Goal: Information Seeking & Learning: Learn about a topic

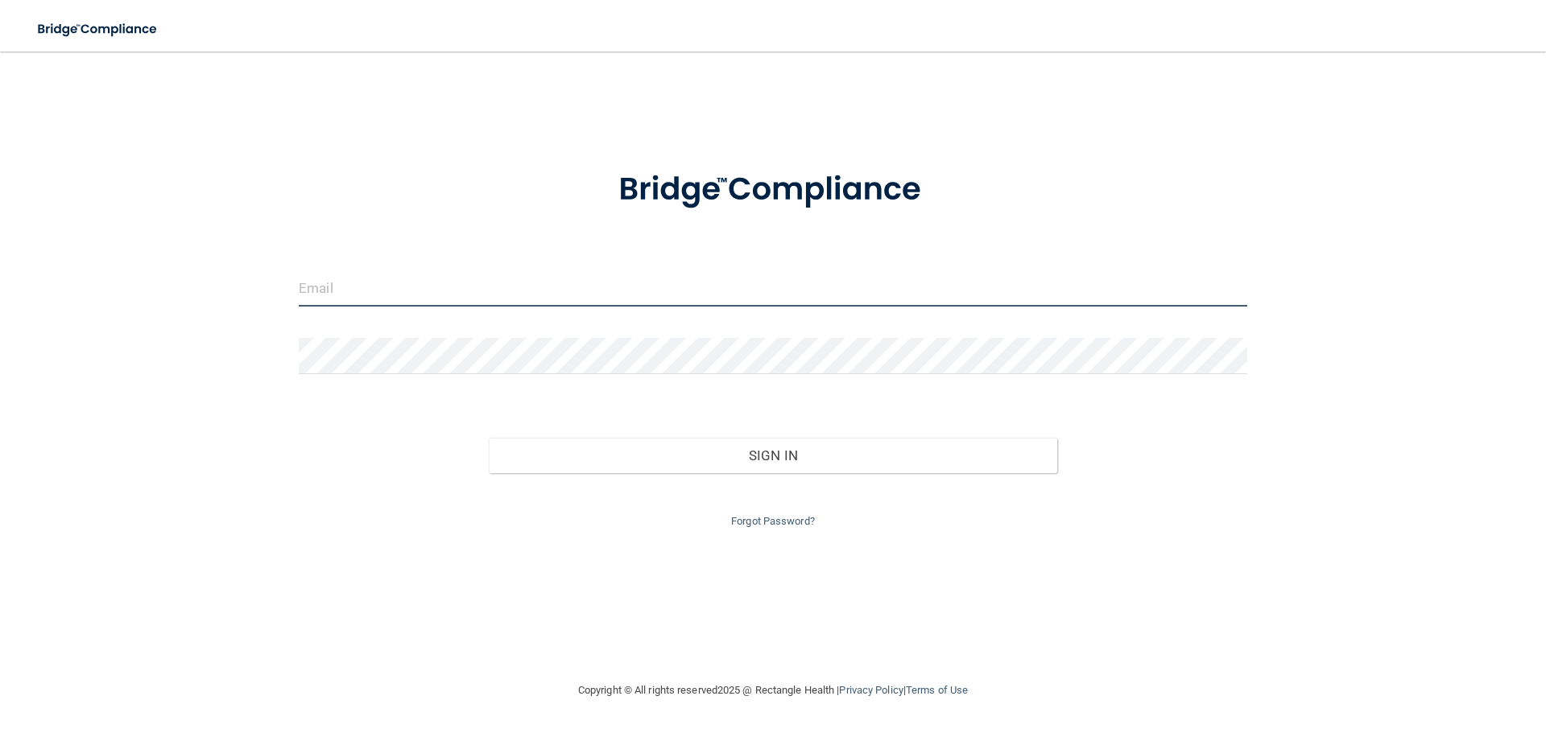
type input "om.adcpb@wavedp.com"
click at [517, 291] on input "om.adcpb@wavedp.com" at bounding box center [773, 289] width 948 height 36
drag, startPoint x: 517, startPoint y: 290, endPoint x: 13, endPoint y: 291, distance: 504.0
click at [13, 291] on main "om.adcpb@wavedp.com Invalid email/password. You don't have permission to access…" at bounding box center [773, 393] width 1546 height 682
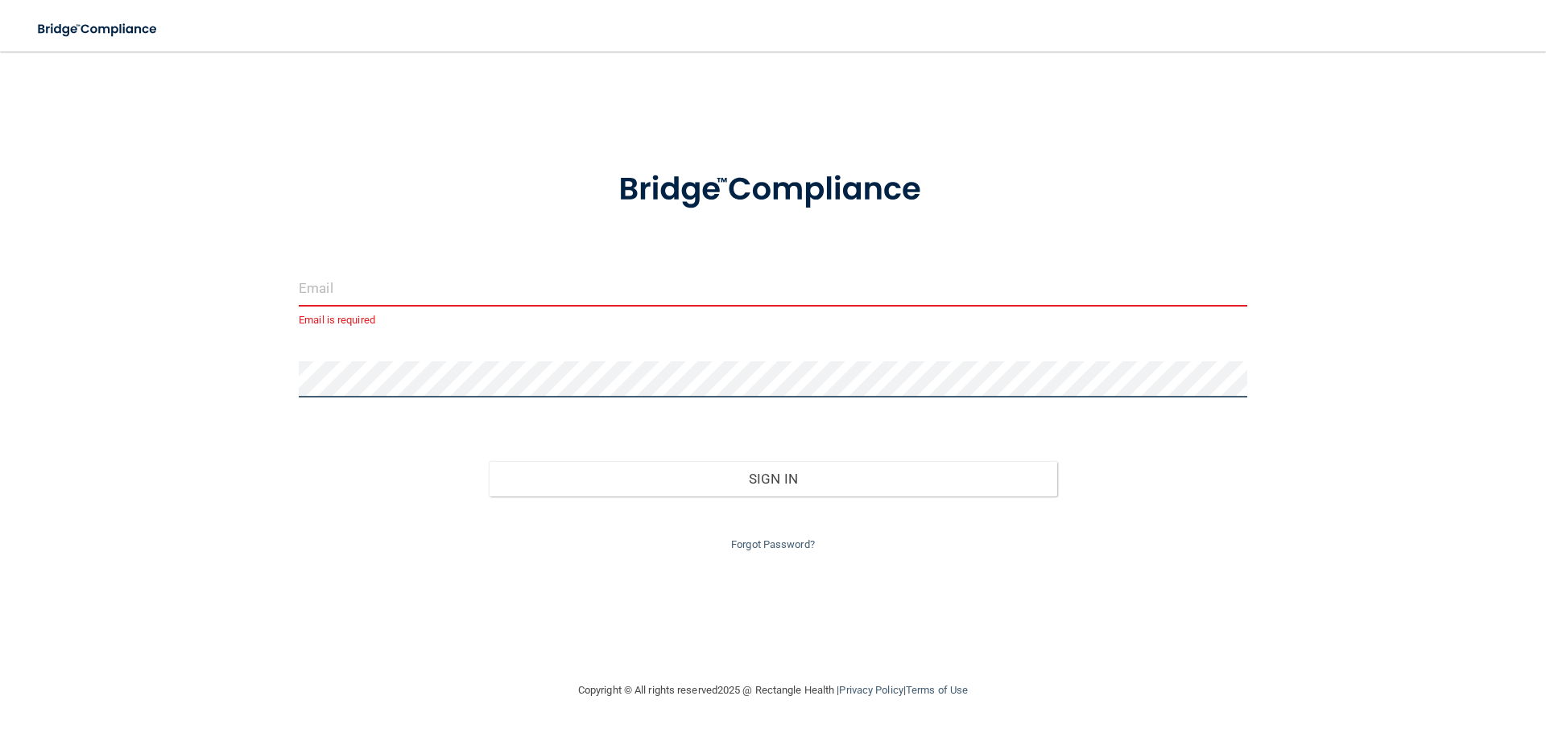
click at [136, 378] on div "Email is required Invalid email/password. You don't have permission to access t…" at bounding box center [772, 366] width 1481 height 597
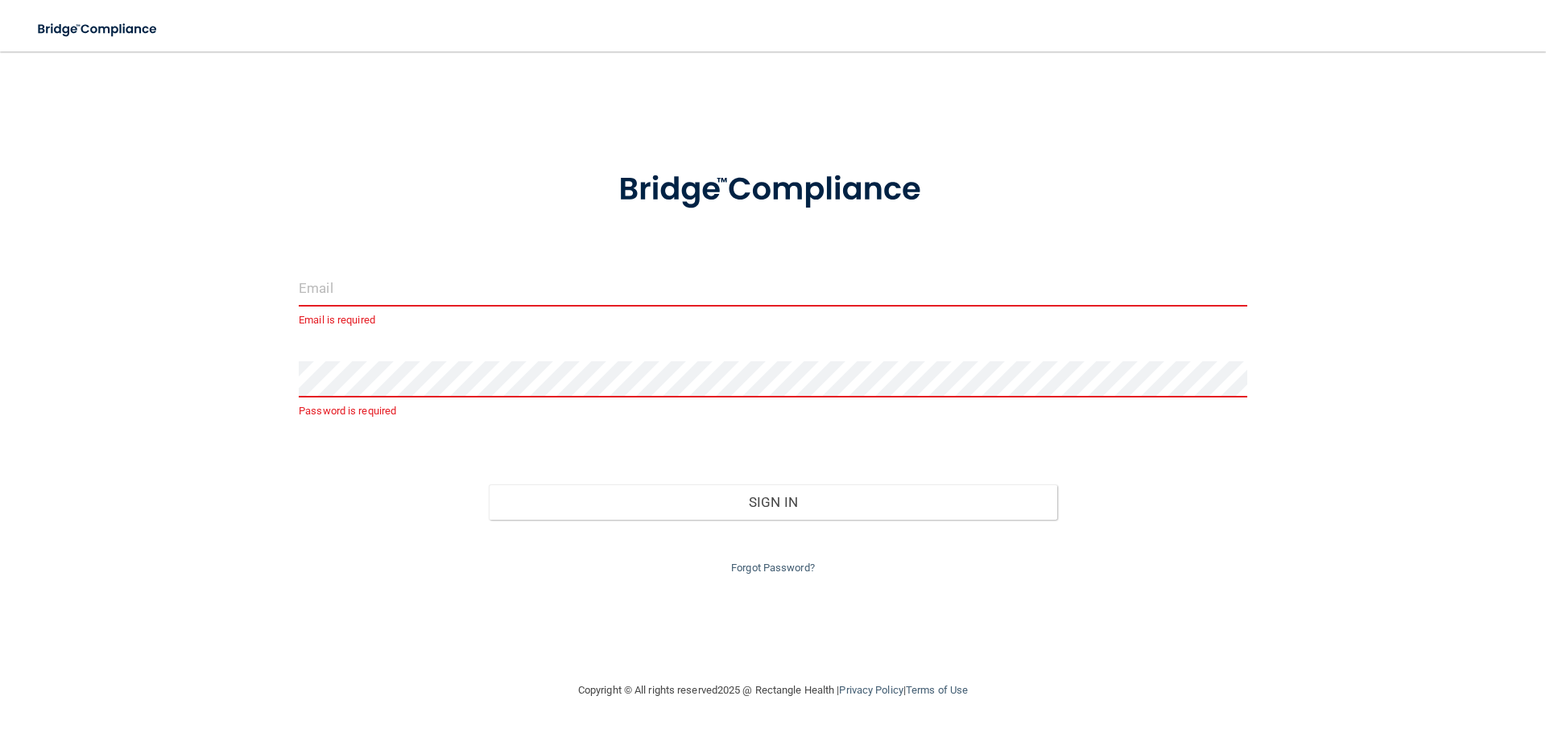
click at [397, 279] on input "email" at bounding box center [773, 289] width 948 height 36
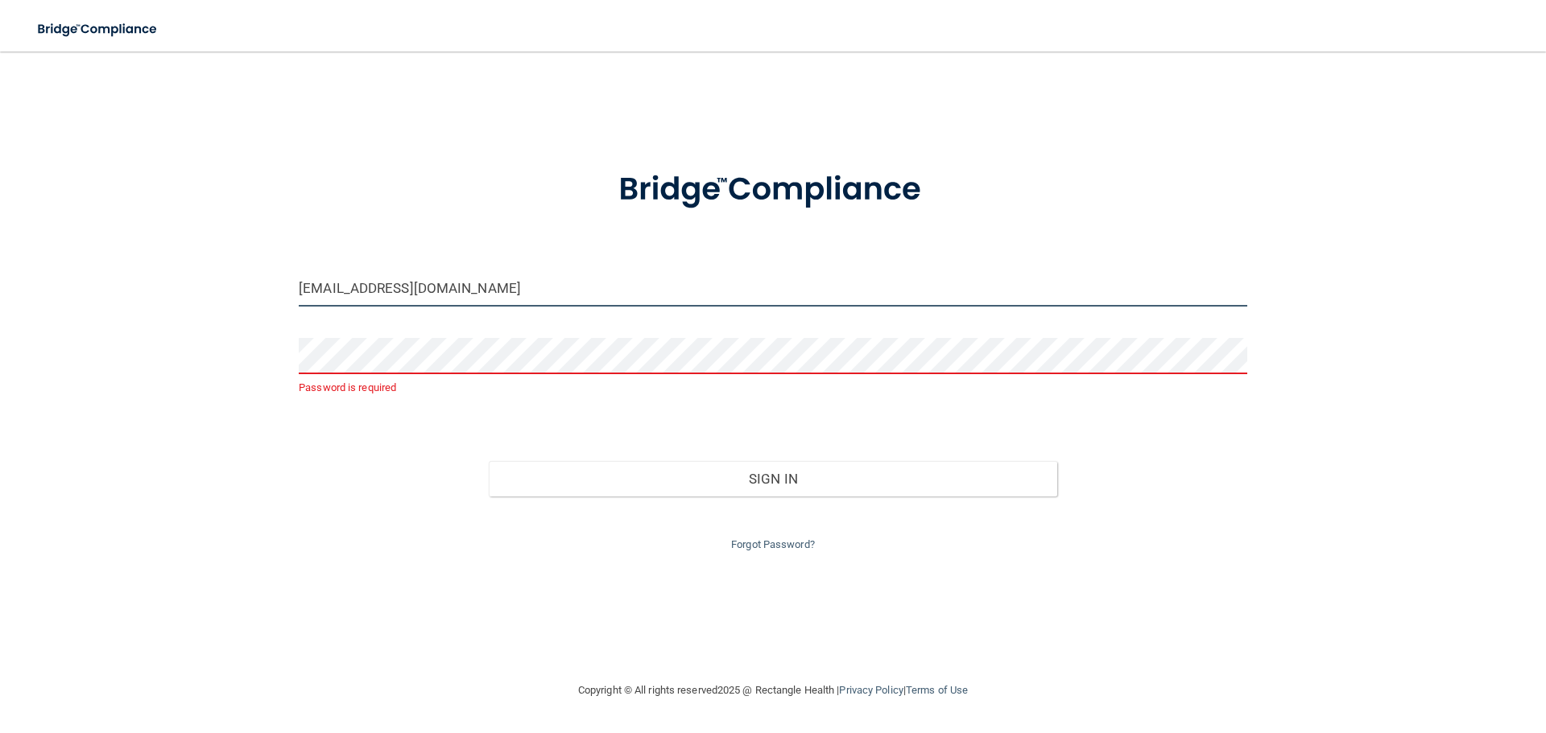
type input "[EMAIL_ADDRESS][DOMAIN_NAME]"
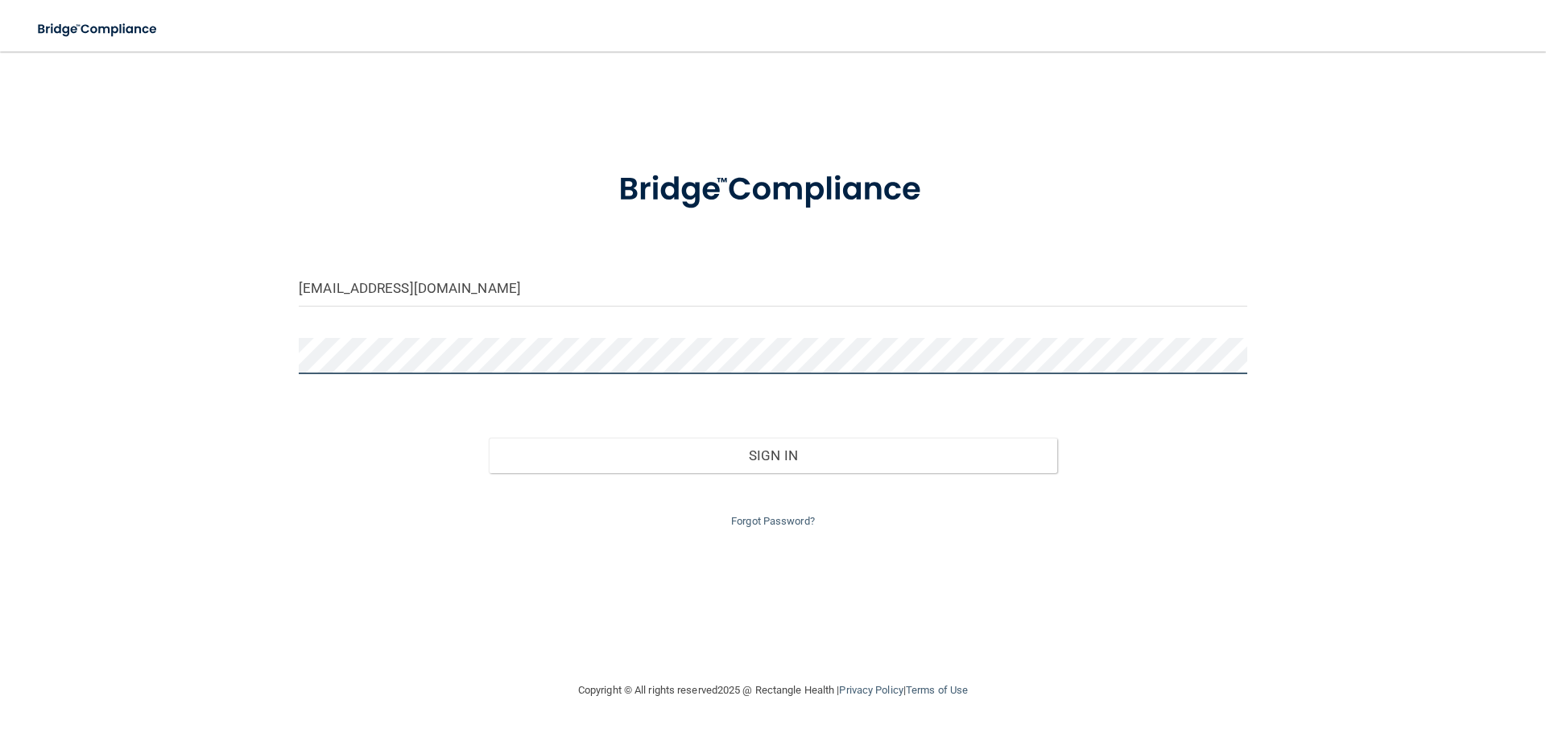
click at [489, 438] on button "Sign In" at bounding box center [773, 455] width 569 height 35
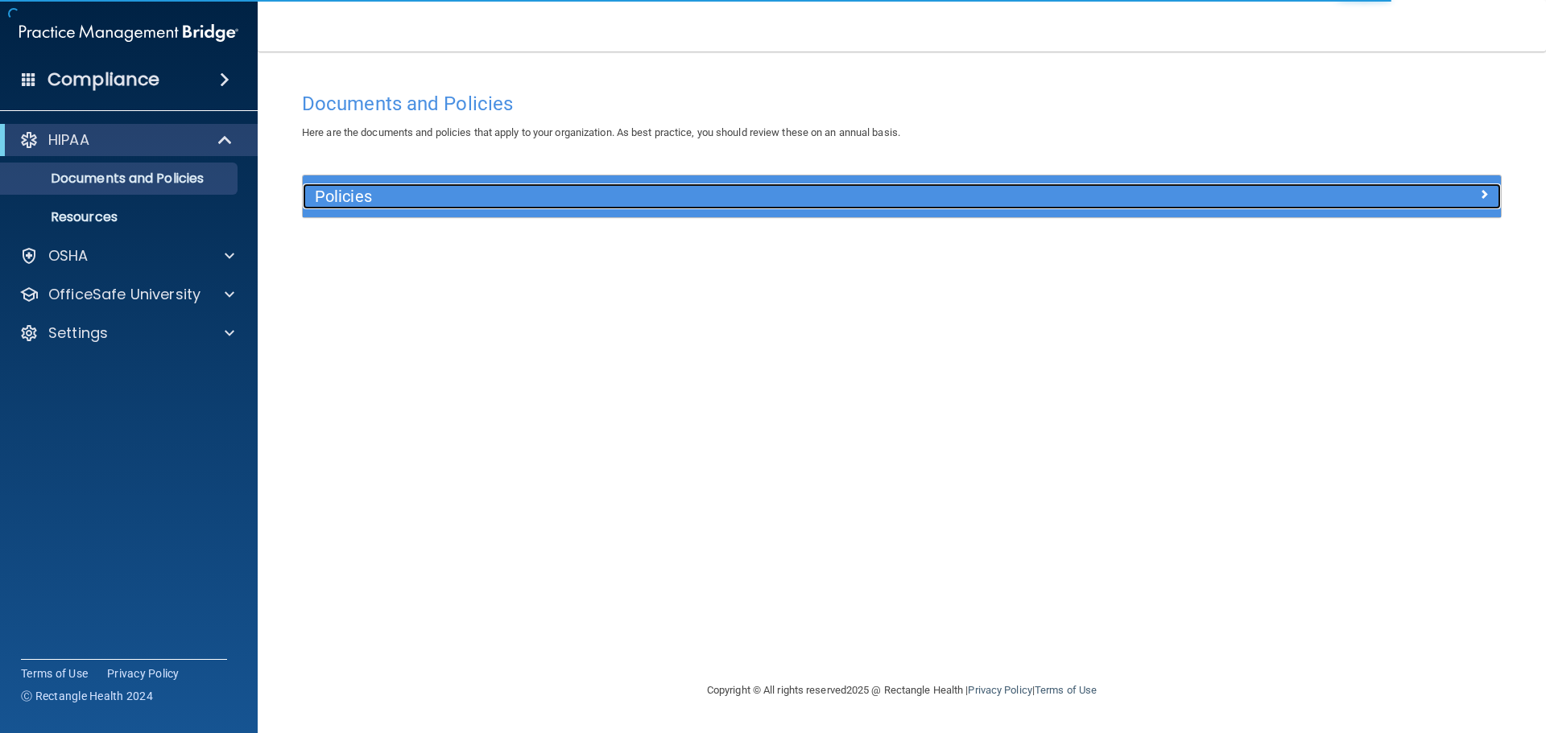
click at [450, 200] on h5 "Policies" at bounding box center [752, 197] width 874 height 18
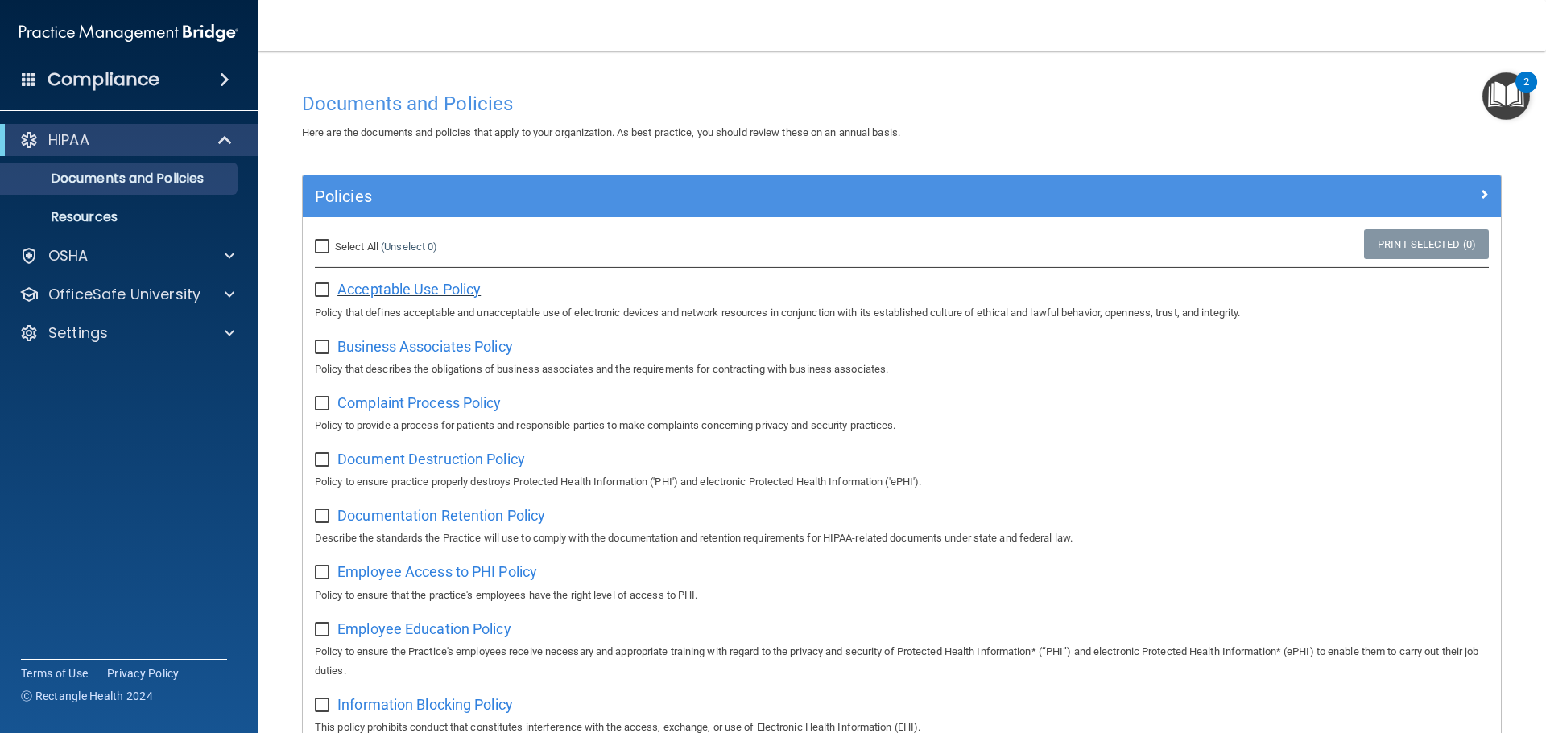
click at [420, 293] on span "Acceptable Use Policy" at bounding box center [408, 289] width 143 height 17
click at [152, 251] on div "OSHA" at bounding box center [107, 255] width 200 height 19
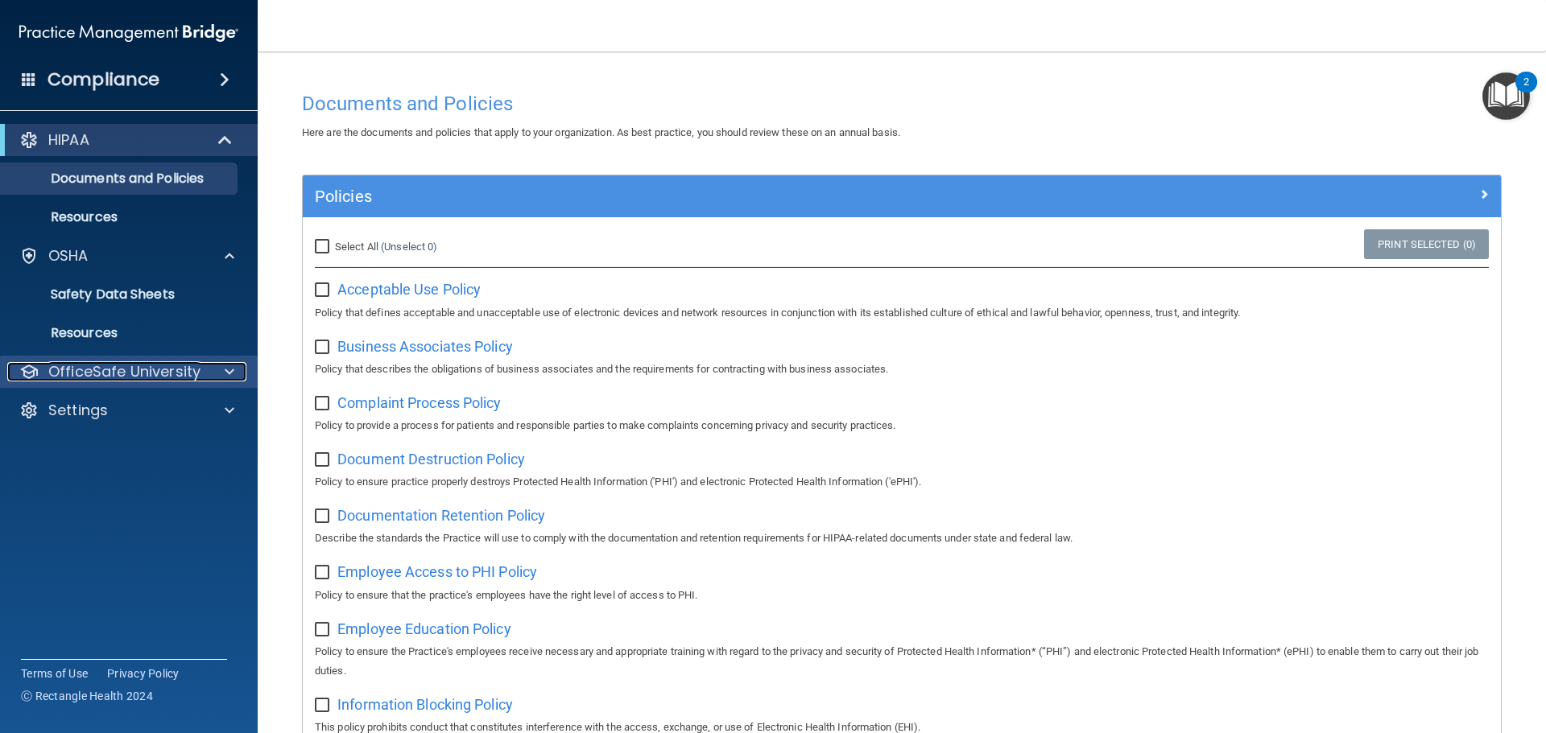
click at [105, 368] on p "OfficeSafe University" at bounding box center [124, 371] width 152 height 19
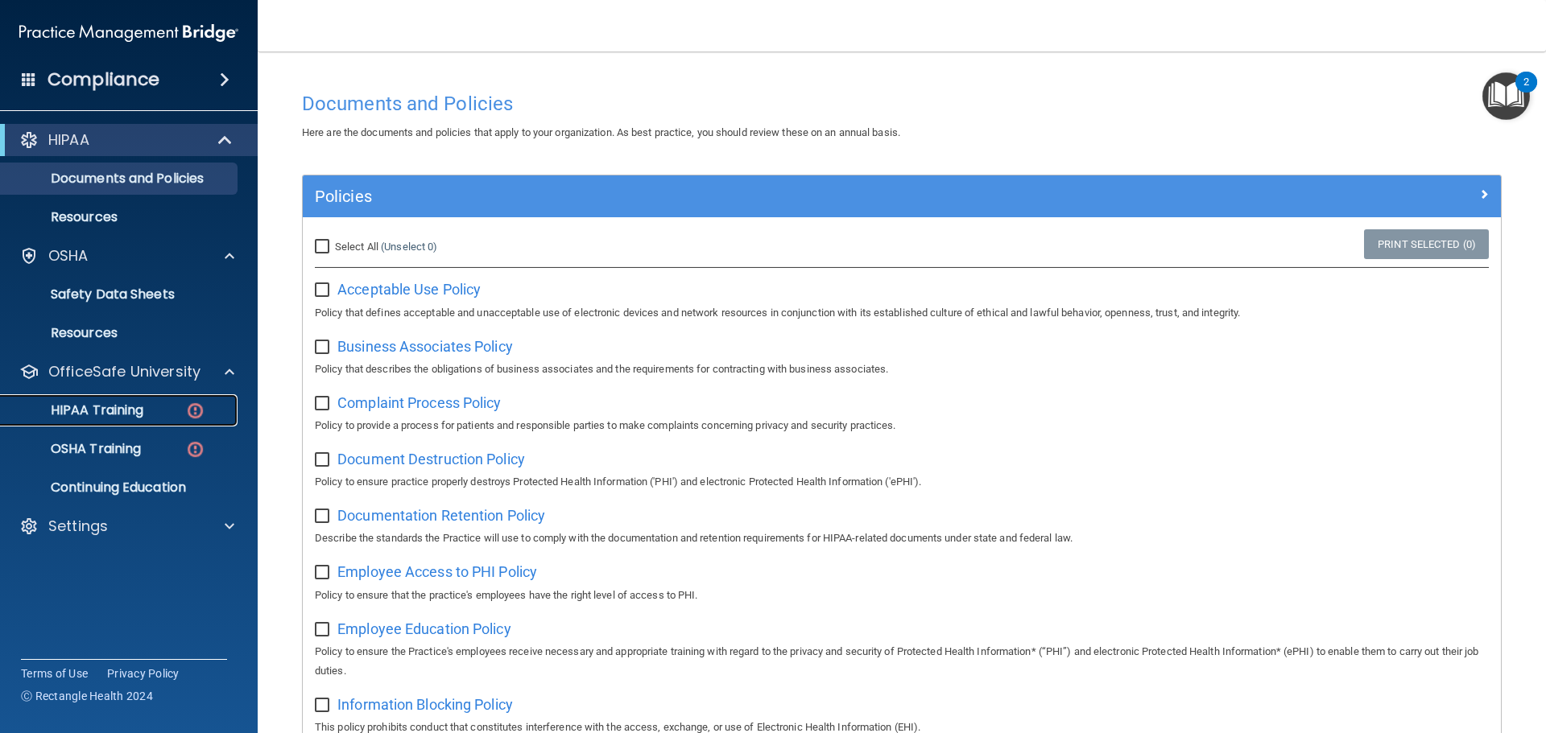
click at [128, 411] on p "HIPAA Training" at bounding box center [76, 411] width 133 height 16
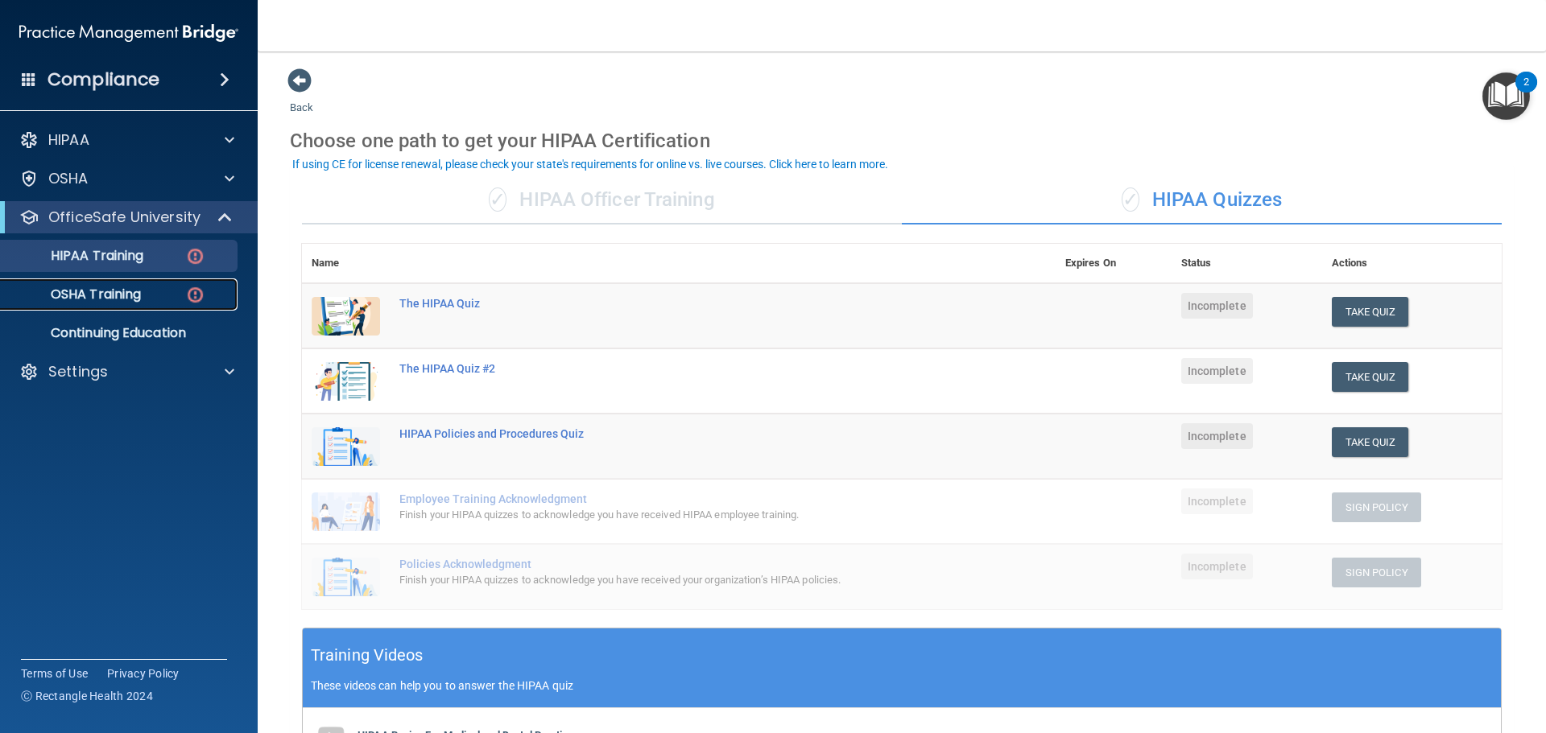
click at [150, 286] on link "OSHA Training" at bounding box center [111, 295] width 254 height 32
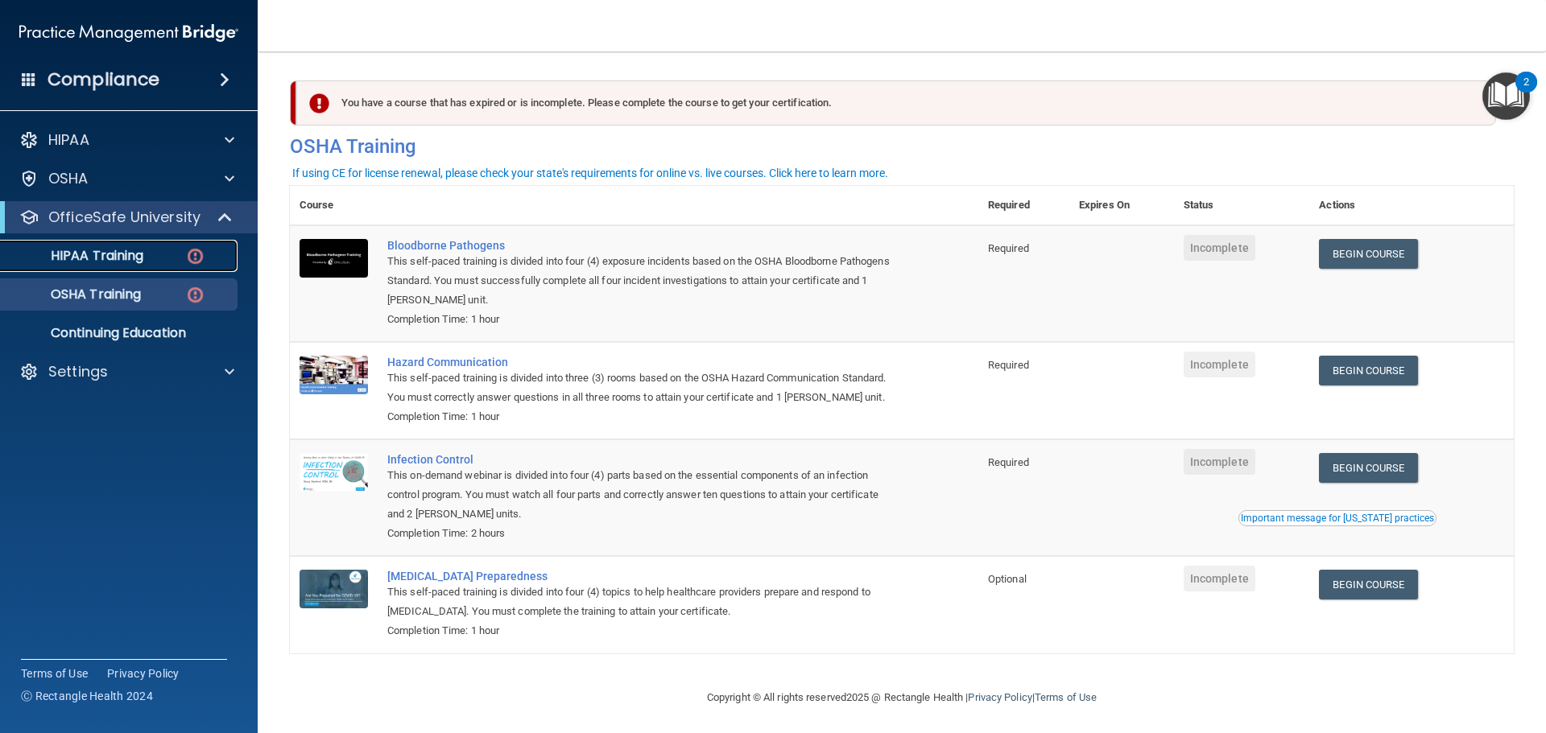
click at [163, 242] on link "HIPAA Training" at bounding box center [111, 256] width 254 height 32
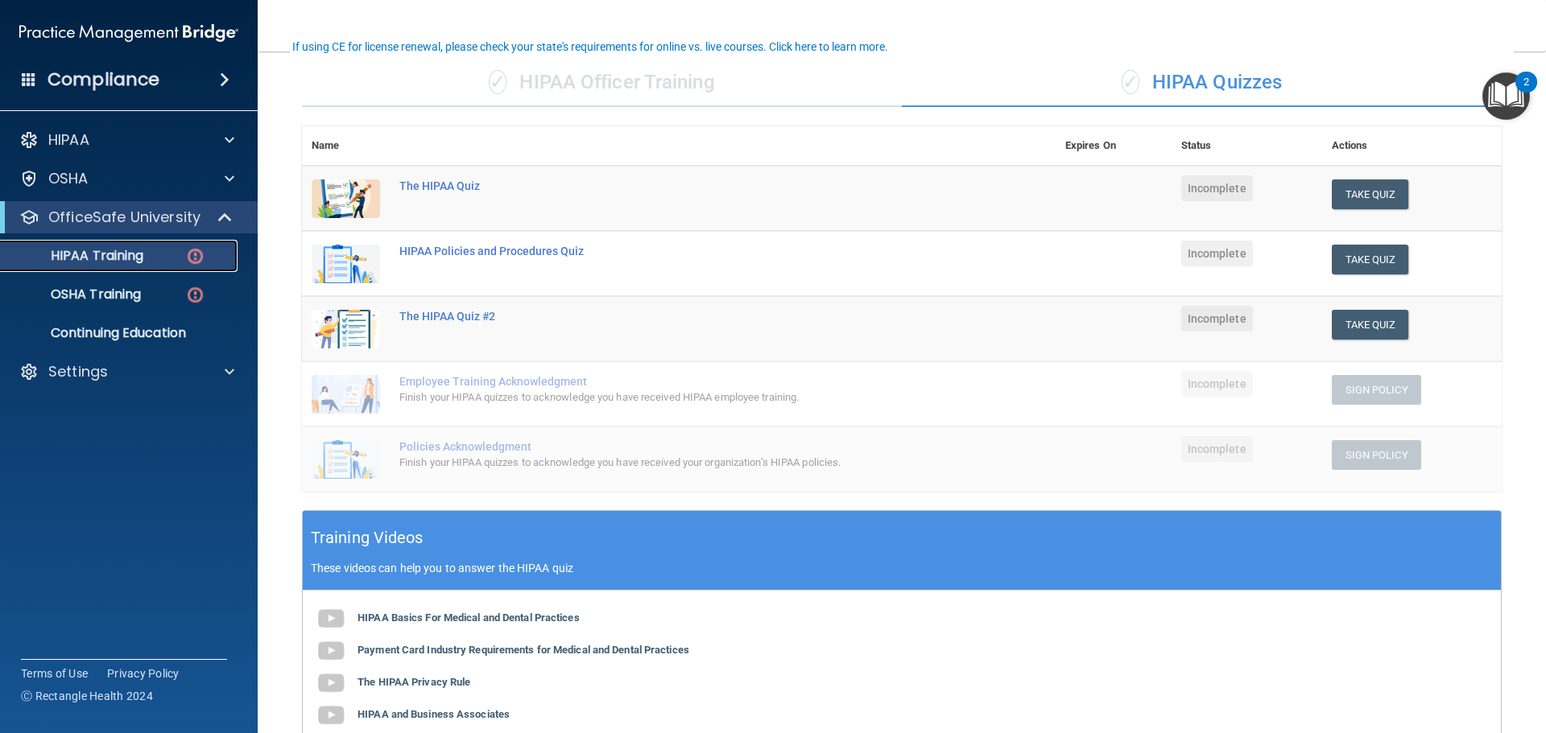
scroll to position [81, 0]
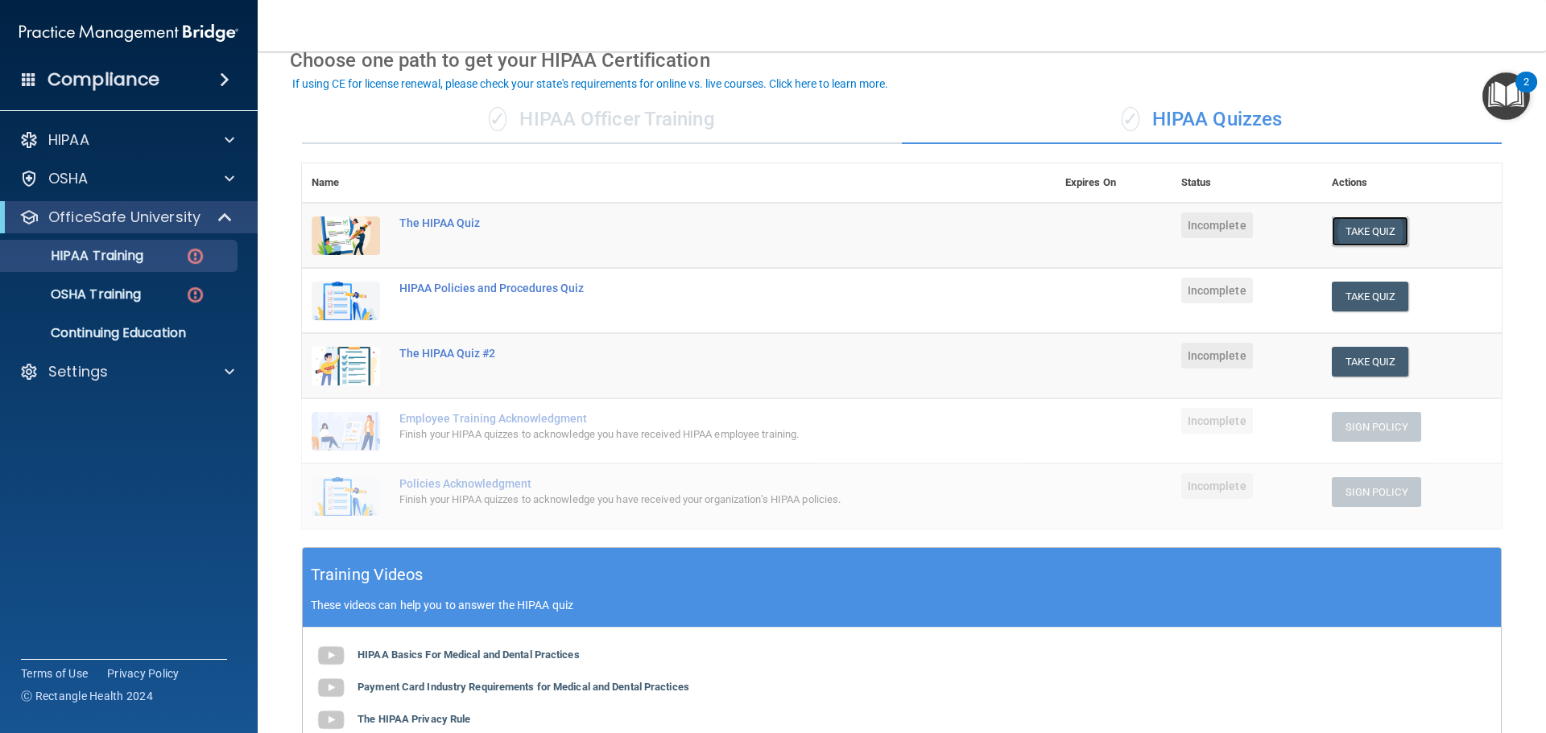
click at [1383, 231] on button "Take Quiz" at bounding box center [1370, 232] width 77 height 30
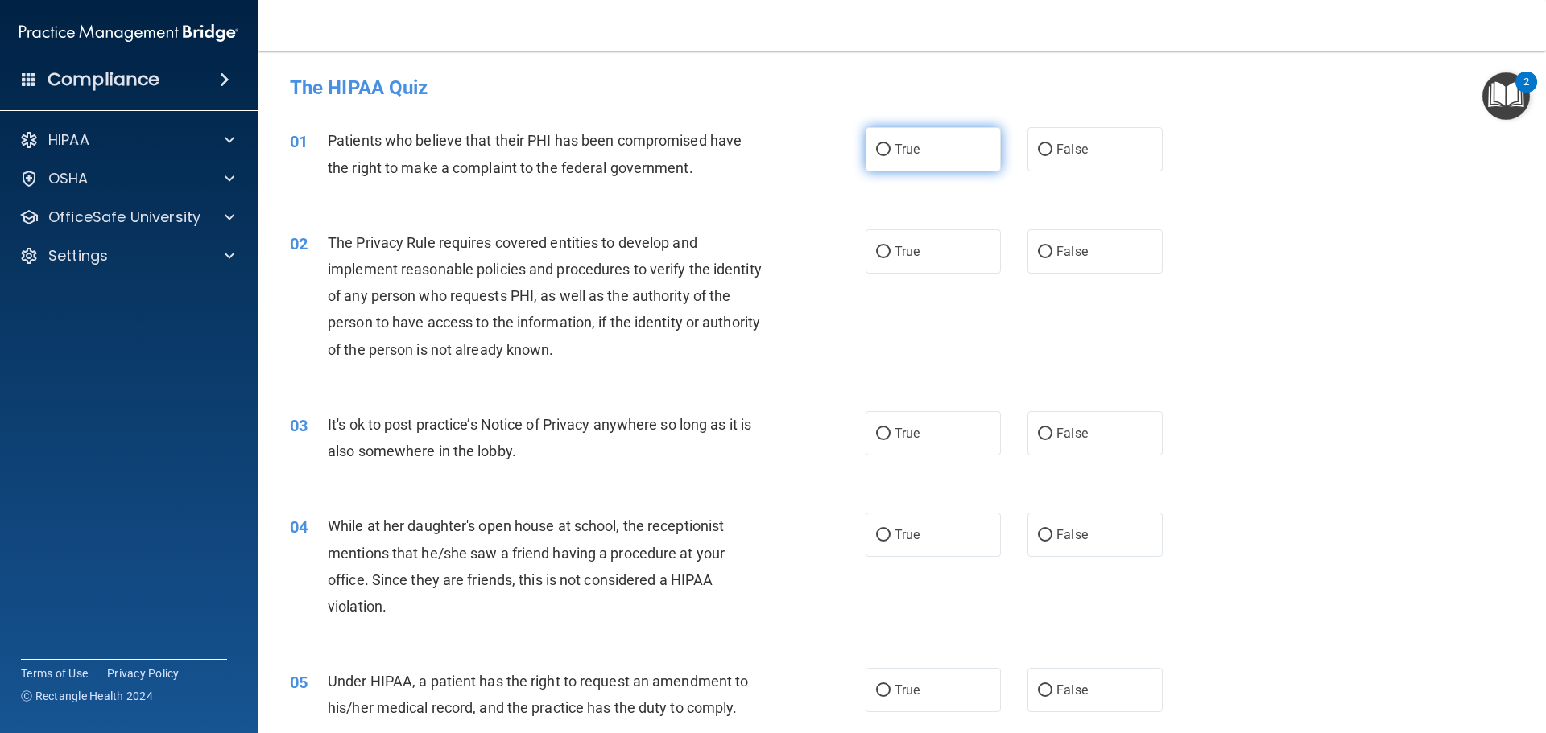
click at [907, 158] on label "True" at bounding box center [933, 149] width 135 height 44
click at [890, 156] on input "True" at bounding box center [883, 150] width 14 height 12
radio input "true"
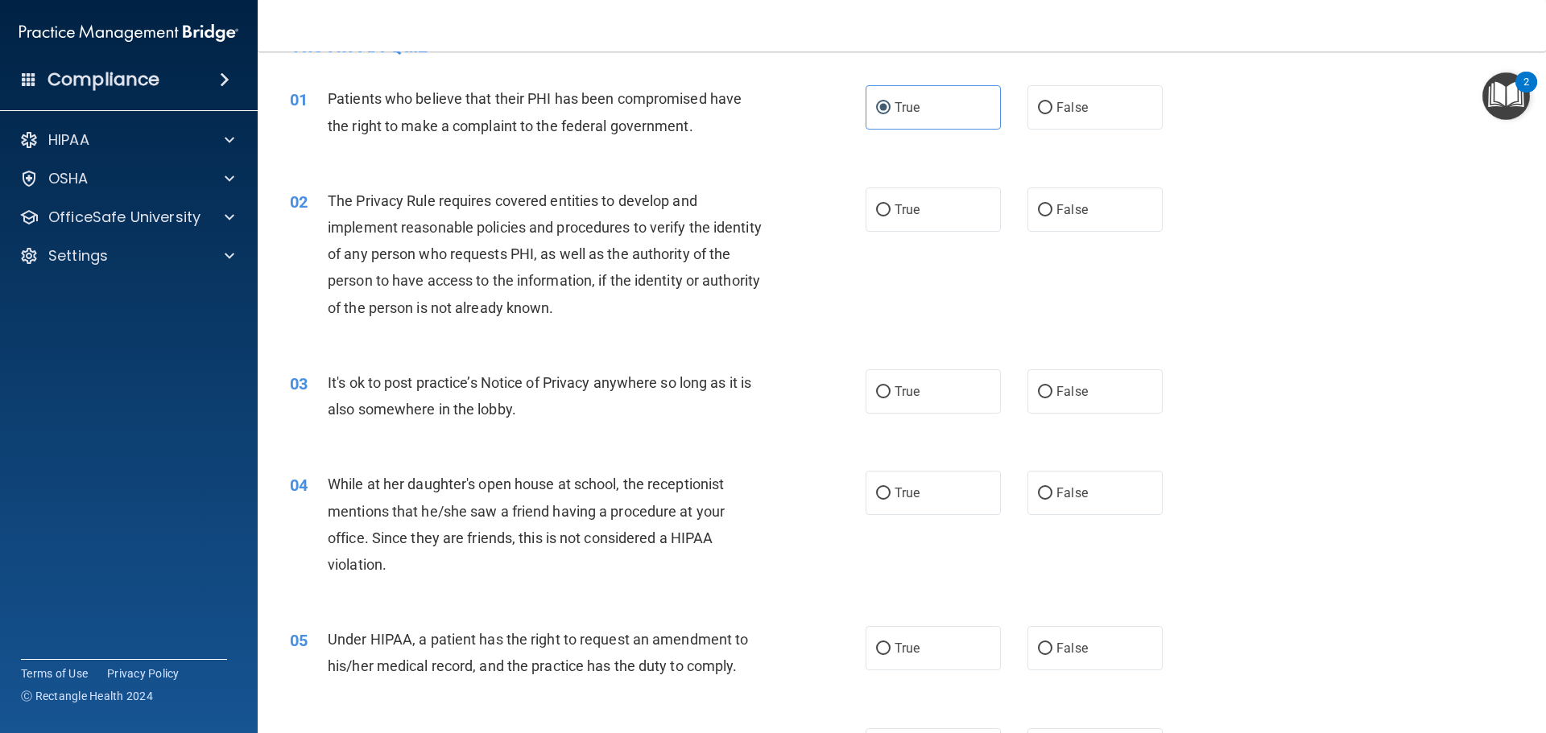
scroll to position [81, 0]
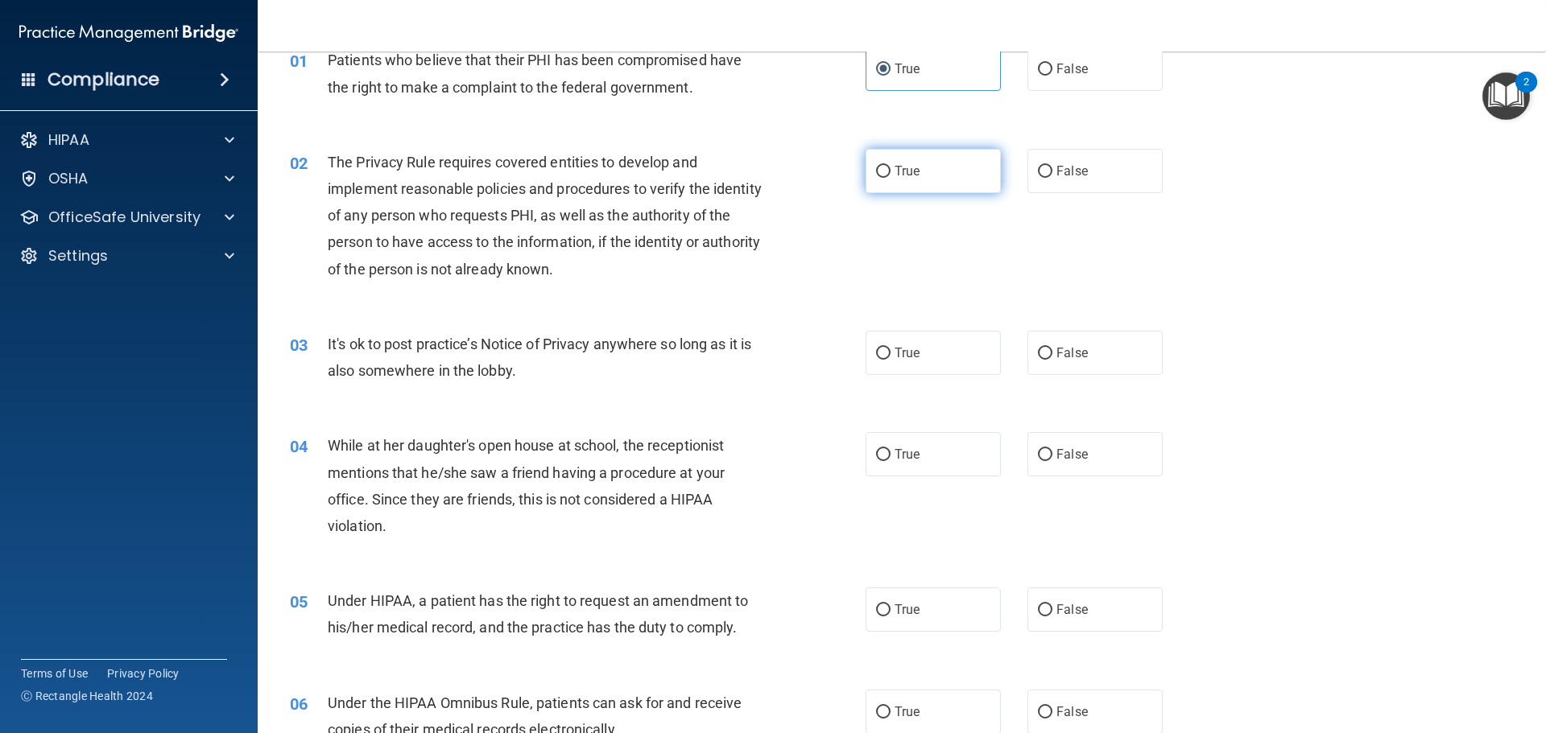
click at [973, 167] on label "True" at bounding box center [933, 171] width 135 height 44
click at [890, 167] on input "True" at bounding box center [883, 172] width 14 height 12
radio input "true"
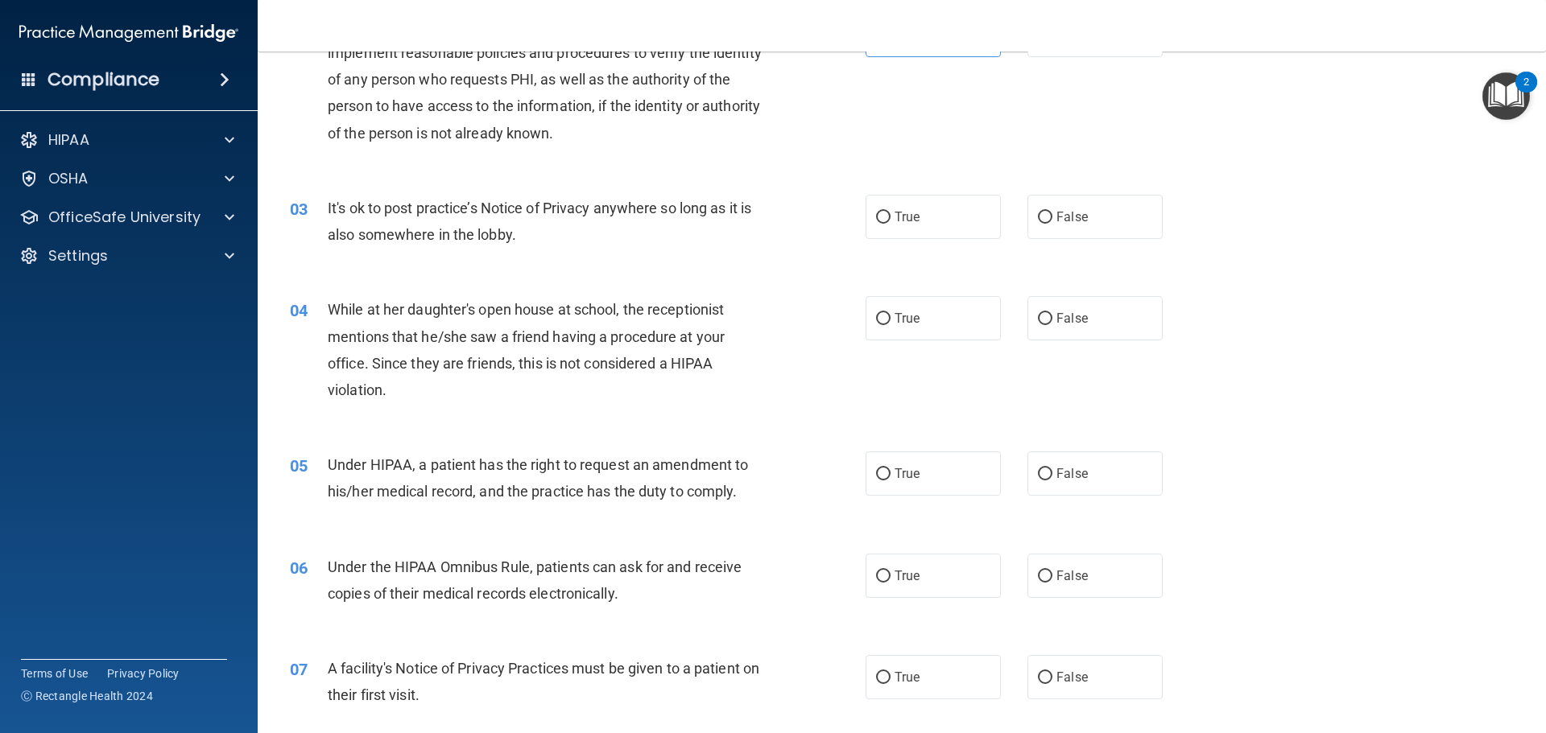
scroll to position [242, 0]
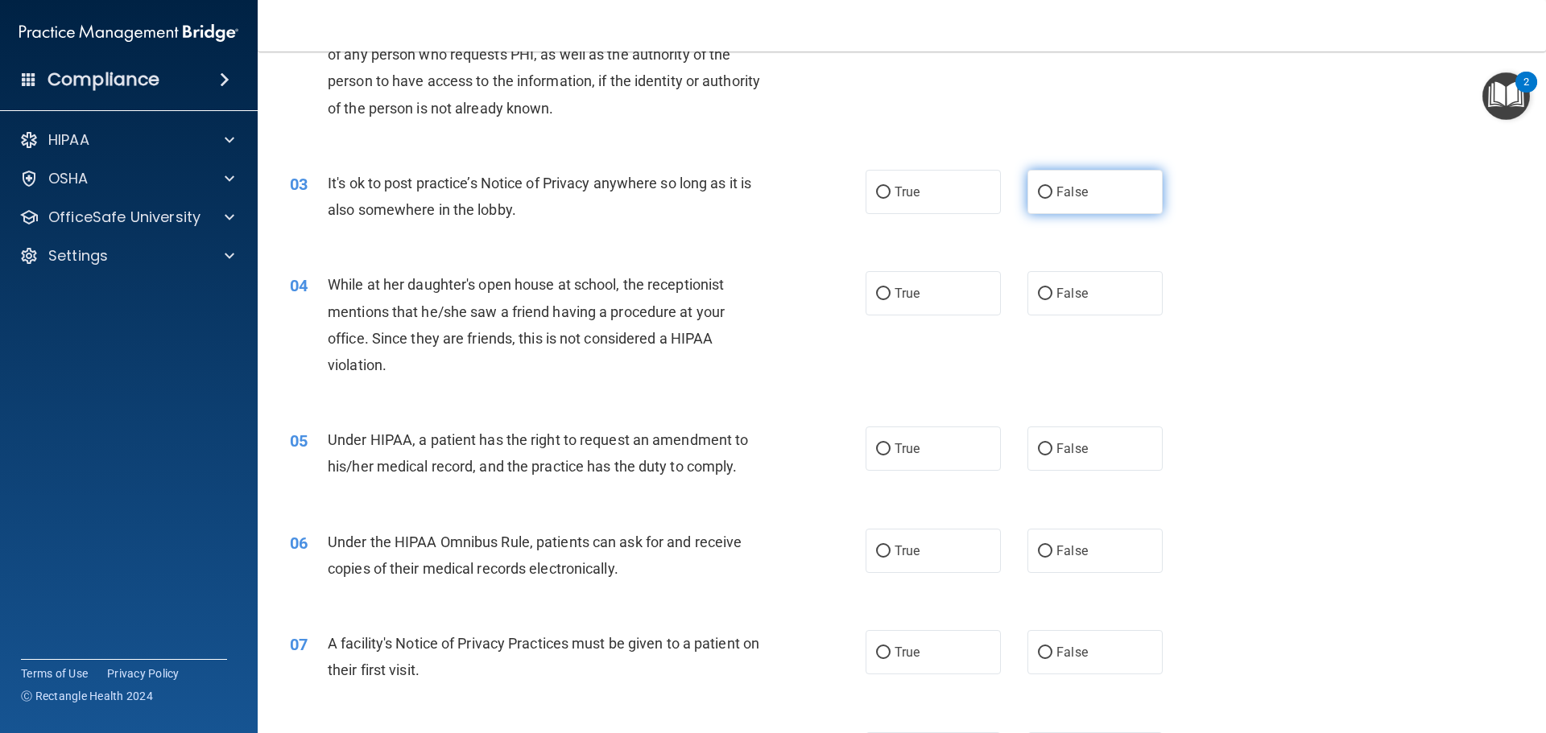
click at [1072, 211] on label "False" at bounding box center [1094, 192] width 135 height 44
click at [1052, 199] on input "False" at bounding box center [1045, 193] width 14 height 12
radio input "true"
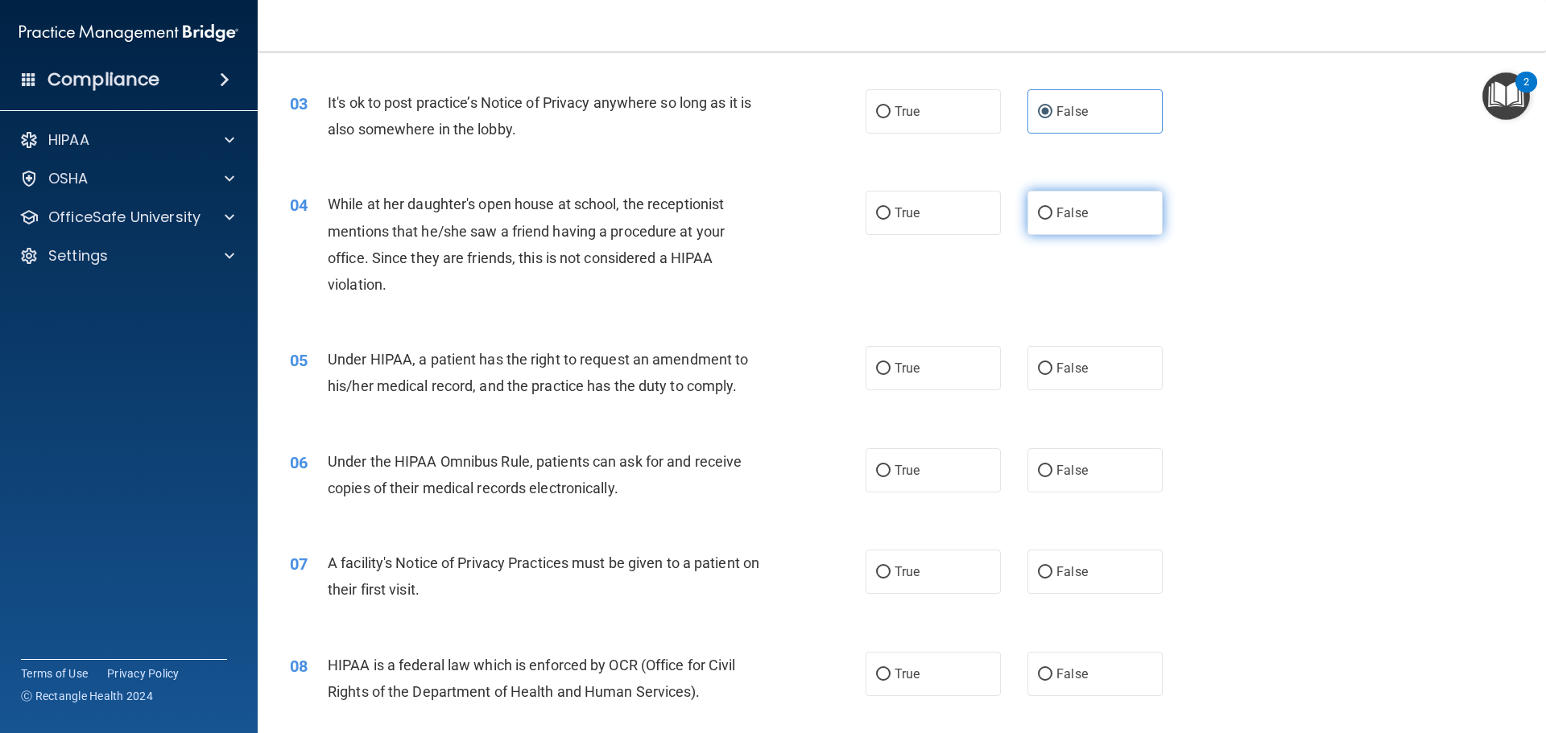
click at [1027, 233] on label "False" at bounding box center [1094, 213] width 135 height 44
click at [1038, 220] on input "False" at bounding box center [1045, 214] width 14 height 12
radio input "true"
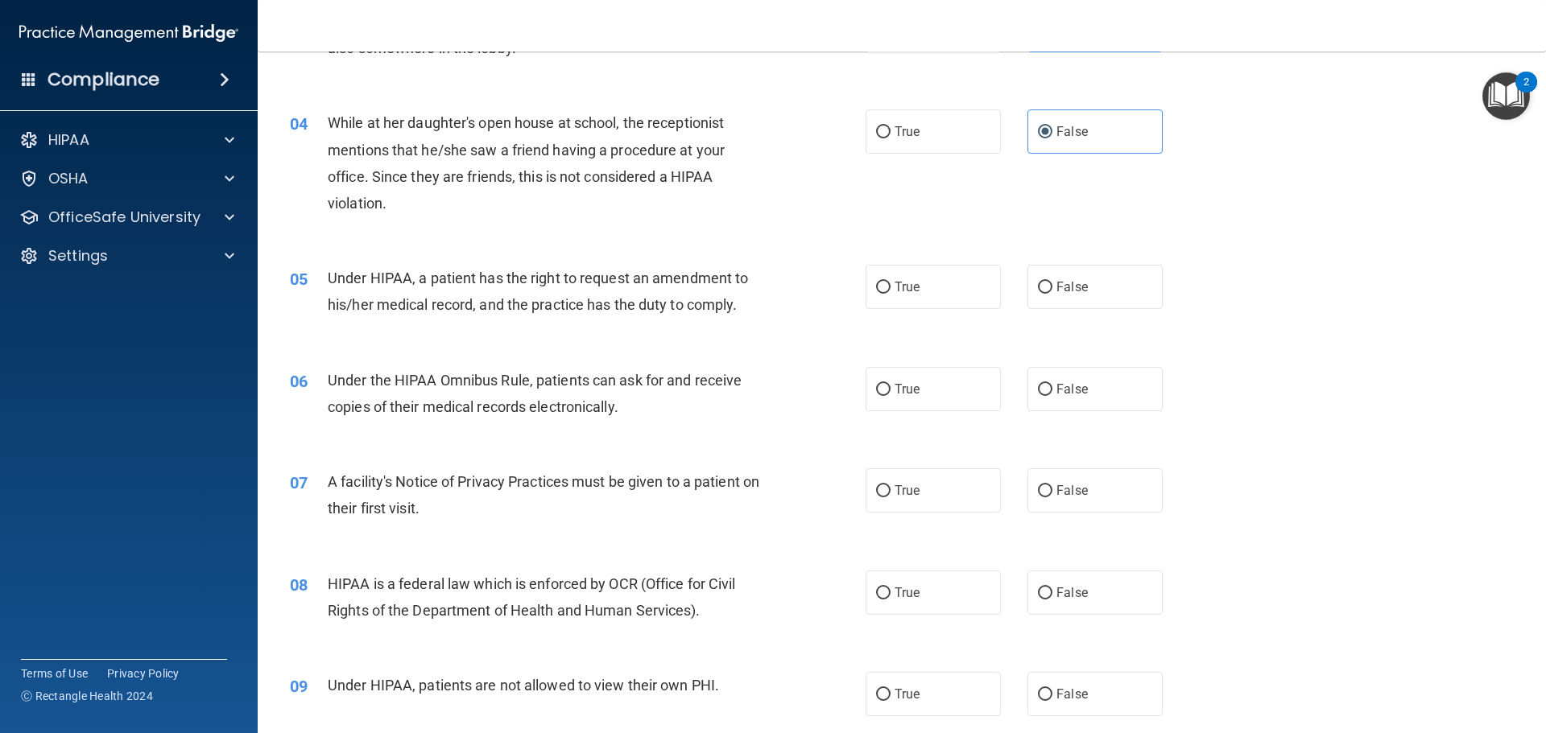
scroll to position [403, 0]
click at [916, 275] on label "True" at bounding box center [933, 288] width 135 height 44
click at [890, 283] on input "True" at bounding box center [883, 289] width 14 height 12
radio input "true"
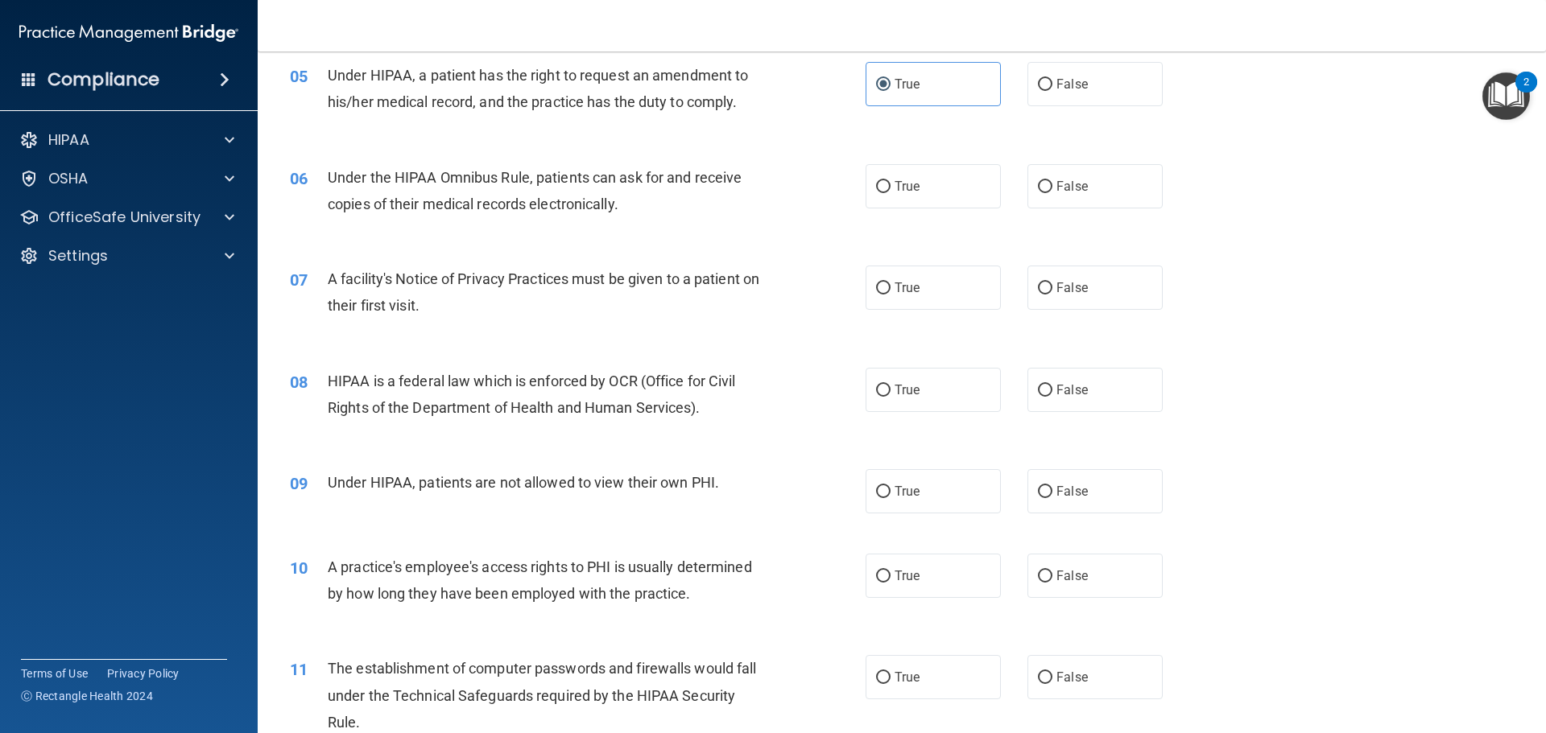
scroll to position [644, 0]
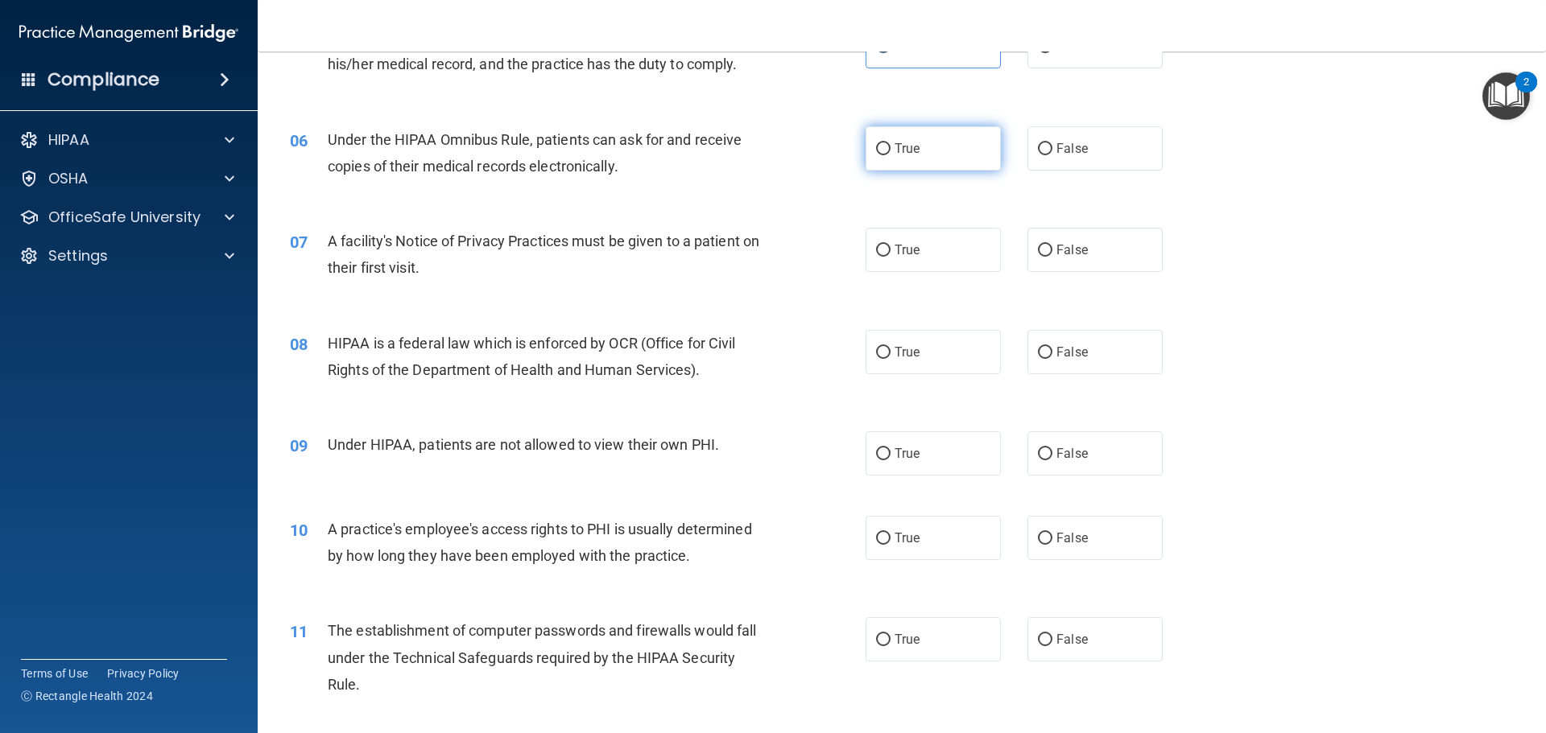
click at [940, 134] on label "True" at bounding box center [933, 148] width 135 height 44
click at [890, 143] on input "True" at bounding box center [883, 149] width 14 height 12
radio input "true"
click at [910, 251] on span "True" at bounding box center [907, 249] width 25 height 15
click at [890, 251] on input "True" at bounding box center [883, 251] width 14 height 12
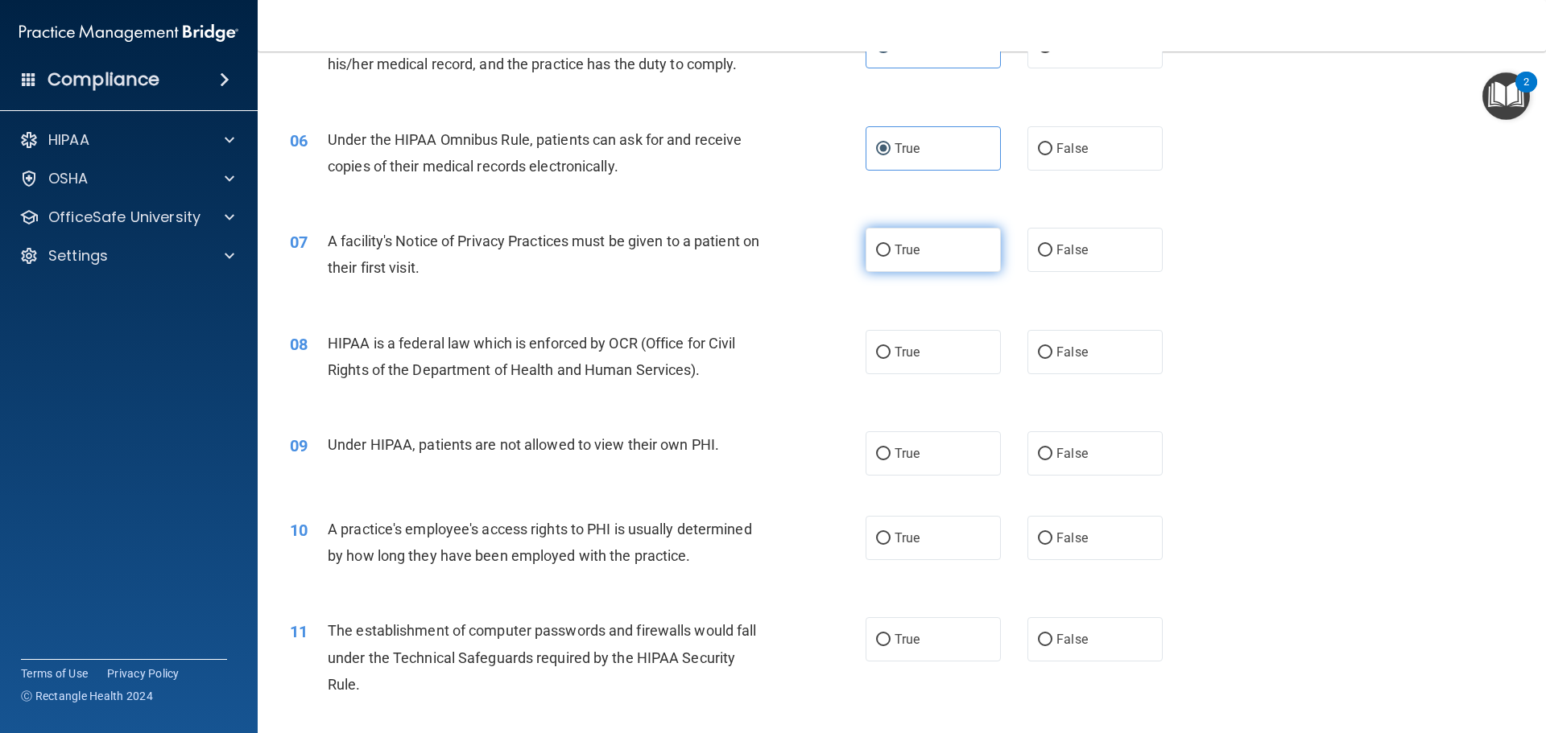
radio input "true"
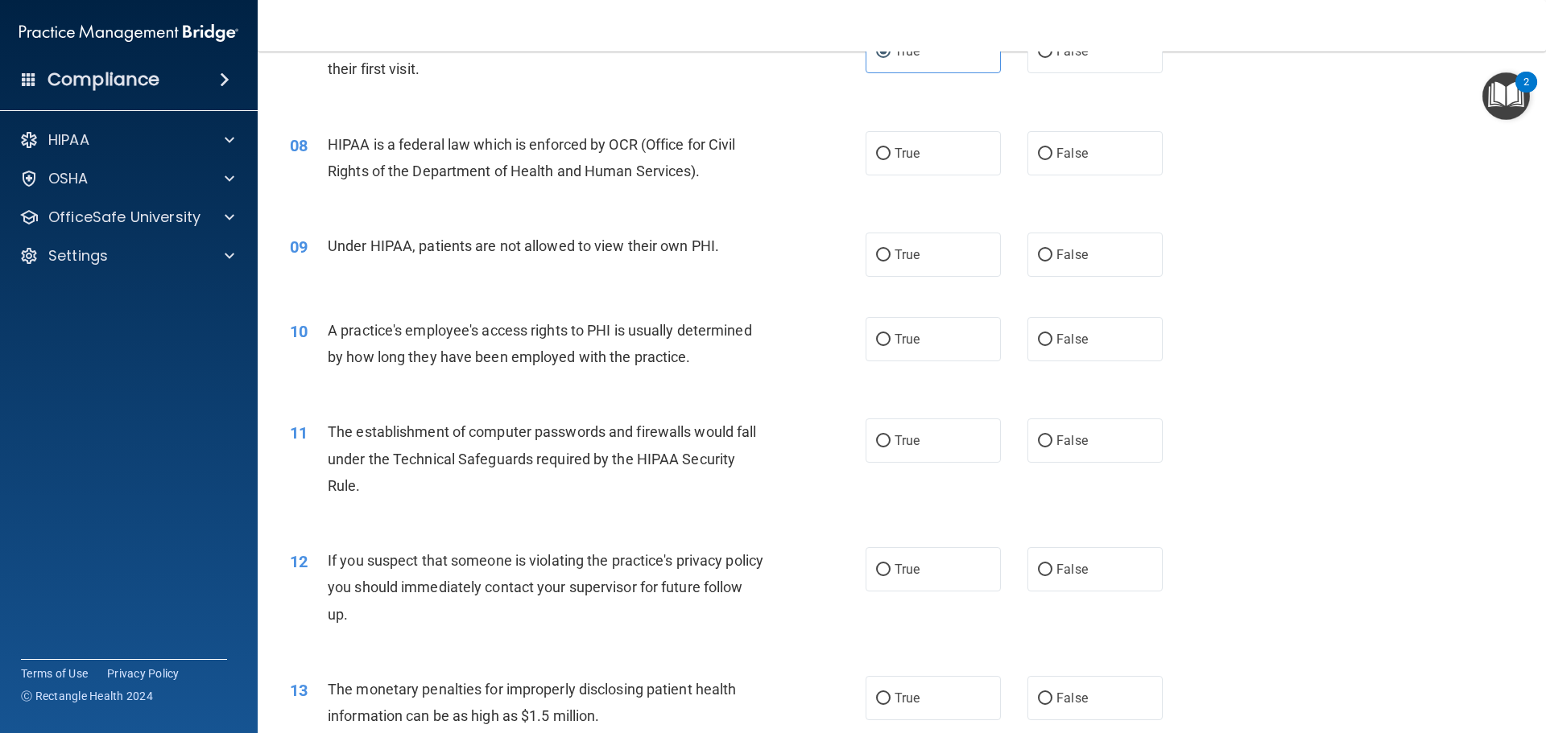
scroll to position [805, 0]
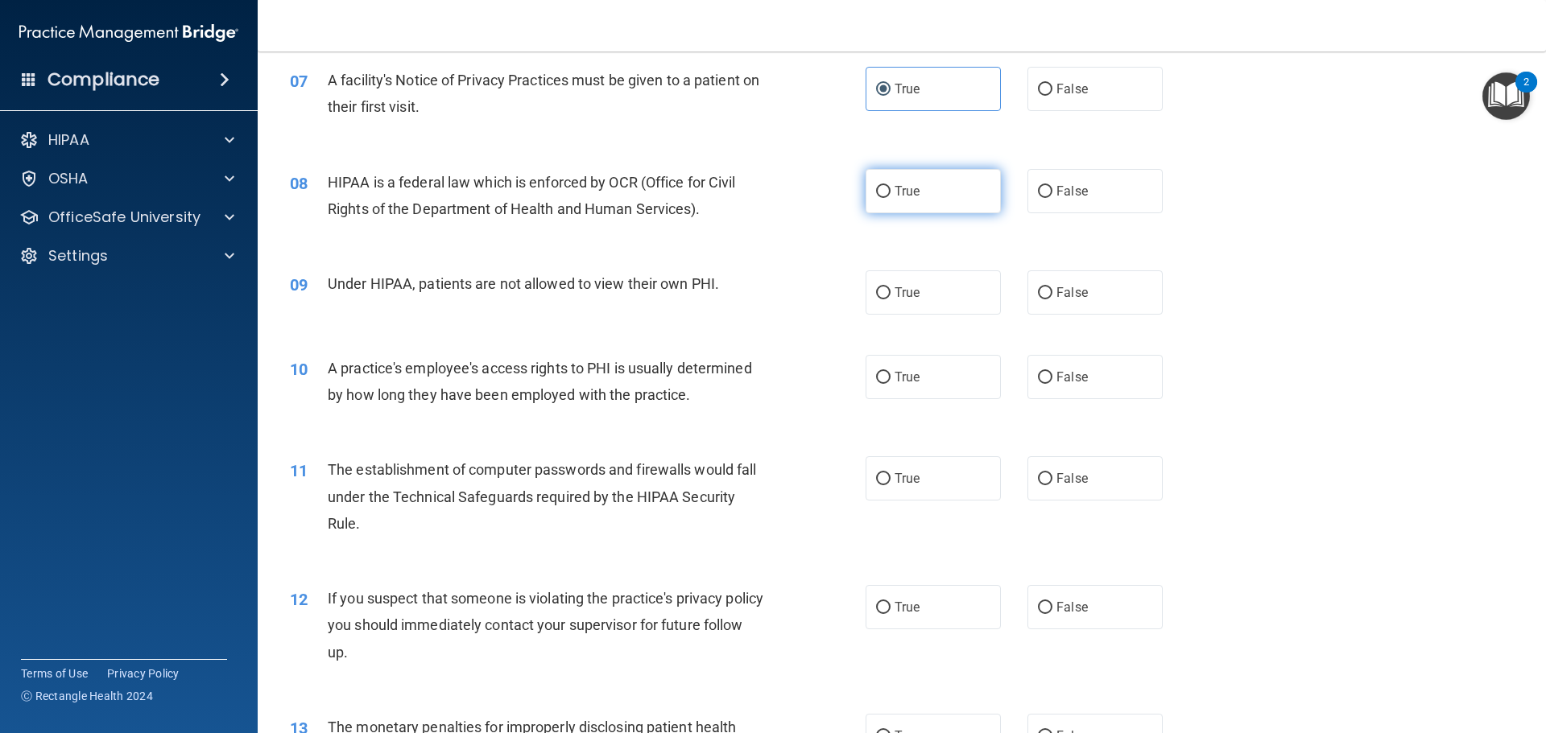
click at [877, 201] on label "True" at bounding box center [933, 191] width 135 height 44
click at [877, 198] on input "True" at bounding box center [883, 192] width 14 height 12
radio input "true"
click at [1056, 291] on span "False" at bounding box center [1071, 292] width 31 height 15
click at [1049, 291] on input "False" at bounding box center [1045, 293] width 14 height 12
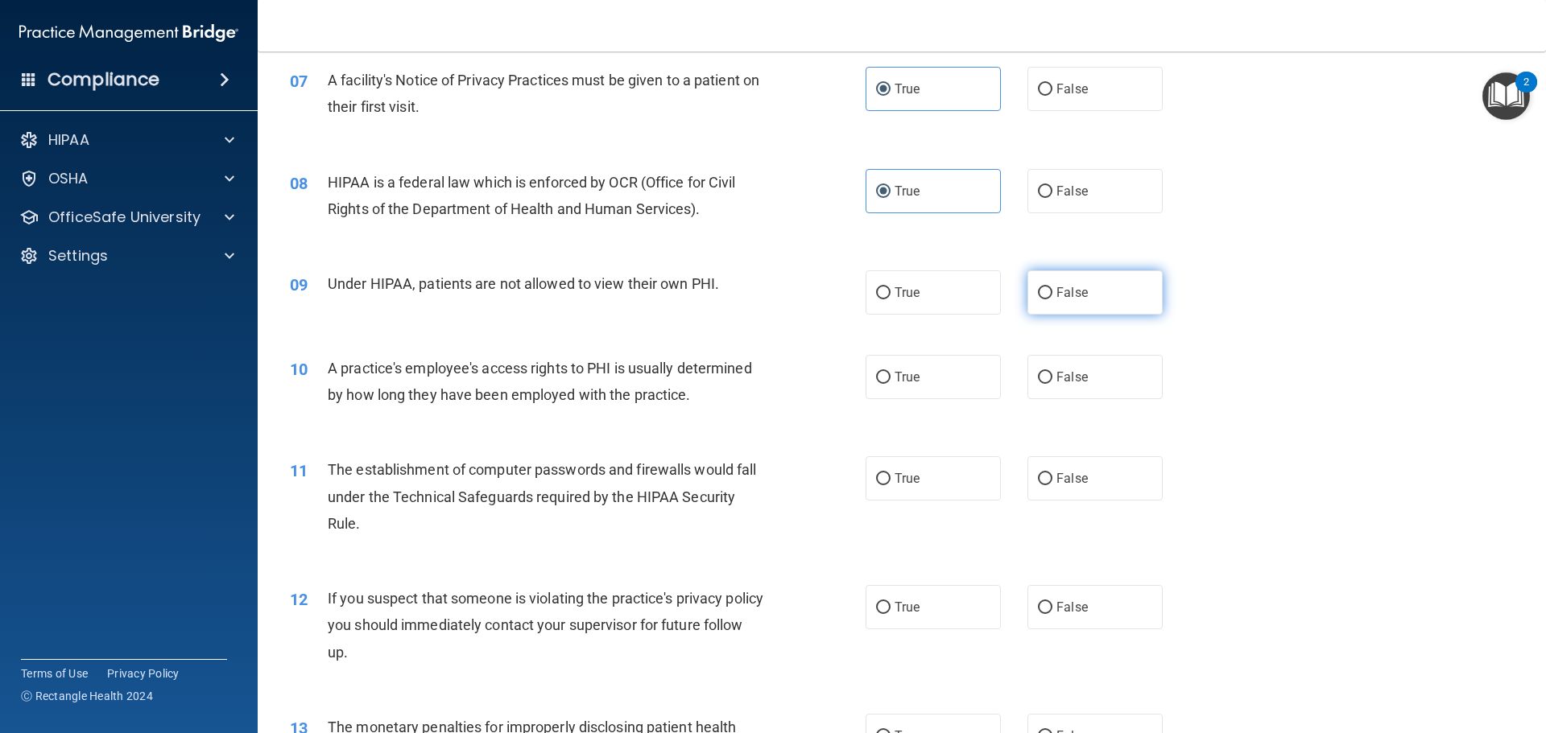
radio input "true"
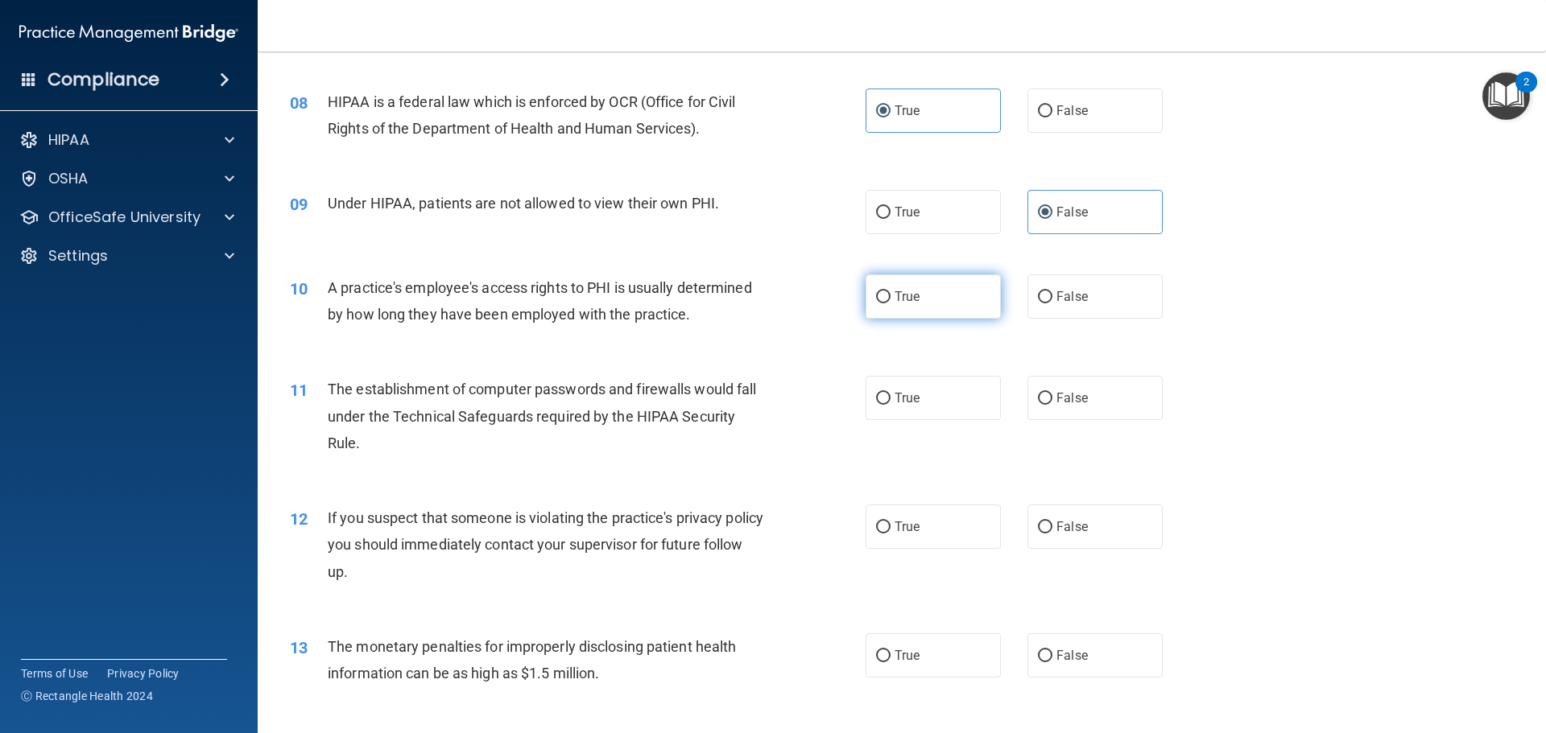
click at [887, 295] on label "True" at bounding box center [933, 297] width 135 height 44
click at [887, 295] on input "True" at bounding box center [883, 297] width 14 height 12
radio input "true"
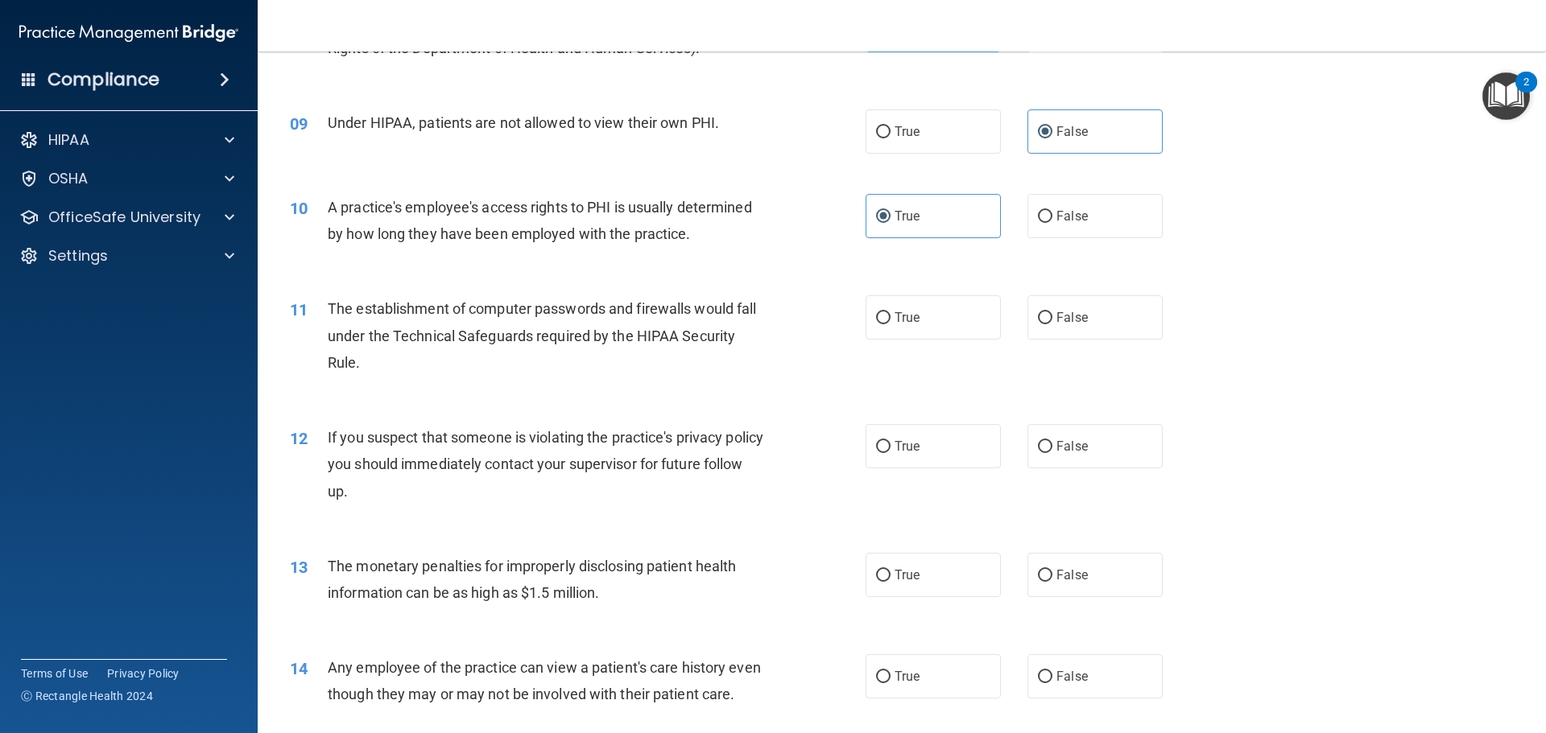
scroll to position [1047, 0]
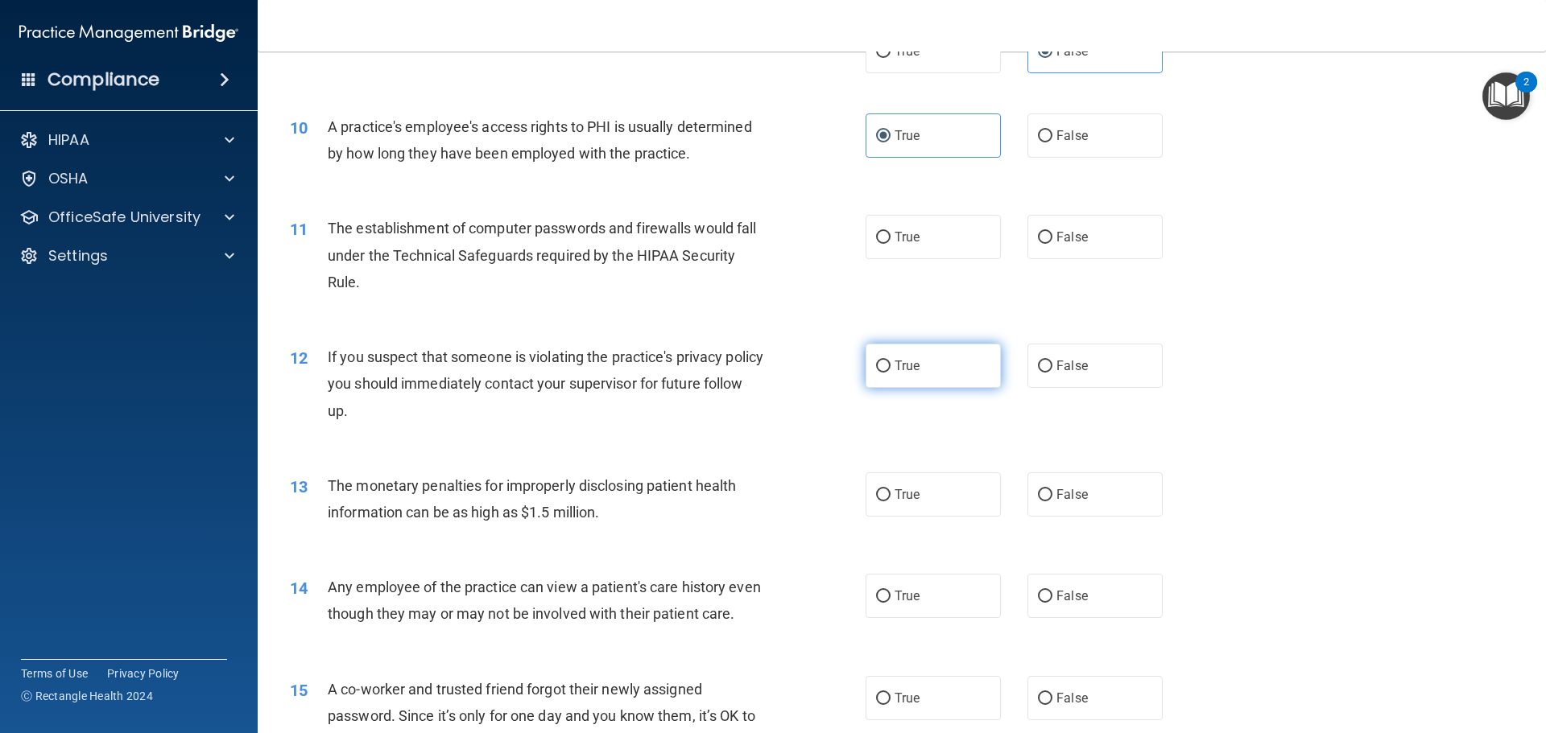
click at [876, 382] on label "True" at bounding box center [933, 366] width 135 height 44
click at [876, 373] on input "True" at bounding box center [883, 367] width 14 height 12
radio input "true"
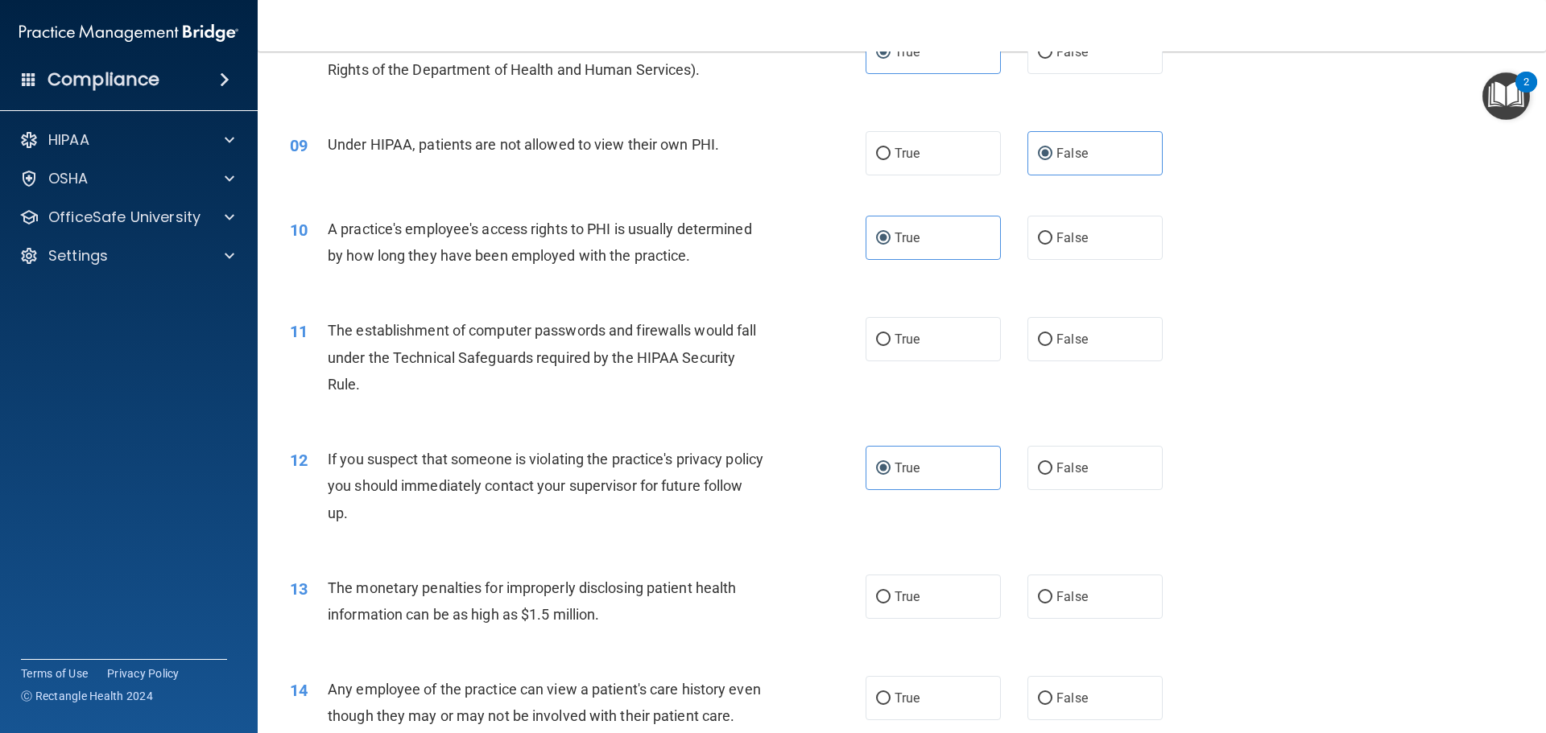
scroll to position [886, 0]
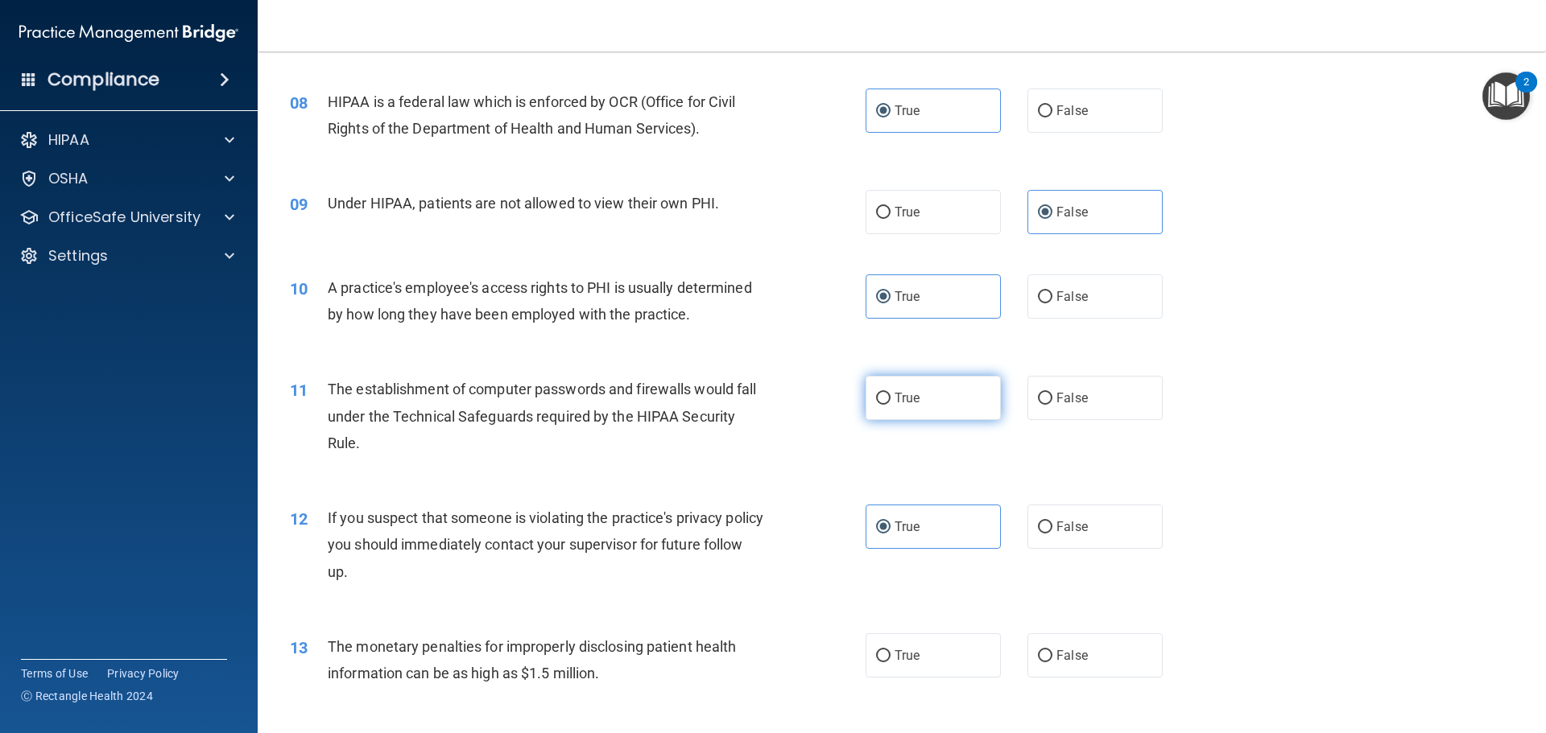
click at [910, 404] on span "True" at bounding box center [907, 397] width 25 height 15
click at [890, 404] on input "True" at bounding box center [883, 399] width 14 height 12
radio input "true"
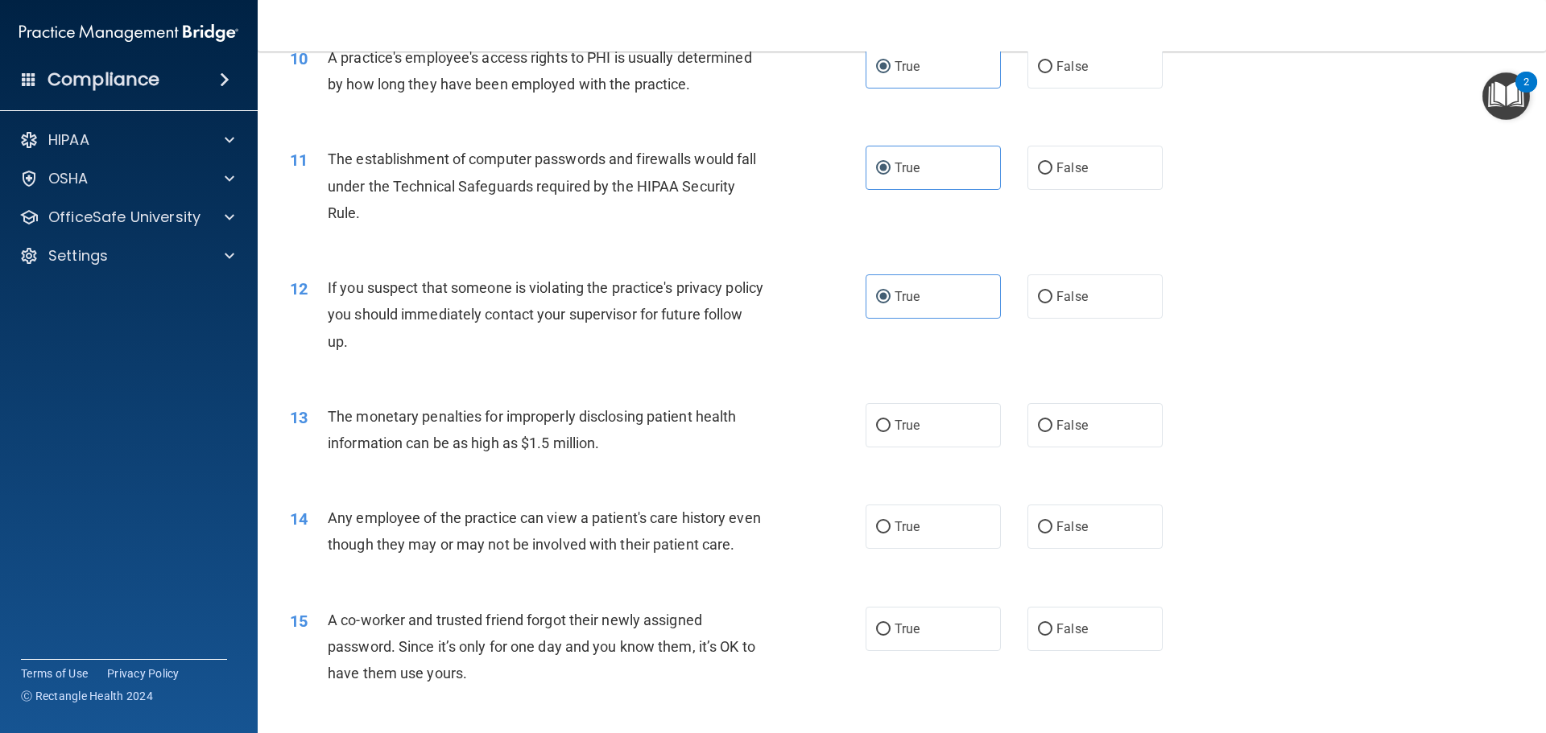
scroll to position [1208, 0]
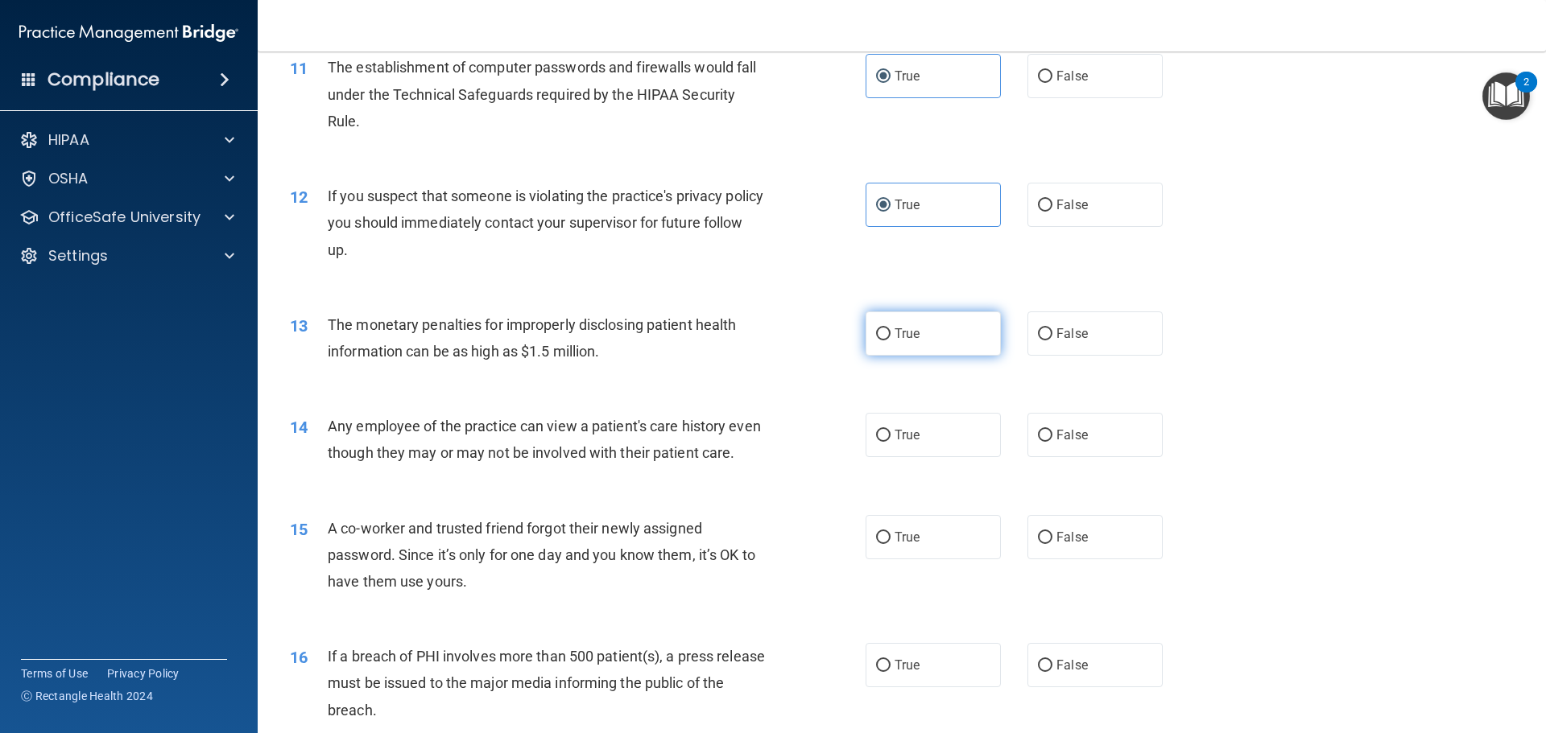
click at [958, 339] on label "True" at bounding box center [933, 334] width 135 height 44
click at [890, 339] on input "True" at bounding box center [883, 335] width 14 height 12
radio input "true"
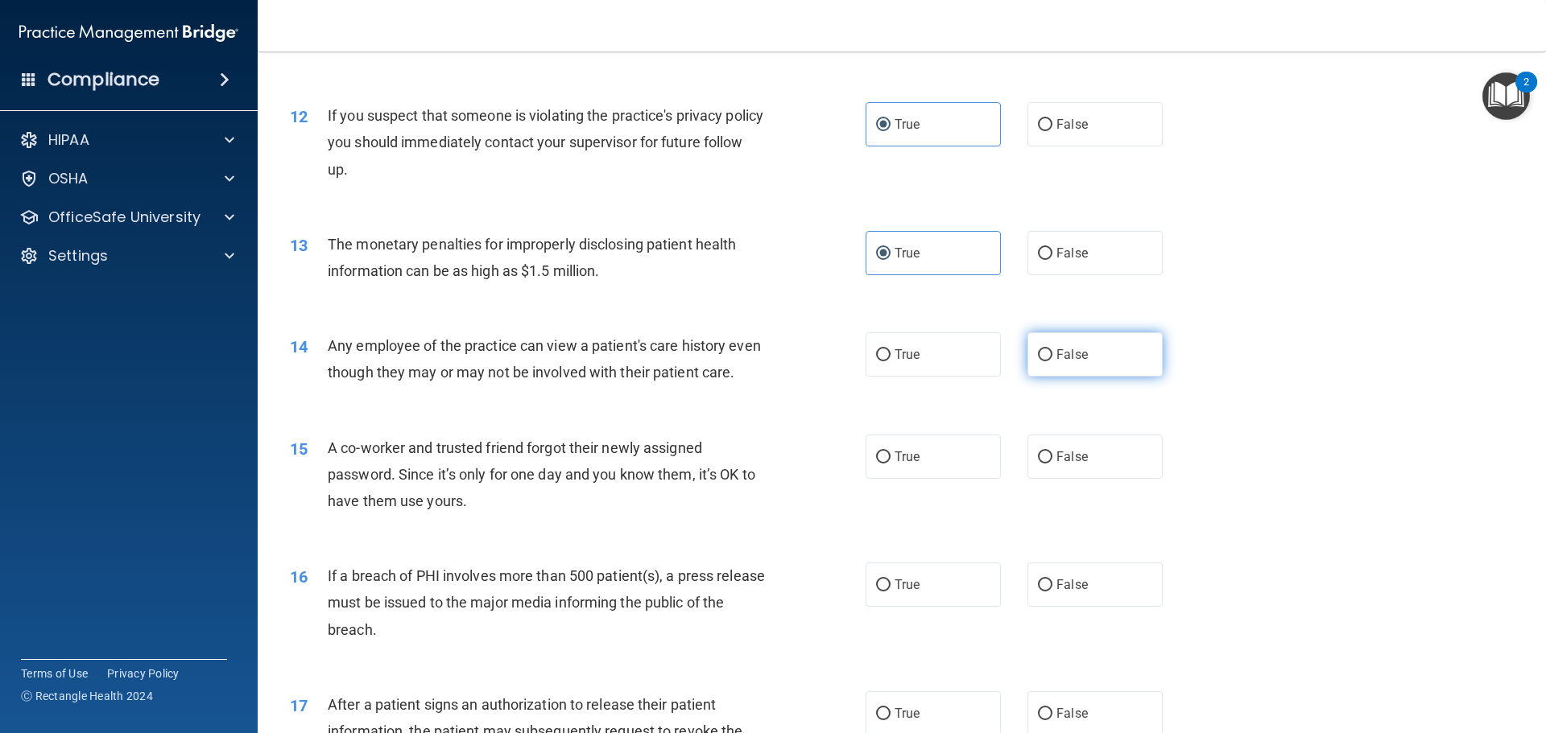
click at [1095, 370] on label "False" at bounding box center [1094, 355] width 135 height 44
click at [1052, 362] on input "False" at bounding box center [1045, 355] width 14 height 12
radio input "true"
drag, startPoint x: 579, startPoint y: 418, endPoint x: 1075, endPoint y: 390, distance: 496.7
click at [1075, 390] on div "14 Any employee of the practice can view a patient's care history even though t…" at bounding box center [902, 362] width 1248 height 101
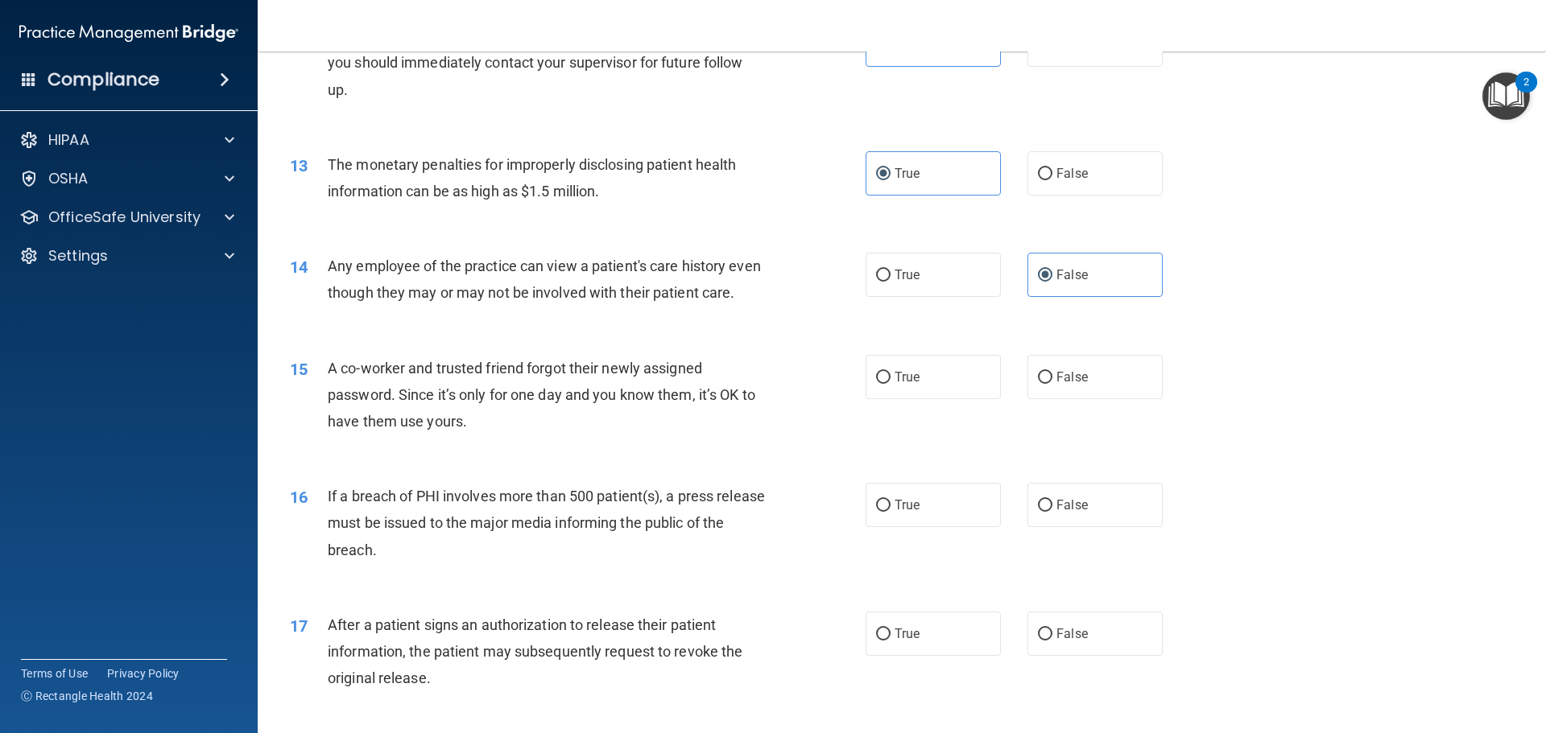
scroll to position [1369, 0]
click at [1112, 399] on label "False" at bounding box center [1094, 376] width 135 height 44
click at [1052, 383] on input "False" at bounding box center [1045, 377] width 14 height 12
radio input "true"
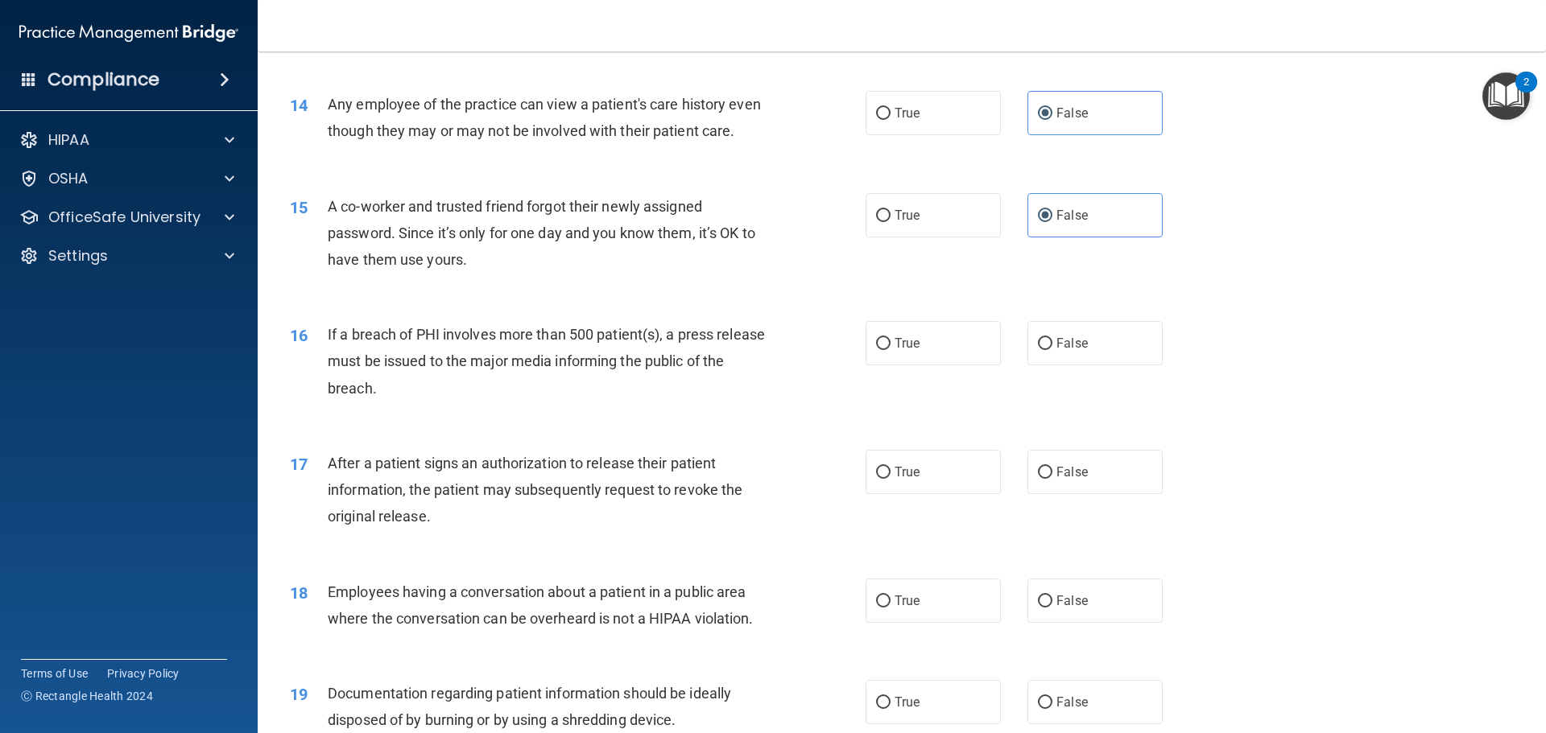
scroll to position [1610, 0]
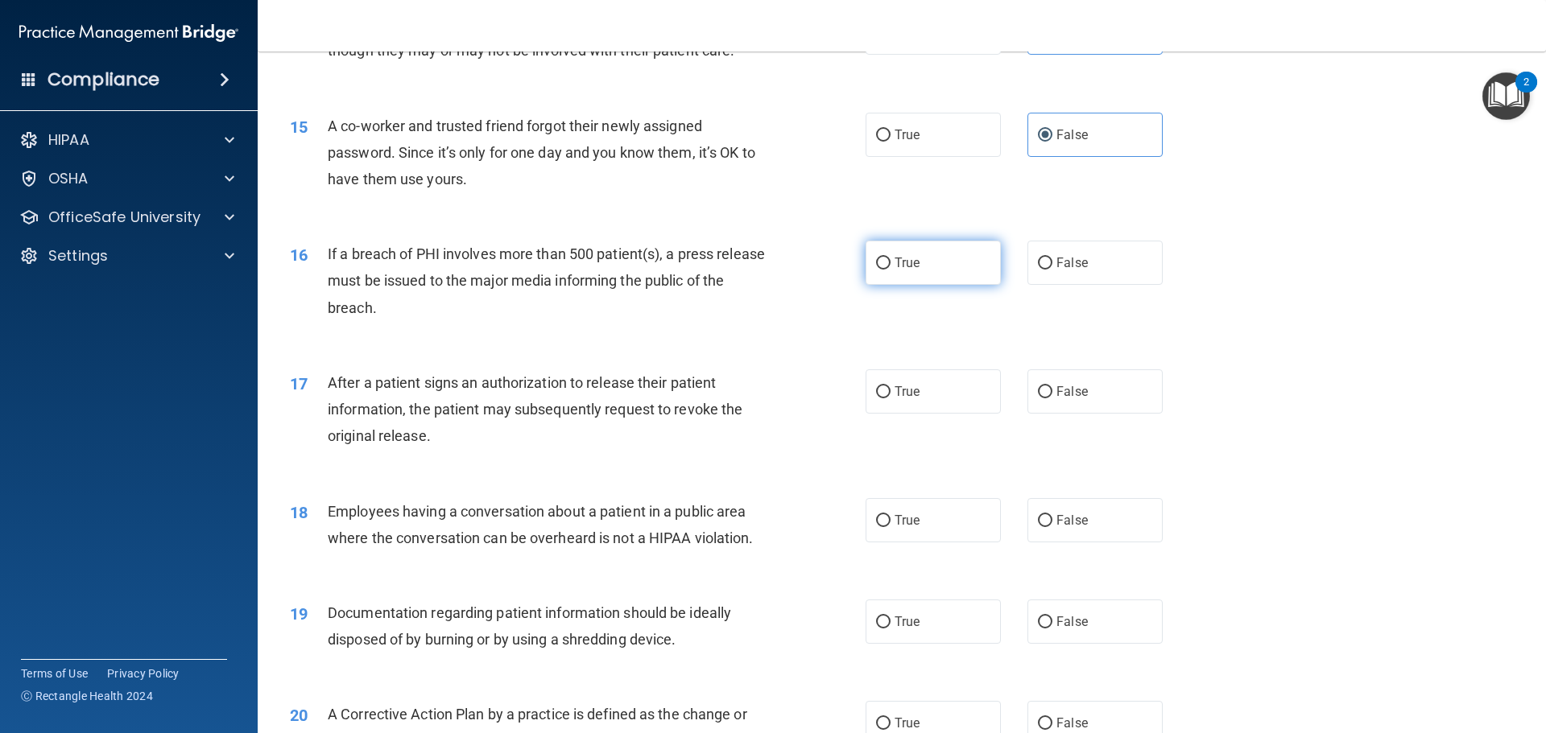
click at [943, 285] on label "True" at bounding box center [933, 263] width 135 height 44
click at [890, 270] on input "True" at bounding box center [883, 264] width 14 height 12
radio input "true"
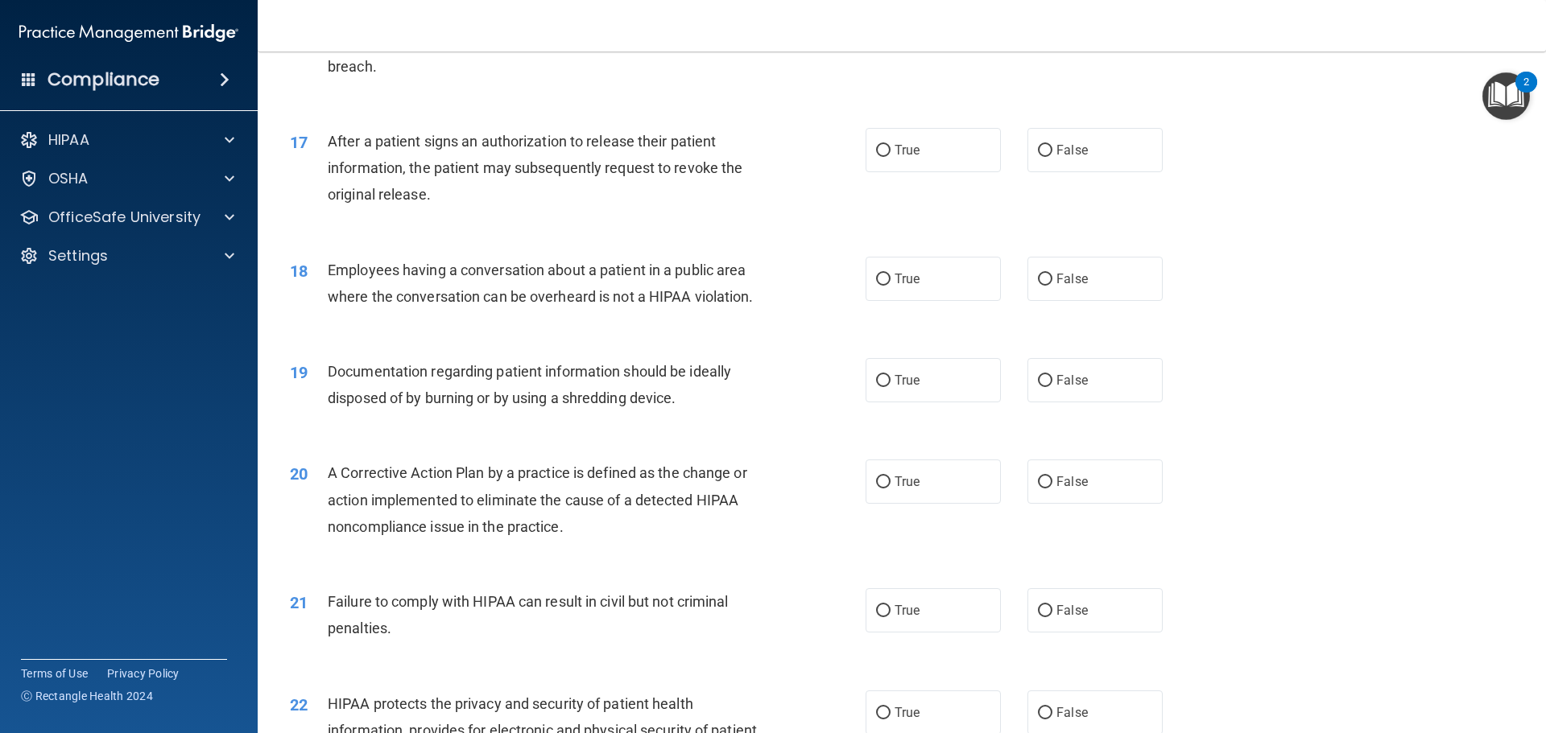
scroll to position [1771, 0]
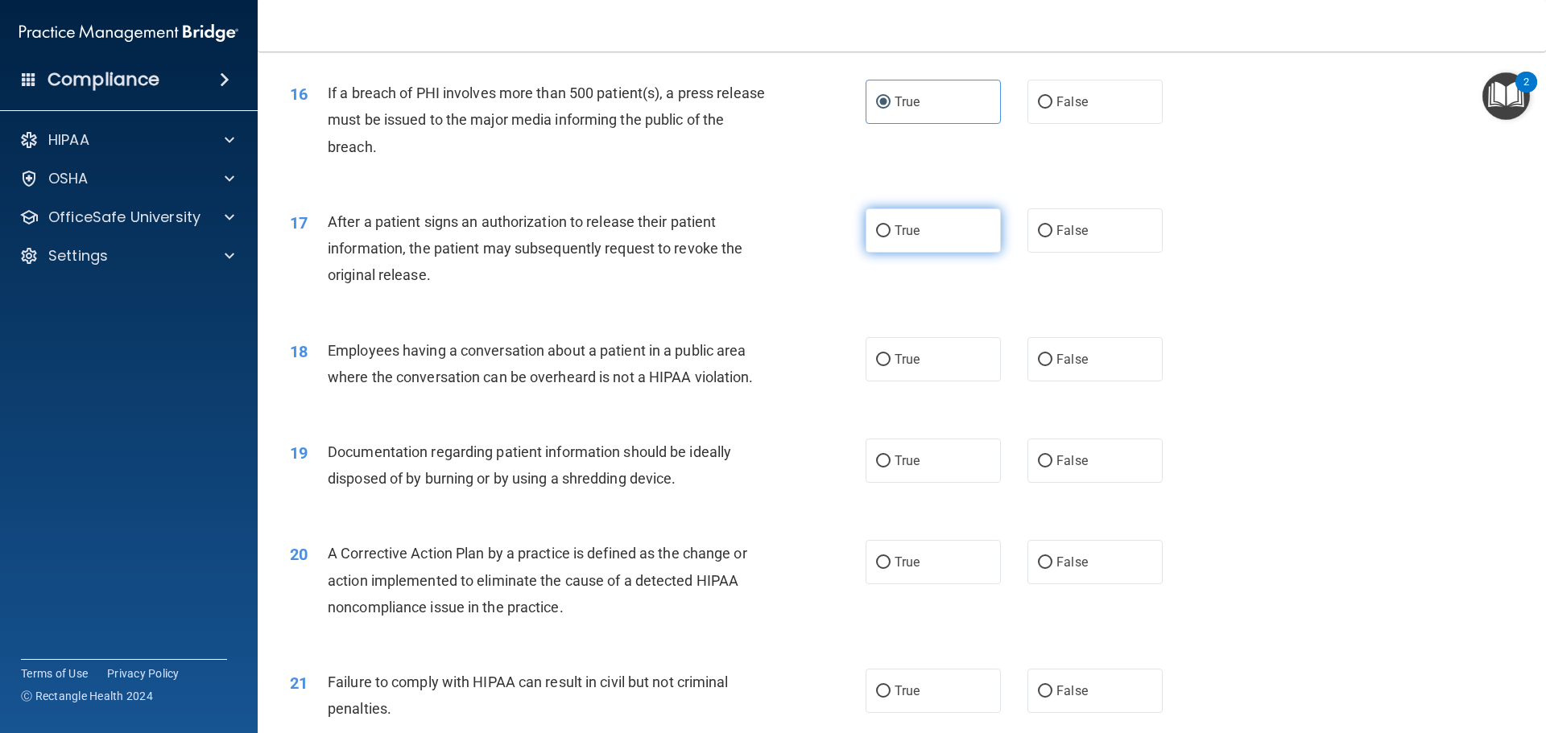
click at [881, 253] on label "True" at bounding box center [933, 231] width 135 height 44
click at [881, 238] on input "True" at bounding box center [883, 231] width 14 height 12
radio input "true"
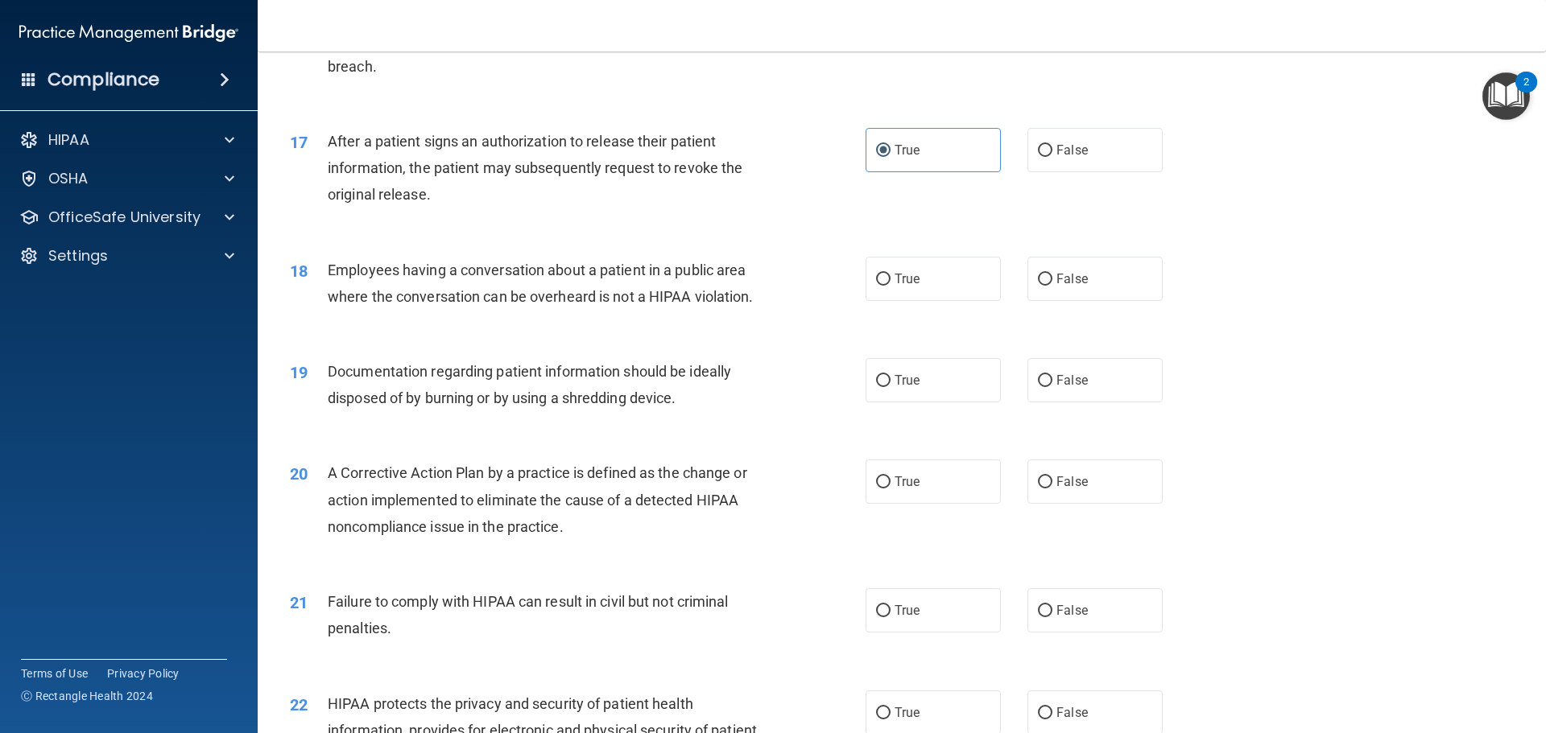
scroll to position [1932, 0]
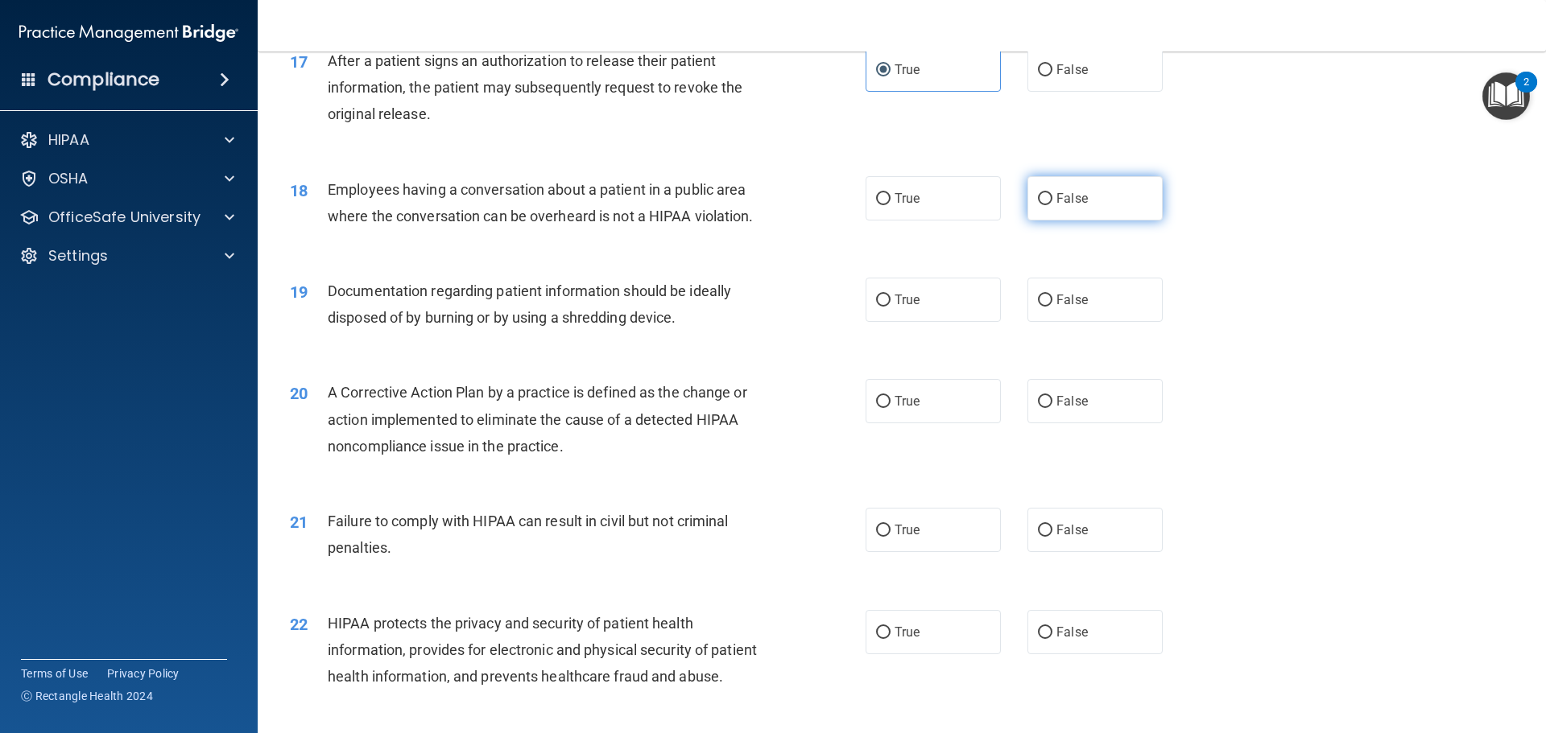
click at [1056, 206] on span "False" at bounding box center [1071, 198] width 31 height 15
click at [1052, 205] on input "False" at bounding box center [1045, 199] width 14 height 12
radio input "true"
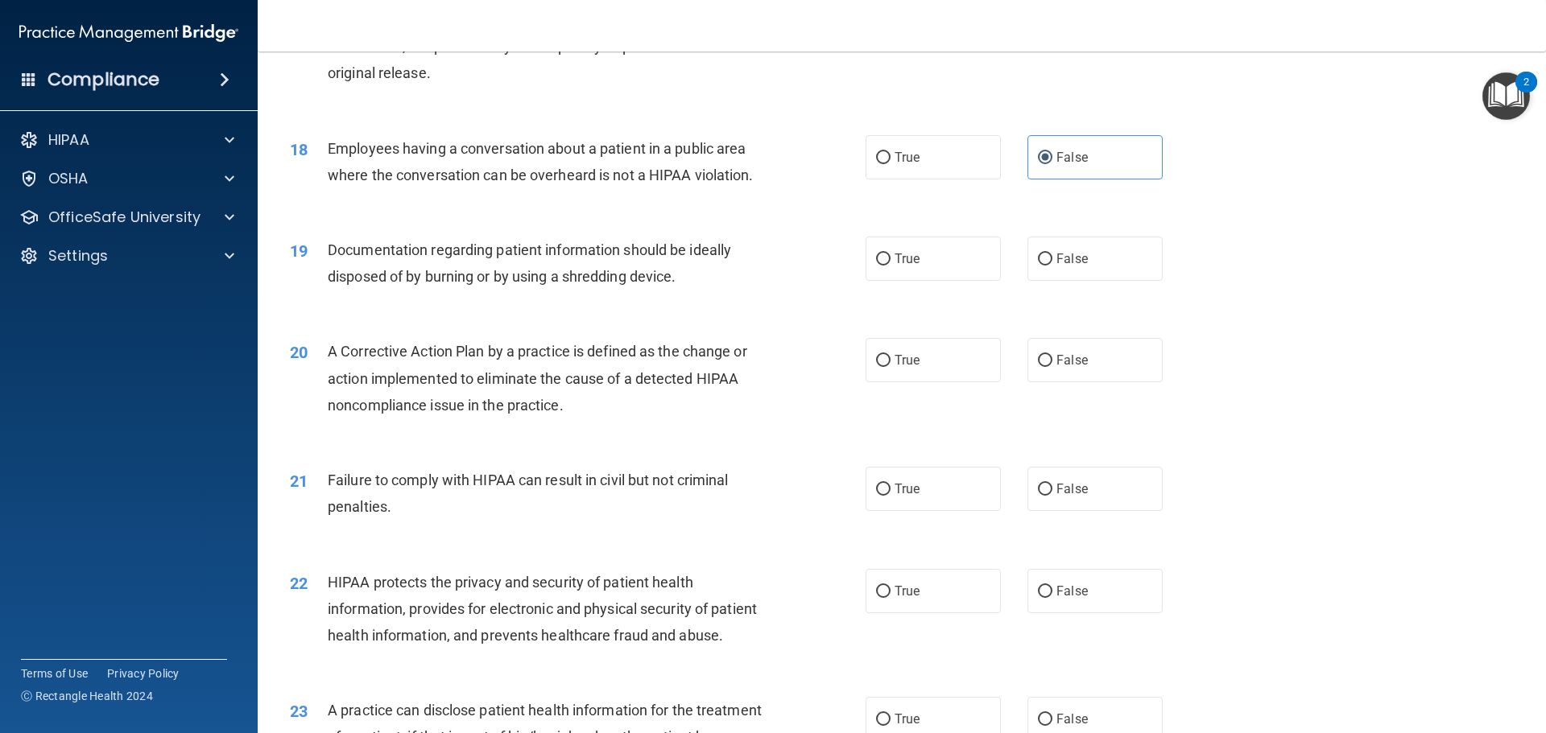
scroll to position [2013, 0]
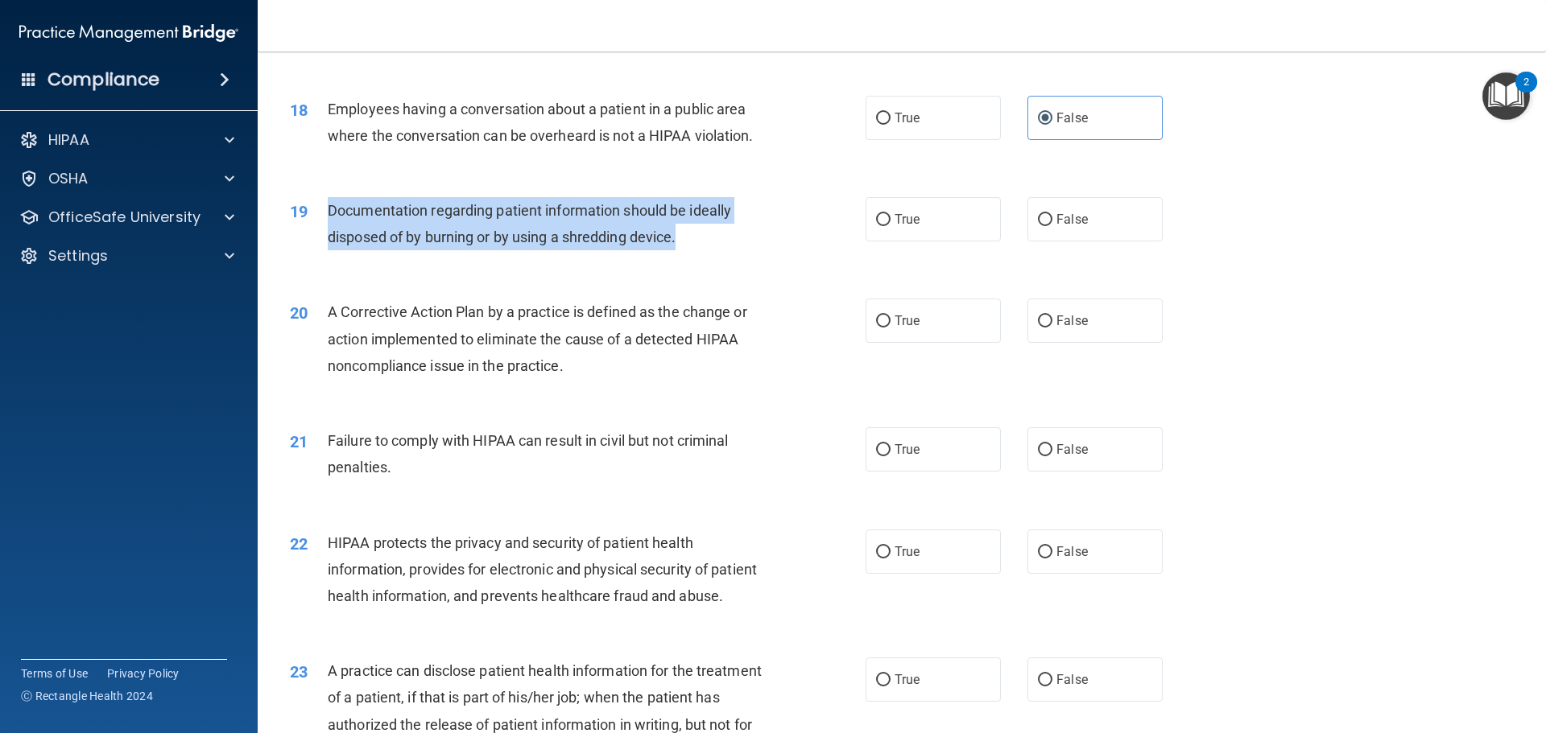
drag, startPoint x: 329, startPoint y: 236, endPoint x: 703, endPoint y: 280, distance: 377.0
click at [703, 258] on div "19 Documentation regarding patient information should be ideally disposed of by…" at bounding box center [578, 227] width 624 height 61
click at [685, 250] on div "Documentation regarding patient information should be ideally disposed of by bu…" at bounding box center [553, 223] width 450 height 53
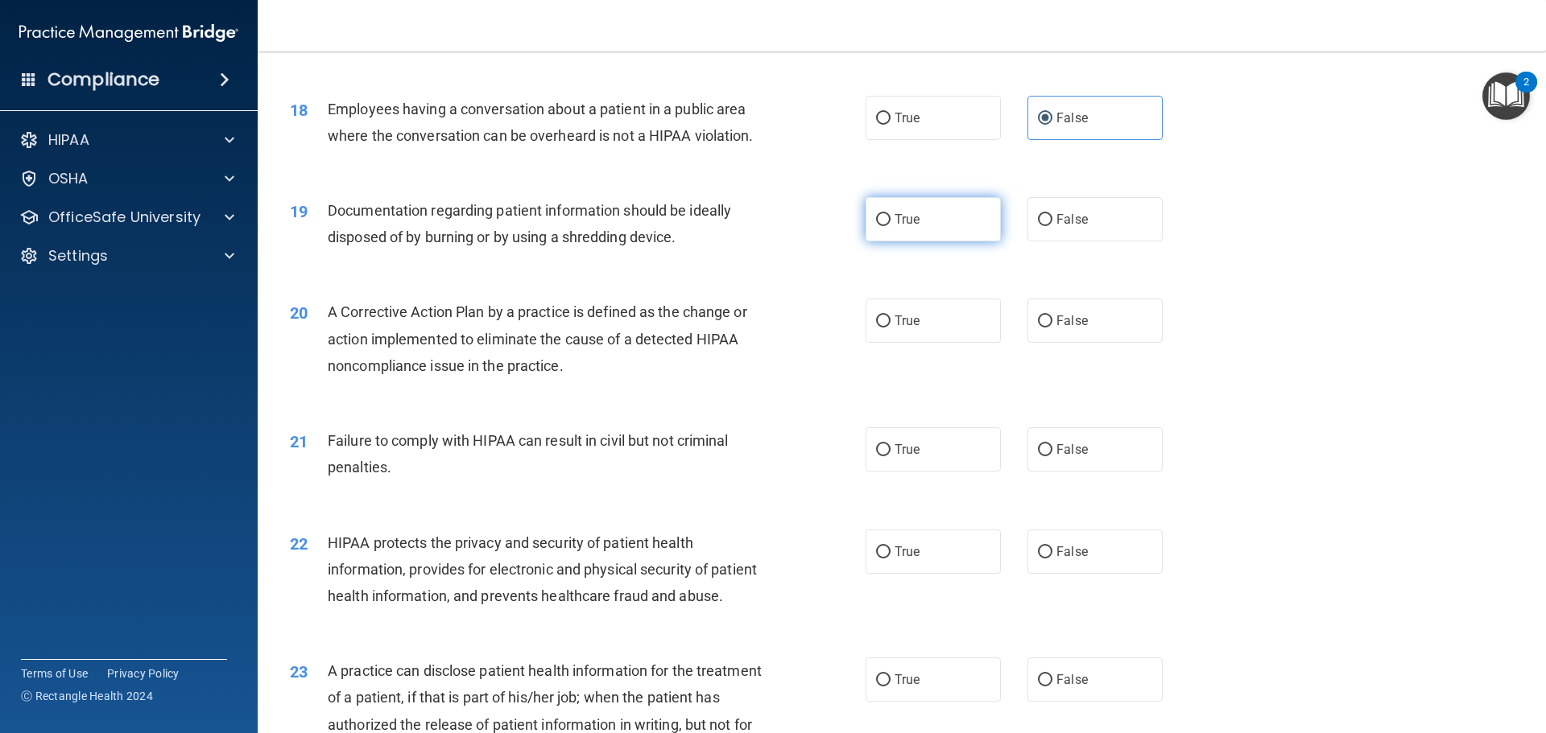
click at [930, 242] on label "True" at bounding box center [933, 219] width 135 height 44
click at [890, 226] on input "True" at bounding box center [883, 220] width 14 height 12
radio input "true"
click at [1056, 227] on span "False" at bounding box center [1071, 219] width 31 height 15
click at [1052, 226] on input "False" at bounding box center [1045, 220] width 14 height 12
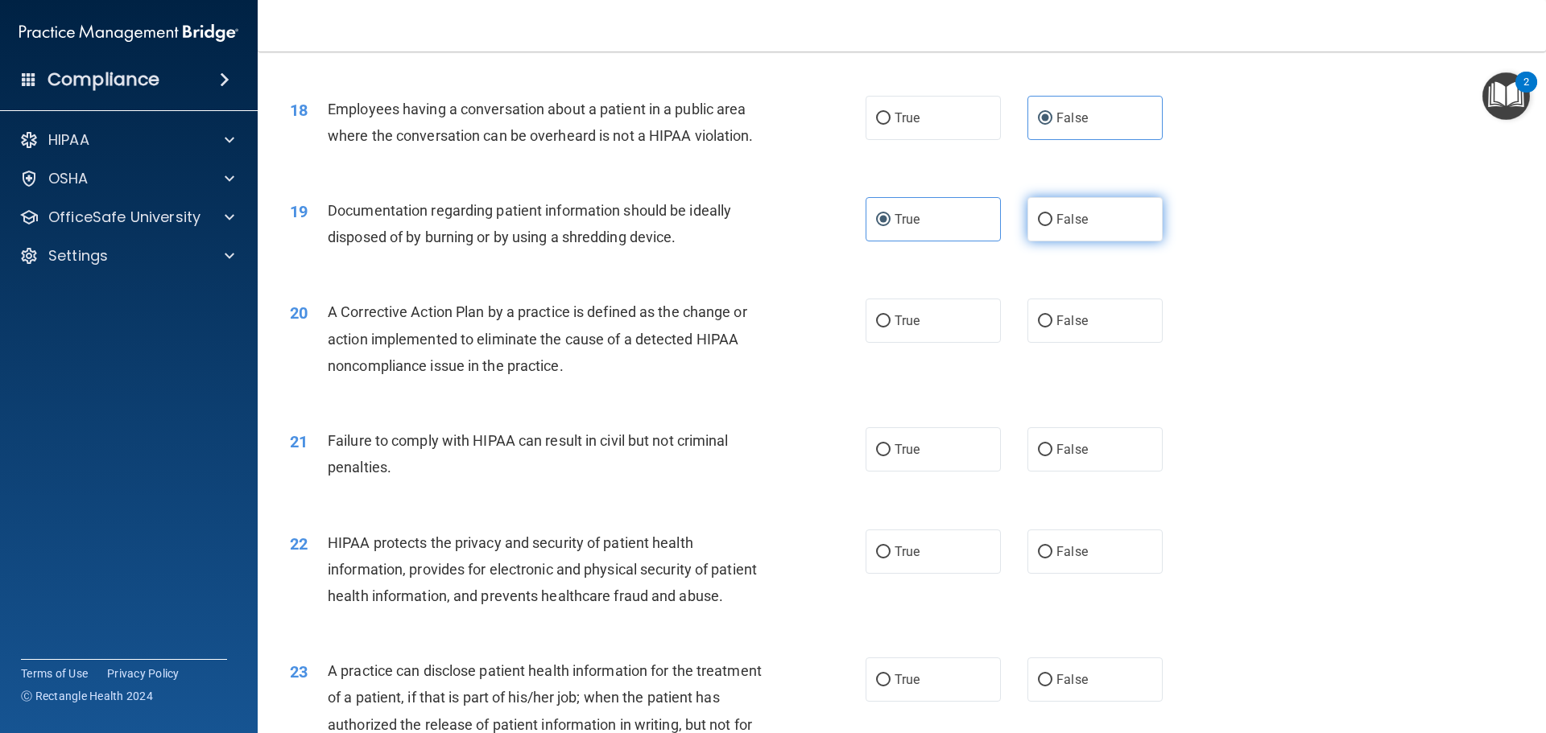
radio input "true"
radio input "false"
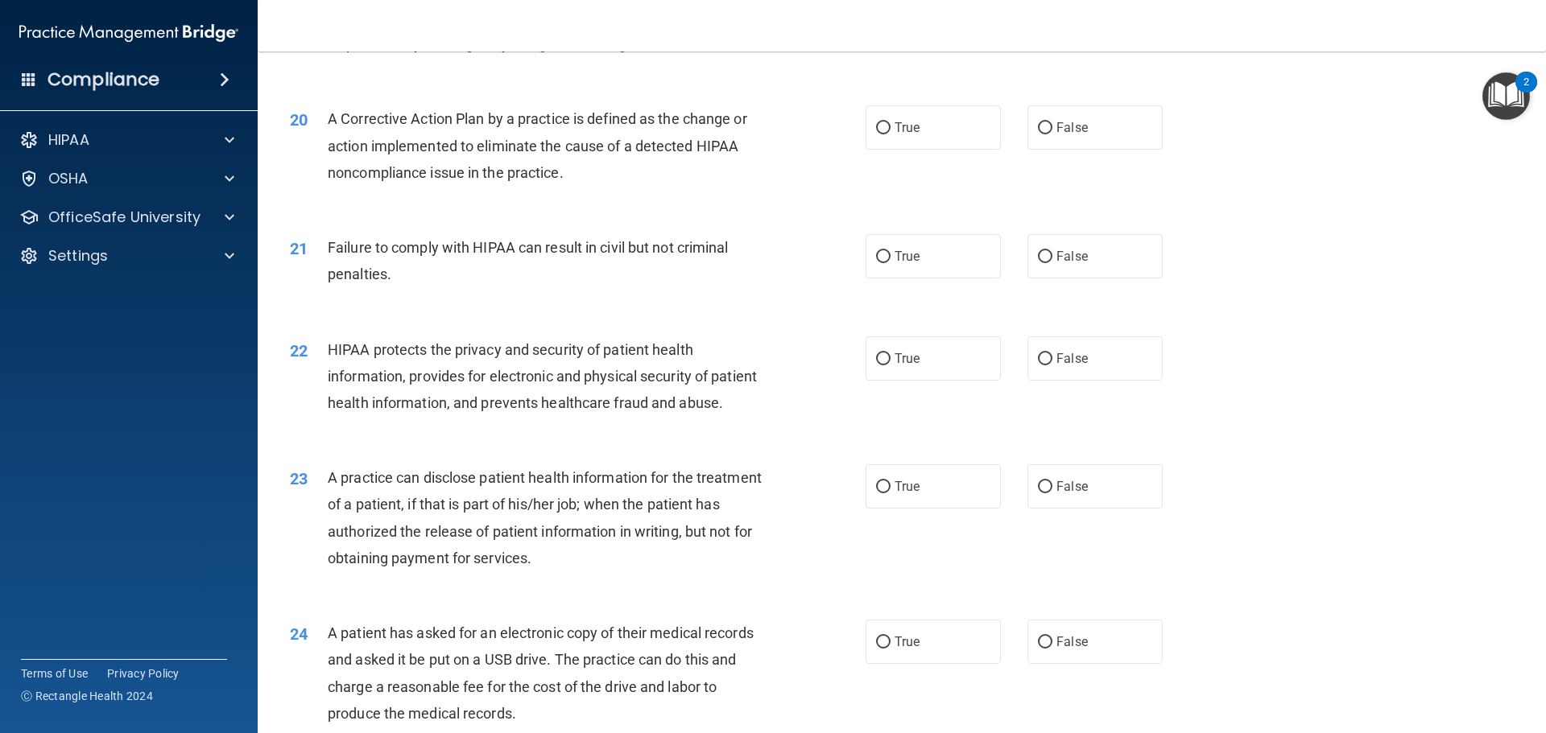
scroll to position [2174, 0]
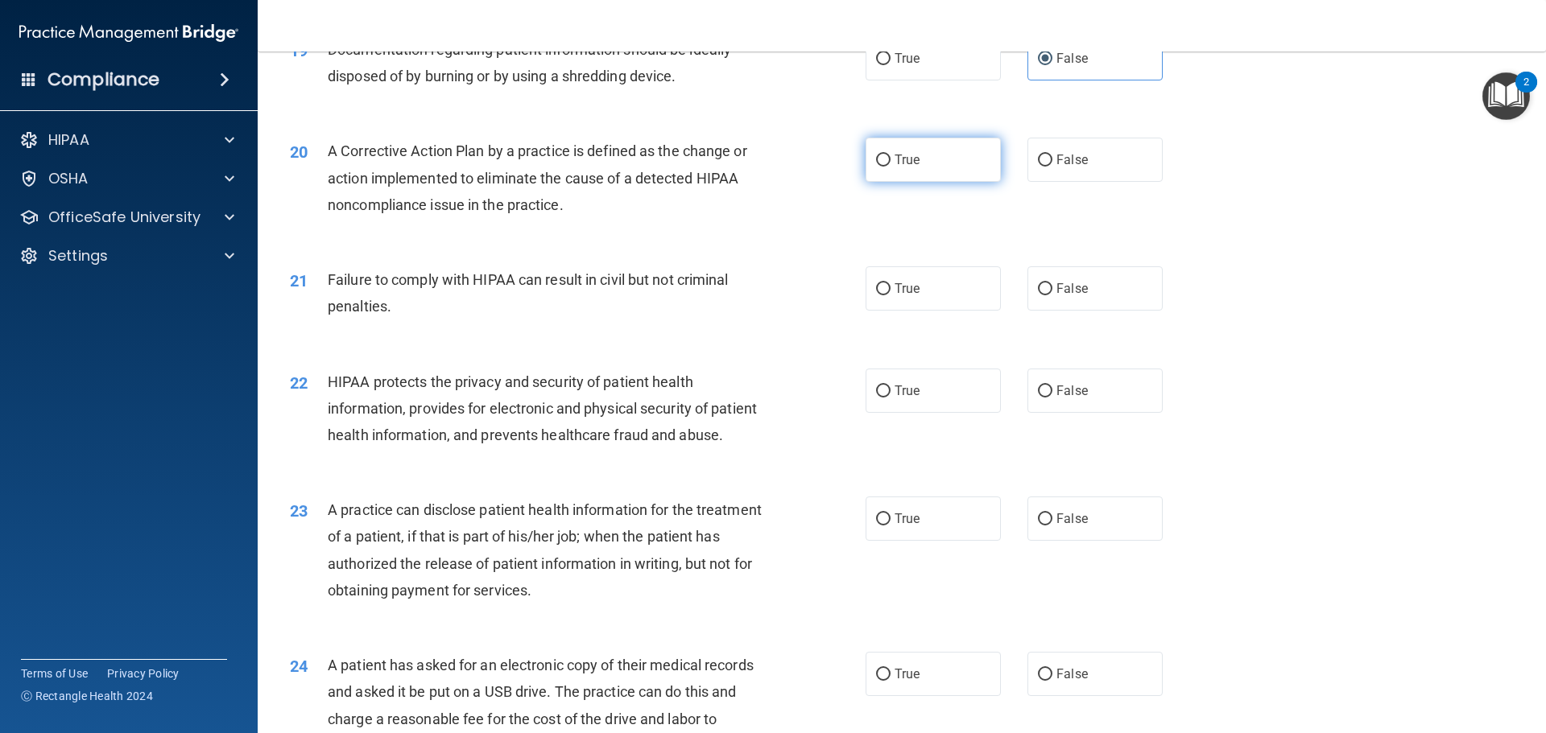
click at [933, 182] on label "True" at bounding box center [933, 160] width 135 height 44
click at [890, 167] on input "True" at bounding box center [883, 161] width 14 height 12
radio input "true"
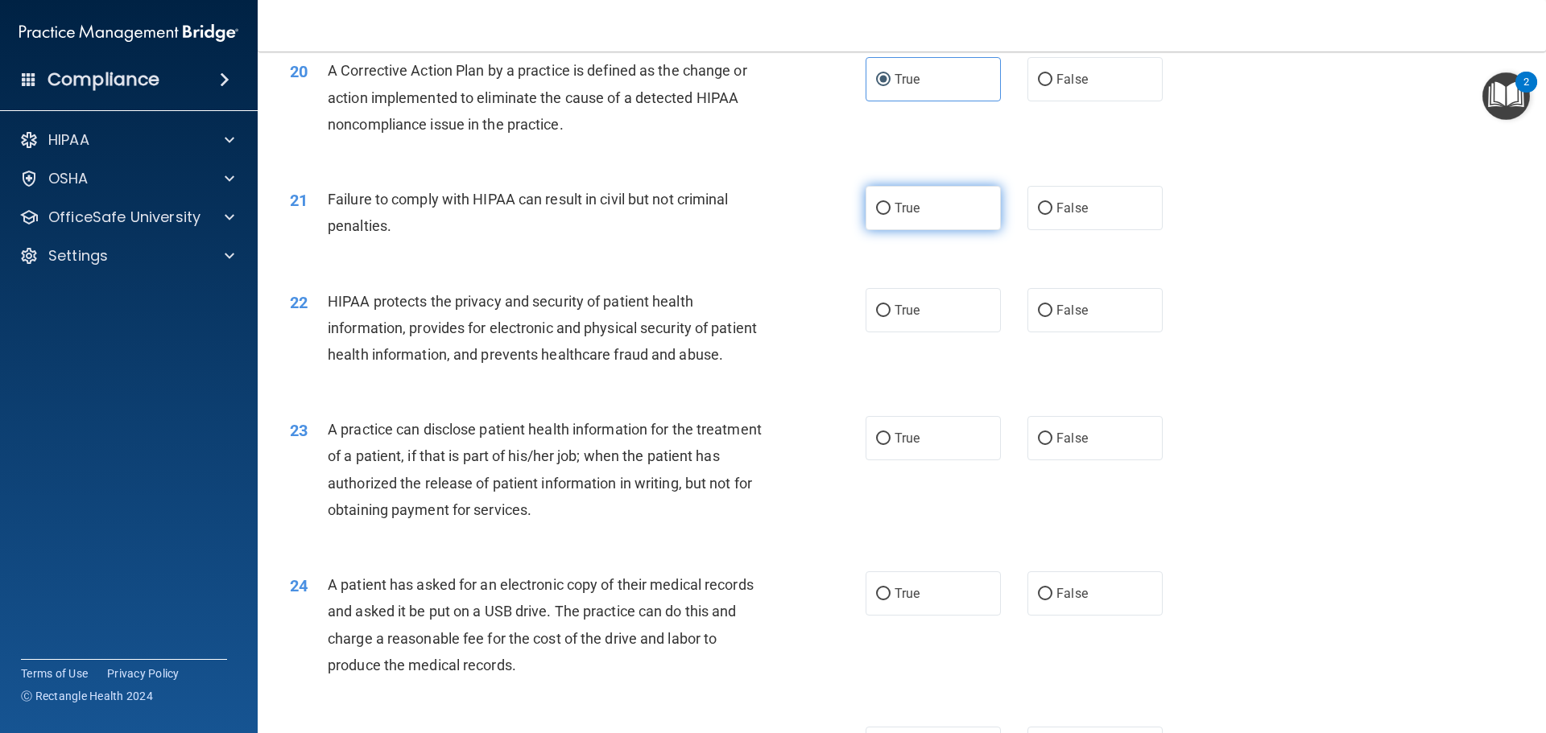
click at [924, 219] on label "True" at bounding box center [933, 208] width 135 height 44
click at [890, 215] on input "True" at bounding box center [883, 209] width 14 height 12
radio input "true"
click at [1134, 230] on label "False" at bounding box center [1094, 208] width 135 height 44
click at [1052, 215] on input "False" at bounding box center [1045, 209] width 14 height 12
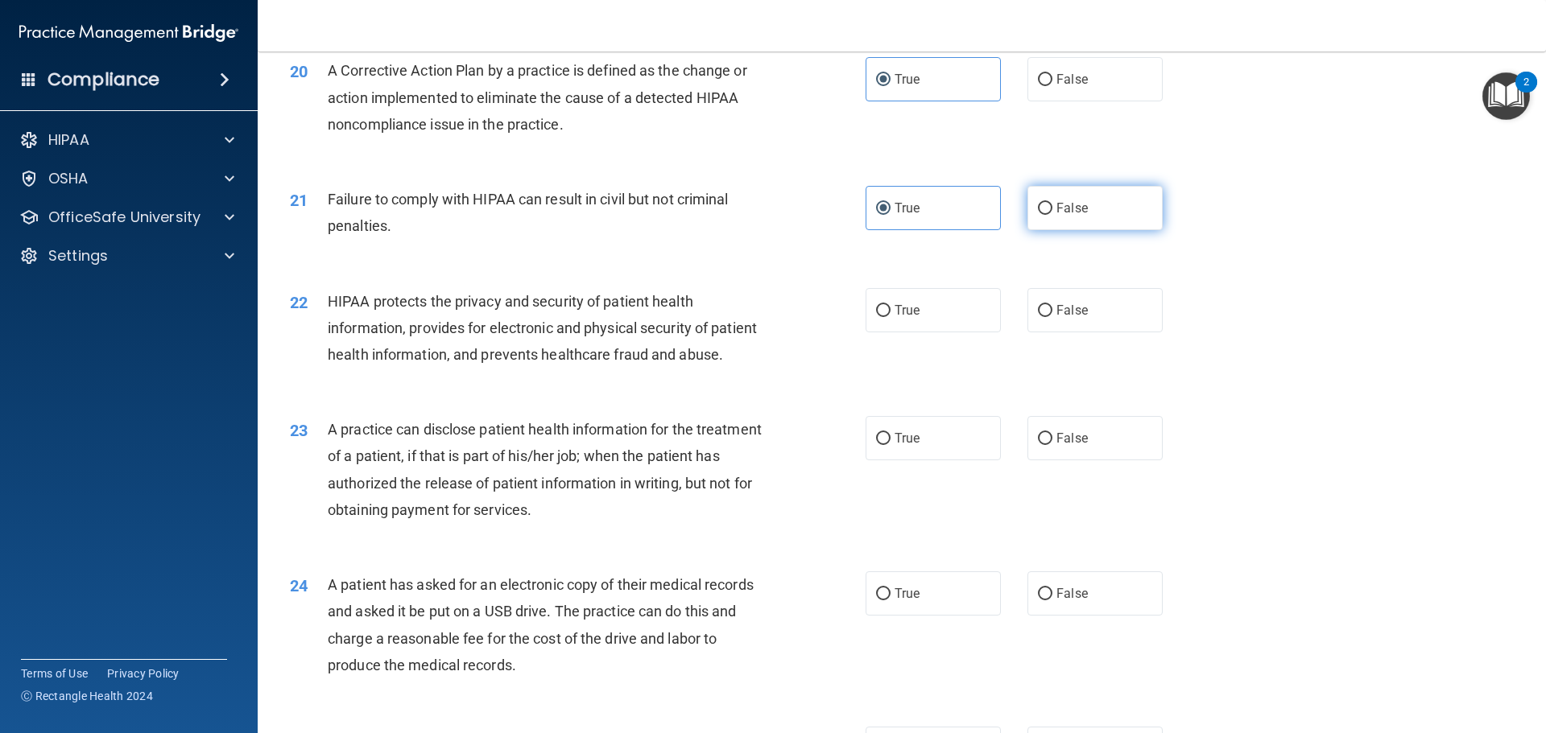
radio input "true"
radio input "false"
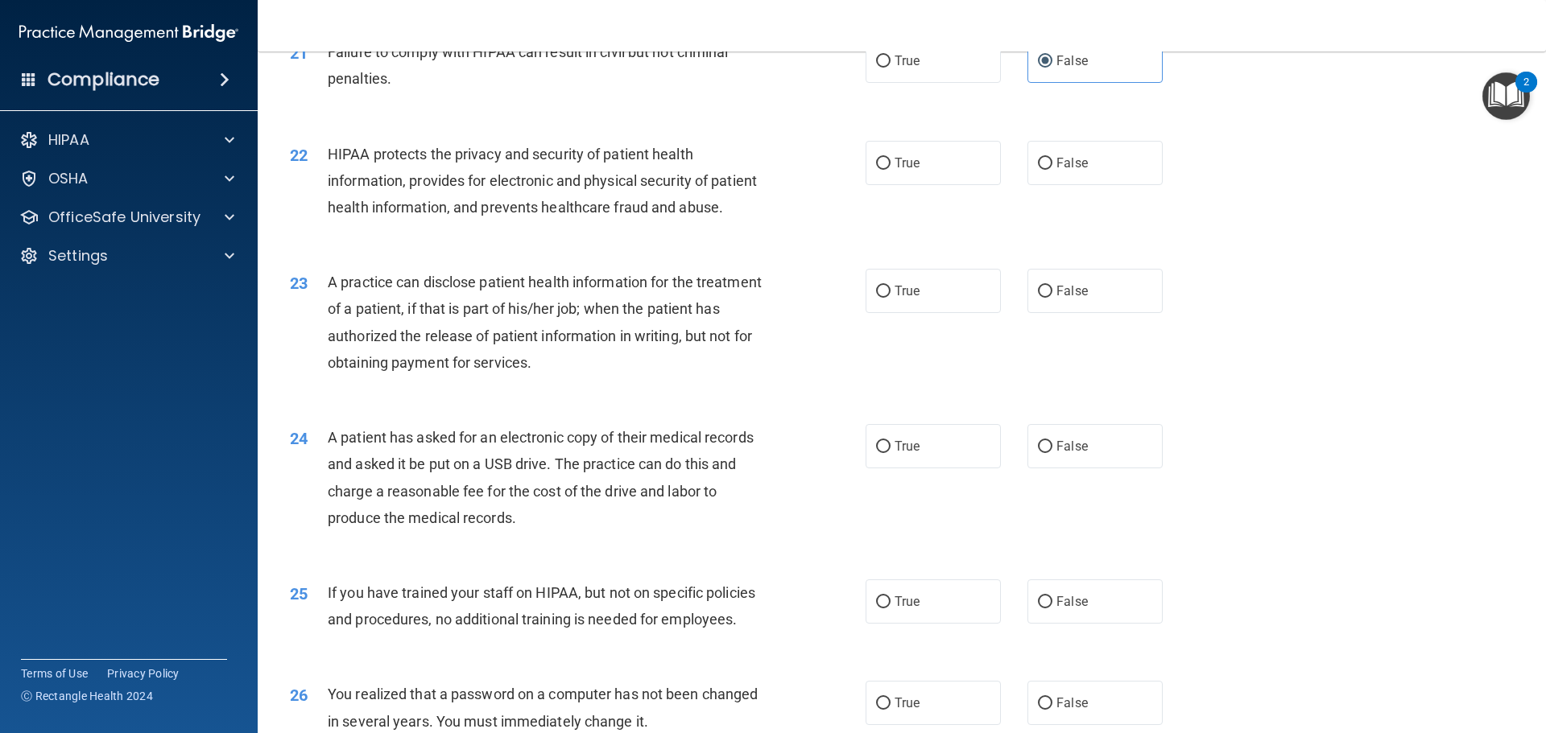
scroll to position [2415, 0]
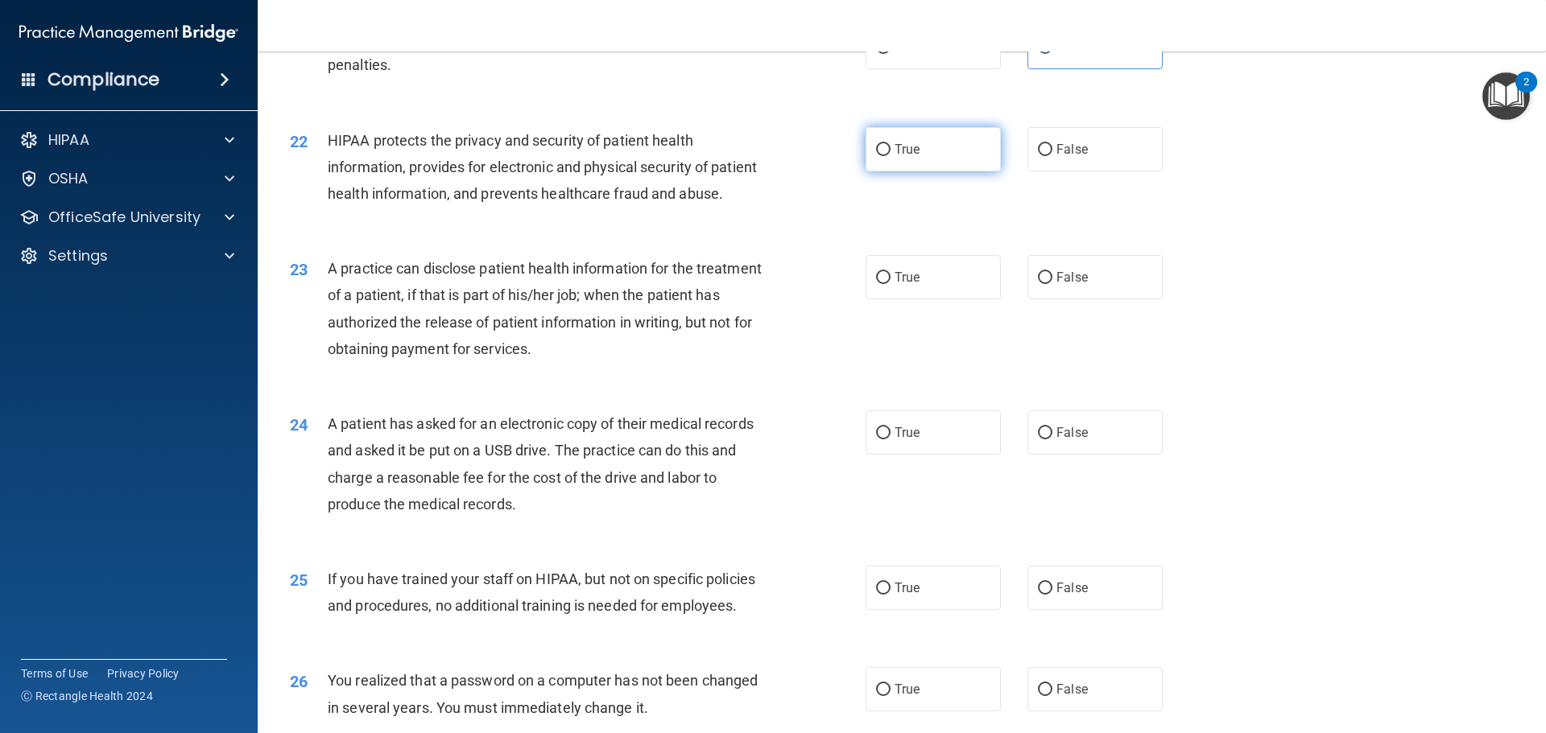
click at [954, 171] on label "True" at bounding box center [933, 149] width 135 height 44
click at [890, 156] on input "True" at bounding box center [883, 150] width 14 height 12
radio input "true"
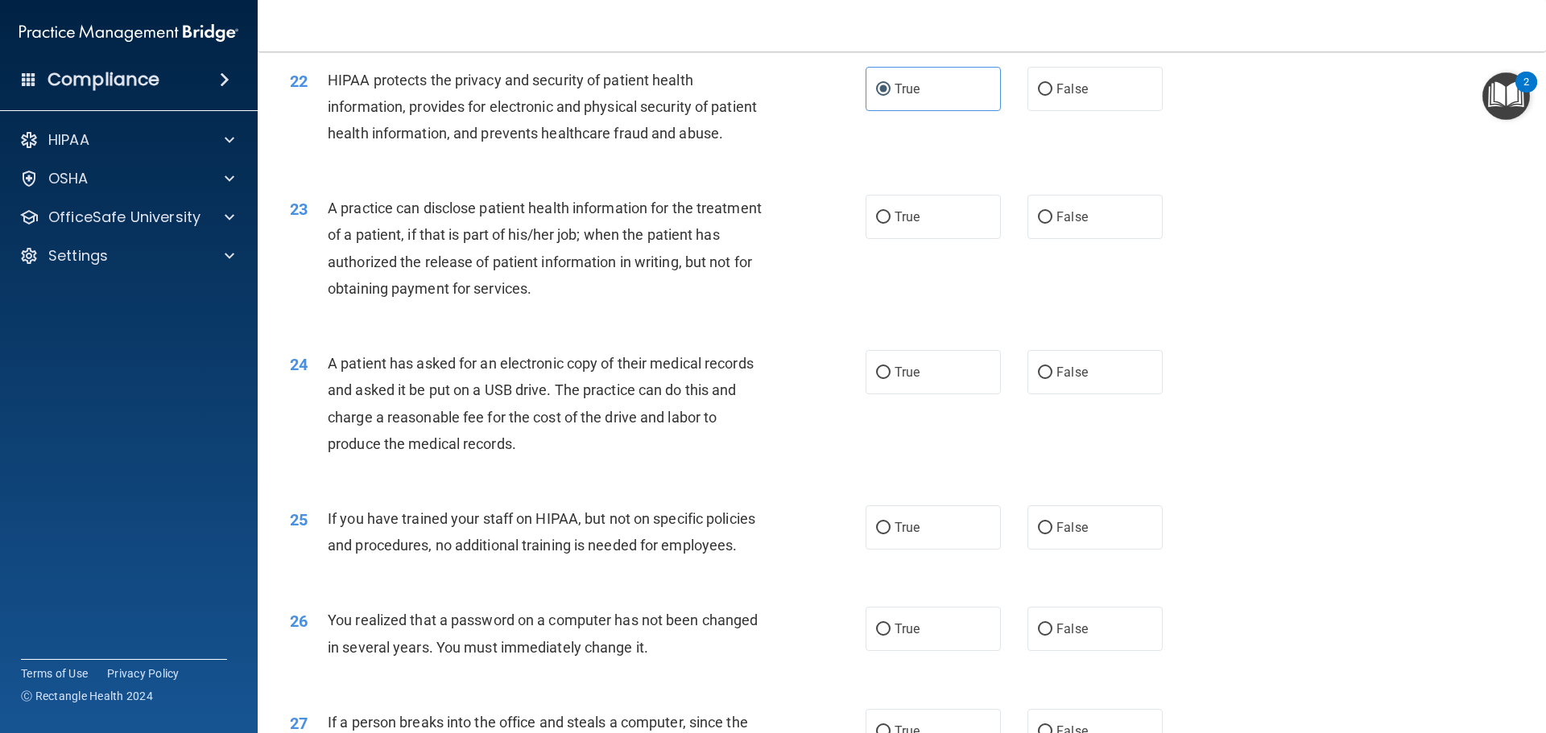
scroll to position [2576, 0]
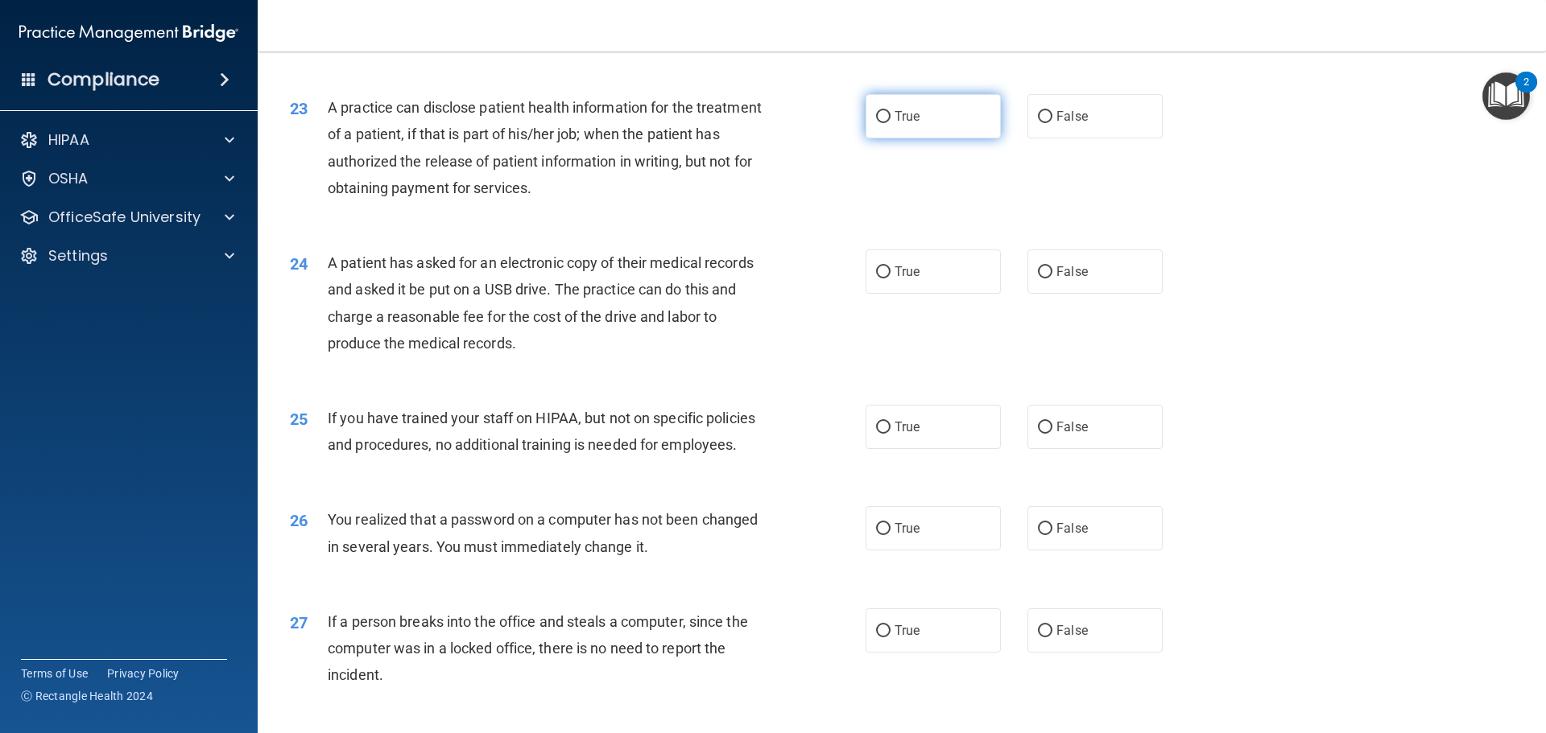
click at [895, 138] on label "True" at bounding box center [933, 116] width 135 height 44
click at [890, 123] on input "True" at bounding box center [883, 117] width 14 height 12
radio input "true"
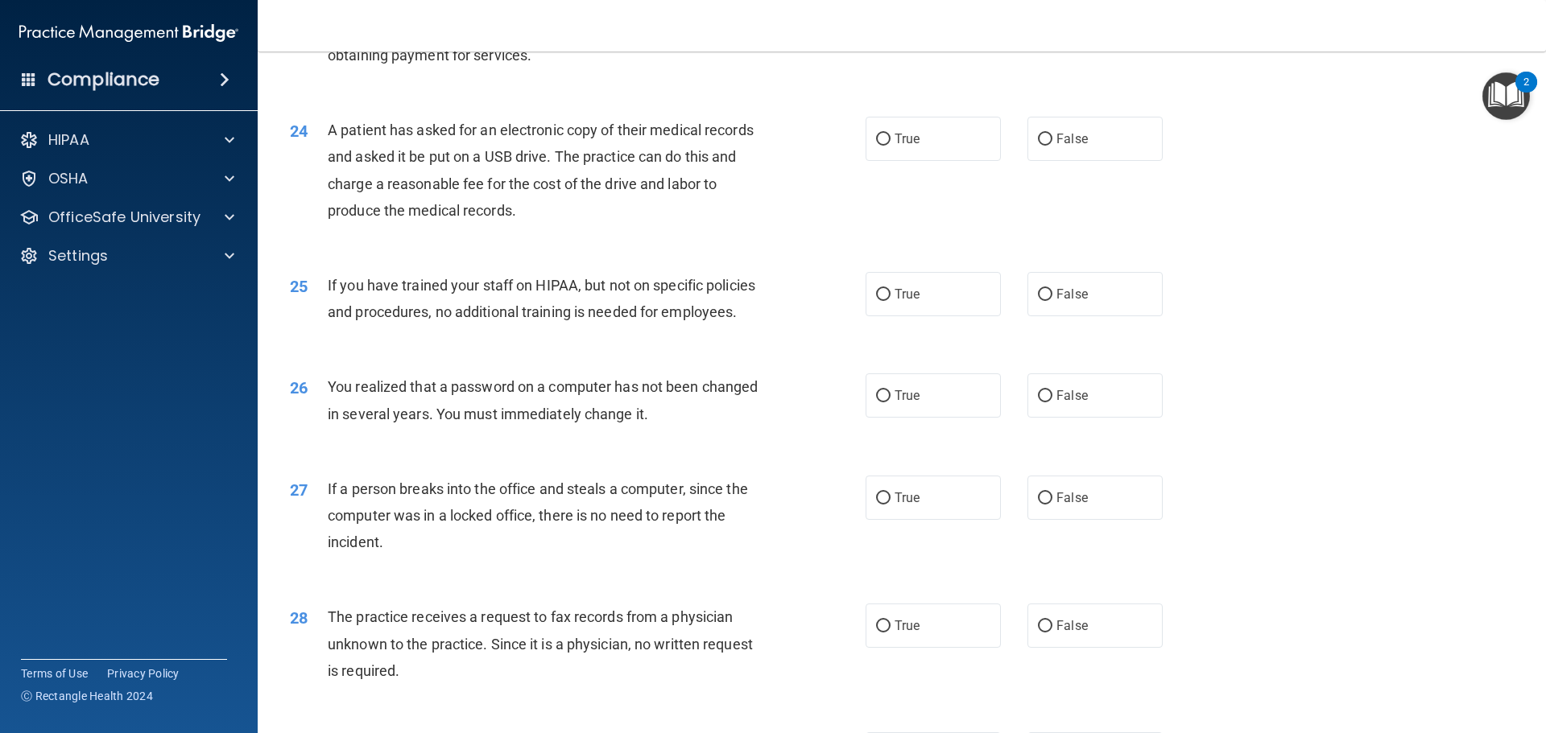
scroll to position [2738, 0]
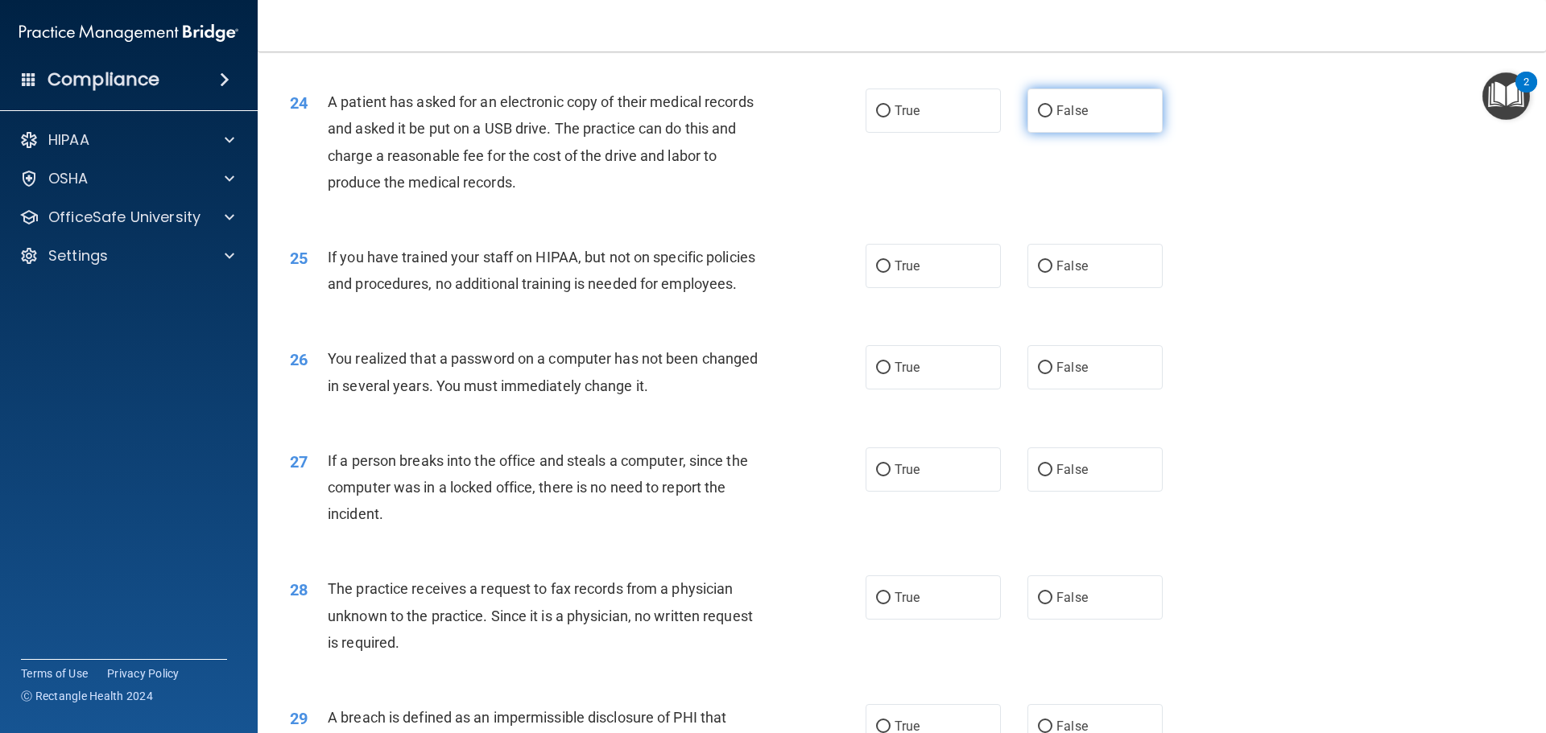
click at [1043, 133] on label "False" at bounding box center [1094, 111] width 135 height 44
click at [1043, 118] on input "False" at bounding box center [1045, 111] width 14 height 12
radio input "true"
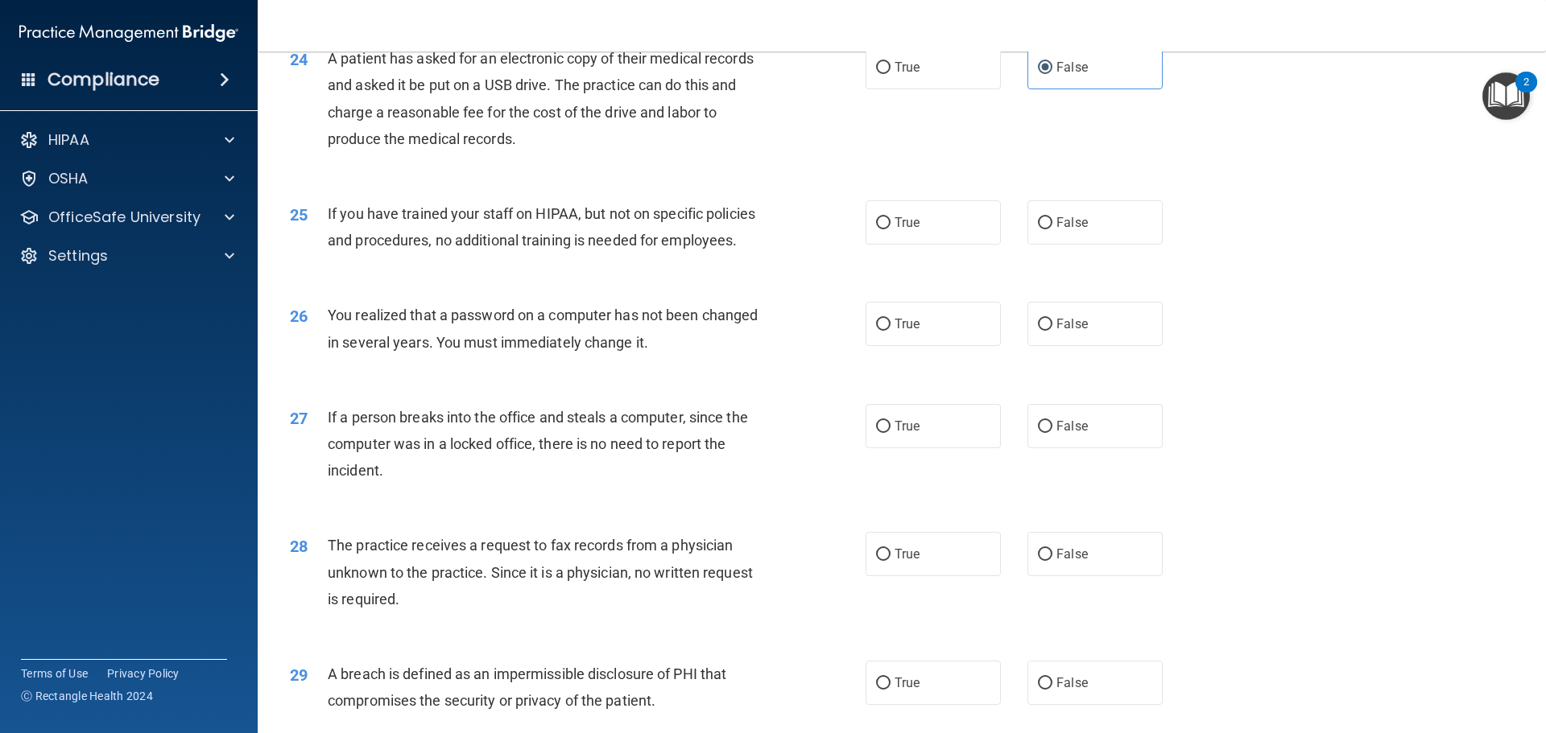
scroll to position [2818, 0]
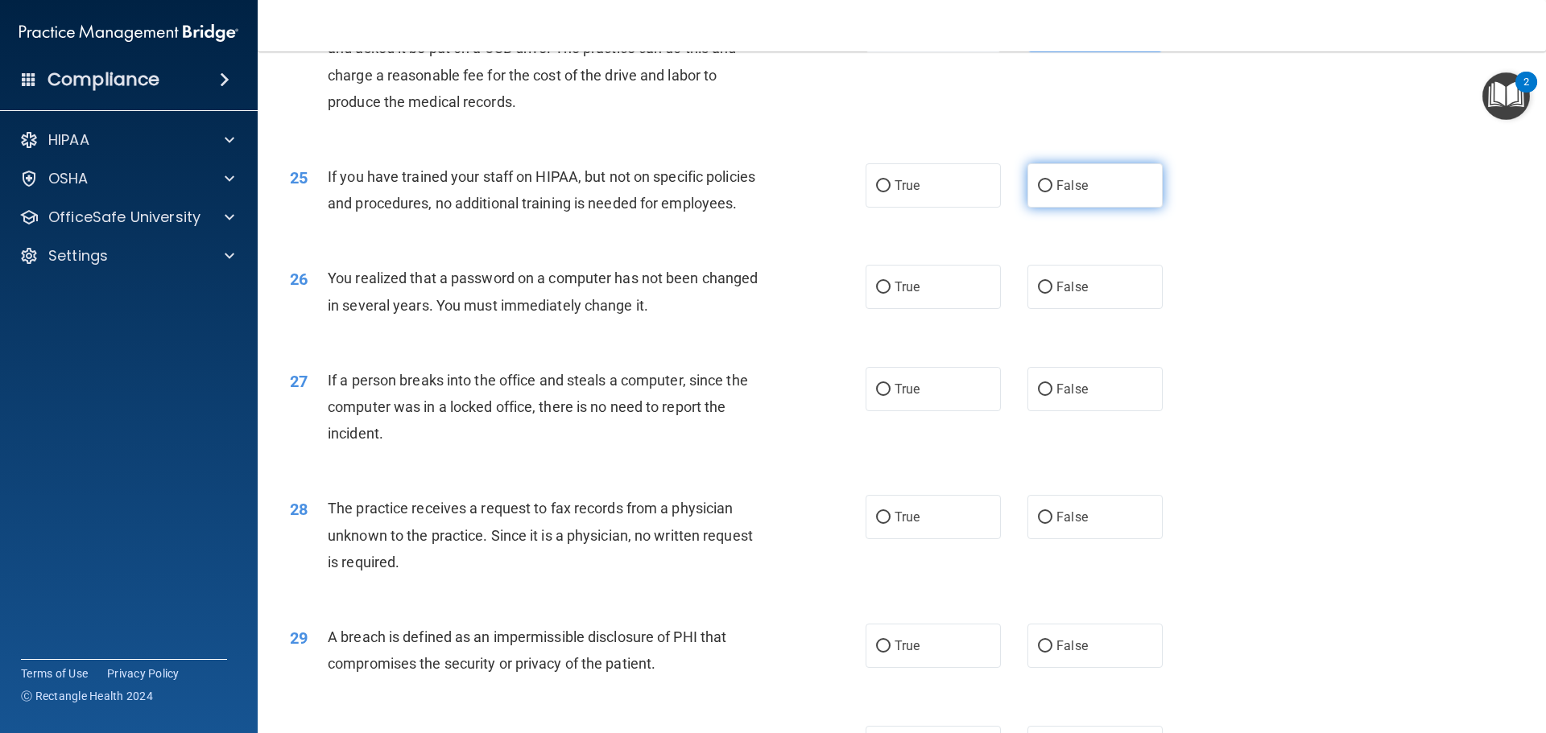
click at [1054, 208] on label "False" at bounding box center [1094, 185] width 135 height 44
click at [1052, 192] on input "False" at bounding box center [1045, 186] width 14 height 12
radio input "true"
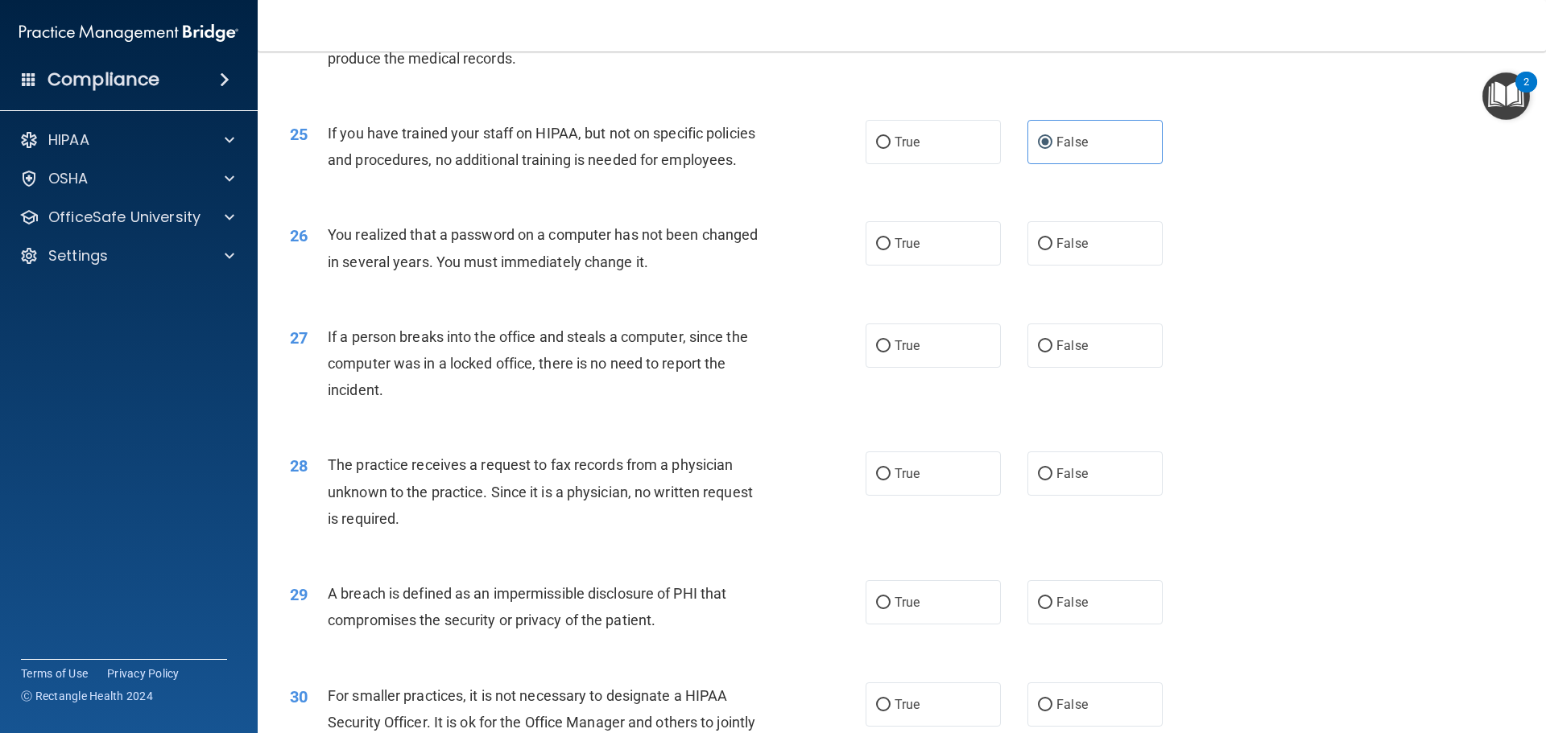
scroll to position [2899, 0]
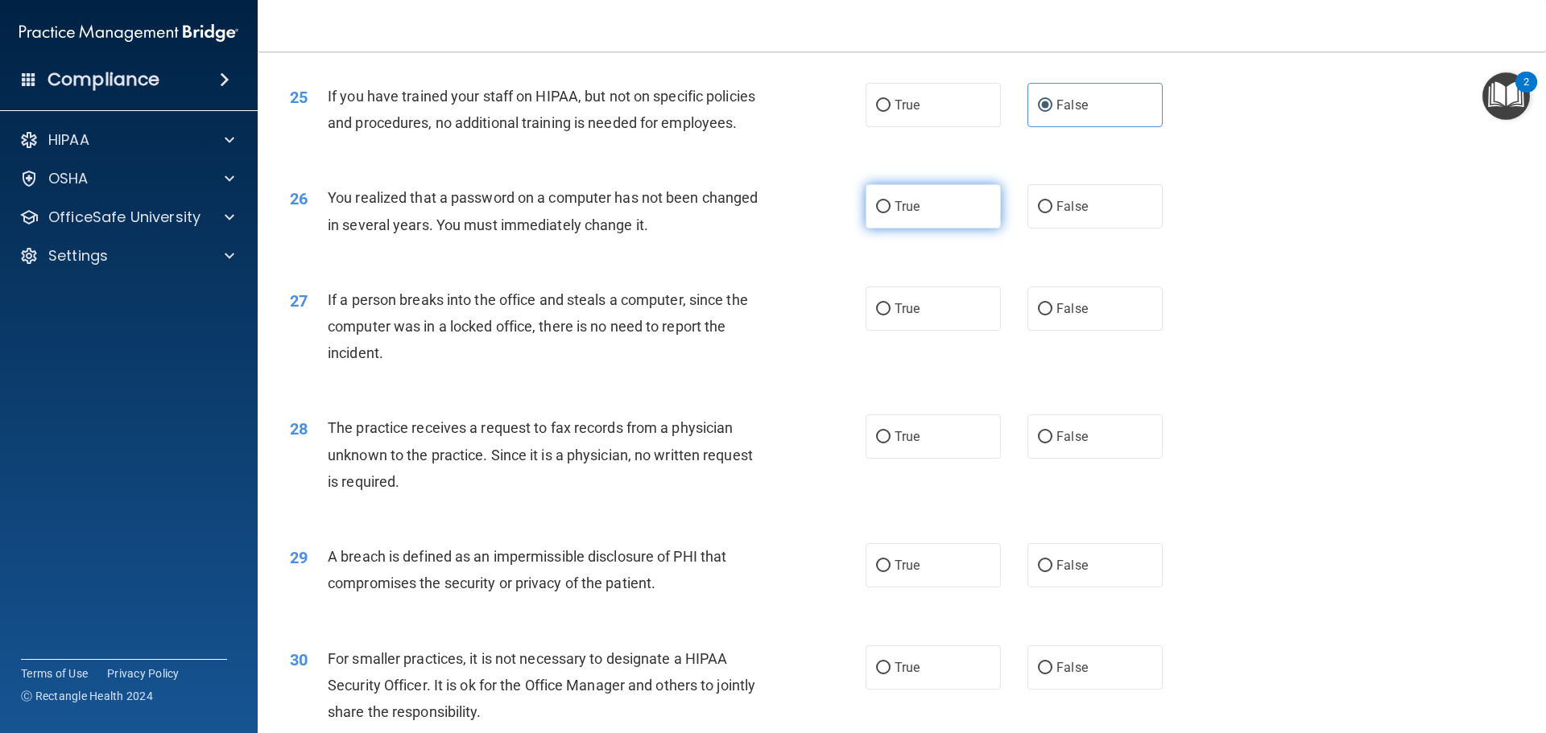
click at [912, 214] on span "True" at bounding box center [907, 206] width 25 height 15
click at [890, 213] on input "True" at bounding box center [883, 207] width 14 height 12
radio input "true"
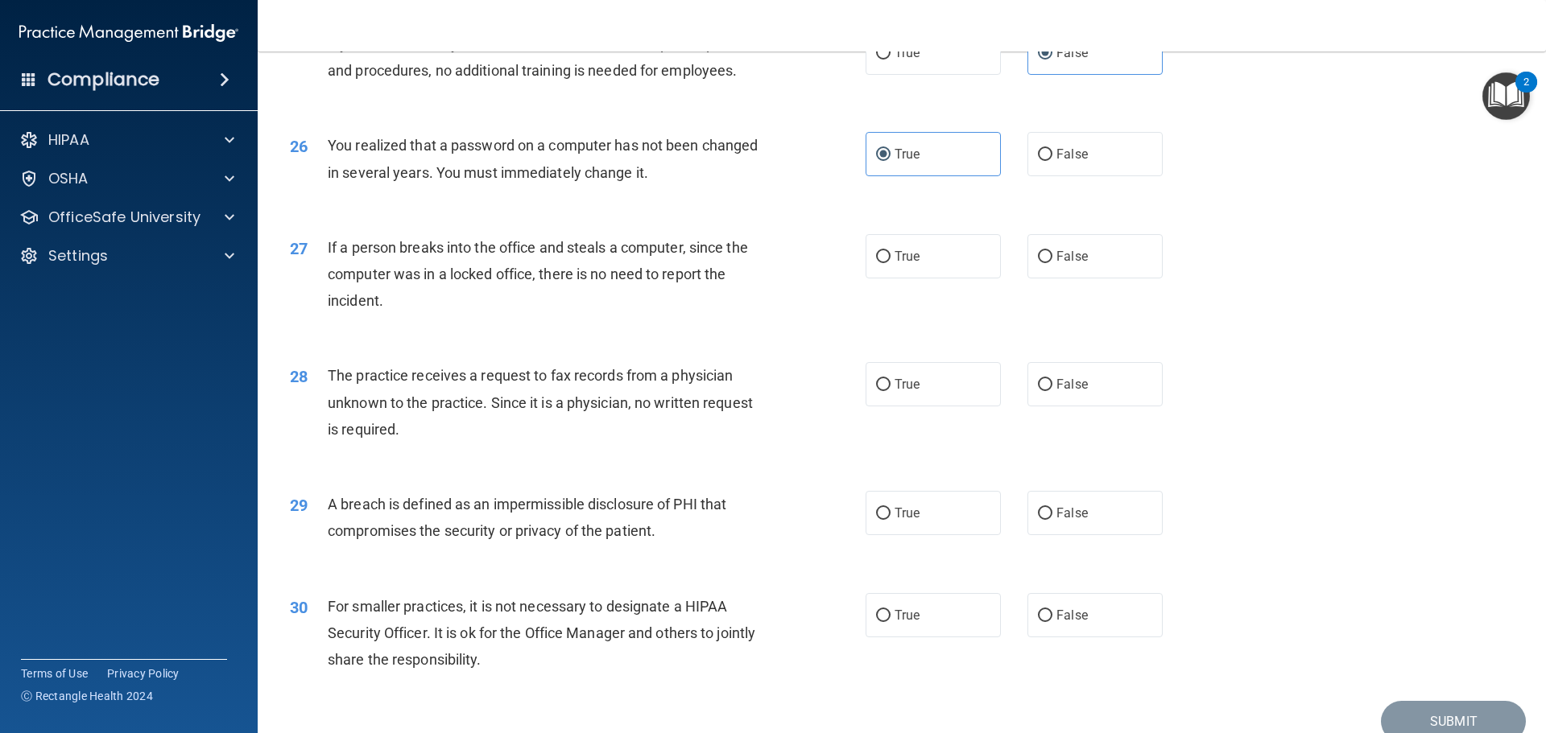
scroll to position [2979, 0]
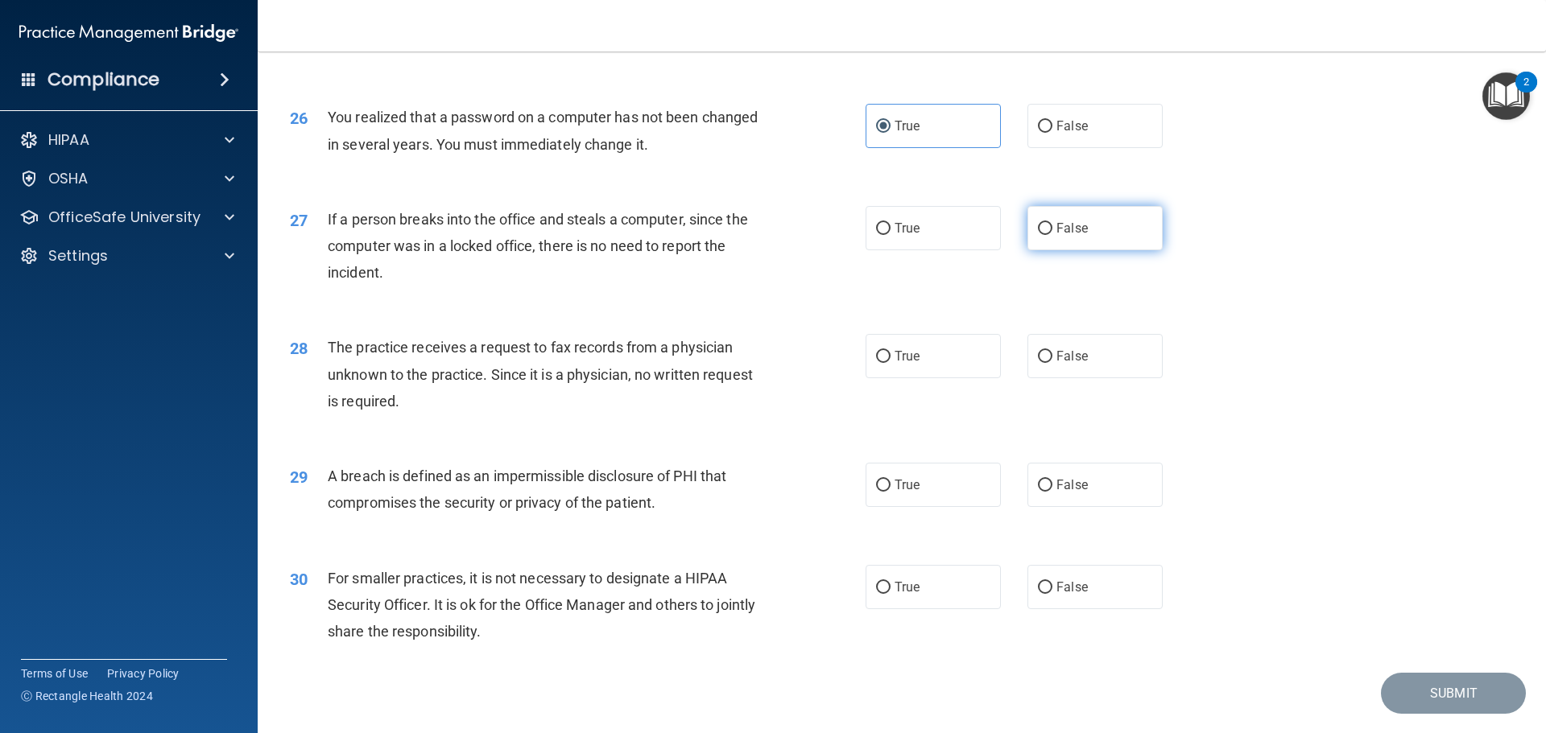
click at [1074, 250] on label "False" at bounding box center [1094, 228] width 135 height 44
click at [1052, 235] on input "False" at bounding box center [1045, 229] width 14 height 12
radio input "true"
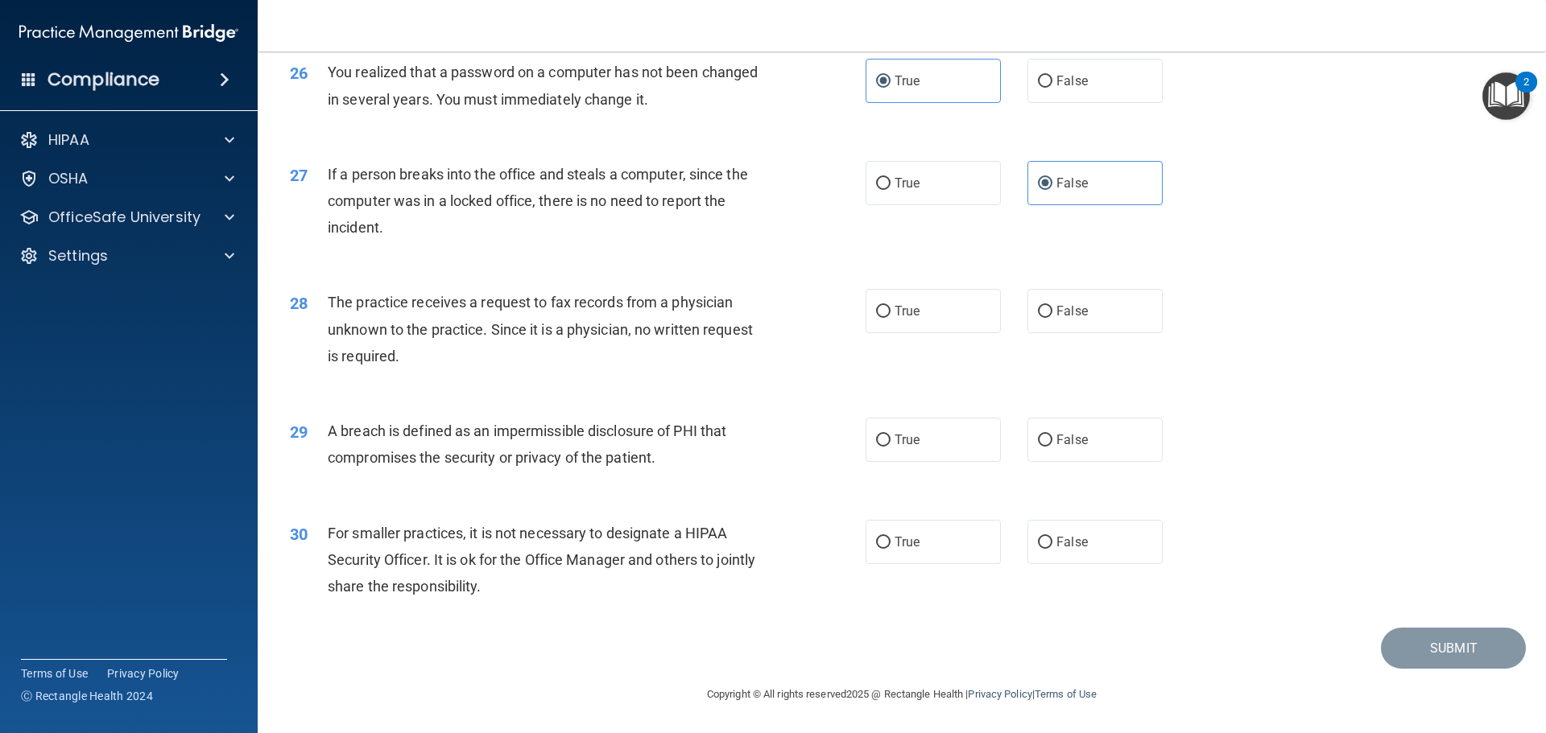
scroll to position [3077, 0]
click at [1121, 294] on label "False" at bounding box center [1094, 311] width 135 height 44
click at [1052, 306] on input "False" at bounding box center [1045, 312] width 14 height 12
radio input "true"
click at [905, 444] on span "True" at bounding box center [907, 439] width 25 height 15
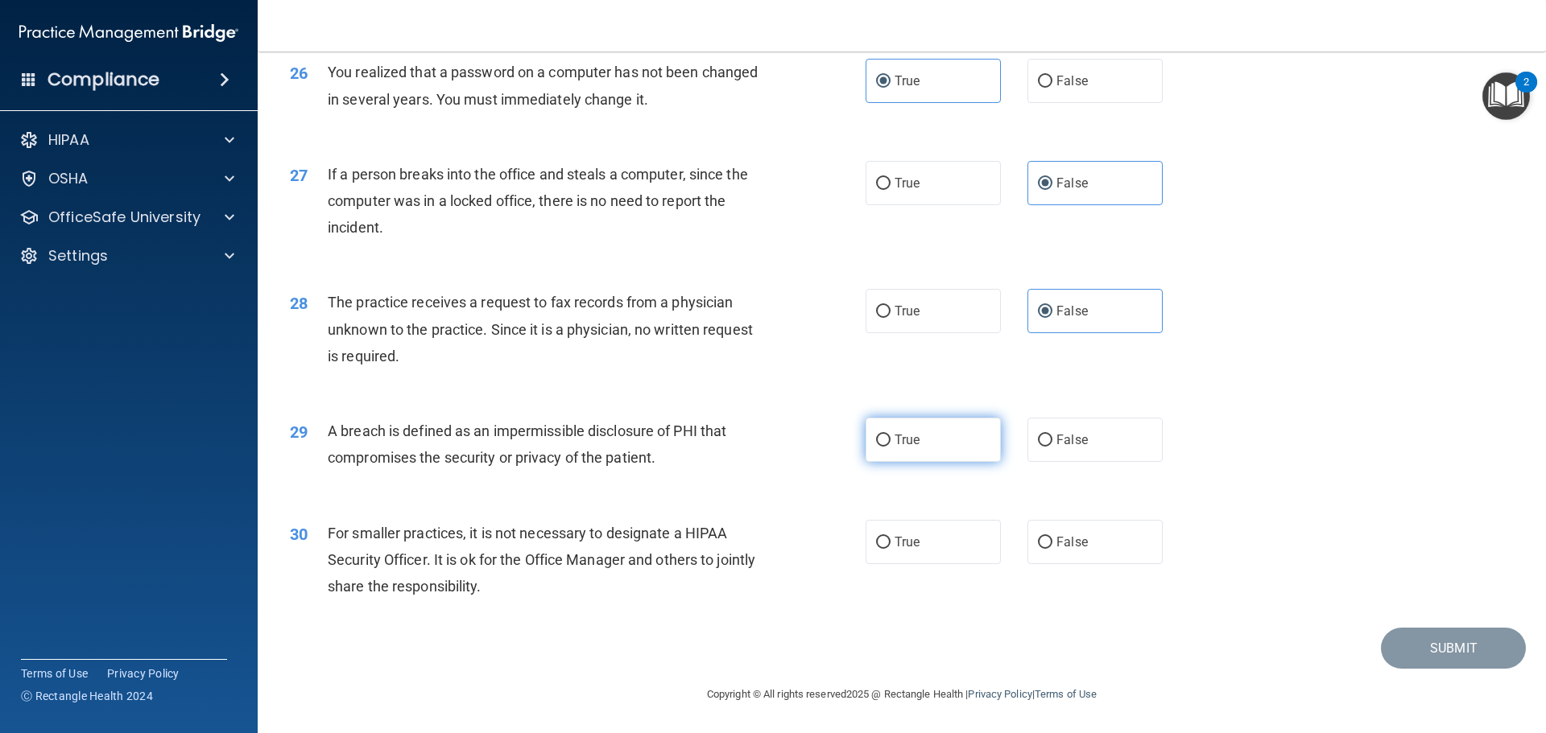
click at [890, 444] on input "True" at bounding box center [883, 441] width 14 height 12
radio input "true"
click at [946, 539] on label "True" at bounding box center [933, 542] width 135 height 44
click at [890, 539] on input "True" at bounding box center [883, 543] width 14 height 12
radio input "true"
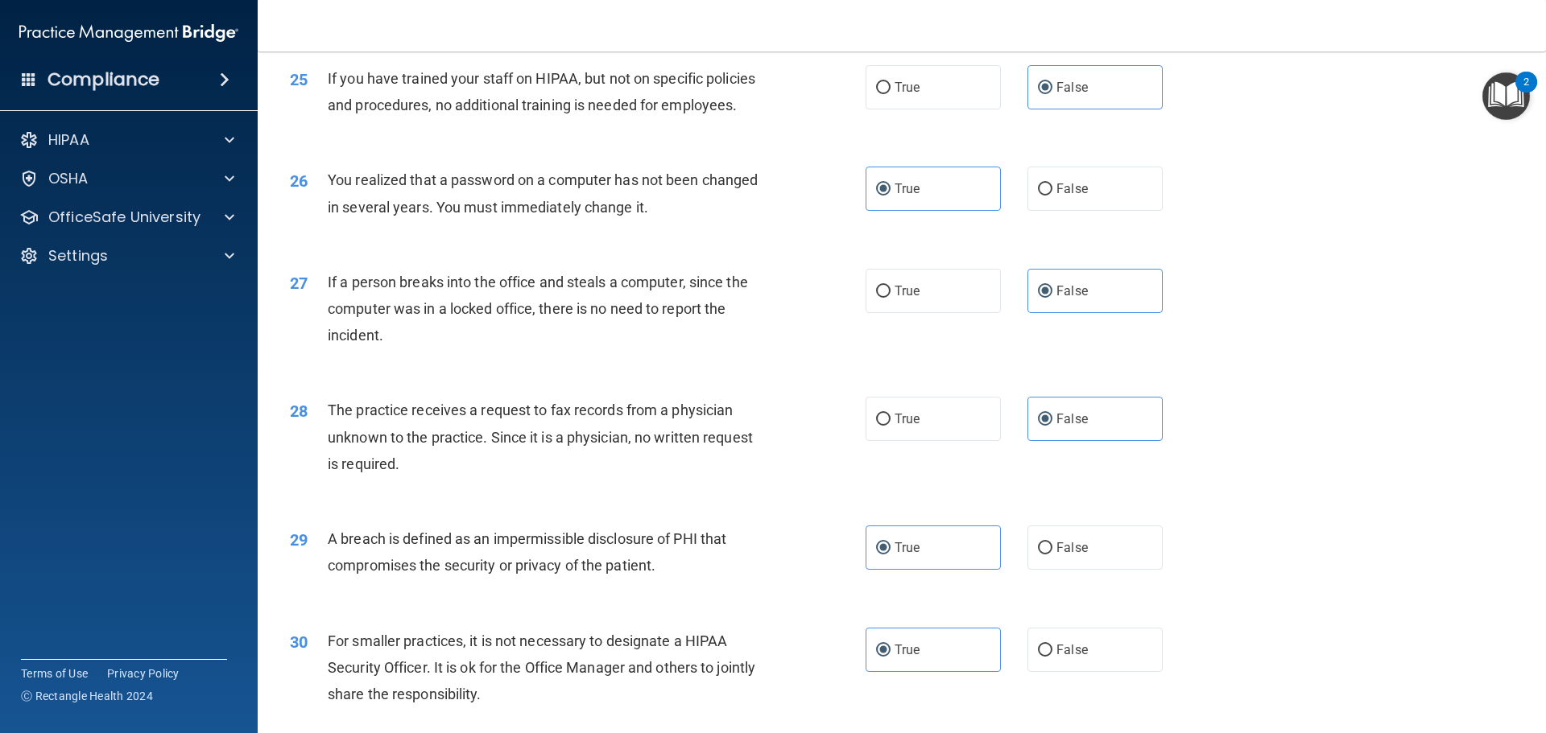
scroll to position [2997, 0]
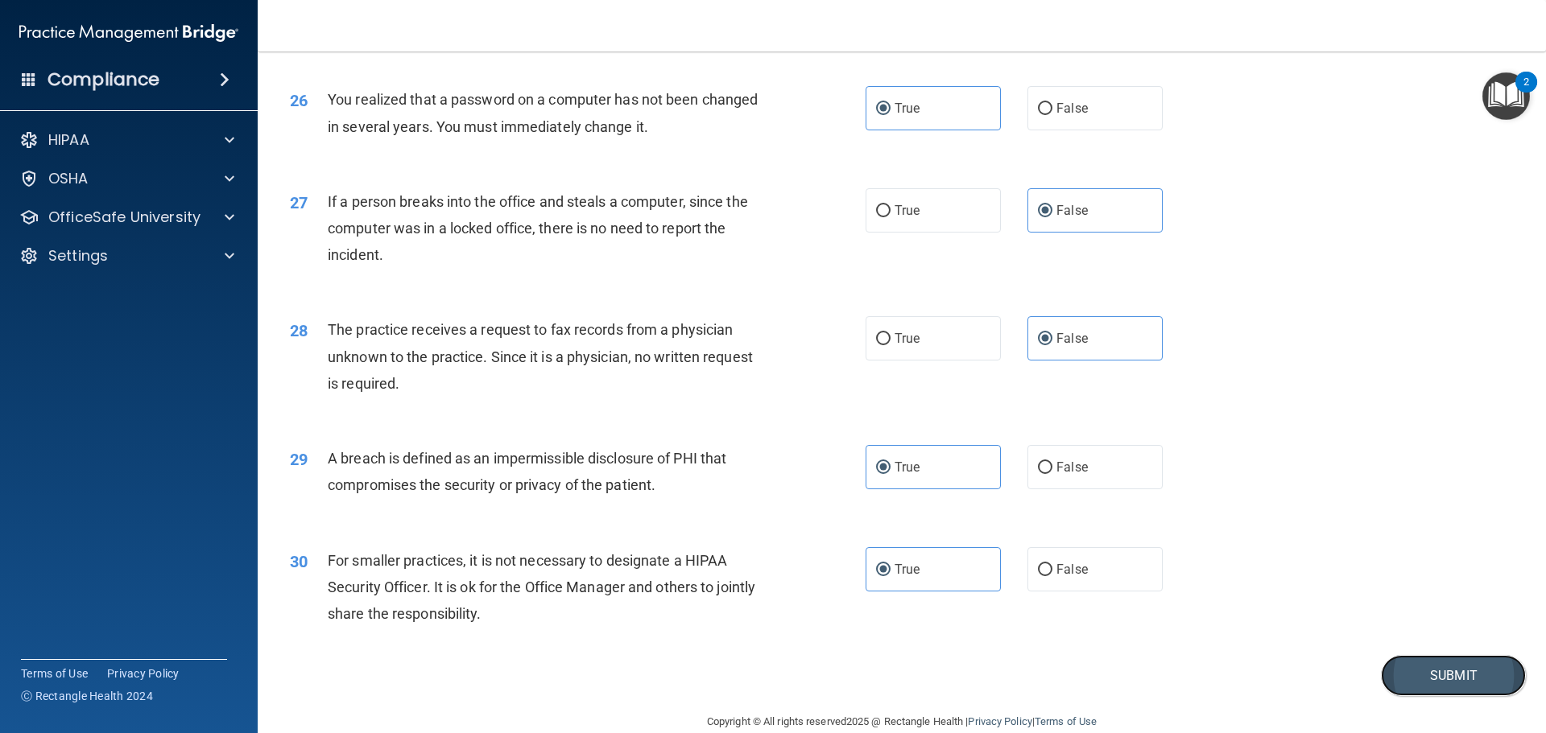
click at [1412, 696] on button "Submit" at bounding box center [1453, 675] width 145 height 41
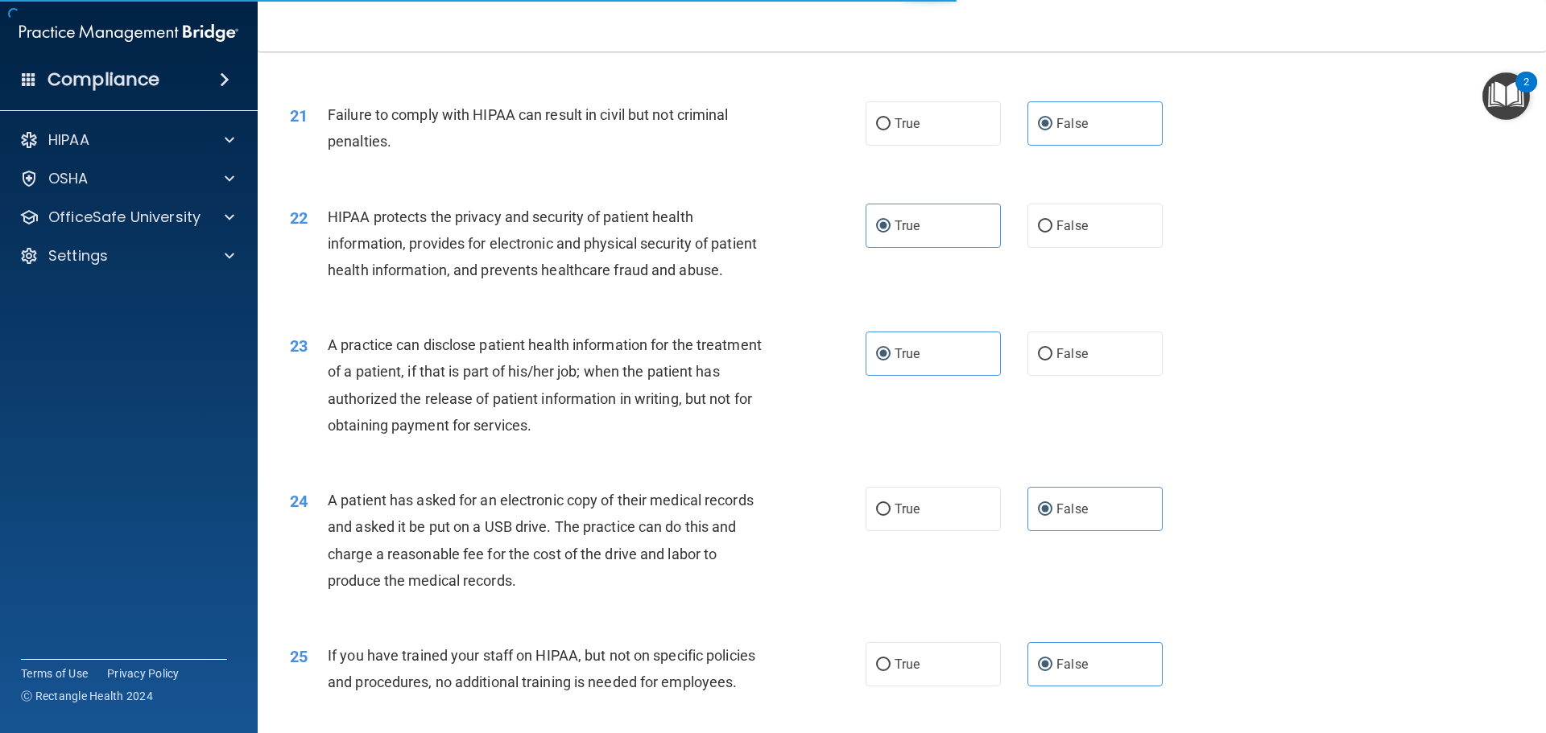
scroll to position [2192, 0]
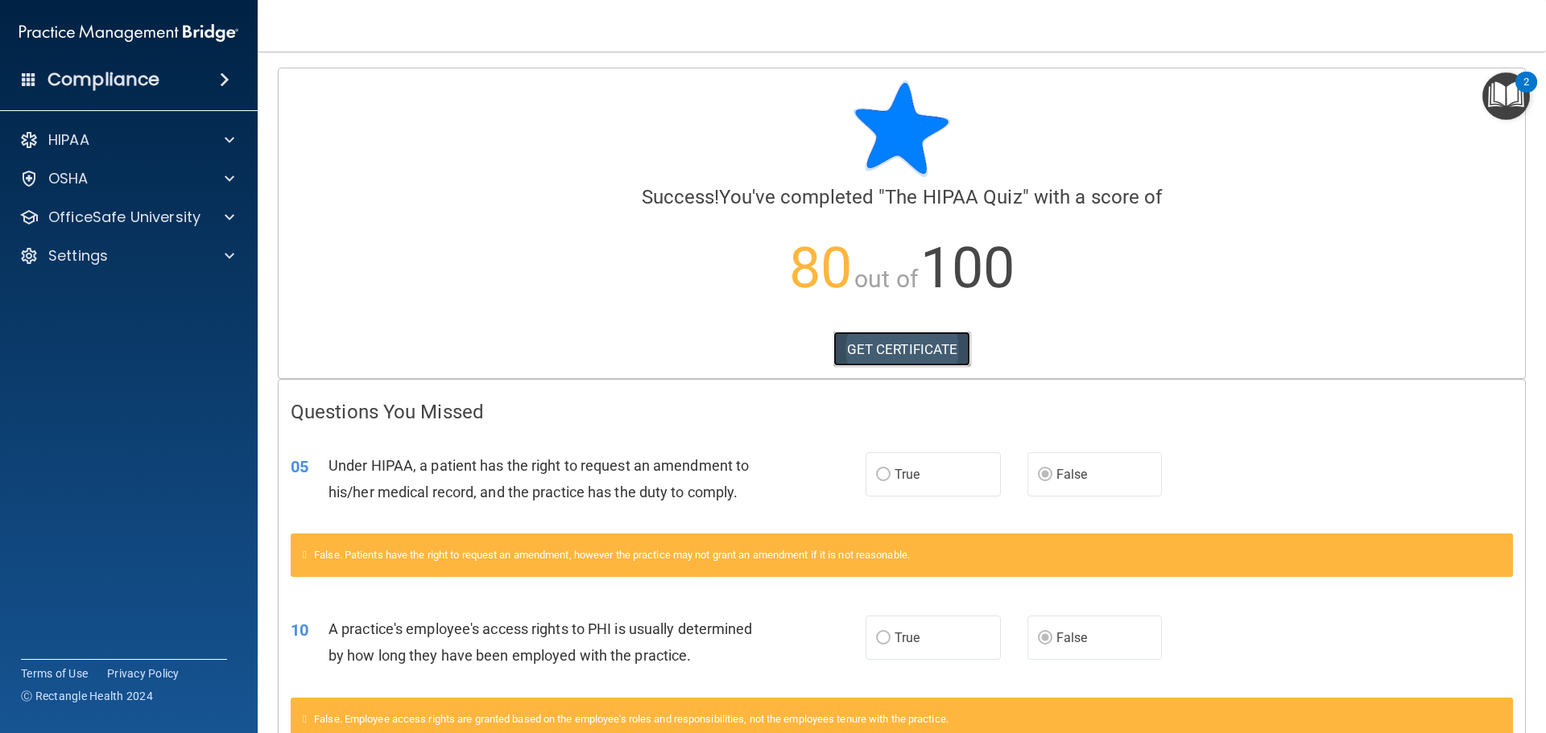
click at [948, 345] on link "GET CERTIFICATE" at bounding box center [902, 349] width 138 height 35
click at [119, 143] on div "HIPAA" at bounding box center [107, 139] width 200 height 19
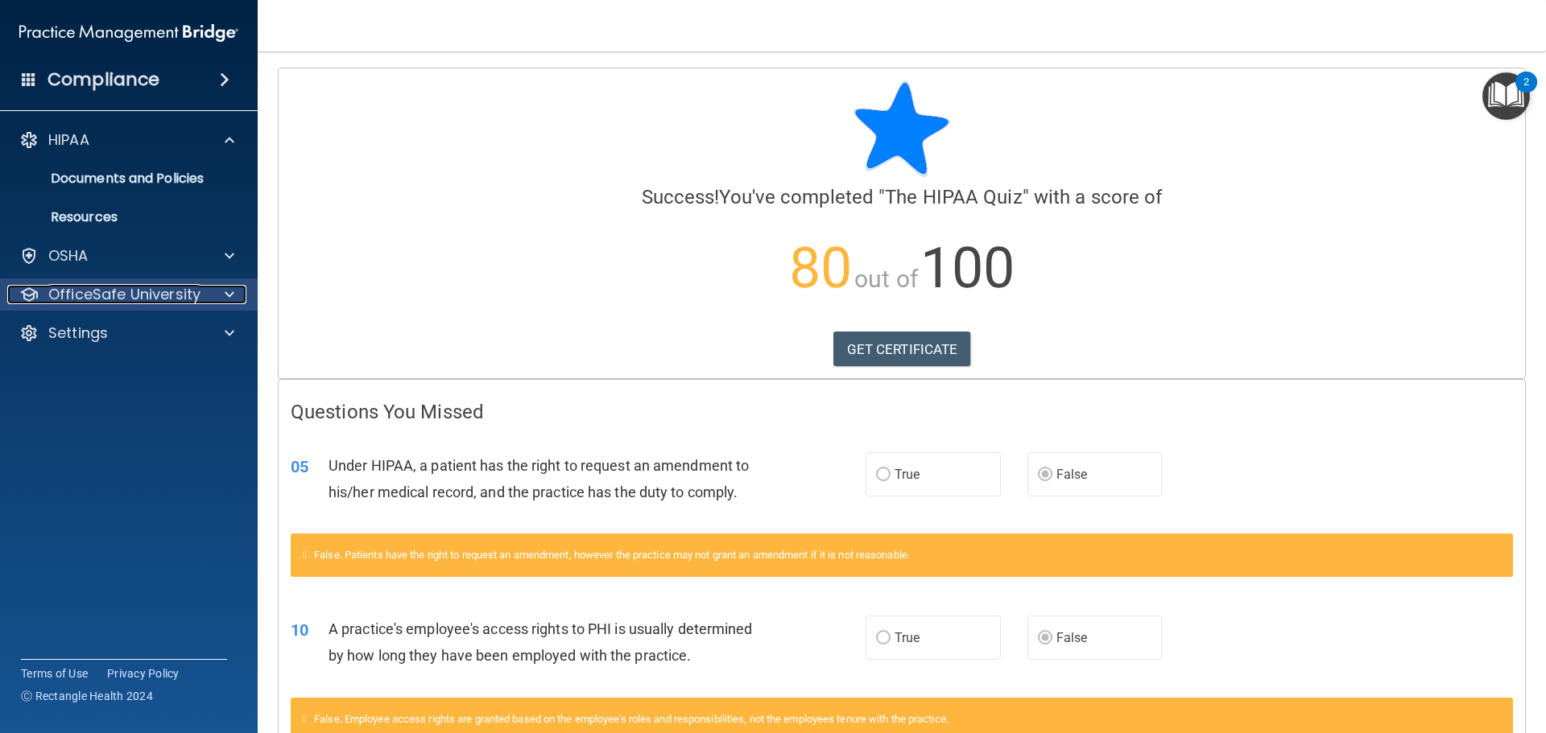
click at [126, 287] on p "OfficeSafe University" at bounding box center [124, 294] width 152 height 19
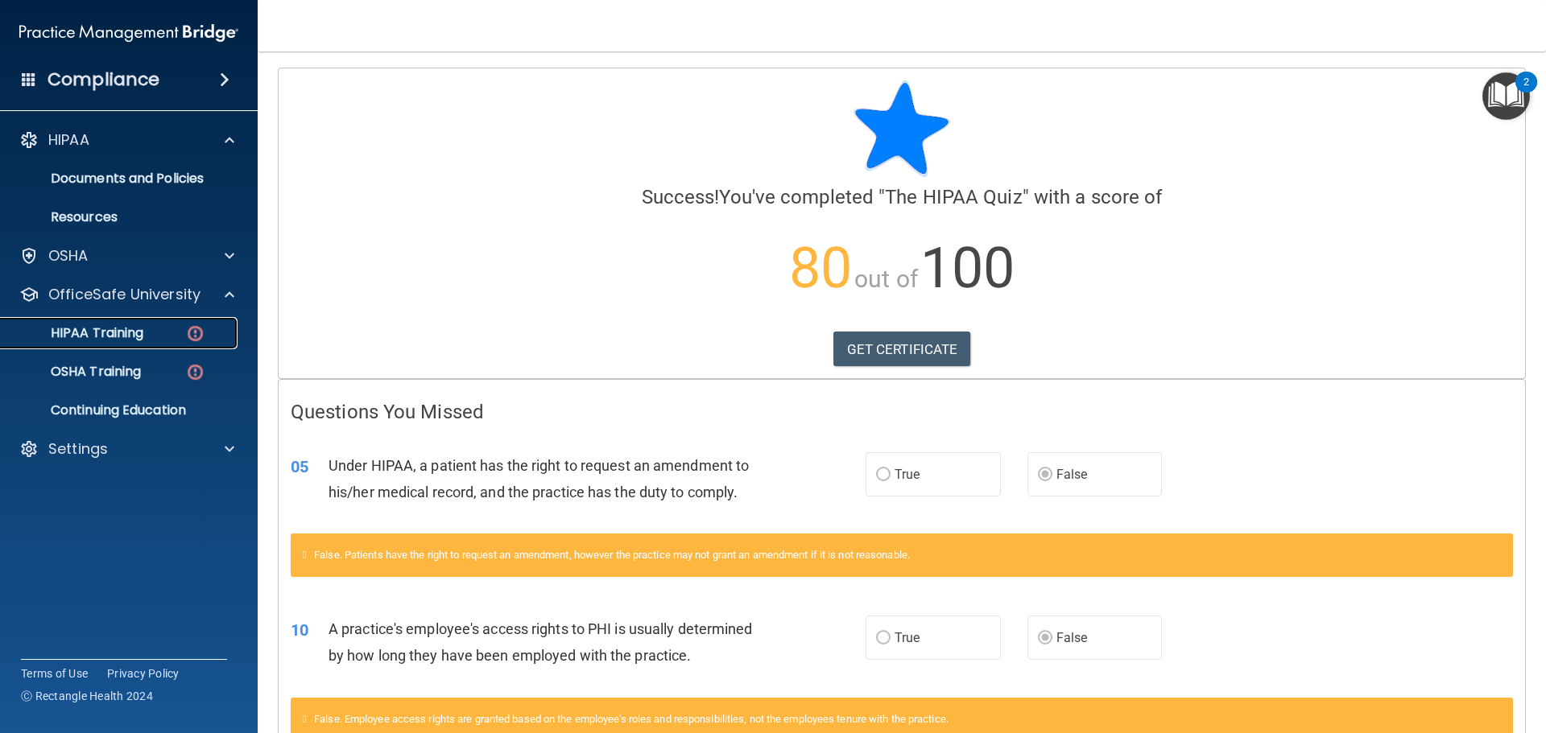
click at [145, 335] on div "HIPAA Training" at bounding box center [120, 333] width 220 height 16
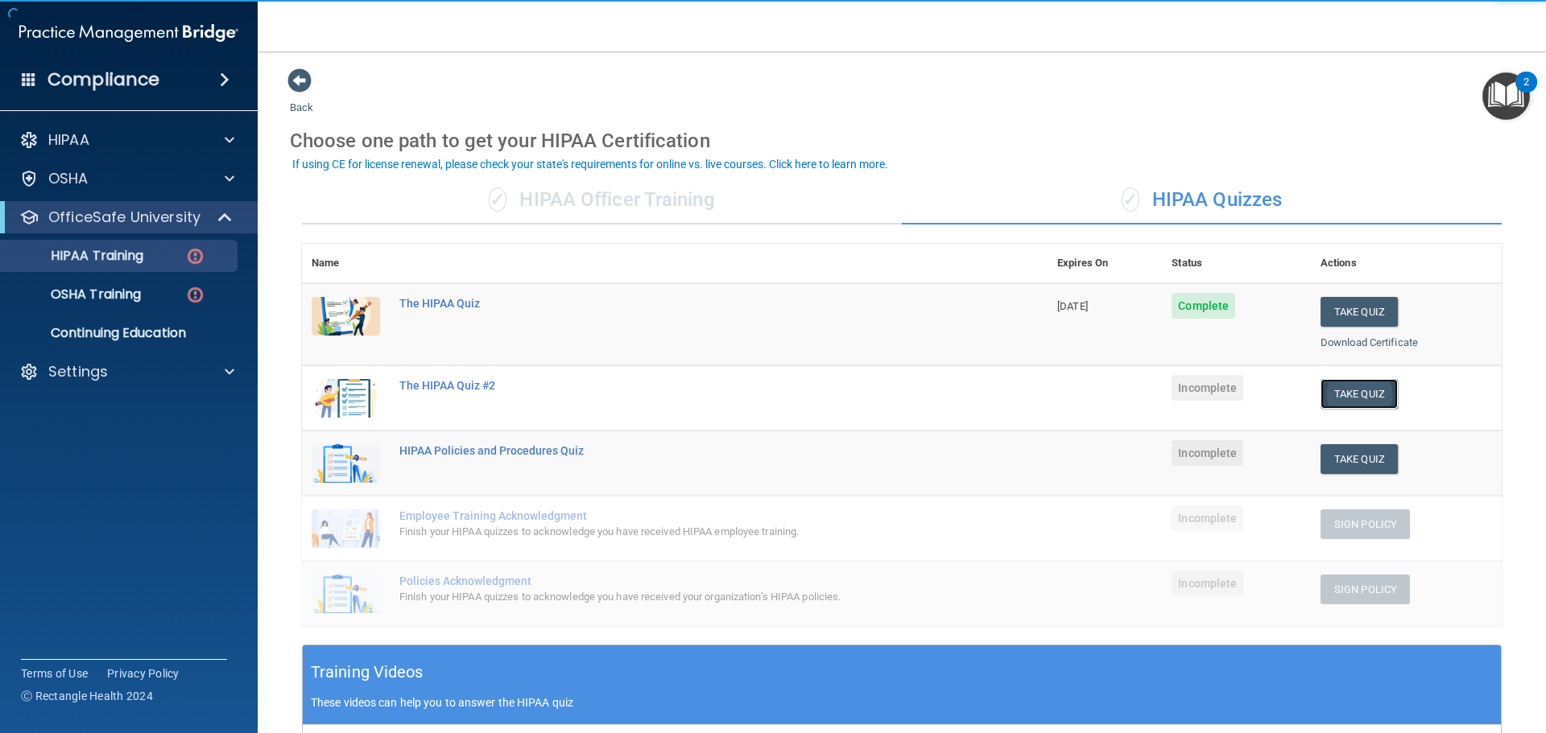
click at [1328, 396] on button "Take Quiz" at bounding box center [1358, 394] width 77 height 30
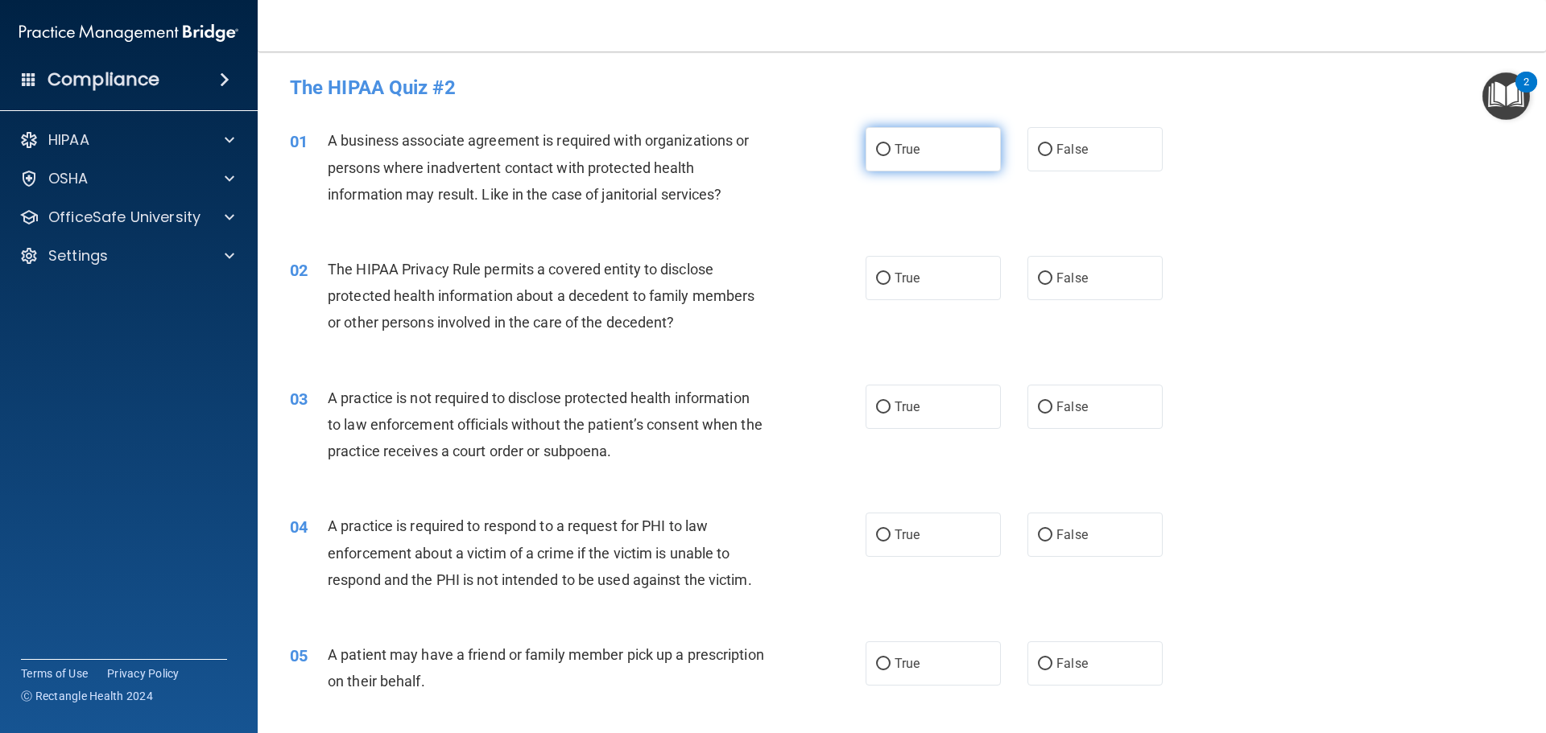
click at [980, 160] on label "True" at bounding box center [933, 149] width 135 height 44
click at [890, 156] on input "True" at bounding box center [883, 150] width 14 height 12
radio input "true"
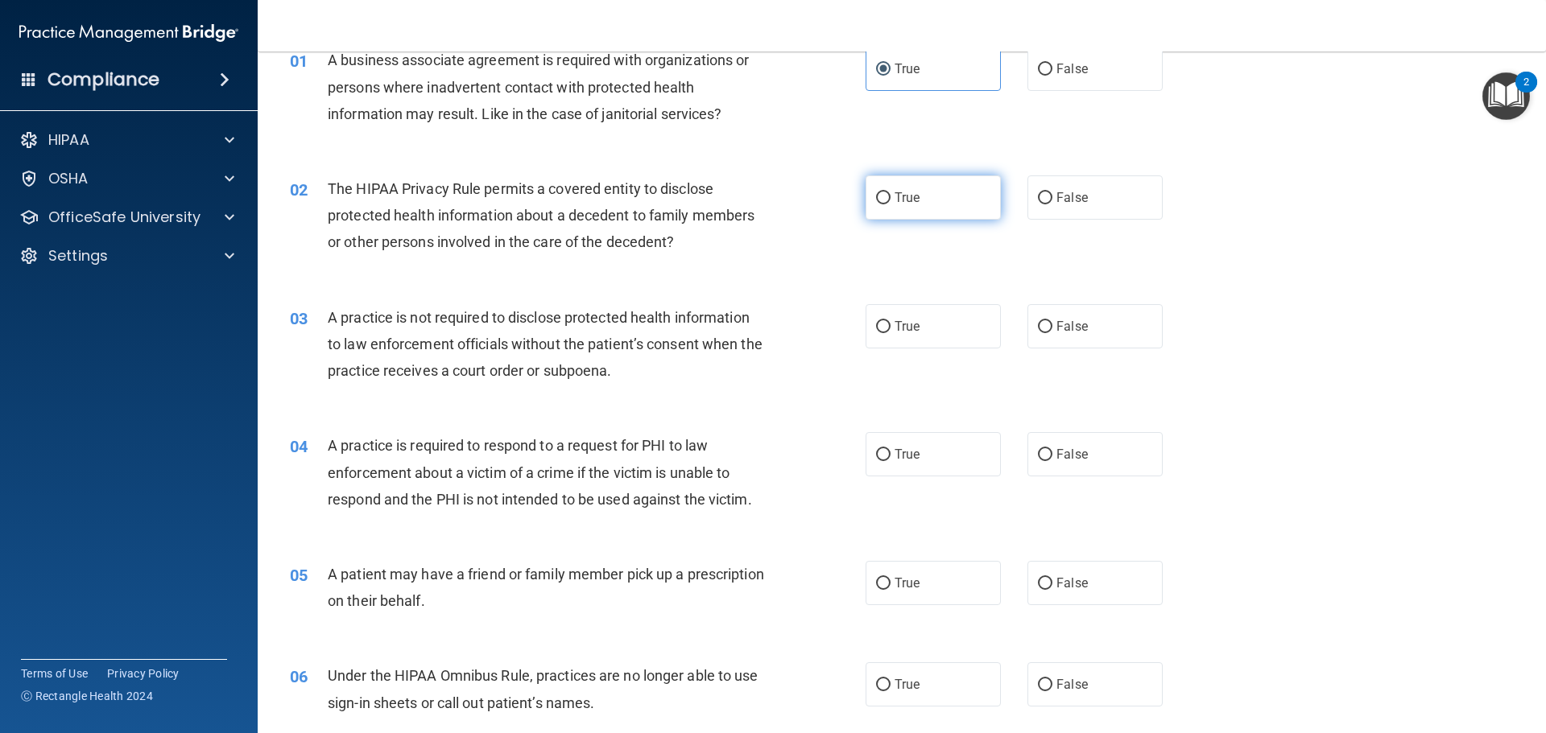
click at [895, 190] on span "True" at bounding box center [907, 197] width 25 height 15
click at [889, 192] on input "True" at bounding box center [883, 198] width 14 height 12
radio input "true"
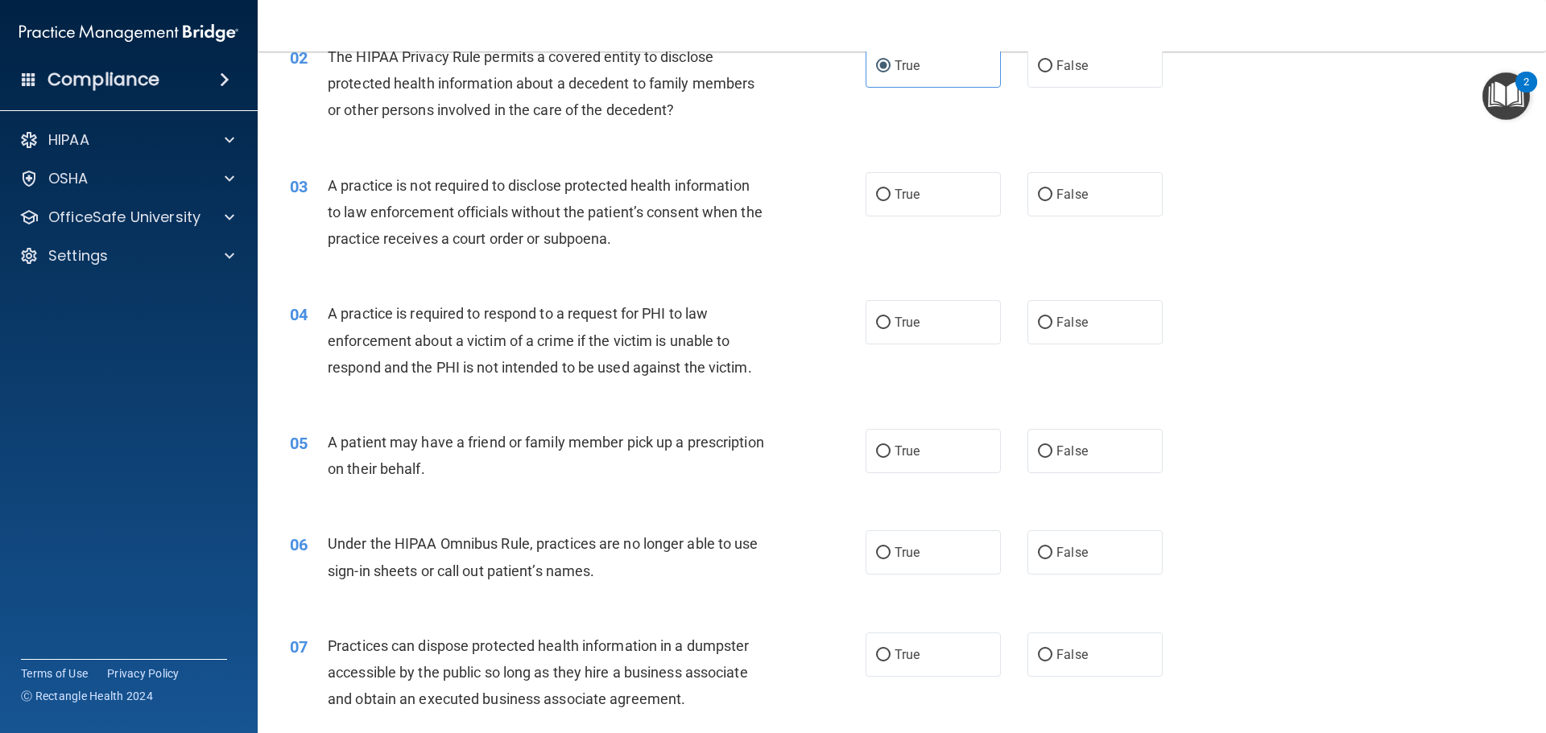
scroll to position [242, 0]
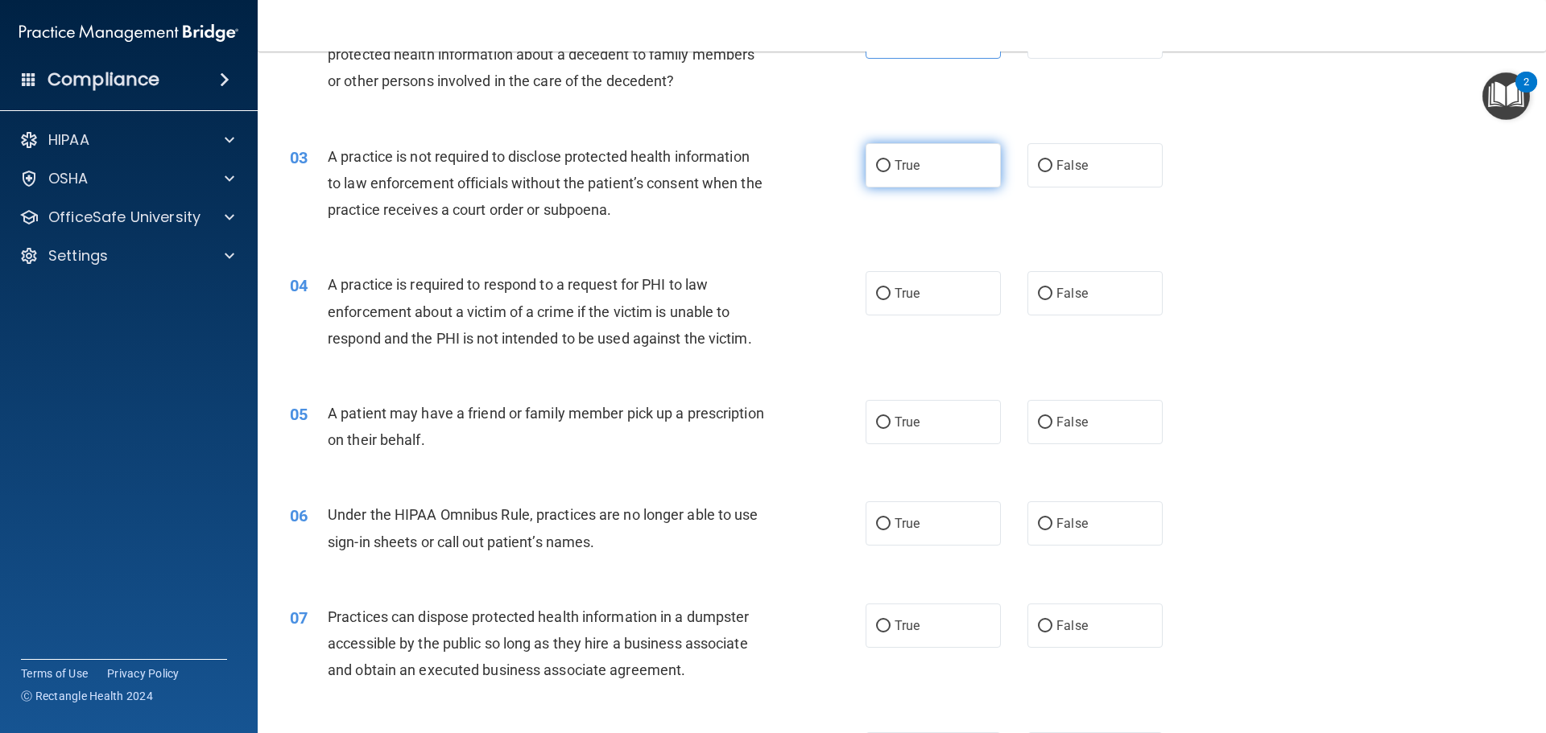
click at [895, 178] on label "True" at bounding box center [933, 165] width 135 height 44
click at [890, 172] on input "True" at bounding box center [883, 166] width 14 height 12
radio input "true"
click at [1027, 175] on label "False" at bounding box center [1094, 165] width 135 height 44
click at [1038, 172] on input "False" at bounding box center [1045, 166] width 14 height 12
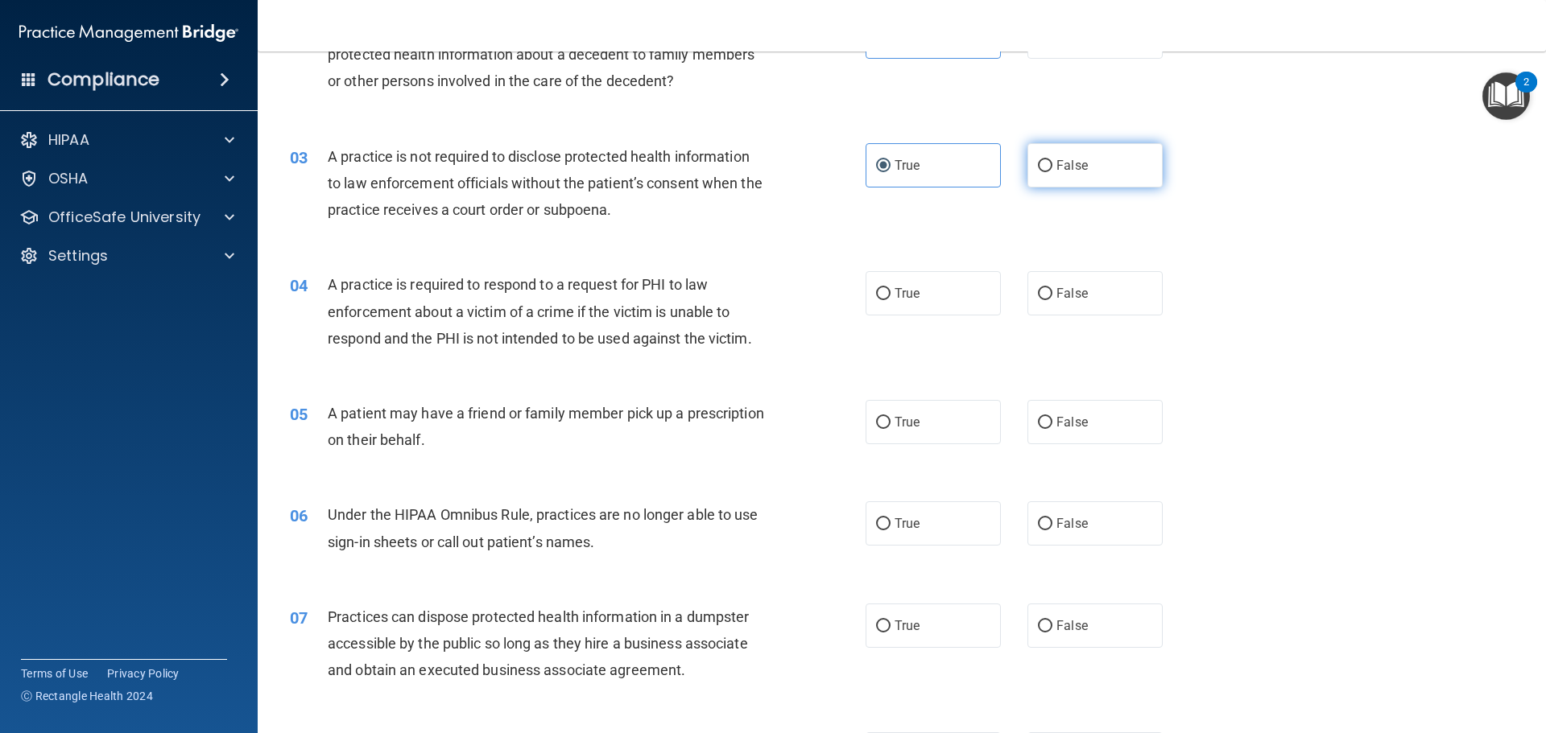
radio input "true"
radio input "false"
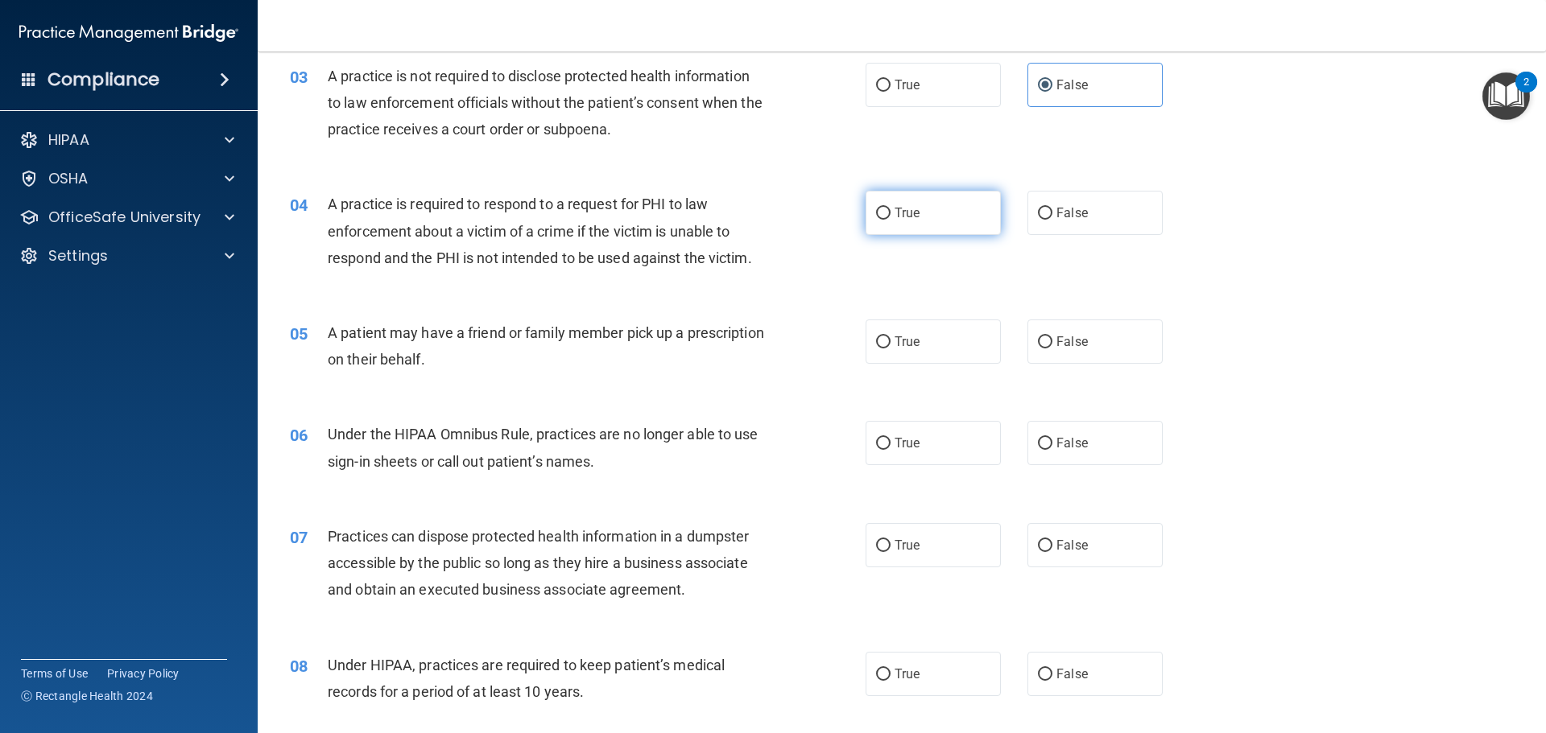
click at [881, 229] on label "True" at bounding box center [933, 213] width 135 height 44
click at [881, 220] on input "True" at bounding box center [883, 214] width 14 height 12
radio input "true"
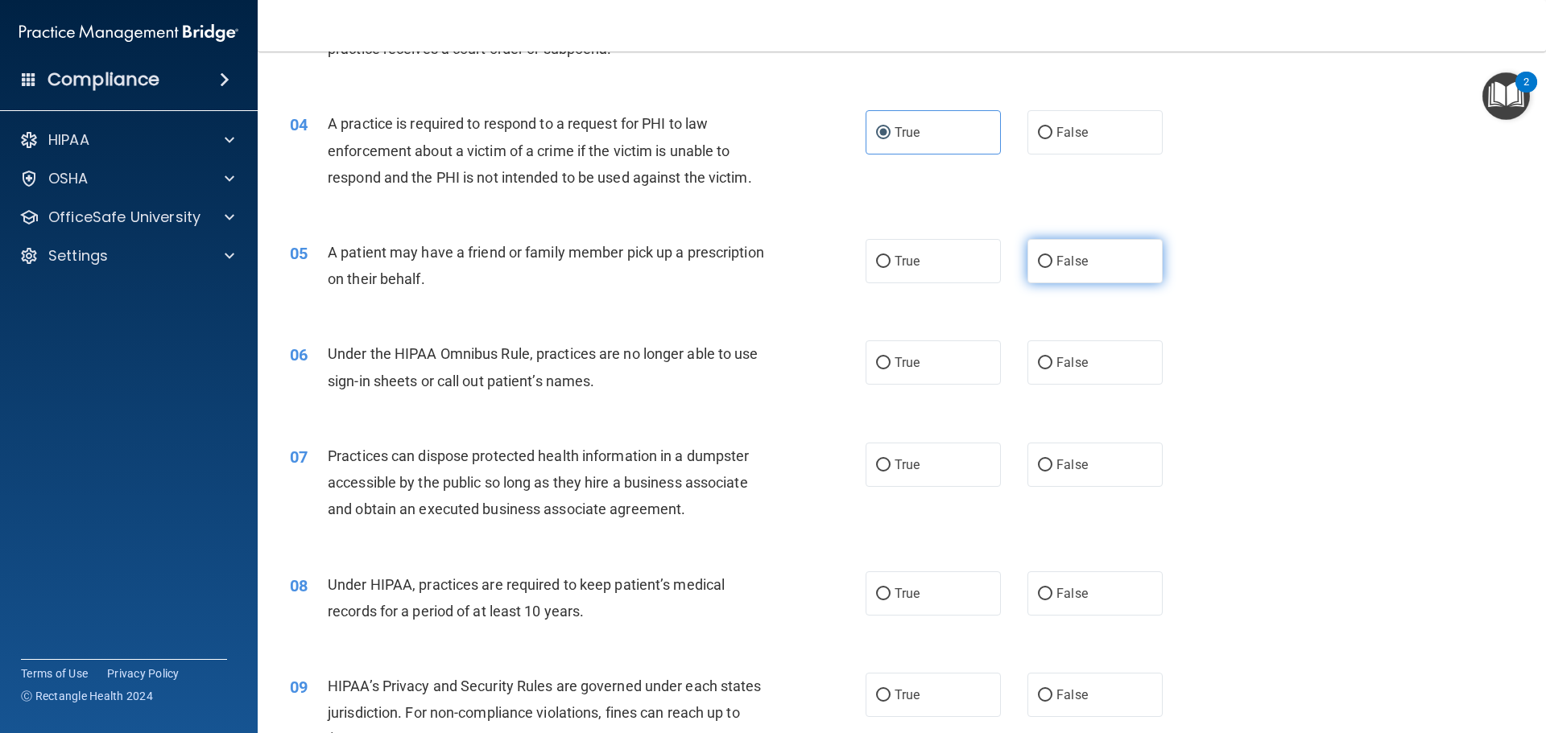
click at [1064, 273] on label "False" at bounding box center [1094, 261] width 135 height 44
click at [1052, 268] on input "False" at bounding box center [1045, 262] width 14 height 12
radio input "true"
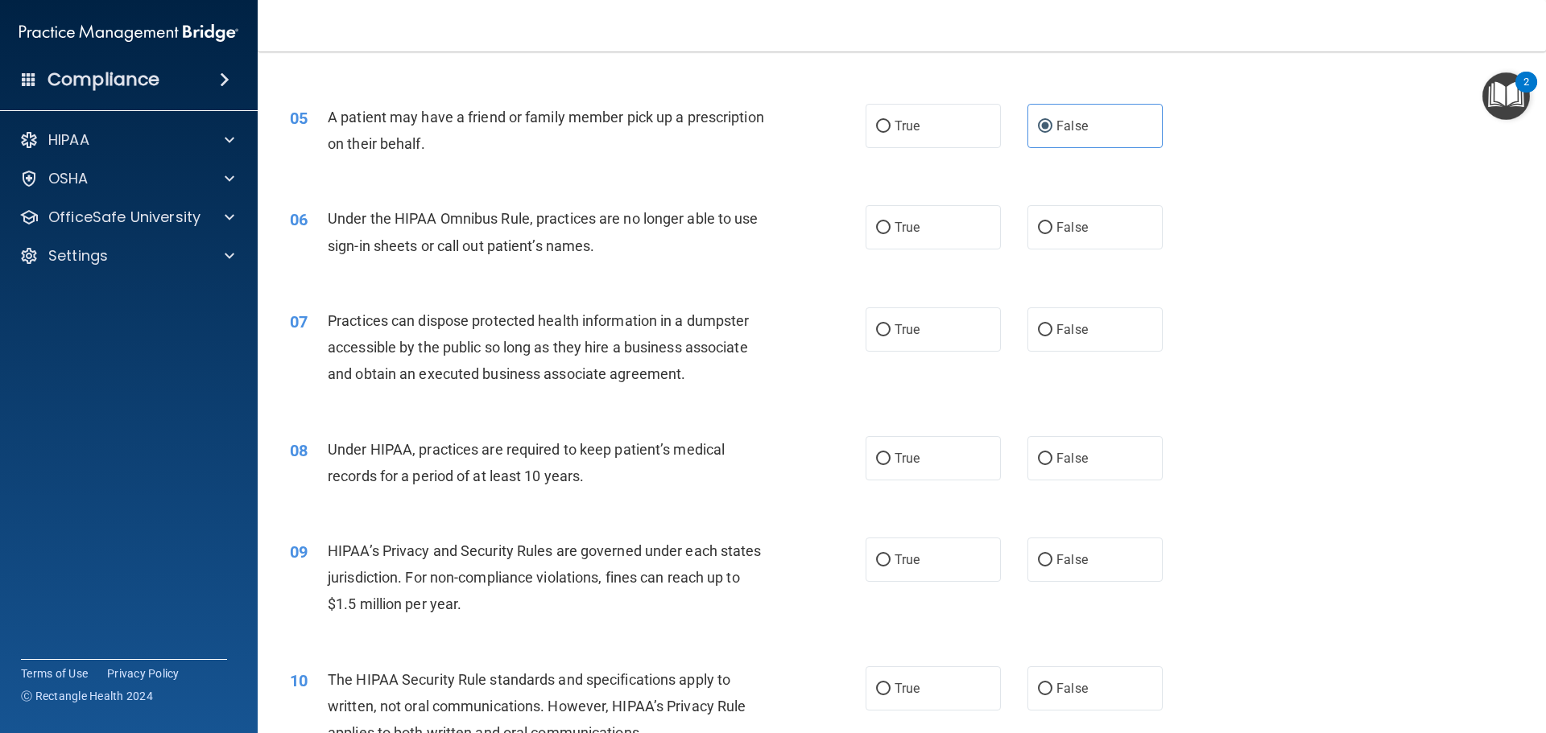
scroll to position [564, 0]
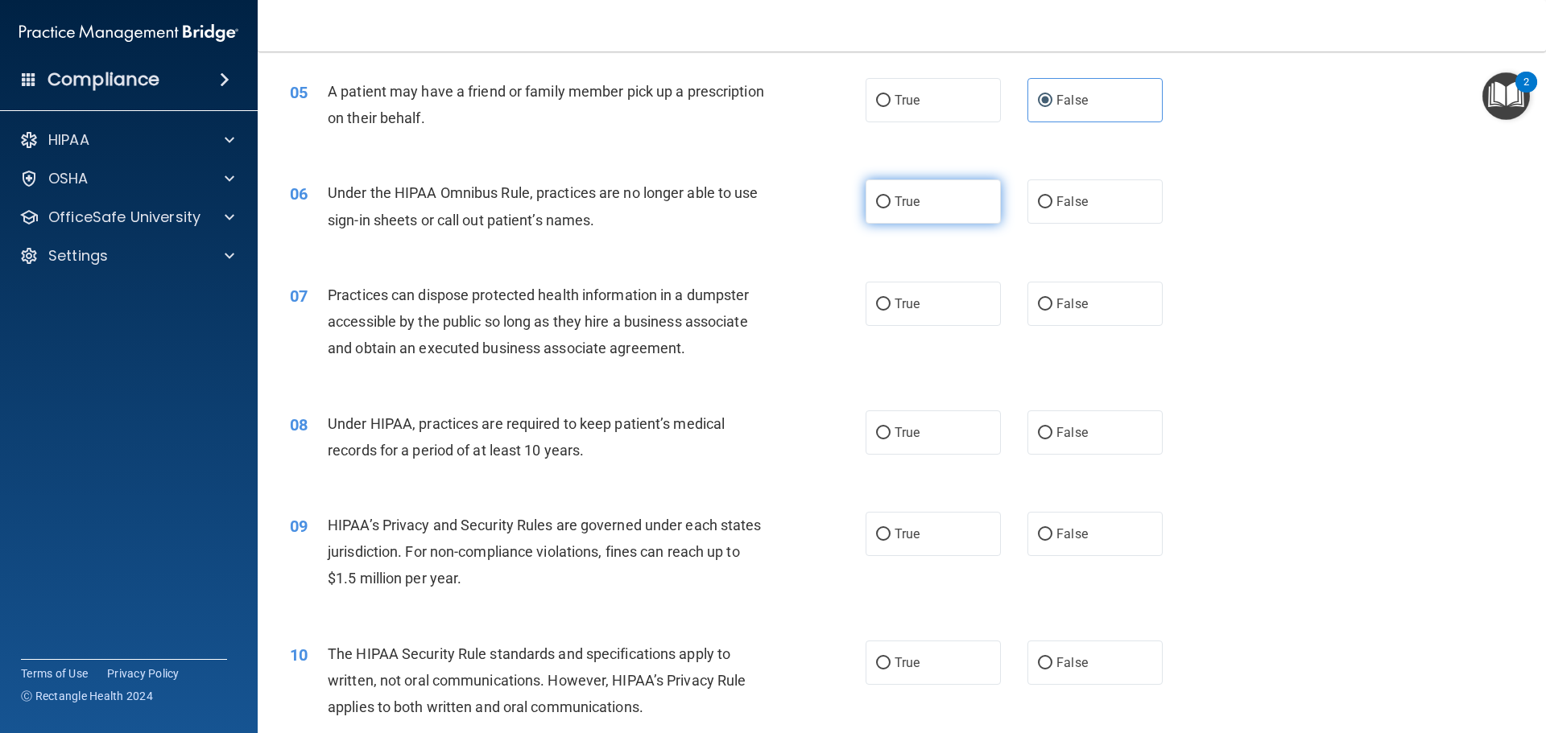
click at [918, 221] on label "True" at bounding box center [933, 202] width 135 height 44
click at [890, 209] on input "True" at bounding box center [883, 202] width 14 height 12
radio input "true"
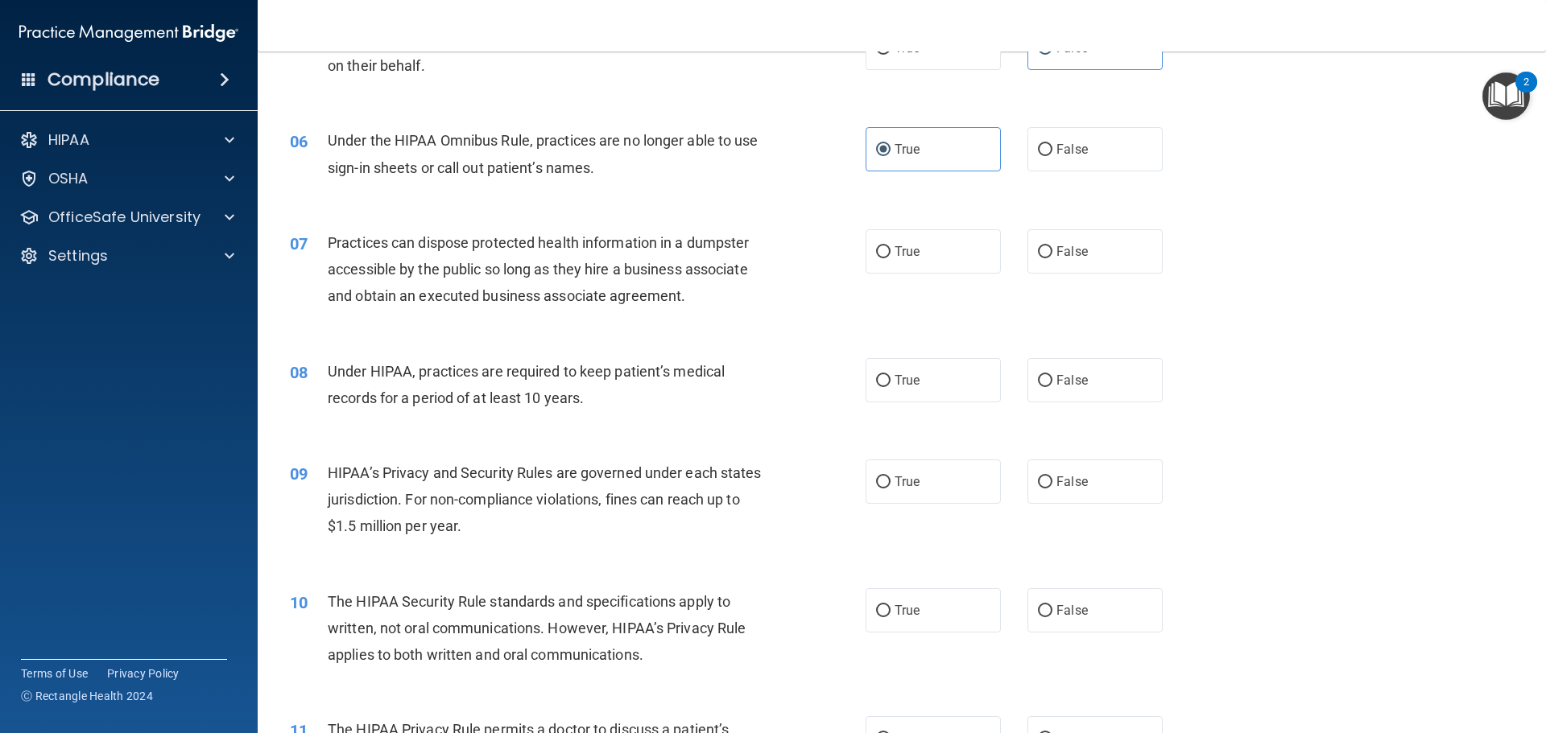
scroll to position [644, 0]
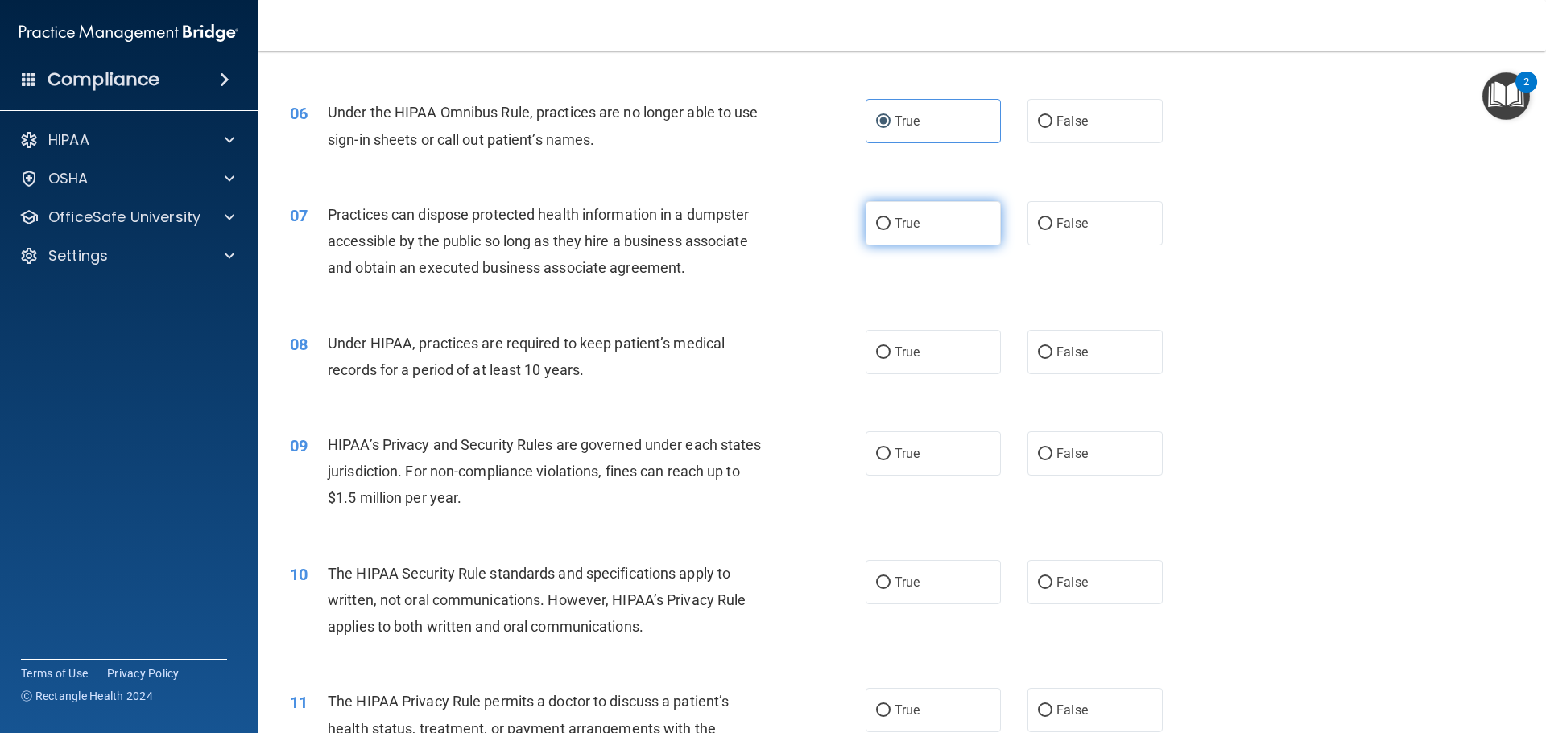
click at [920, 224] on label "True" at bounding box center [933, 223] width 135 height 44
click at [890, 224] on input "True" at bounding box center [883, 224] width 14 height 12
radio input "true"
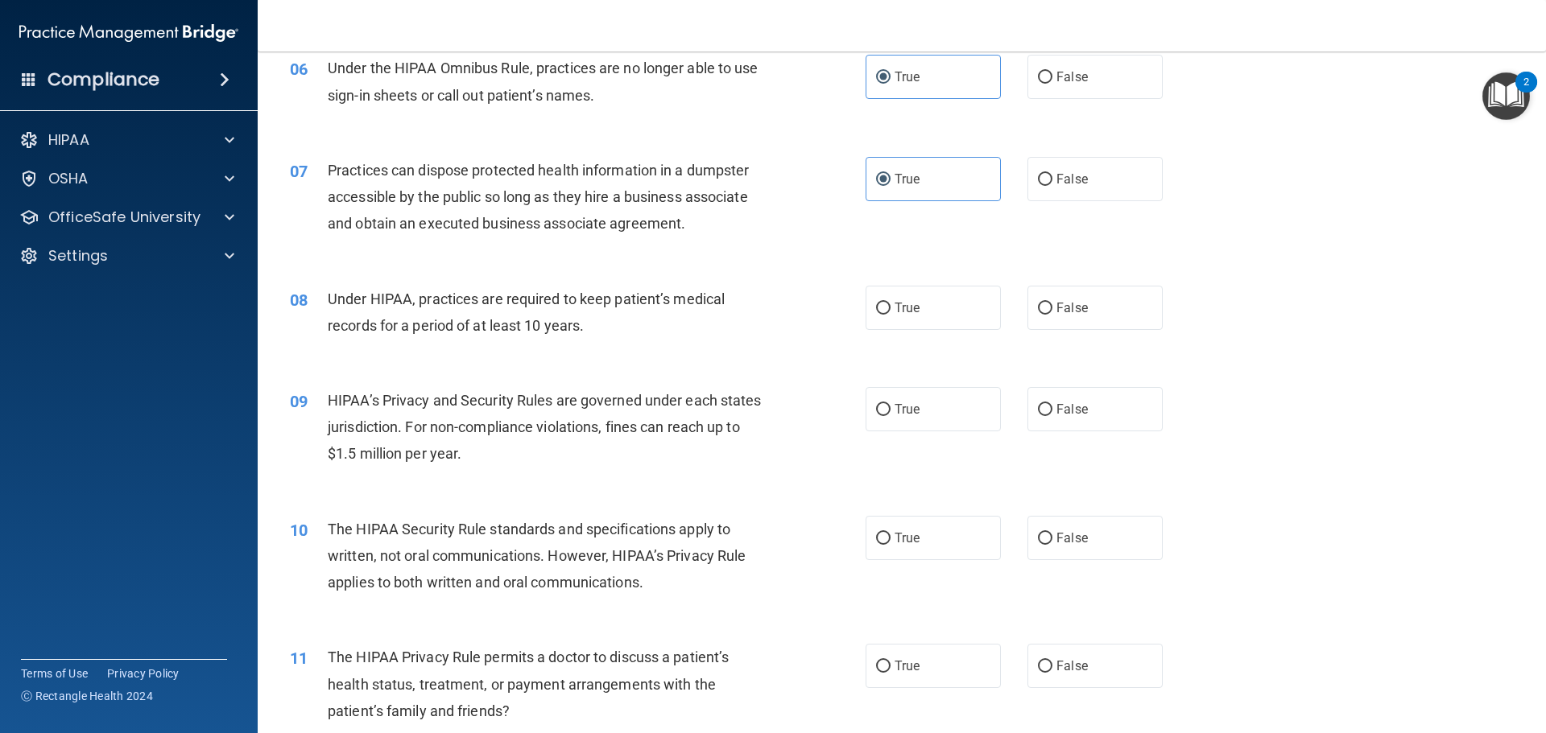
scroll to position [725, 0]
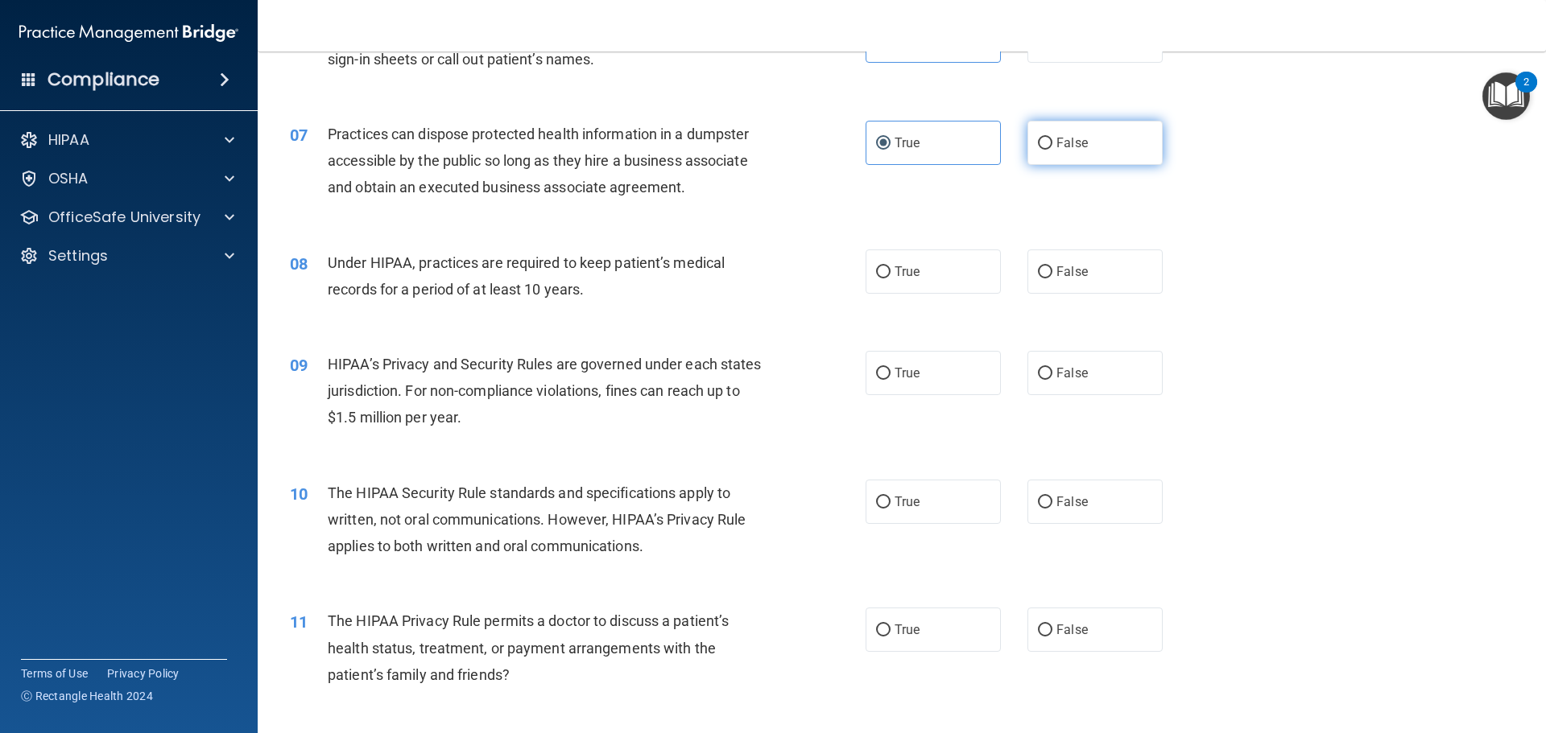
click at [1051, 151] on label "False" at bounding box center [1094, 143] width 135 height 44
click at [1051, 150] on input "False" at bounding box center [1045, 144] width 14 height 12
radio input "true"
radio input "false"
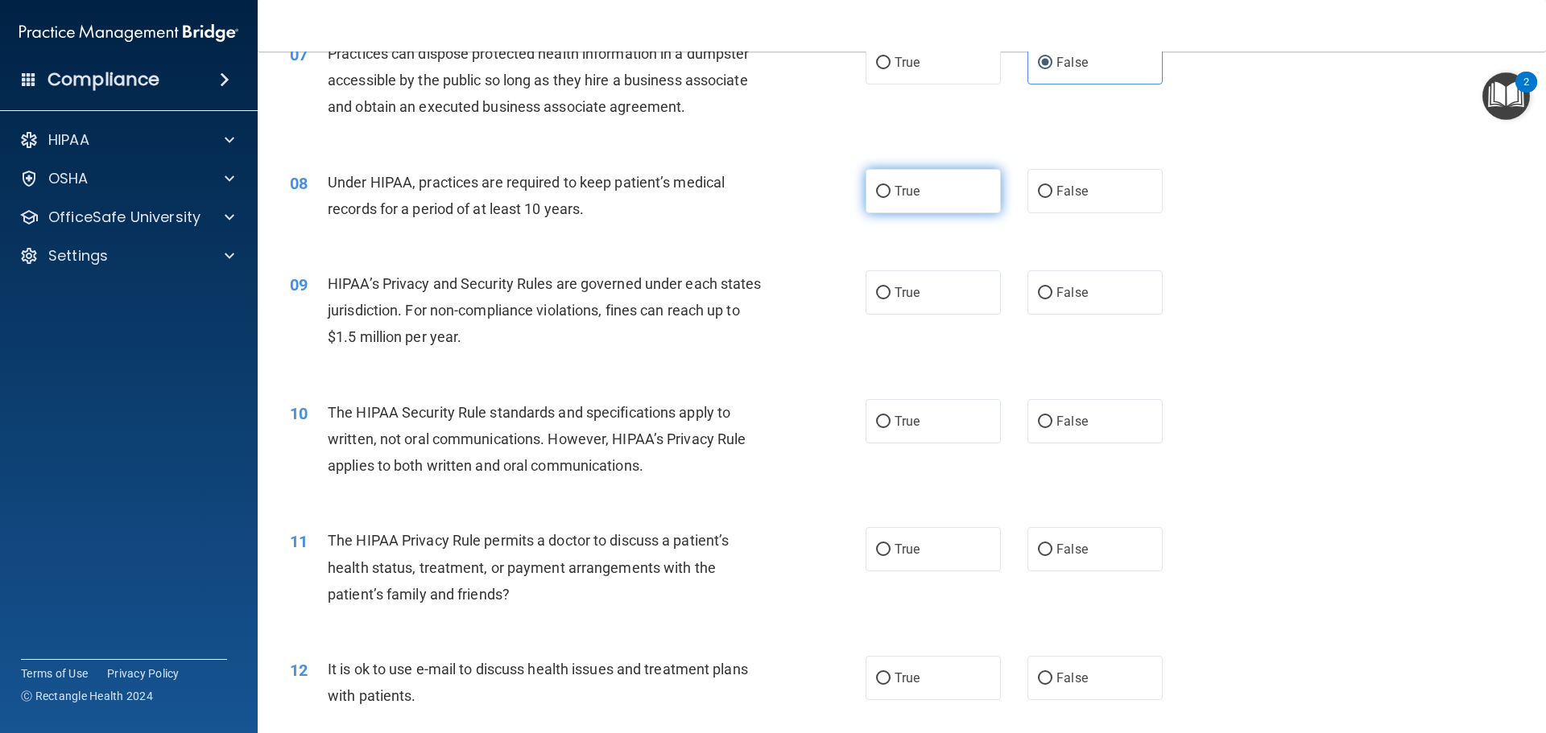
click at [946, 190] on label "True" at bounding box center [933, 191] width 135 height 44
click at [890, 190] on input "True" at bounding box center [883, 192] width 14 height 12
radio input "true"
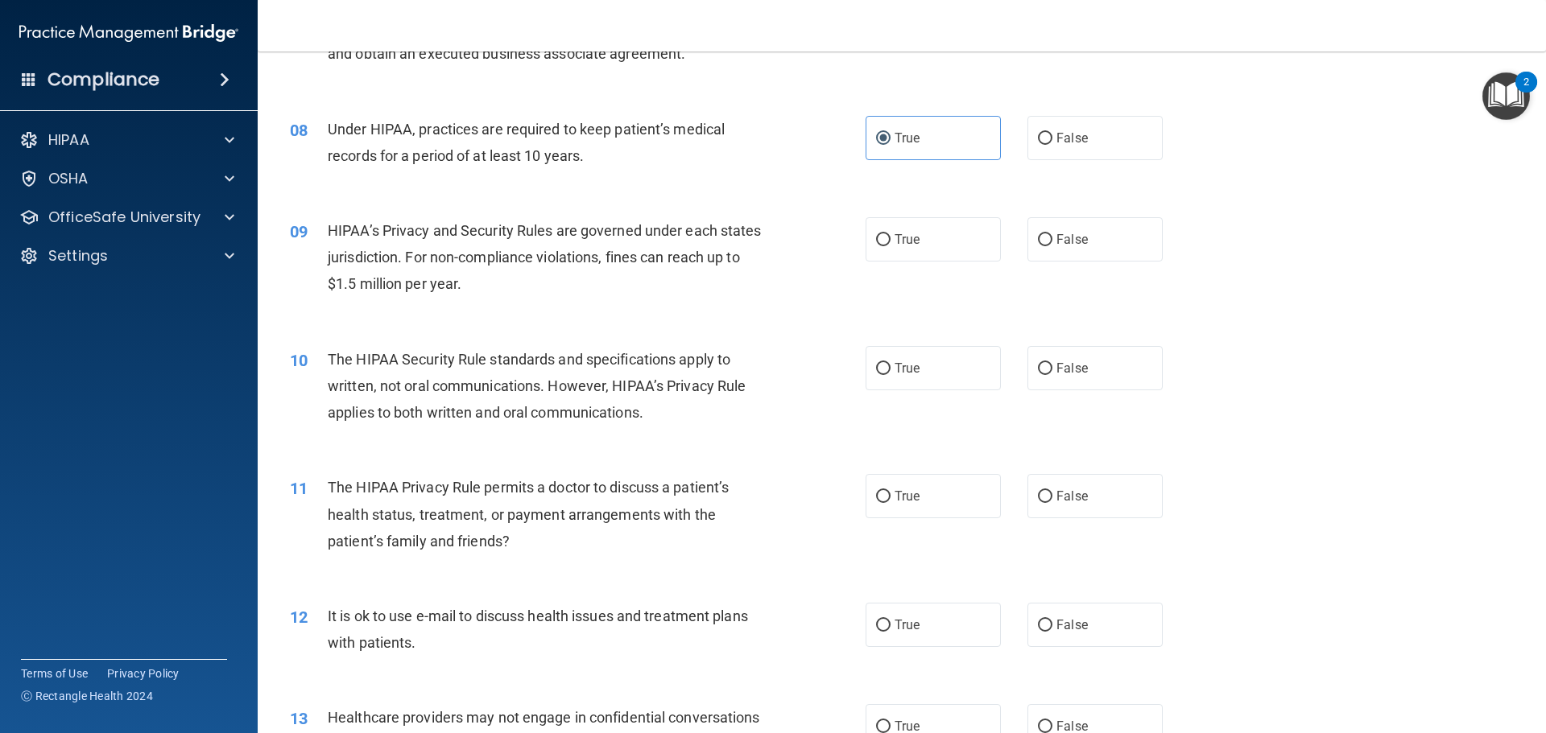
scroll to position [886, 0]
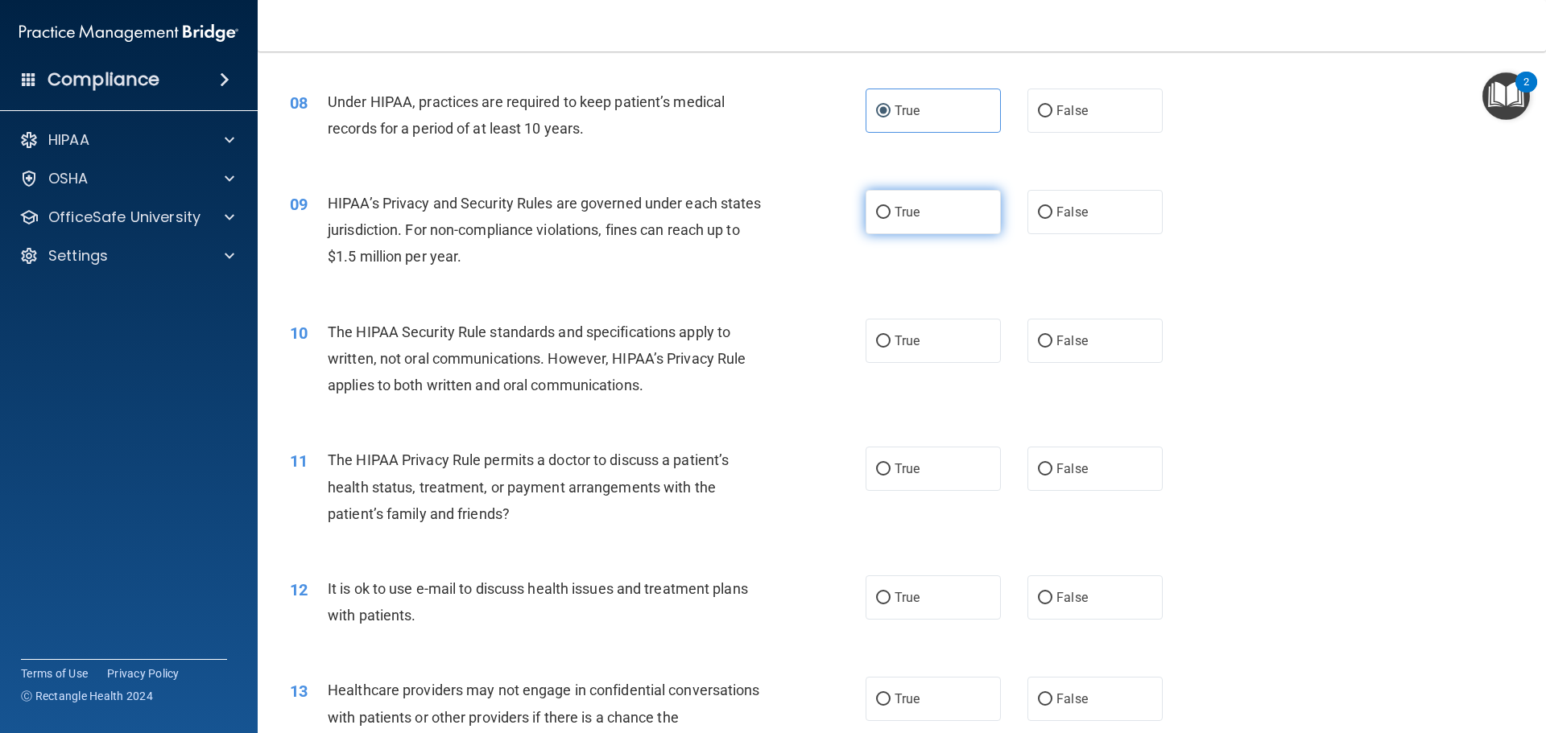
click at [943, 221] on label "True" at bounding box center [933, 212] width 135 height 44
click at [890, 219] on input "True" at bounding box center [883, 213] width 14 height 12
radio input "true"
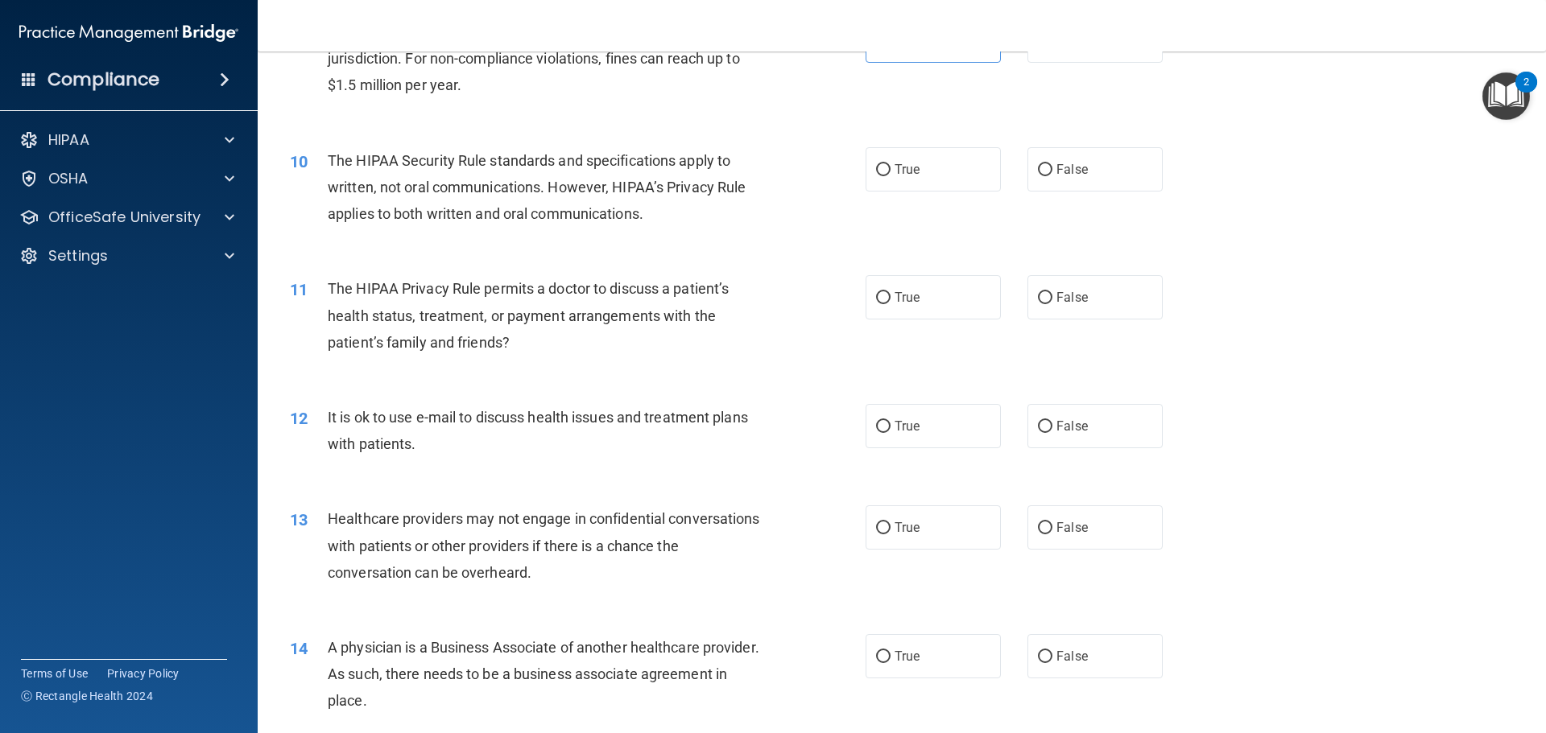
scroll to position [1047, 0]
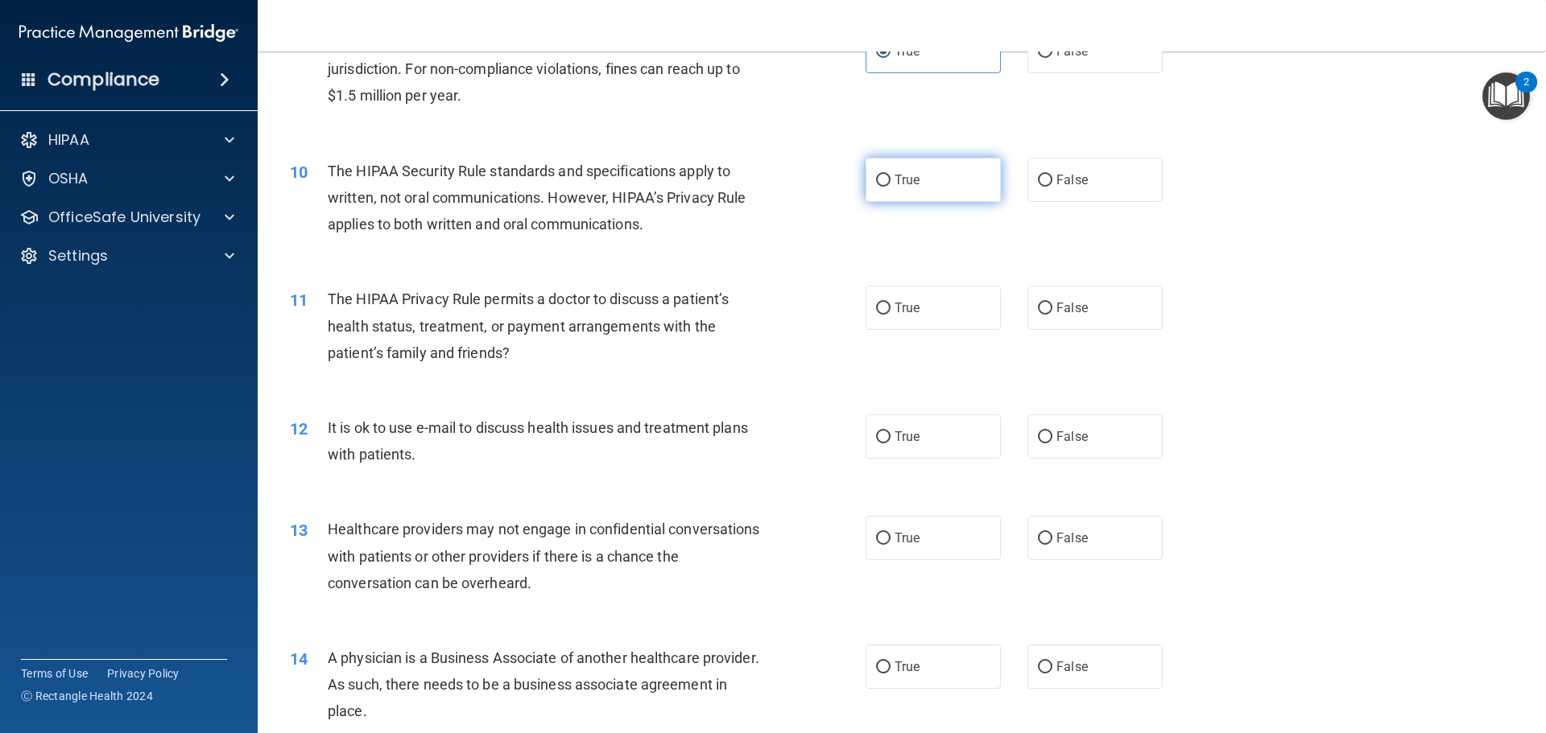
click at [912, 185] on span "True" at bounding box center [907, 179] width 25 height 15
click at [890, 185] on input "True" at bounding box center [883, 181] width 14 height 12
radio input "true"
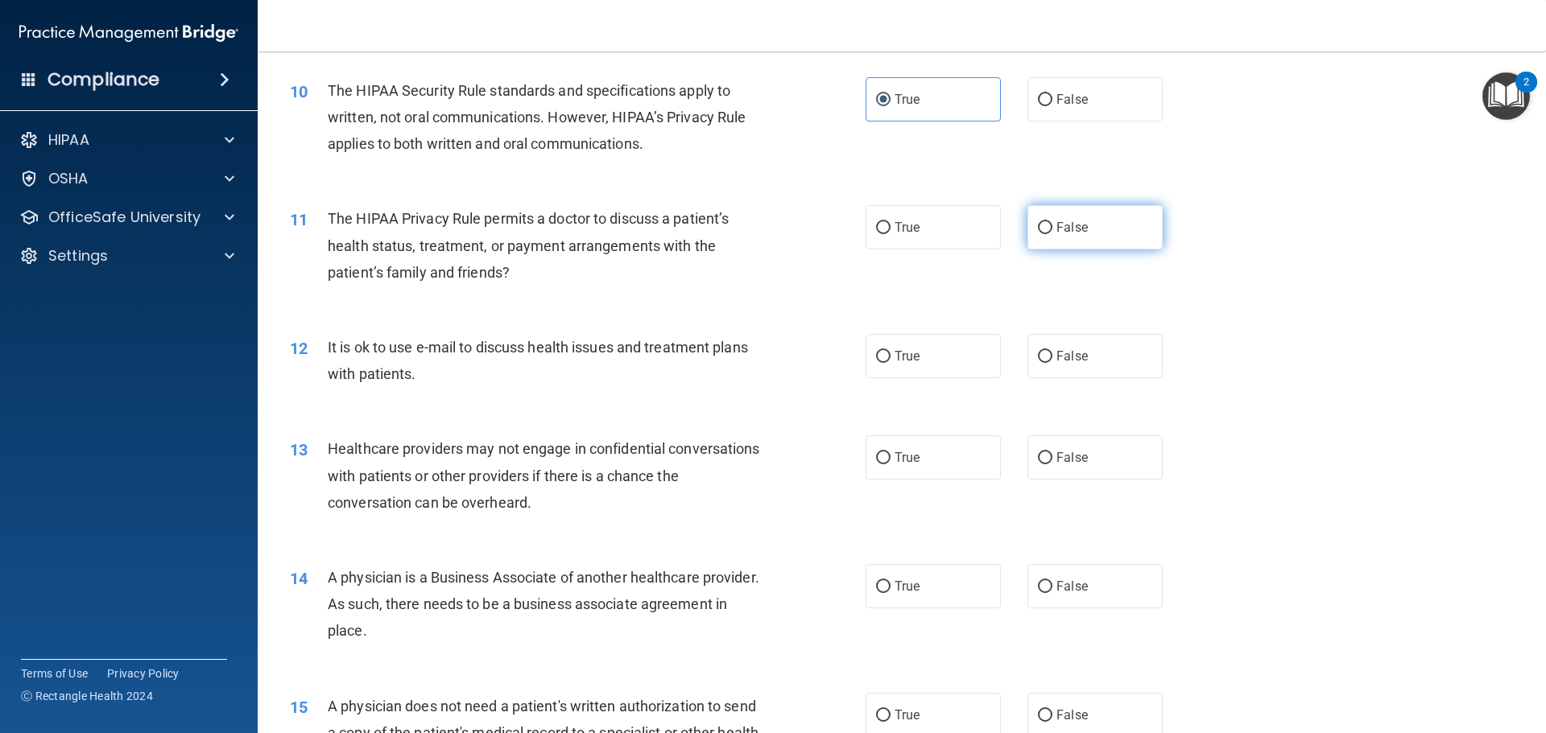
click at [1079, 243] on label "False" at bounding box center [1094, 227] width 135 height 44
click at [1052, 234] on input "False" at bounding box center [1045, 228] width 14 height 12
radio input "true"
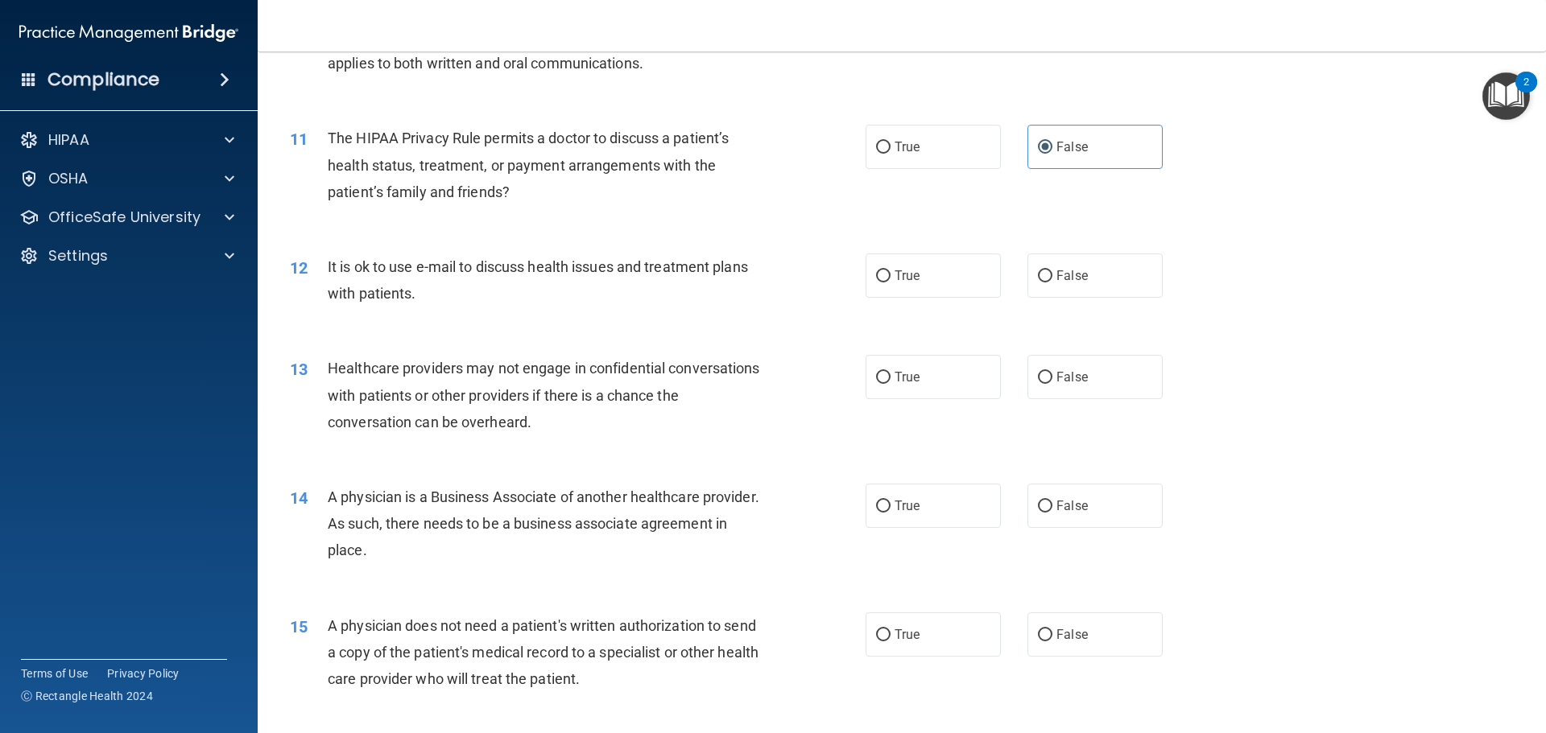
scroll to position [1288, 0]
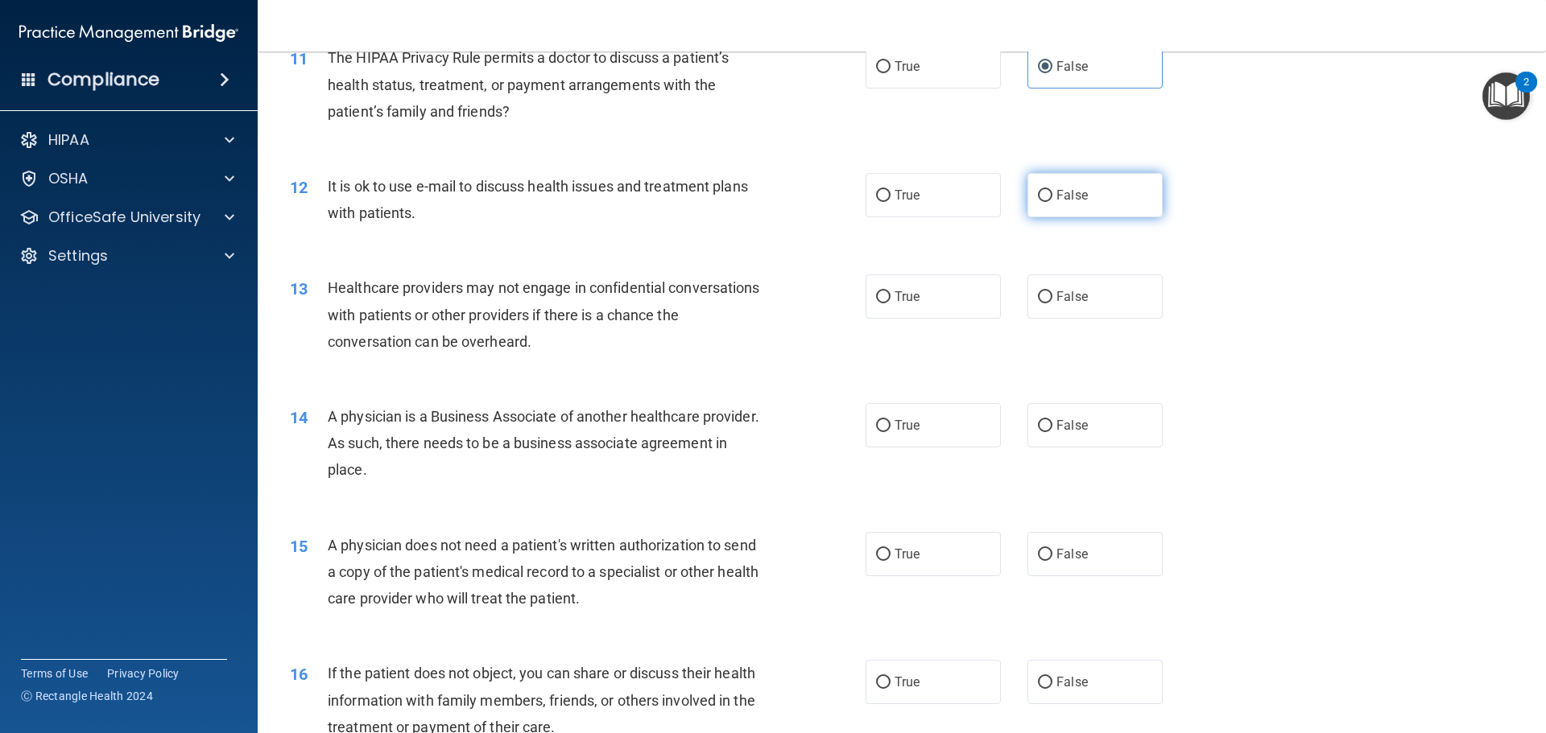
click at [1110, 199] on label "False" at bounding box center [1094, 195] width 135 height 44
click at [1052, 199] on input "False" at bounding box center [1045, 196] width 14 height 12
radio input "true"
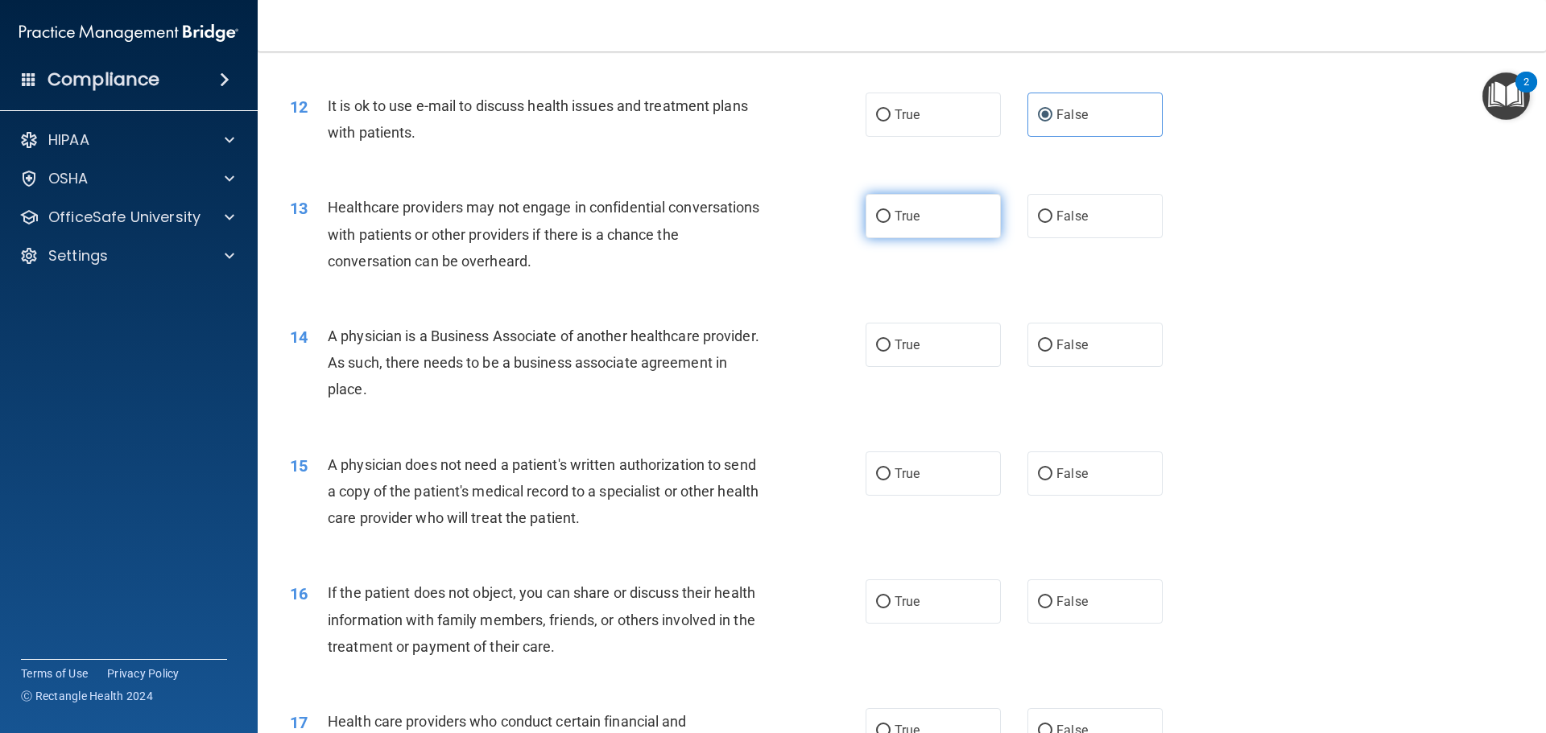
click at [929, 228] on label "True" at bounding box center [933, 216] width 135 height 44
click at [890, 223] on input "True" at bounding box center [883, 217] width 14 height 12
radio input "true"
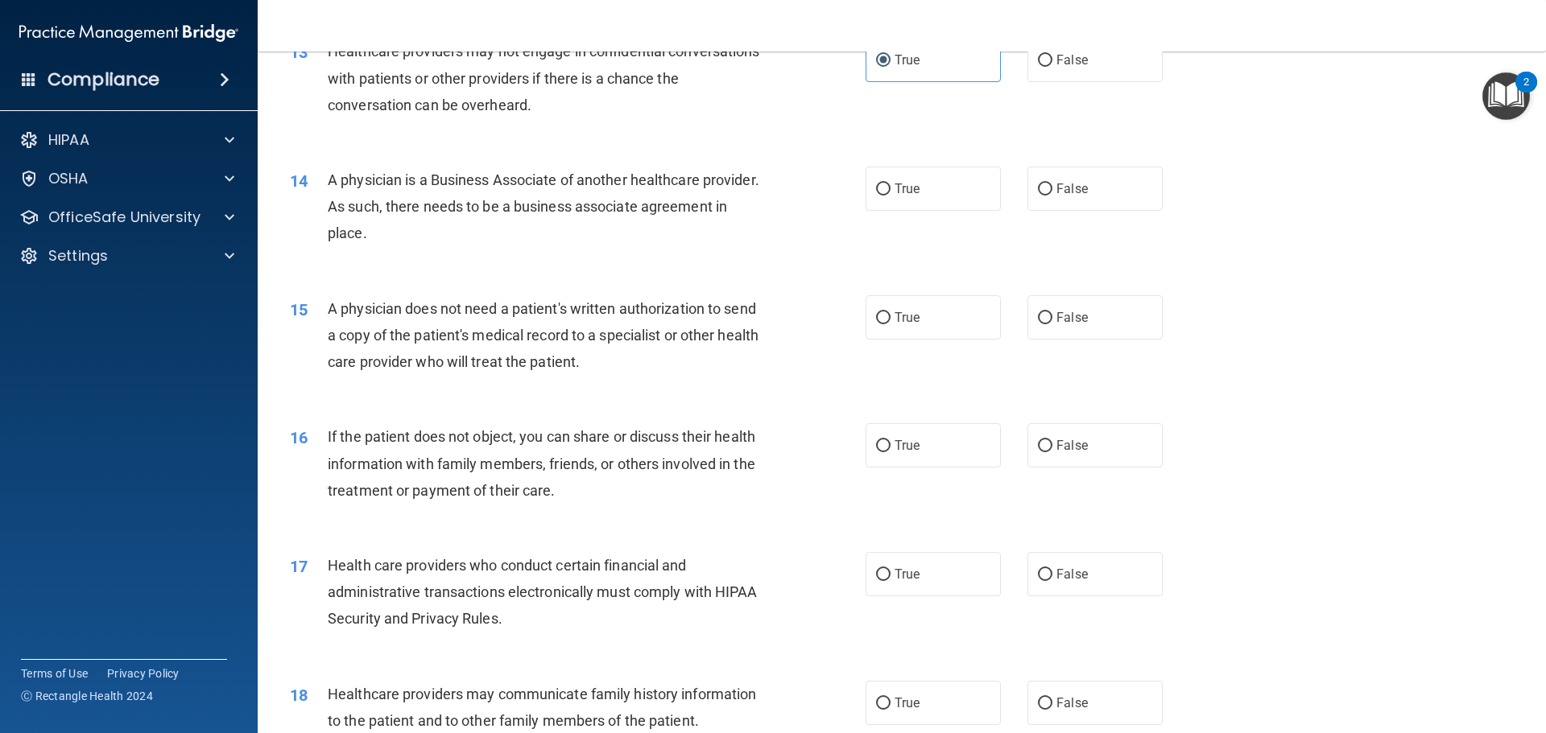
scroll to position [1530, 0]
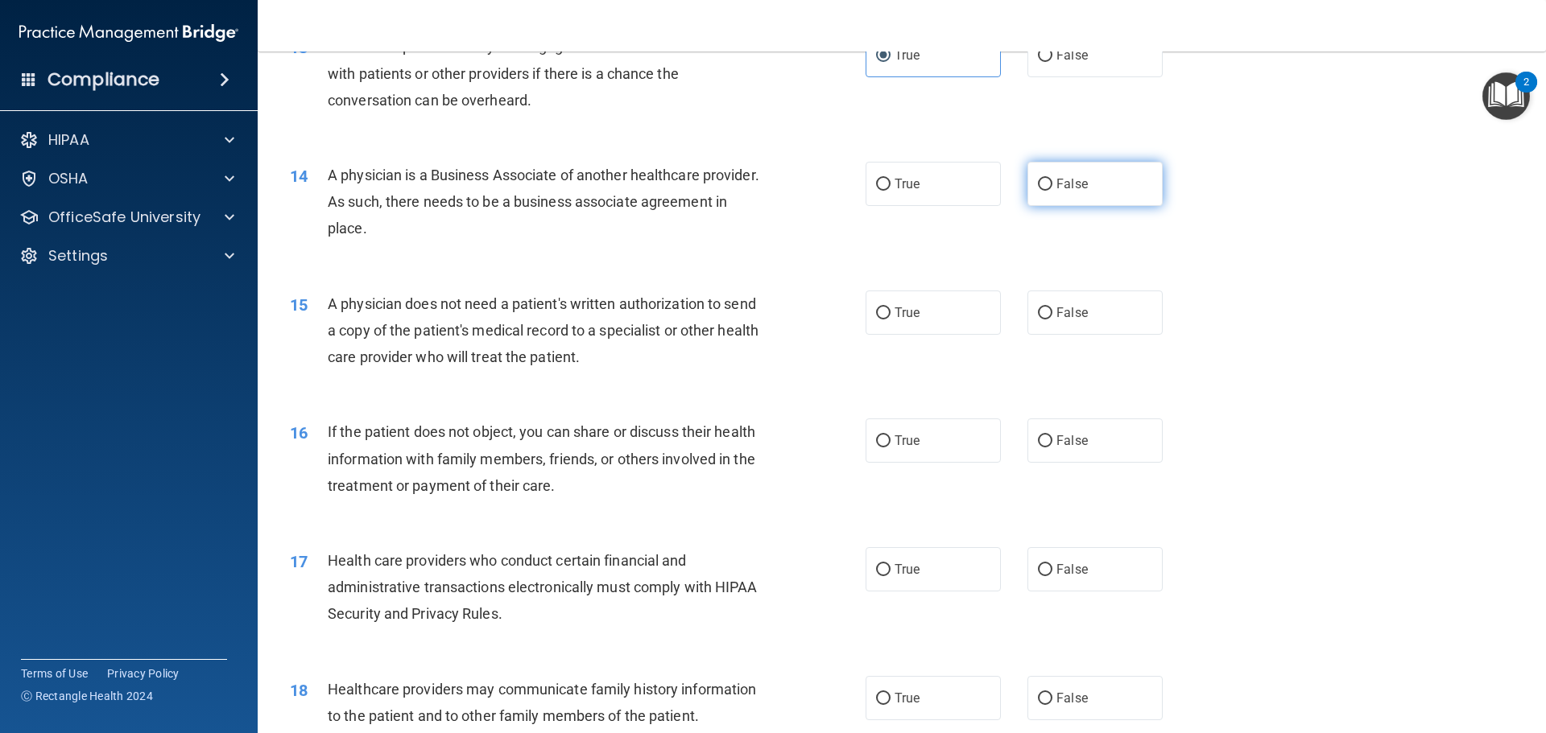
click at [1059, 192] on label "False" at bounding box center [1094, 184] width 135 height 44
click at [1052, 191] on input "False" at bounding box center [1045, 185] width 14 height 12
radio input "true"
click at [1072, 329] on label "False" at bounding box center [1094, 313] width 135 height 44
click at [1052, 320] on input "False" at bounding box center [1045, 314] width 14 height 12
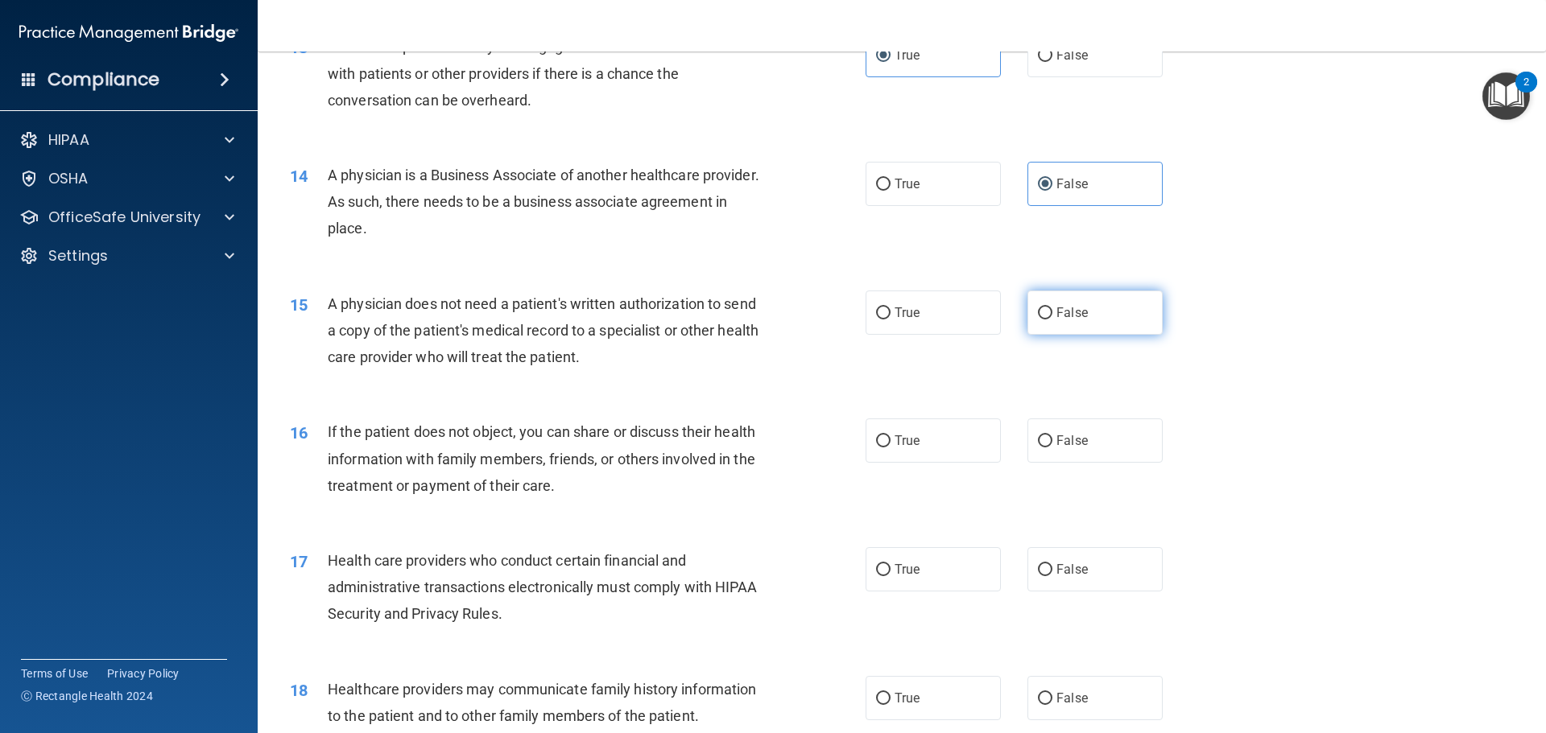
radio input "true"
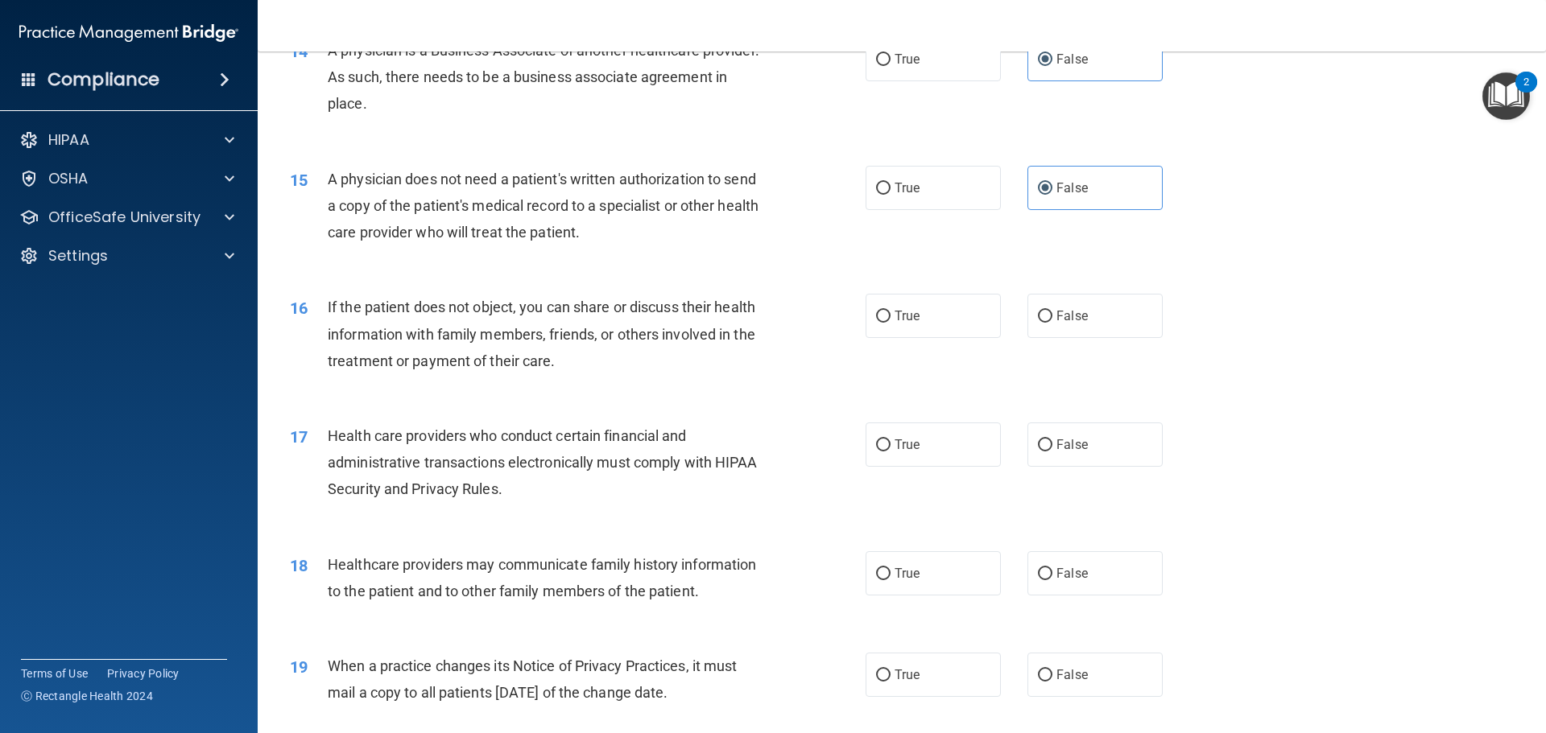
scroll to position [1691, 0]
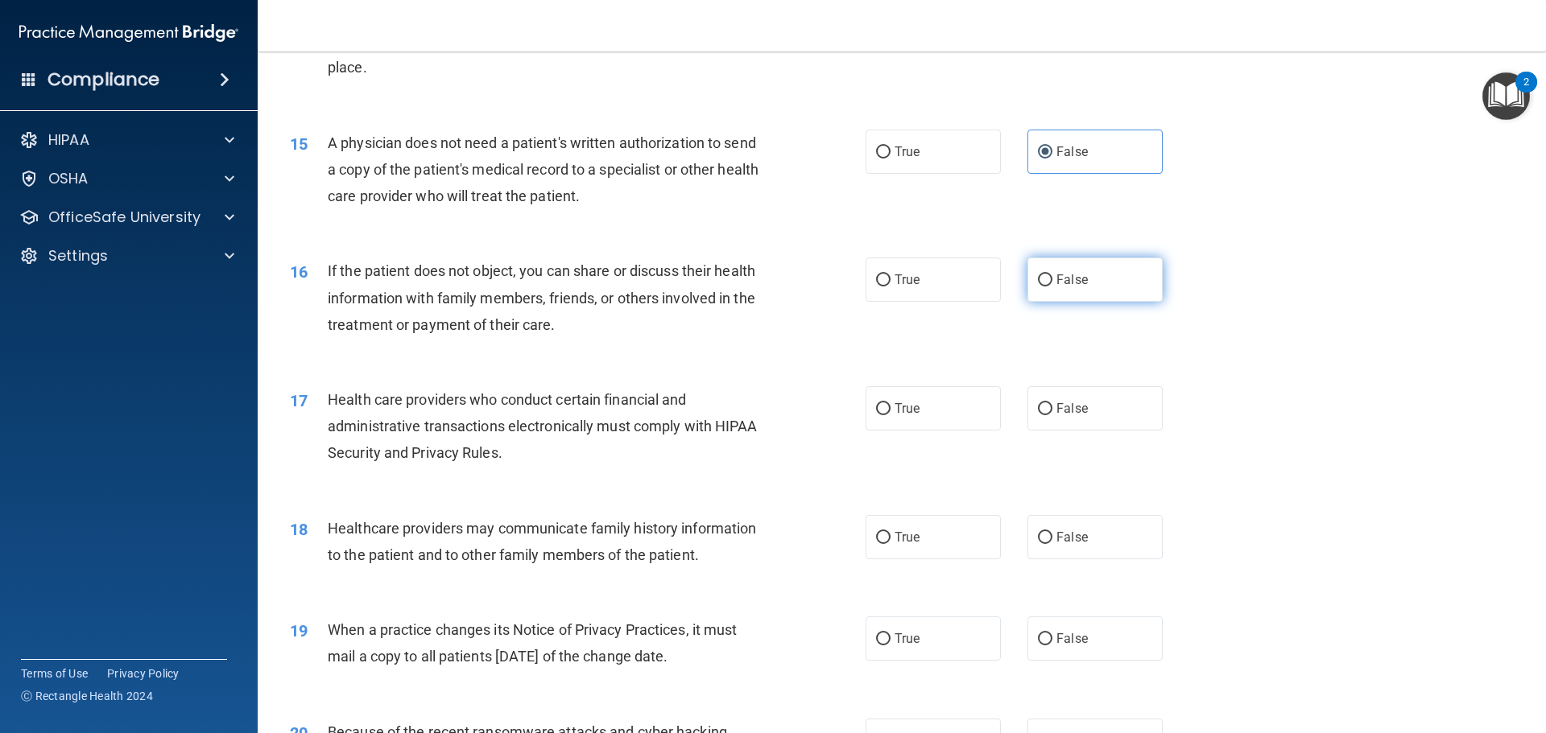
drag, startPoint x: 1085, startPoint y: 296, endPoint x: 1052, endPoint y: 302, distance: 34.3
click at [1085, 296] on label "False" at bounding box center [1094, 280] width 135 height 44
click at [1052, 287] on input "False" at bounding box center [1045, 281] width 14 height 12
radio input "true"
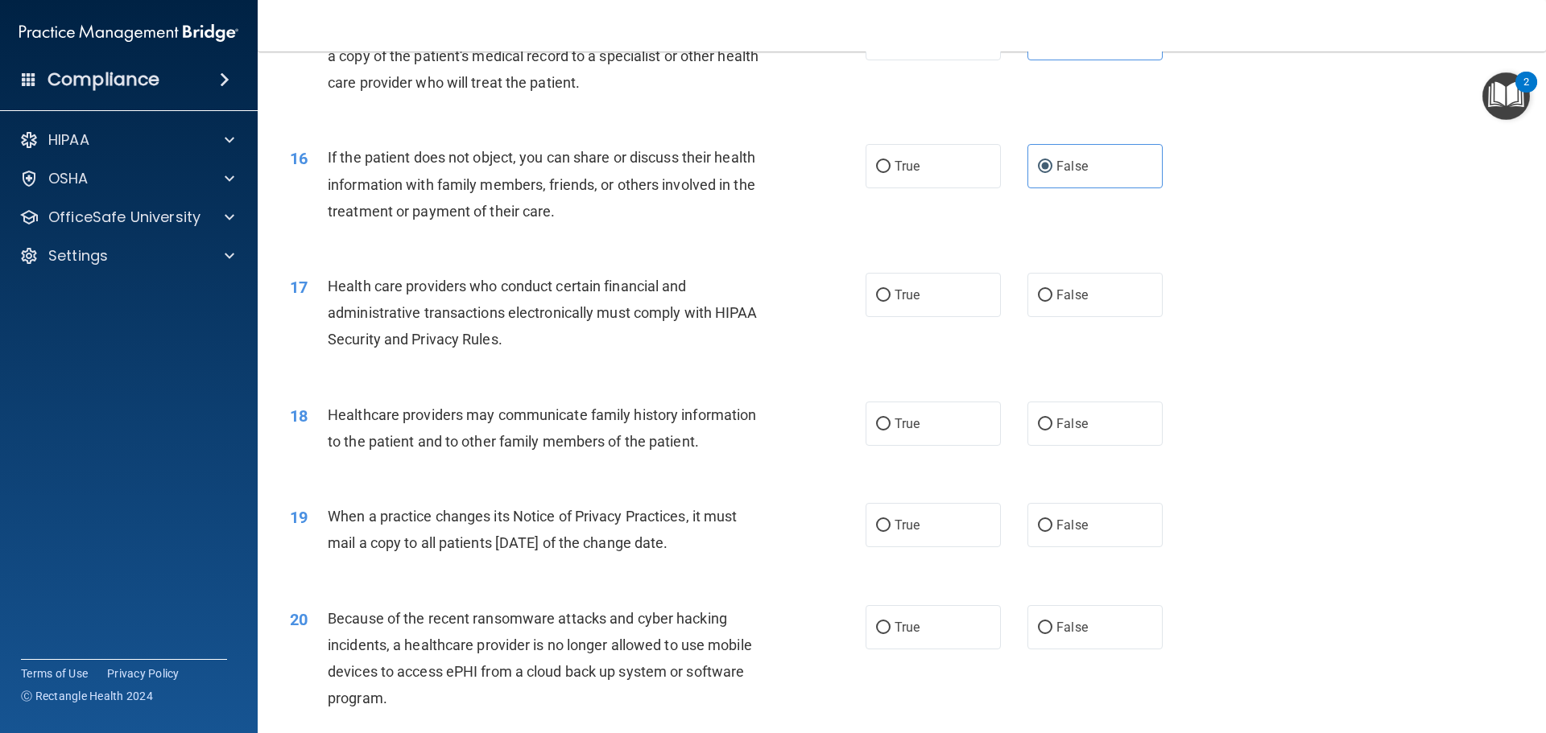
scroll to position [1852, 0]
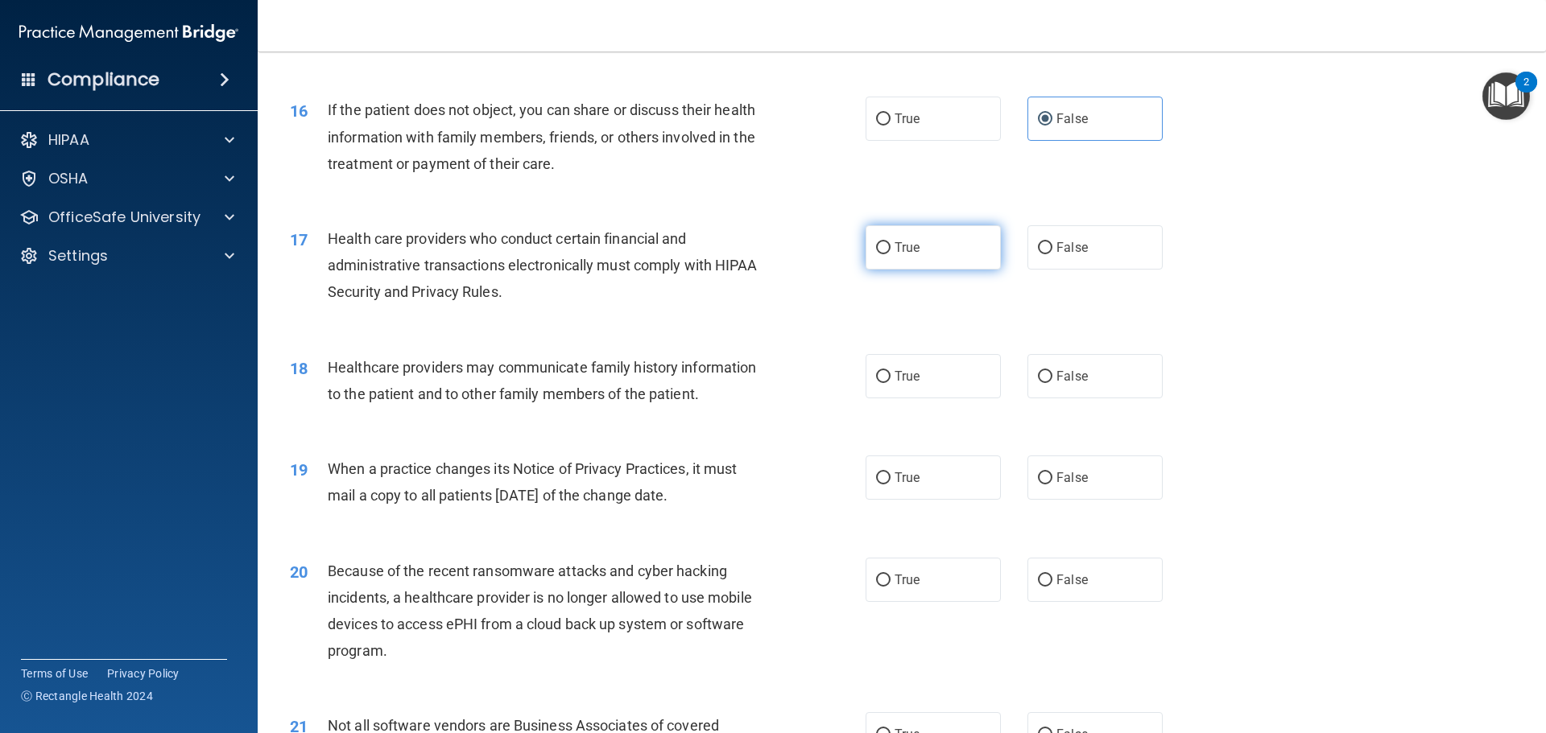
click at [924, 250] on label "True" at bounding box center [933, 247] width 135 height 44
click at [890, 250] on input "True" at bounding box center [883, 248] width 14 height 12
radio input "true"
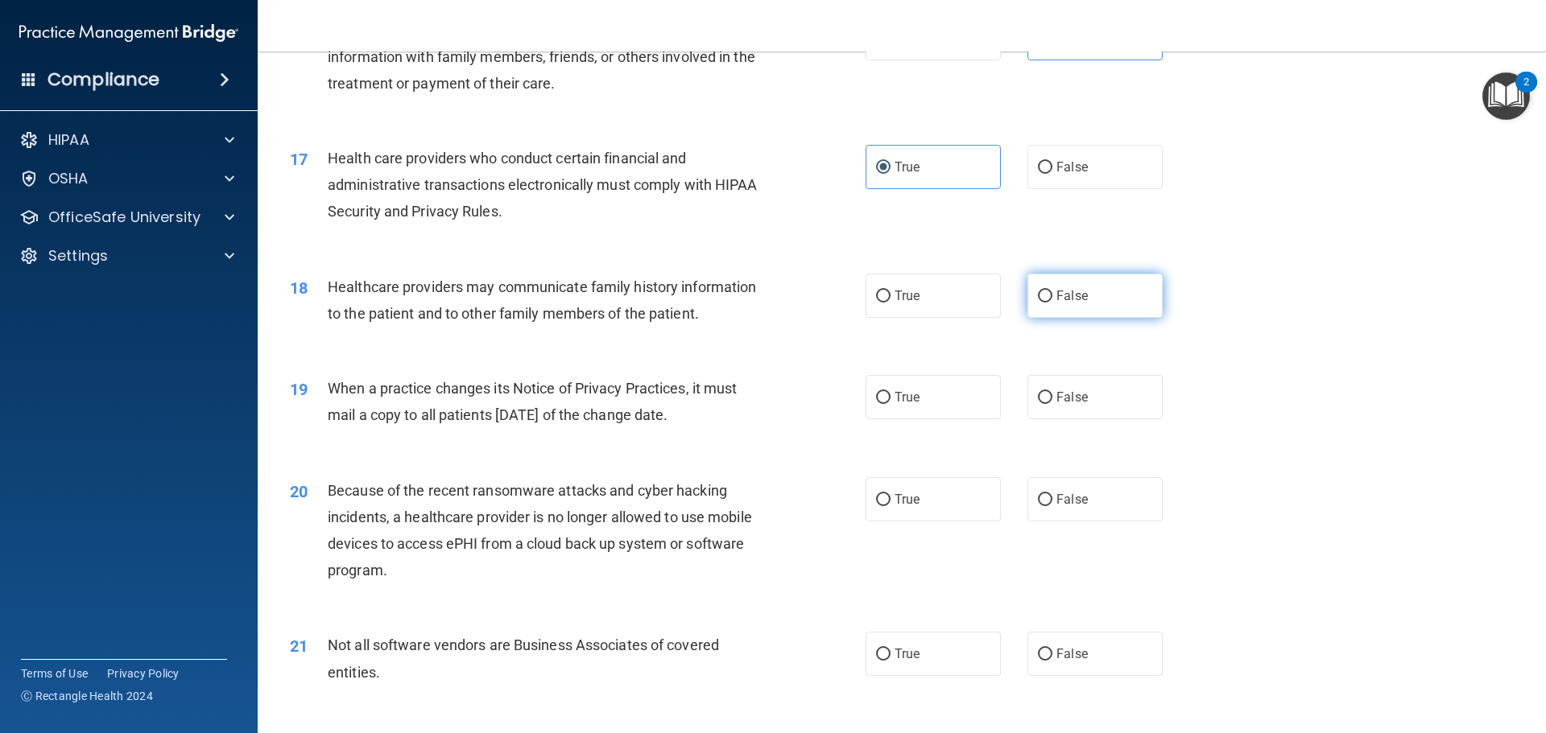
click at [1056, 295] on span "False" at bounding box center [1071, 295] width 31 height 15
click at [1052, 295] on input "False" at bounding box center [1045, 297] width 14 height 12
radio input "true"
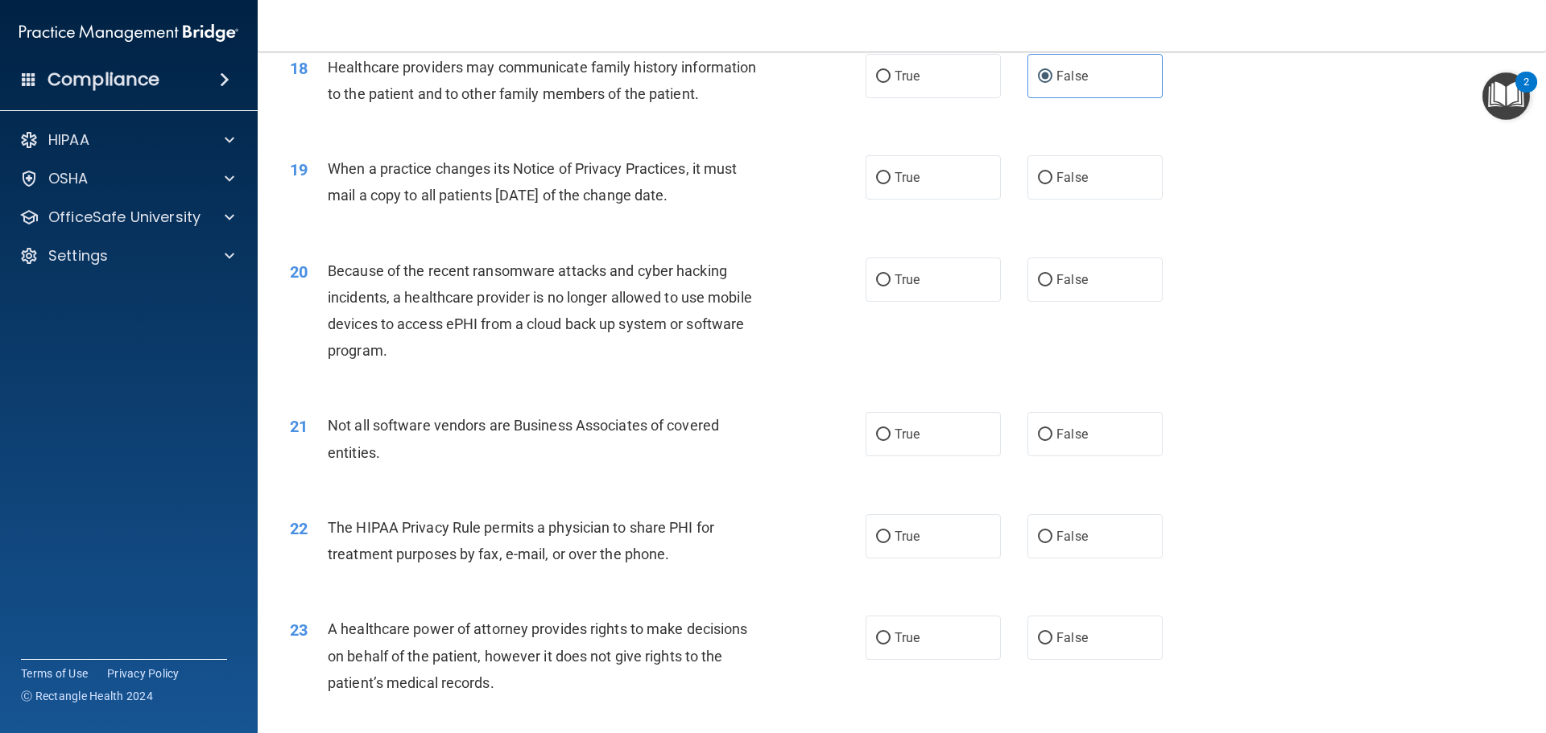
scroll to position [2174, 0]
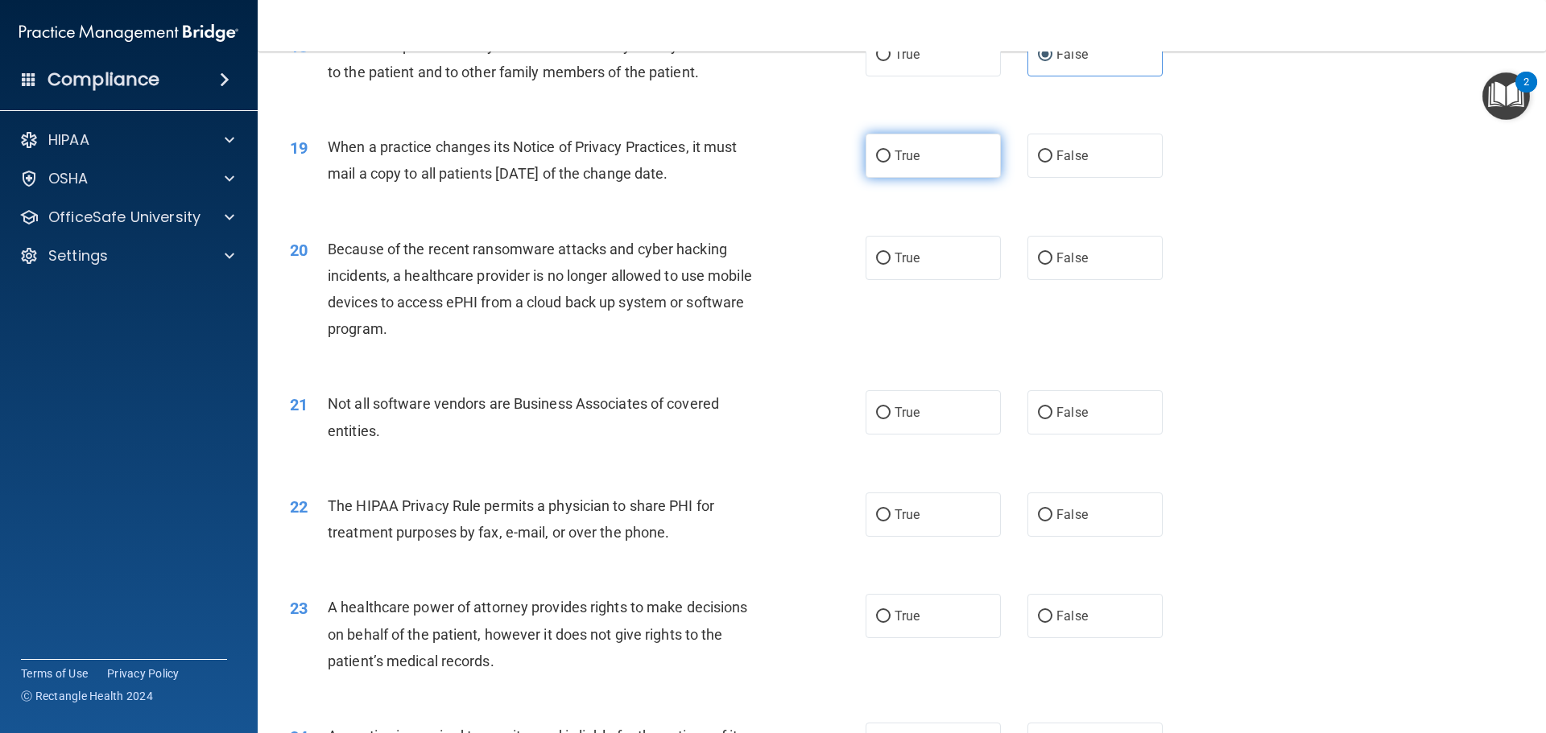
click at [913, 162] on span "True" at bounding box center [907, 155] width 25 height 15
click at [890, 162] on input "True" at bounding box center [883, 157] width 14 height 12
radio input "true"
click at [917, 262] on label "True" at bounding box center [933, 258] width 135 height 44
click at [890, 262] on input "True" at bounding box center [883, 259] width 14 height 12
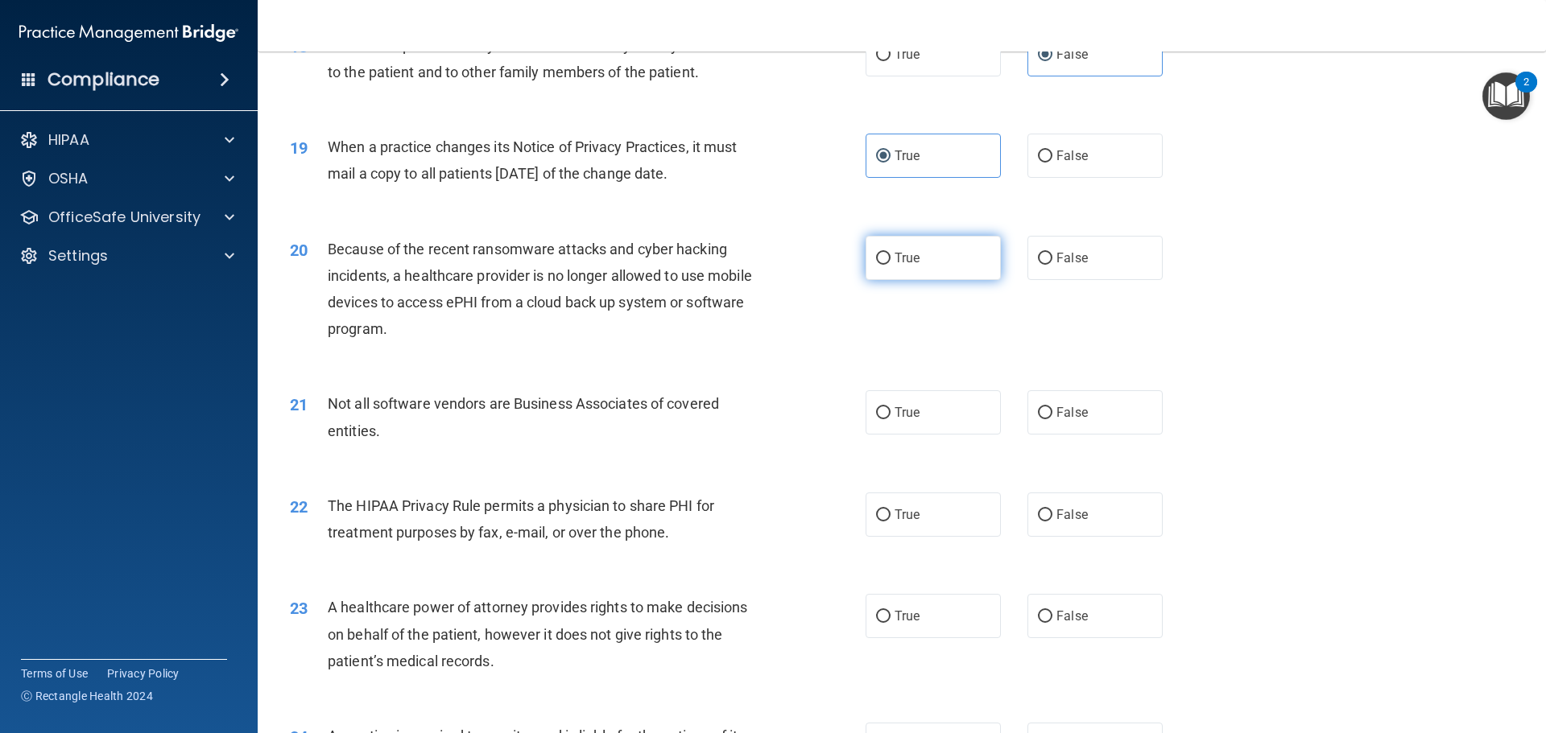
radio input "true"
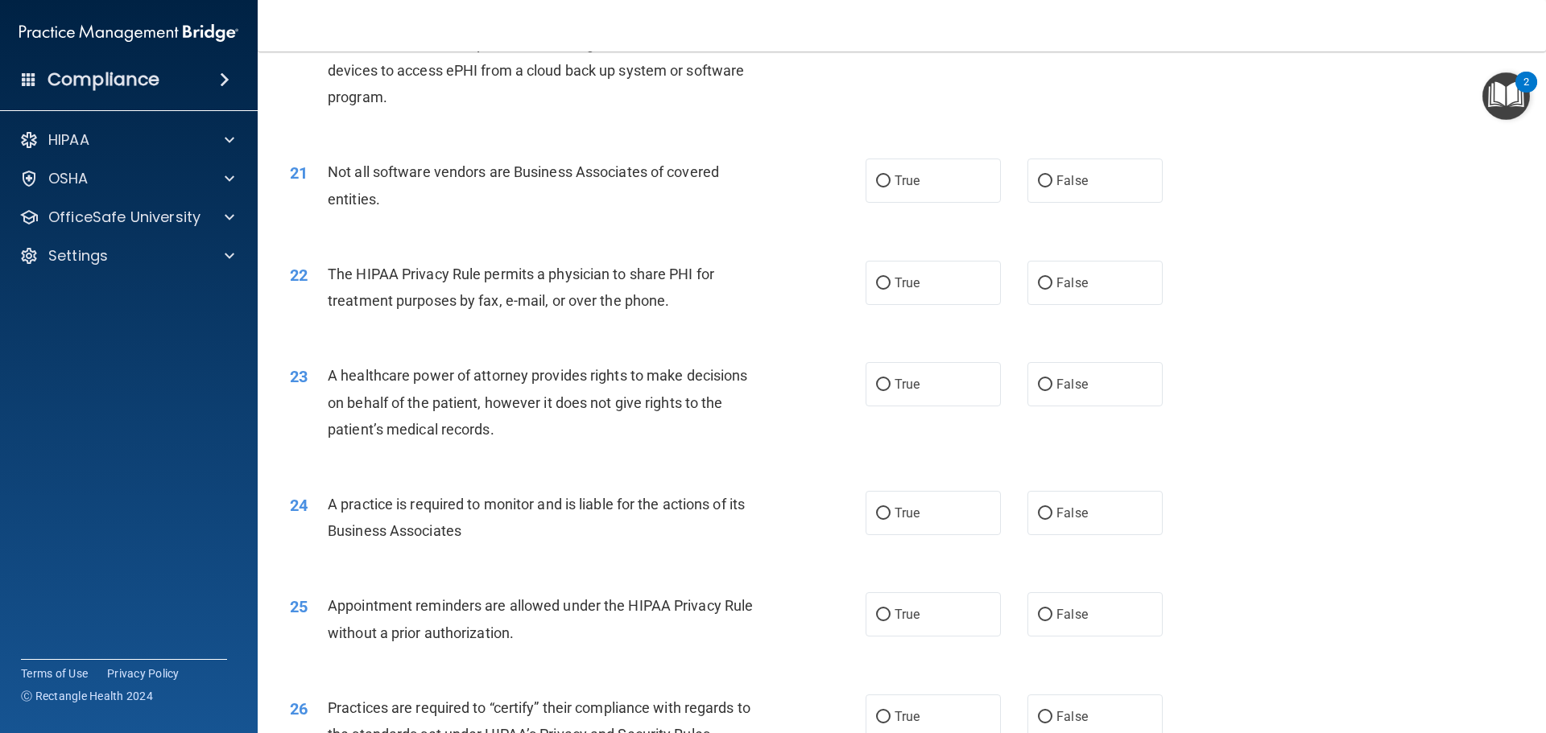
scroll to position [2415, 0]
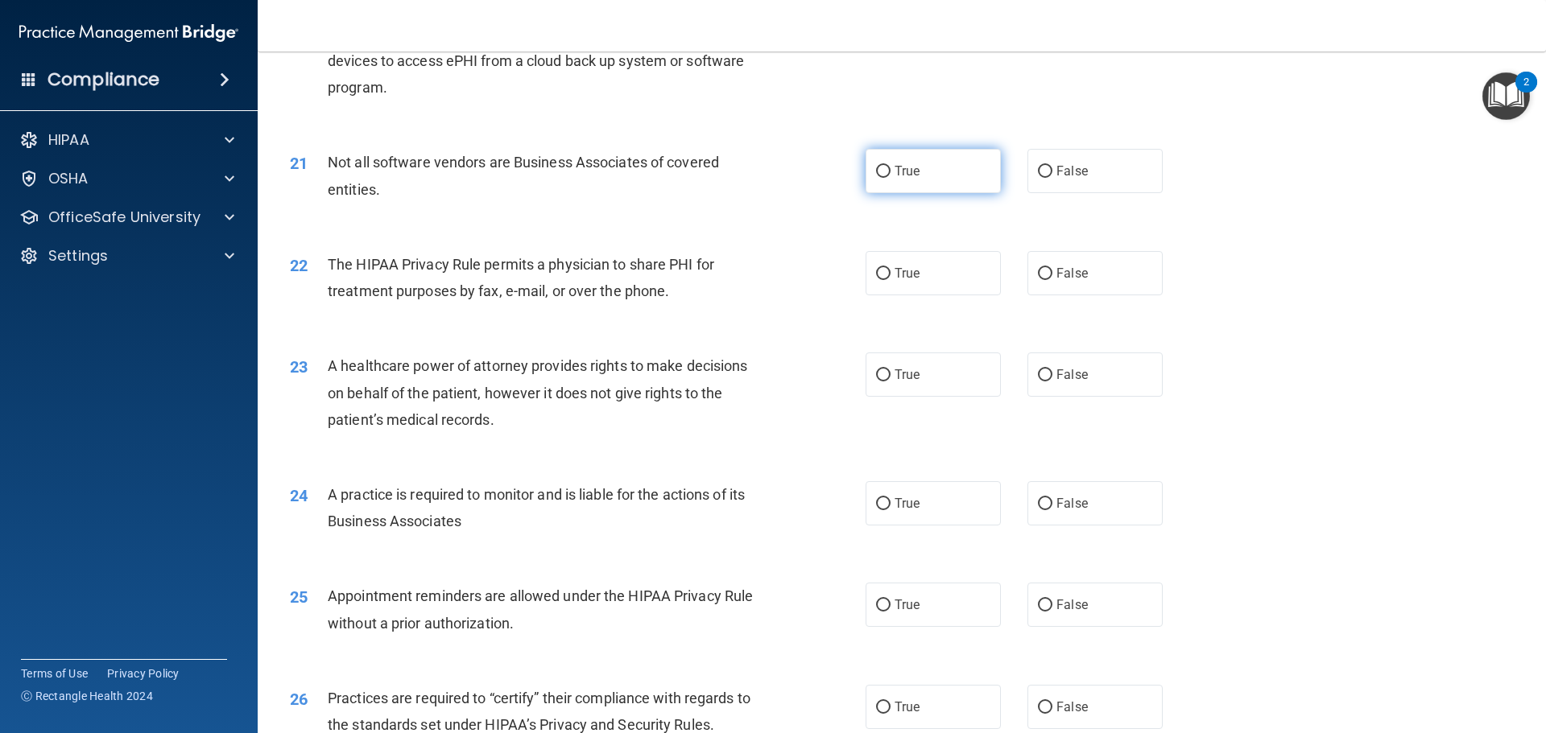
drag, startPoint x: 936, startPoint y: 184, endPoint x: 926, endPoint y: 190, distance: 11.6
click at [933, 187] on label "True" at bounding box center [933, 171] width 135 height 44
click at [890, 178] on input "True" at bounding box center [883, 172] width 14 height 12
radio input "true"
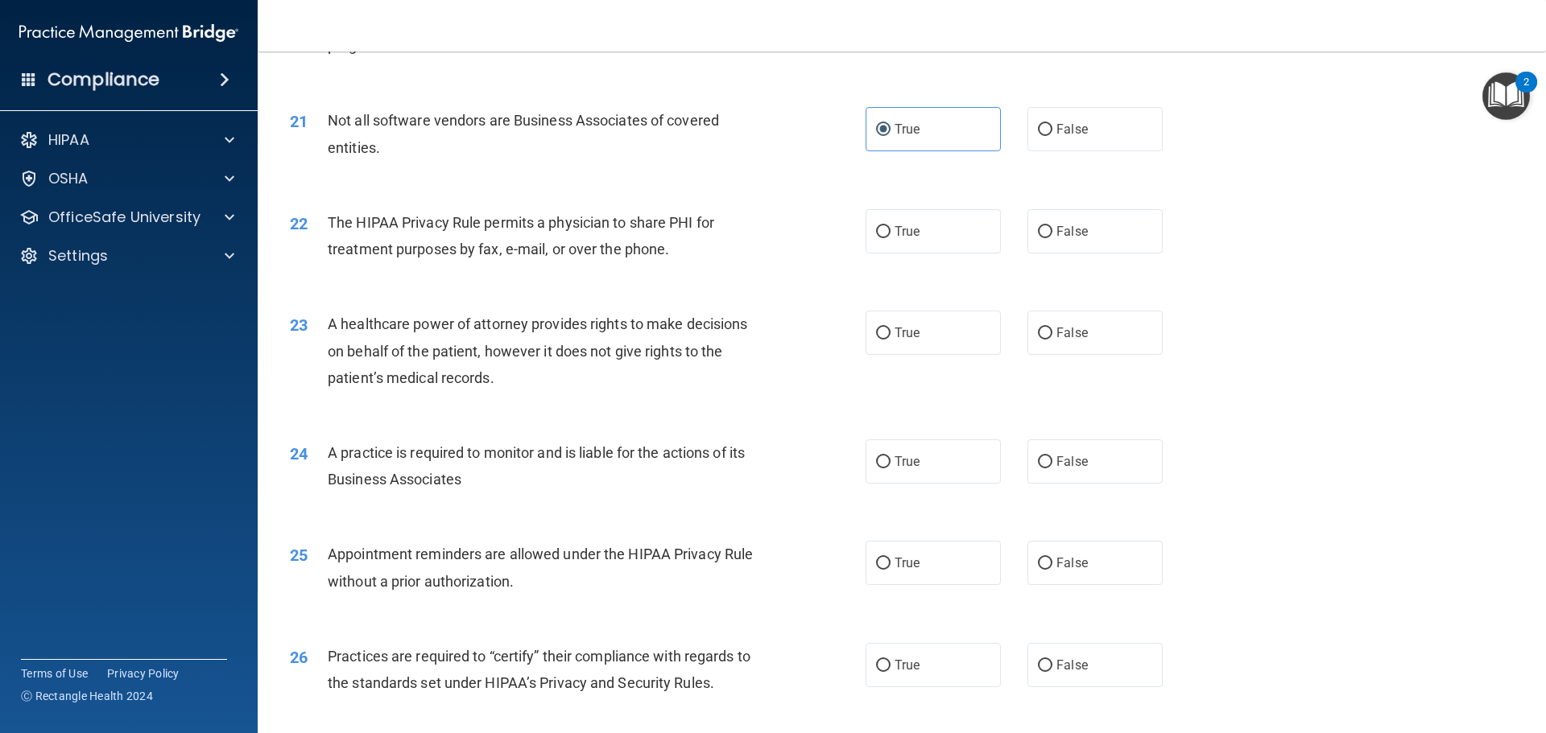
scroll to position [2496, 0]
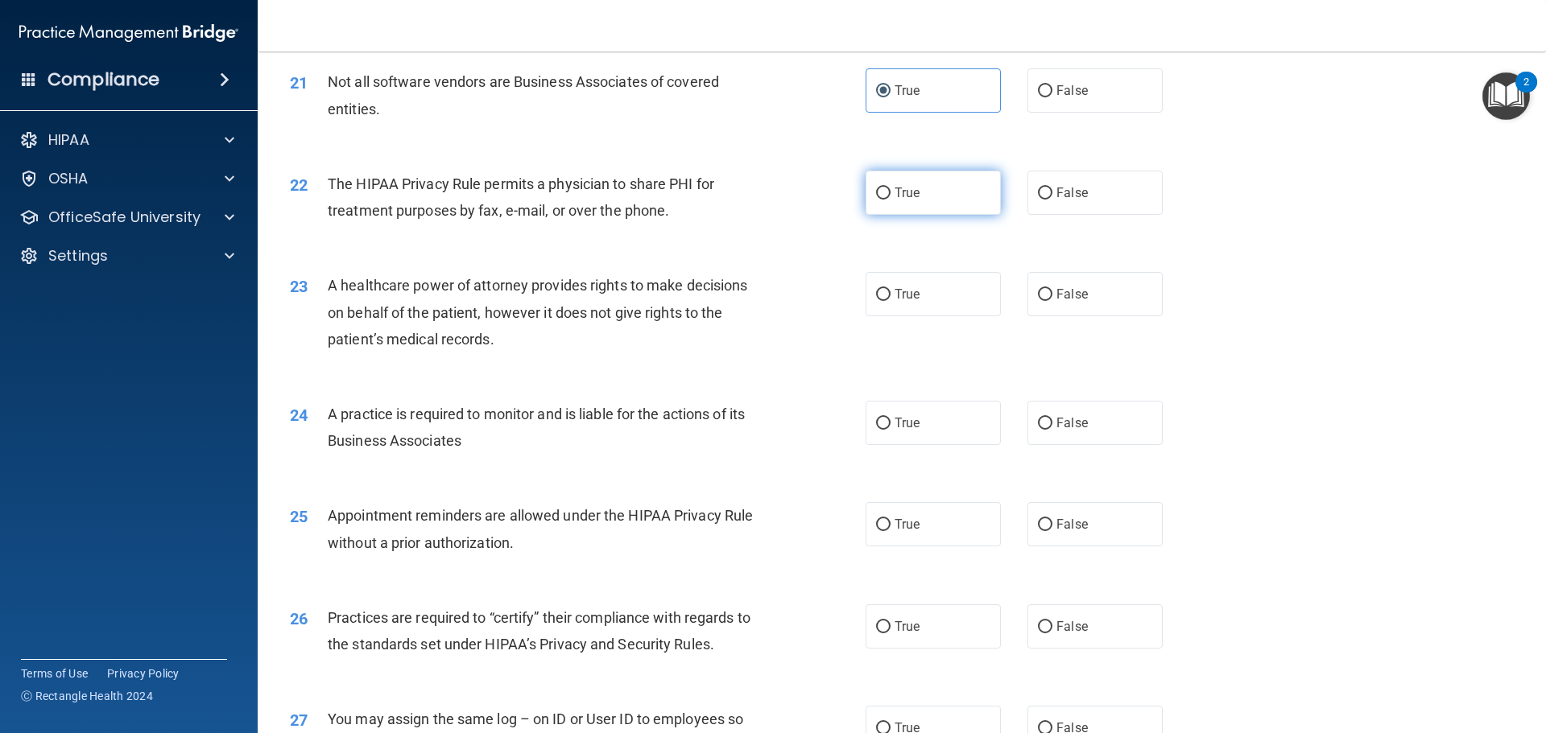
click at [868, 209] on label "True" at bounding box center [933, 193] width 135 height 44
click at [876, 200] on input "True" at bounding box center [883, 194] width 14 height 12
radio input "true"
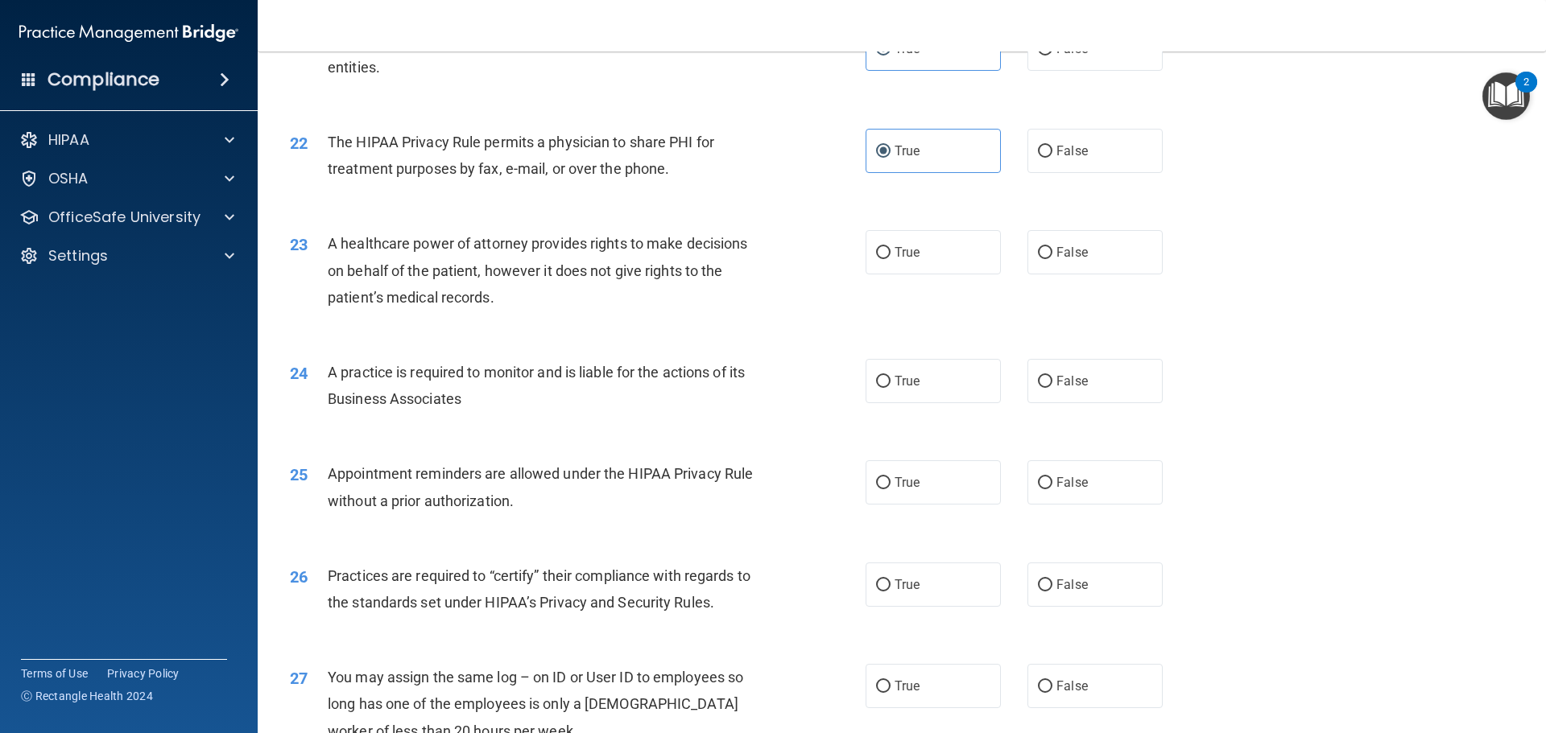
scroll to position [2576, 0]
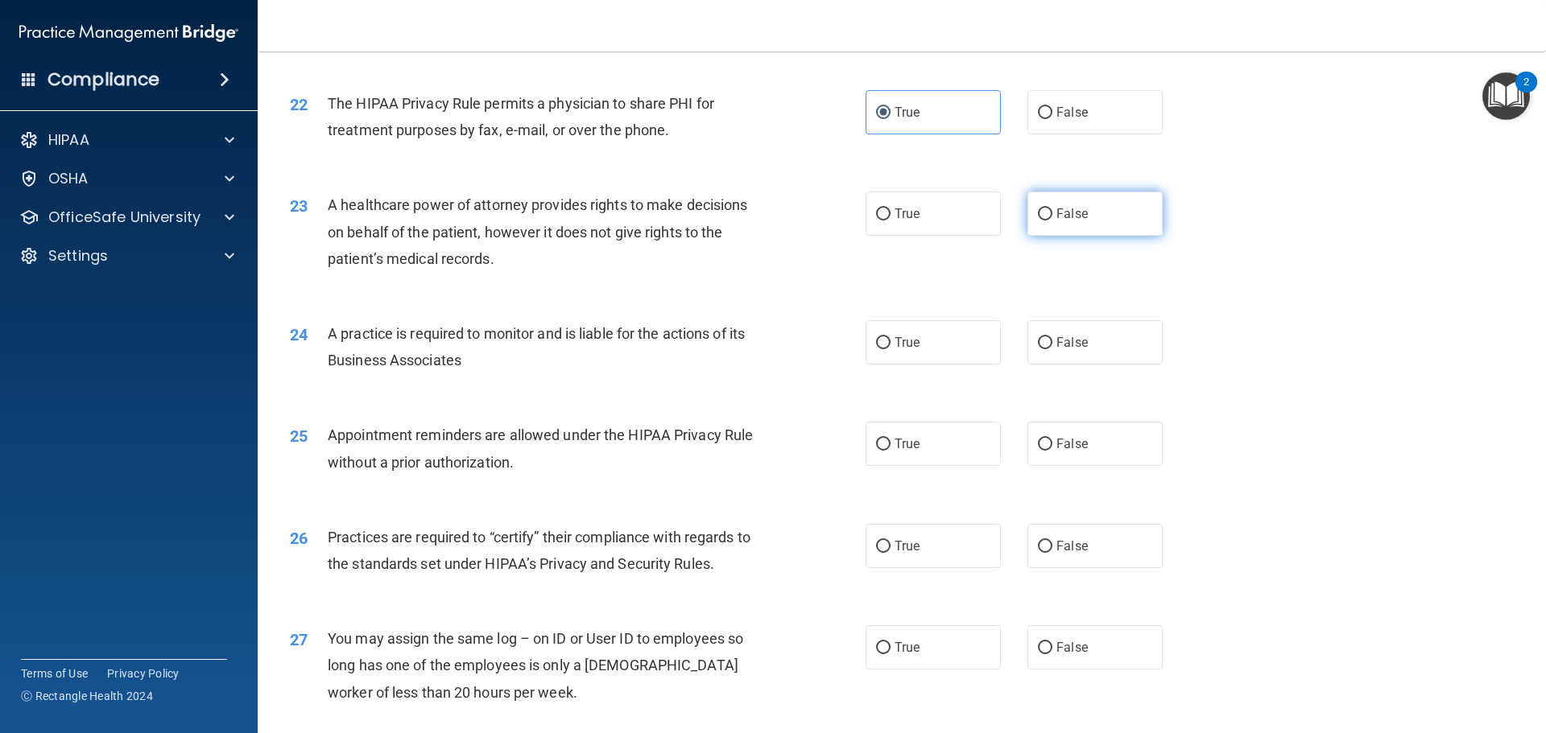
click at [1083, 225] on label "False" at bounding box center [1094, 214] width 135 height 44
click at [1052, 221] on input "False" at bounding box center [1045, 215] width 14 height 12
radio input "true"
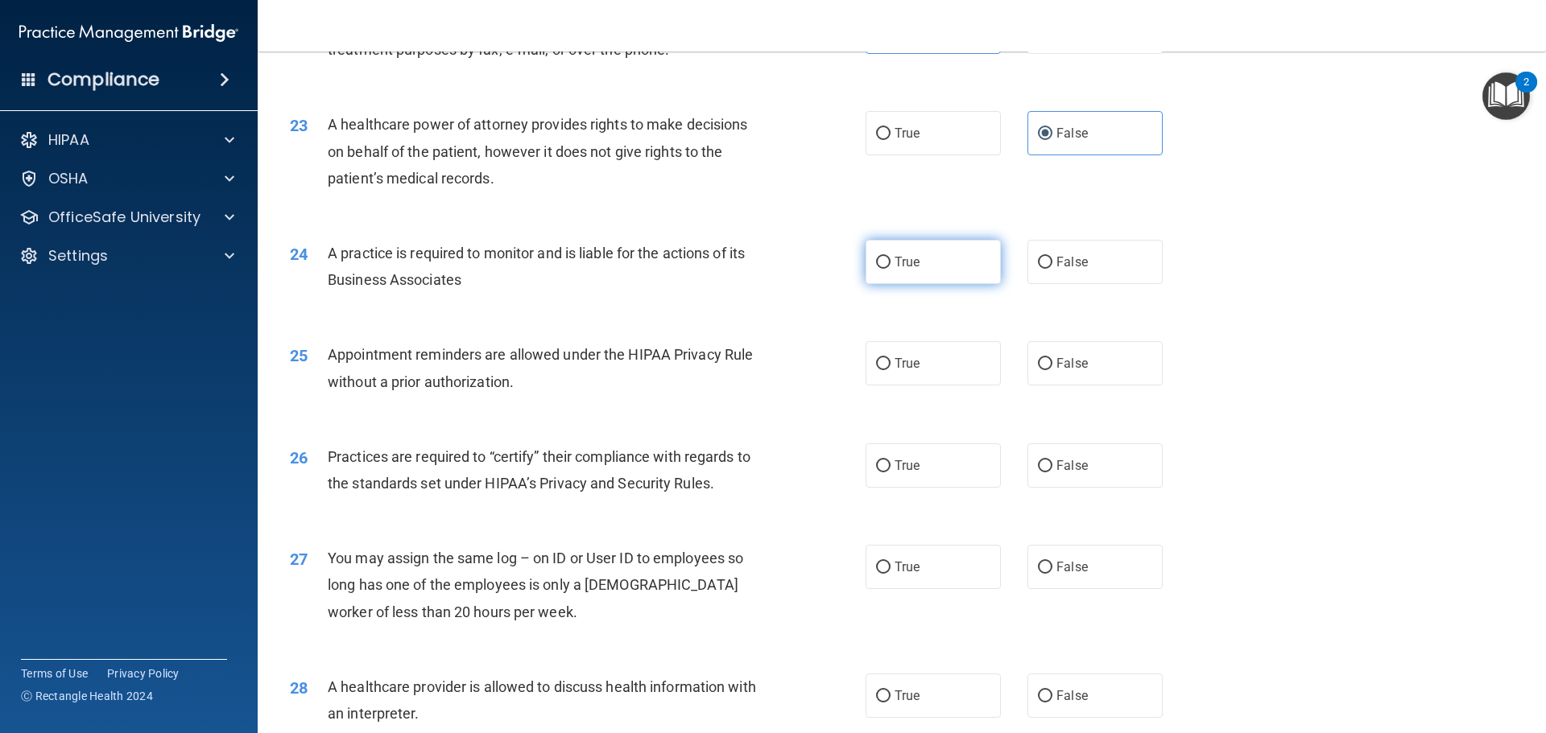
click at [897, 258] on span "True" at bounding box center [907, 261] width 25 height 15
click at [890, 258] on input "True" at bounding box center [883, 263] width 14 height 12
radio input "true"
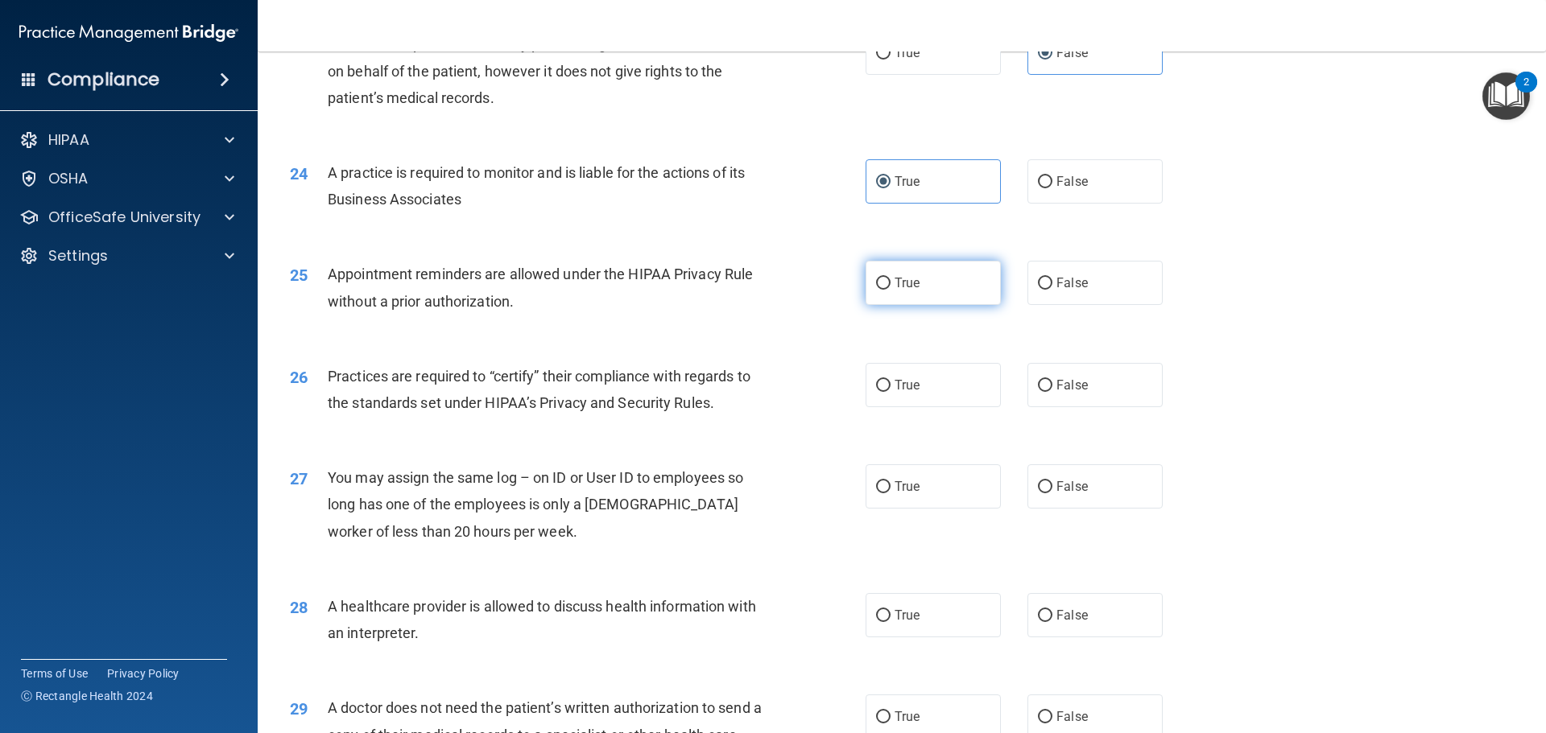
scroll to position [2818, 0]
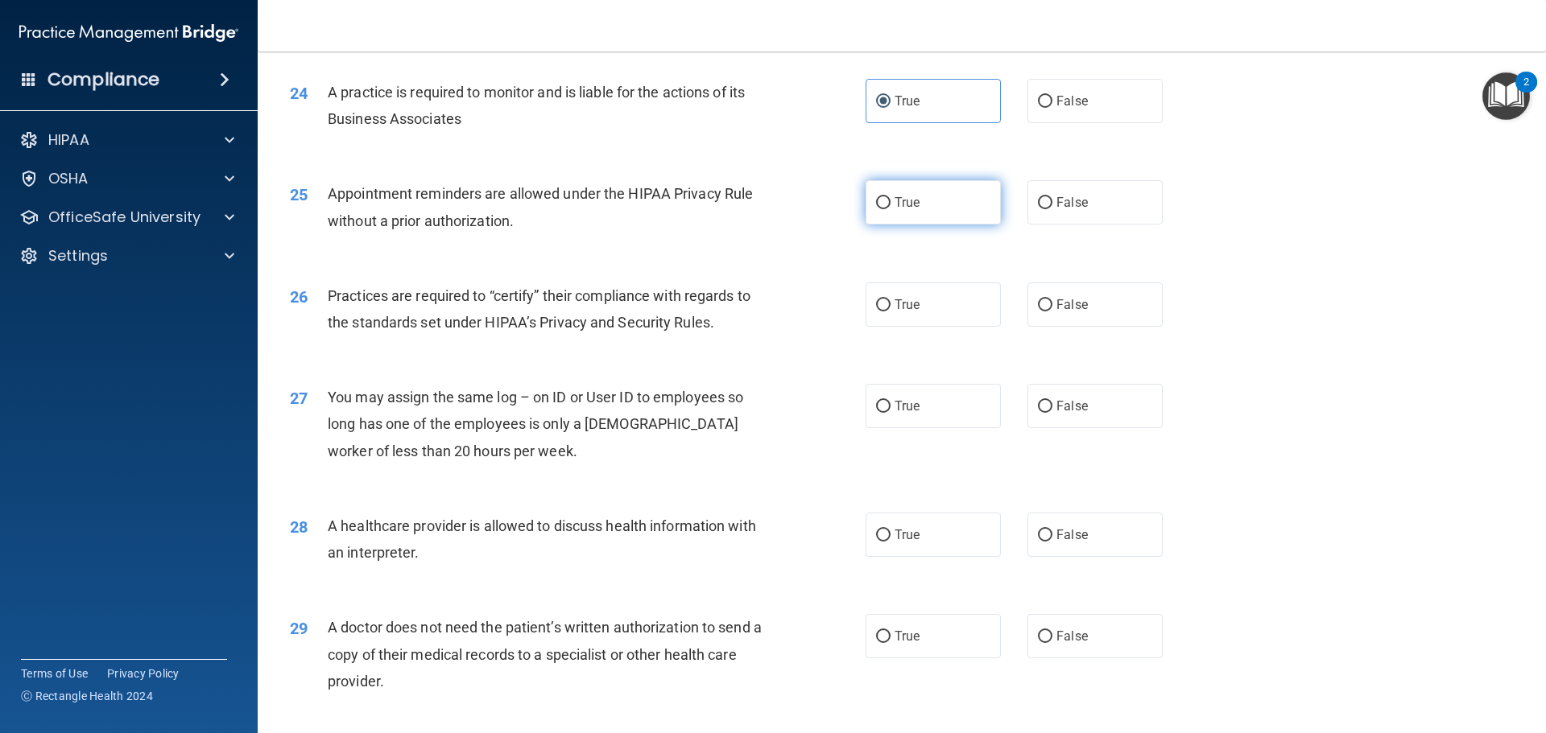
click at [903, 217] on label "True" at bounding box center [933, 202] width 135 height 44
click at [890, 209] on input "True" at bounding box center [883, 203] width 14 height 12
radio input "true"
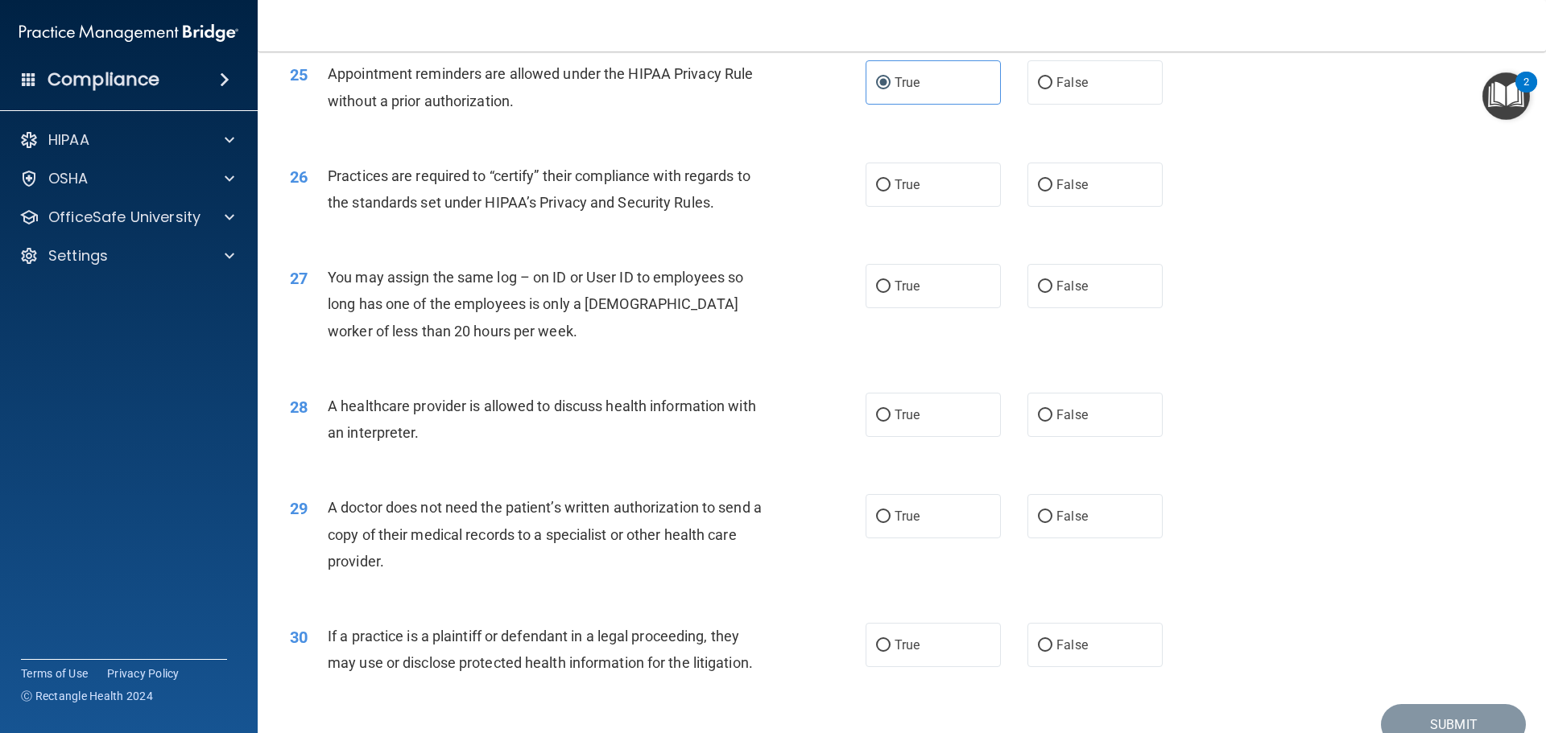
scroll to position [2979, 0]
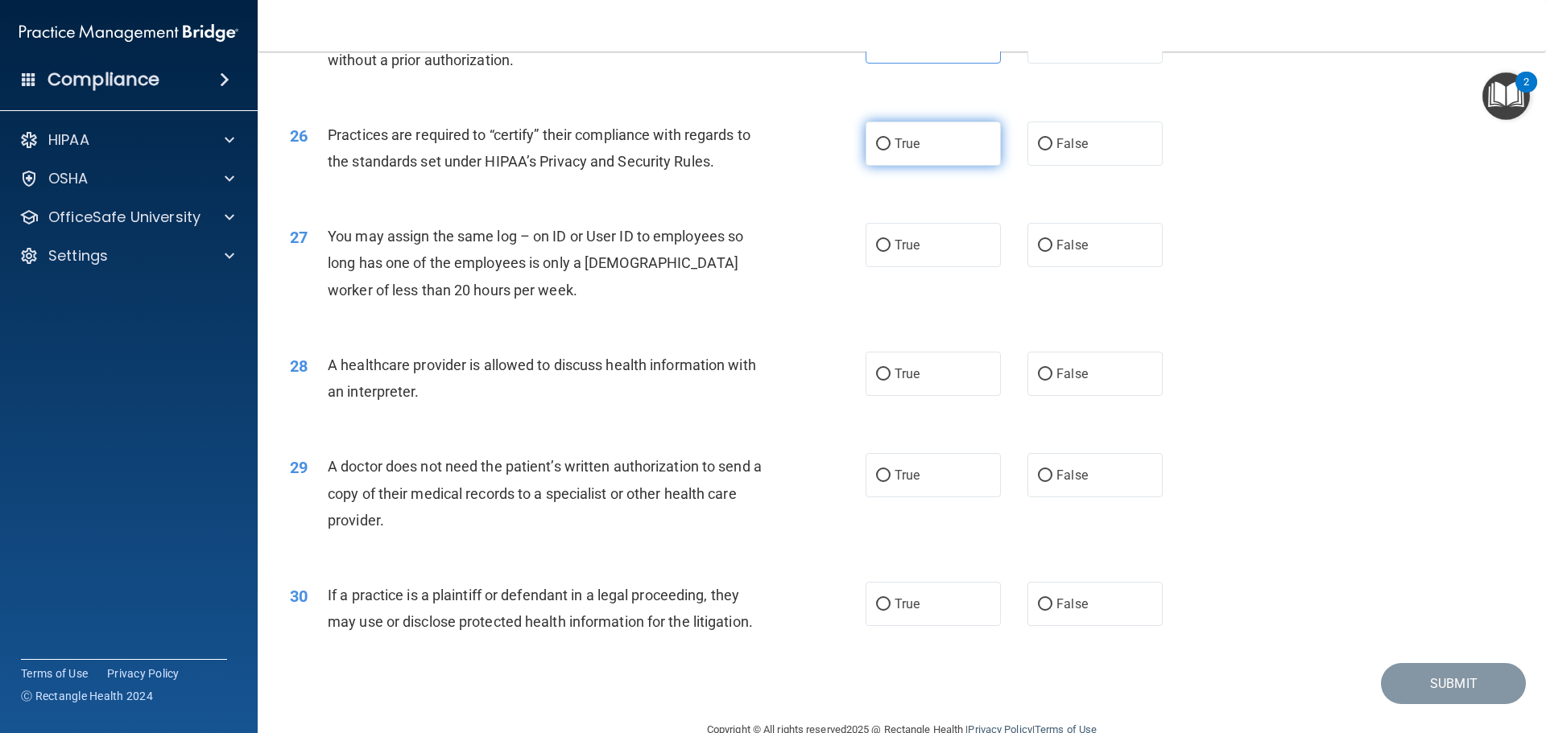
click at [909, 150] on span "True" at bounding box center [907, 143] width 25 height 15
click at [890, 150] on input "True" at bounding box center [883, 144] width 14 height 12
radio input "true"
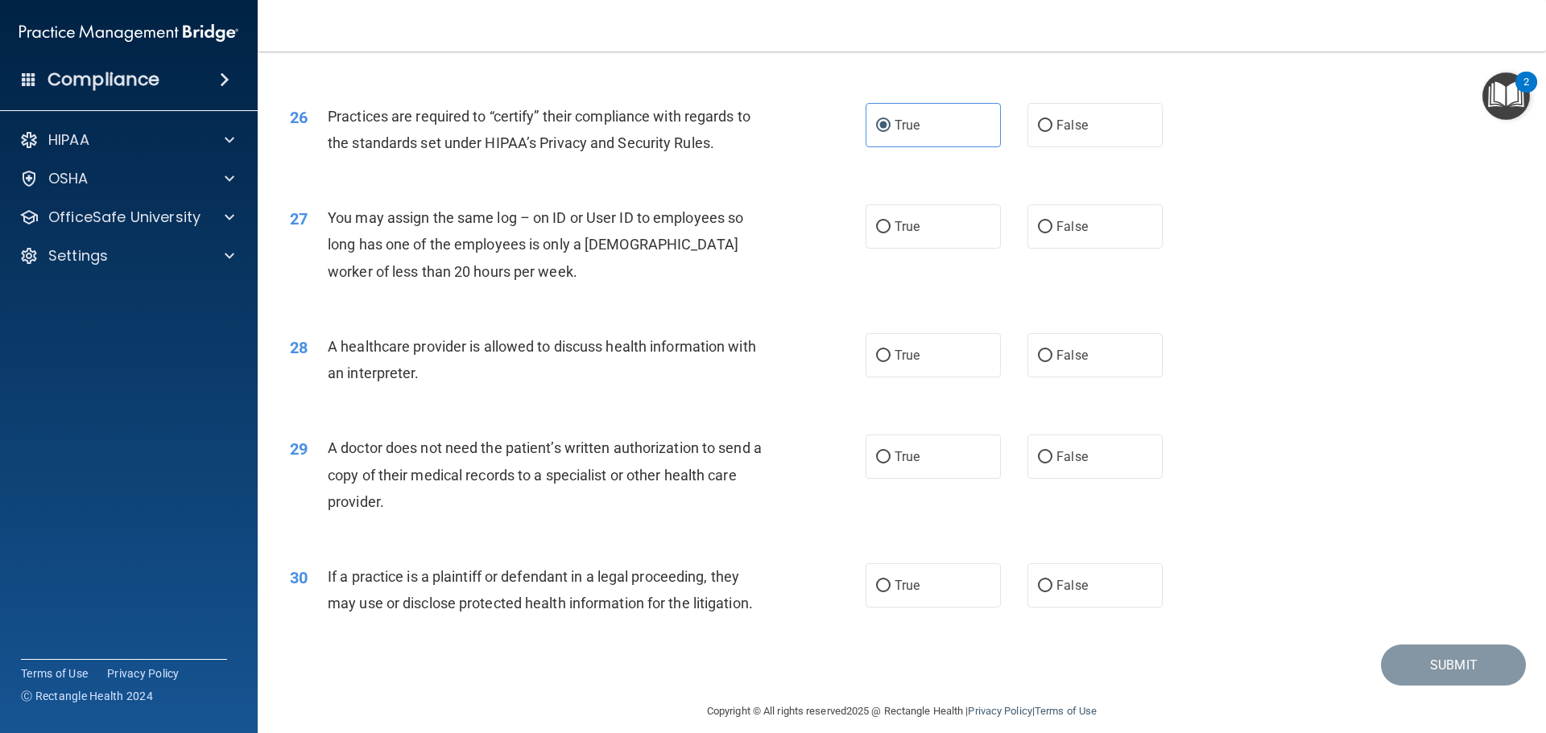
scroll to position [3014, 0]
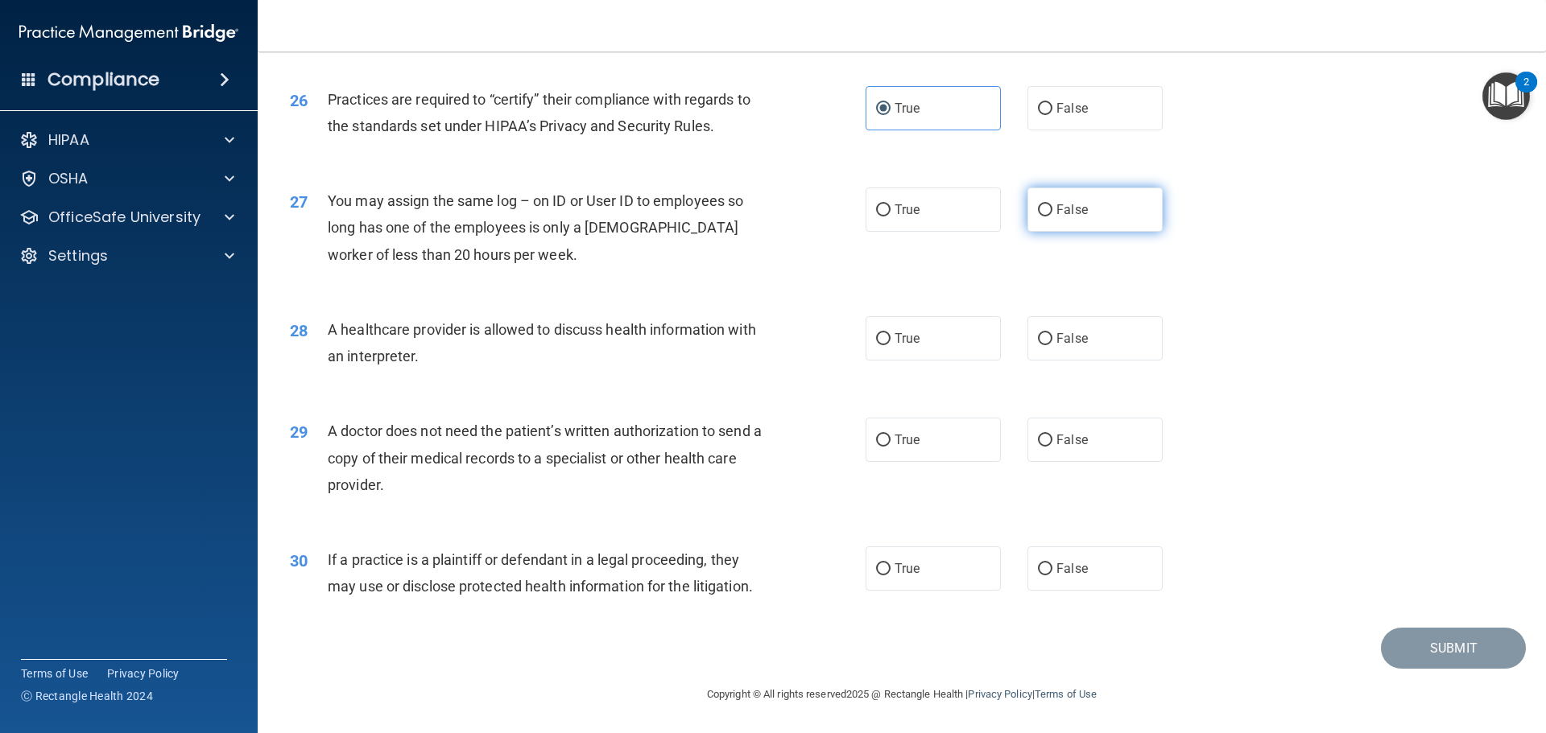
drag, startPoint x: 1079, startPoint y: 208, endPoint x: 1068, endPoint y: 213, distance: 12.3
click at [1077, 209] on span "False" at bounding box center [1071, 209] width 31 height 15
click at [1052, 209] on input "False" at bounding box center [1045, 211] width 14 height 12
radio input "true"
click at [977, 335] on label "True" at bounding box center [933, 338] width 135 height 44
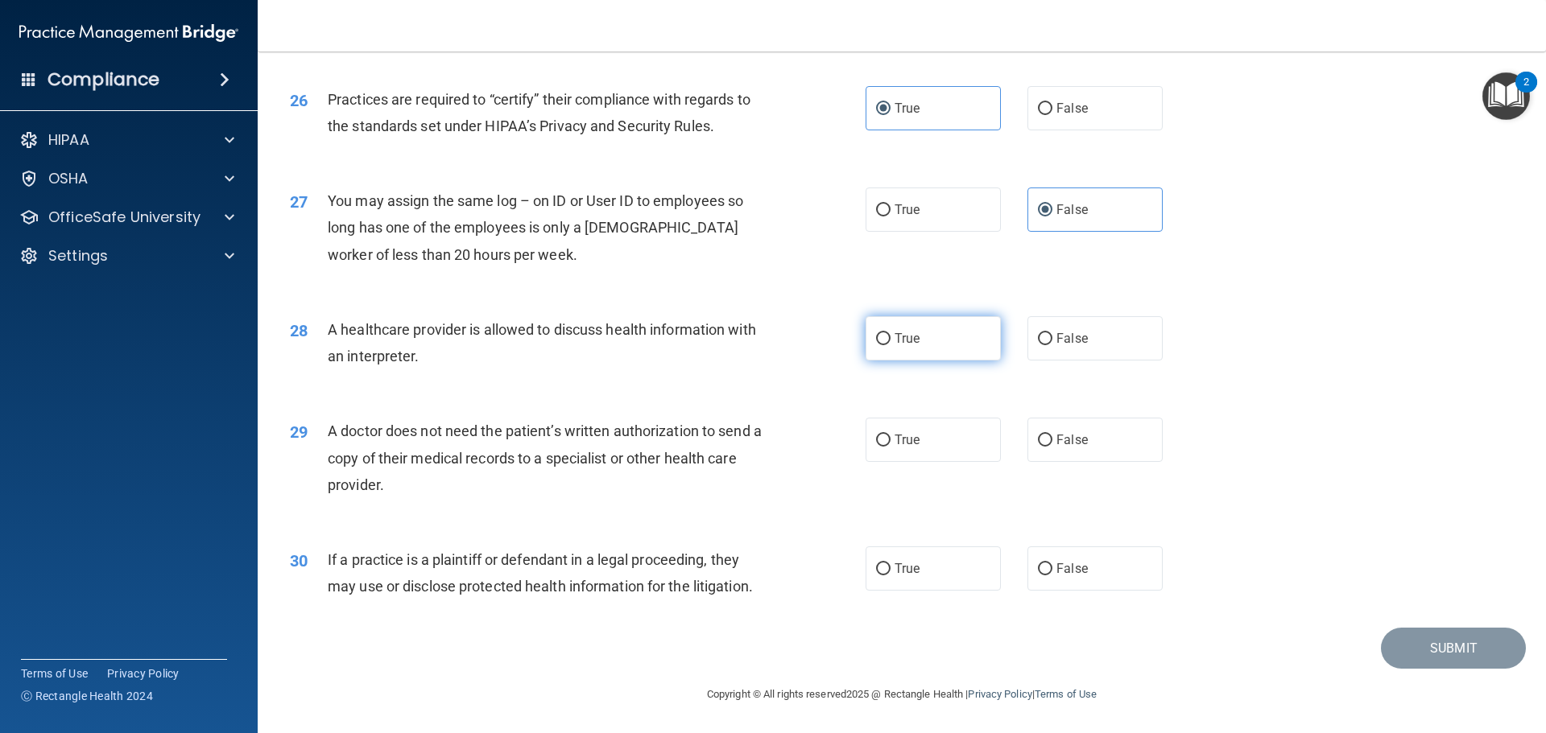
click at [890, 335] on input "True" at bounding box center [883, 339] width 14 height 12
radio input "true"
click at [1071, 442] on span "False" at bounding box center [1071, 439] width 31 height 15
click at [1052, 442] on input "False" at bounding box center [1045, 441] width 14 height 12
radio input "true"
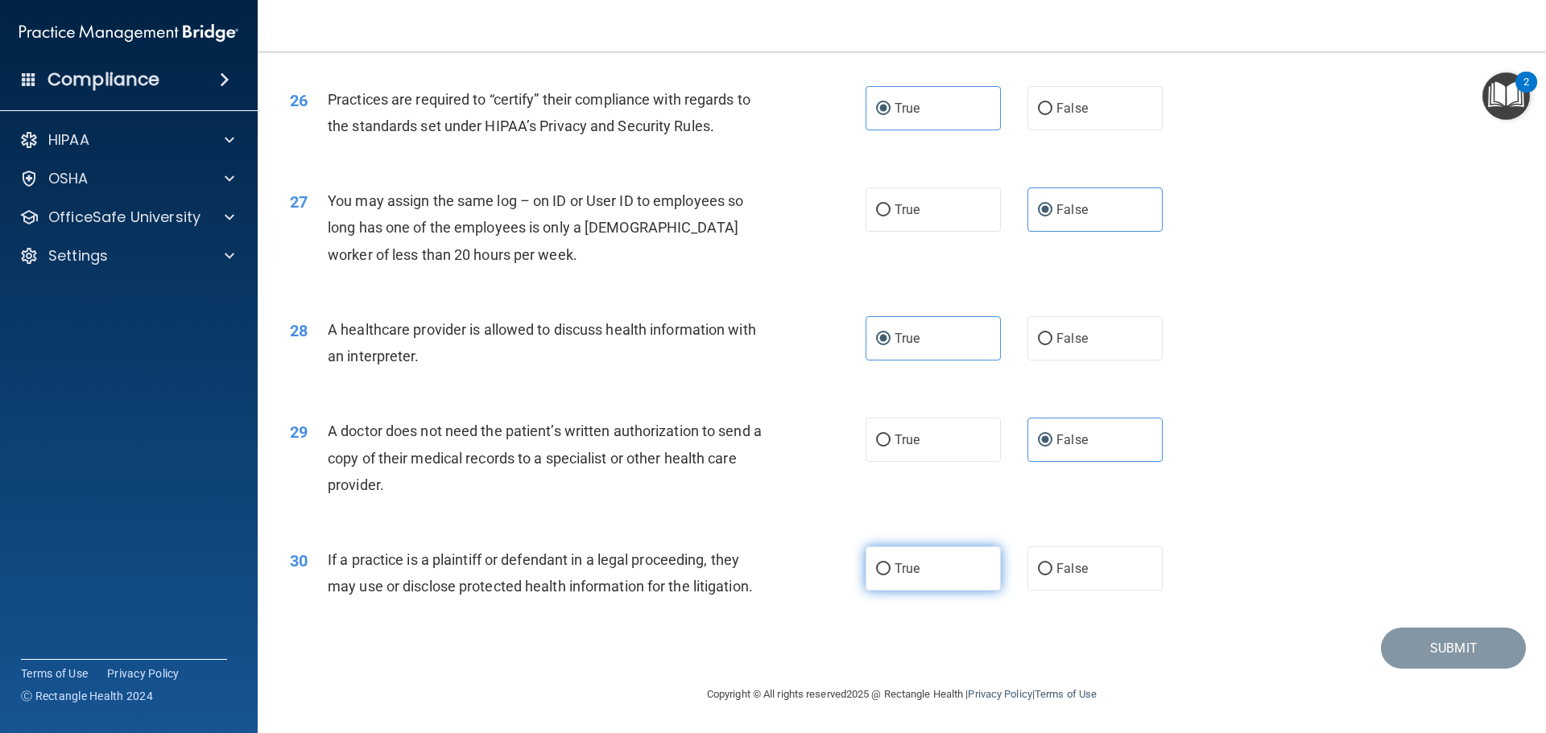
click at [882, 564] on input "True" at bounding box center [883, 570] width 14 height 12
radio input "true"
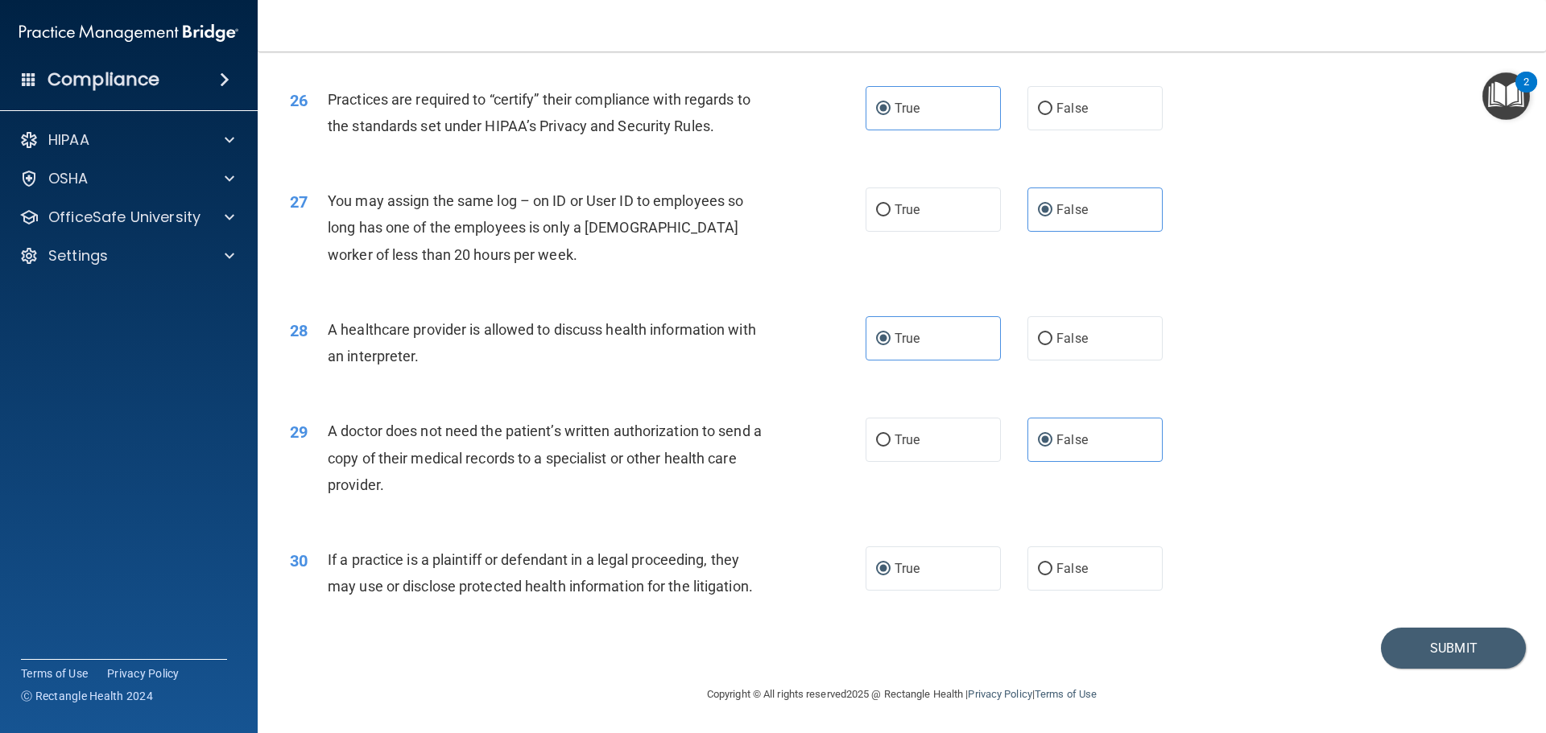
scroll to position [2934, 0]
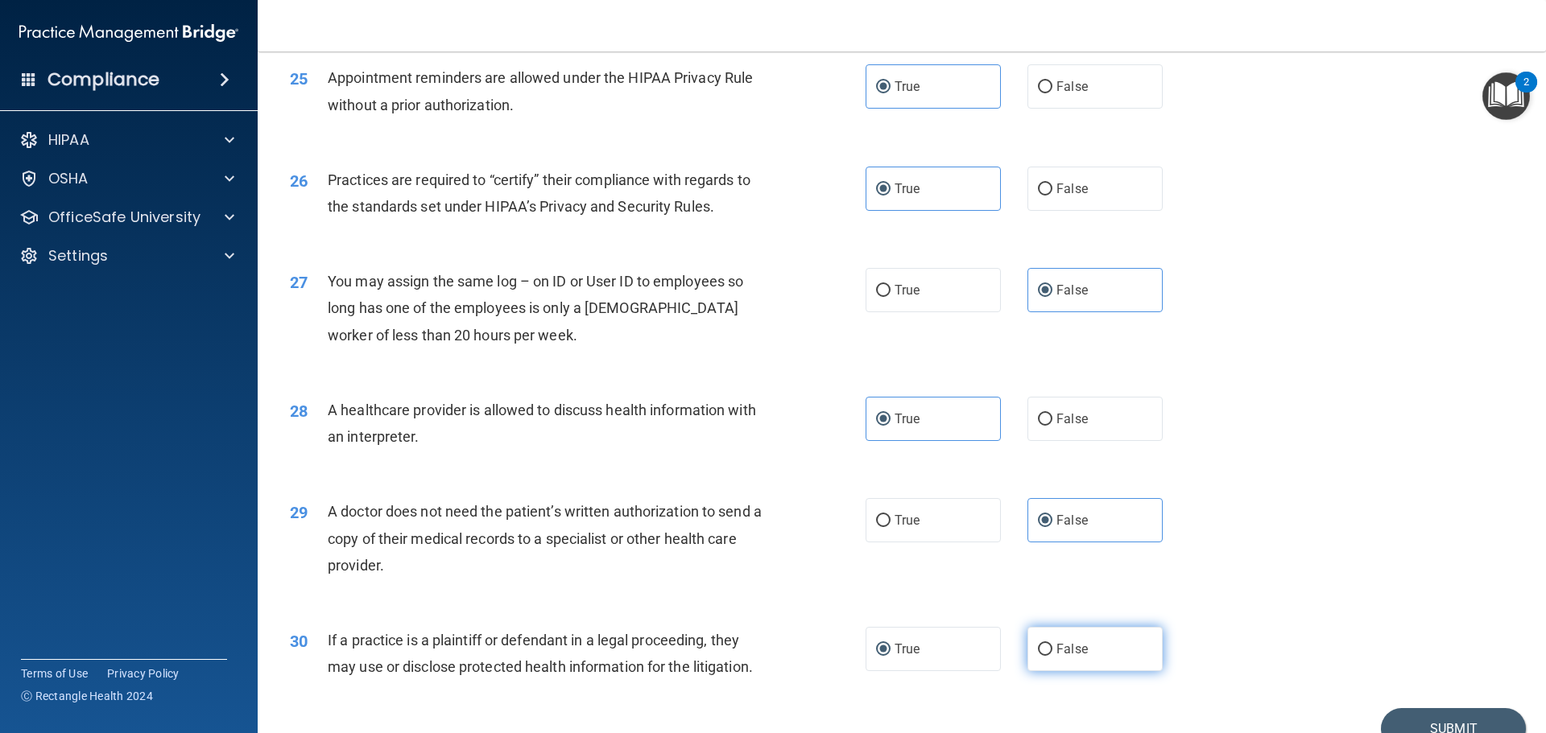
click at [1060, 634] on label "False" at bounding box center [1094, 649] width 135 height 44
click at [1052, 644] on input "False" at bounding box center [1045, 650] width 14 height 12
radio input "true"
radio input "false"
click at [1436, 721] on button "Submit" at bounding box center [1453, 729] width 145 height 41
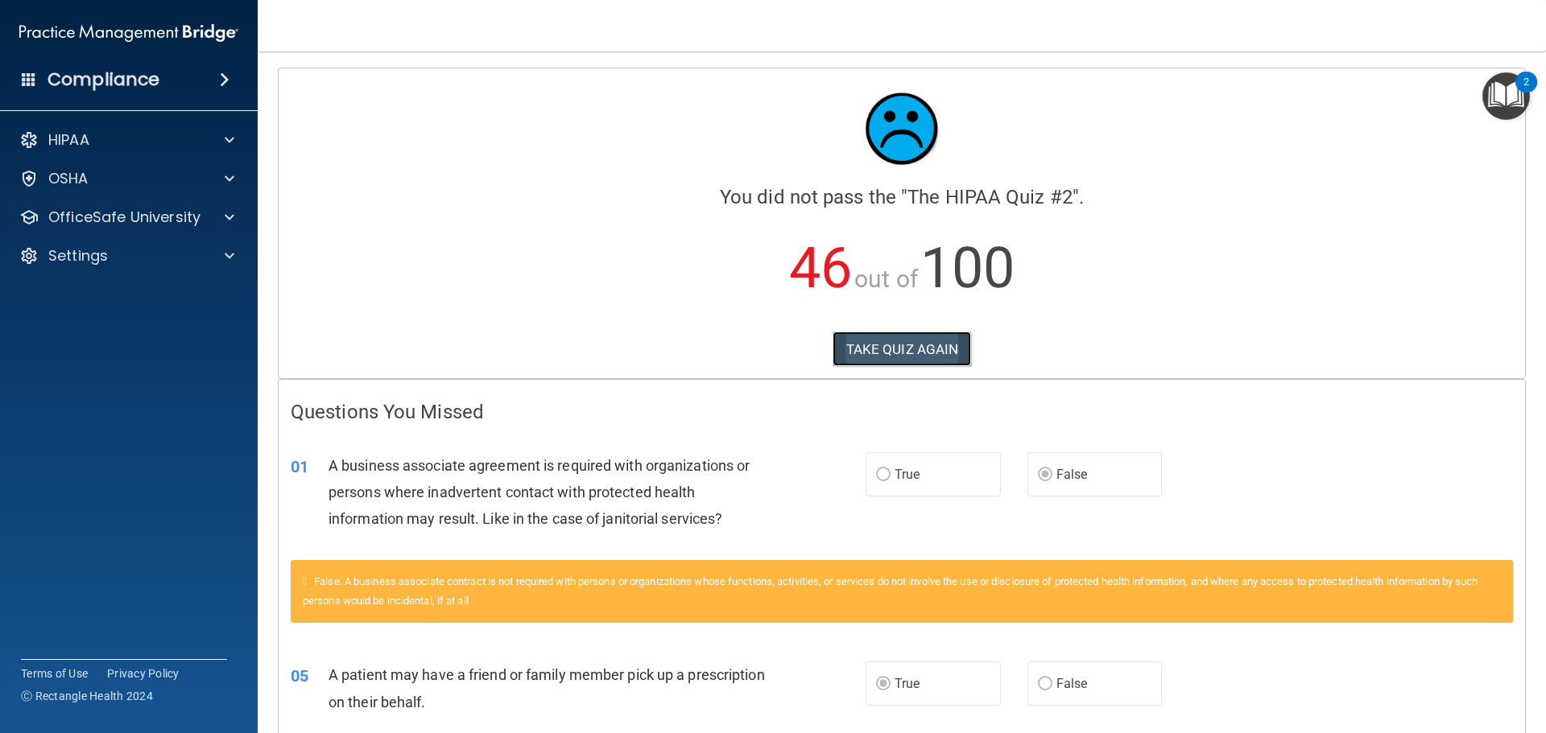
click at [886, 350] on button "TAKE QUIZ AGAIN" at bounding box center [902, 349] width 139 height 35
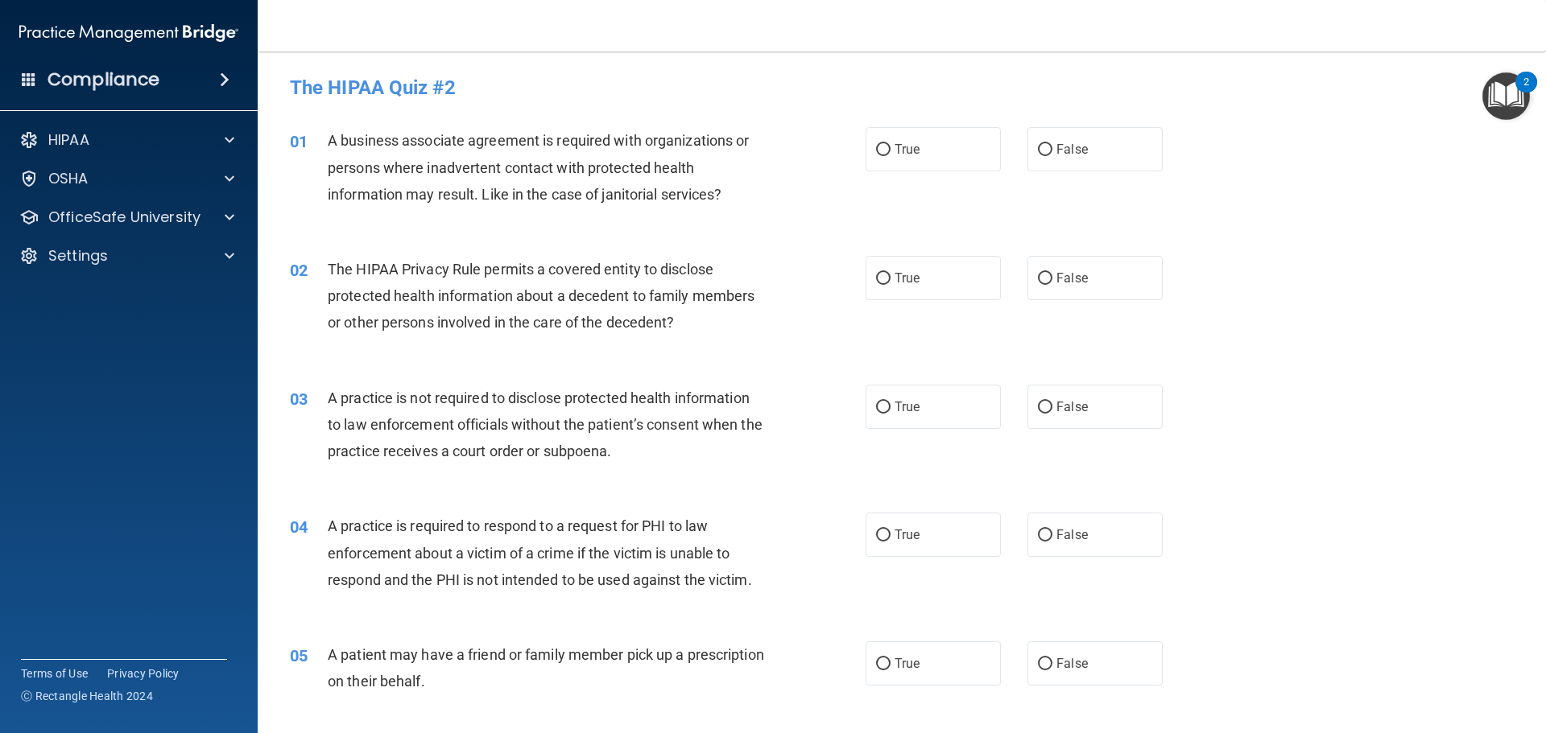
click at [933, 306] on div "02 The HIPAA Privacy Rule permits a covered entity to disclose protected health…" at bounding box center [902, 300] width 1248 height 129
click at [978, 289] on label "True" at bounding box center [933, 278] width 135 height 44
click at [890, 285] on input "True" at bounding box center [883, 279] width 14 height 12
radio input "true"
click at [1090, 165] on label "False" at bounding box center [1094, 149] width 135 height 44
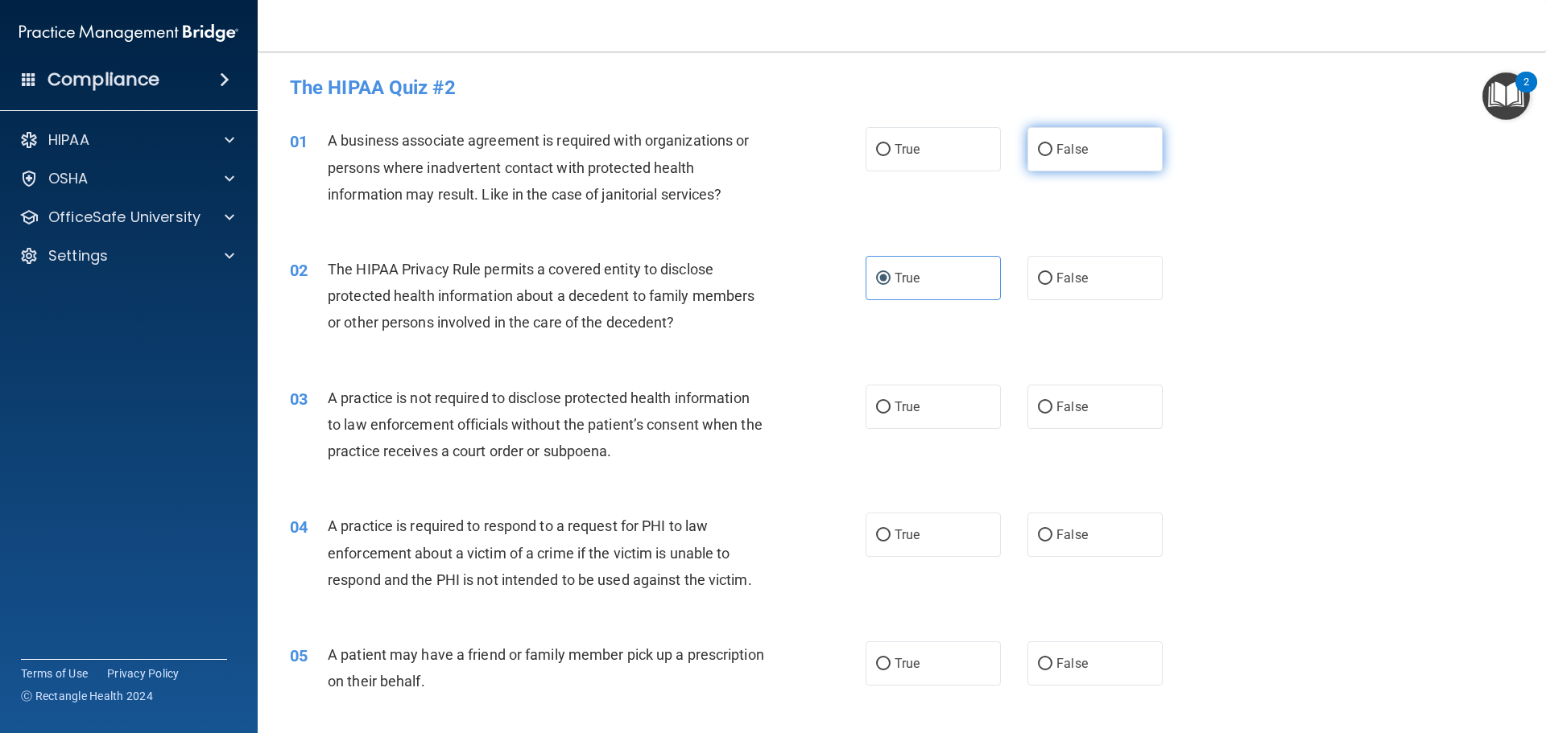
click at [1052, 156] on input "False" at bounding box center [1045, 150] width 14 height 12
radio input "true"
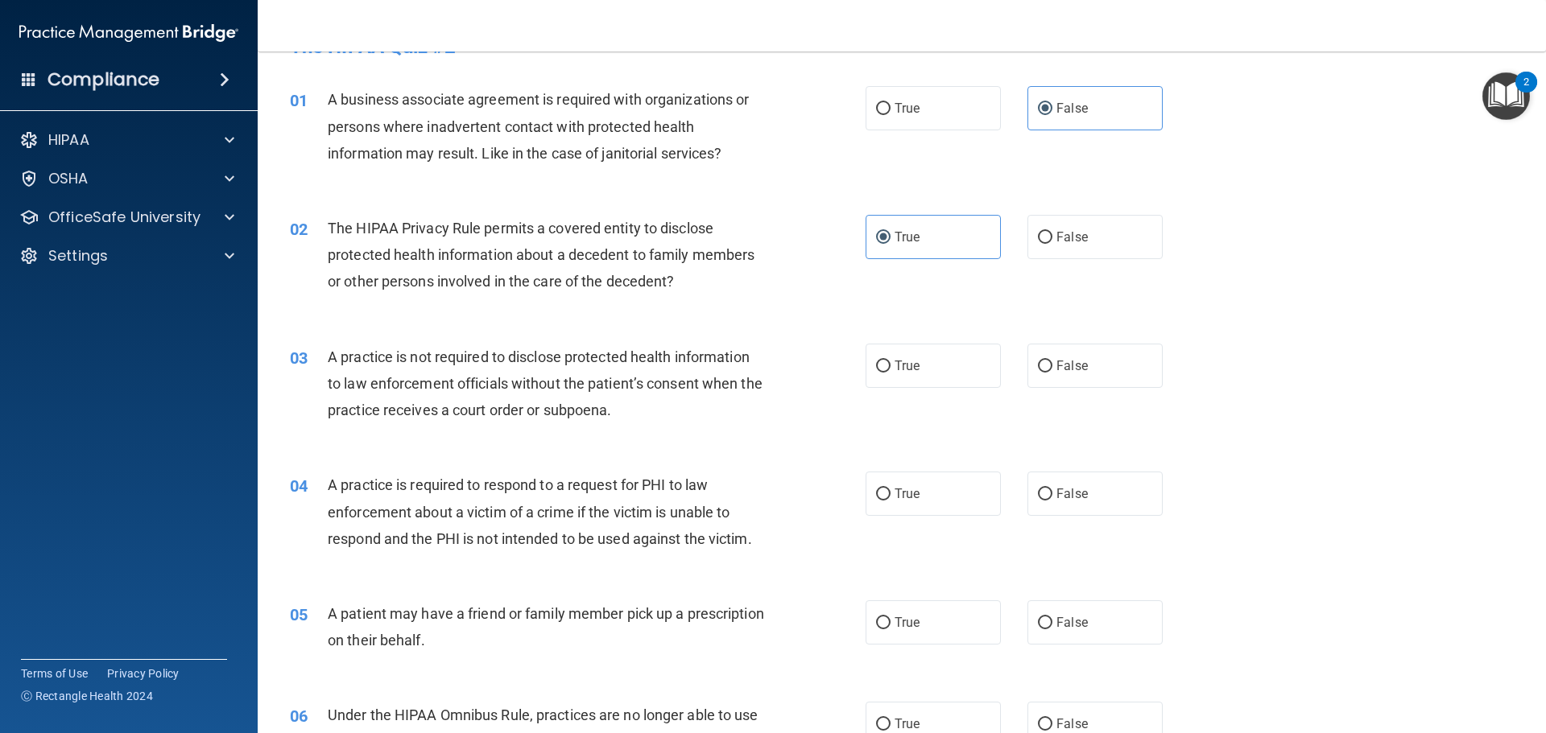
scroll to position [81, 0]
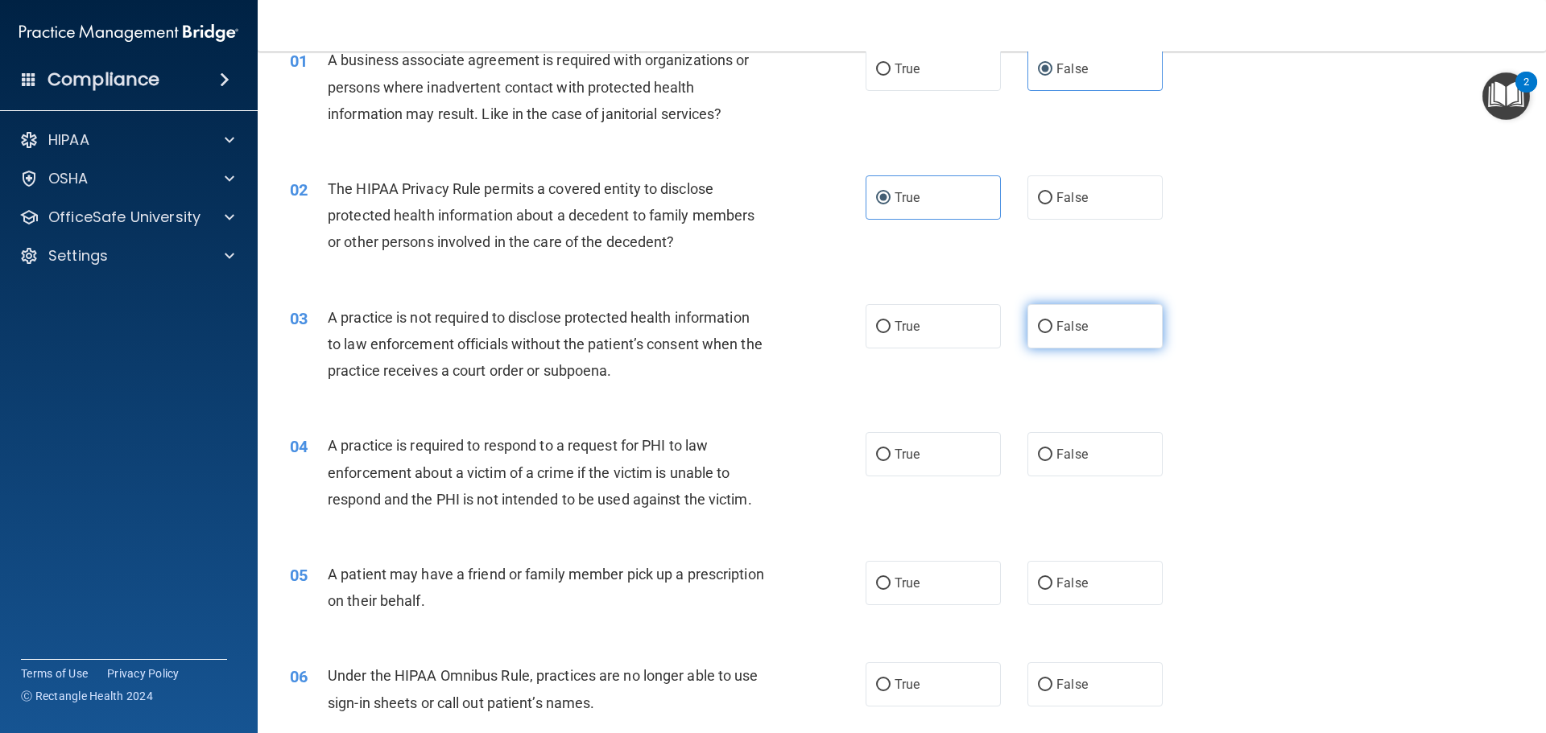
click at [1058, 323] on span "False" at bounding box center [1071, 326] width 31 height 15
click at [1052, 323] on input "False" at bounding box center [1045, 327] width 14 height 12
radio input "true"
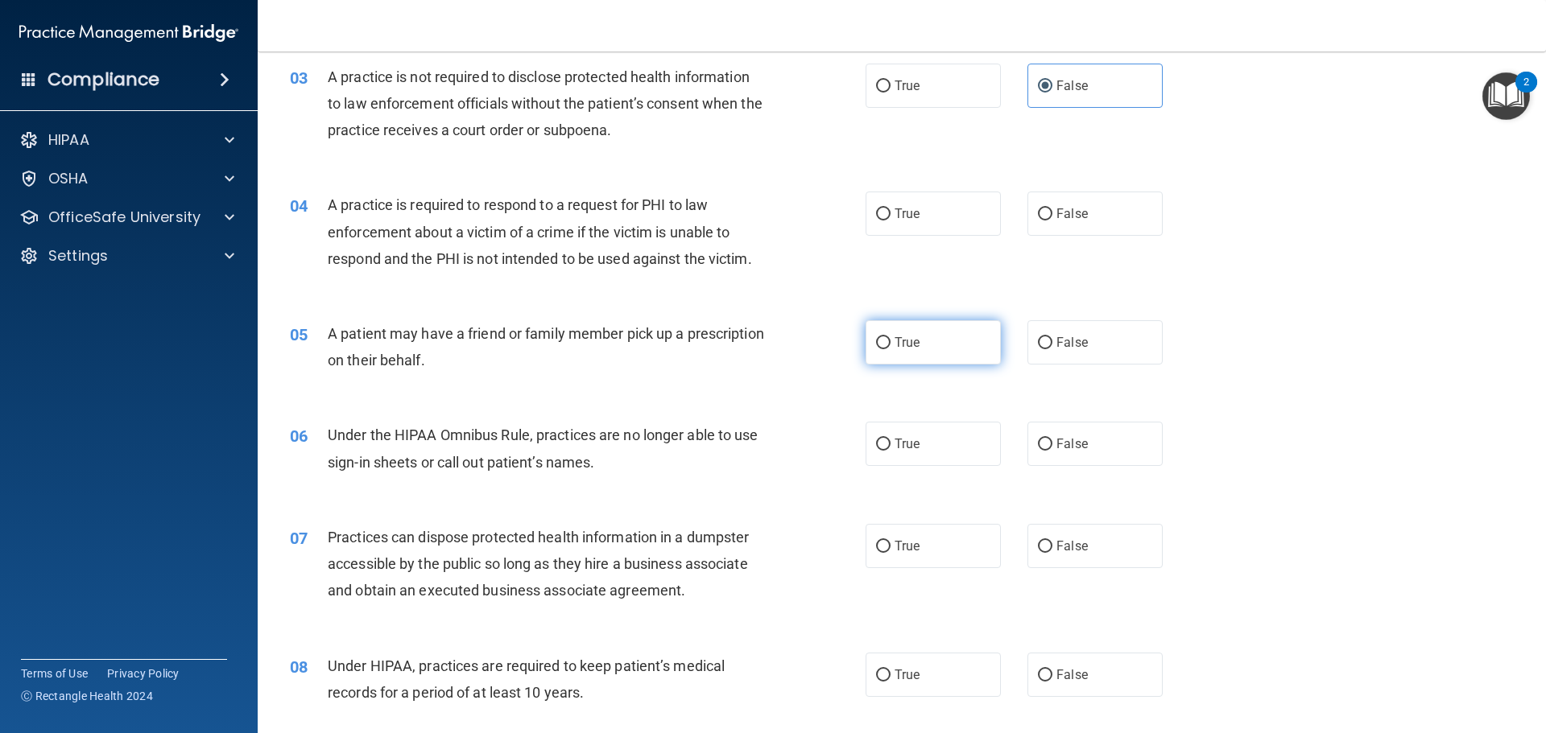
scroll to position [322, 0]
click at [949, 341] on label "True" at bounding box center [933, 342] width 135 height 44
click at [890, 341] on input "True" at bounding box center [883, 343] width 14 height 12
radio input "true"
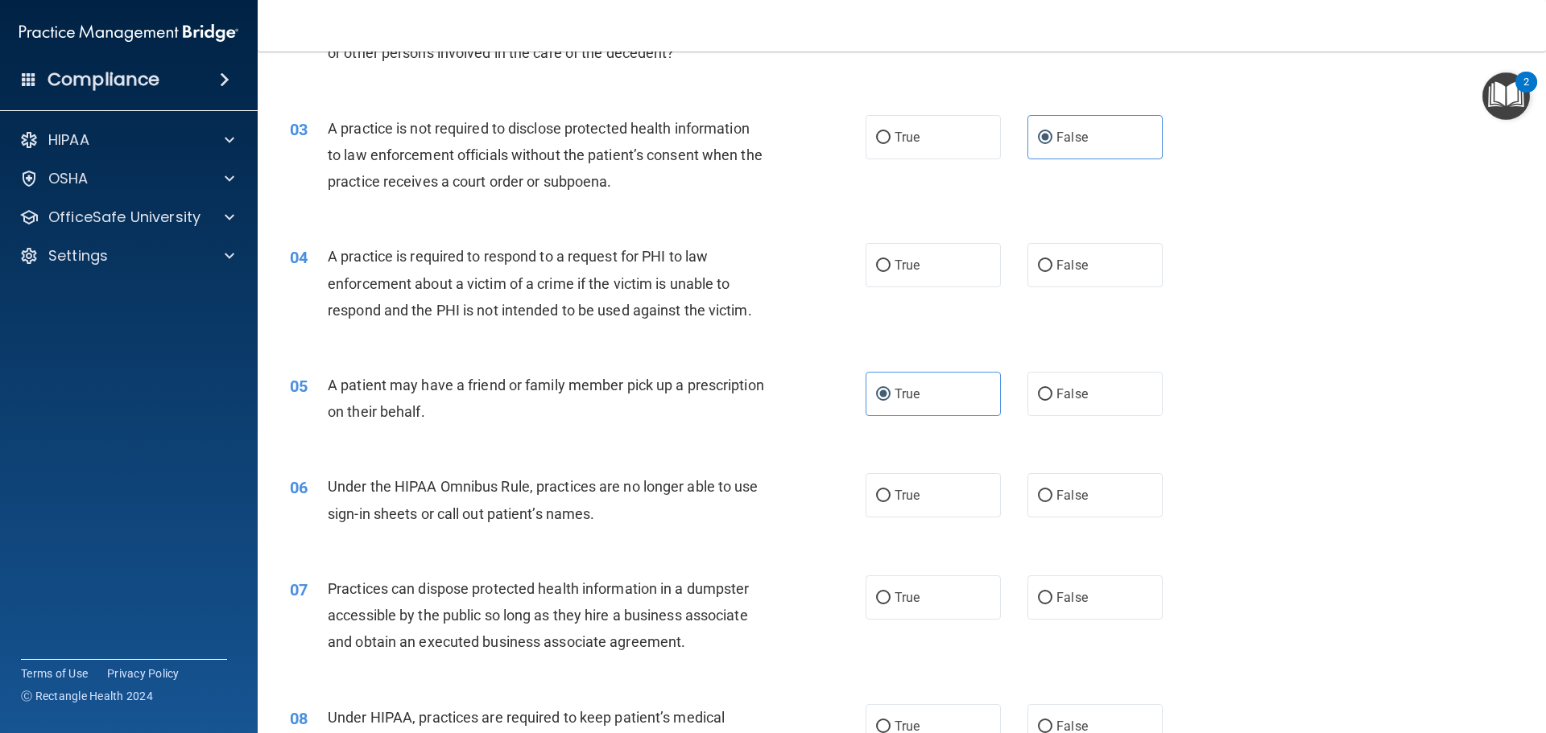
scroll to position [242, 0]
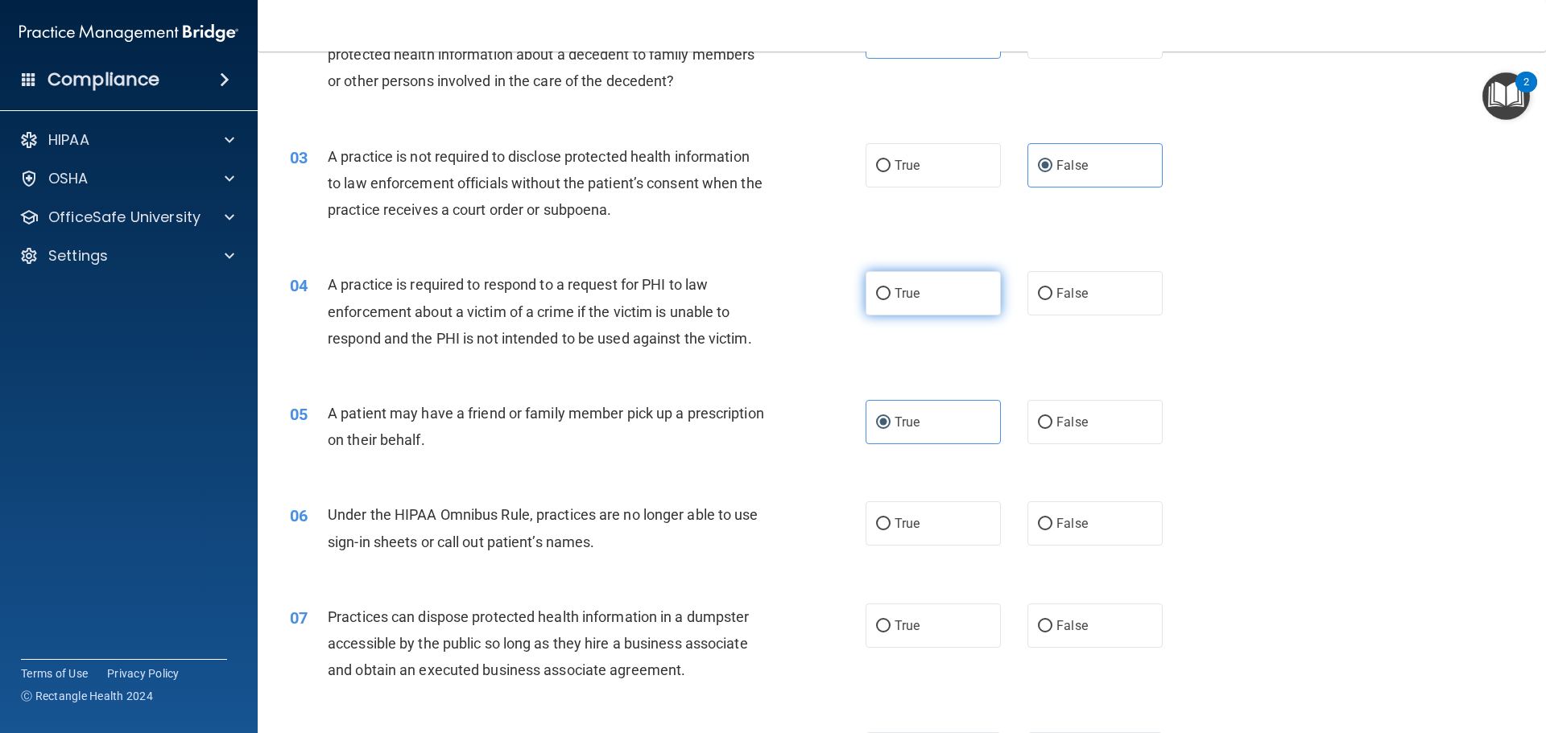
click at [911, 297] on span "True" at bounding box center [907, 293] width 25 height 15
click at [890, 297] on input "True" at bounding box center [883, 294] width 14 height 12
radio input "true"
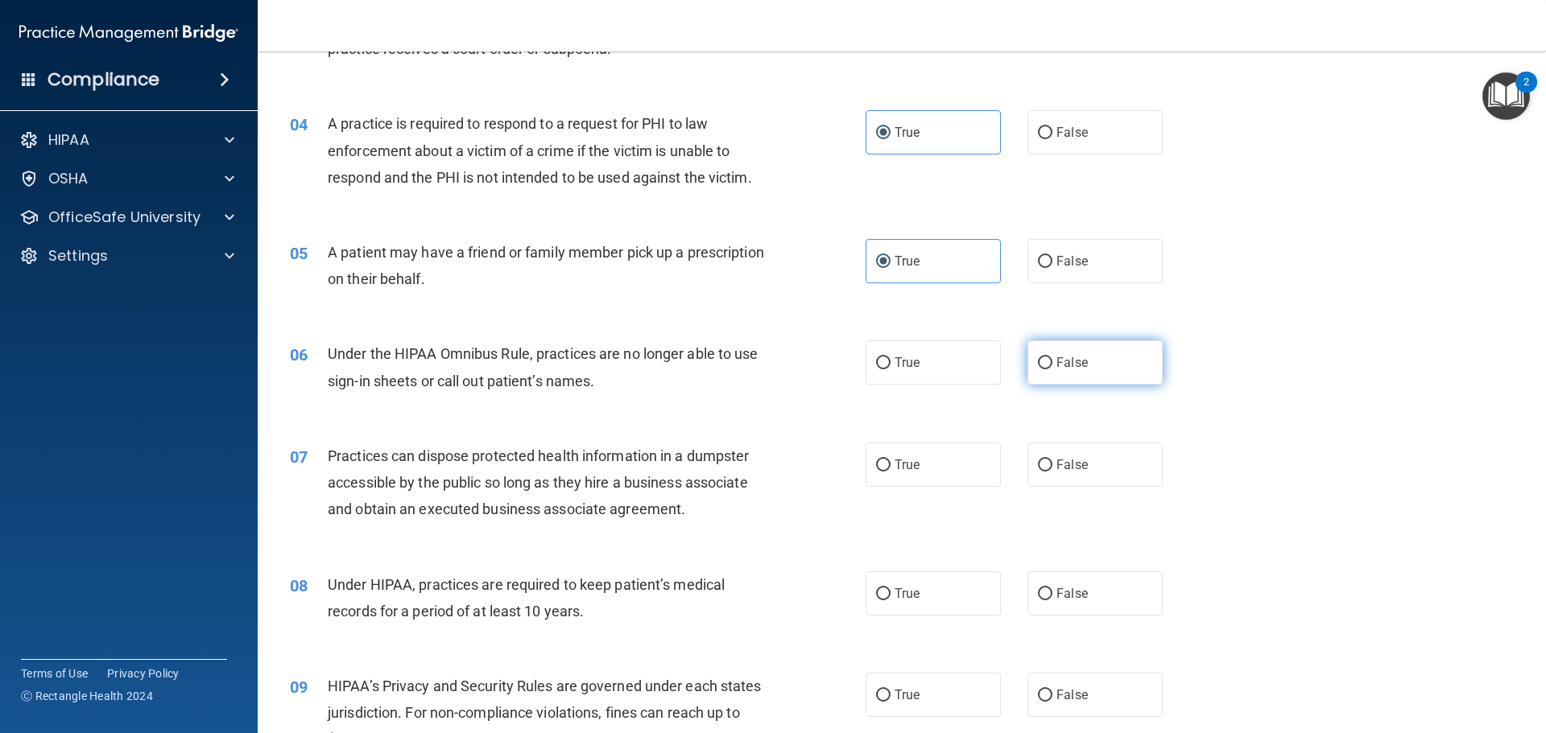
click at [1111, 381] on label "False" at bounding box center [1094, 363] width 135 height 44
click at [1052, 370] on input "False" at bounding box center [1045, 363] width 14 height 12
radio input "true"
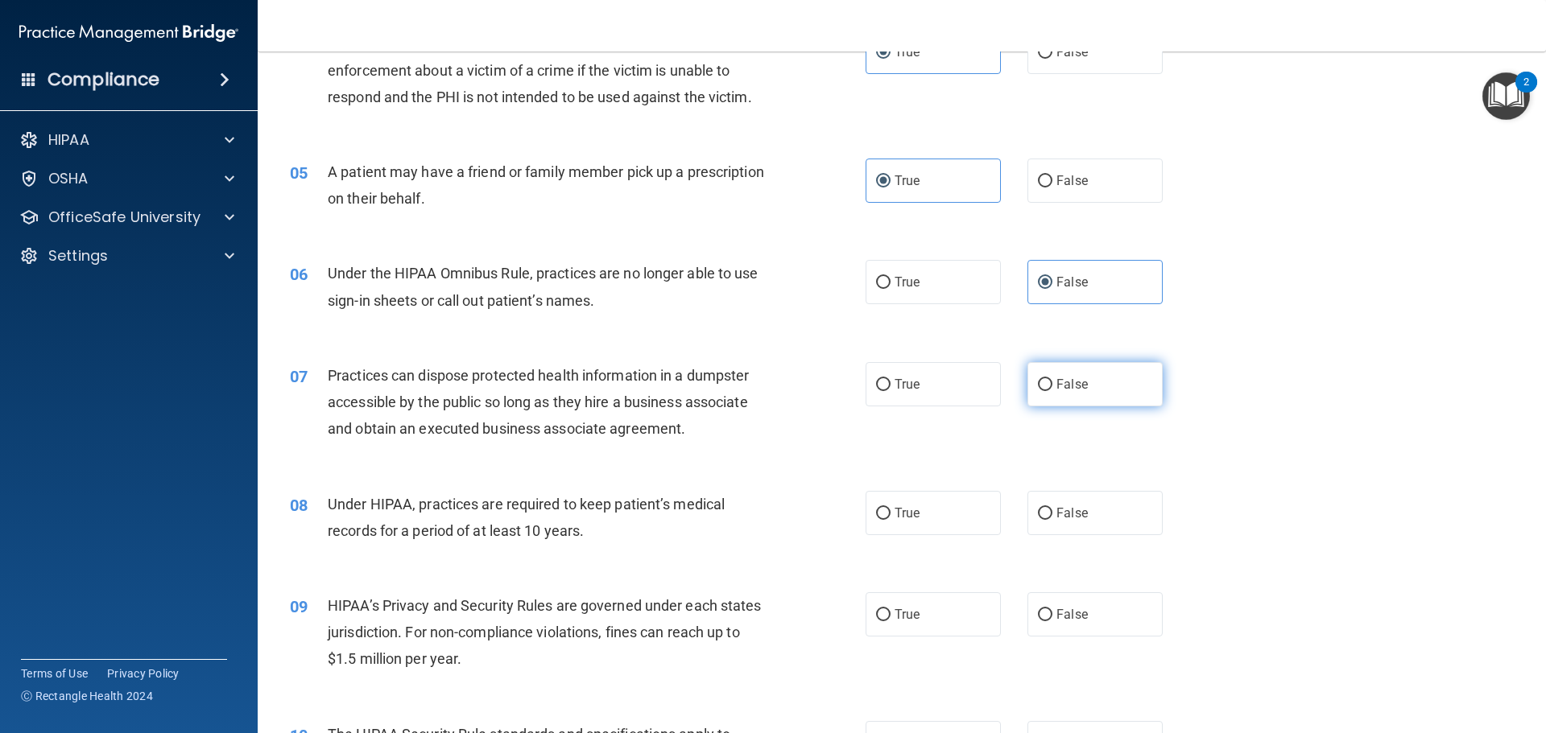
click at [1027, 398] on label "False" at bounding box center [1094, 384] width 135 height 44
click at [1038, 391] on input "False" at bounding box center [1045, 385] width 14 height 12
radio input "true"
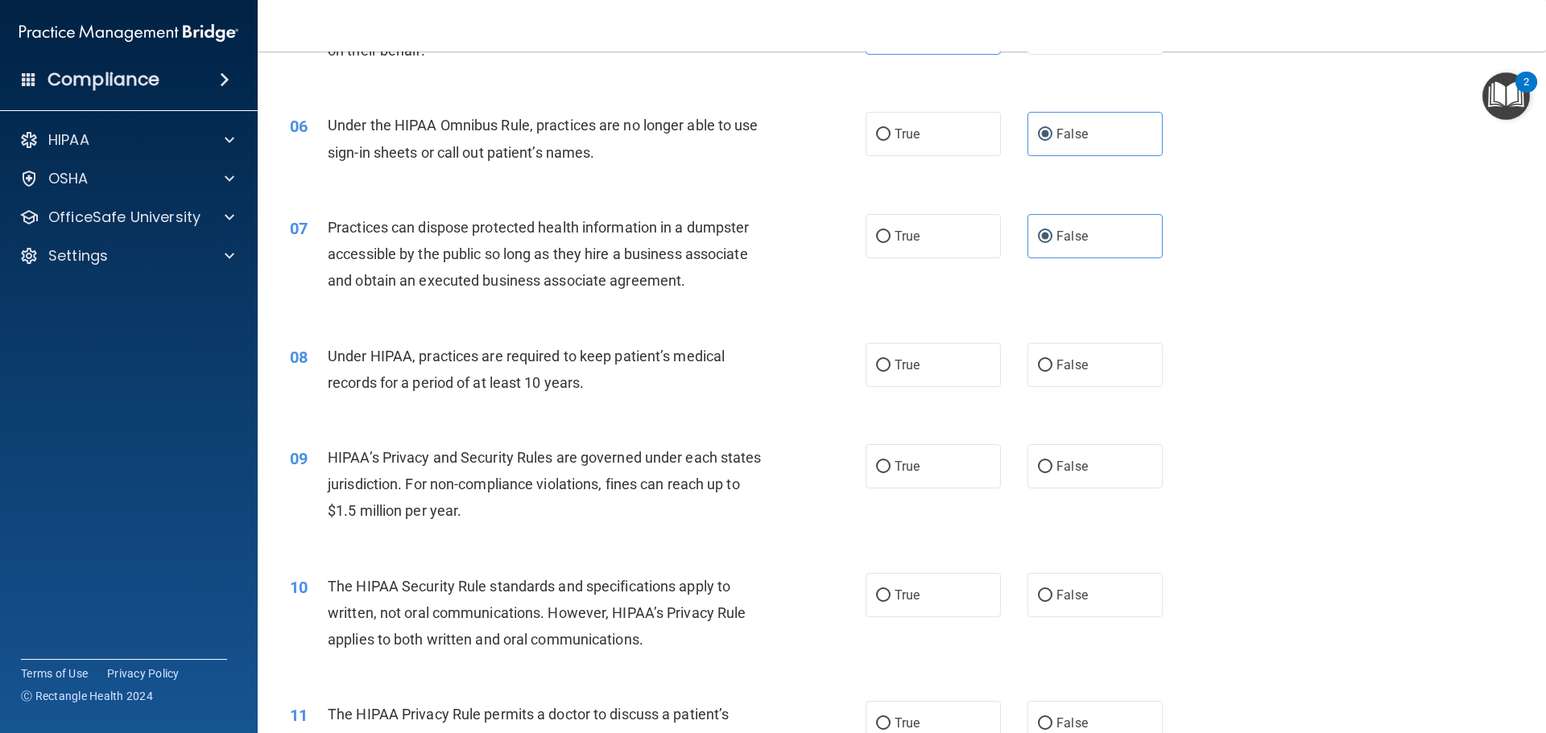
scroll to position [644, 0]
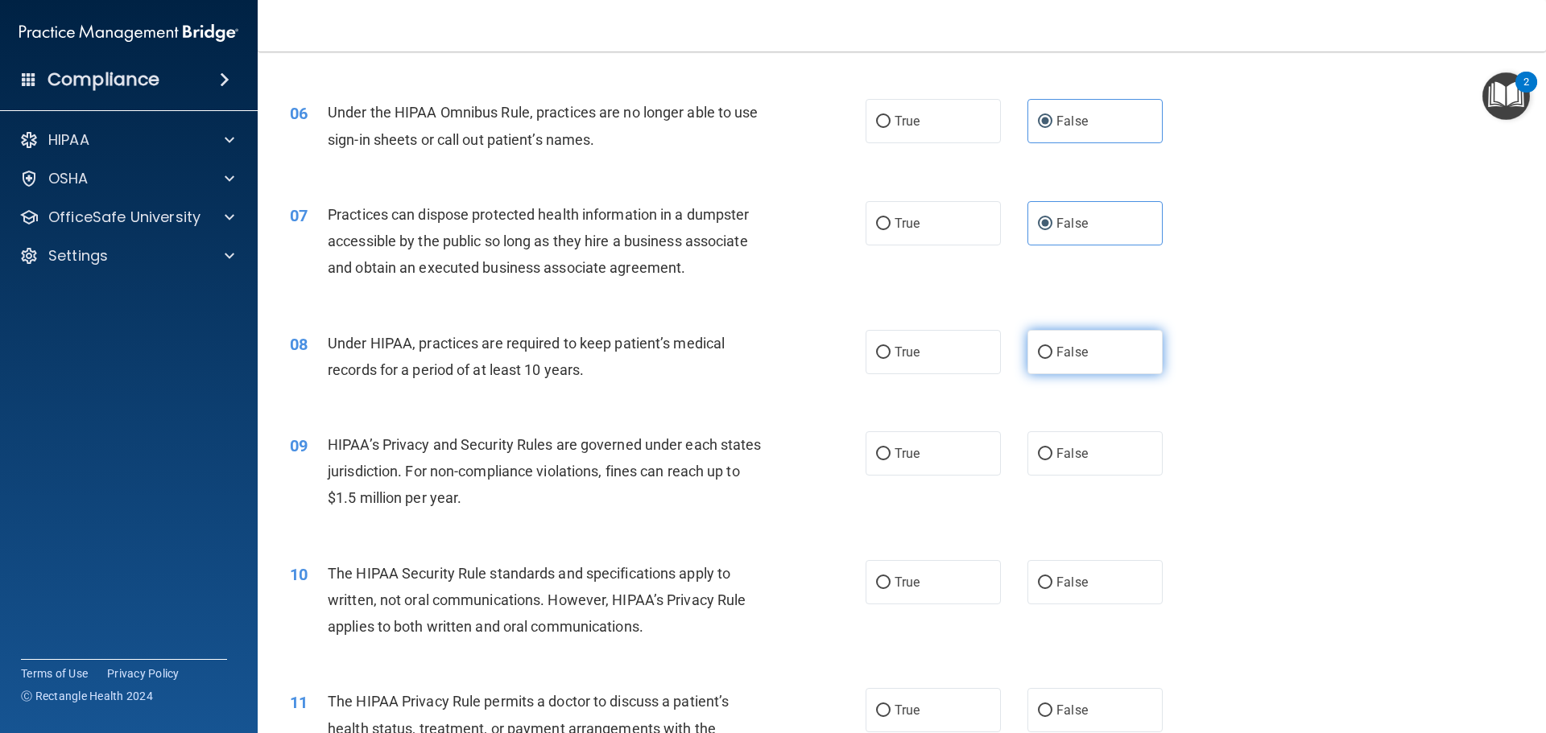
click at [1056, 369] on label "False" at bounding box center [1094, 352] width 135 height 44
click at [1052, 359] on input "False" at bounding box center [1045, 353] width 14 height 12
radio input "true"
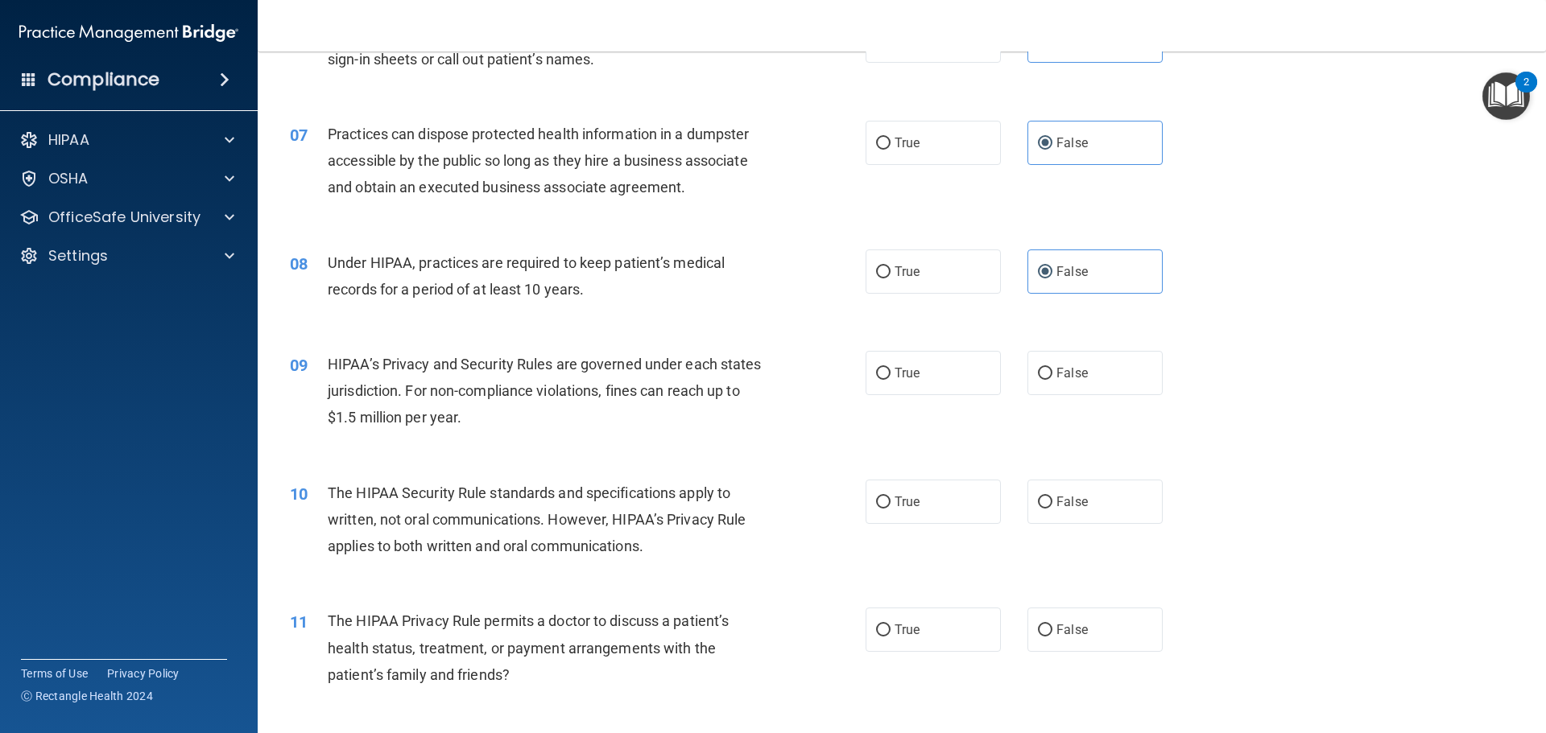
scroll to position [805, 0]
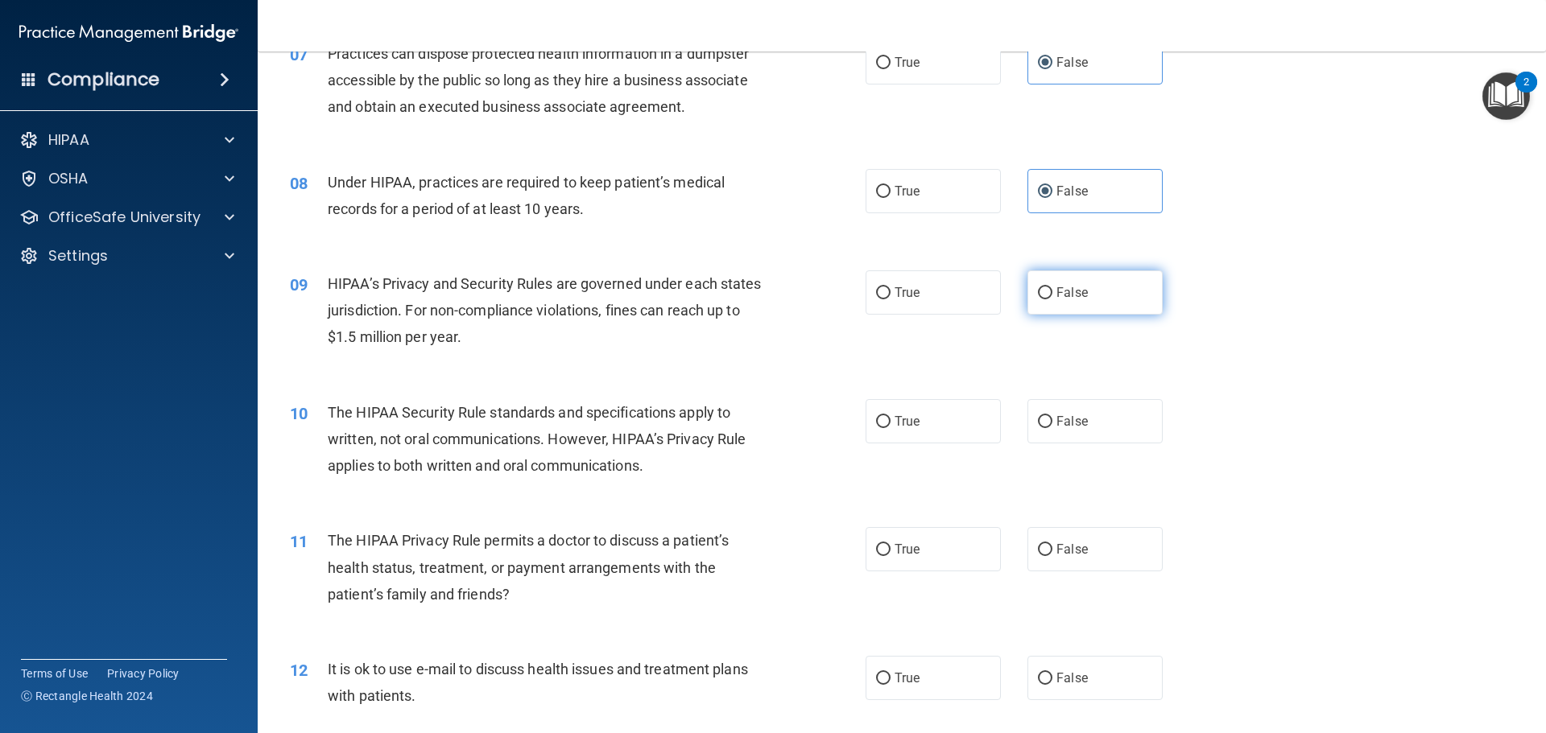
click at [1085, 304] on label "False" at bounding box center [1094, 293] width 135 height 44
click at [1052, 300] on input "False" at bounding box center [1045, 293] width 14 height 12
radio input "true"
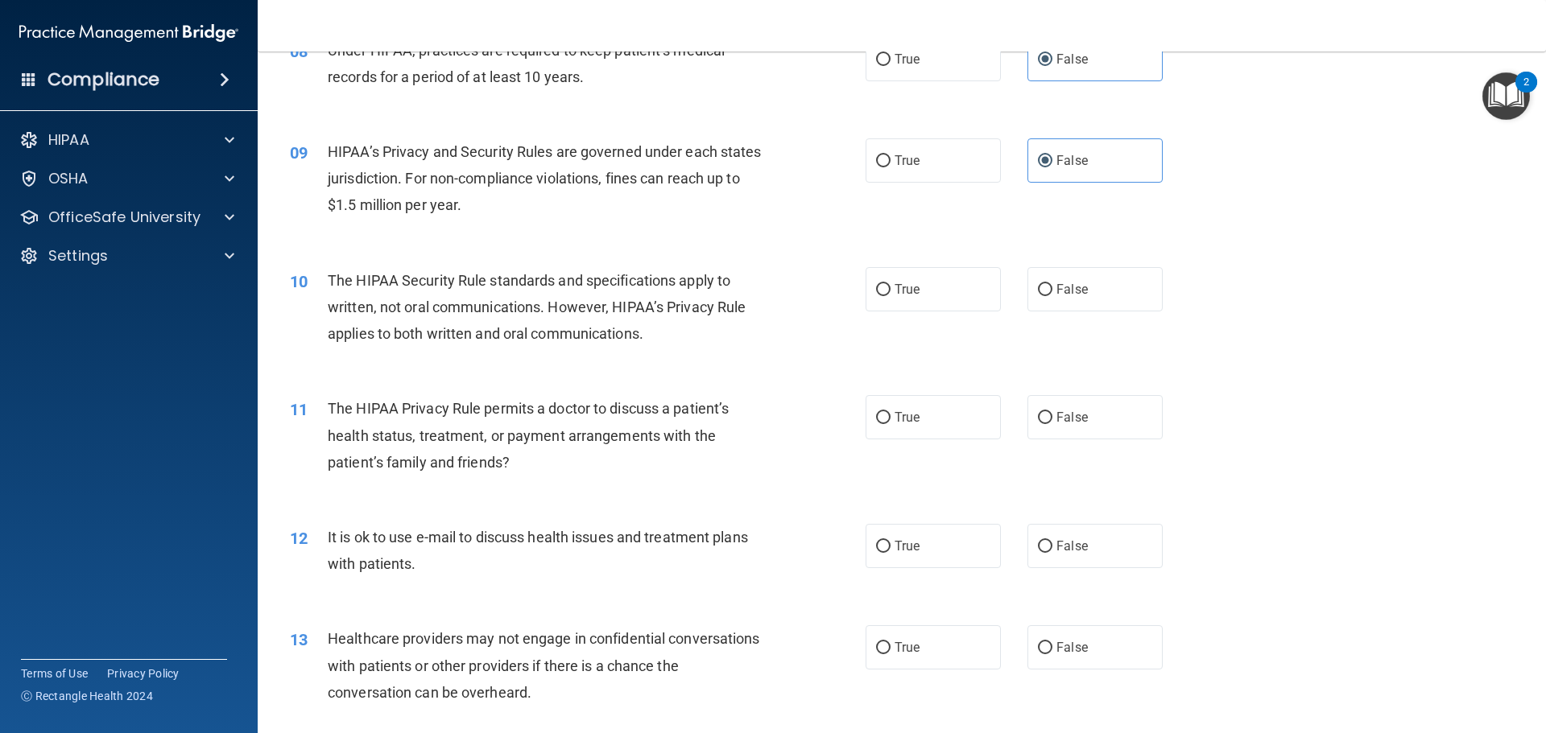
scroll to position [966, 0]
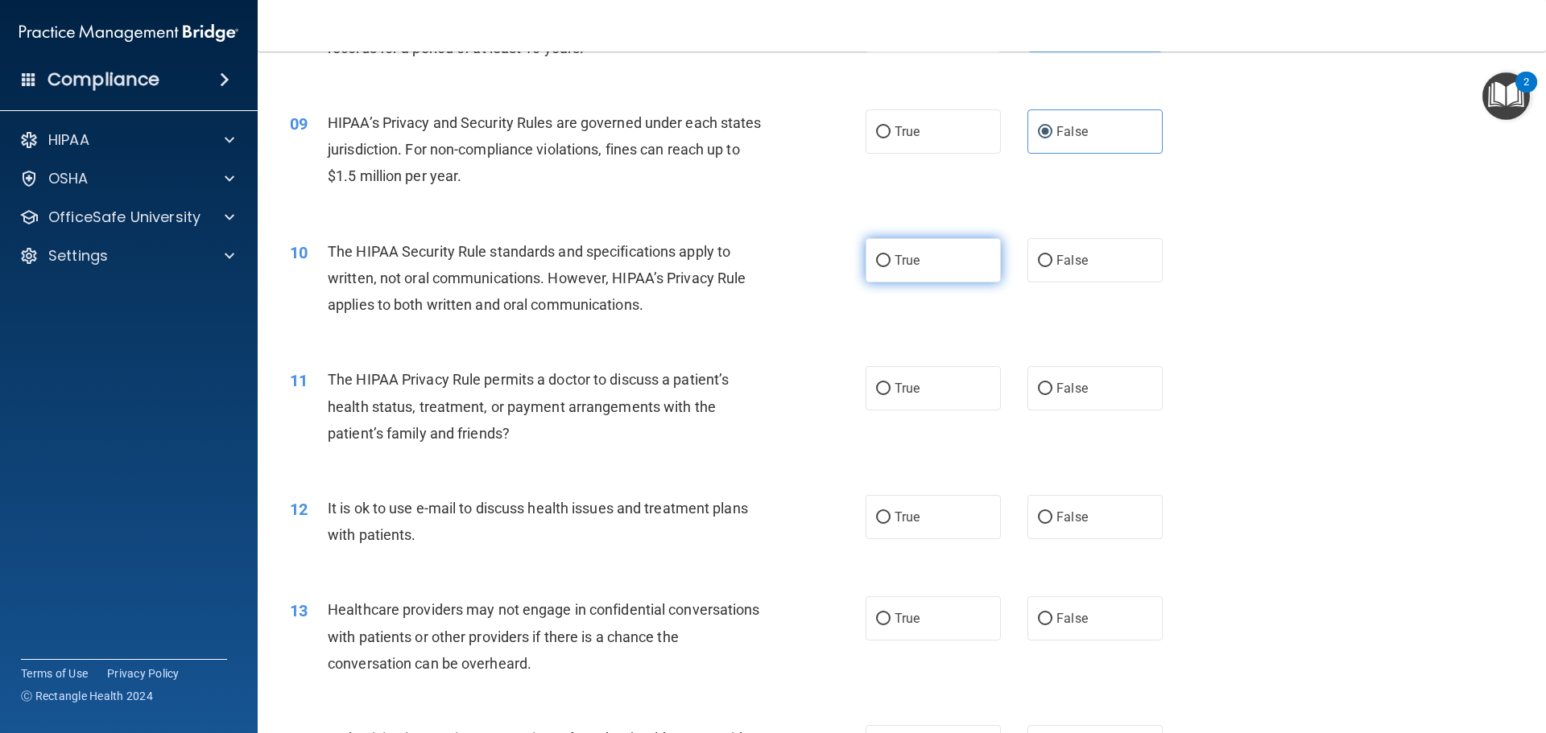
click at [899, 275] on label "True" at bounding box center [933, 260] width 135 height 44
click at [890, 267] on input "True" at bounding box center [883, 261] width 14 height 12
radio input "true"
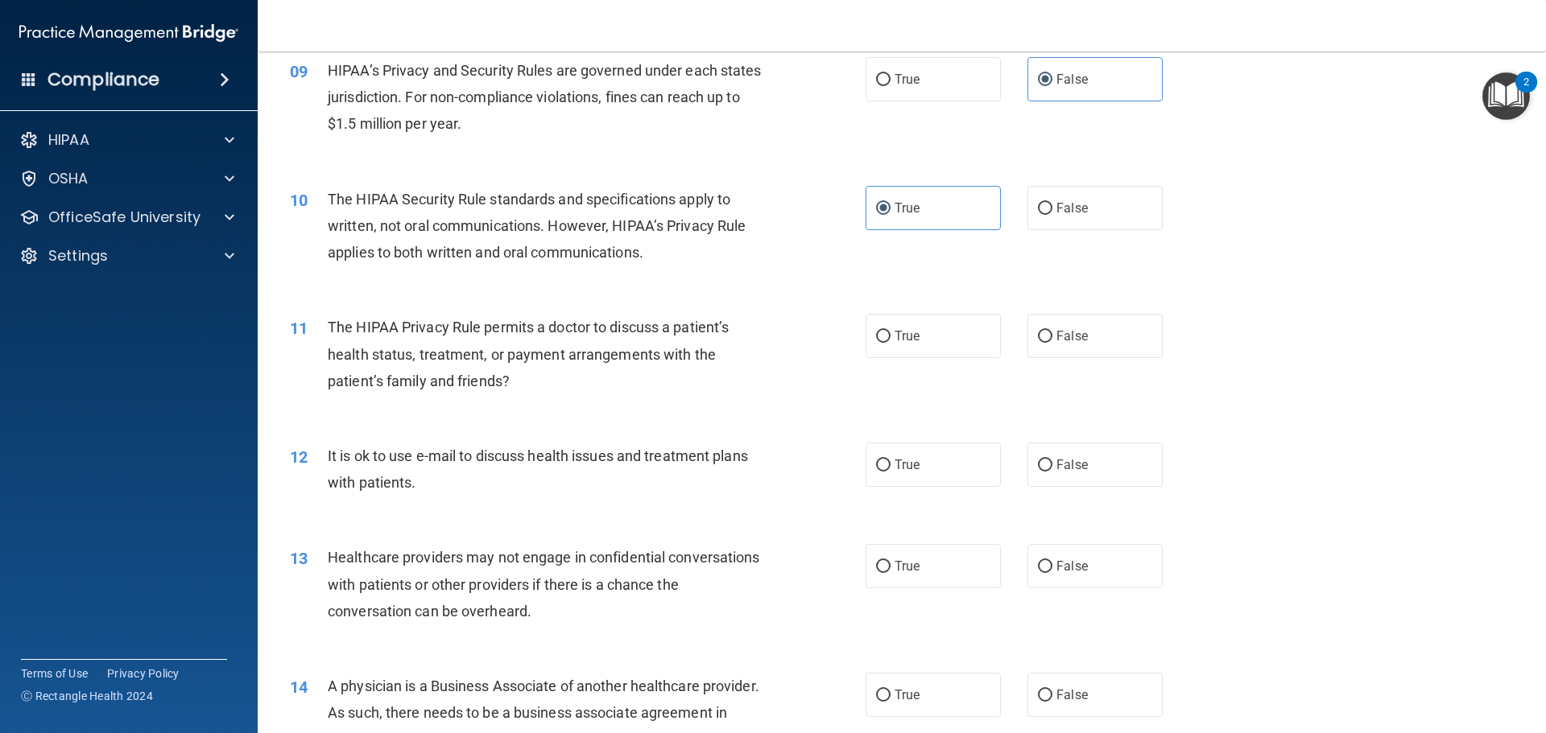
scroll to position [1047, 0]
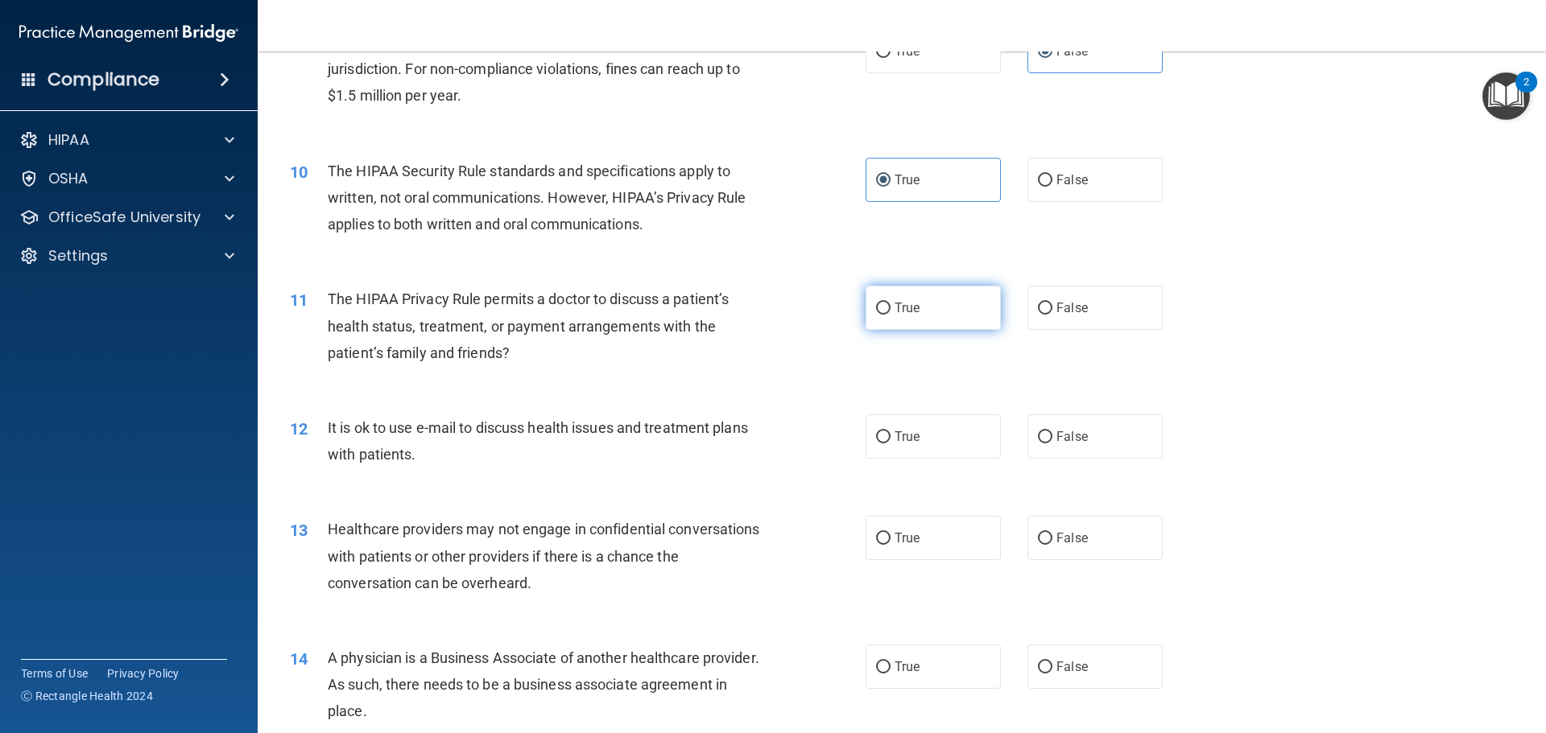
click at [983, 318] on label "True" at bounding box center [933, 308] width 135 height 44
click at [890, 315] on input "True" at bounding box center [883, 309] width 14 height 12
radio input "true"
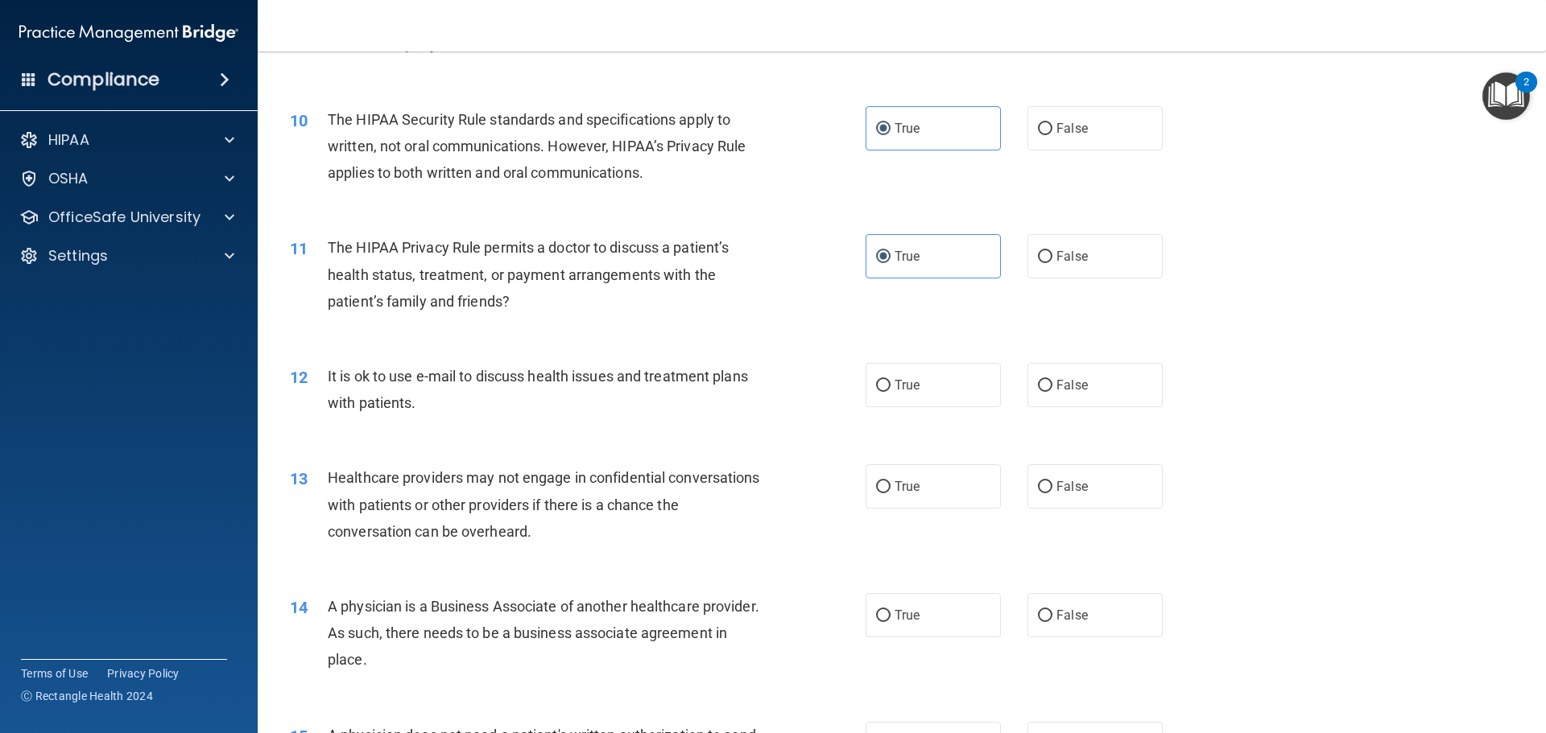
scroll to position [1127, 0]
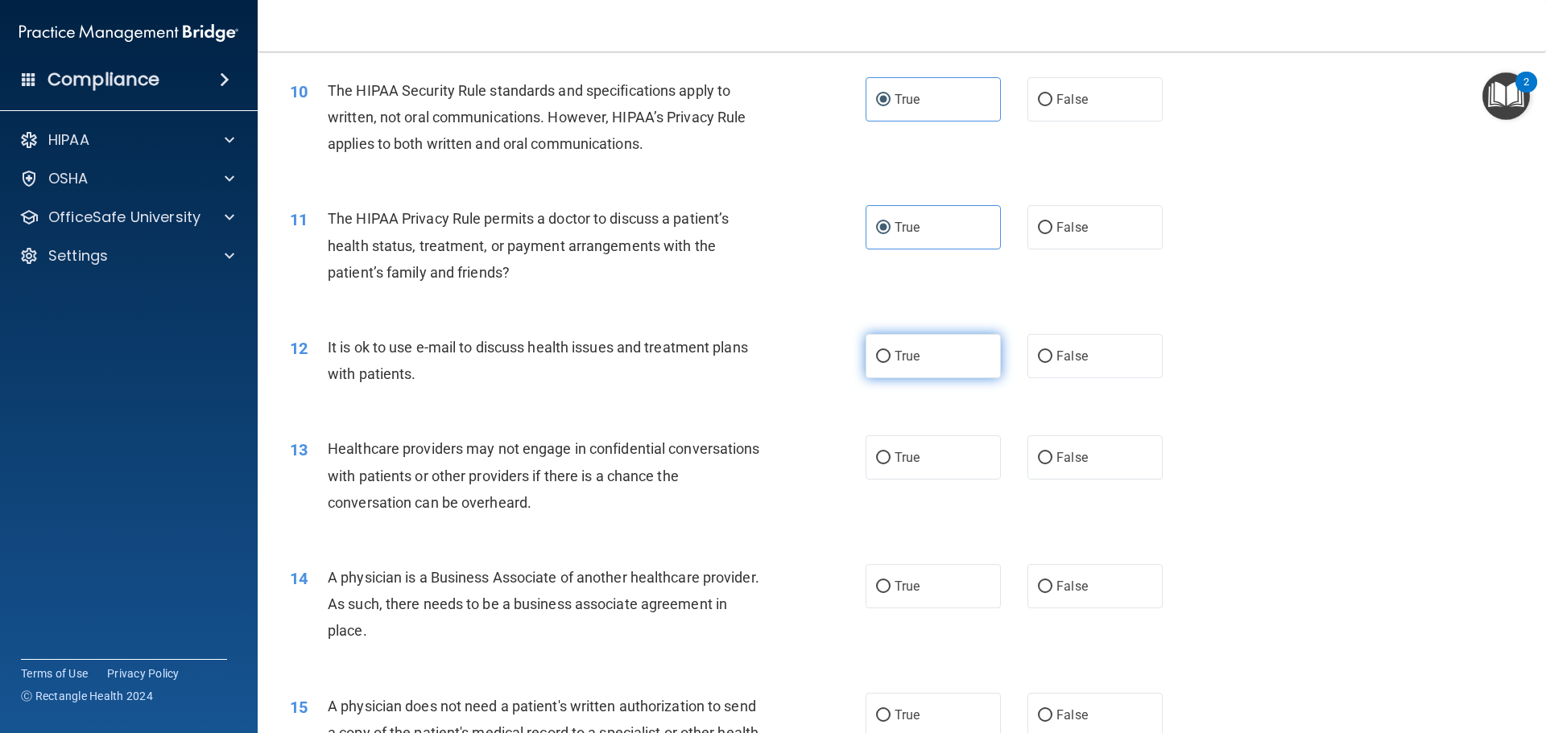
click at [962, 369] on label "True" at bounding box center [933, 356] width 135 height 44
click at [890, 363] on input "True" at bounding box center [883, 357] width 14 height 12
radio input "true"
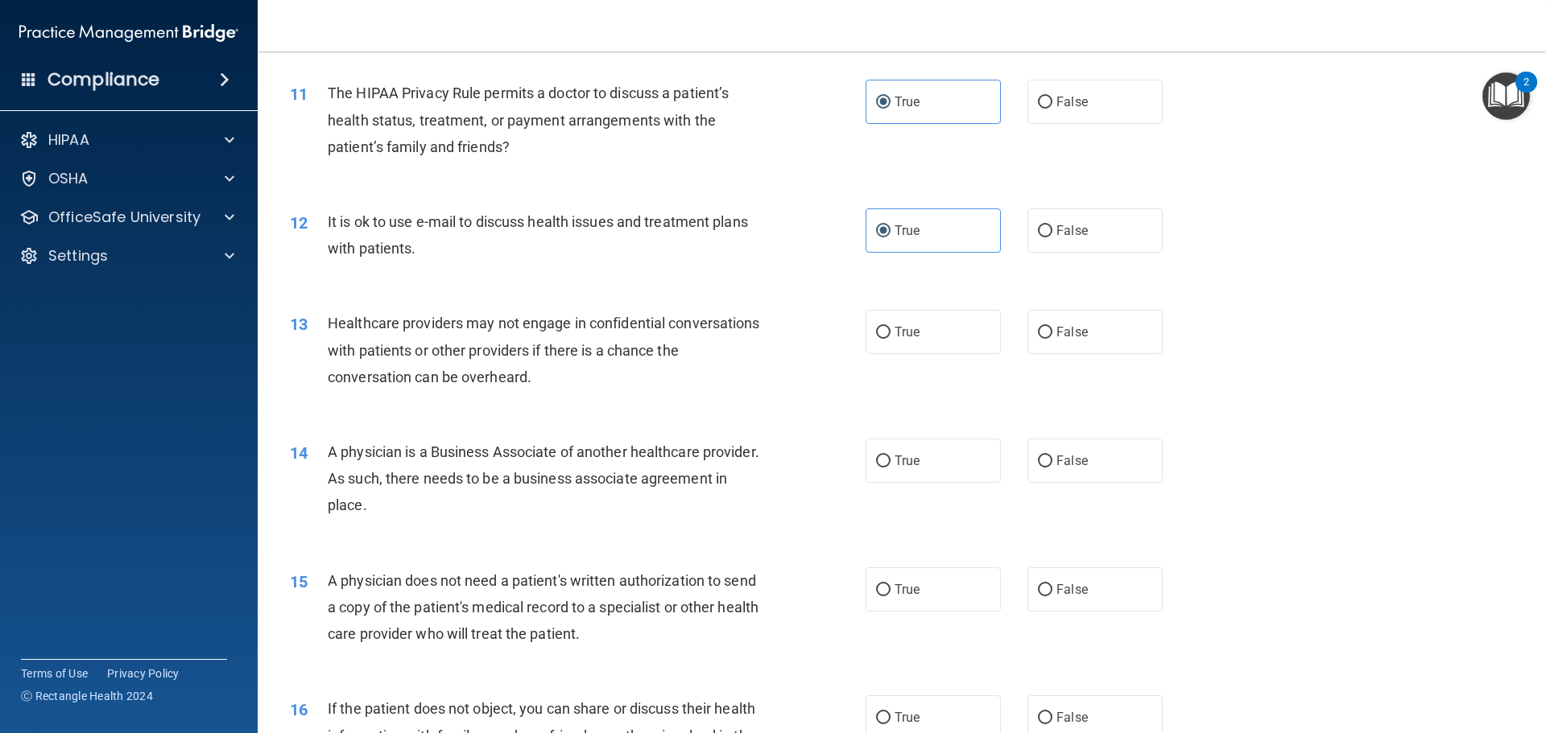
scroll to position [1288, 0]
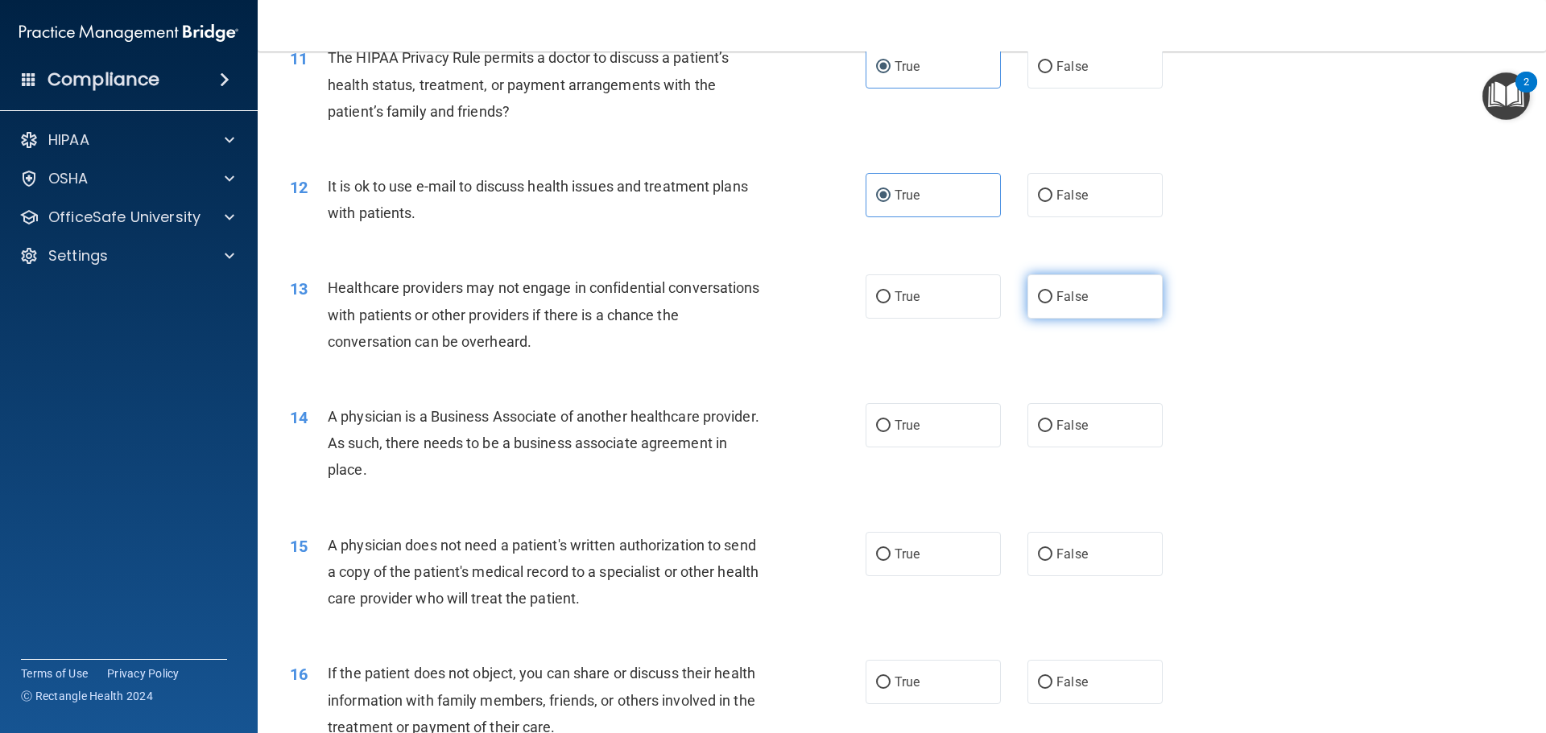
click at [1038, 300] on input "False" at bounding box center [1045, 297] width 14 height 12
radio input "true"
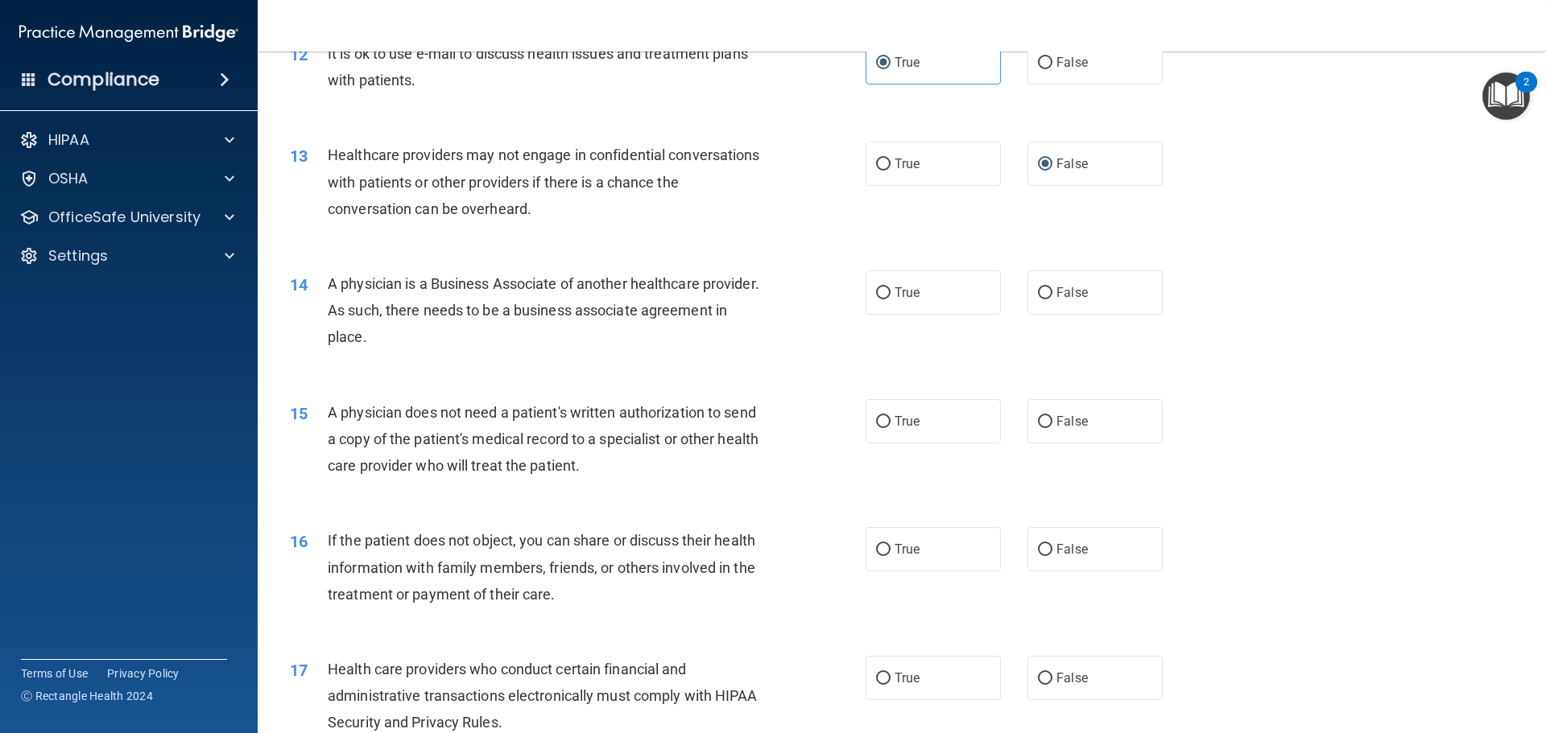
scroll to position [1449, 0]
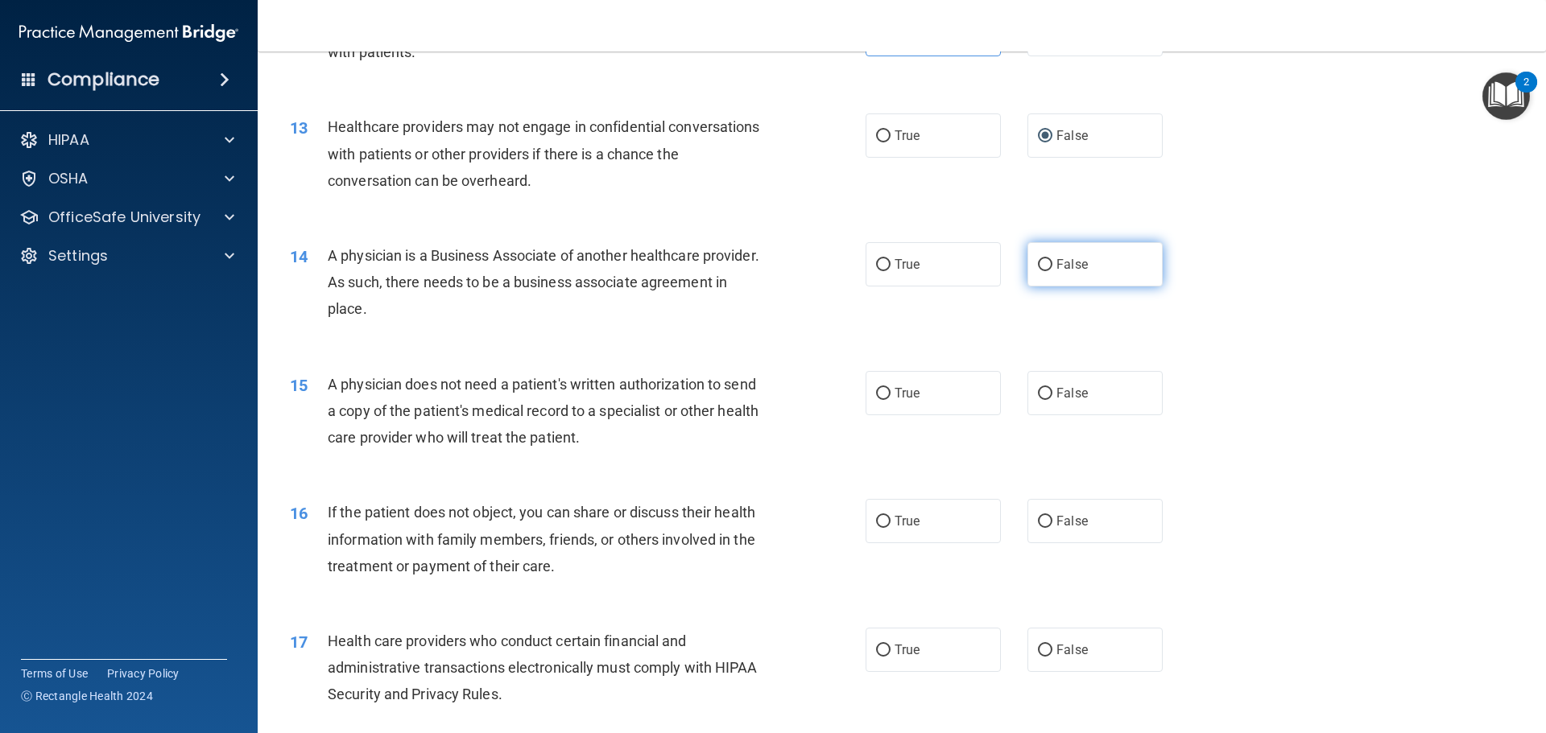
click at [1103, 270] on label "False" at bounding box center [1094, 264] width 135 height 44
click at [1052, 270] on input "False" at bounding box center [1045, 265] width 14 height 12
radio input "true"
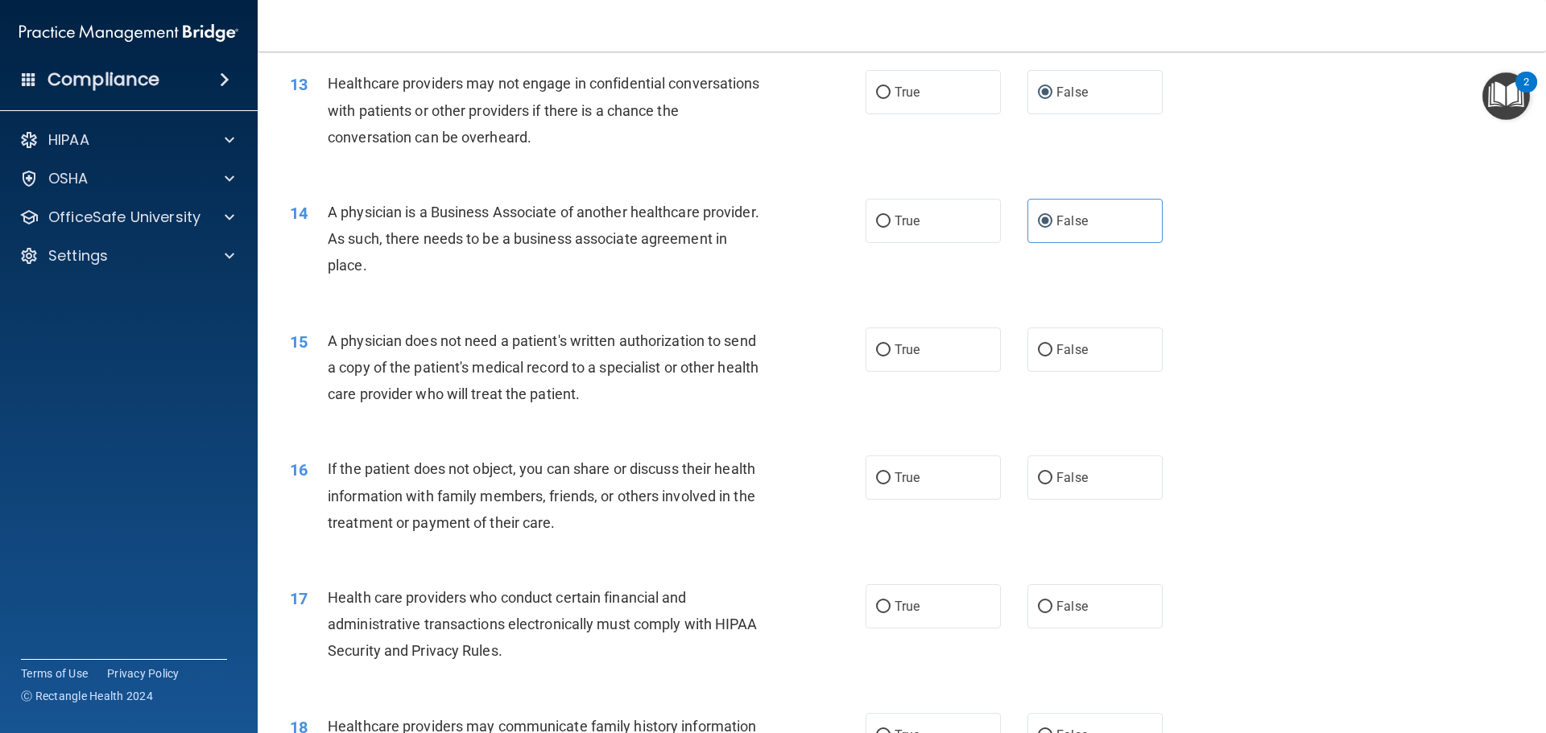
scroll to position [1530, 0]
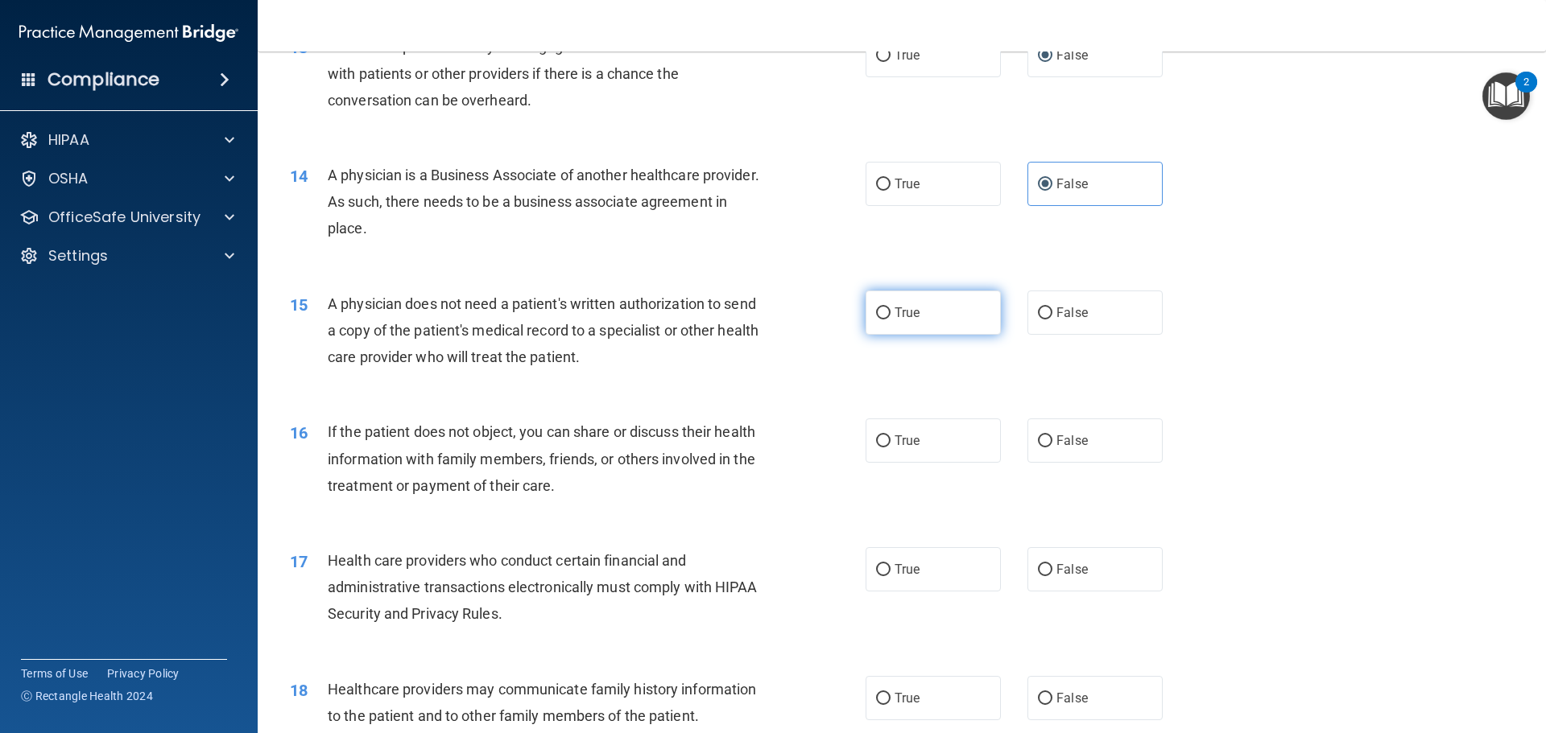
click at [866, 329] on label "True" at bounding box center [933, 313] width 135 height 44
click at [876, 320] on input "True" at bounding box center [883, 314] width 14 height 12
radio input "true"
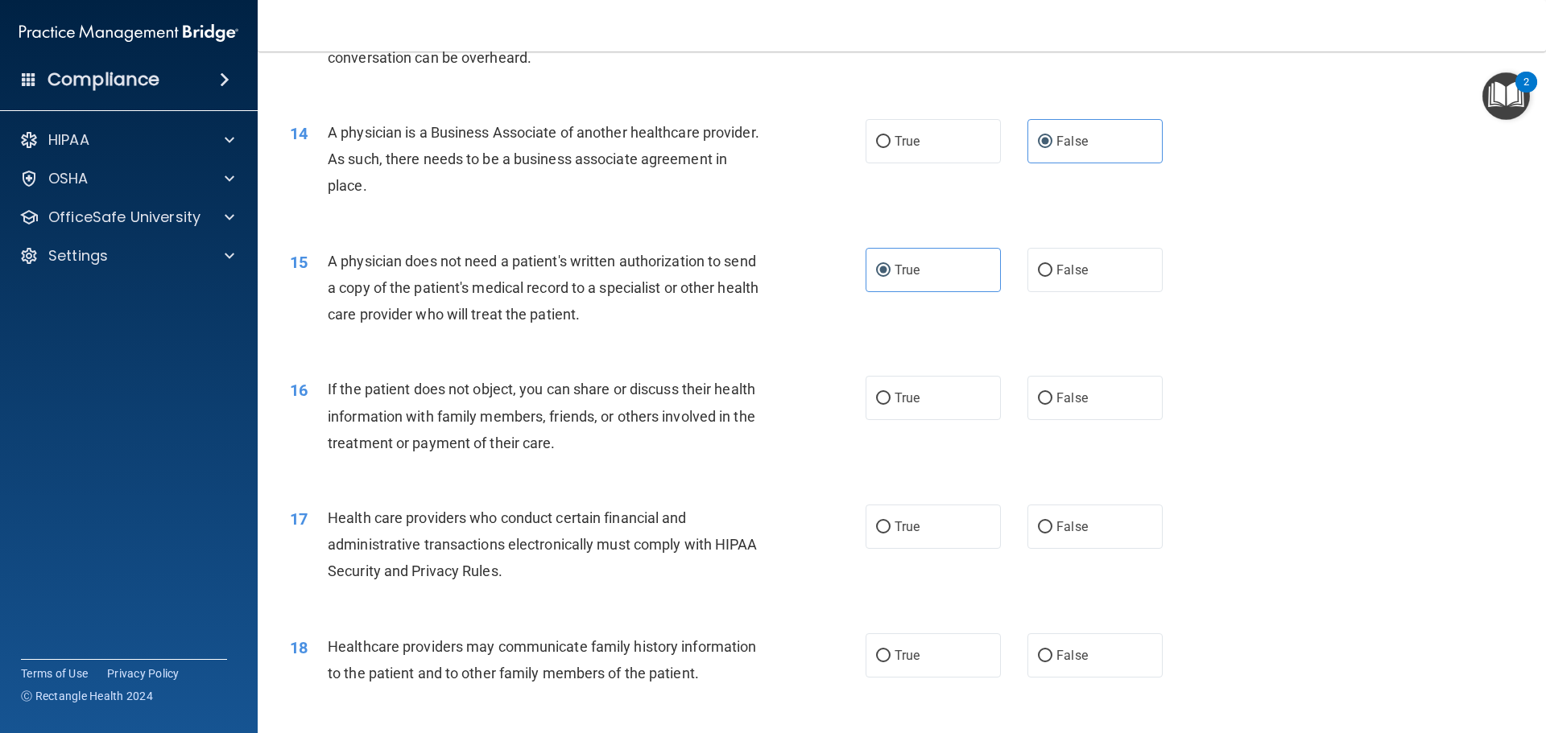
scroll to position [1610, 0]
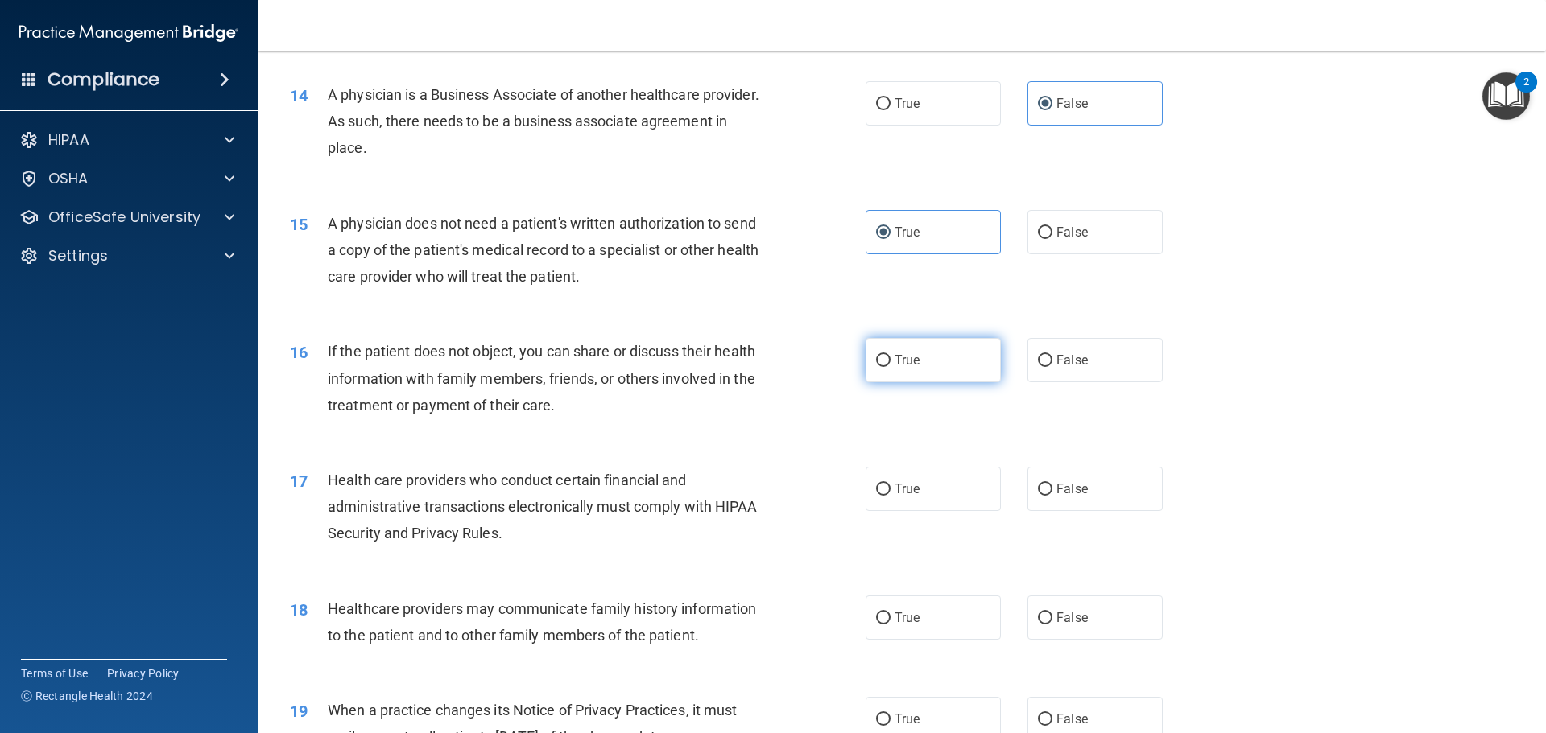
click at [924, 356] on label "True" at bounding box center [933, 360] width 135 height 44
click at [890, 356] on input "True" at bounding box center [883, 361] width 14 height 12
radio input "true"
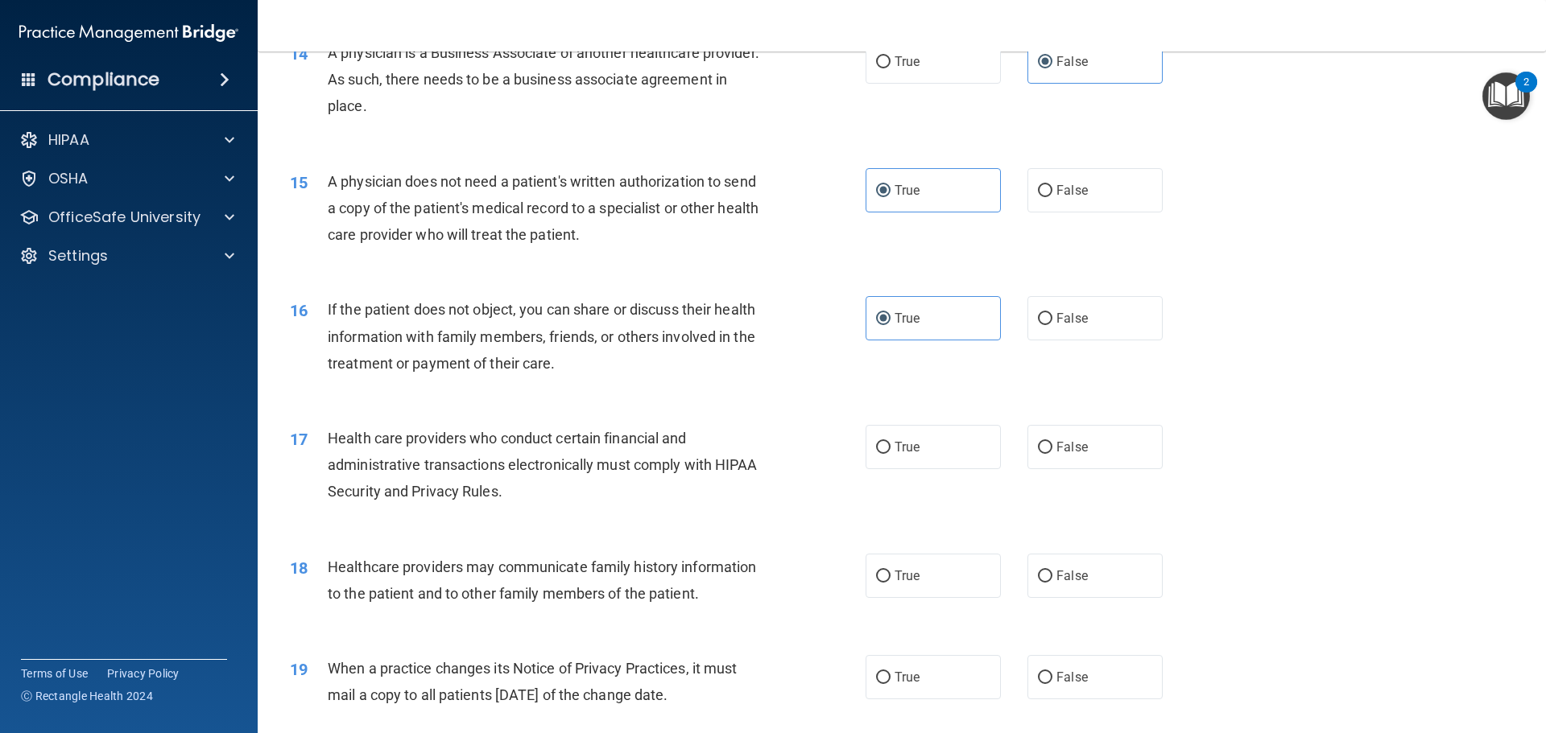
scroll to position [1691, 0]
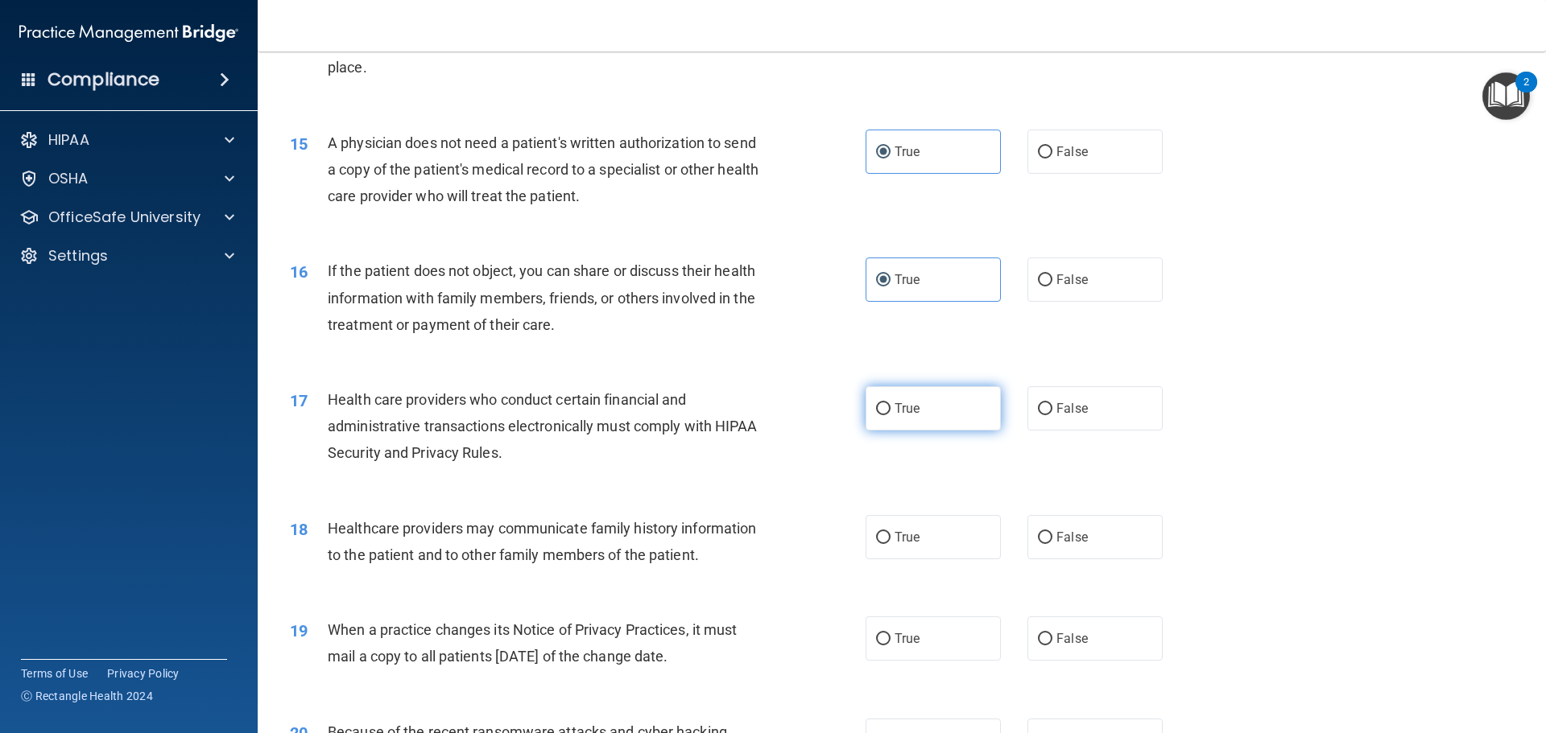
click at [895, 413] on span "True" at bounding box center [907, 408] width 25 height 15
click at [890, 413] on input "True" at bounding box center [883, 409] width 14 height 12
radio input "true"
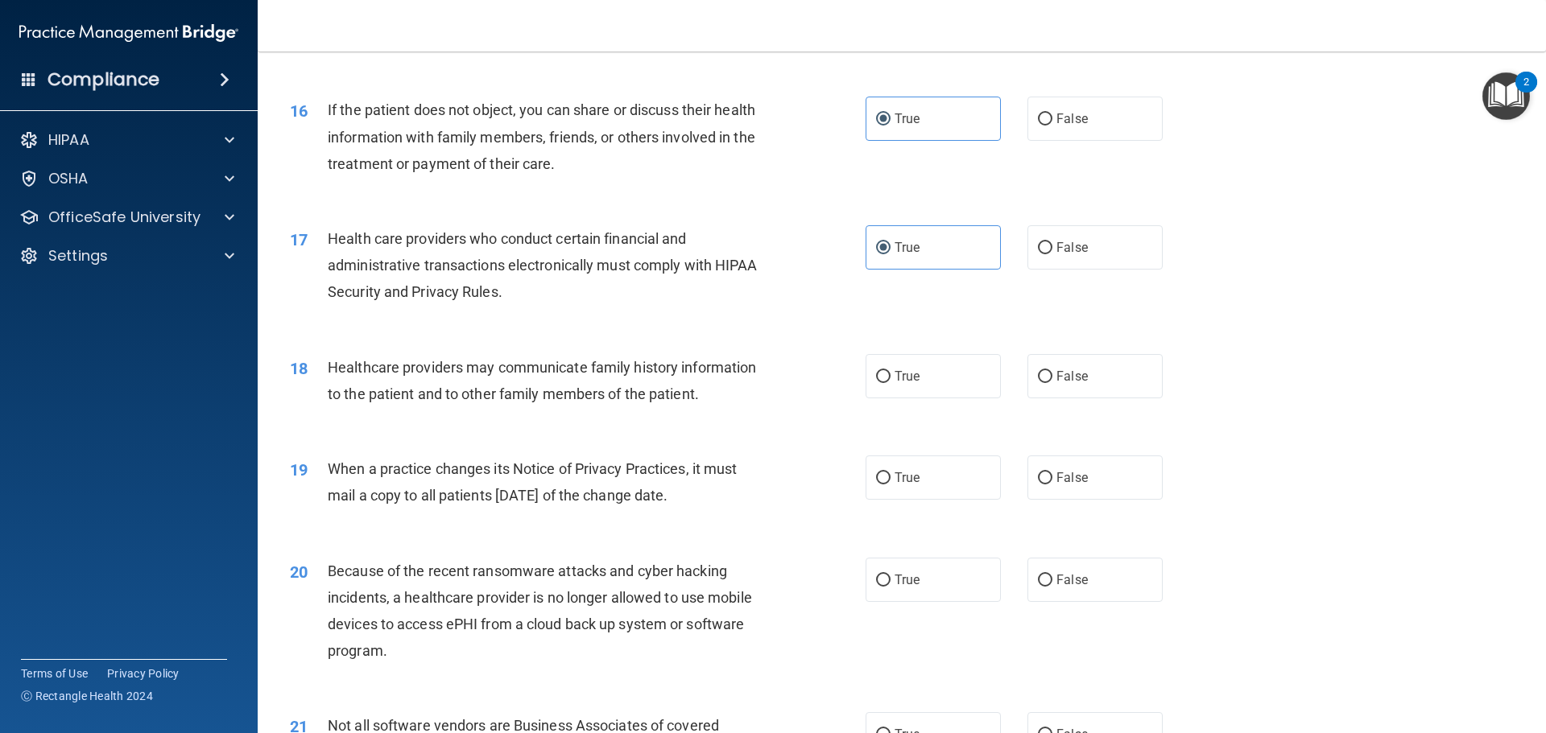
scroll to position [1932, 0]
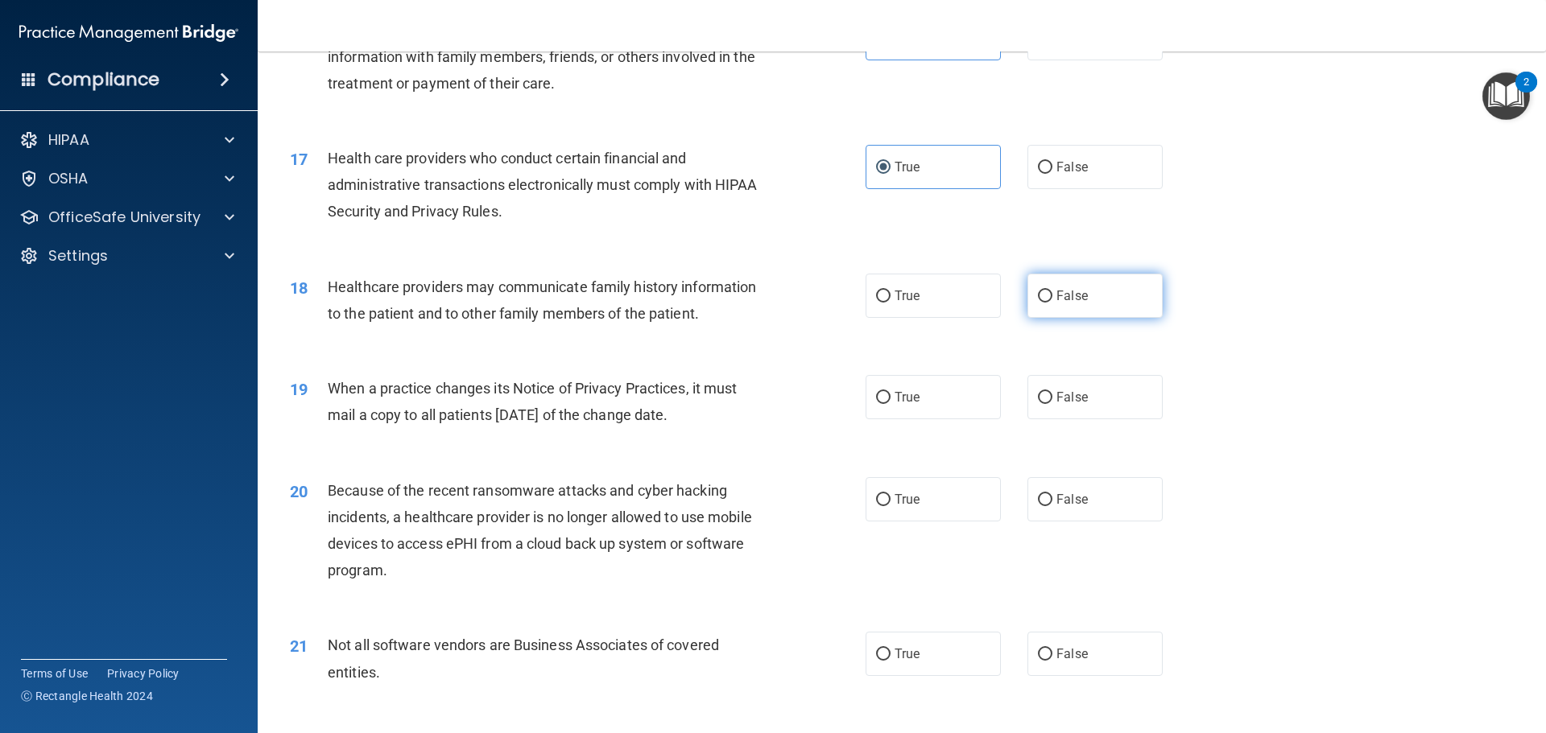
click at [1027, 288] on label "False" at bounding box center [1094, 296] width 135 height 44
click at [1038, 291] on input "False" at bounding box center [1045, 297] width 14 height 12
radio input "true"
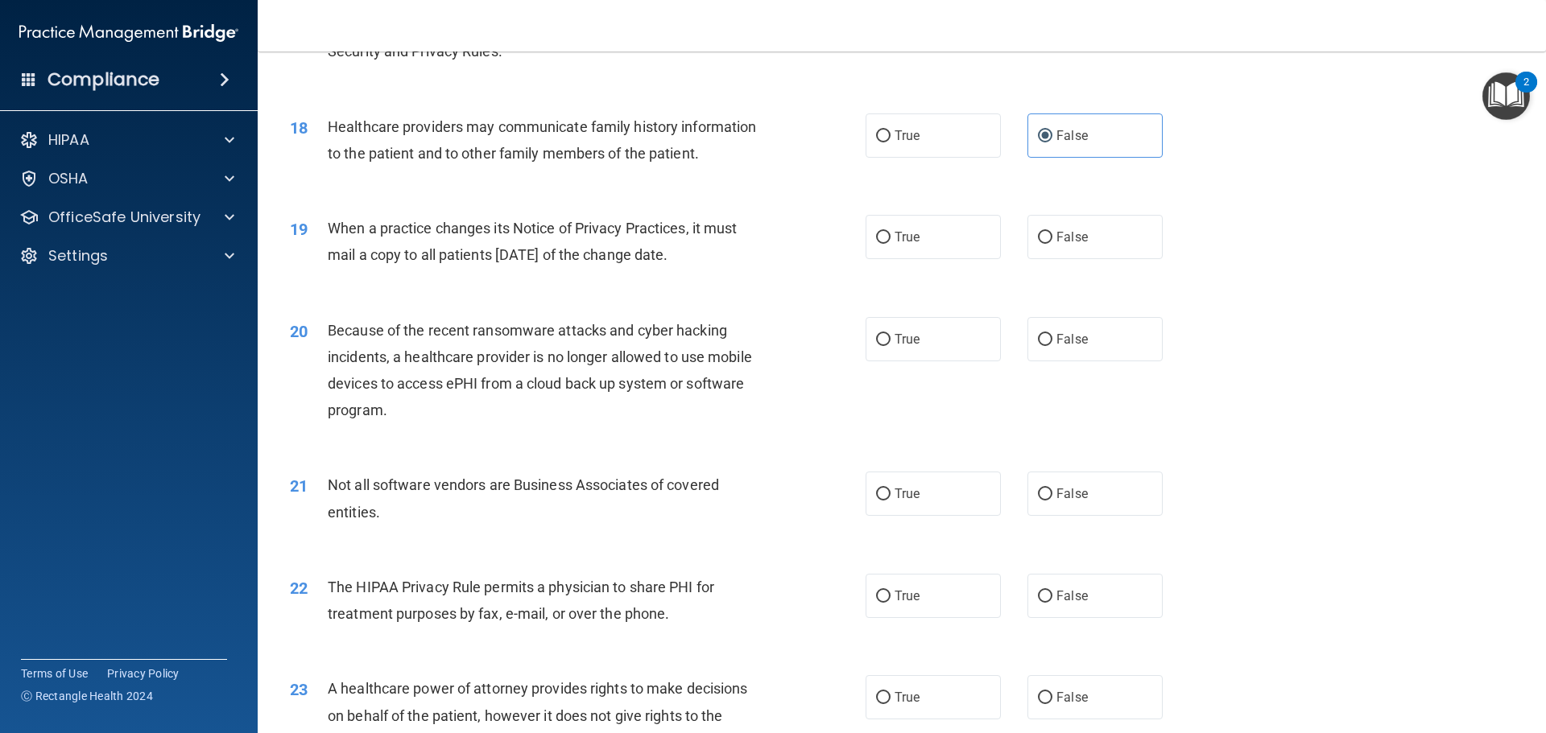
scroll to position [2093, 0]
click at [1040, 236] on input "False" at bounding box center [1045, 237] width 14 height 12
radio input "true"
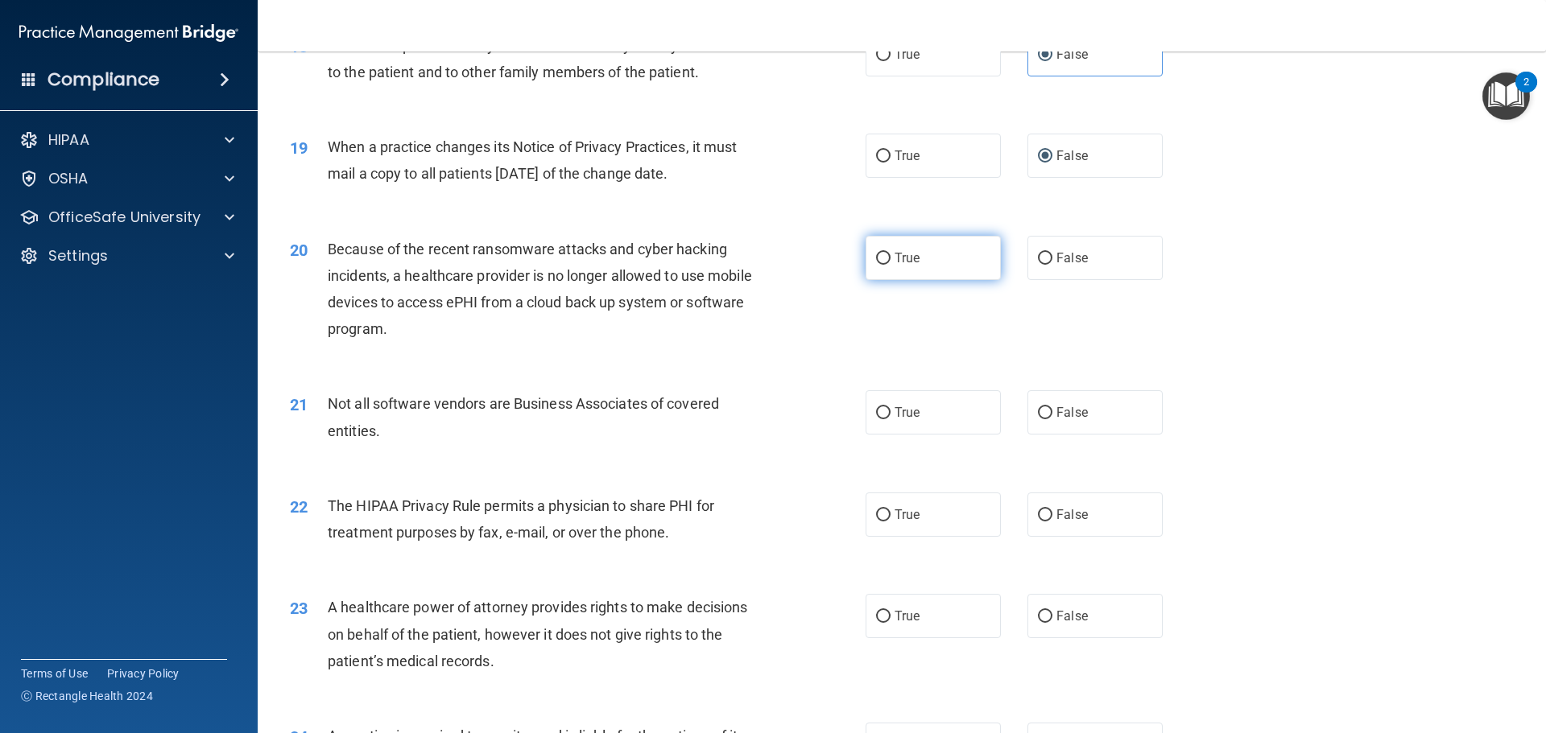
click at [944, 272] on label "True" at bounding box center [933, 258] width 135 height 44
click at [890, 265] on input "True" at bounding box center [883, 259] width 14 height 12
radio input "true"
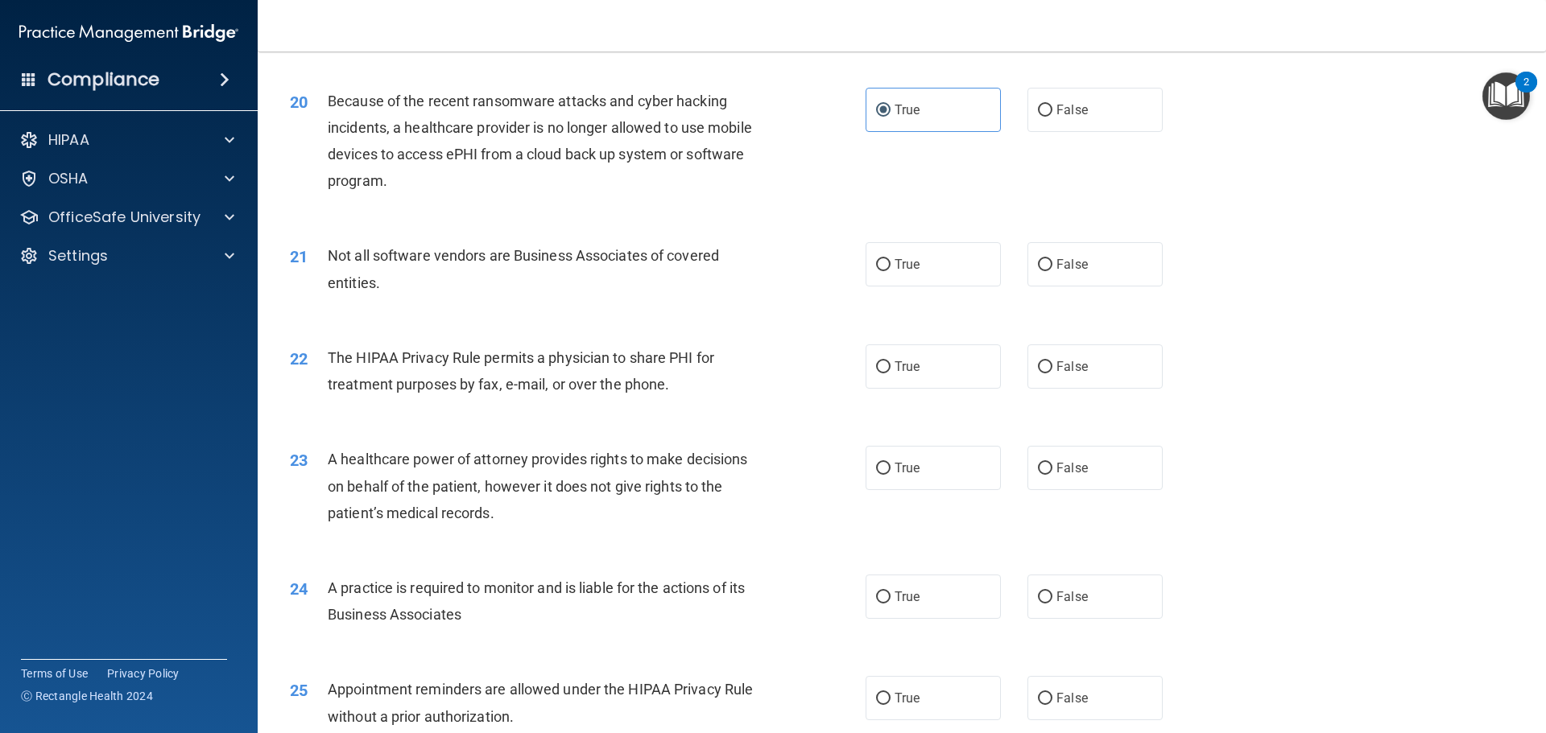
scroll to position [2335, 0]
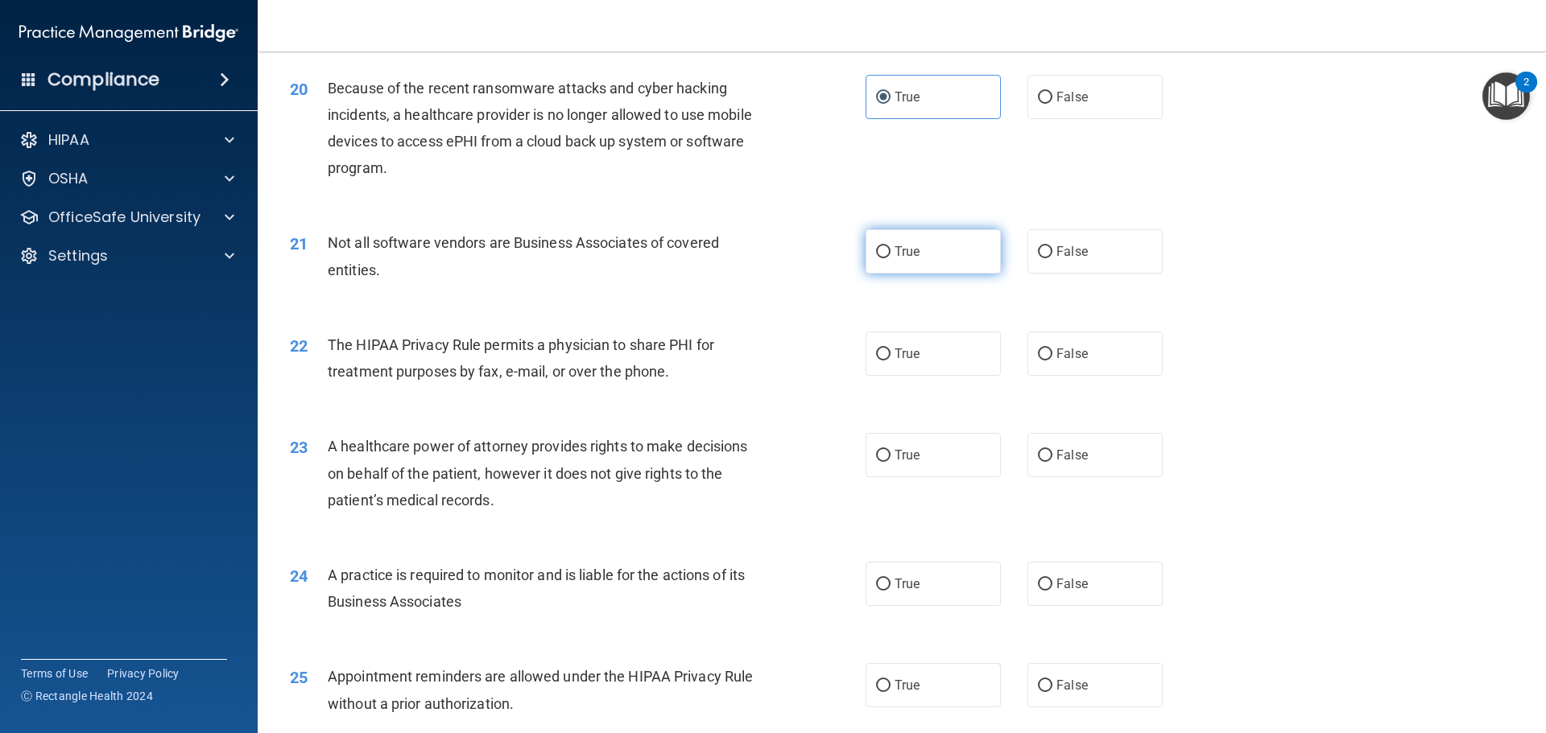
click at [932, 258] on label "True" at bounding box center [933, 251] width 135 height 44
click at [890, 258] on input "True" at bounding box center [883, 252] width 14 height 12
radio input "true"
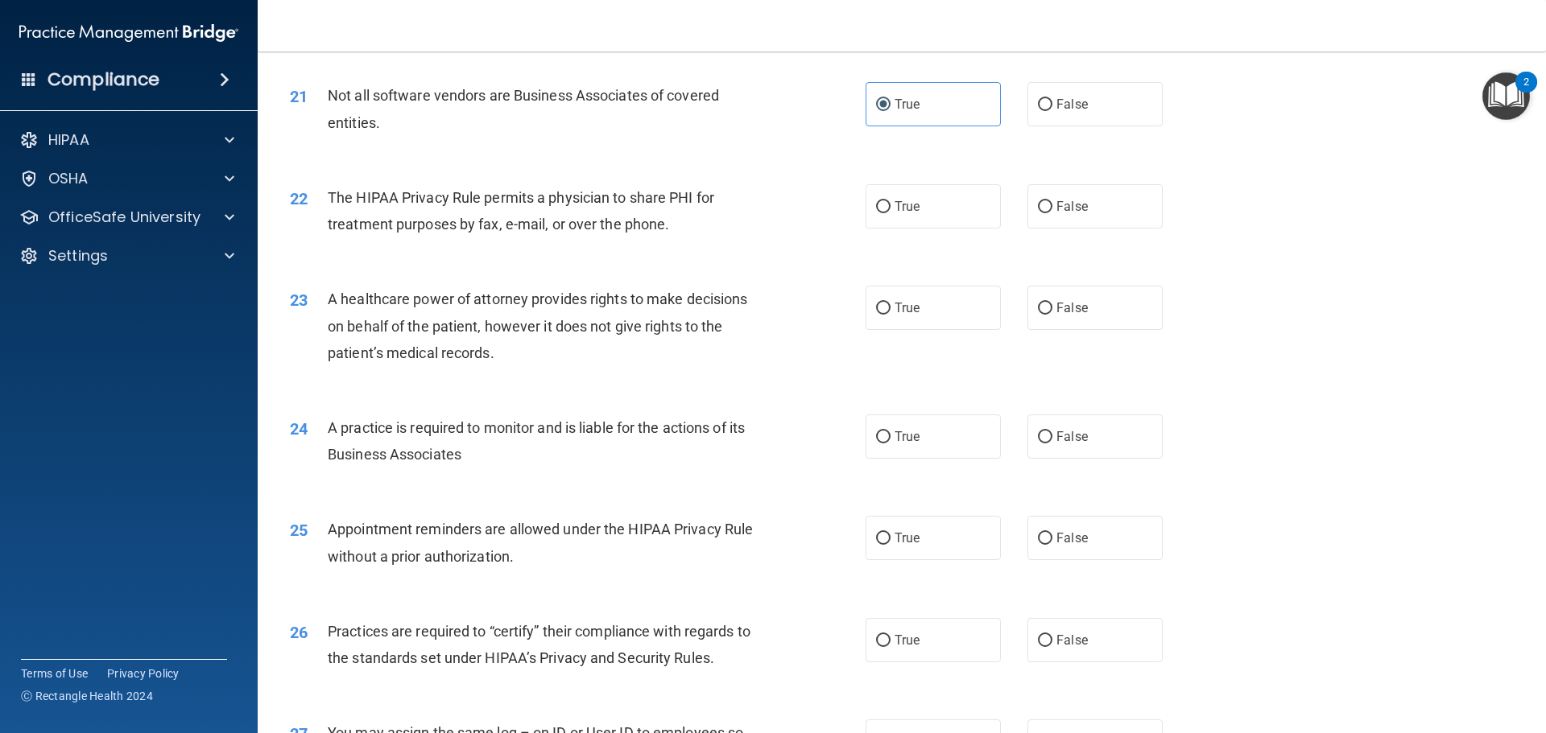
scroll to position [2496, 0]
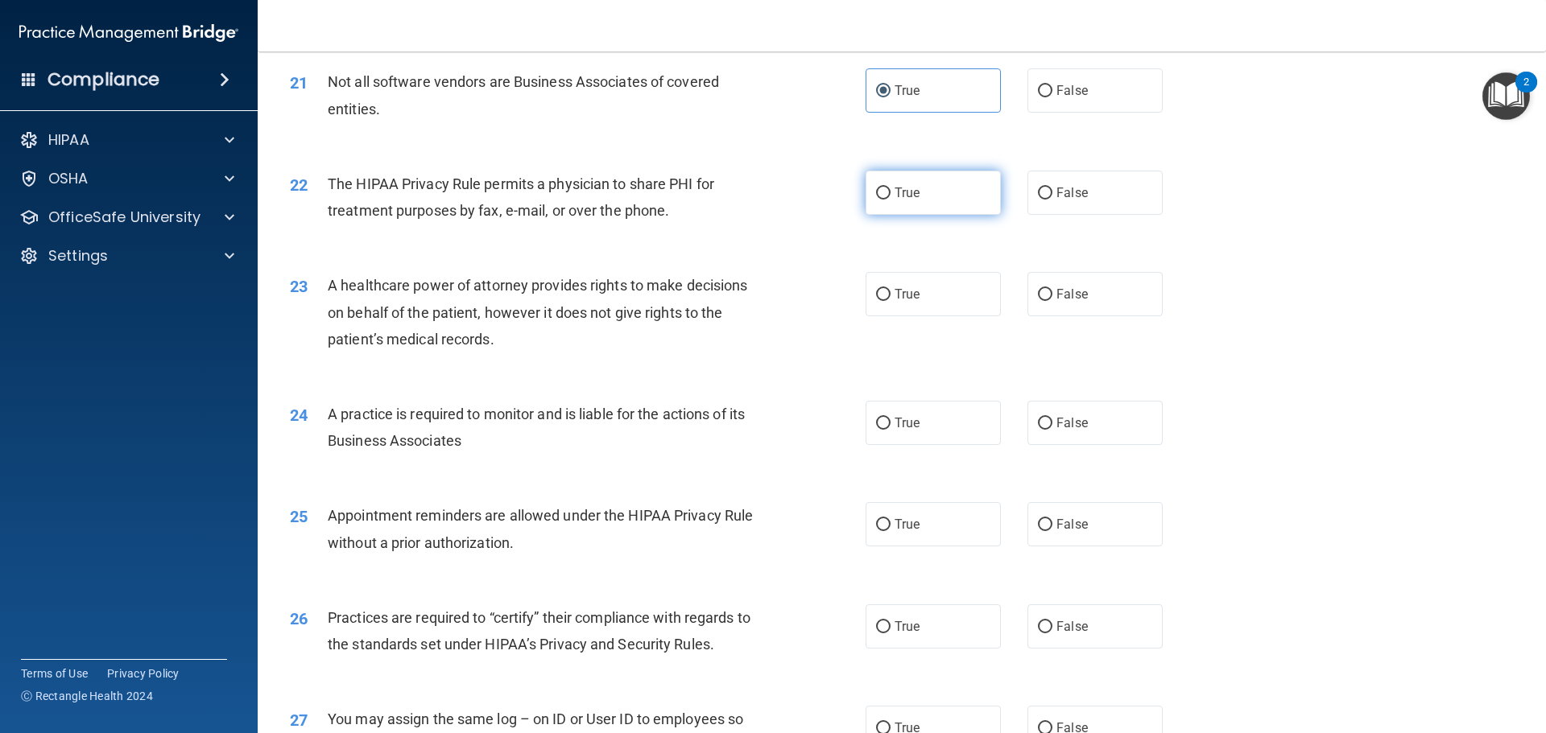
click at [949, 197] on label "True" at bounding box center [933, 193] width 135 height 44
click at [890, 197] on input "True" at bounding box center [883, 194] width 14 height 12
radio input "true"
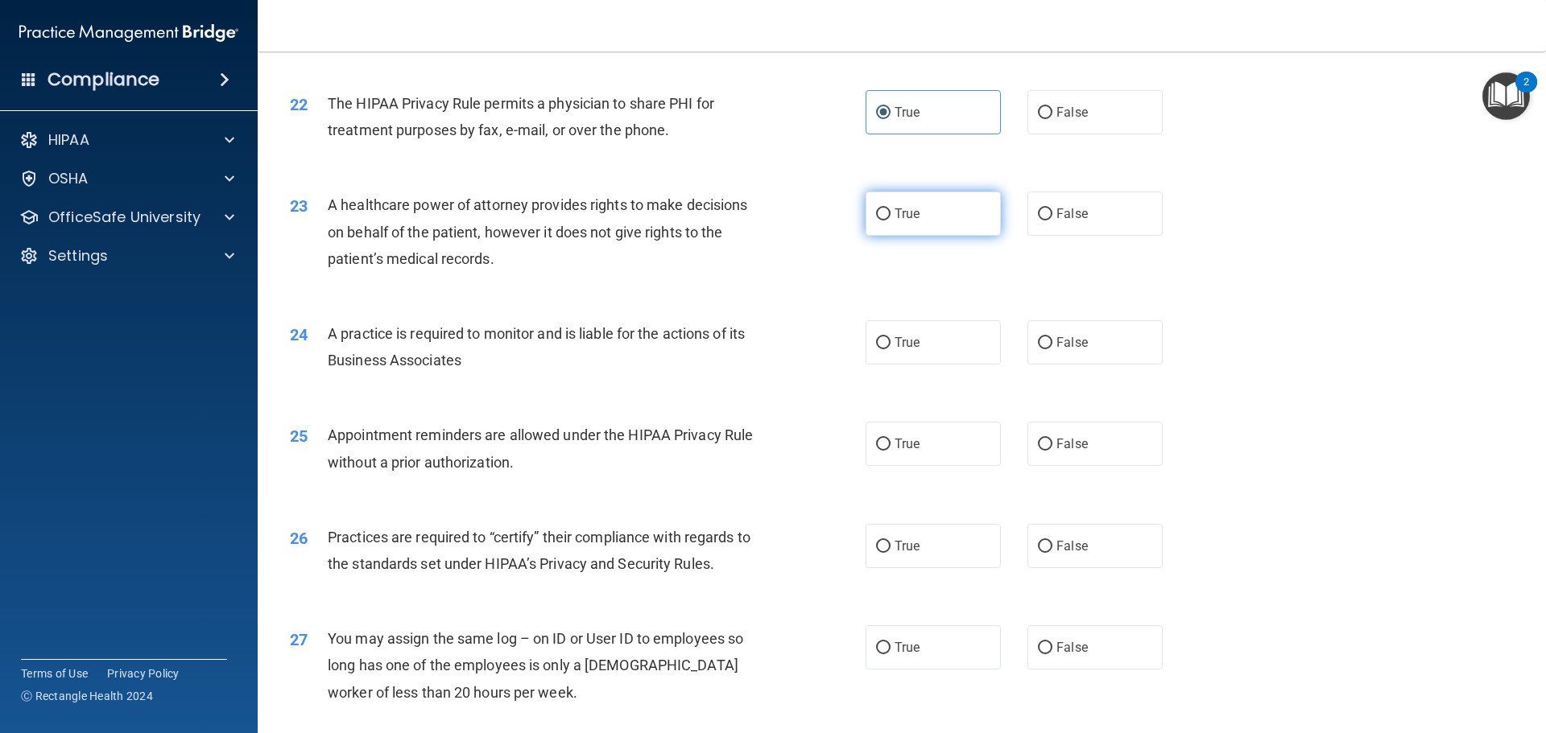
click at [940, 219] on label "True" at bounding box center [933, 214] width 135 height 44
click at [890, 219] on input "True" at bounding box center [883, 215] width 14 height 12
radio input "true"
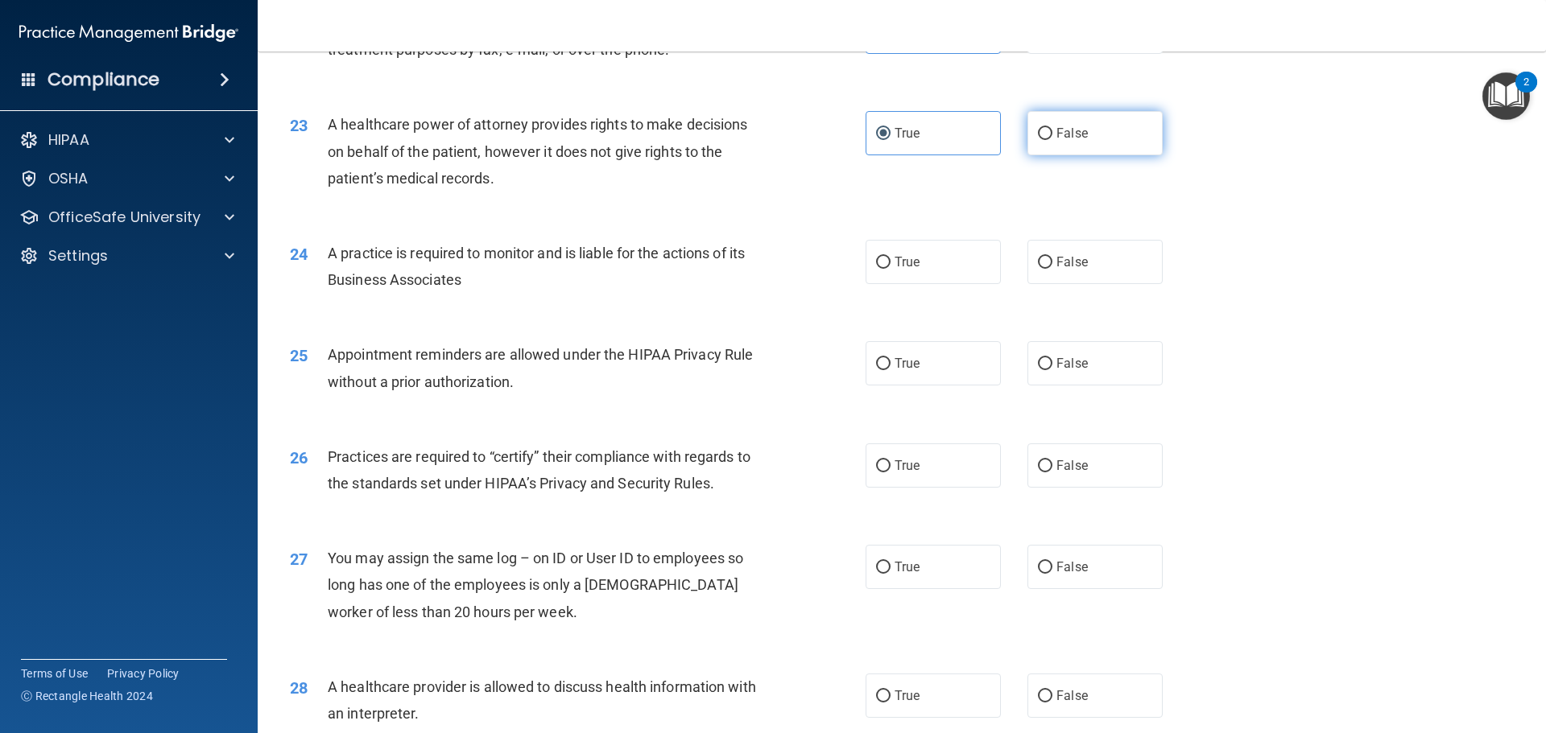
click at [1081, 122] on label "False" at bounding box center [1094, 133] width 135 height 44
click at [1052, 128] on input "False" at bounding box center [1045, 134] width 14 height 12
radio input "true"
radio input "false"
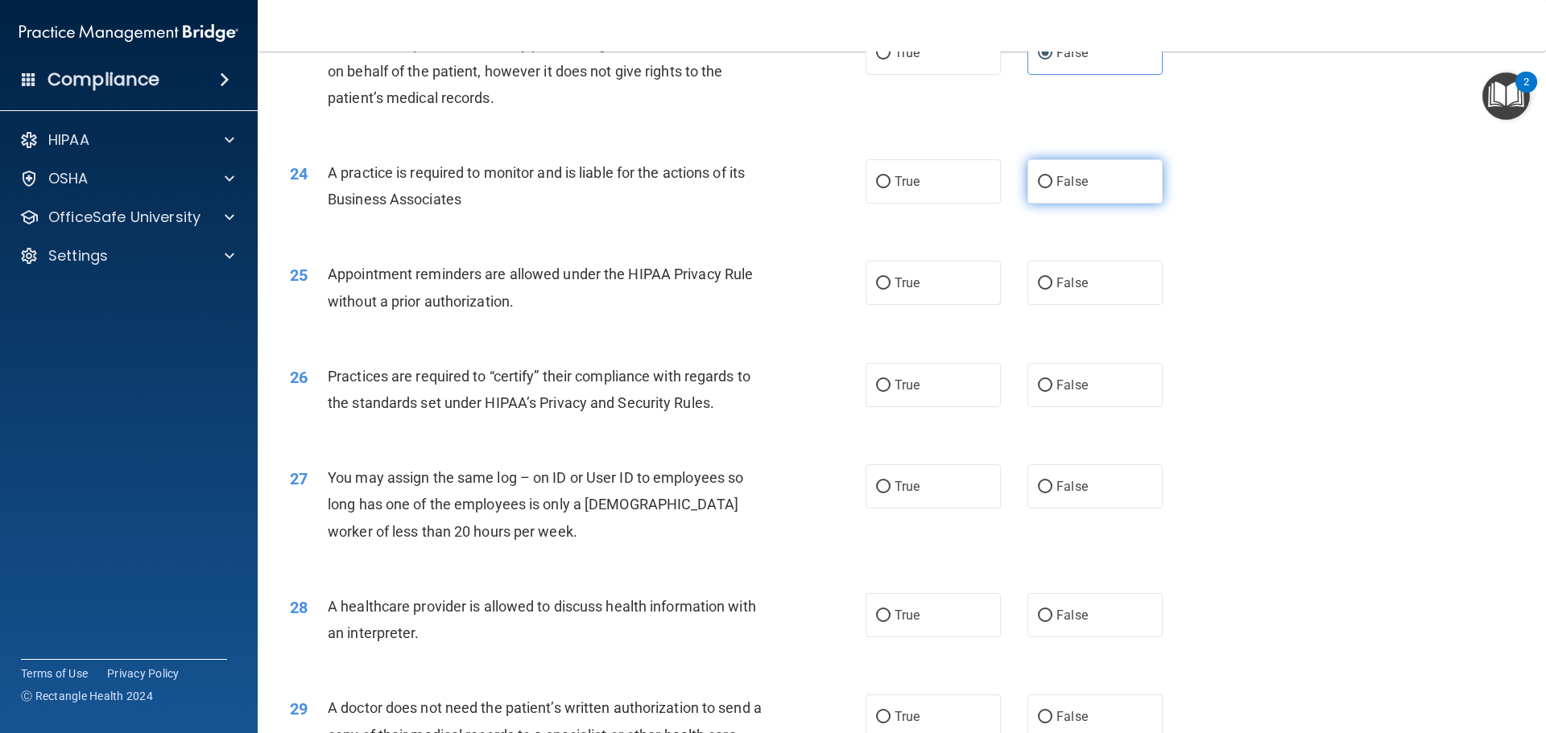
click at [1083, 190] on label "False" at bounding box center [1094, 181] width 135 height 44
click at [1052, 188] on input "False" at bounding box center [1045, 182] width 14 height 12
radio input "true"
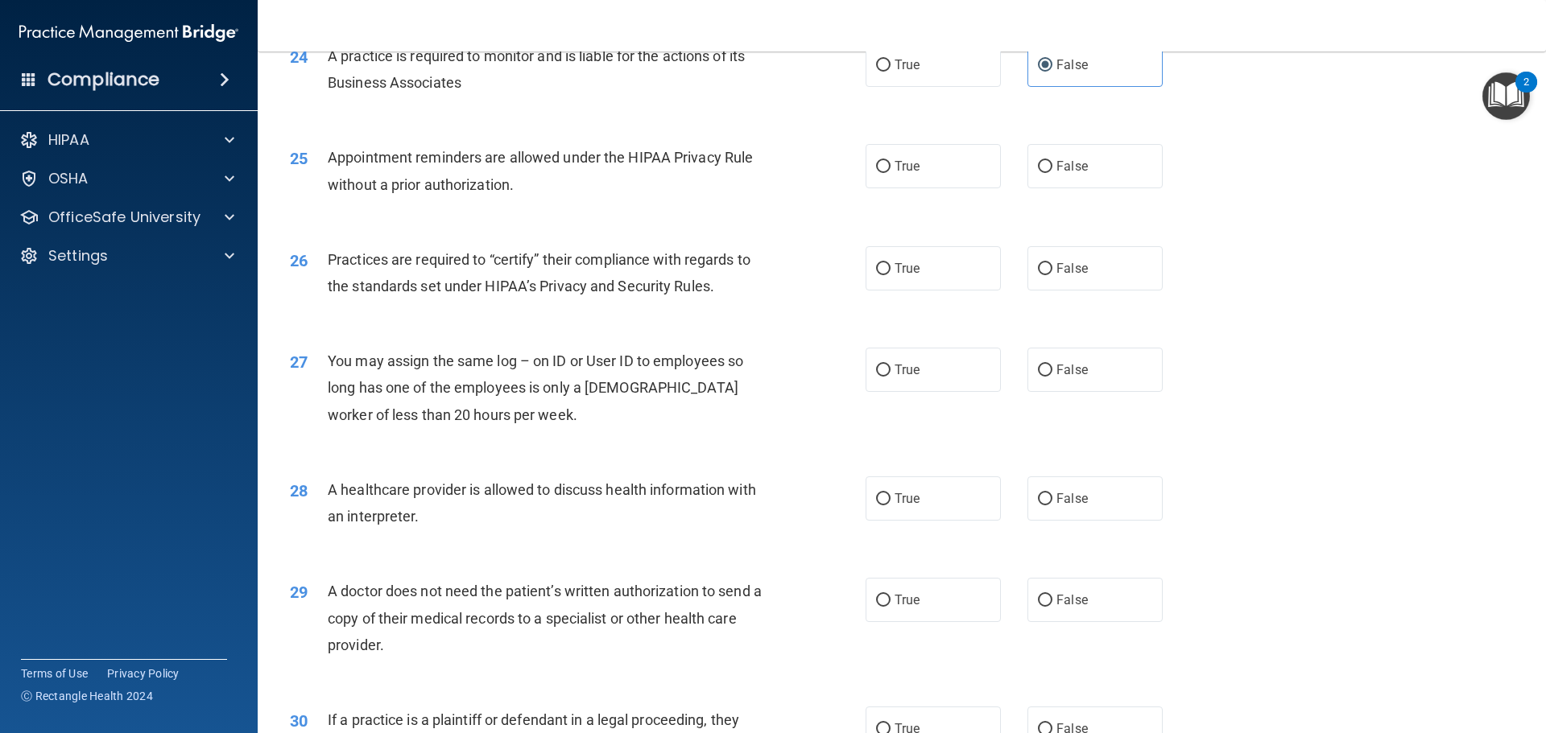
scroll to position [2818, 0]
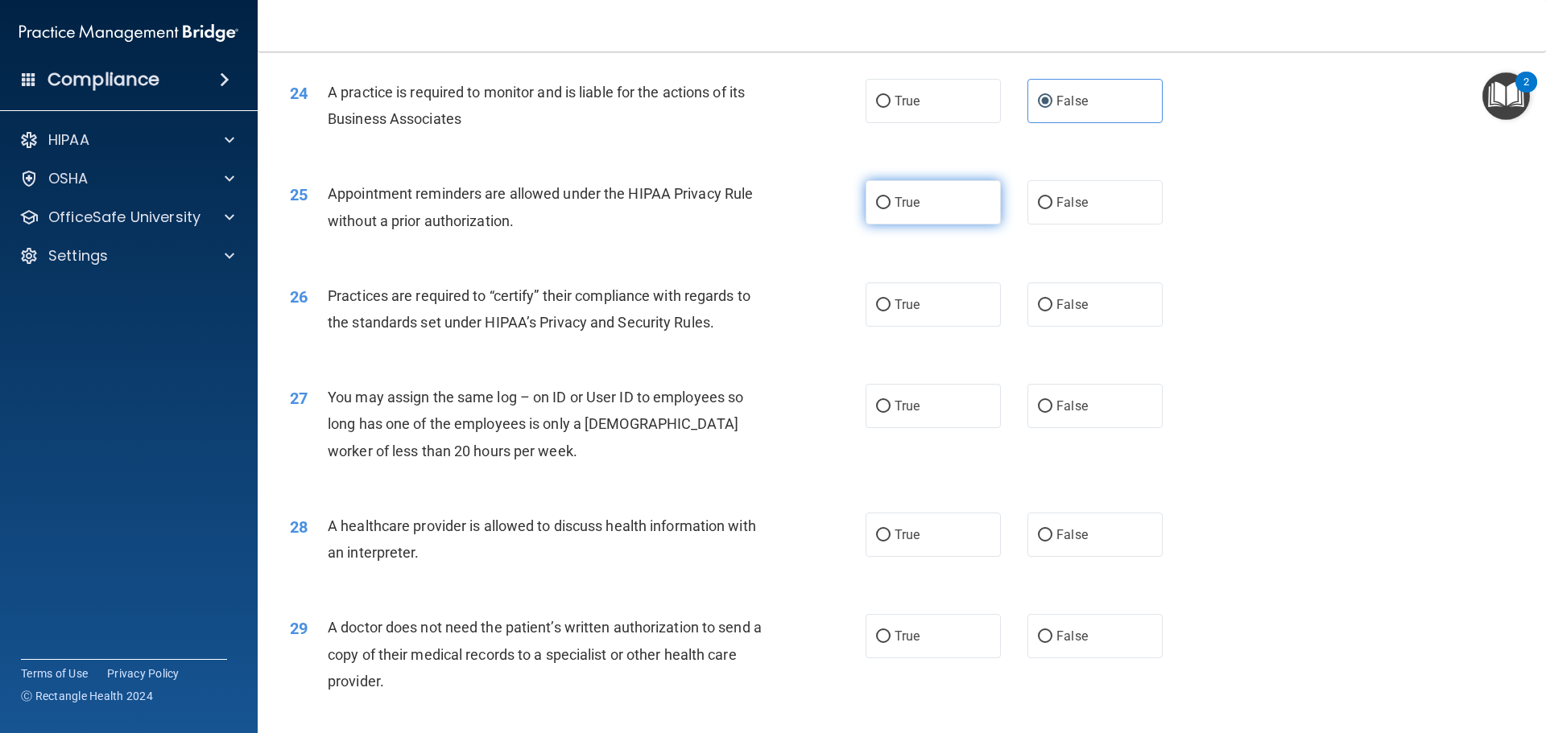
click at [886, 205] on label "True" at bounding box center [933, 202] width 135 height 44
click at [886, 205] on input "True" at bounding box center [883, 203] width 14 height 12
radio input "true"
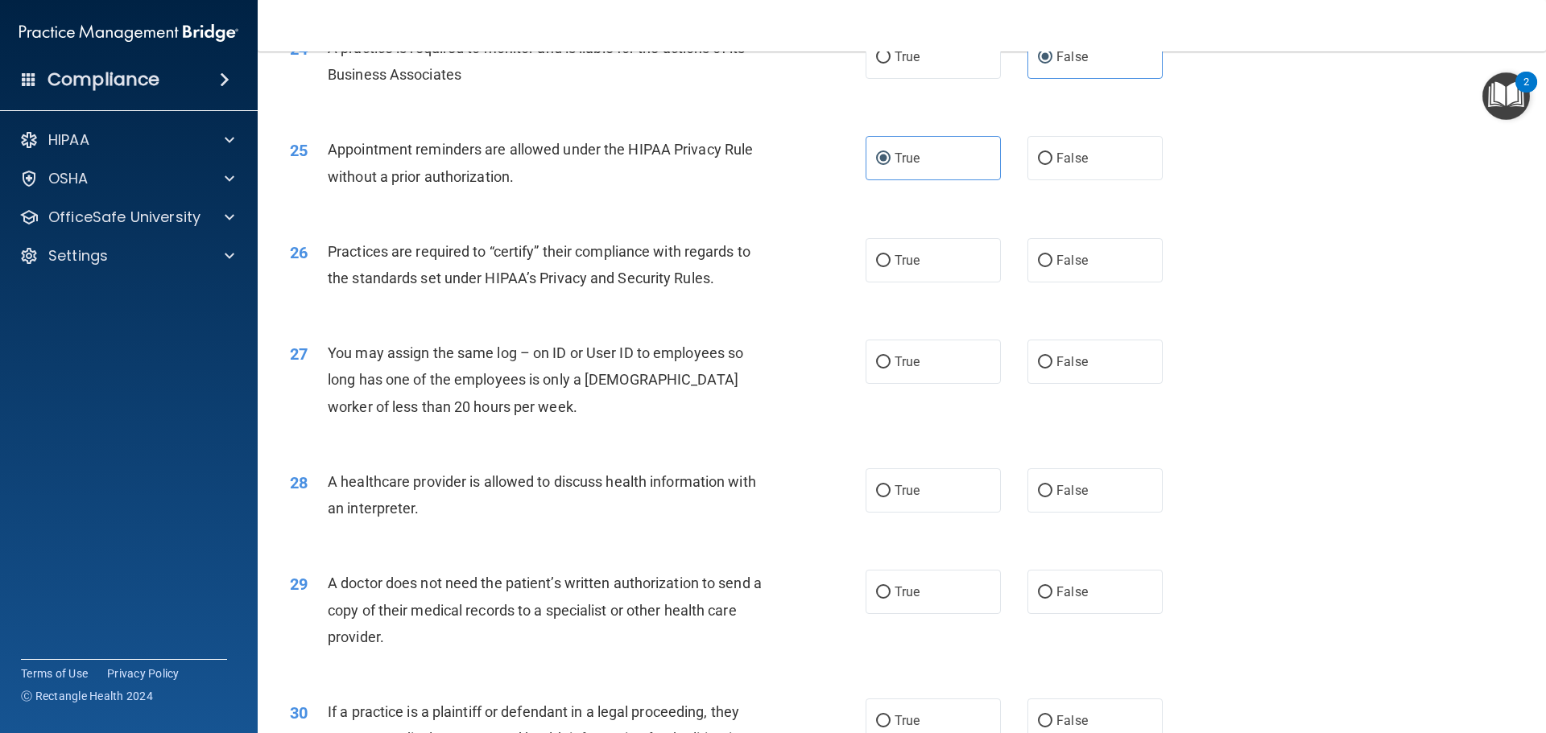
scroll to position [2899, 0]
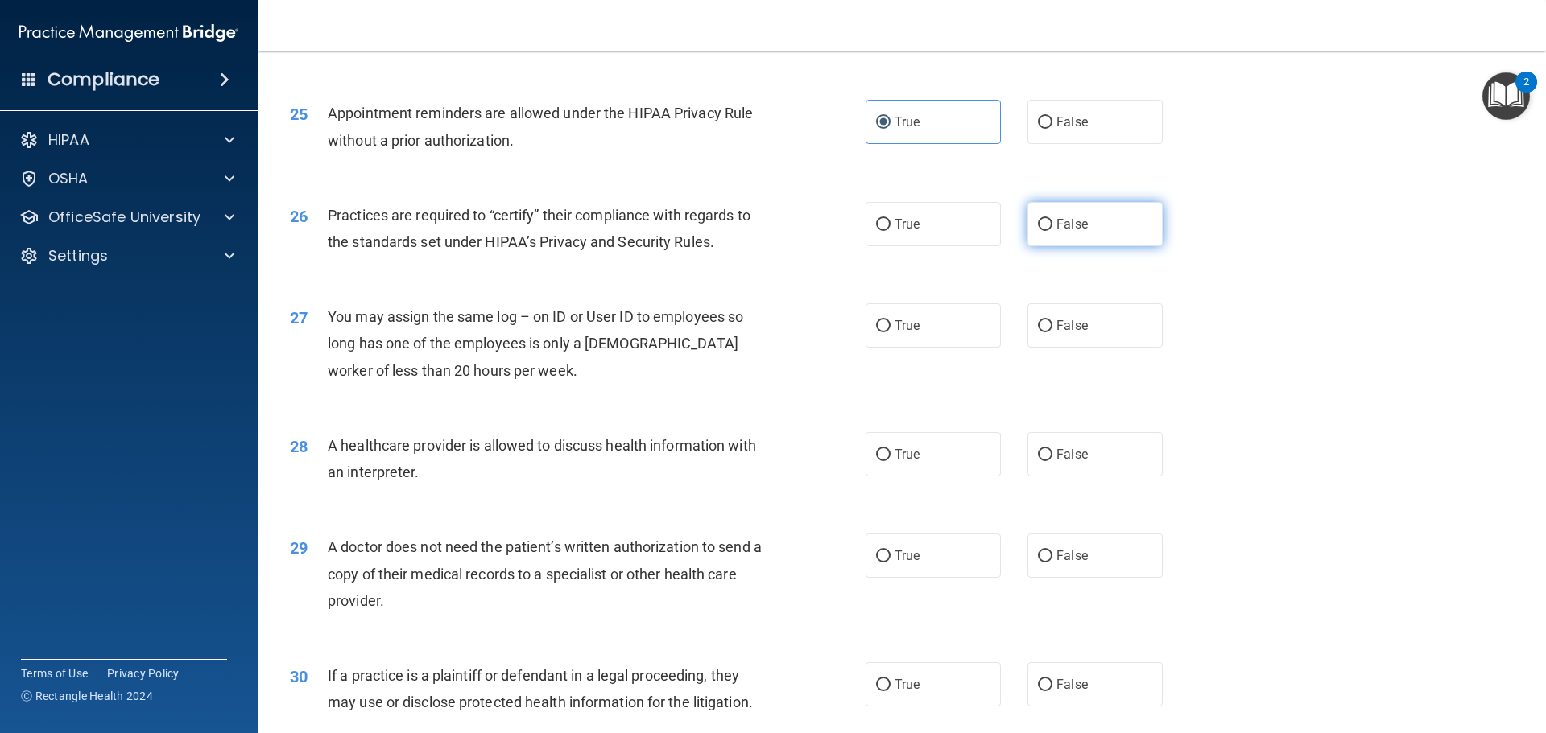
click at [1048, 244] on label "False" at bounding box center [1094, 224] width 135 height 44
click at [1048, 231] on input "False" at bounding box center [1045, 225] width 14 height 12
radio input "true"
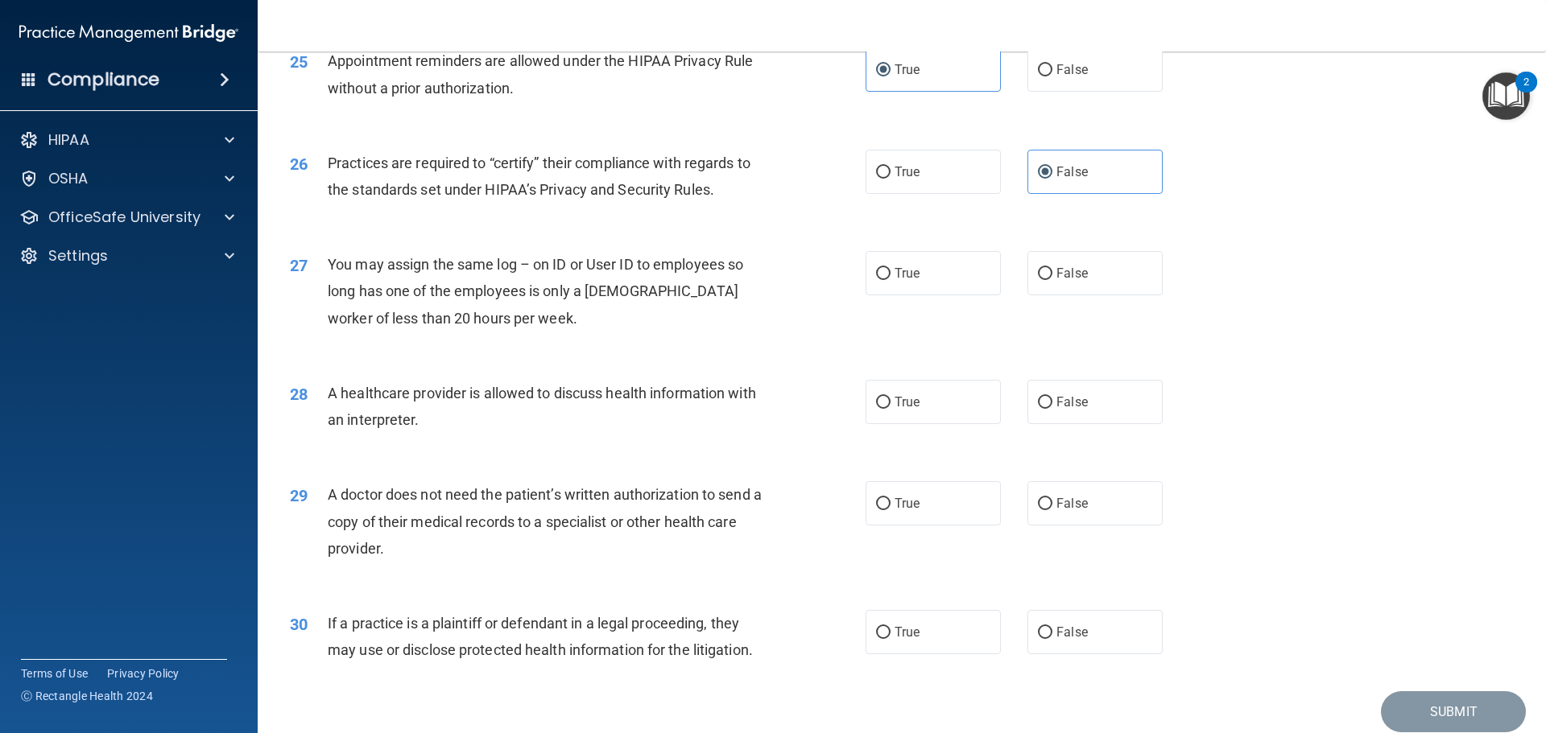
scroll to position [2979, 0]
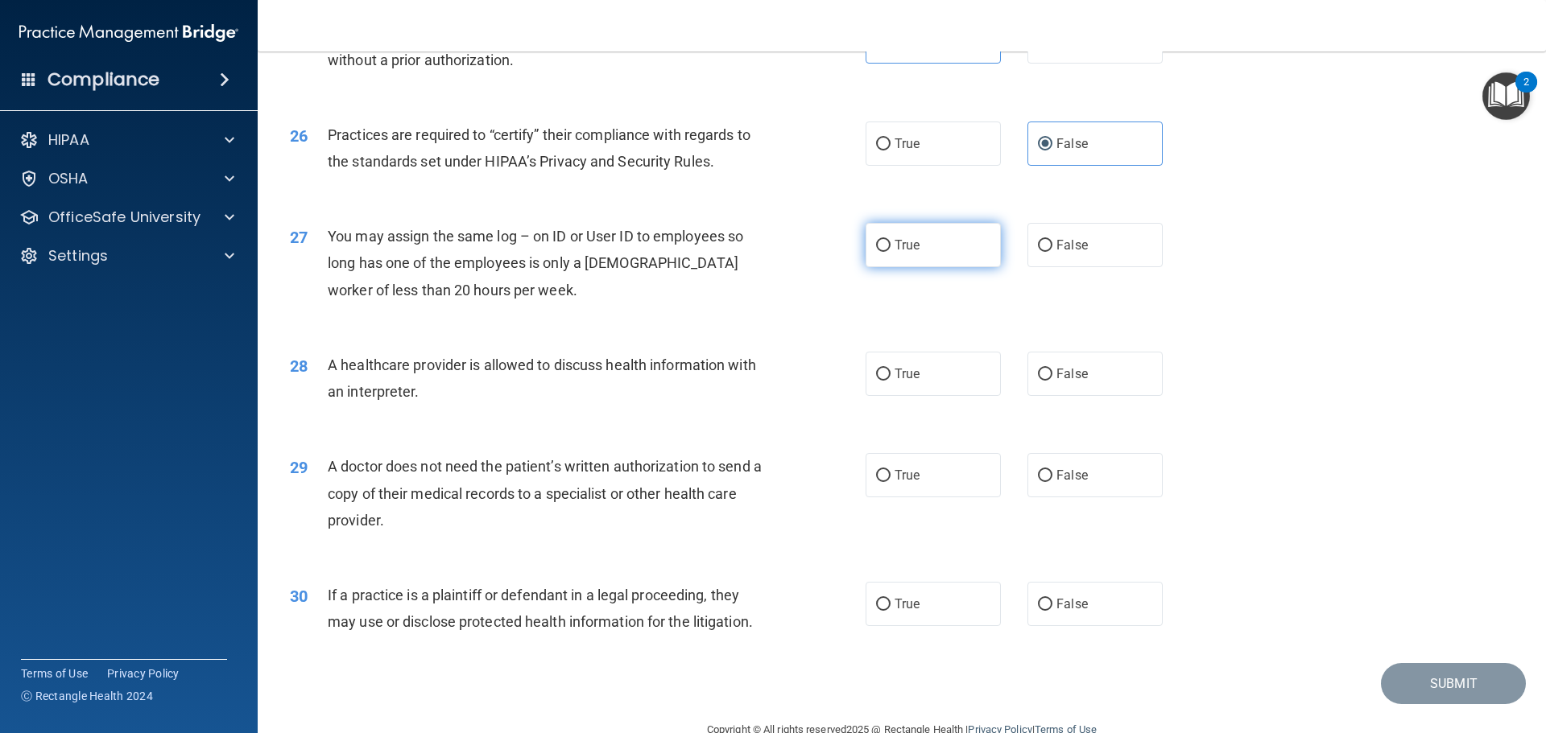
click at [895, 250] on span "True" at bounding box center [907, 245] width 25 height 15
click at [890, 250] on input "True" at bounding box center [883, 246] width 14 height 12
radio input "true"
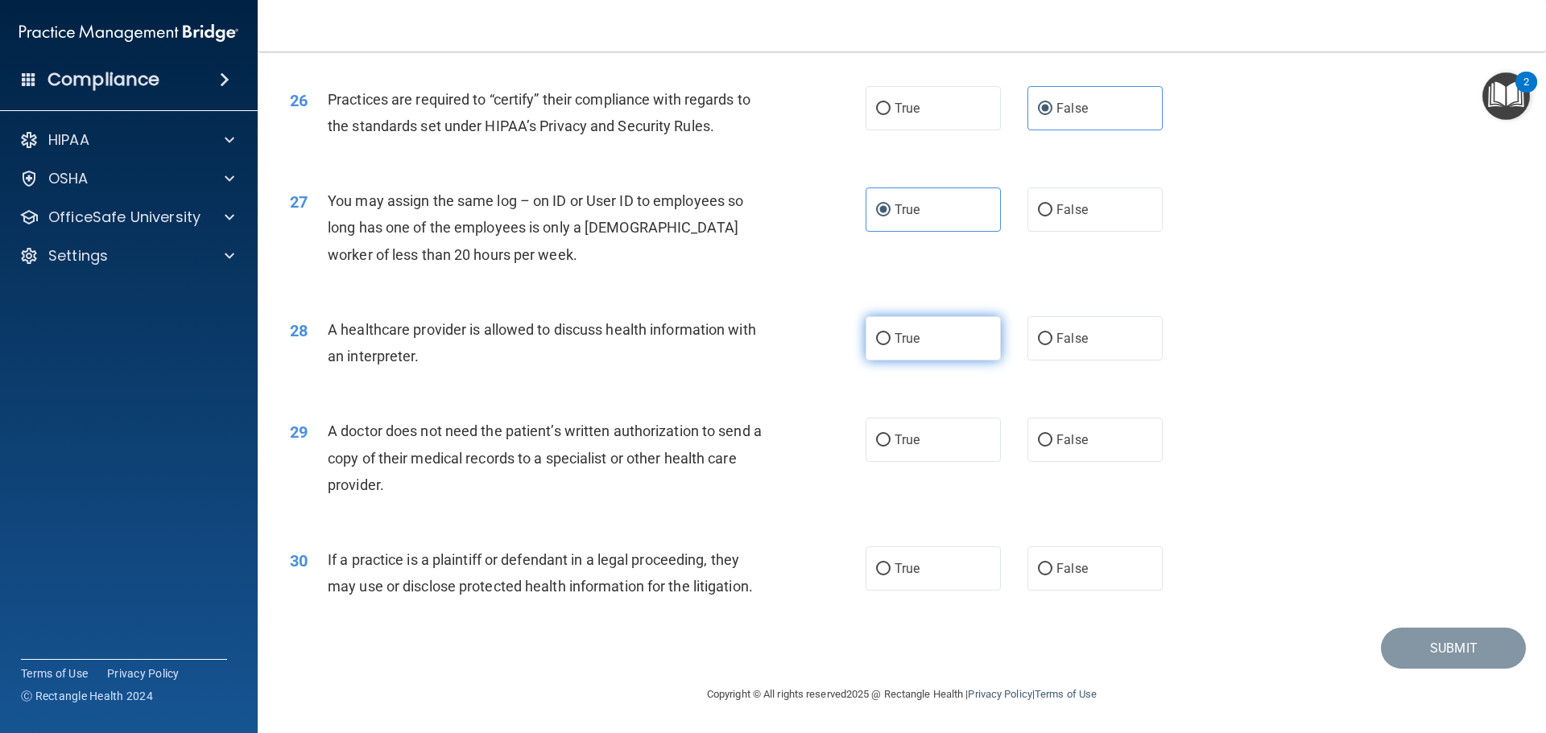
click at [961, 342] on label "True" at bounding box center [933, 338] width 135 height 44
click at [890, 342] on input "True" at bounding box center [883, 339] width 14 height 12
radio input "true"
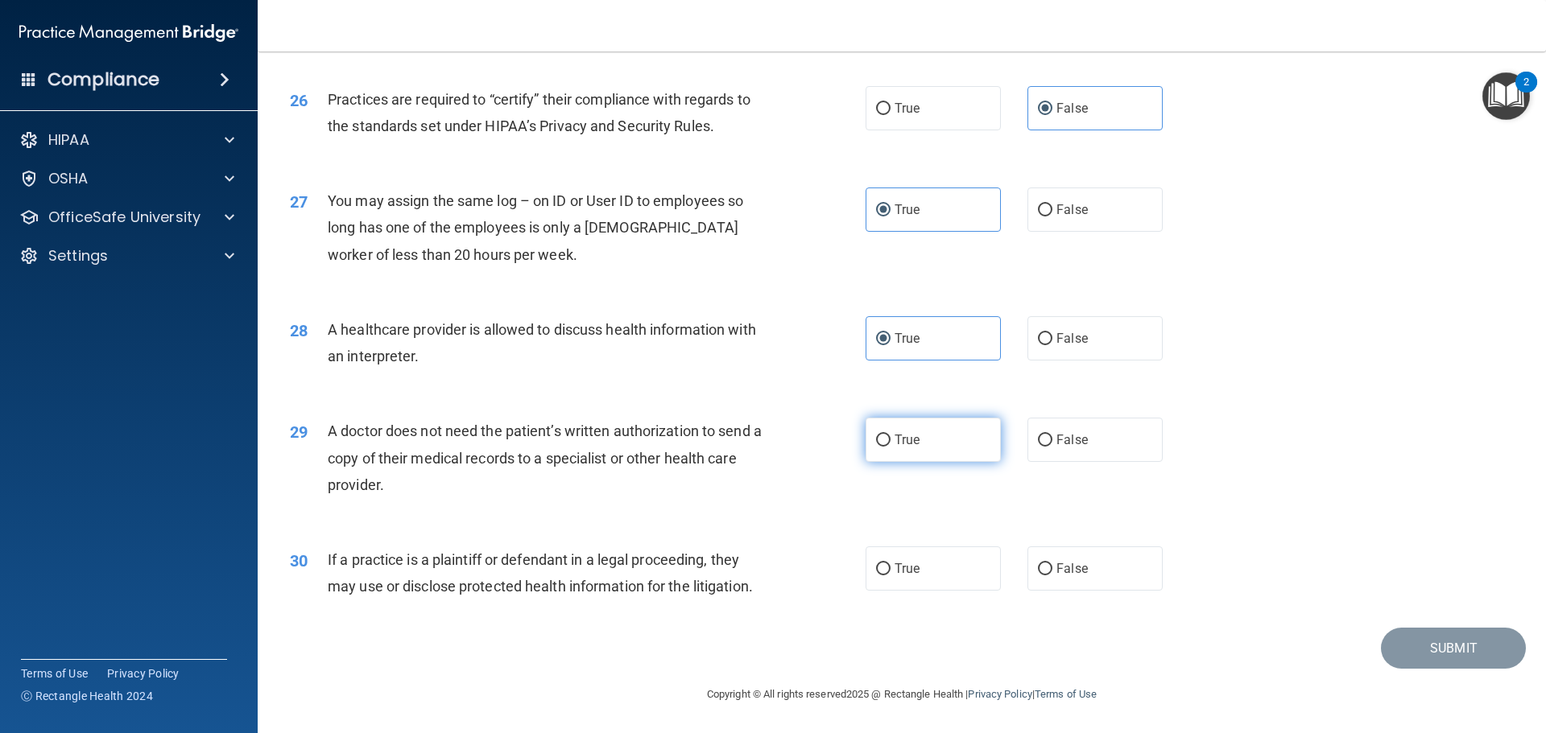
click at [968, 448] on label "True" at bounding box center [933, 440] width 135 height 44
click at [890, 447] on input "True" at bounding box center [883, 441] width 14 height 12
radio input "true"
click at [935, 554] on label "True" at bounding box center [933, 569] width 135 height 44
click at [890, 564] on input "True" at bounding box center [883, 570] width 14 height 12
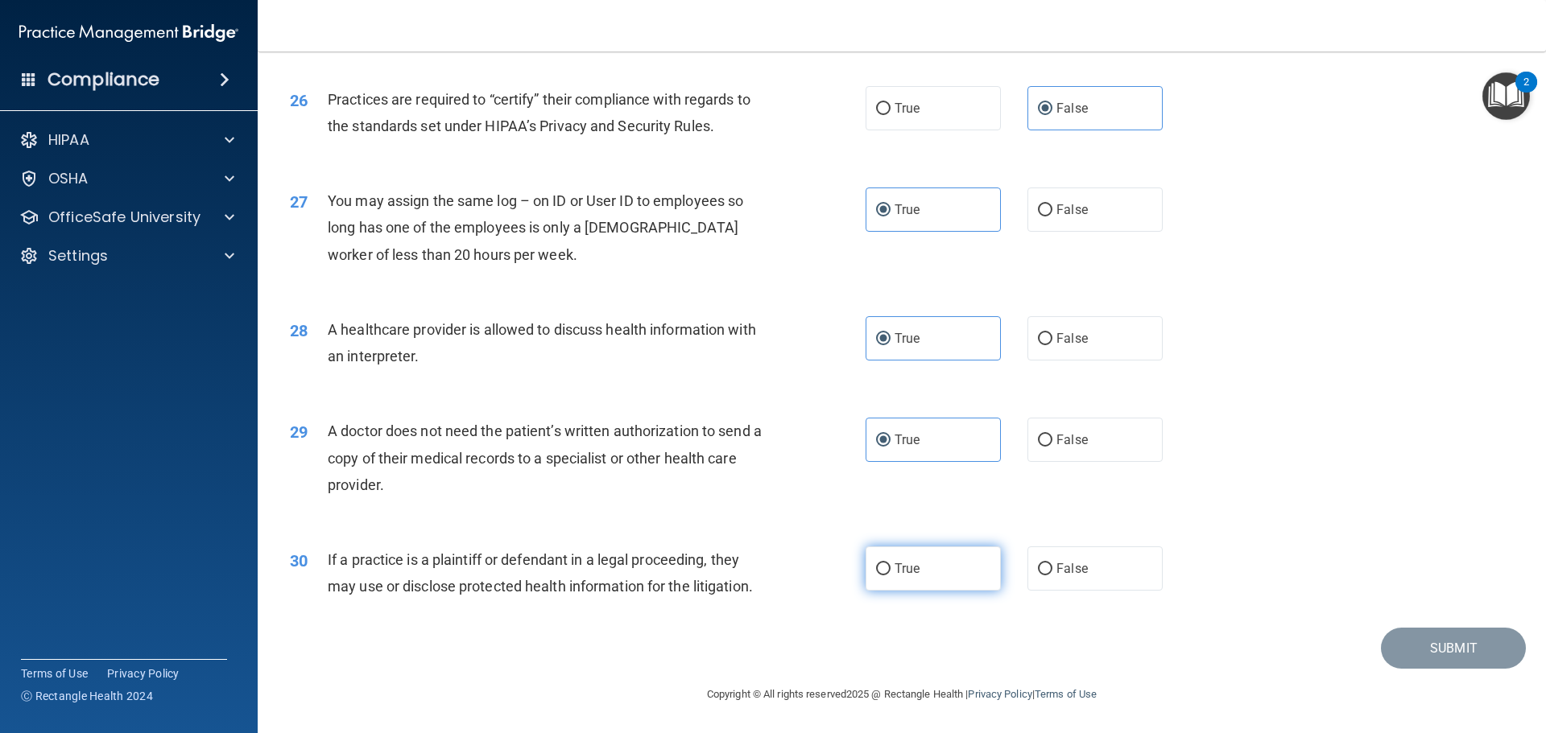
radio input "true"
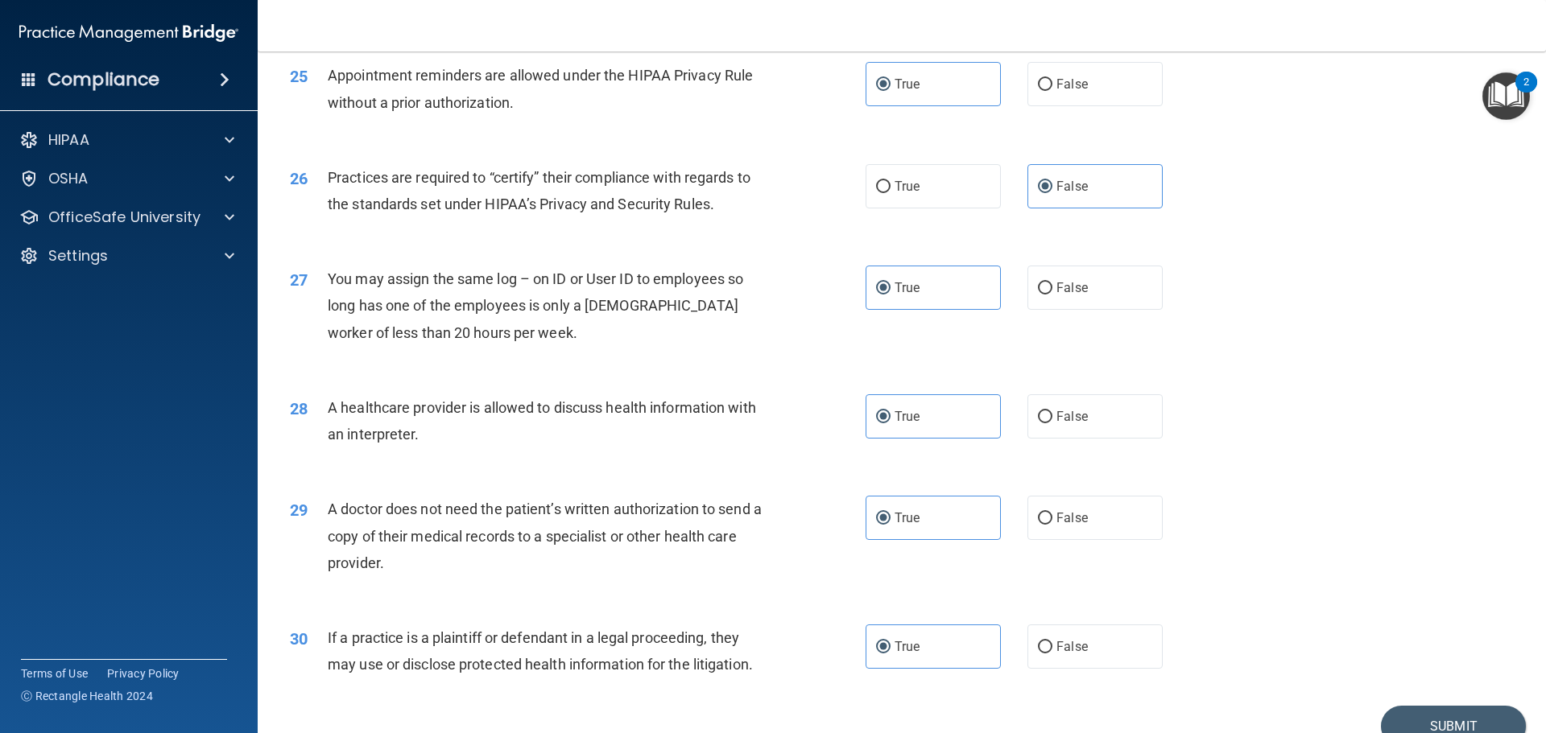
scroll to position [2934, 0]
click at [1432, 723] on button "Submit" at bounding box center [1453, 729] width 145 height 41
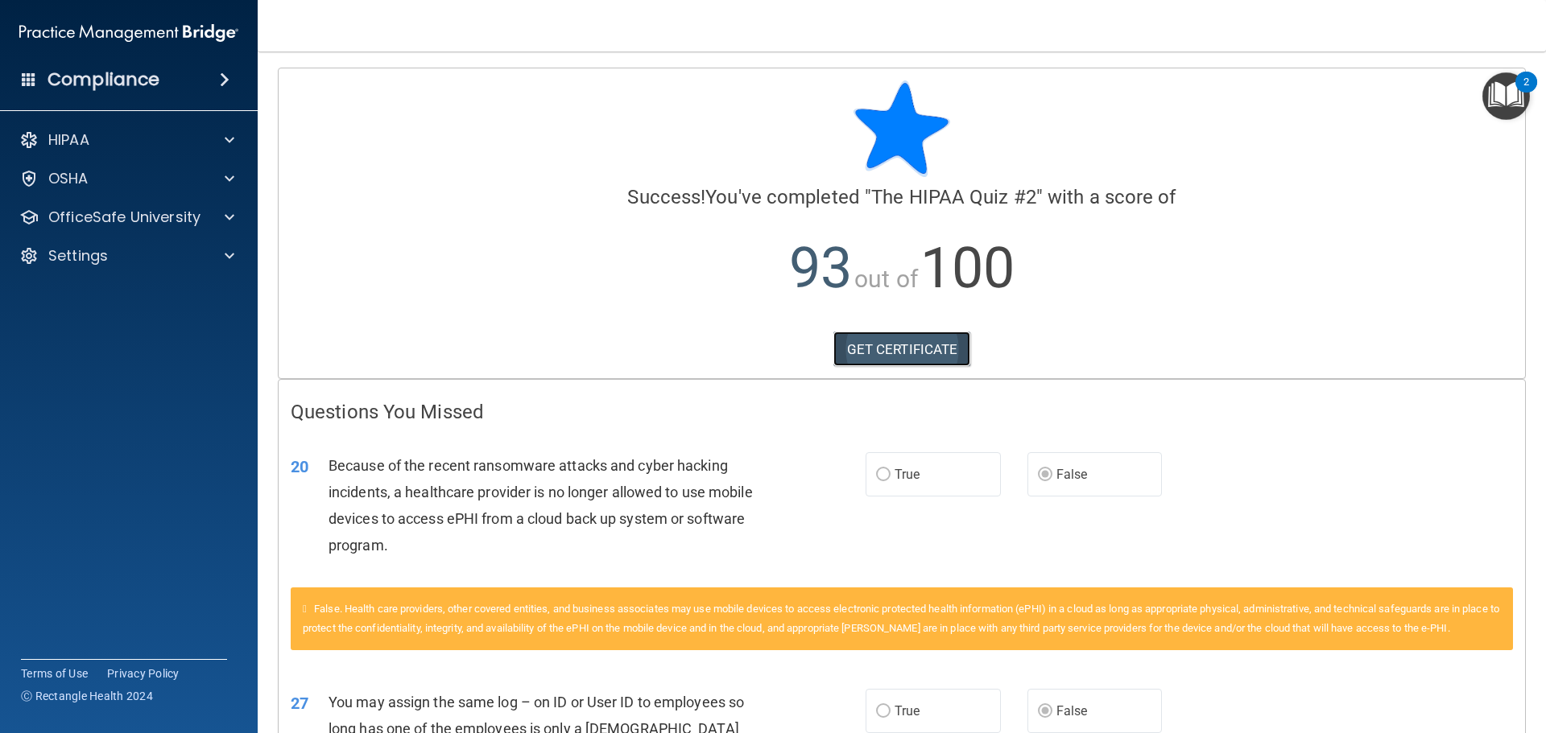
click at [909, 353] on link "GET CERTIFICATE" at bounding box center [902, 349] width 138 height 35
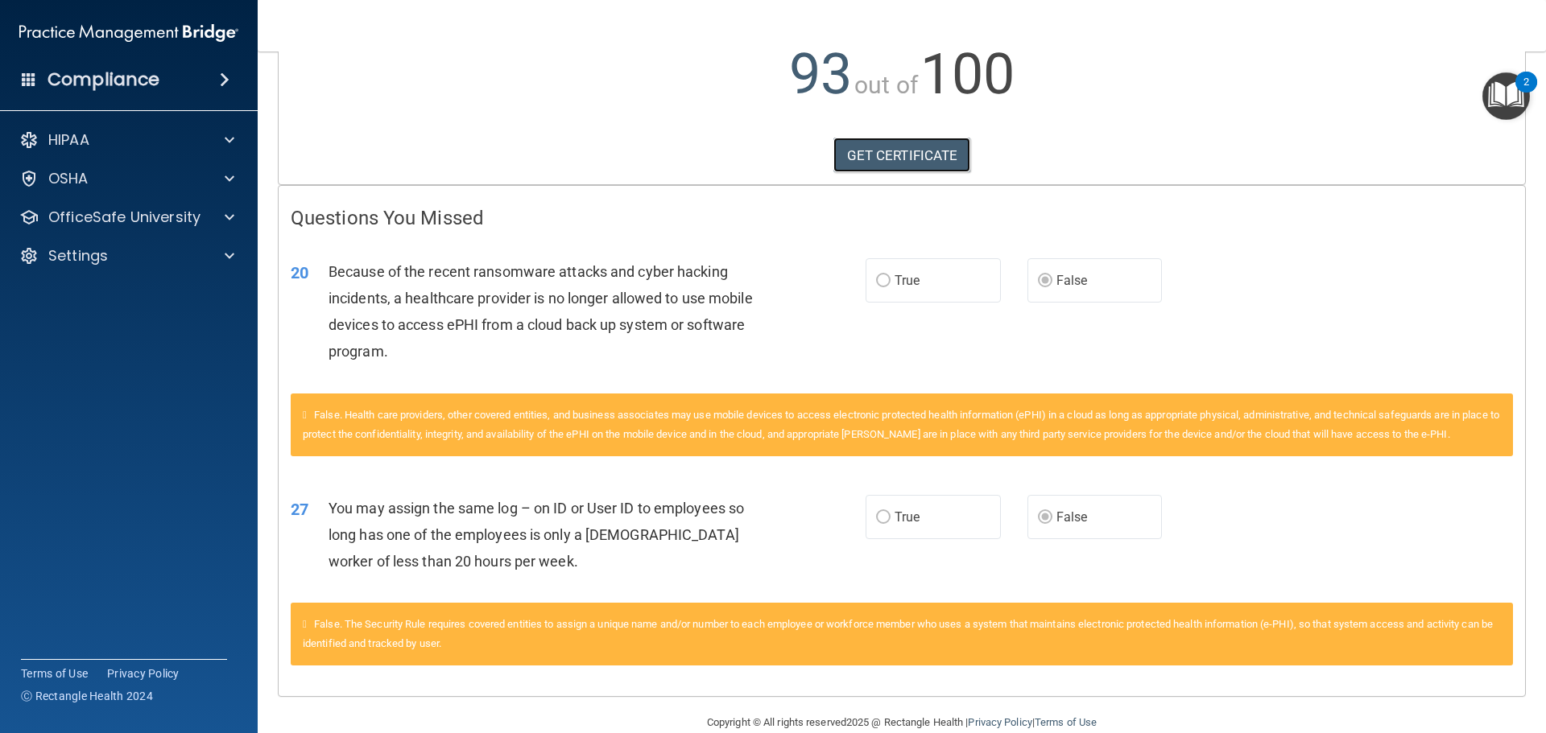
scroll to position [222, 0]
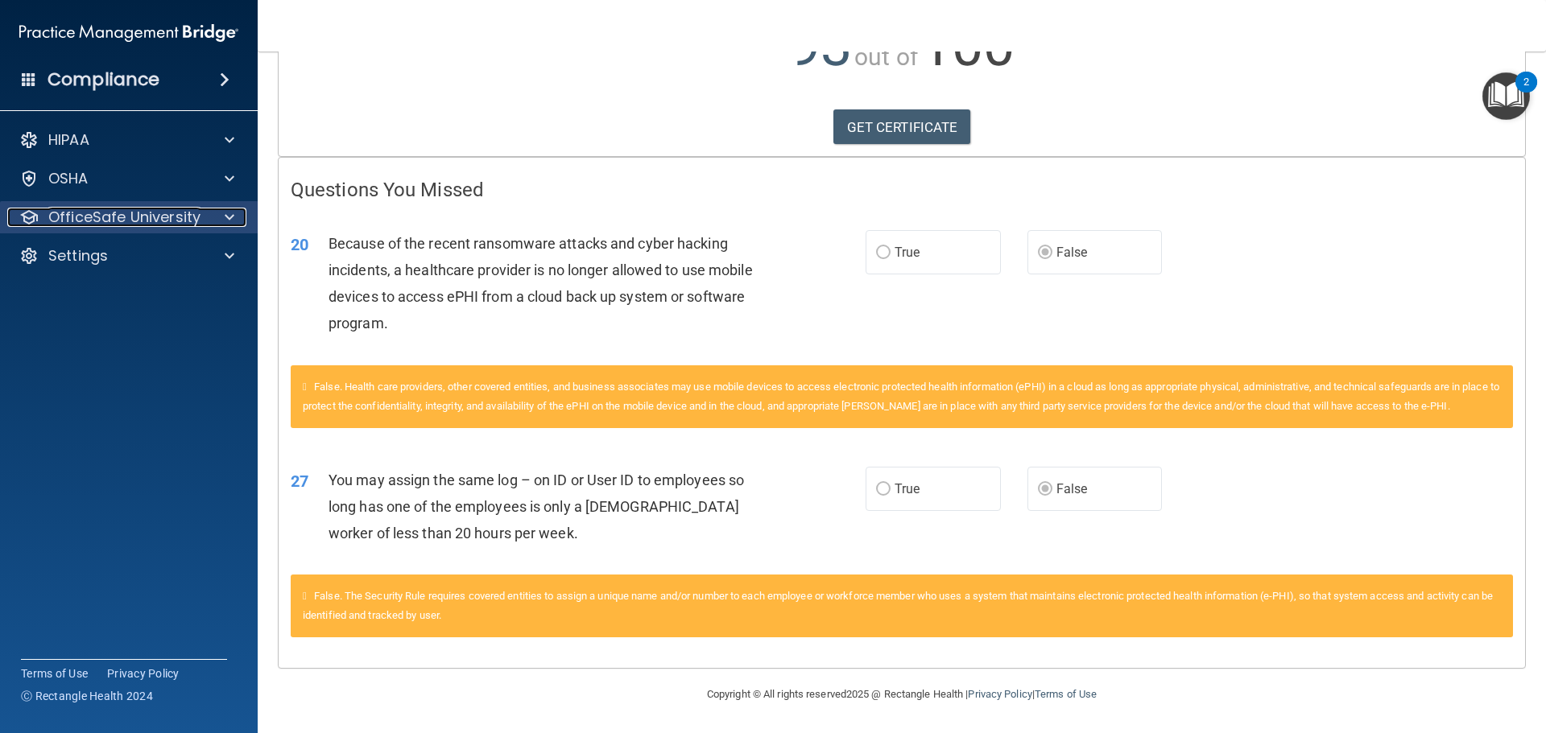
click at [223, 221] on div at bounding box center [227, 217] width 40 height 19
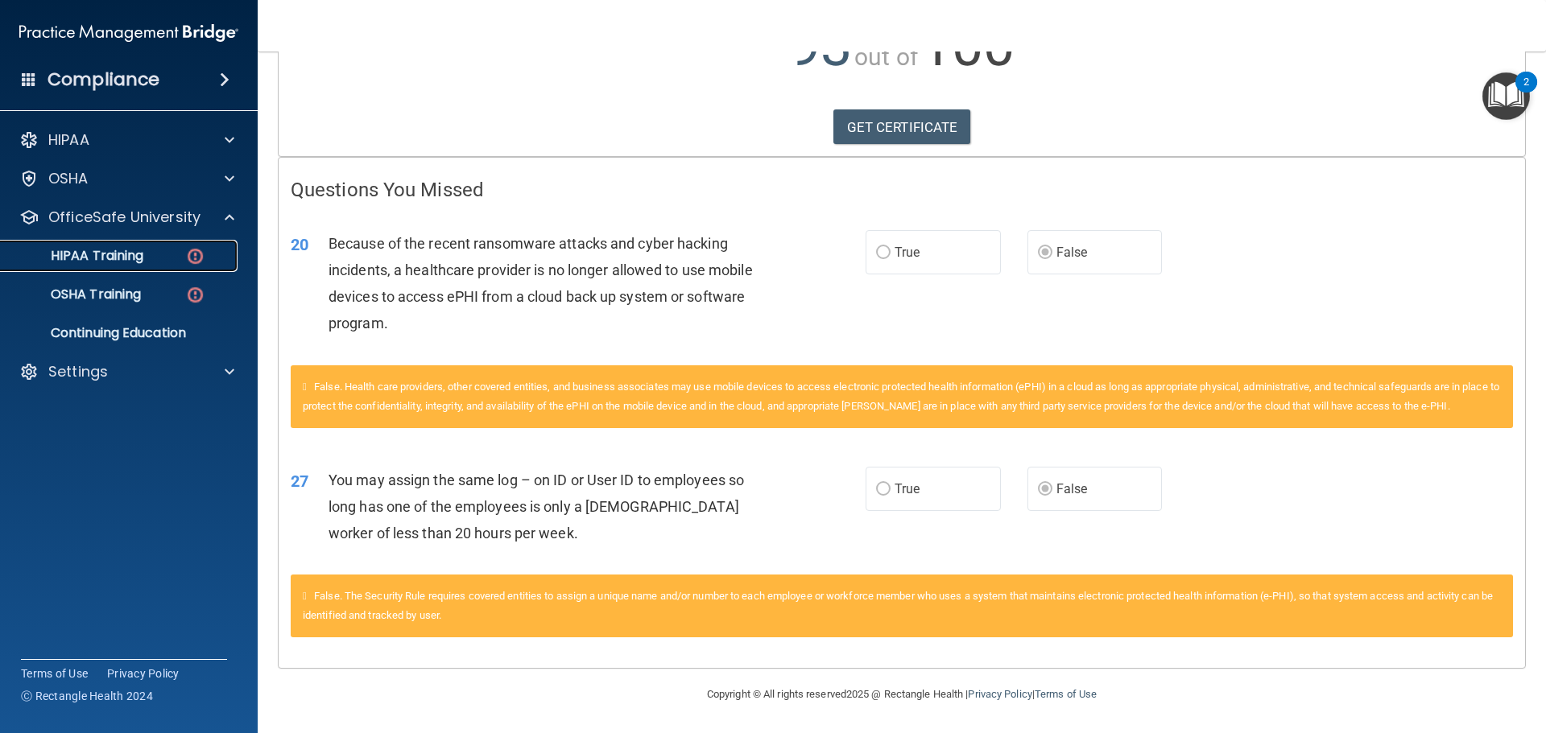
click at [169, 267] on link "HIPAA Training" at bounding box center [111, 256] width 254 height 32
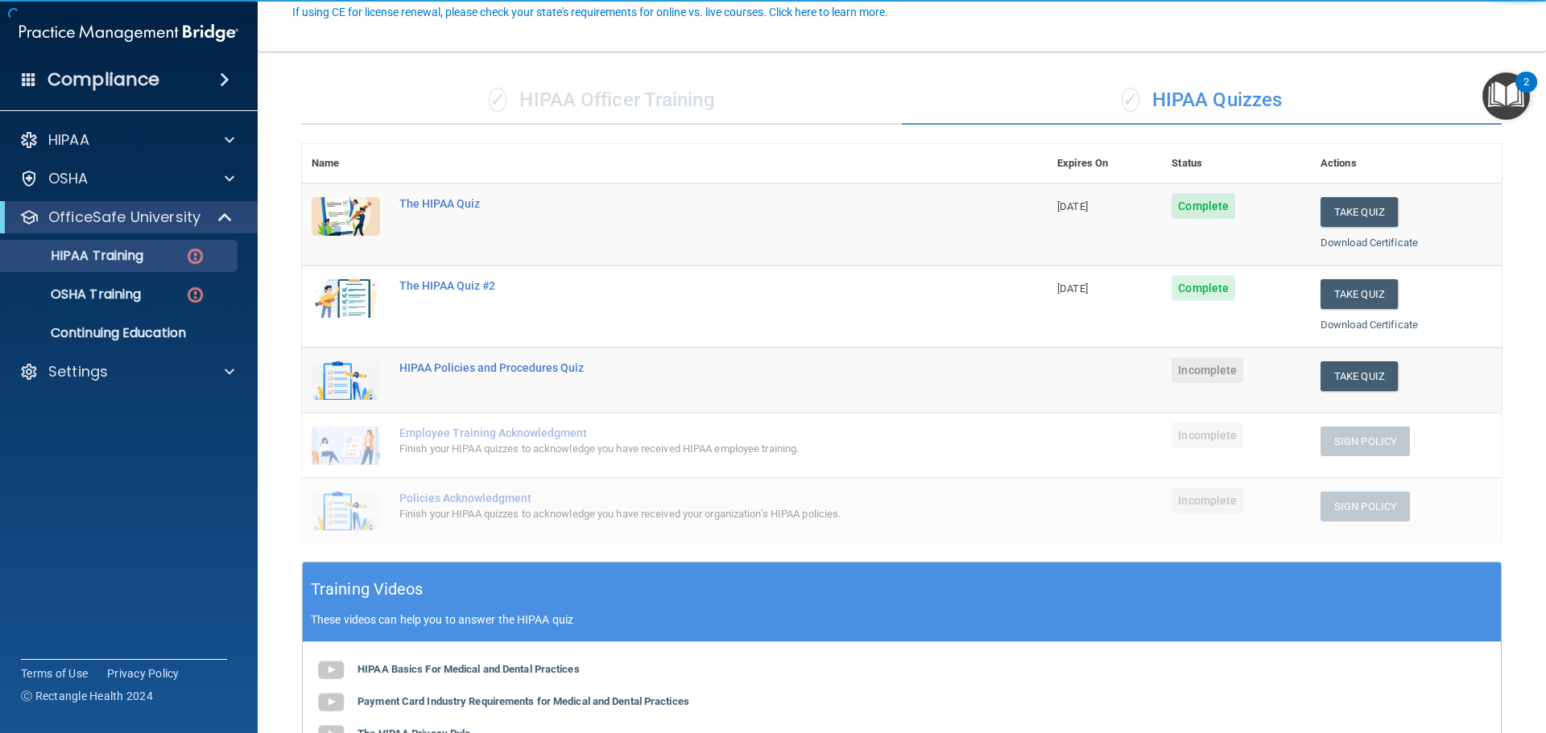
scroll to position [161, 0]
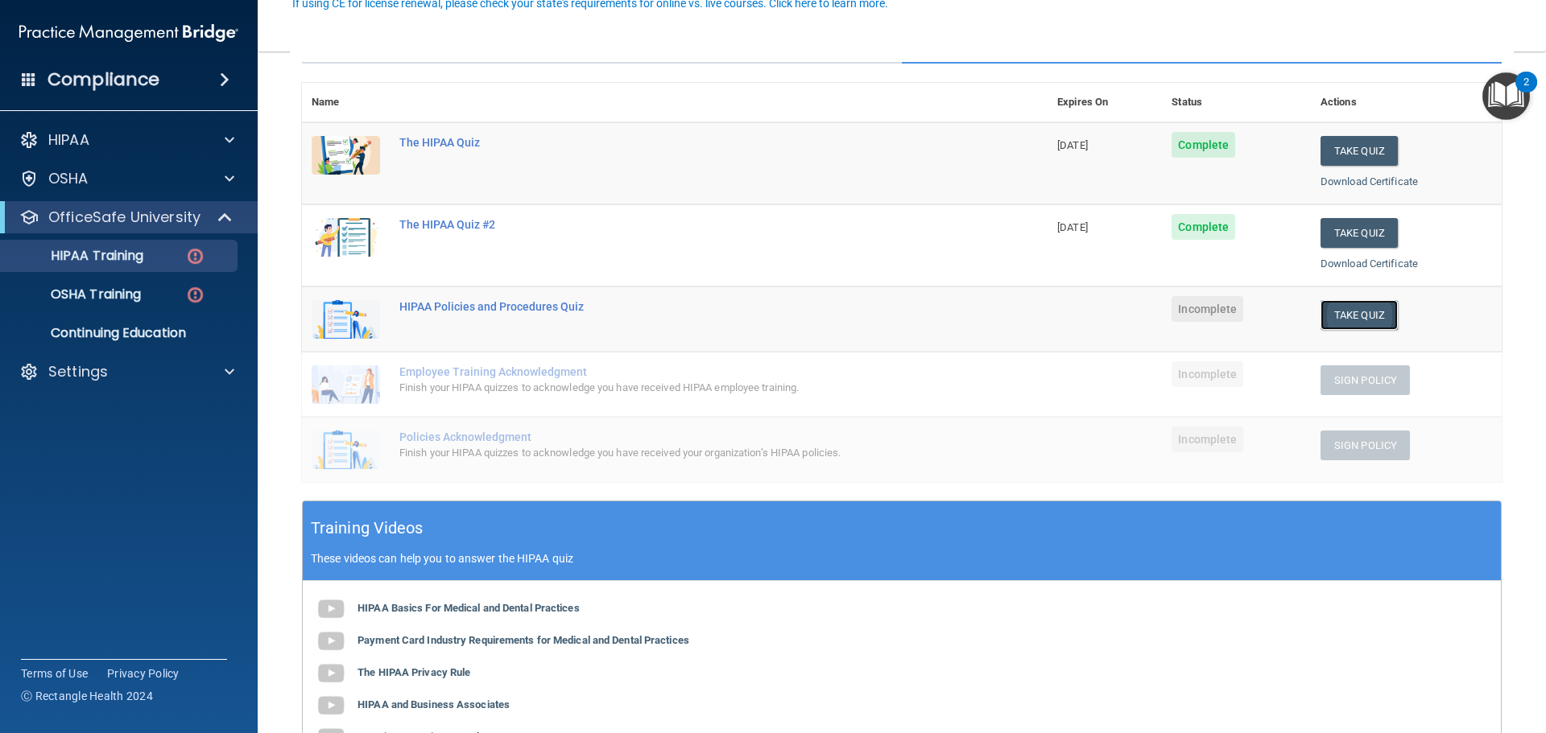
click at [1320, 323] on button "Take Quiz" at bounding box center [1358, 315] width 77 height 30
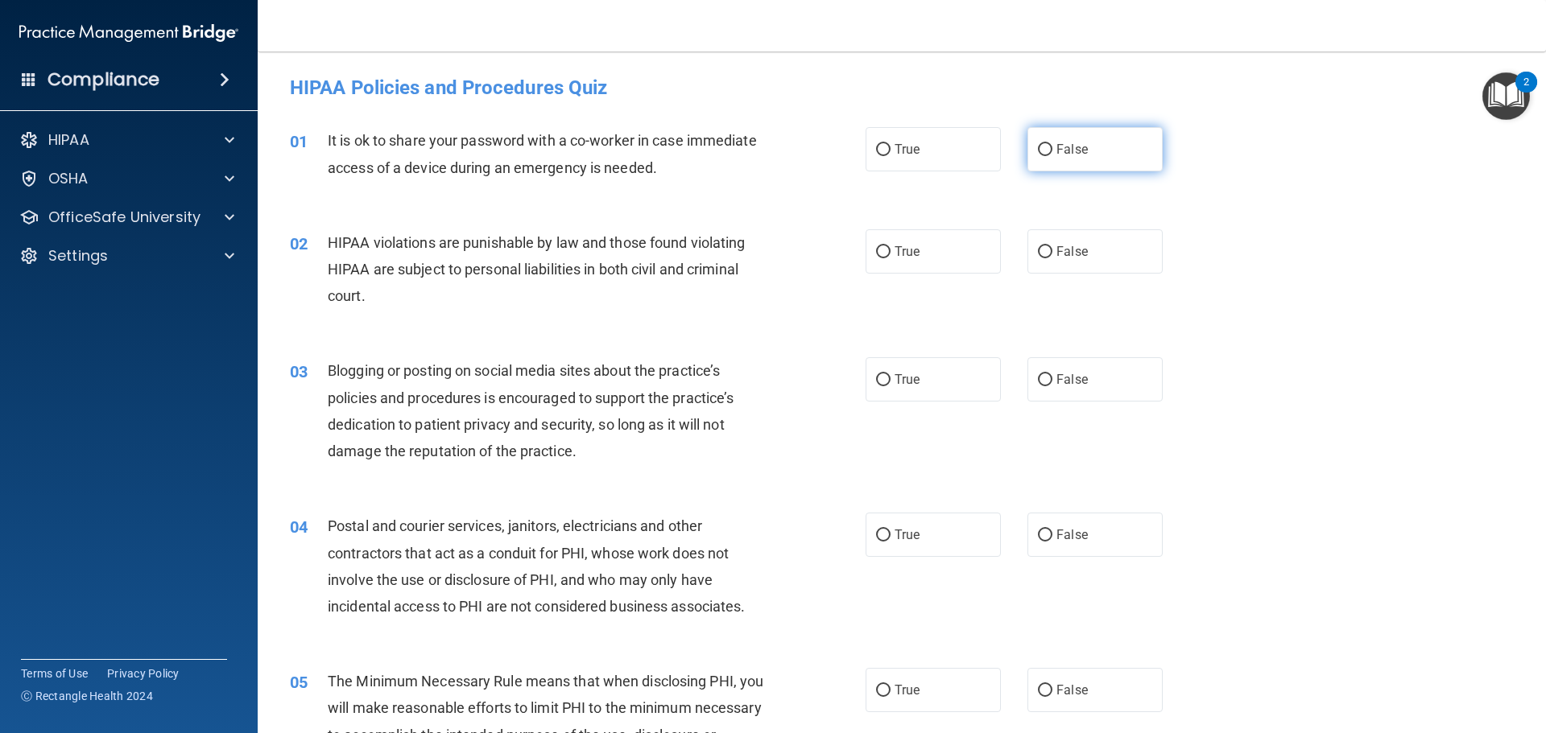
click at [1083, 152] on label "False" at bounding box center [1094, 149] width 135 height 44
click at [1052, 152] on input "False" at bounding box center [1045, 150] width 14 height 12
radio input "true"
click at [876, 254] on input "True" at bounding box center [883, 252] width 14 height 12
radio input "true"
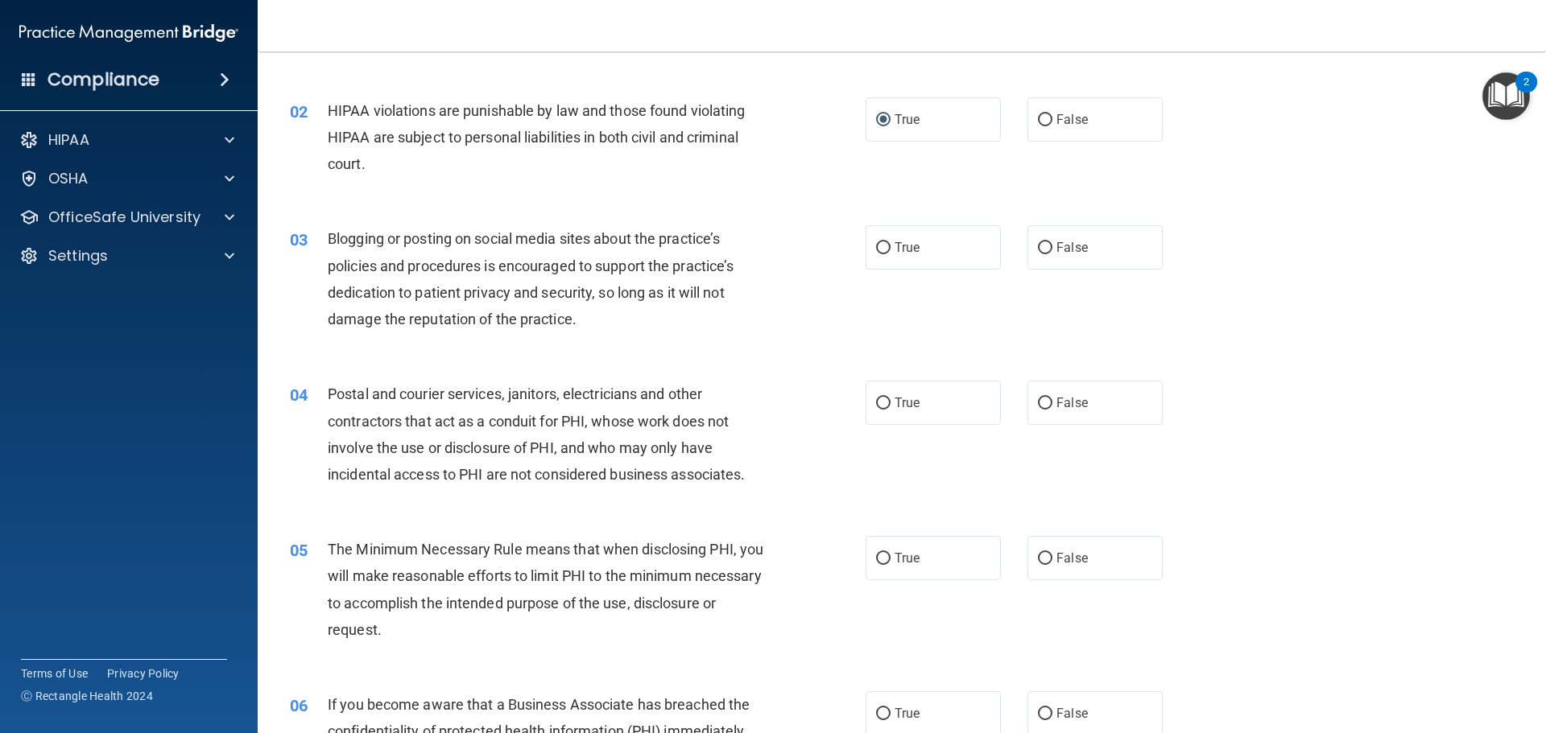
scroll to position [161, 0]
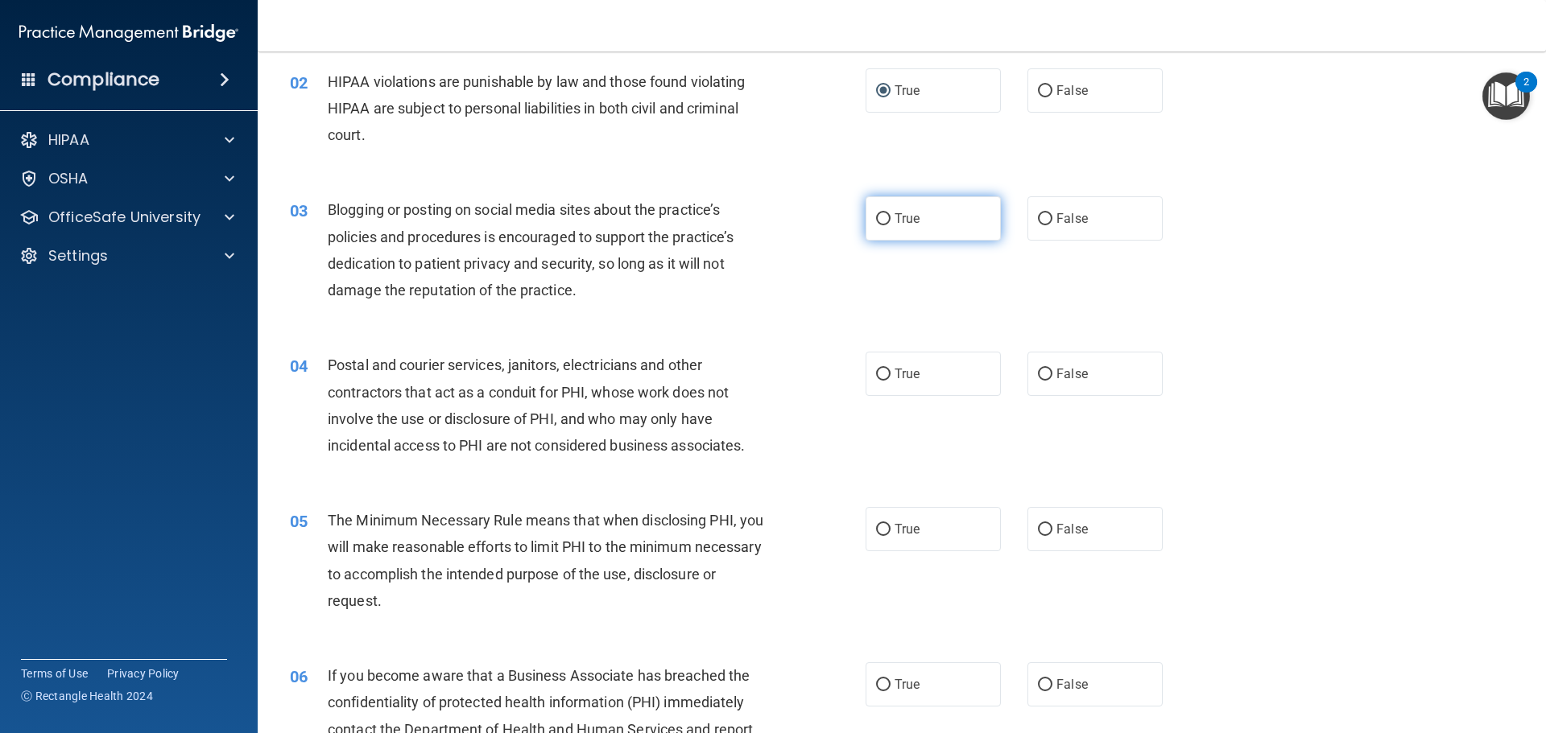
click at [911, 229] on label "True" at bounding box center [933, 218] width 135 height 44
click at [890, 225] on input "True" at bounding box center [883, 219] width 14 height 12
radio input "true"
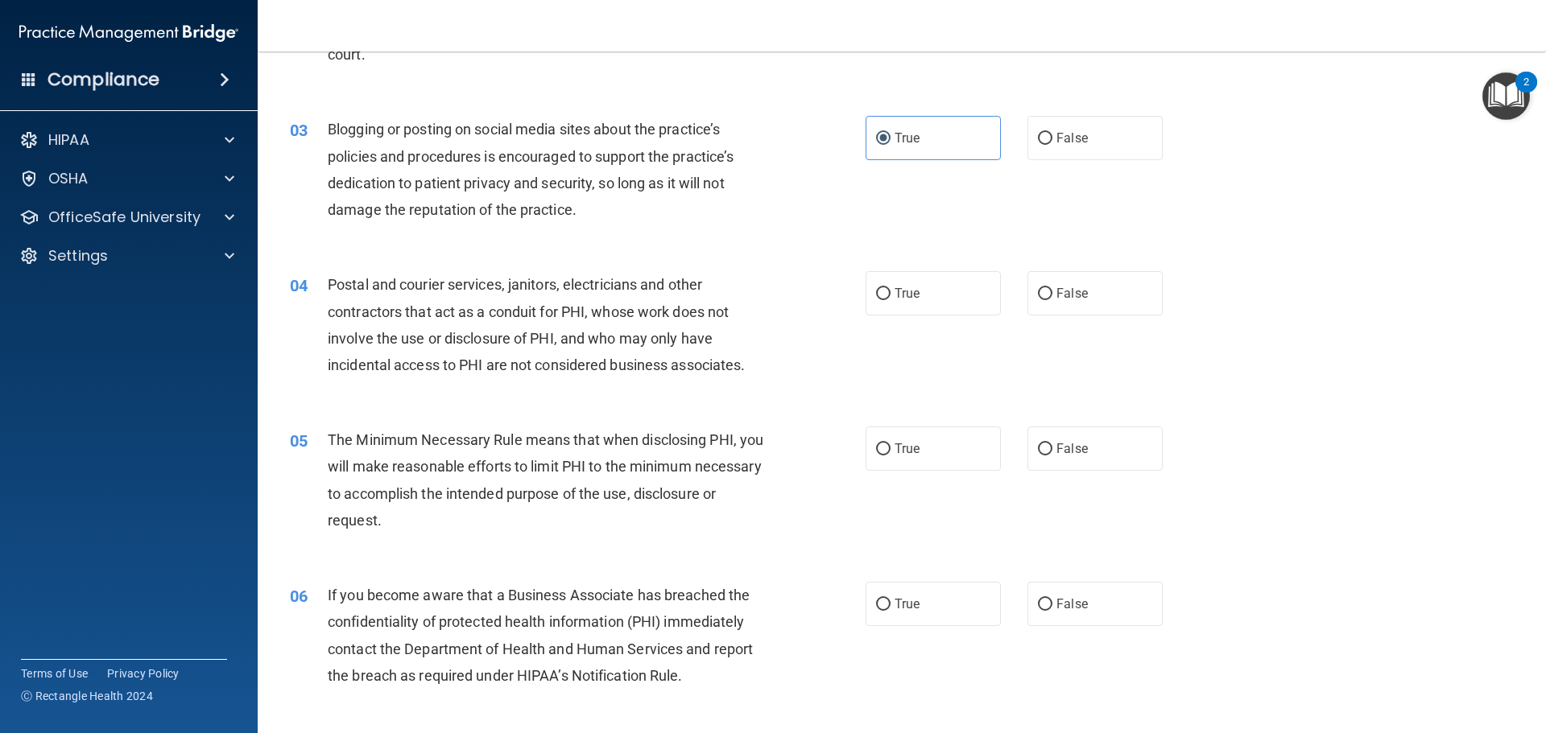
scroll to position [322, 0]
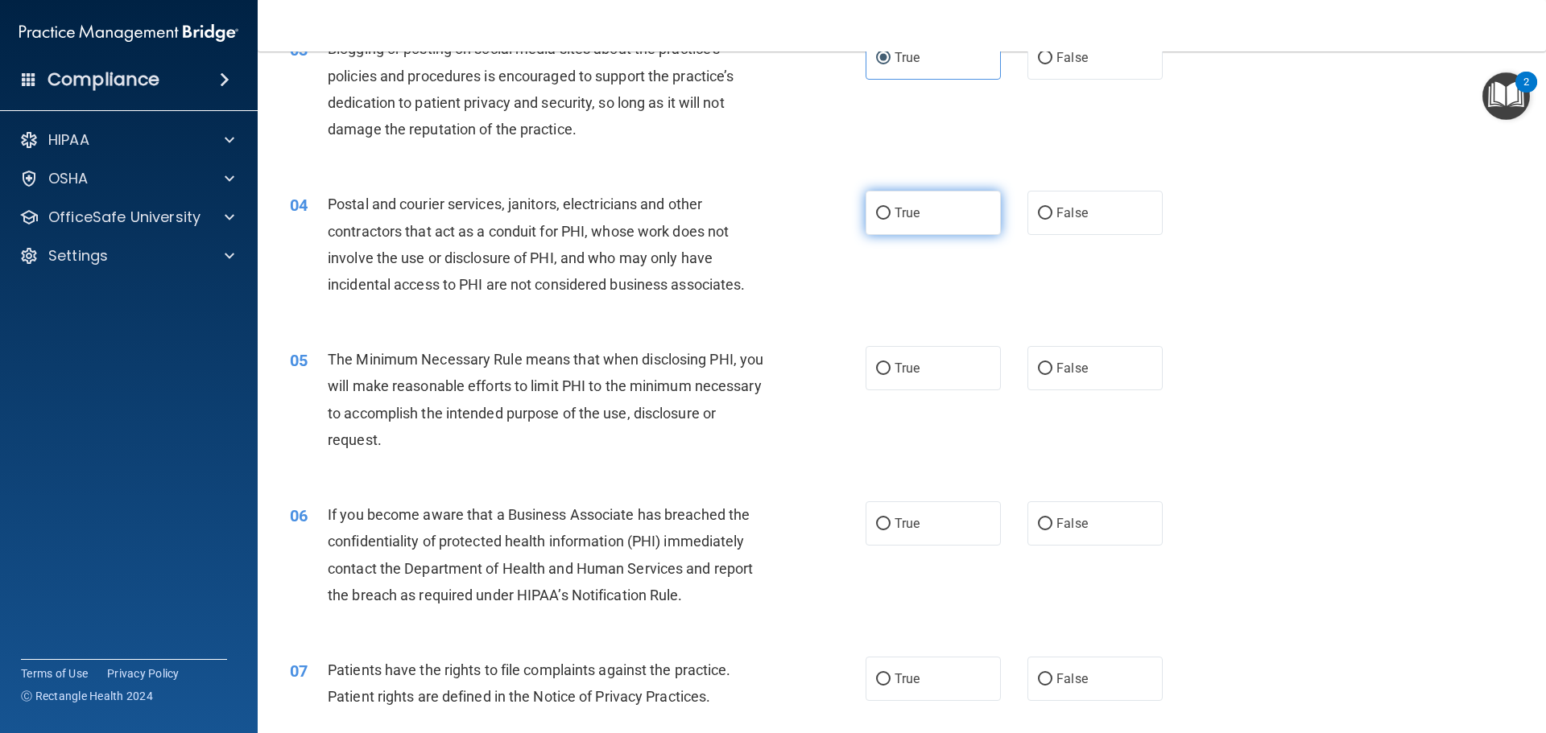
click at [908, 217] on span "True" at bounding box center [907, 212] width 25 height 15
click at [890, 217] on input "True" at bounding box center [883, 214] width 14 height 12
radio input "true"
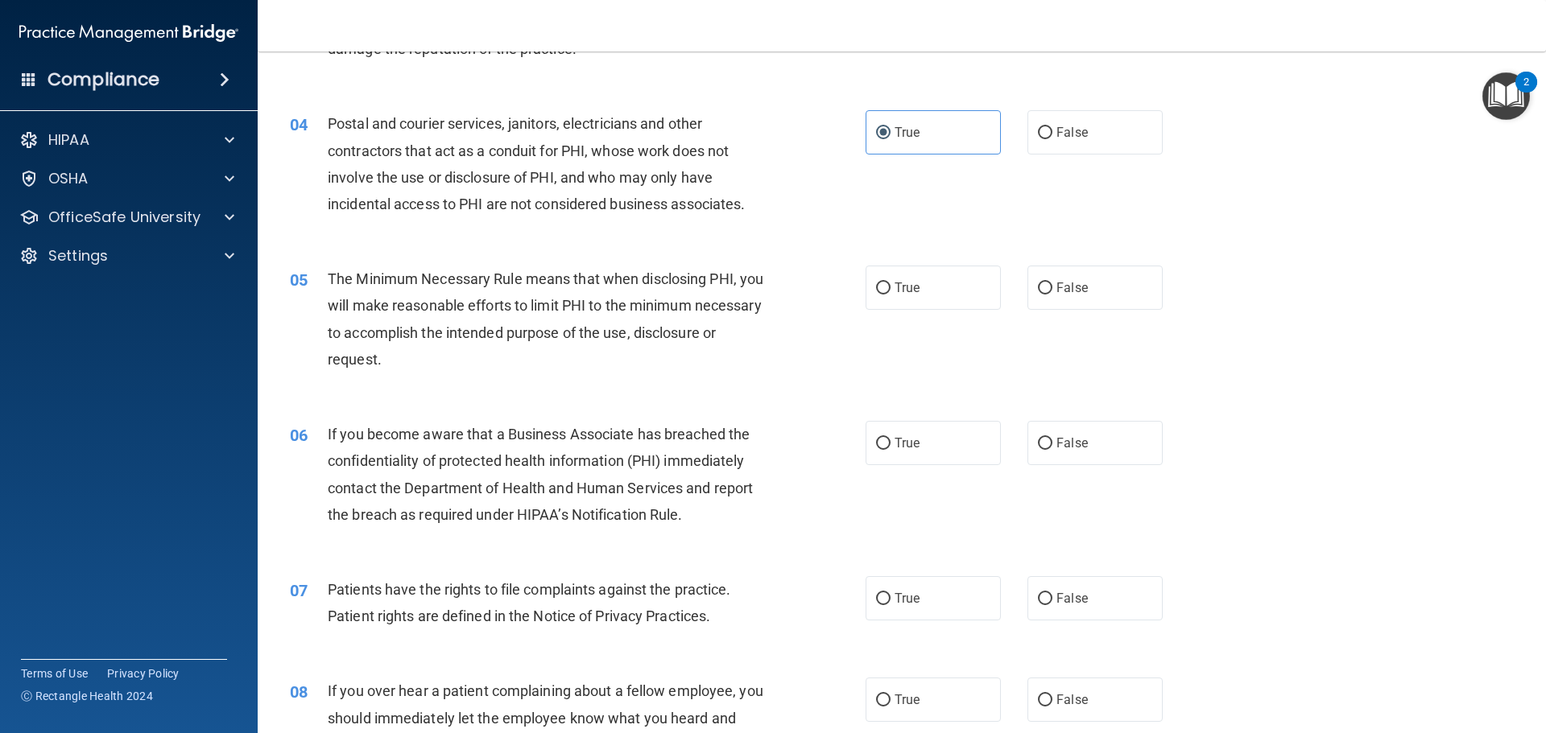
scroll to position [483, 0]
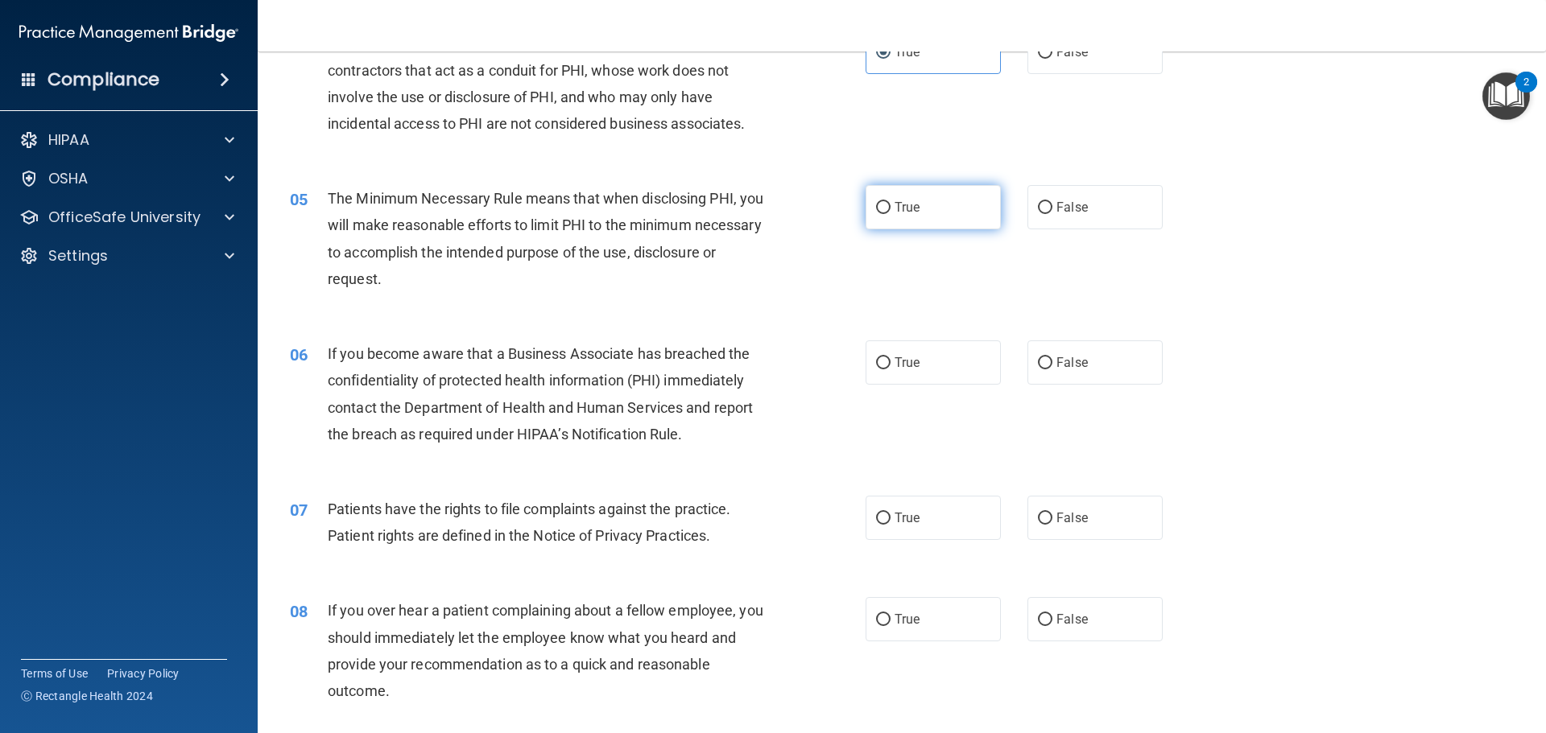
click at [895, 209] on span "True" at bounding box center [907, 207] width 25 height 15
click at [890, 209] on input "True" at bounding box center [883, 208] width 14 height 12
radio input "true"
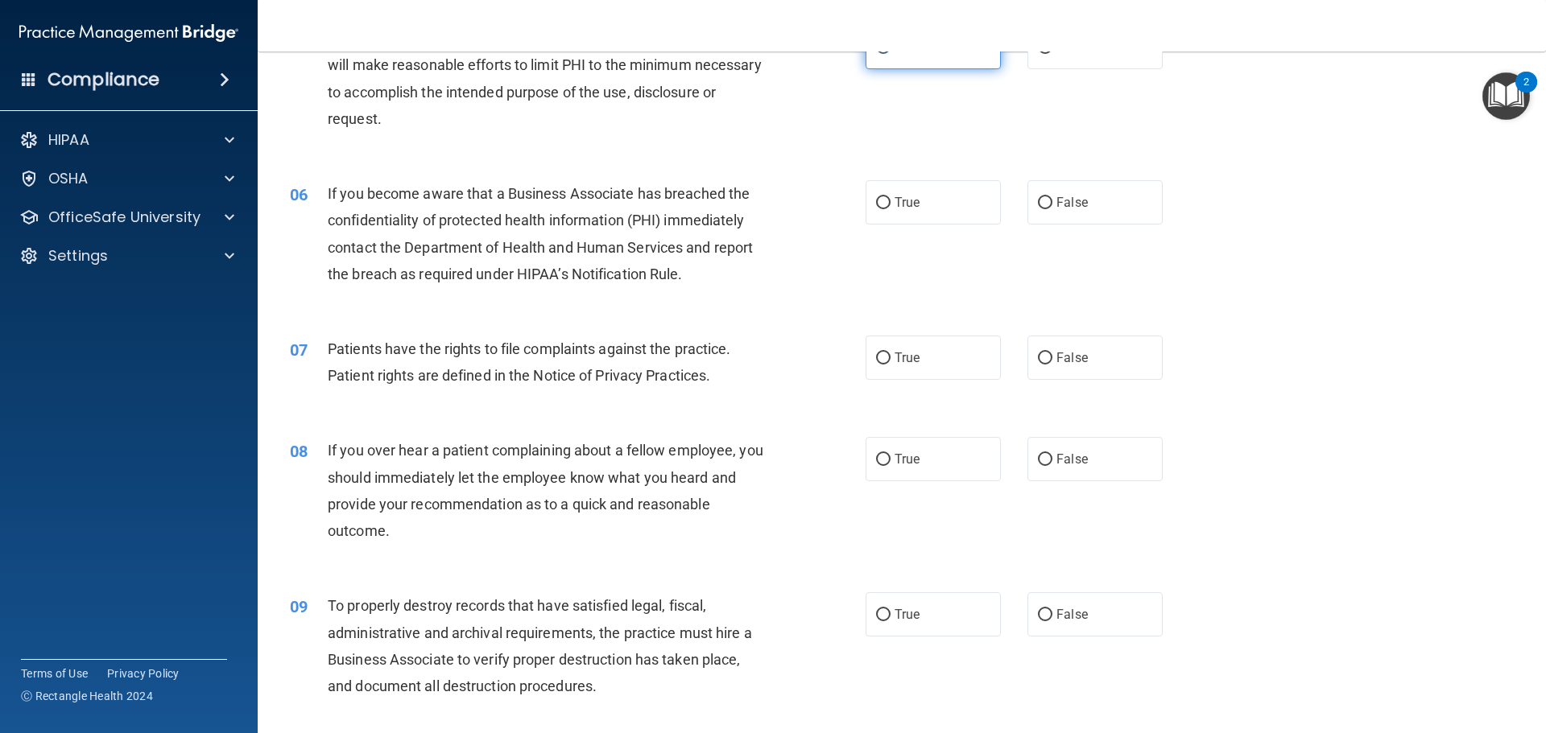
scroll to position [644, 0]
click at [921, 201] on label "True" at bounding box center [933, 202] width 135 height 44
click at [890, 201] on input "True" at bounding box center [883, 202] width 14 height 12
radio input "true"
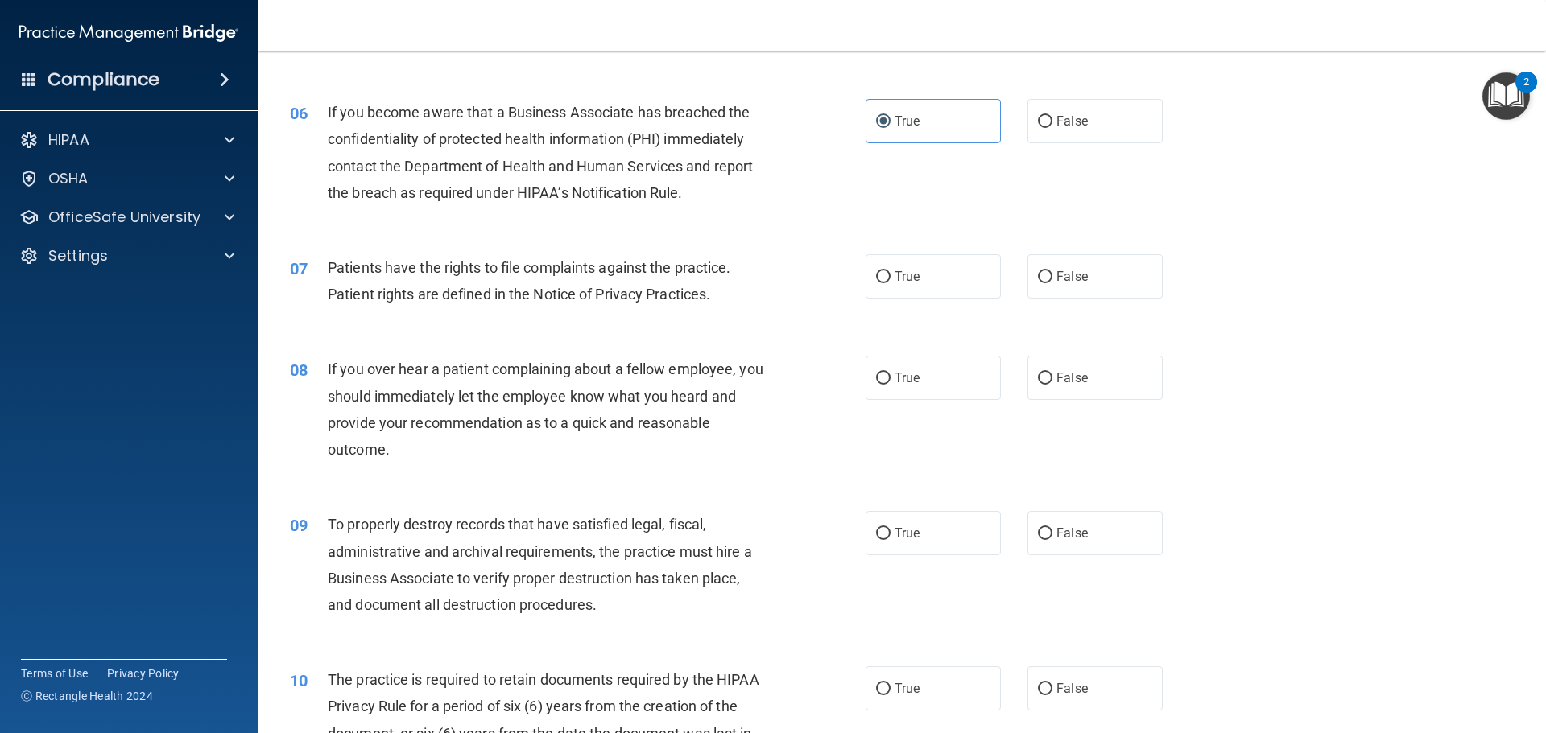
scroll to position [805, 0]
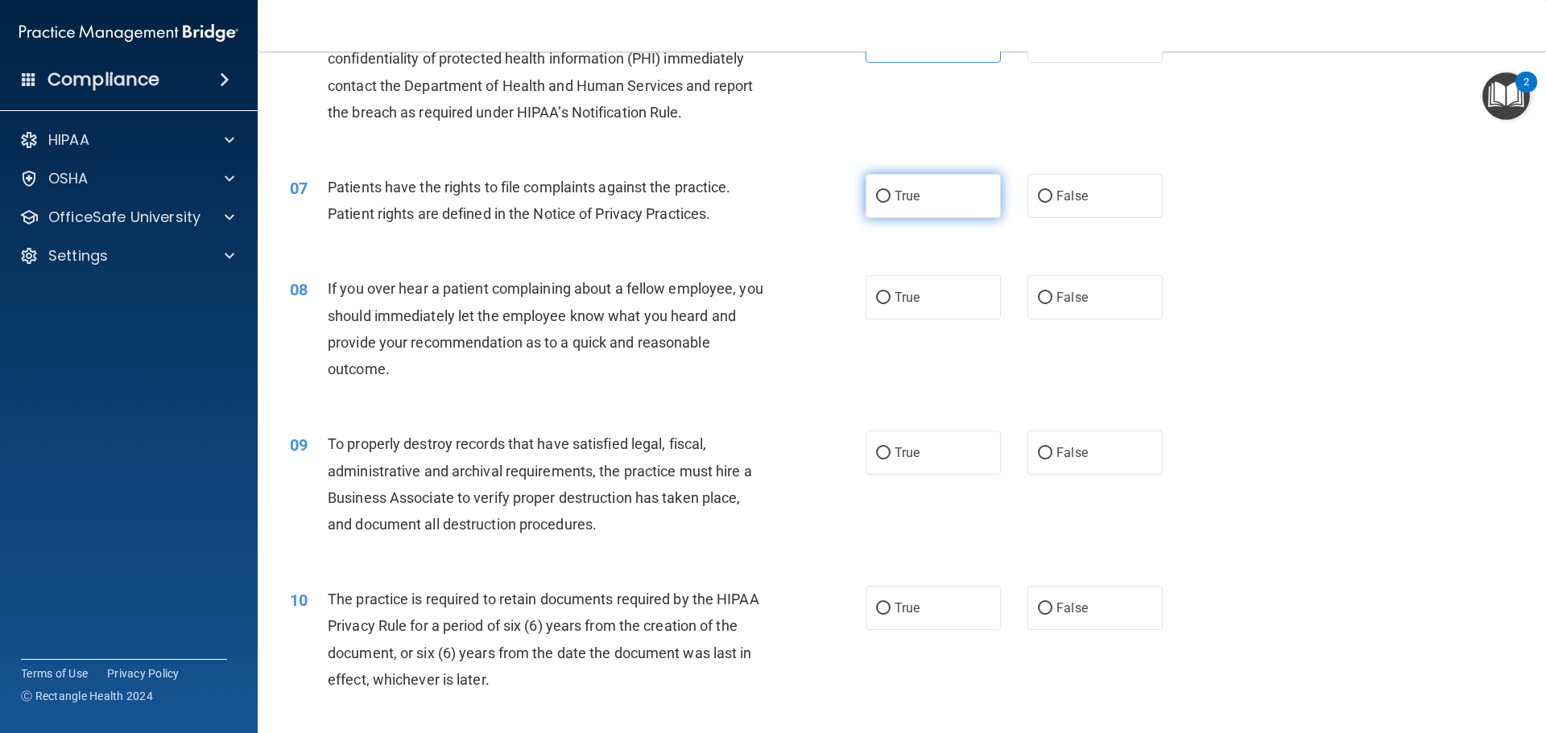
click at [876, 193] on input "True" at bounding box center [883, 197] width 14 height 12
radio input "true"
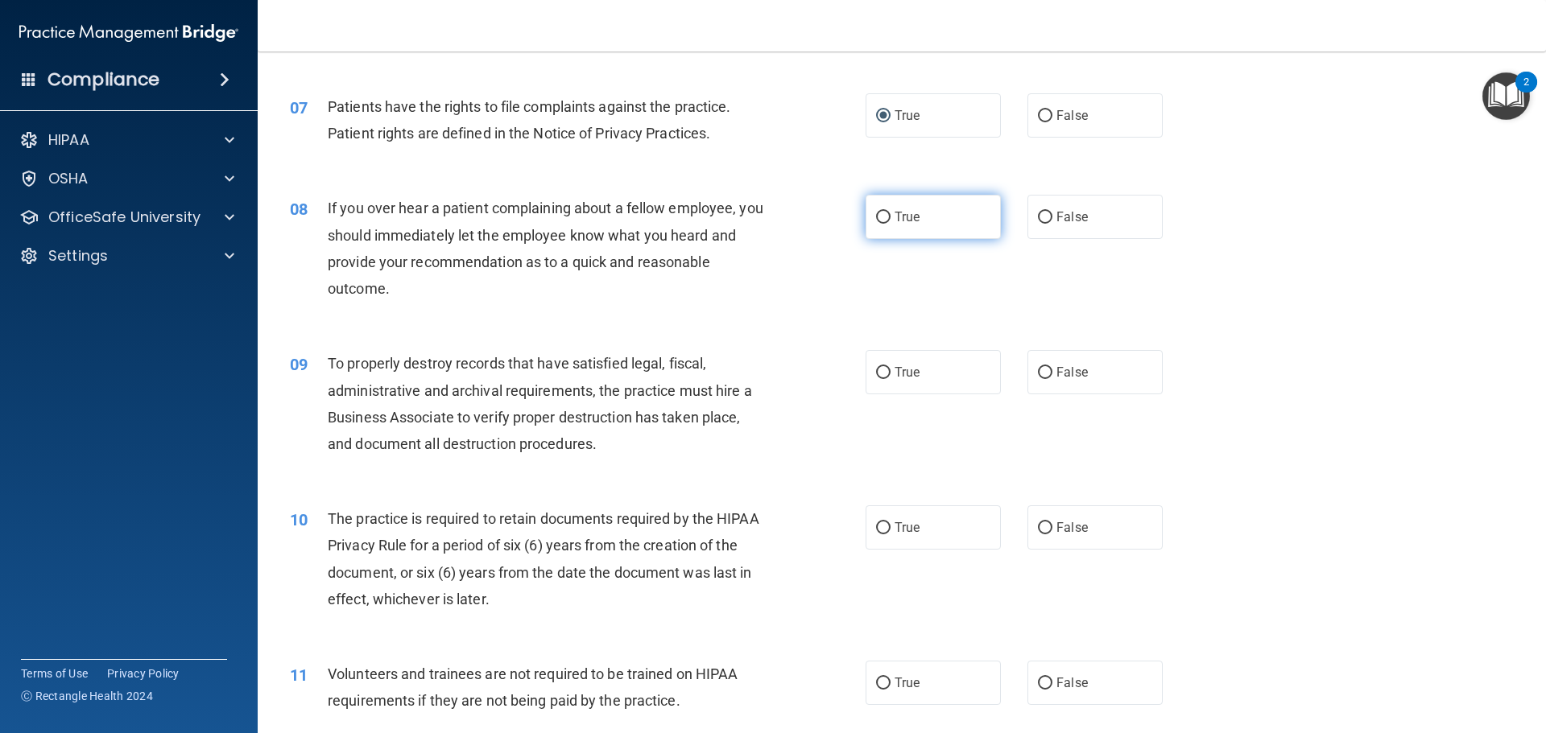
click at [981, 215] on label "True" at bounding box center [933, 217] width 135 height 44
click at [890, 215] on input "True" at bounding box center [883, 218] width 14 height 12
radio input "true"
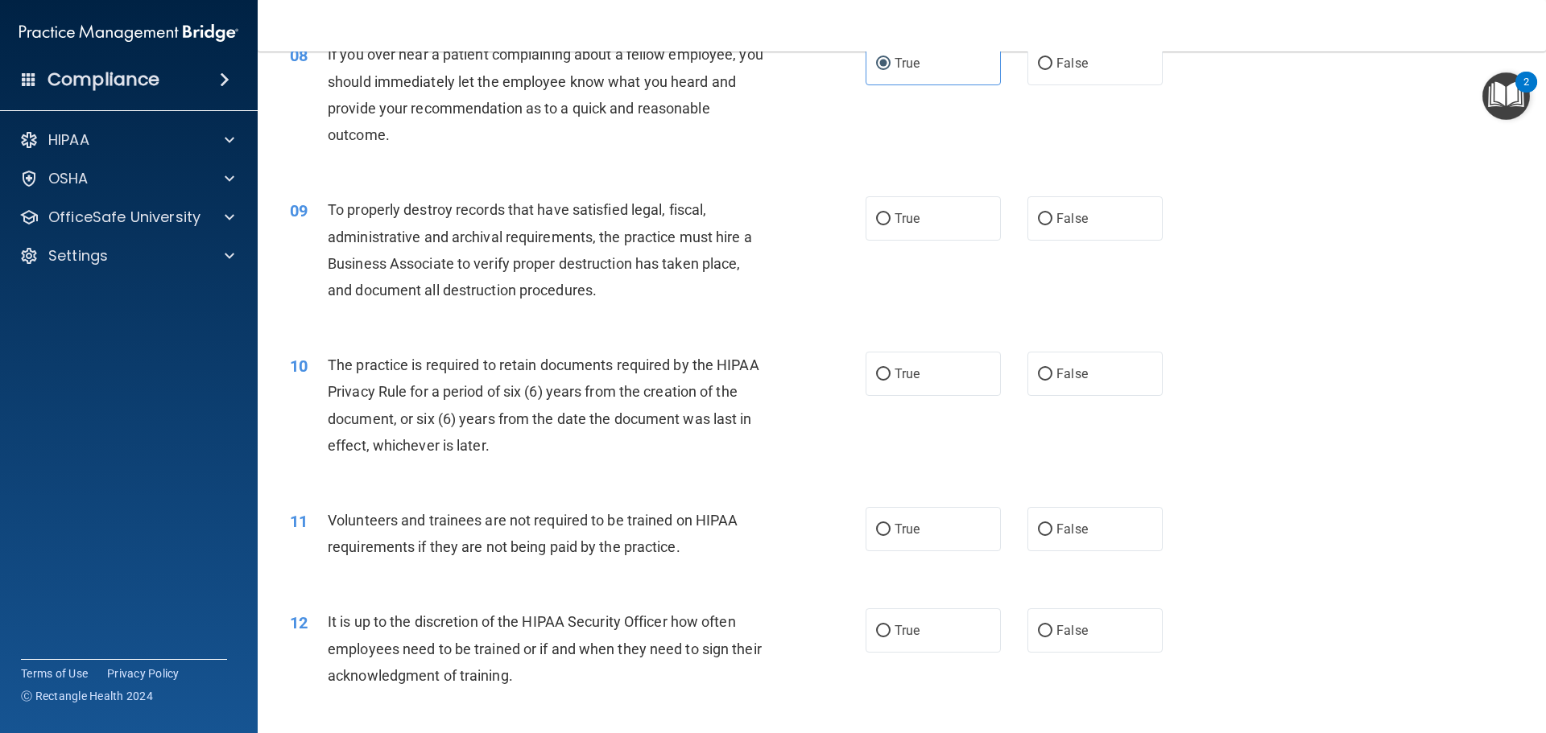
scroll to position [1047, 0]
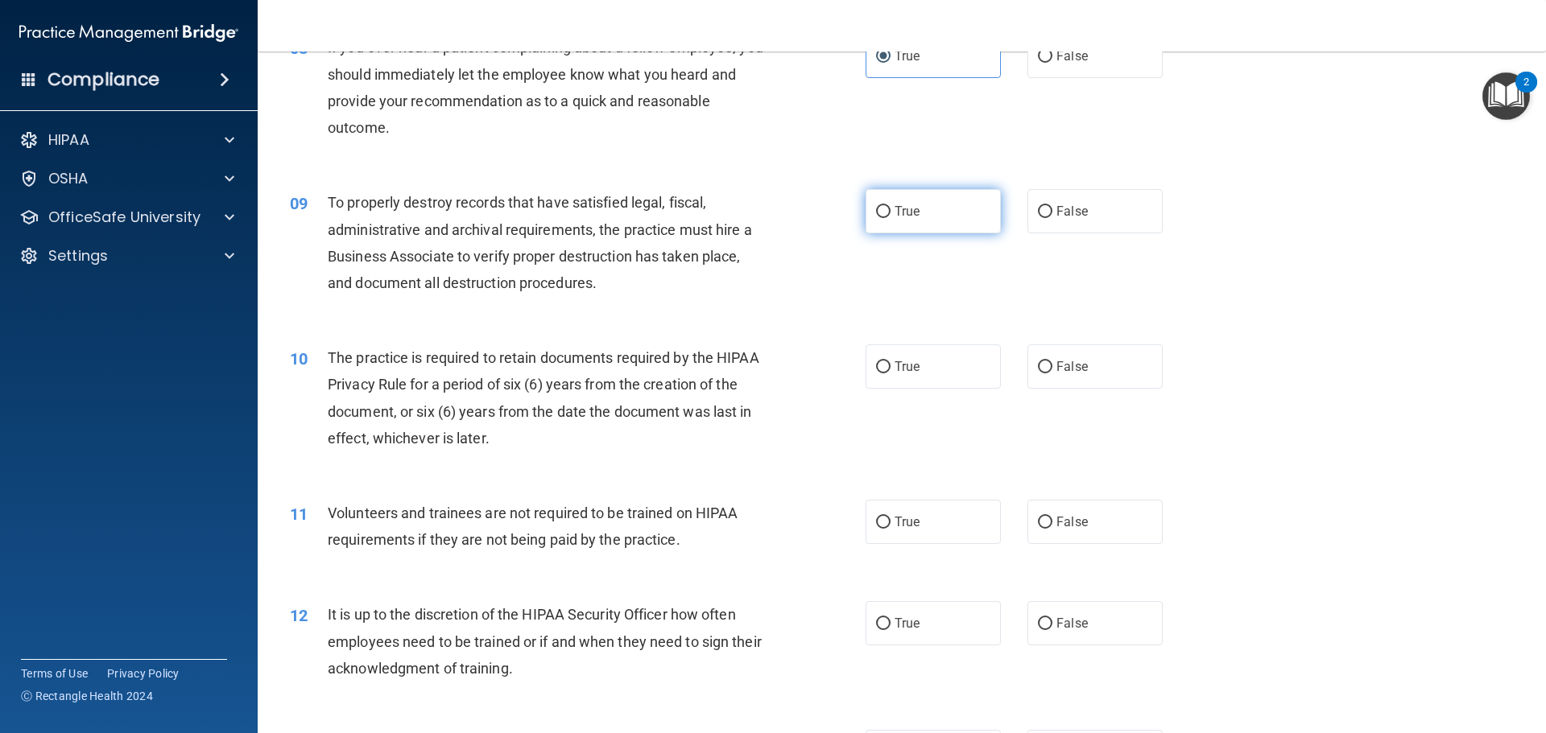
click at [953, 217] on label "True" at bounding box center [933, 211] width 135 height 44
click at [890, 217] on input "True" at bounding box center [883, 212] width 14 height 12
radio input "true"
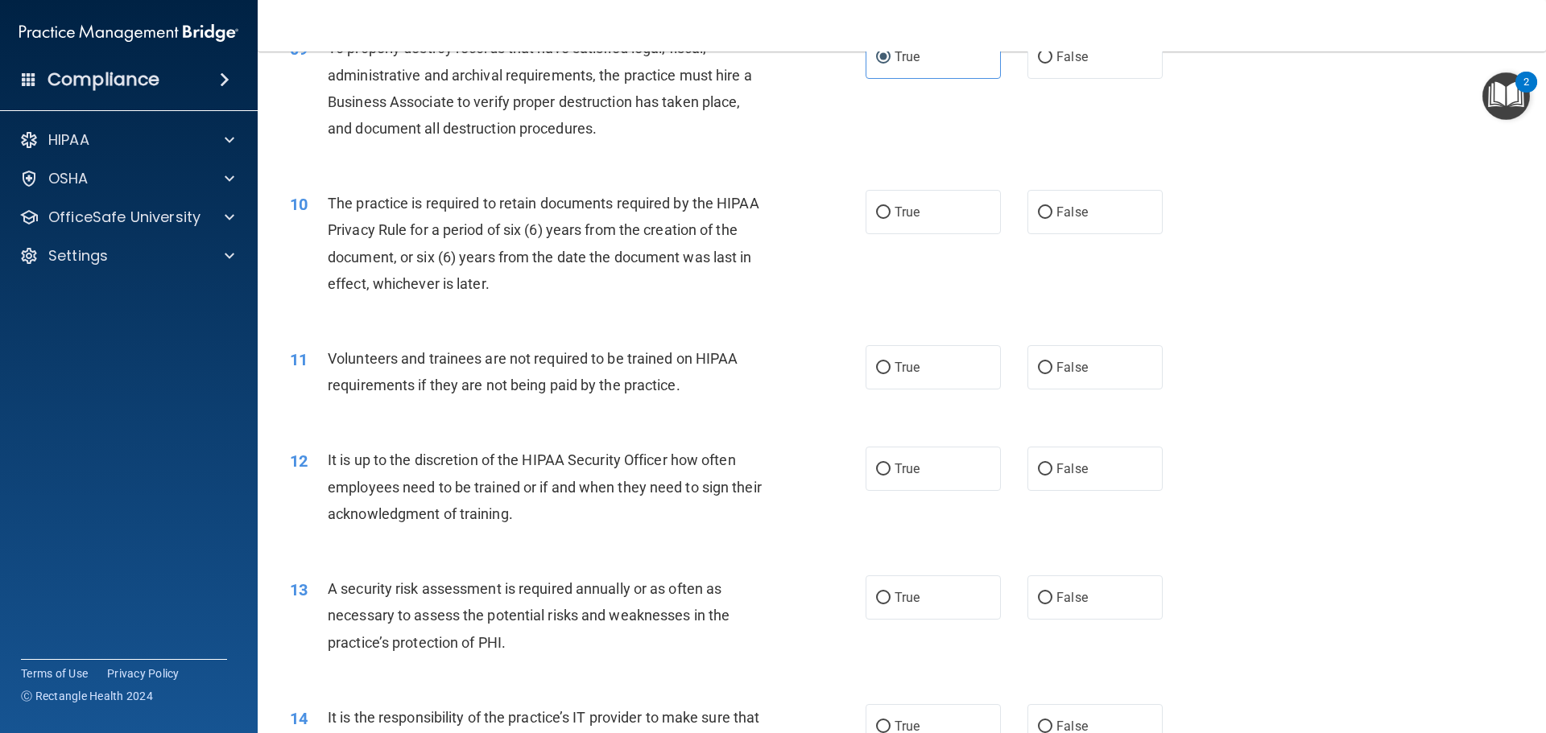
scroll to position [1208, 0]
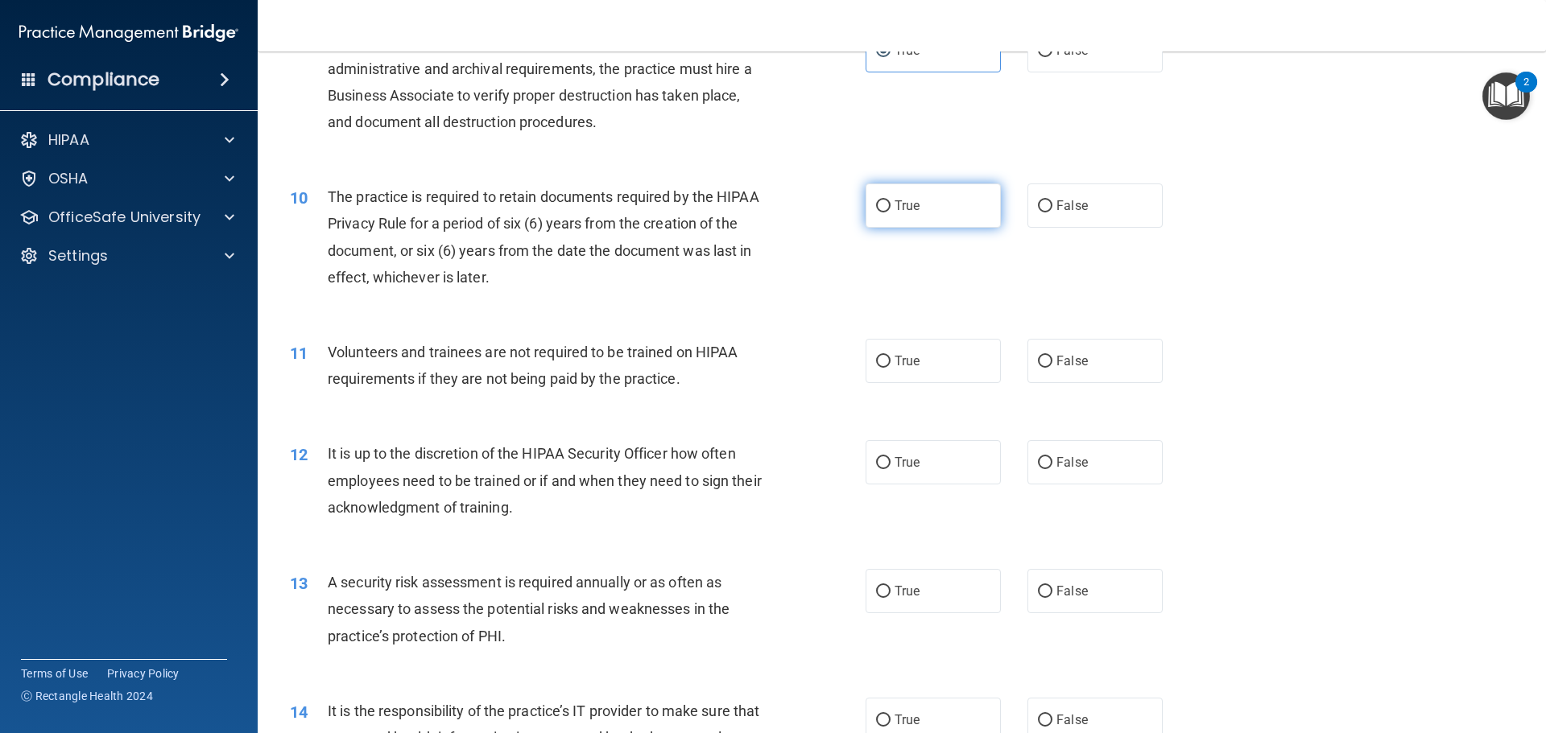
click at [911, 226] on label "True" at bounding box center [933, 206] width 135 height 44
click at [890, 213] on input "True" at bounding box center [883, 206] width 14 height 12
radio input "true"
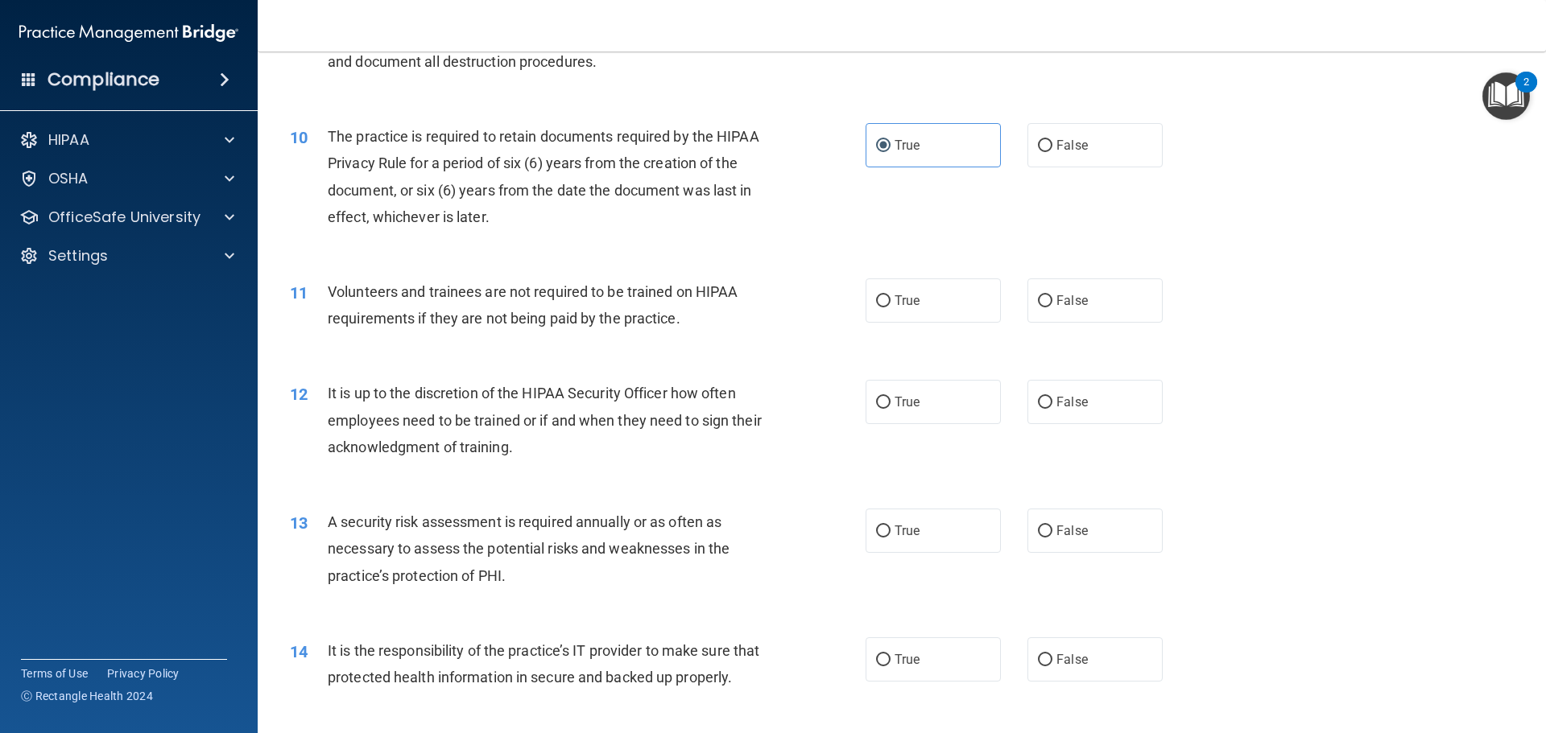
scroll to position [1369, 0]
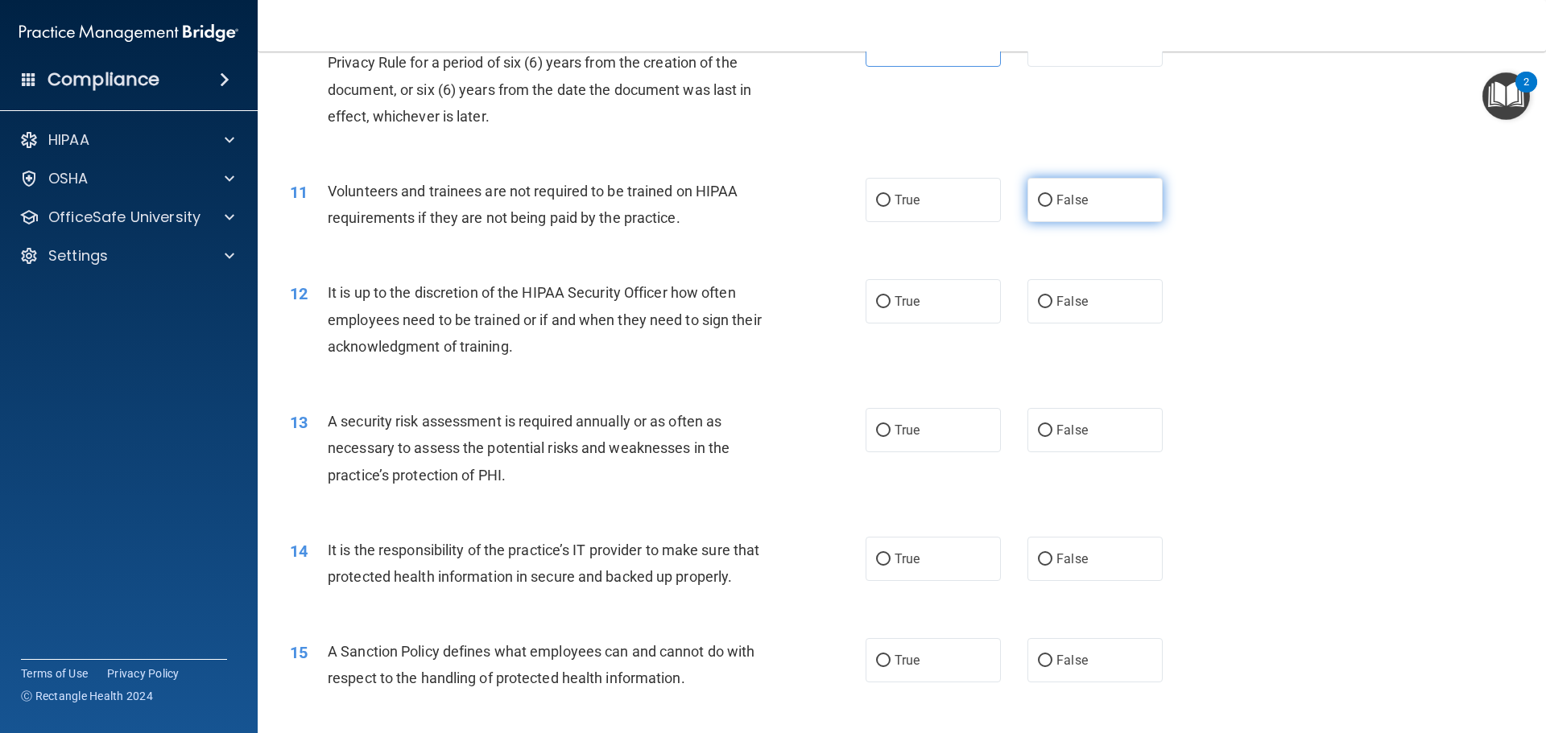
click at [1058, 200] on span "False" at bounding box center [1071, 199] width 31 height 15
click at [1052, 200] on input "False" at bounding box center [1045, 201] width 14 height 12
radio input "true"
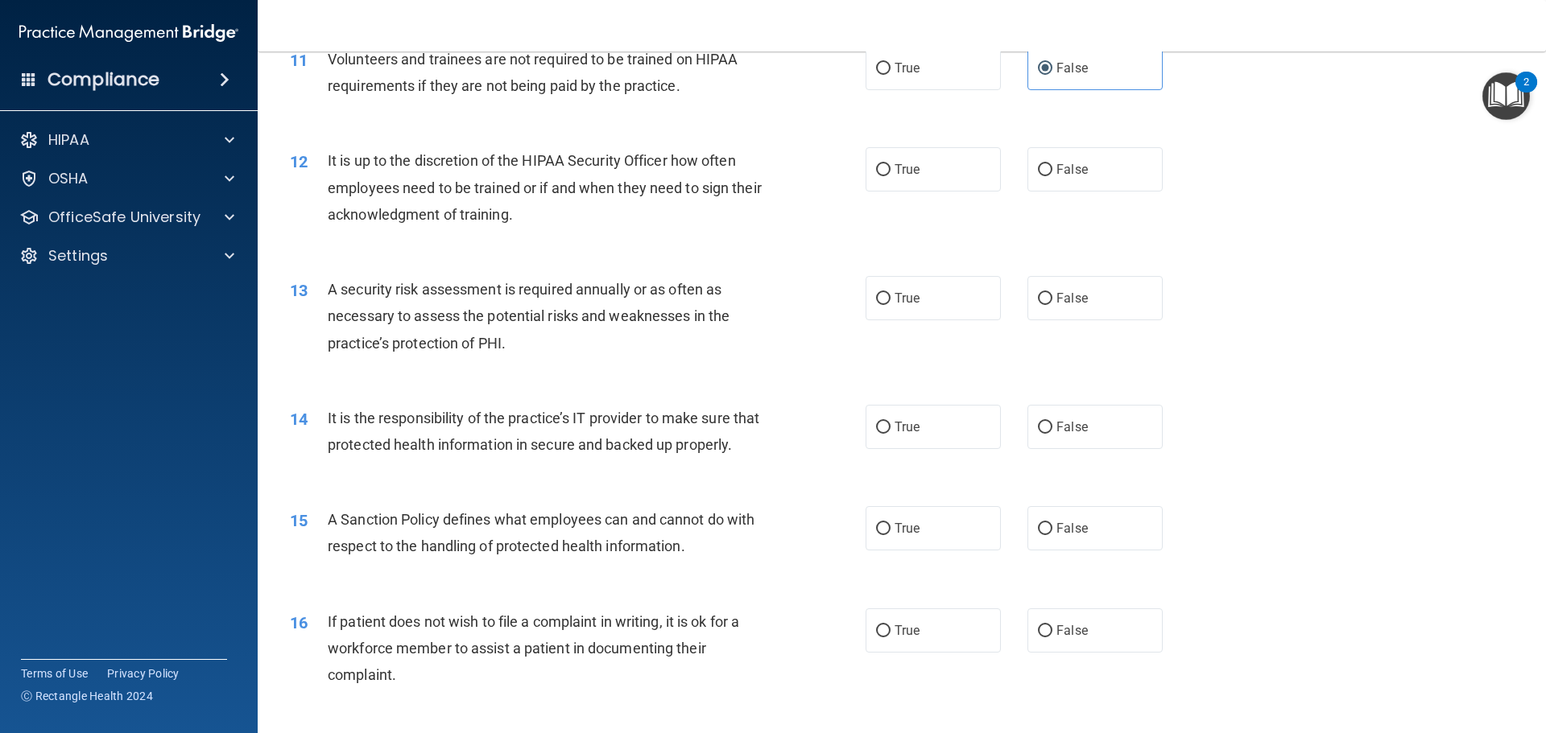
scroll to position [1530, 0]
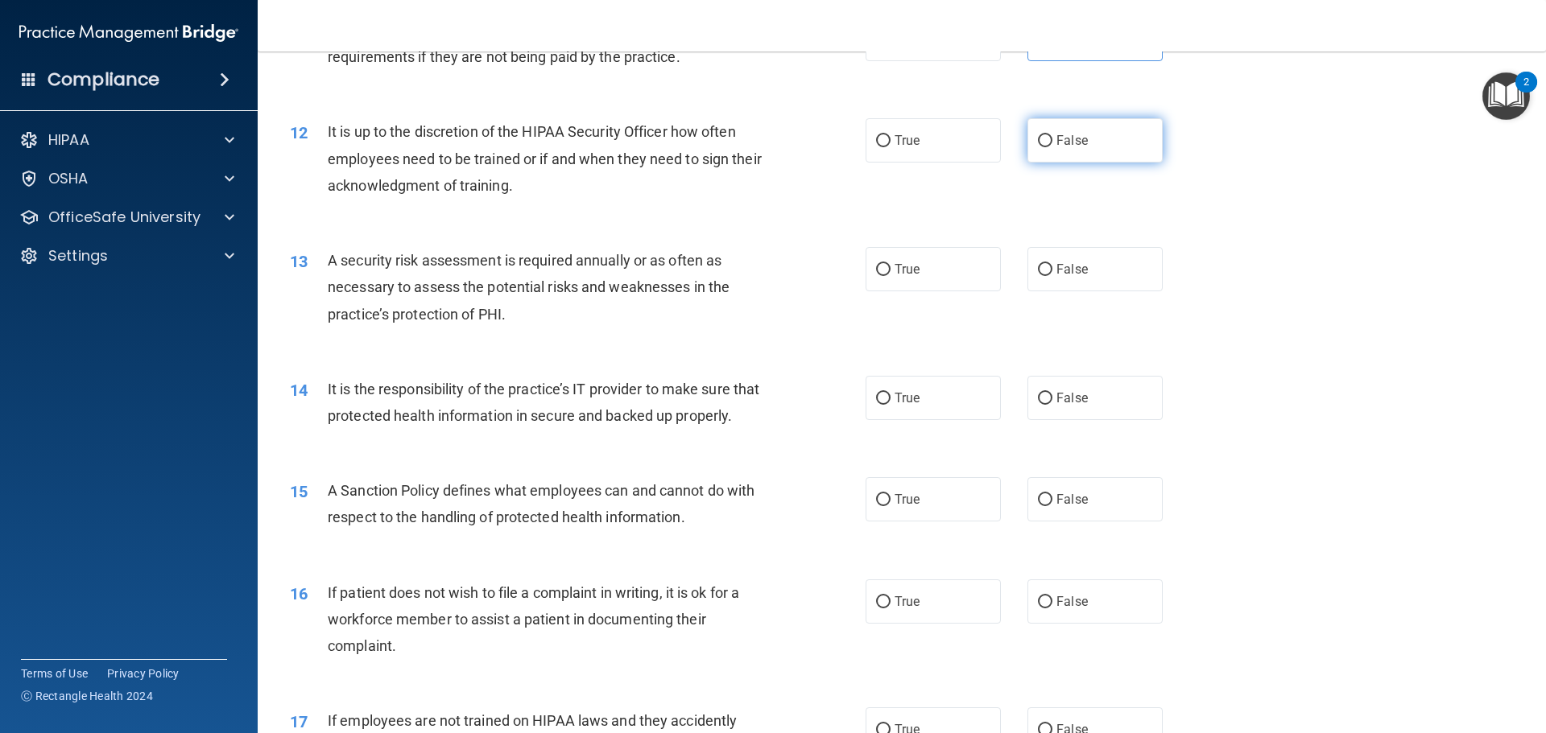
click at [1067, 132] on label "False" at bounding box center [1094, 140] width 135 height 44
click at [1052, 135] on input "False" at bounding box center [1045, 141] width 14 height 12
radio input "true"
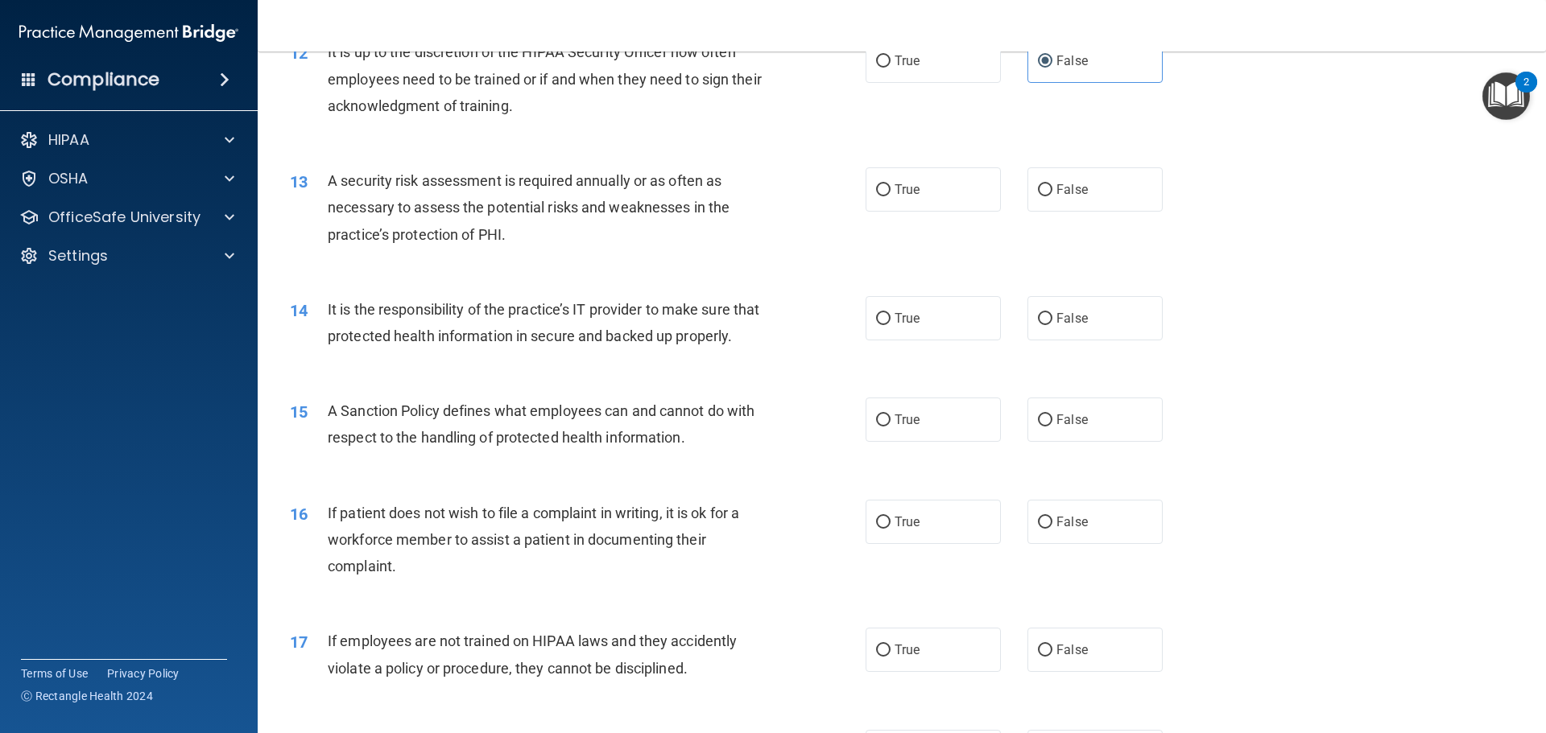
scroll to position [1610, 0]
click at [887, 195] on label "True" at bounding box center [933, 189] width 135 height 44
click at [887, 195] on input "True" at bounding box center [883, 190] width 14 height 12
radio input "true"
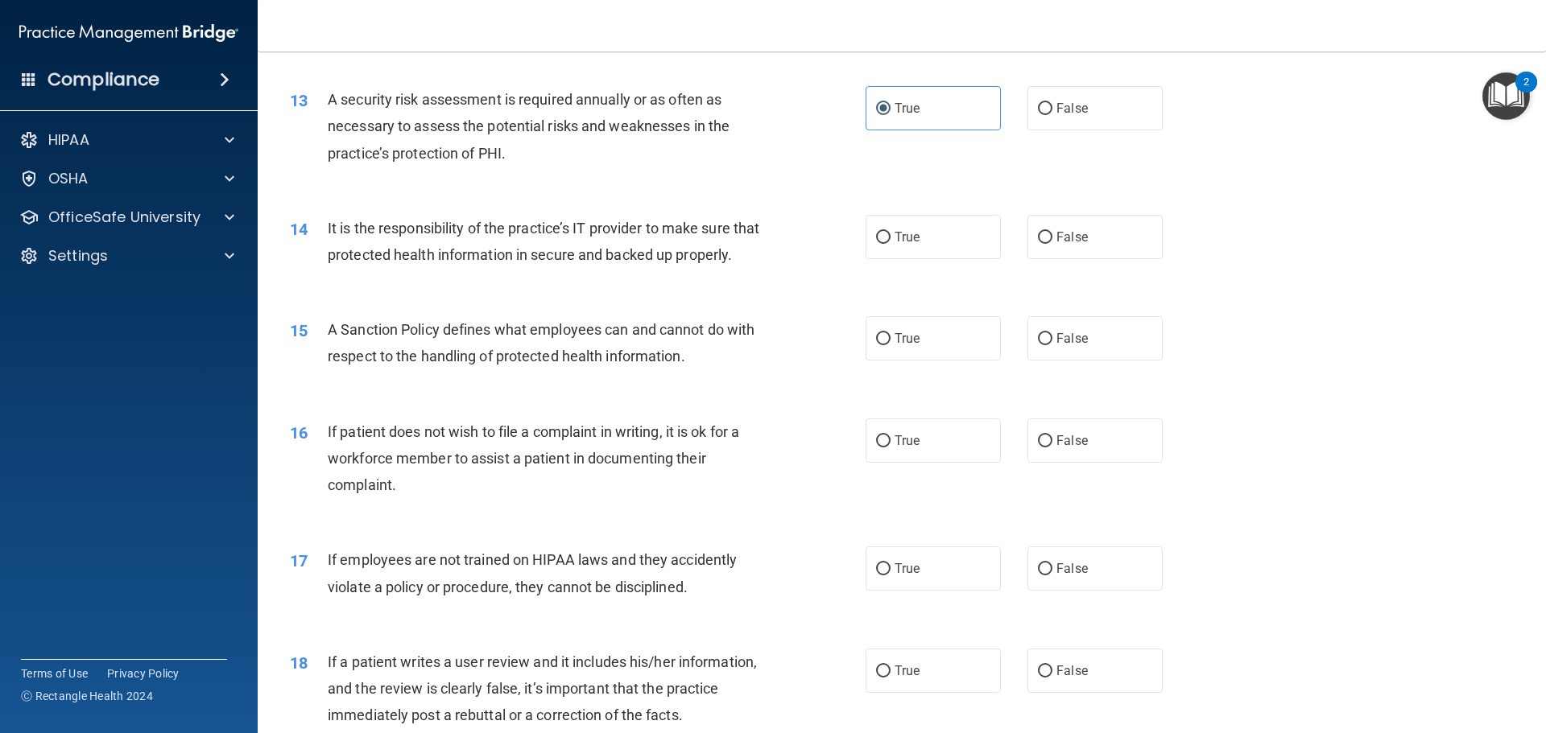
scroll to position [1771, 0]
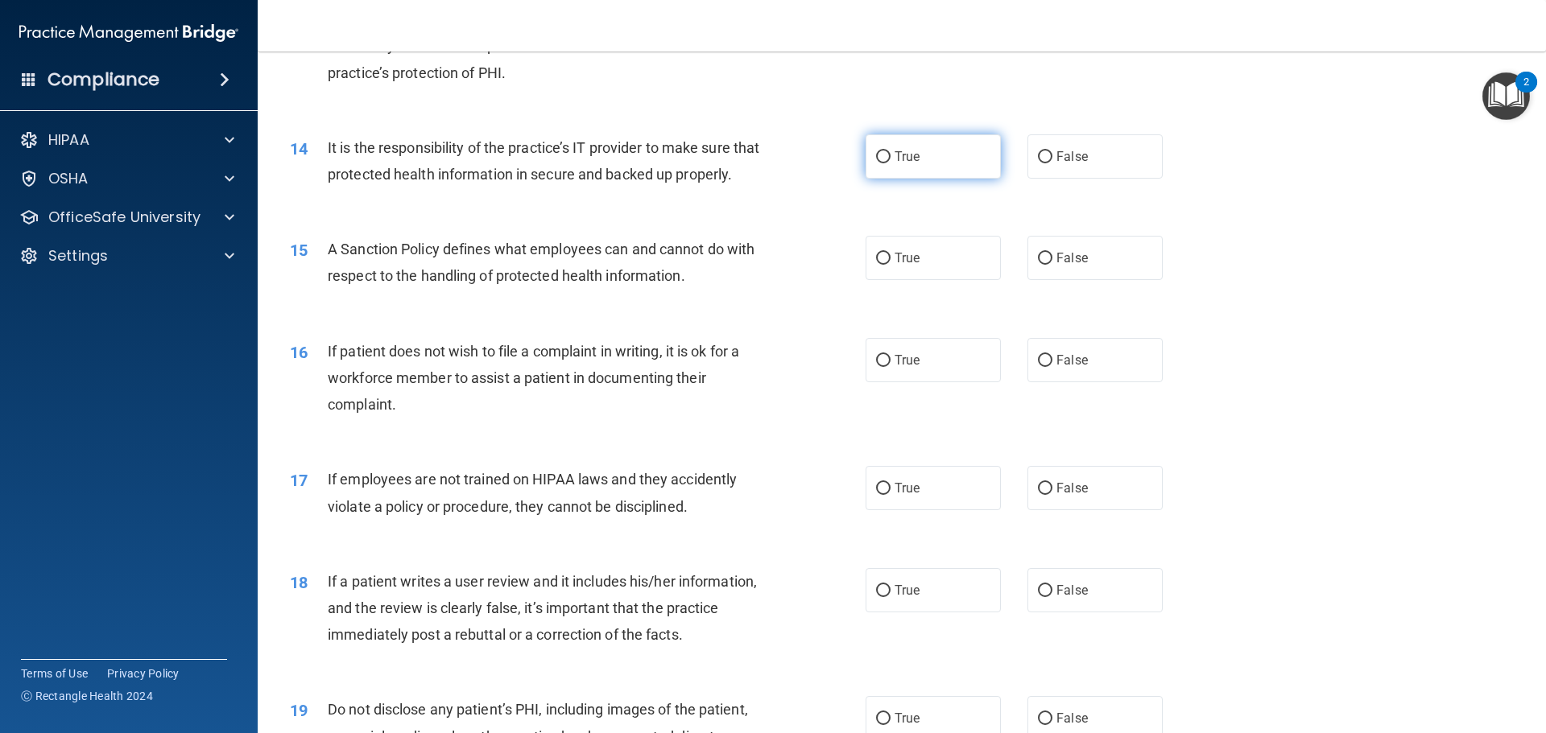
click at [882, 166] on label "True" at bounding box center [933, 156] width 135 height 44
click at [882, 163] on input "True" at bounding box center [883, 157] width 14 height 12
radio input "true"
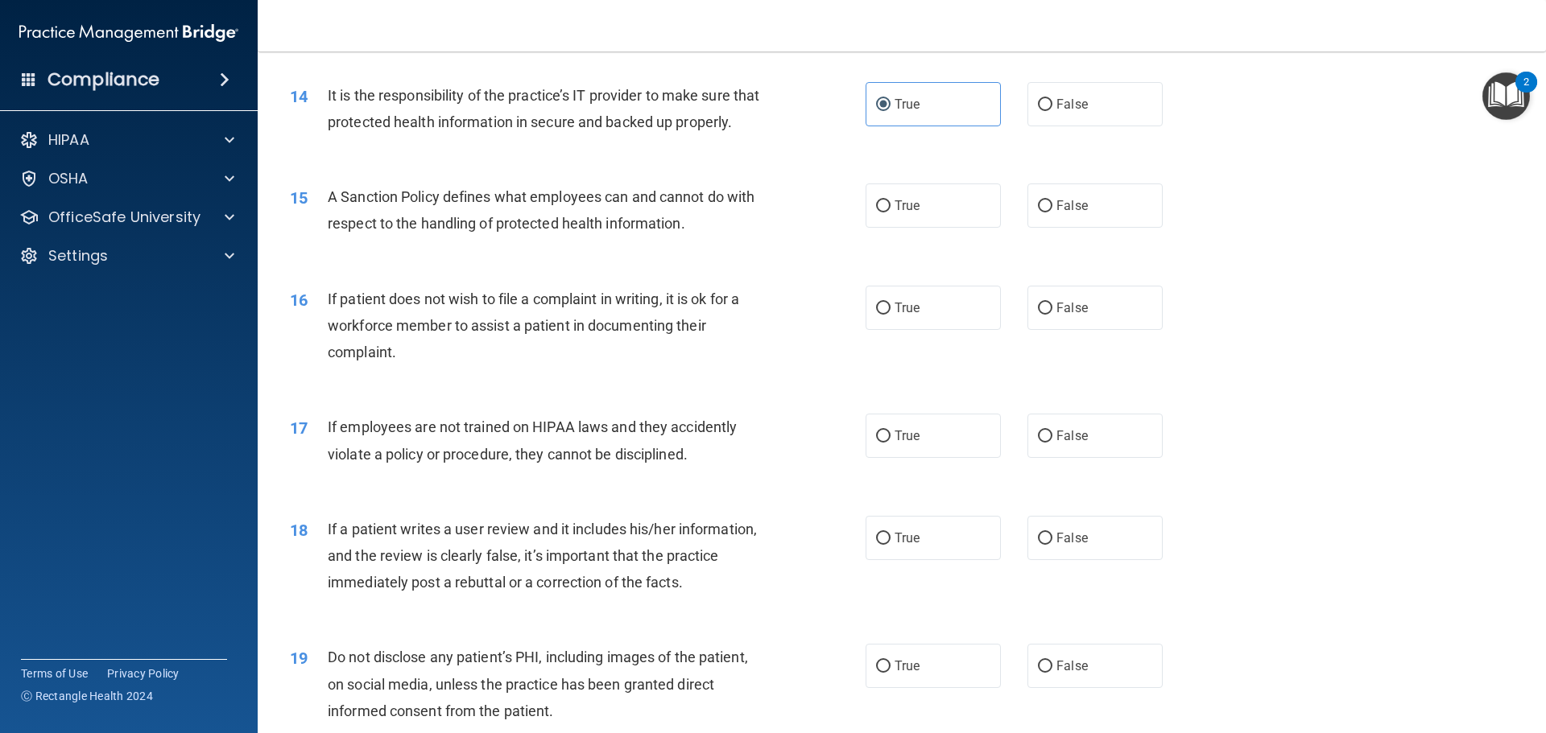
scroll to position [1852, 0]
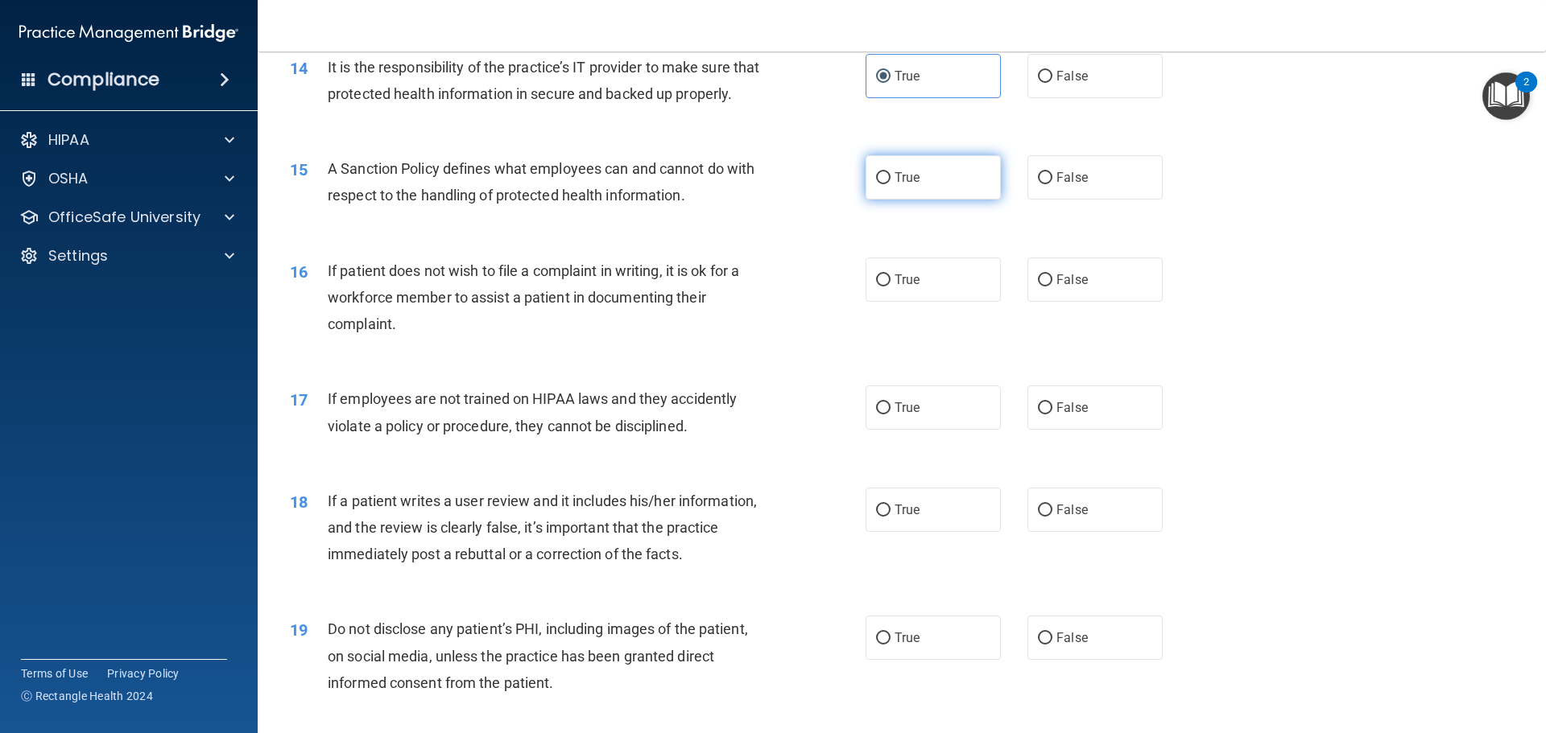
click at [902, 185] on span "True" at bounding box center [907, 177] width 25 height 15
click at [890, 184] on input "True" at bounding box center [883, 178] width 14 height 12
radio input "true"
click at [926, 302] on label "True" at bounding box center [933, 280] width 135 height 44
click at [890, 287] on input "True" at bounding box center [883, 281] width 14 height 12
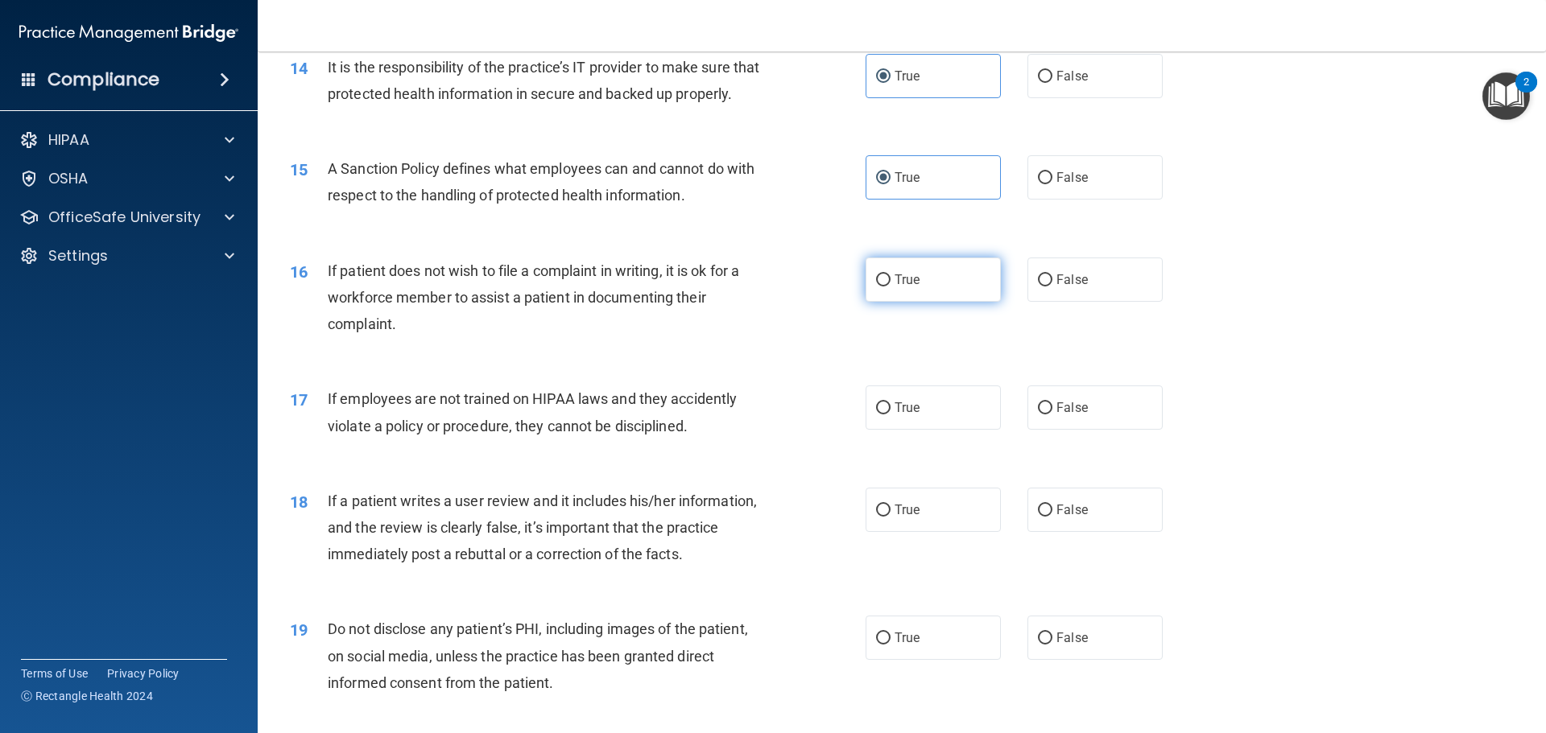
radio input "true"
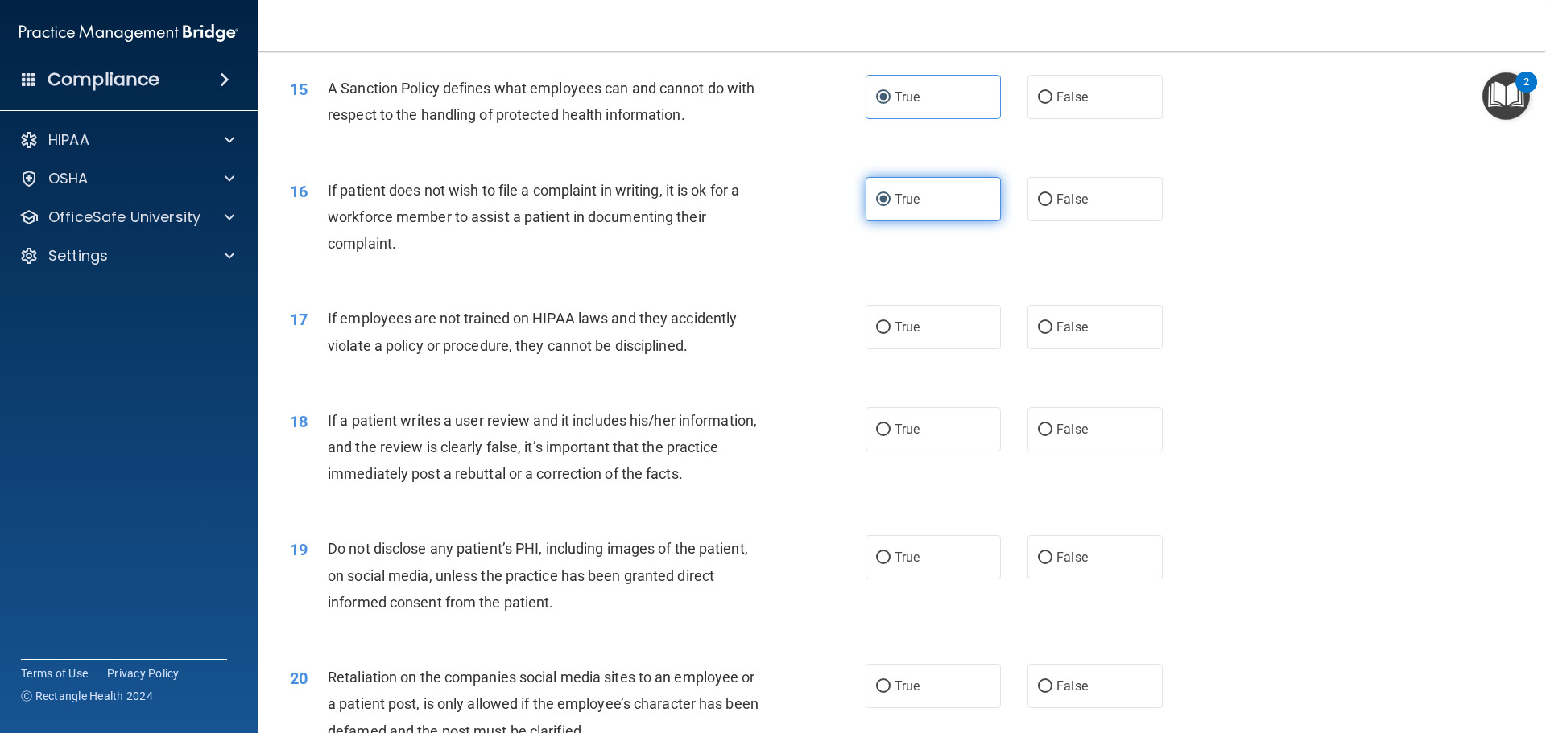
scroll to position [2013, 0]
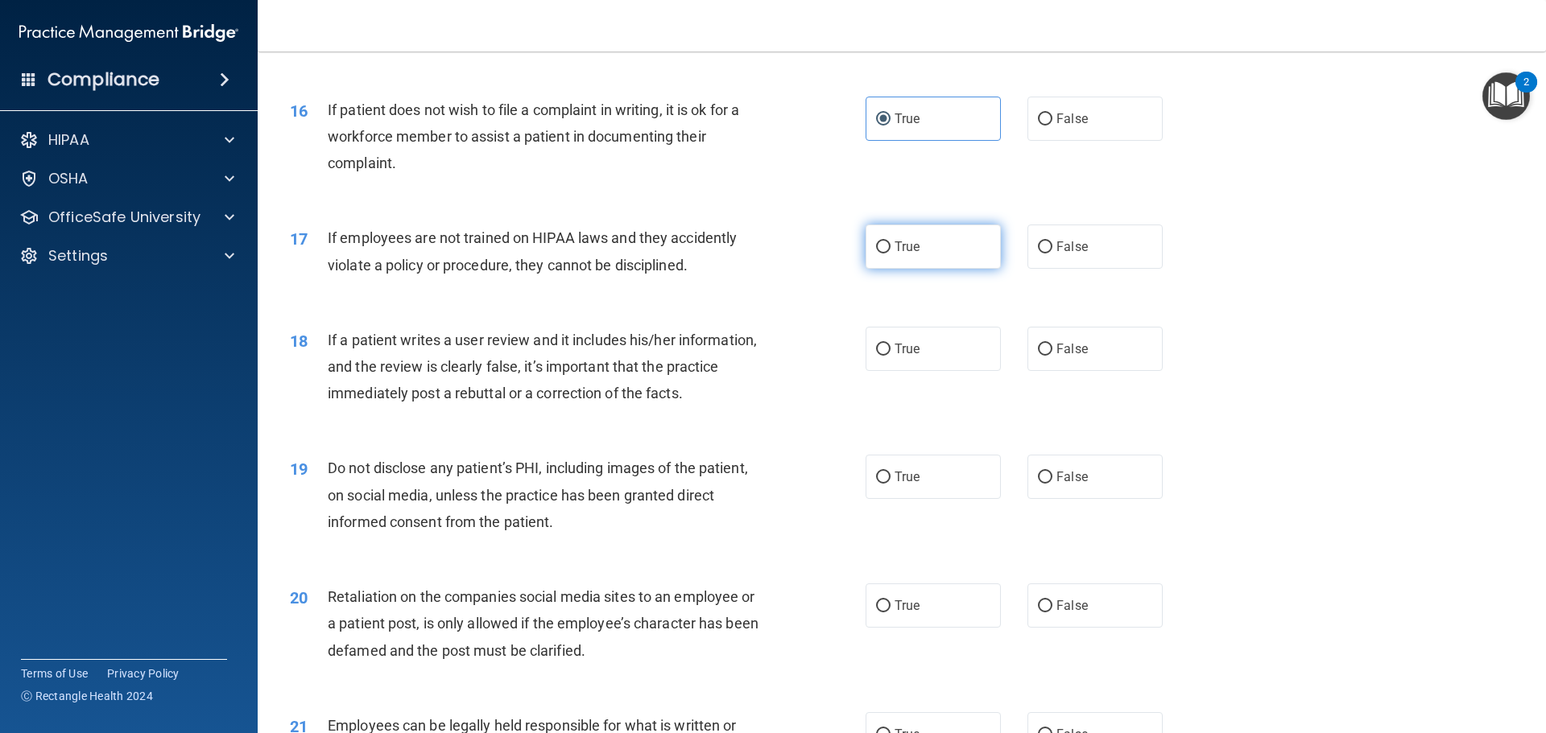
click at [911, 269] on label "True" at bounding box center [933, 247] width 135 height 44
click at [890, 254] on input "True" at bounding box center [883, 248] width 14 height 12
radio input "true"
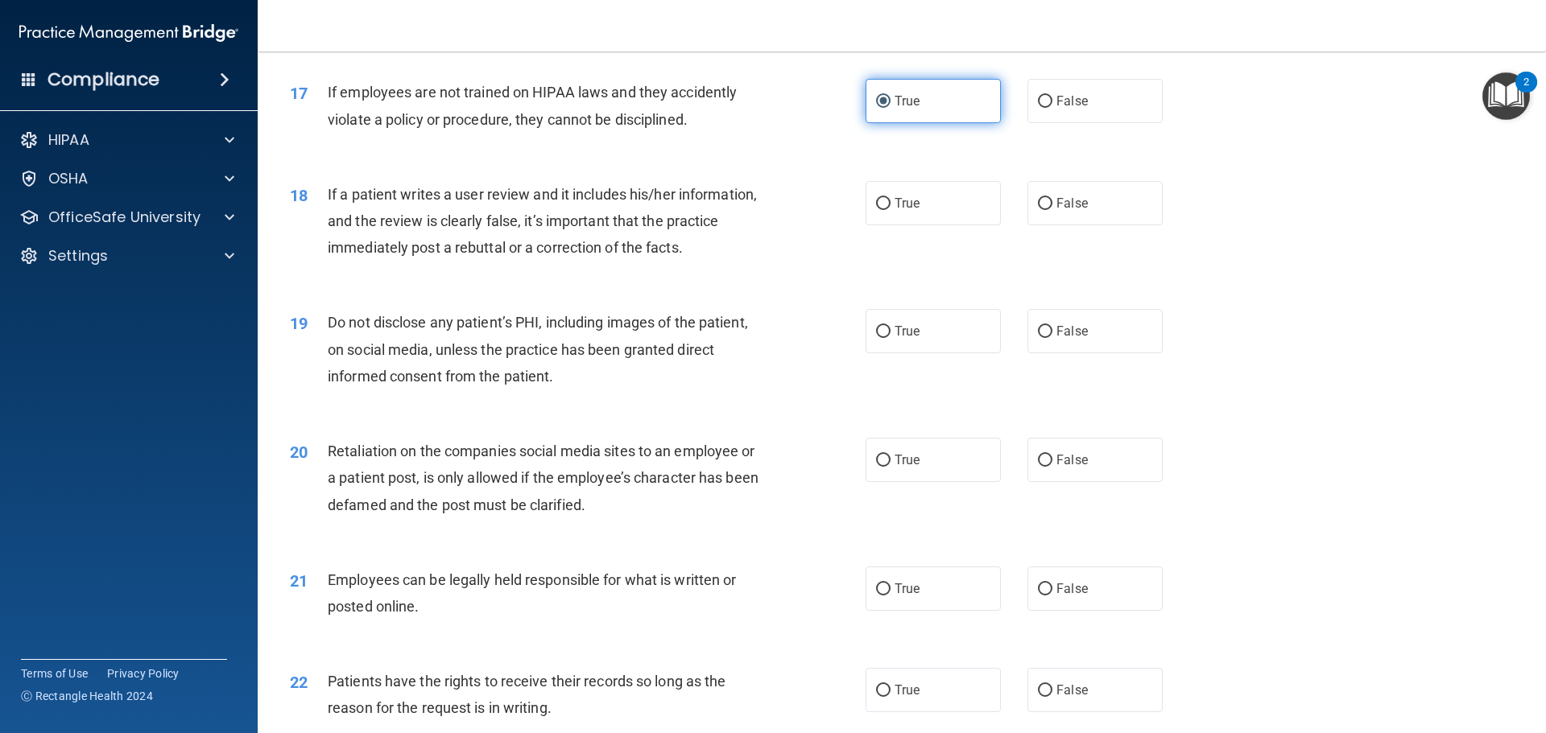
scroll to position [2174, 0]
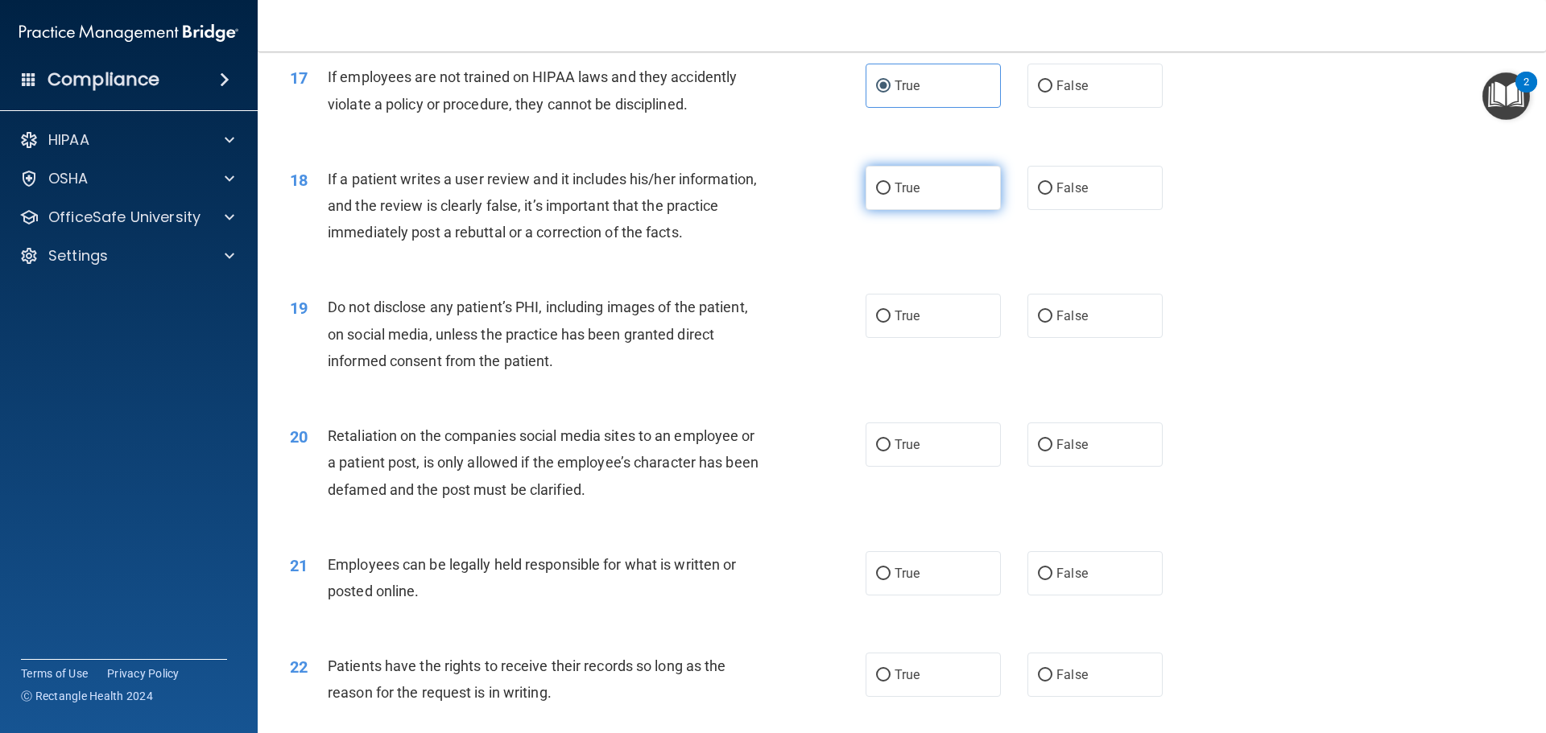
click at [957, 210] on label "True" at bounding box center [933, 188] width 135 height 44
click at [890, 195] on input "True" at bounding box center [883, 189] width 14 height 12
radio input "true"
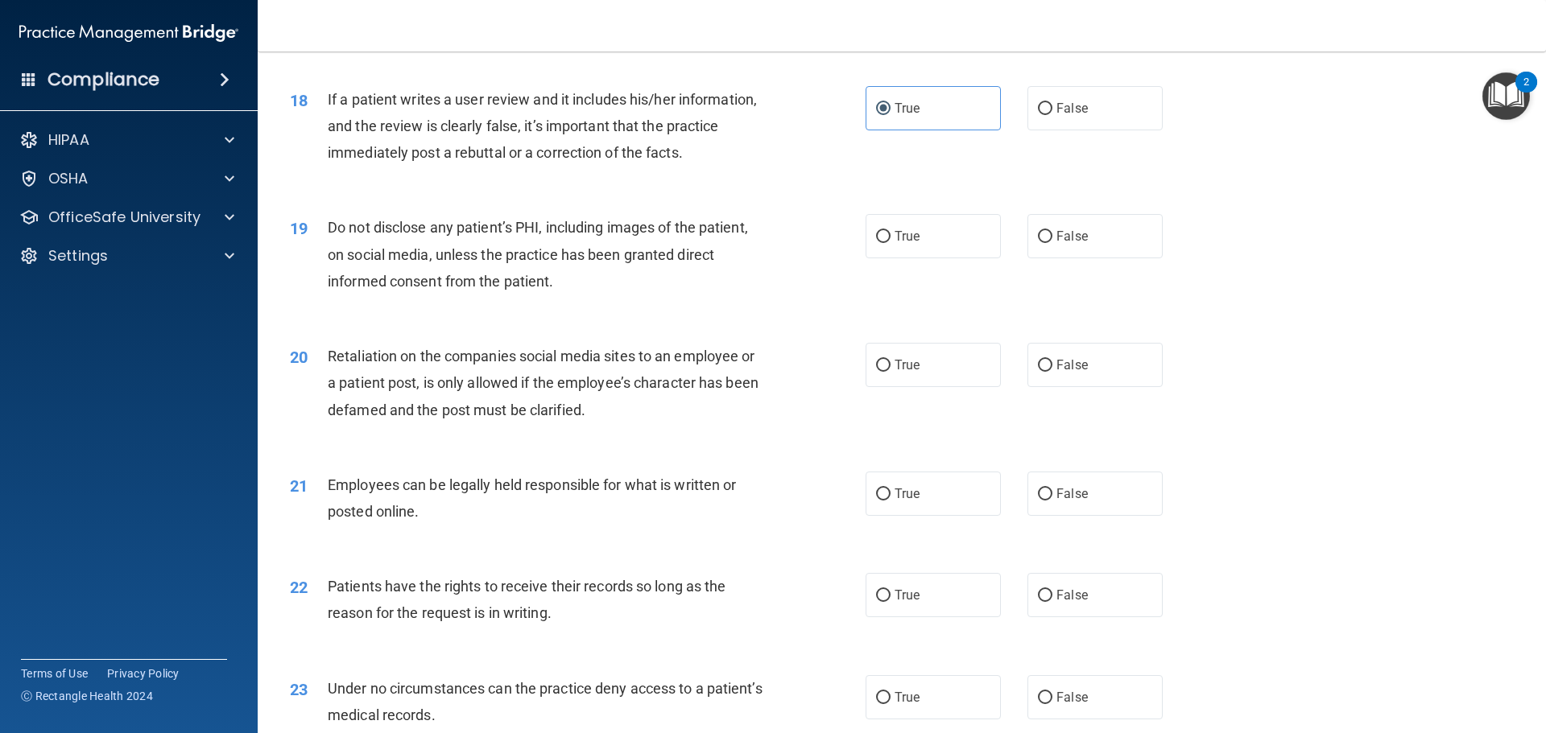
scroll to position [2254, 0]
click at [885, 258] on label "True" at bounding box center [933, 235] width 135 height 44
click at [885, 242] on input "True" at bounding box center [883, 236] width 14 height 12
radio input "true"
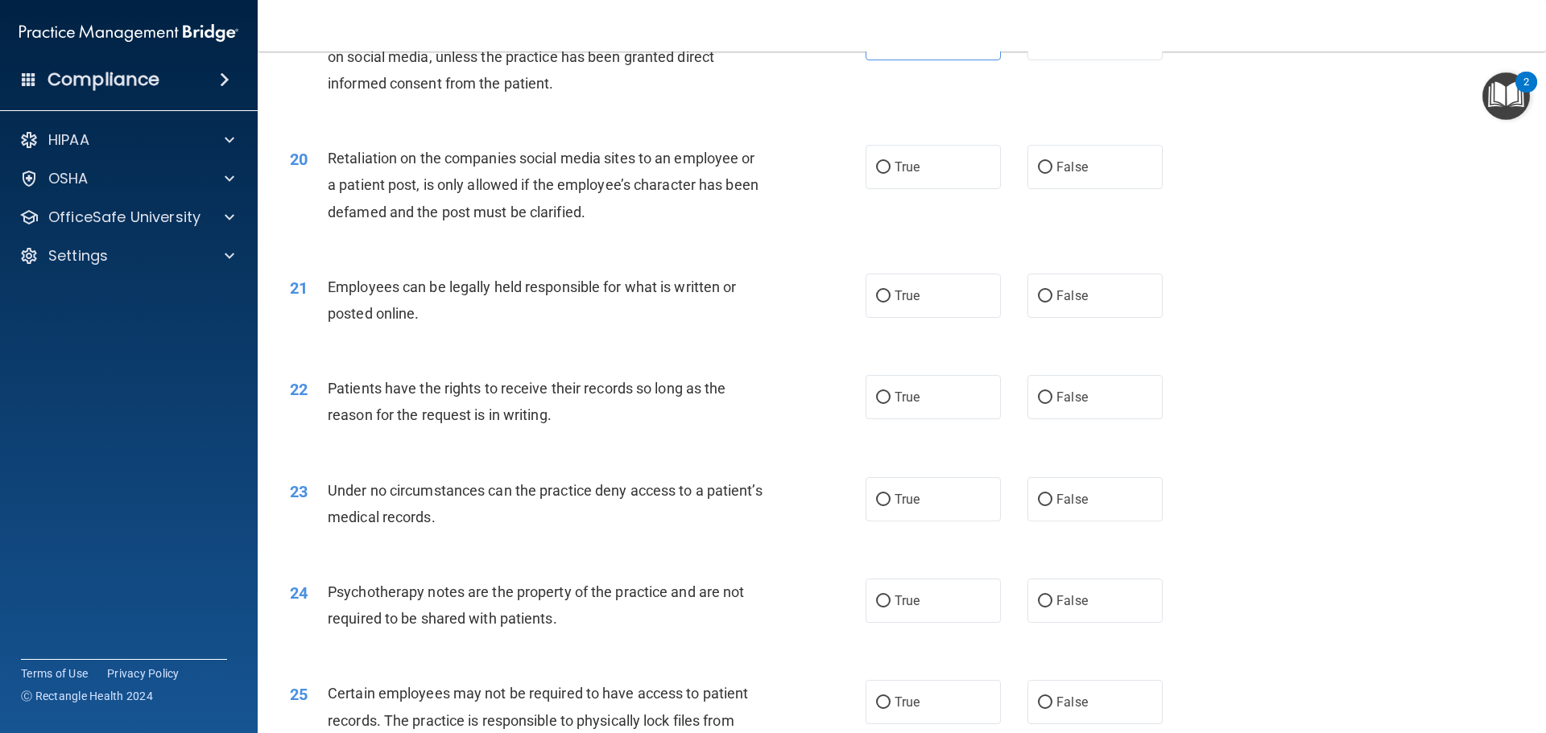
scroll to position [2415, 0]
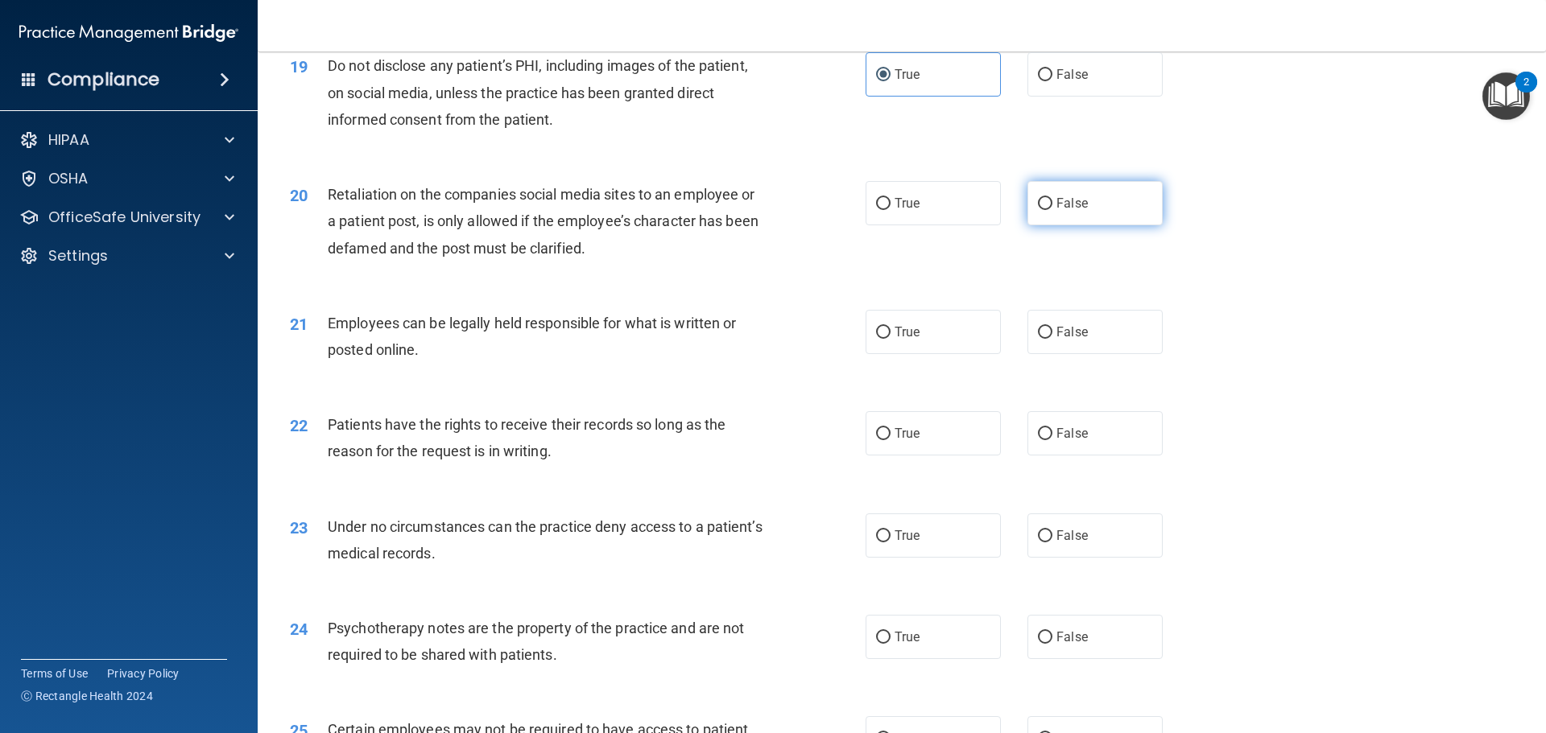
click at [1048, 225] on label "False" at bounding box center [1094, 203] width 135 height 44
click at [1048, 210] on input "False" at bounding box center [1045, 204] width 14 height 12
radio input "true"
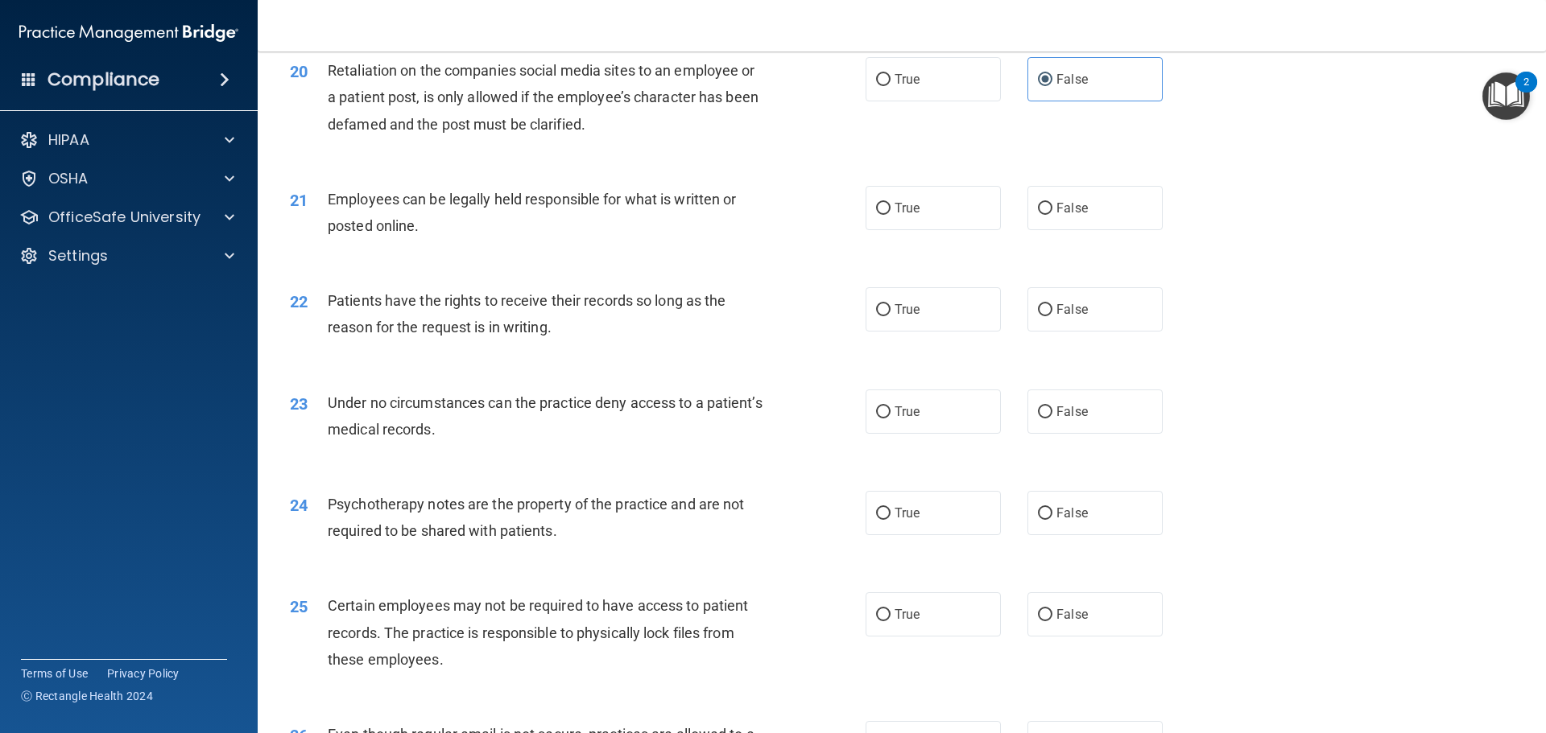
scroll to position [2576, 0]
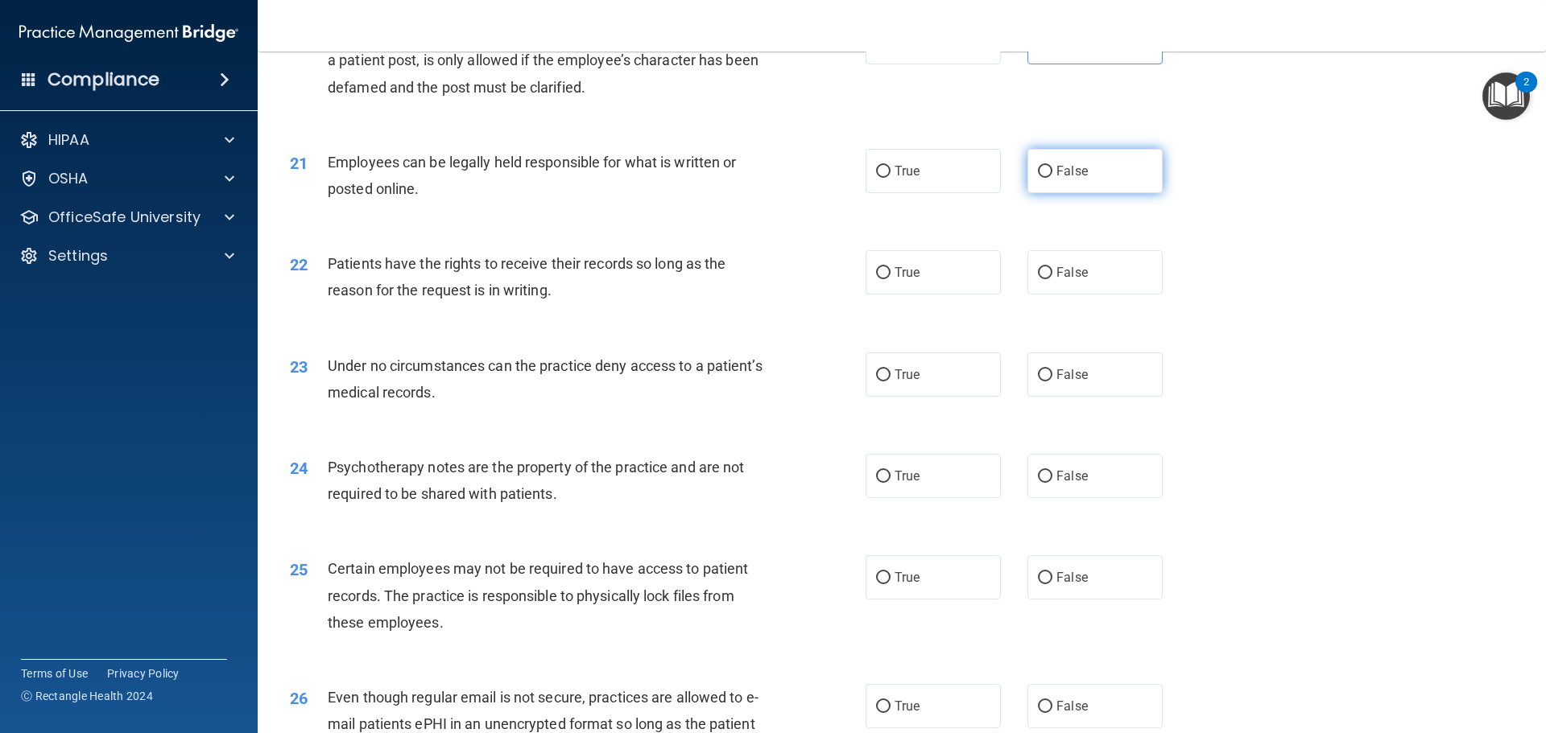
click at [1080, 193] on label "False" at bounding box center [1094, 171] width 135 height 44
click at [1052, 178] on input "False" at bounding box center [1045, 172] width 14 height 12
radio input "true"
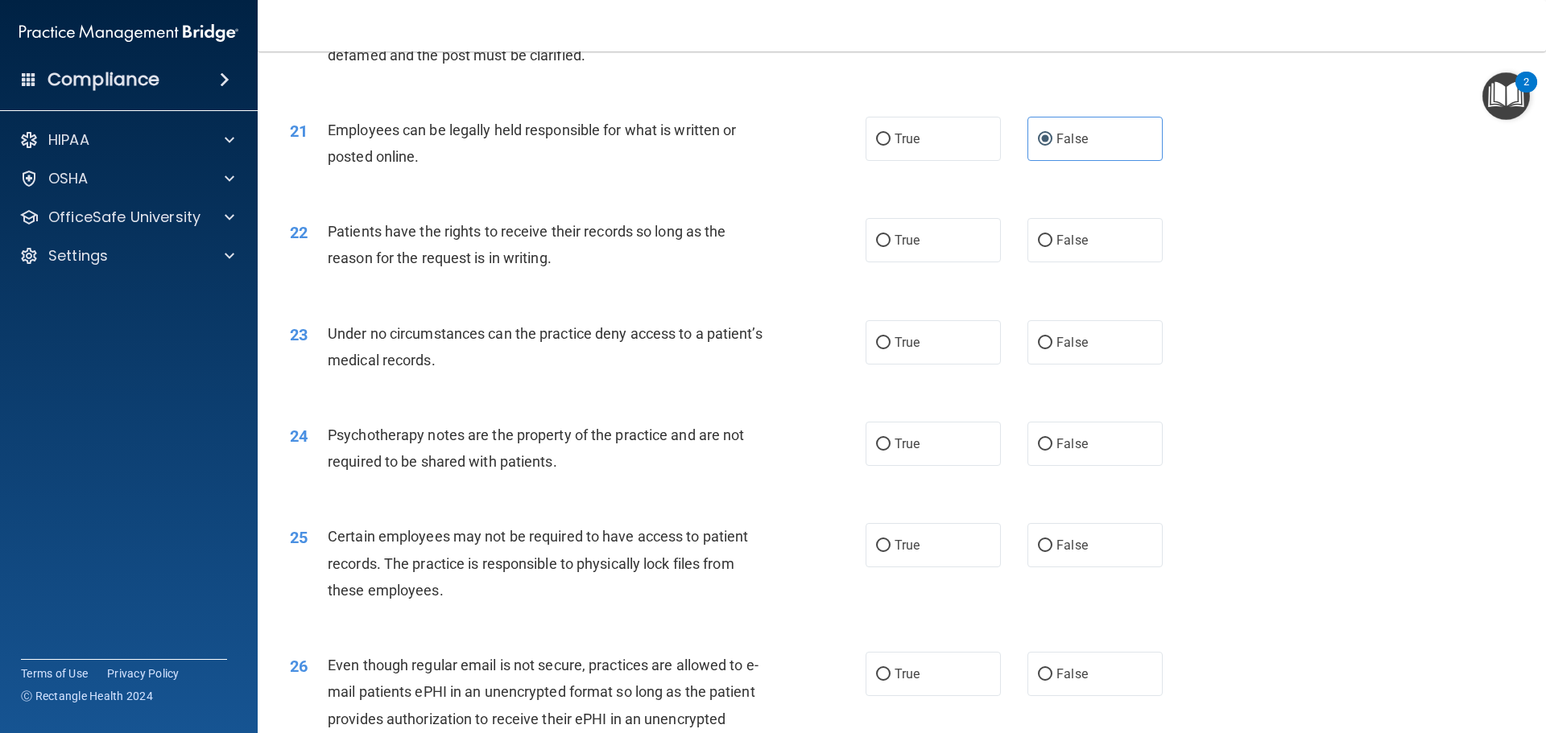
scroll to position [2657, 0]
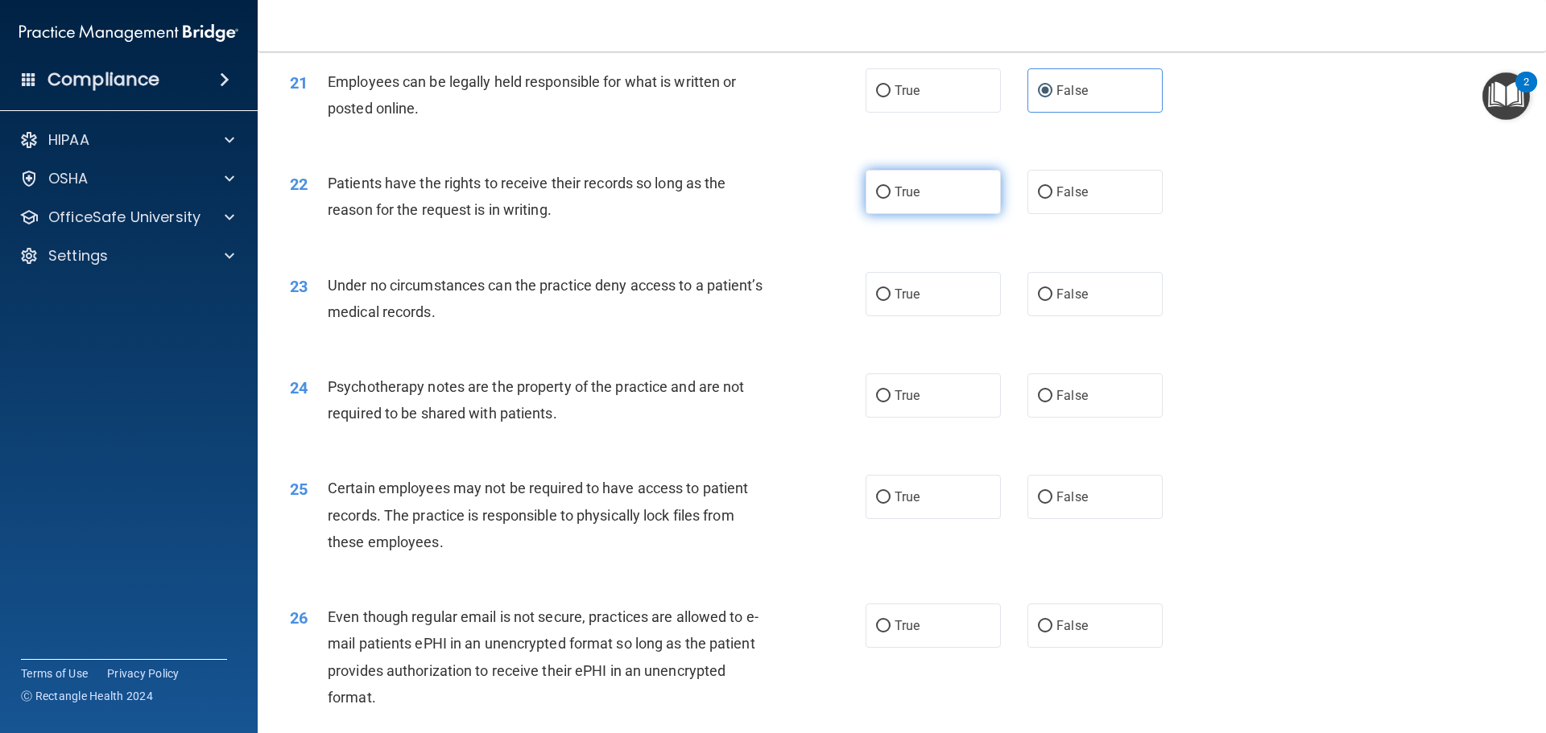
click at [896, 214] on label "True" at bounding box center [933, 192] width 135 height 44
click at [890, 199] on input "True" at bounding box center [883, 193] width 14 height 12
radio input "true"
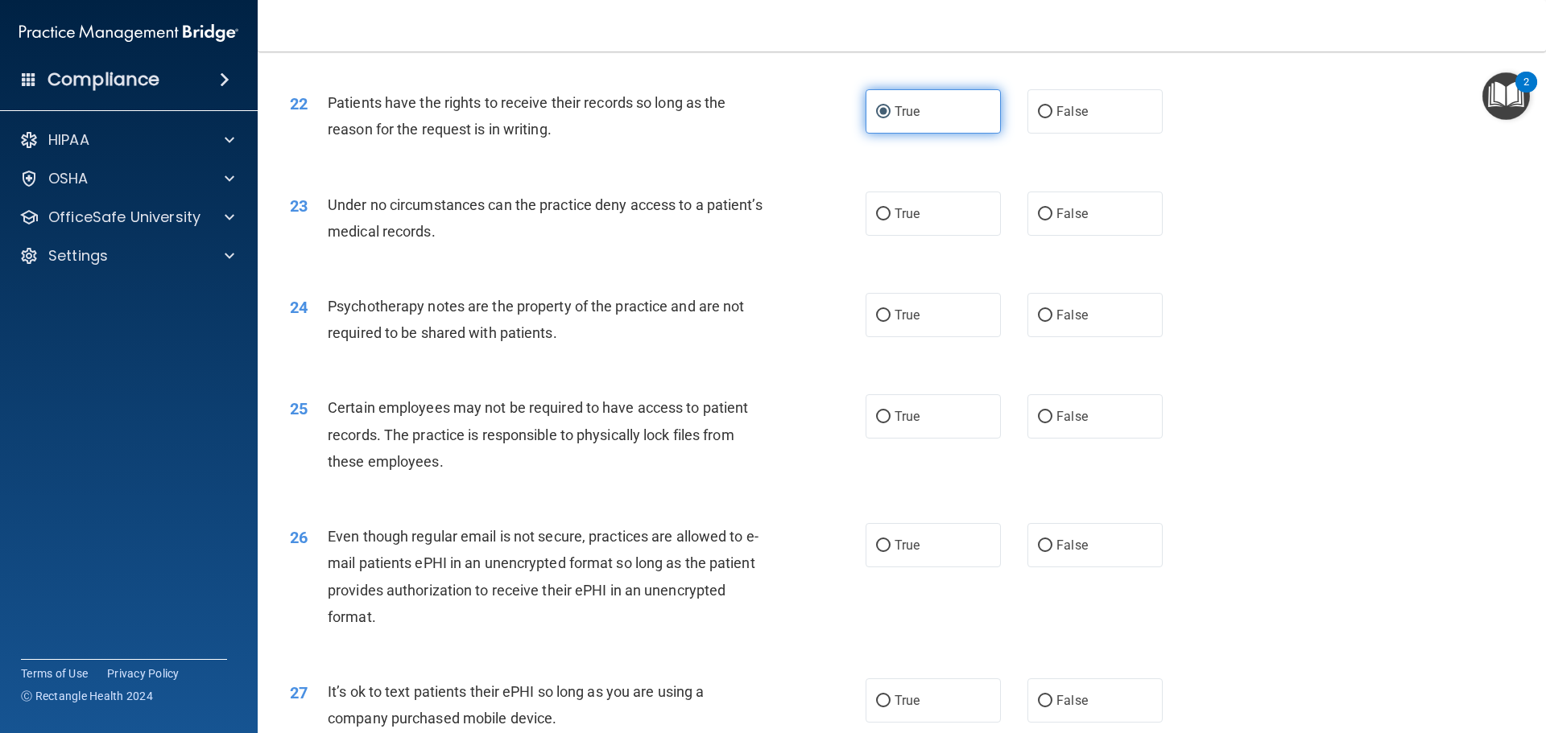
click at [896, 221] on span "True" at bounding box center [907, 213] width 25 height 15
click at [890, 221] on input "True" at bounding box center [883, 215] width 14 height 12
radio input "true"
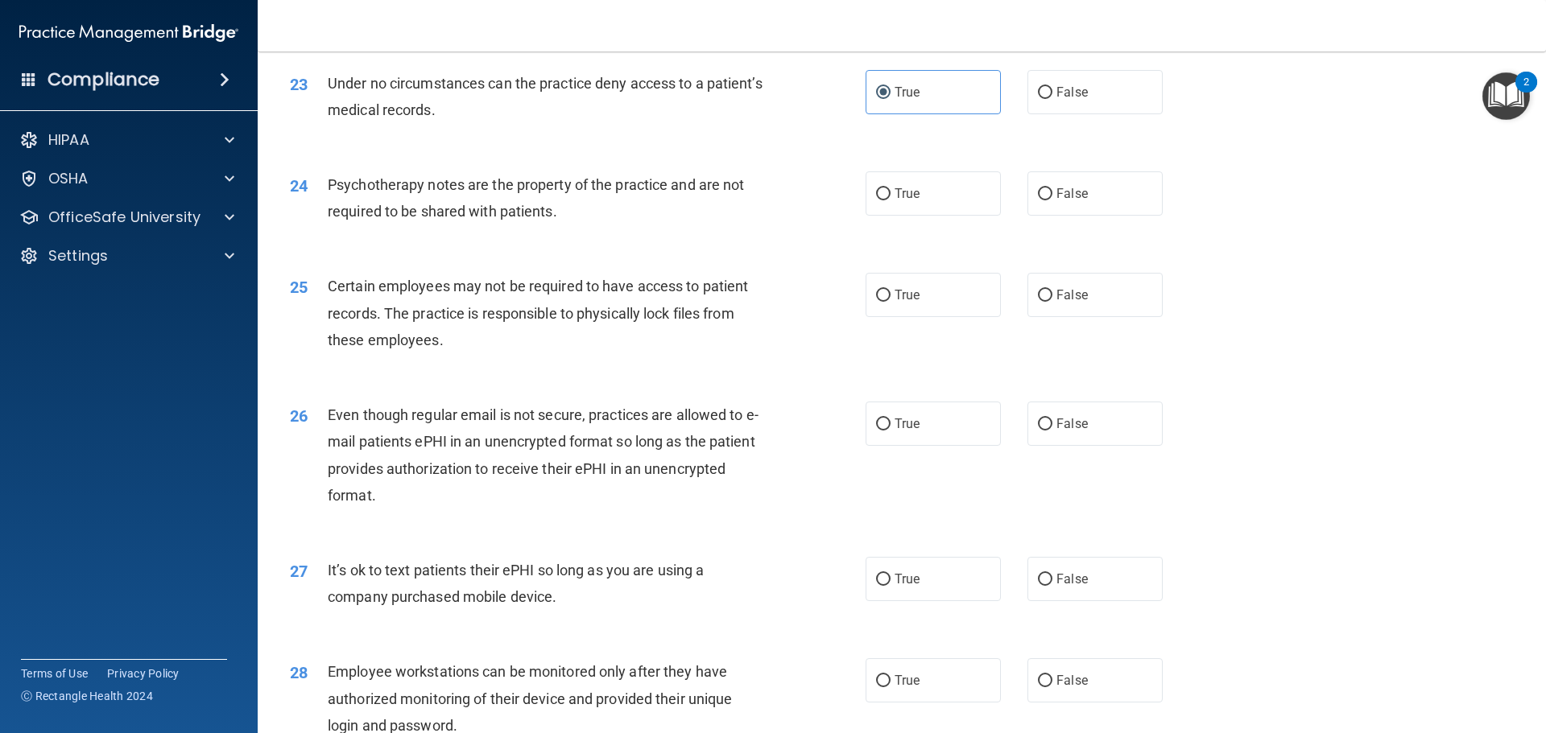
scroll to position [2899, 0]
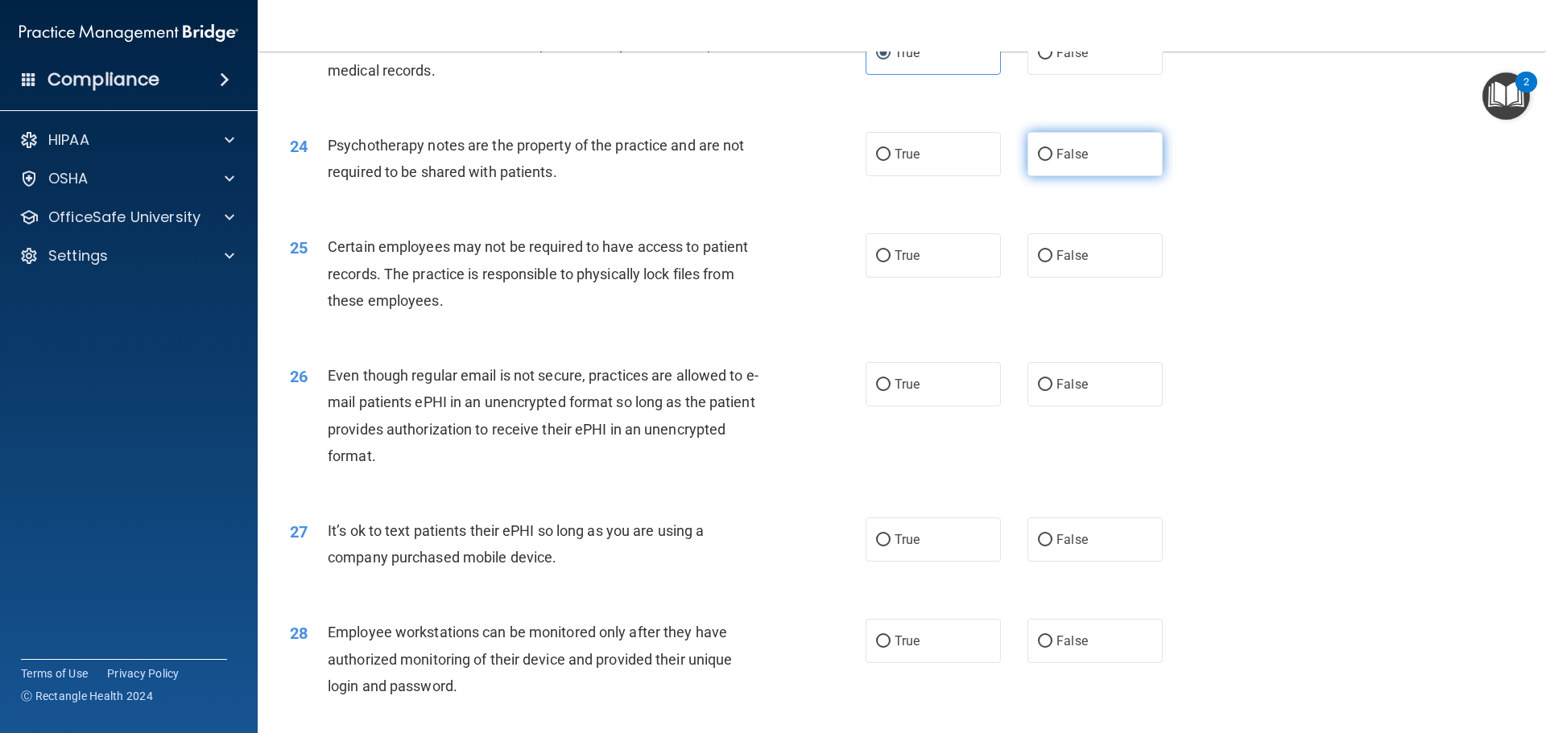
click at [1029, 176] on label "False" at bounding box center [1094, 154] width 135 height 44
click at [1038, 161] on input "False" at bounding box center [1045, 155] width 14 height 12
radio input "true"
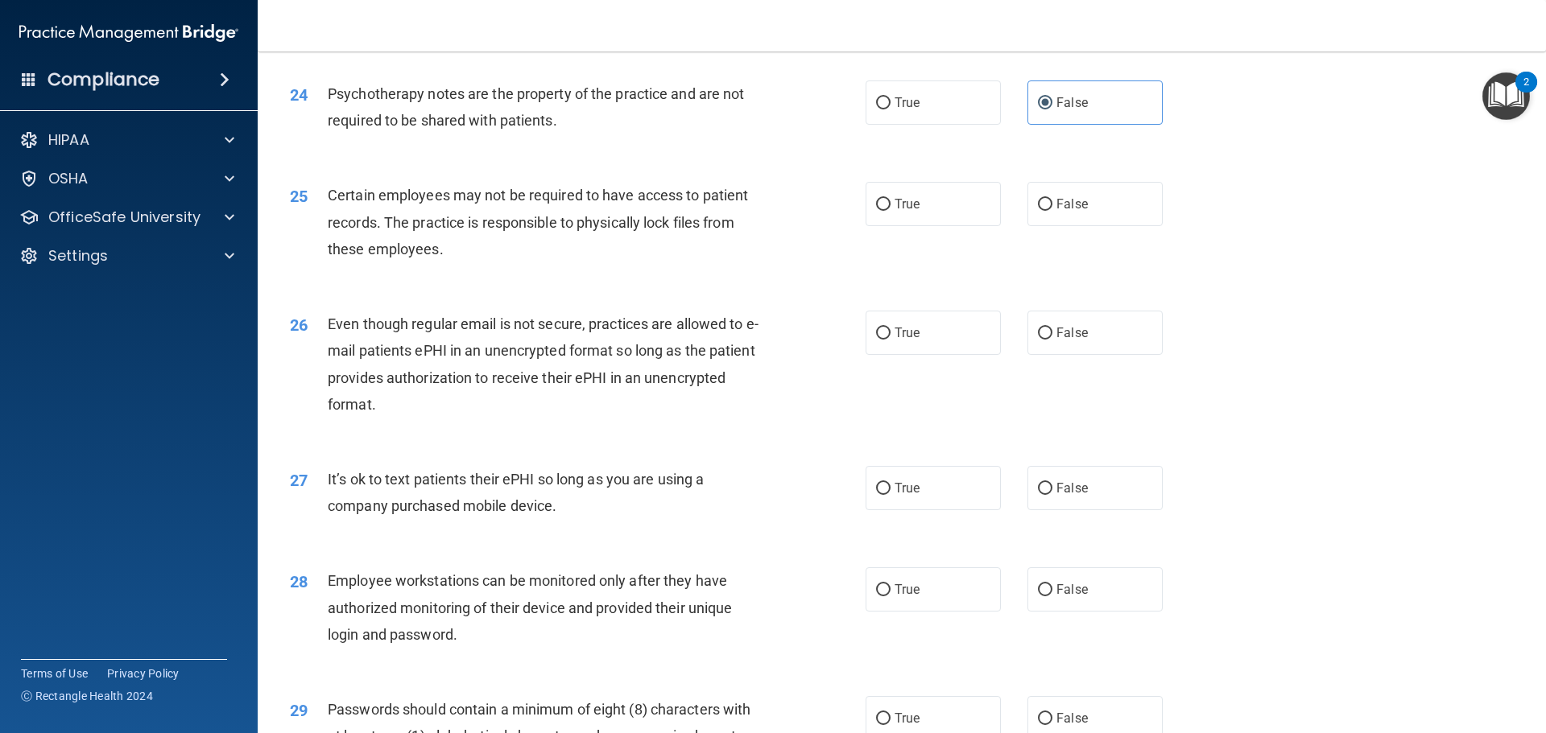
scroll to position [2979, 0]
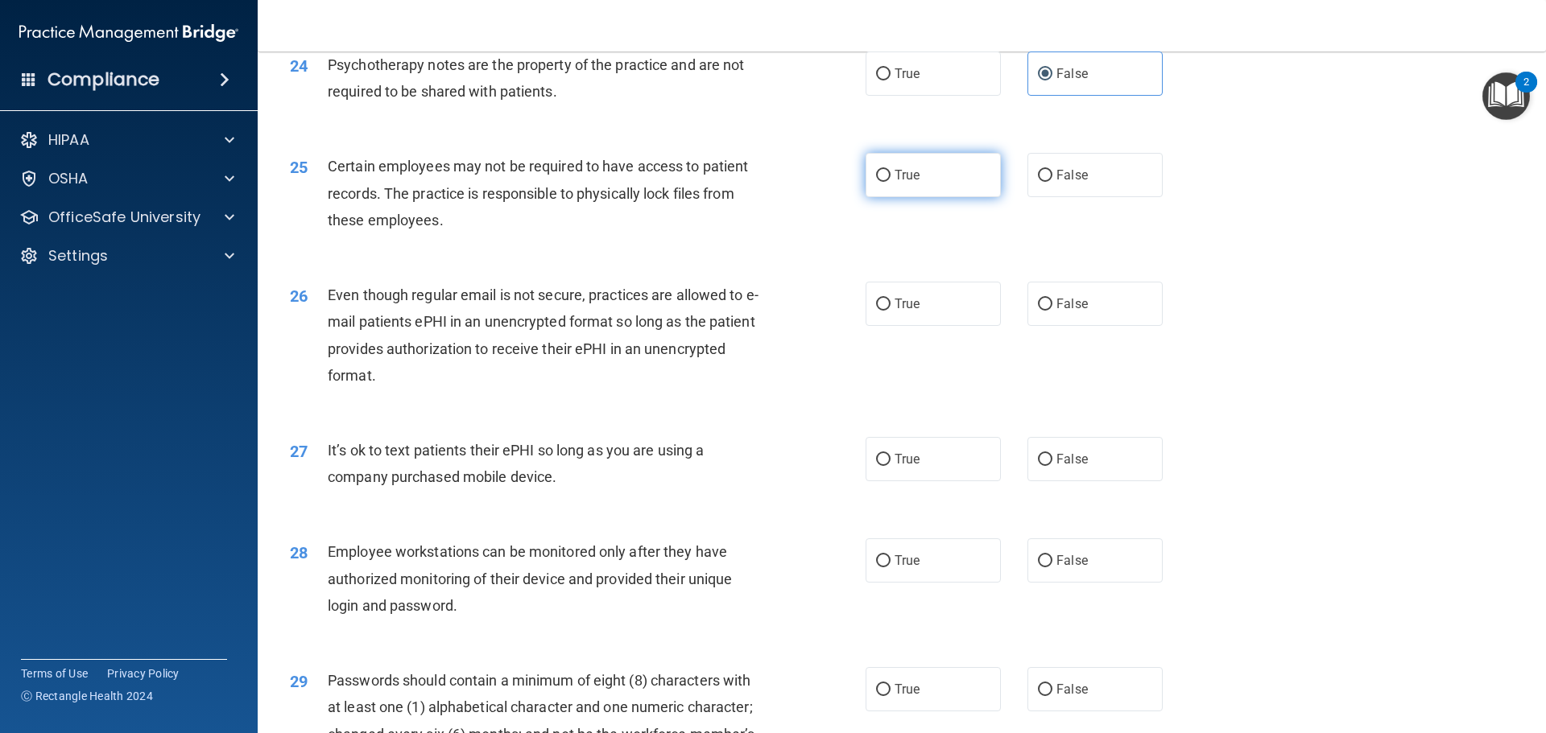
click at [909, 197] on label "True" at bounding box center [933, 175] width 135 height 44
click at [890, 182] on input "True" at bounding box center [883, 176] width 14 height 12
radio input "true"
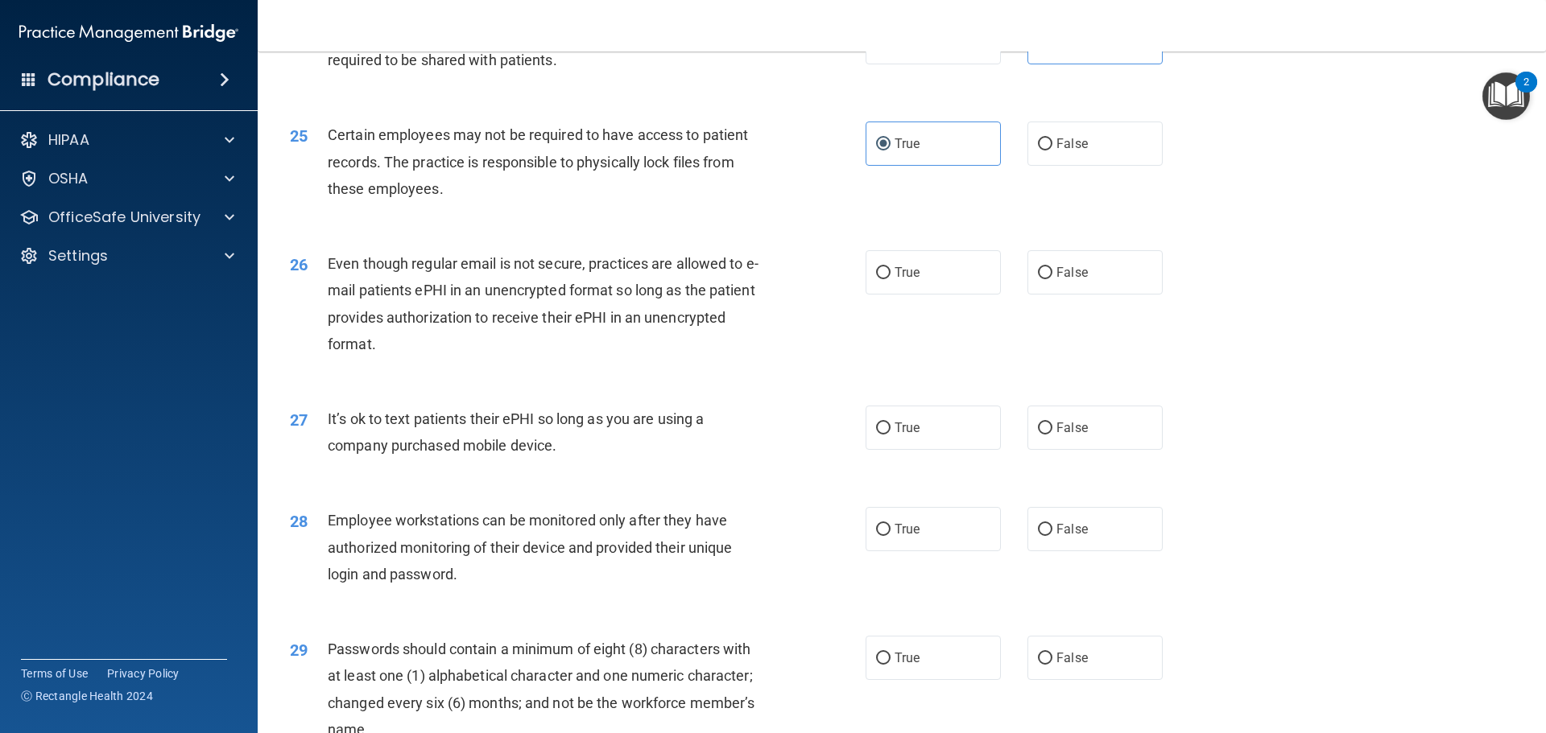
scroll to position [3060, 0]
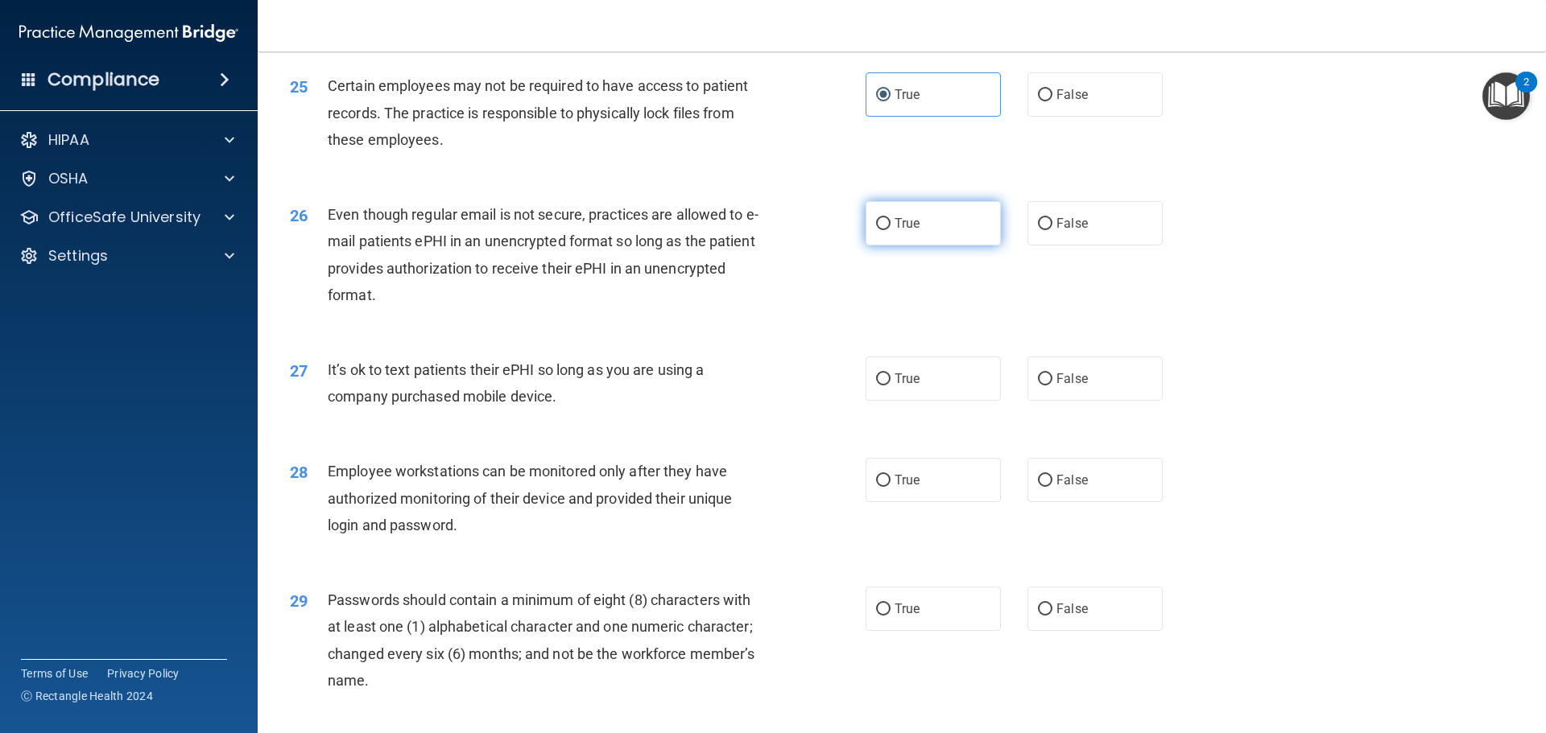
click at [896, 246] on label "True" at bounding box center [933, 223] width 135 height 44
click at [890, 230] on input "True" at bounding box center [883, 224] width 14 height 12
radio input "true"
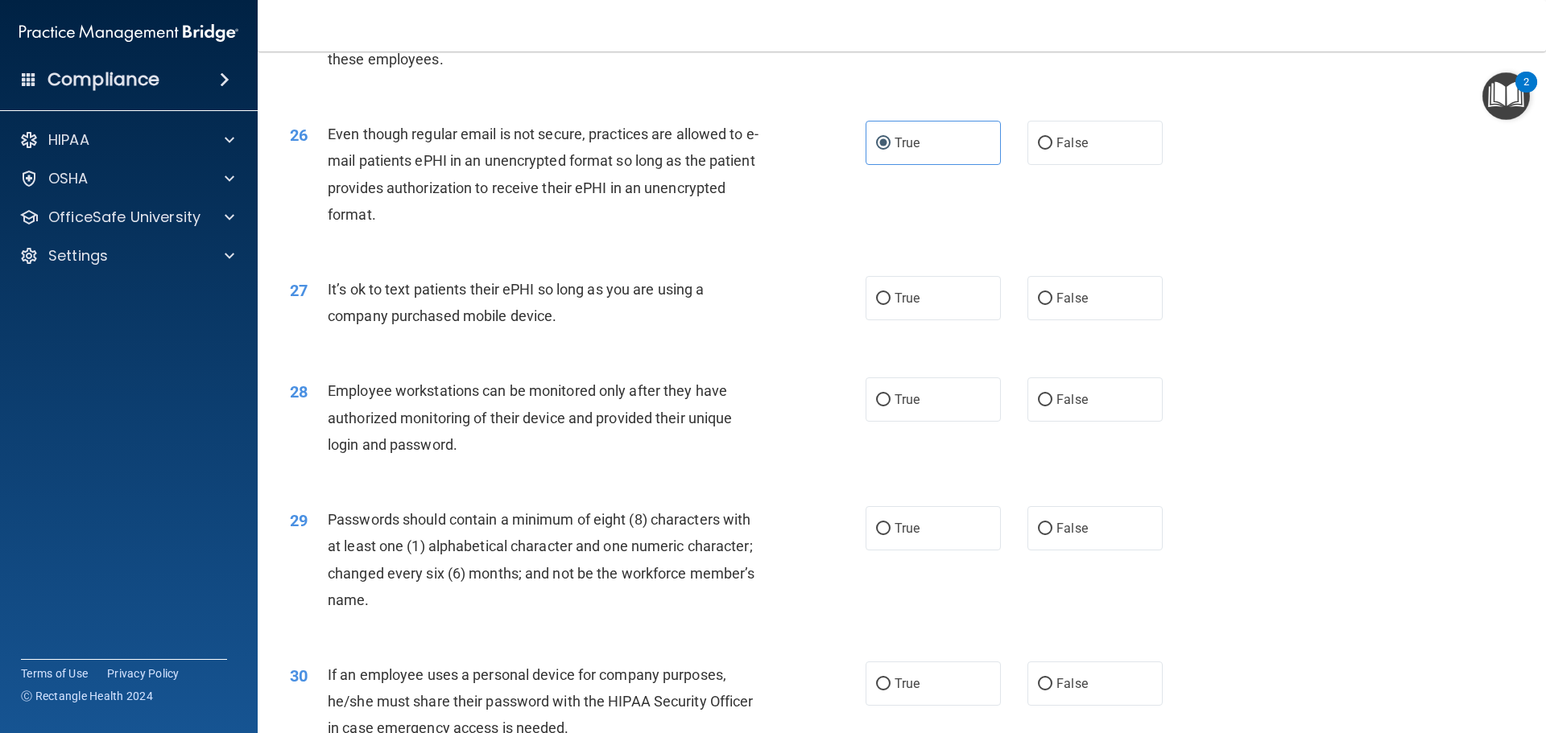
scroll to position [3221, 0]
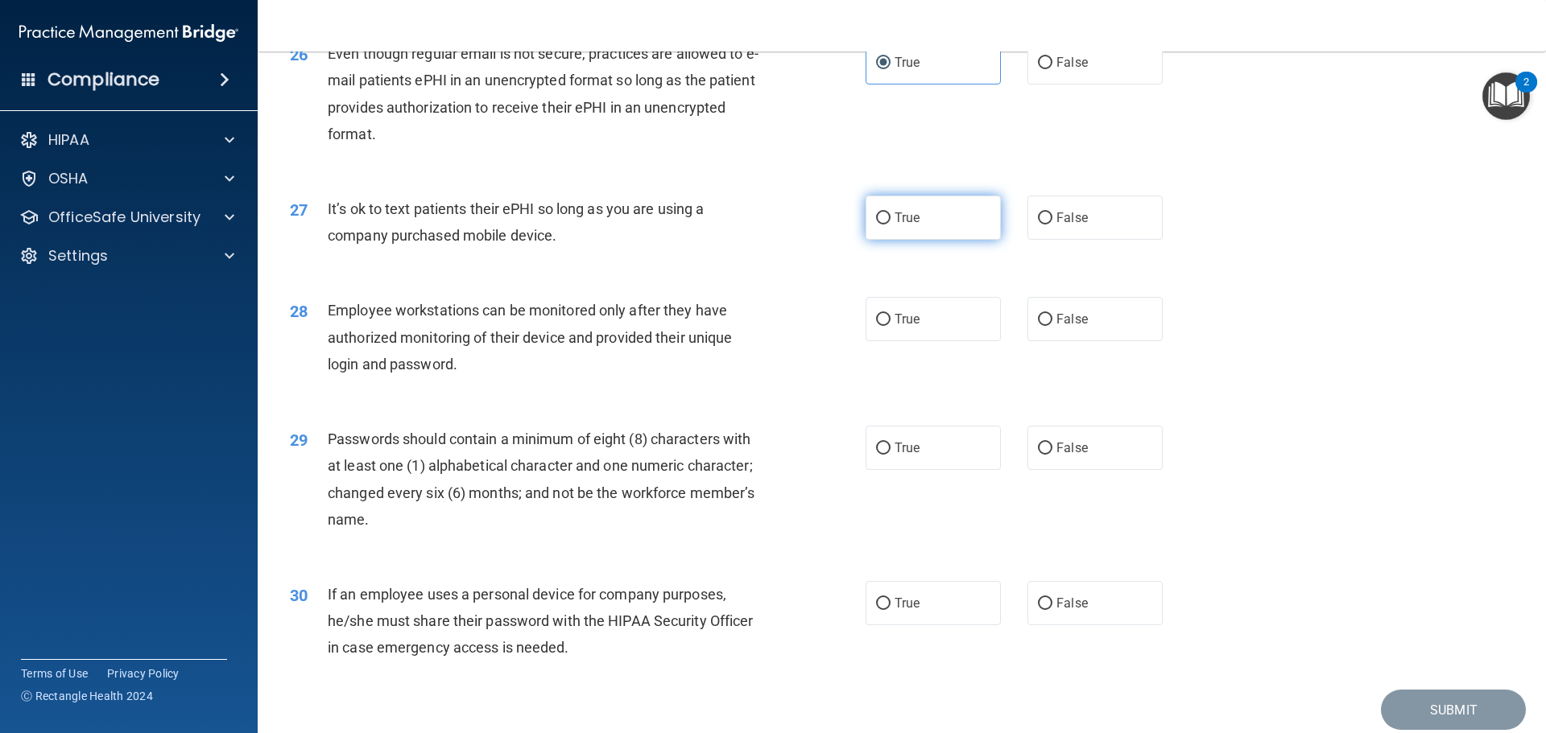
click at [905, 225] on span "True" at bounding box center [907, 217] width 25 height 15
click at [890, 225] on input "True" at bounding box center [883, 219] width 14 height 12
radio input "true"
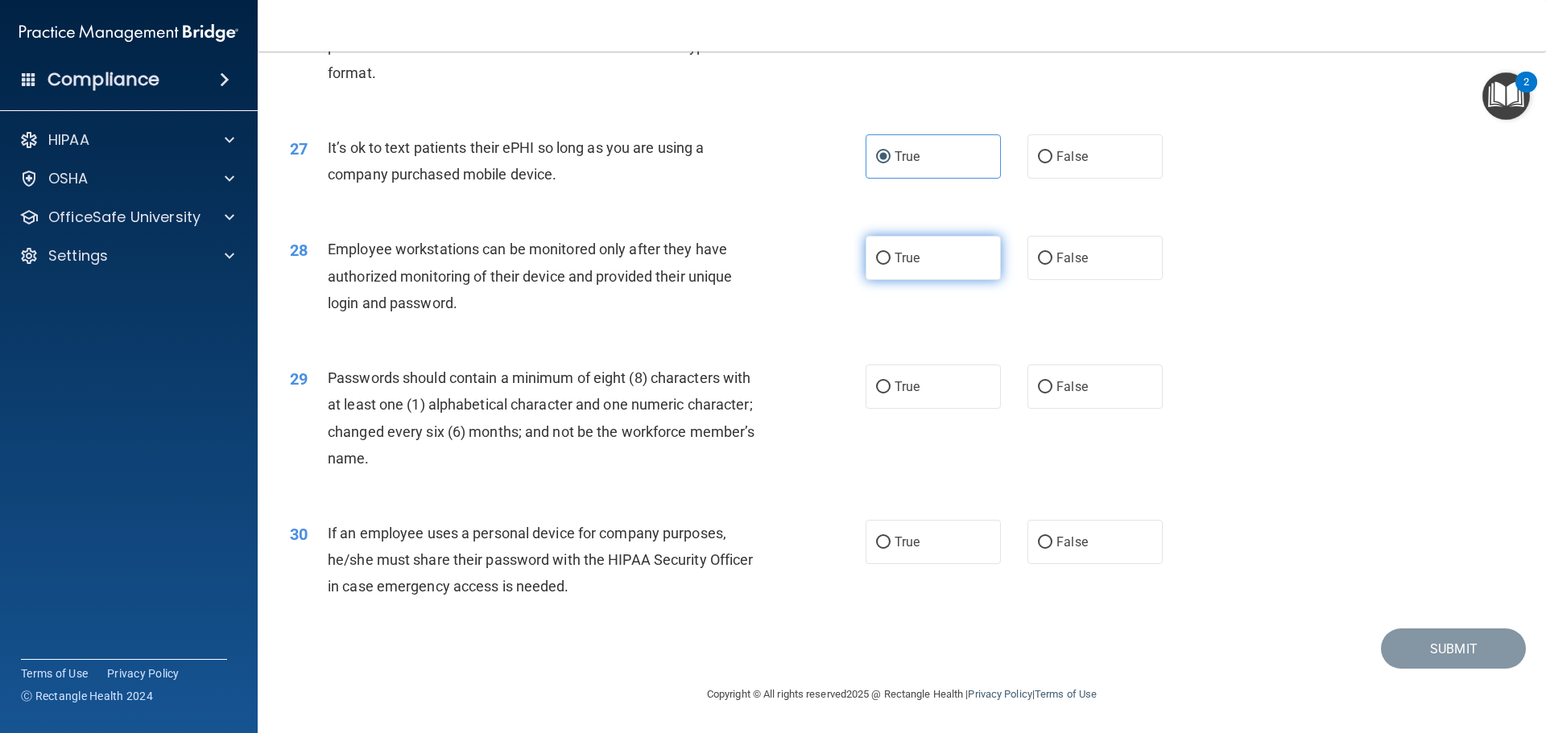
scroll to position [3308, 0]
click at [881, 260] on input "True" at bounding box center [883, 259] width 14 height 12
radio input "true"
click at [880, 390] on input "True" at bounding box center [883, 388] width 14 height 12
radio input "true"
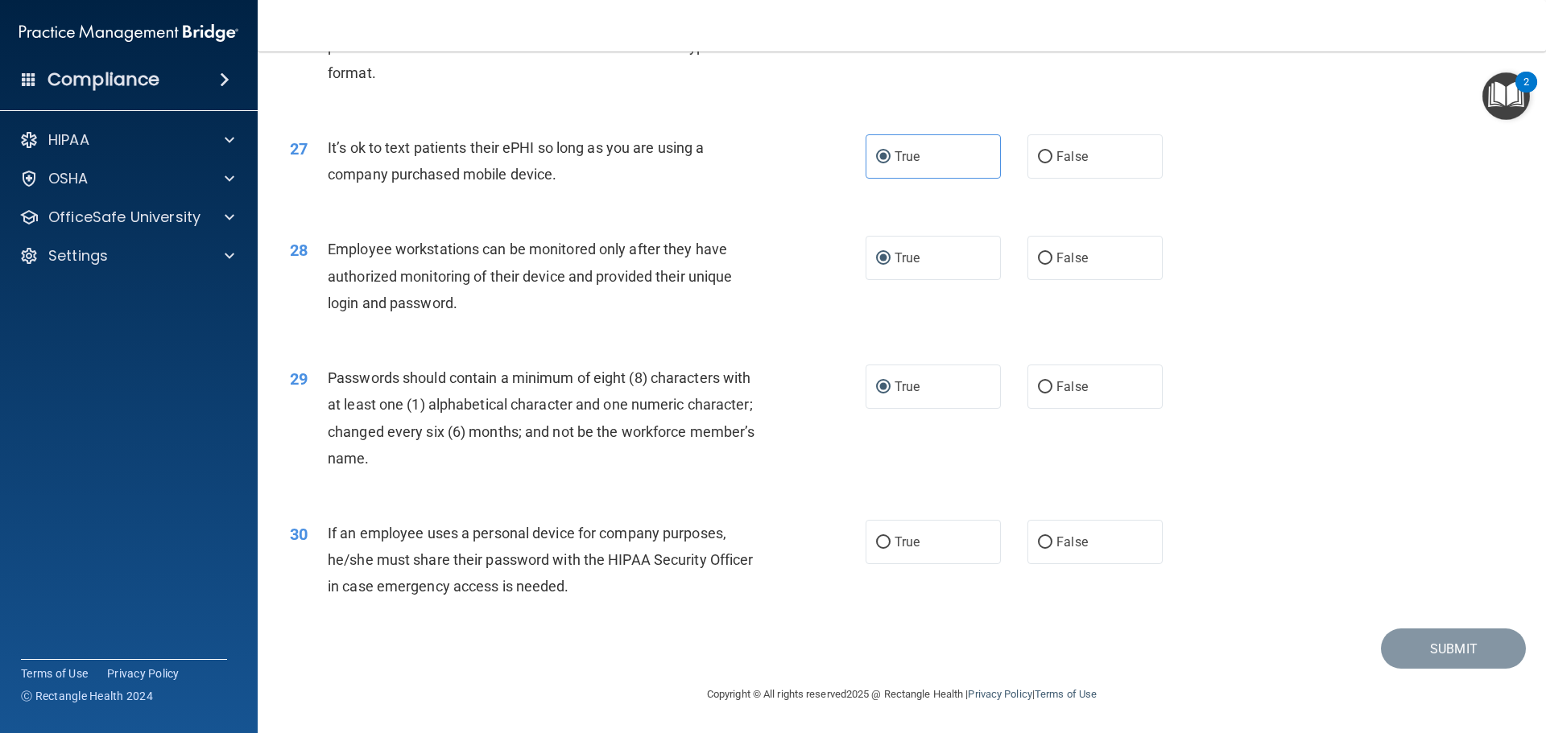
click at [1019, 551] on div "True False" at bounding box center [1028, 542] width 324 height 44
click at [1042, 543] on input "False" at bounding box center [1045, 543] width 14 height 12
radio input "true"
click at [939, 527] on label "True" at bounding box center [933, 542] width 135 height 44
click at [890, 537] on input "True" at bounding box center [883, 543] width 14 height 12
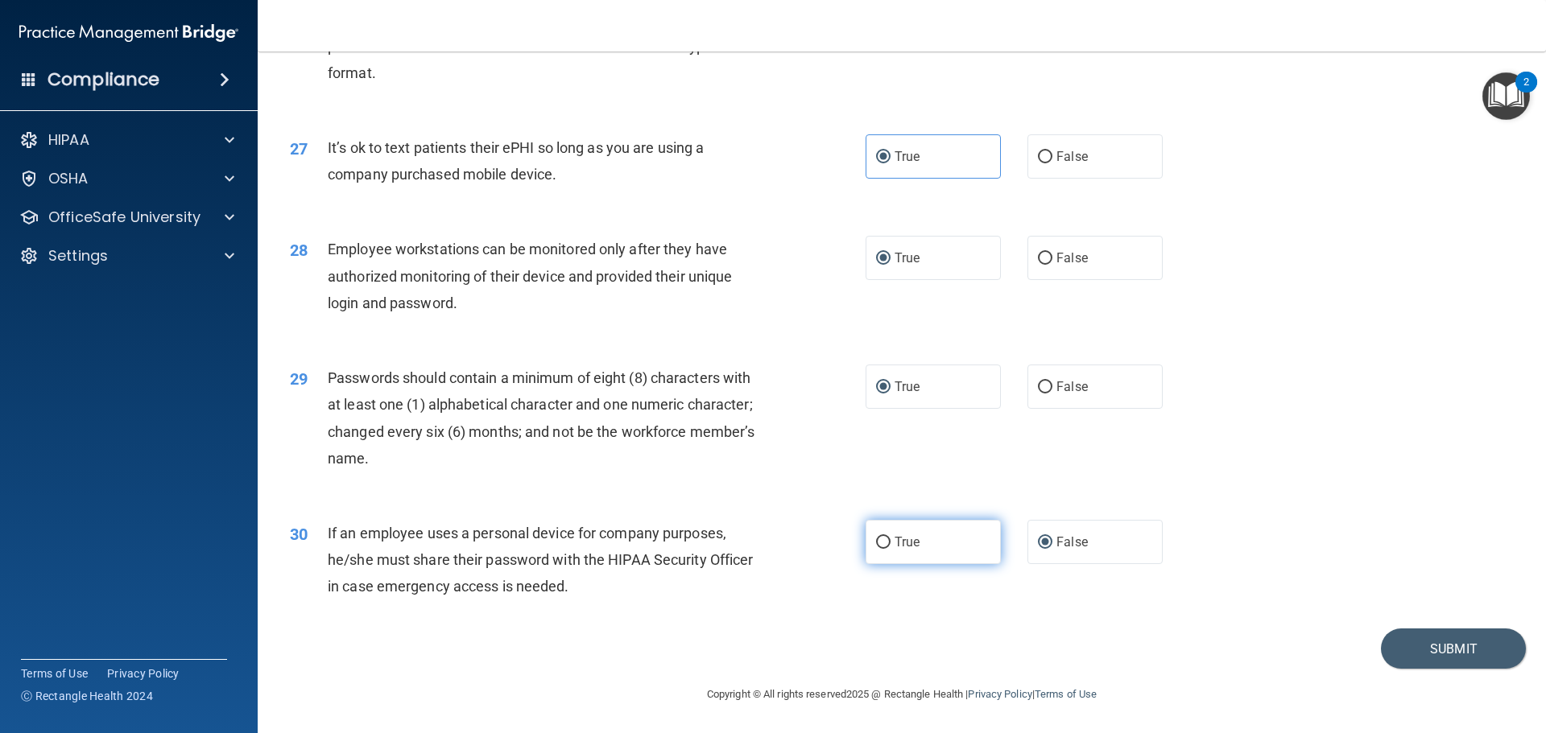
radio input "true"
radio input "false"
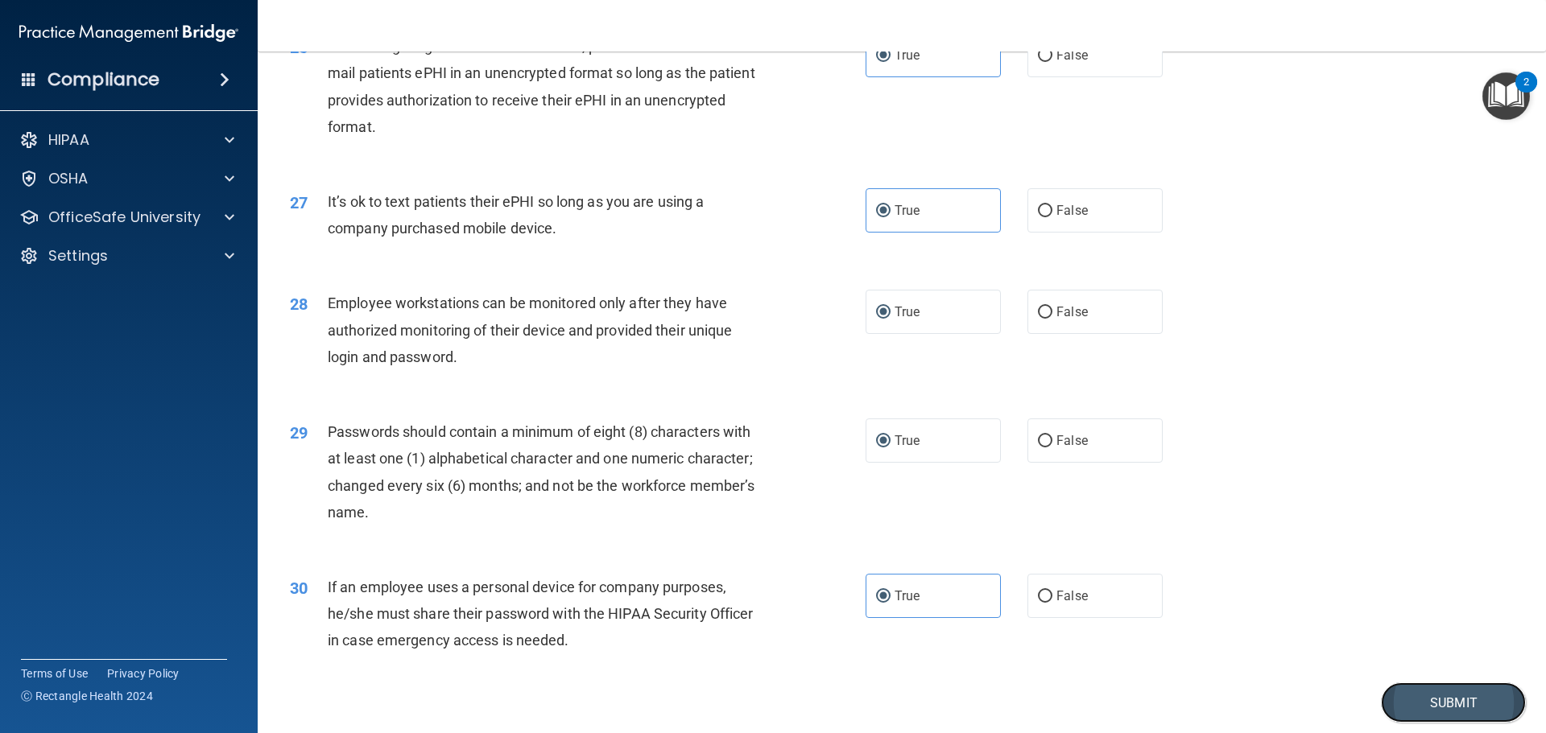
click at [1409, 713] on button "Submit" at bounding box center [1453, 703] width 145 height 41
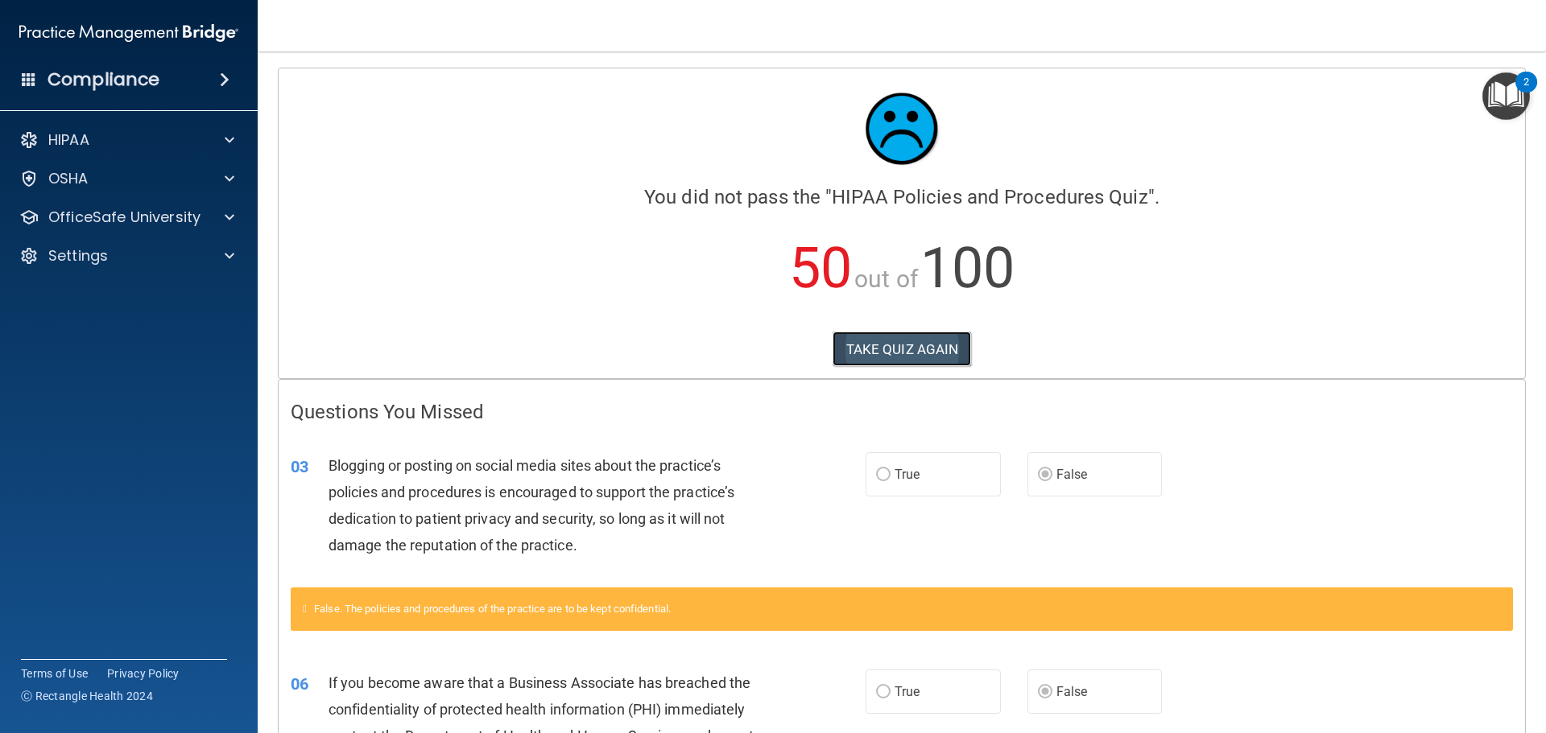
click at [936, 357] on button "TAKE QUIZ AGAIN" at bounding box center [902, 349] width 139 height 35
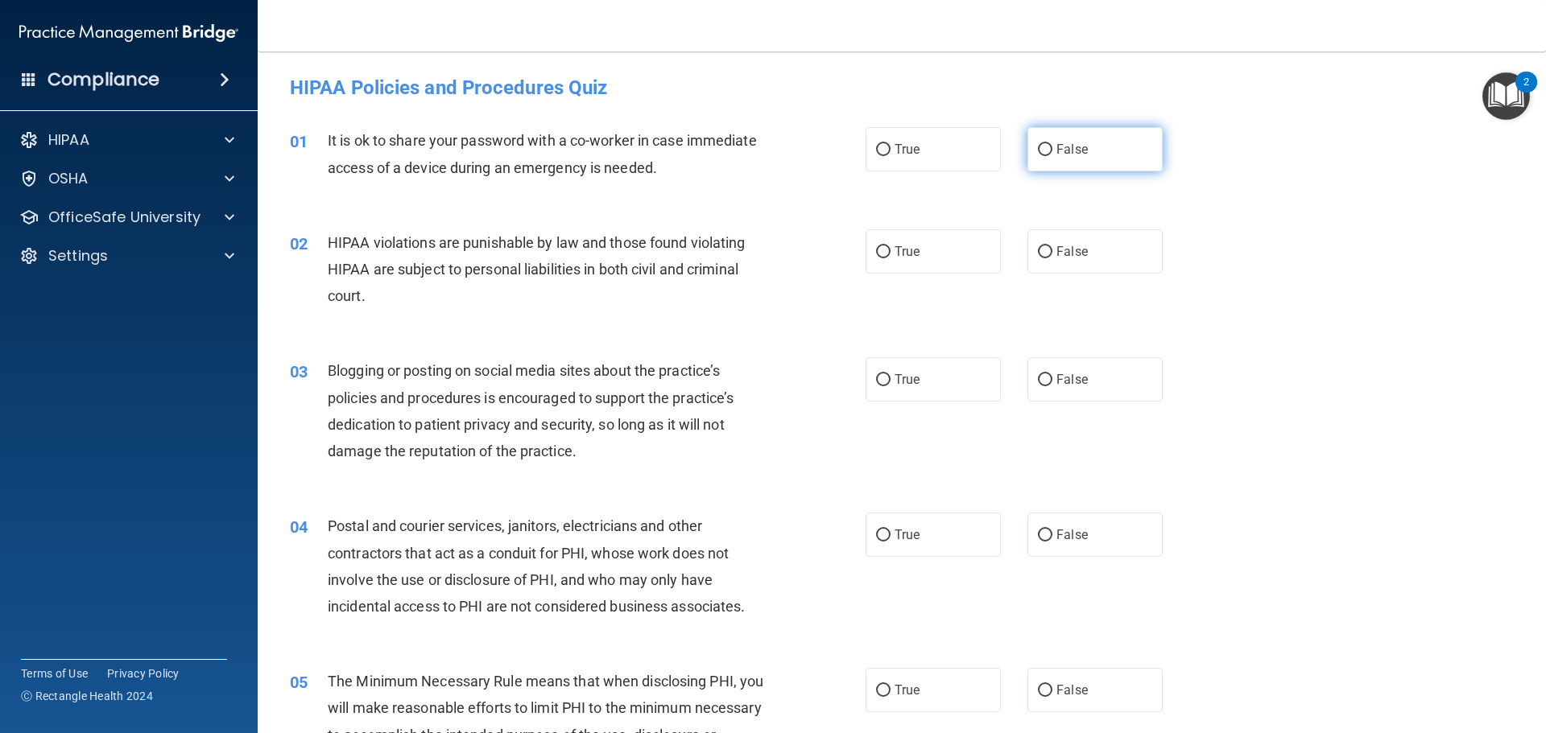
click at [1098, 164] on label "False" at bounding box center [1094, 149] width 135 height 44
click at [1052, 156] on input "False" at bounding box center [1045, 150] width 14 height 12
radio input "true"
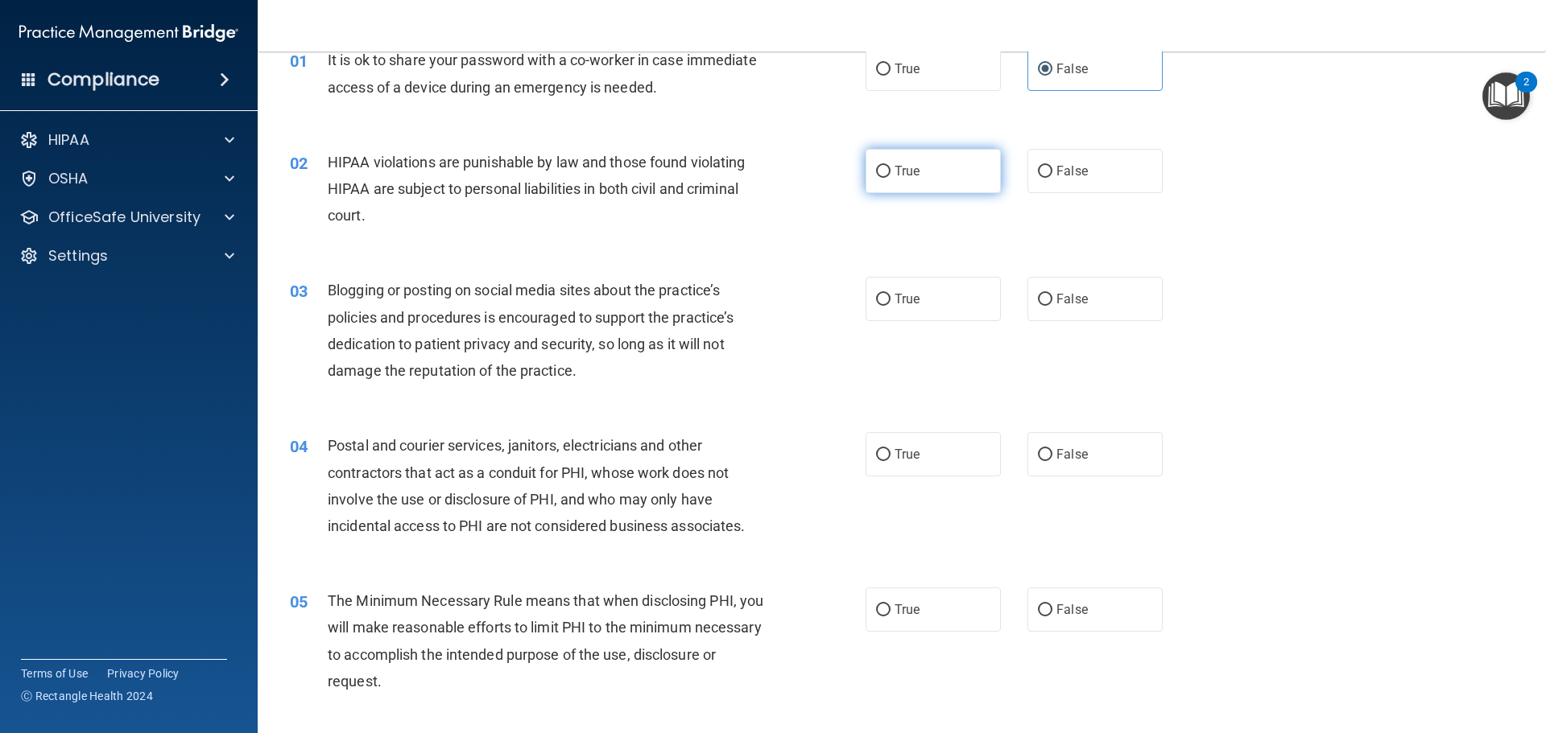
click at [940, 180] on label "True" at bounding box center [933, 171] width 135 height 44
click at [890, 178] on input "True" at bounding box center [883, 172] width 14 height 12
radio input "true"
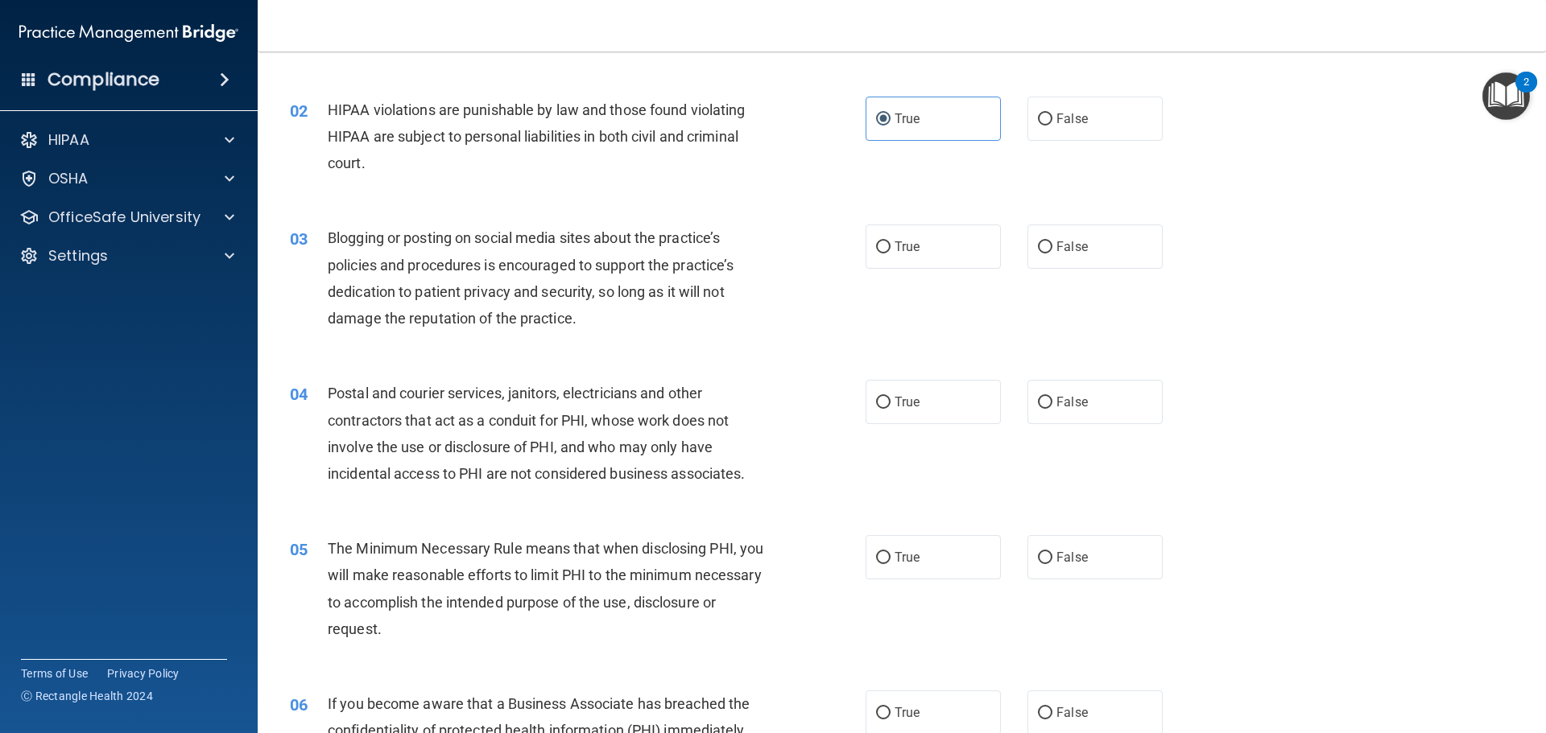
scroll to position [161, 0]
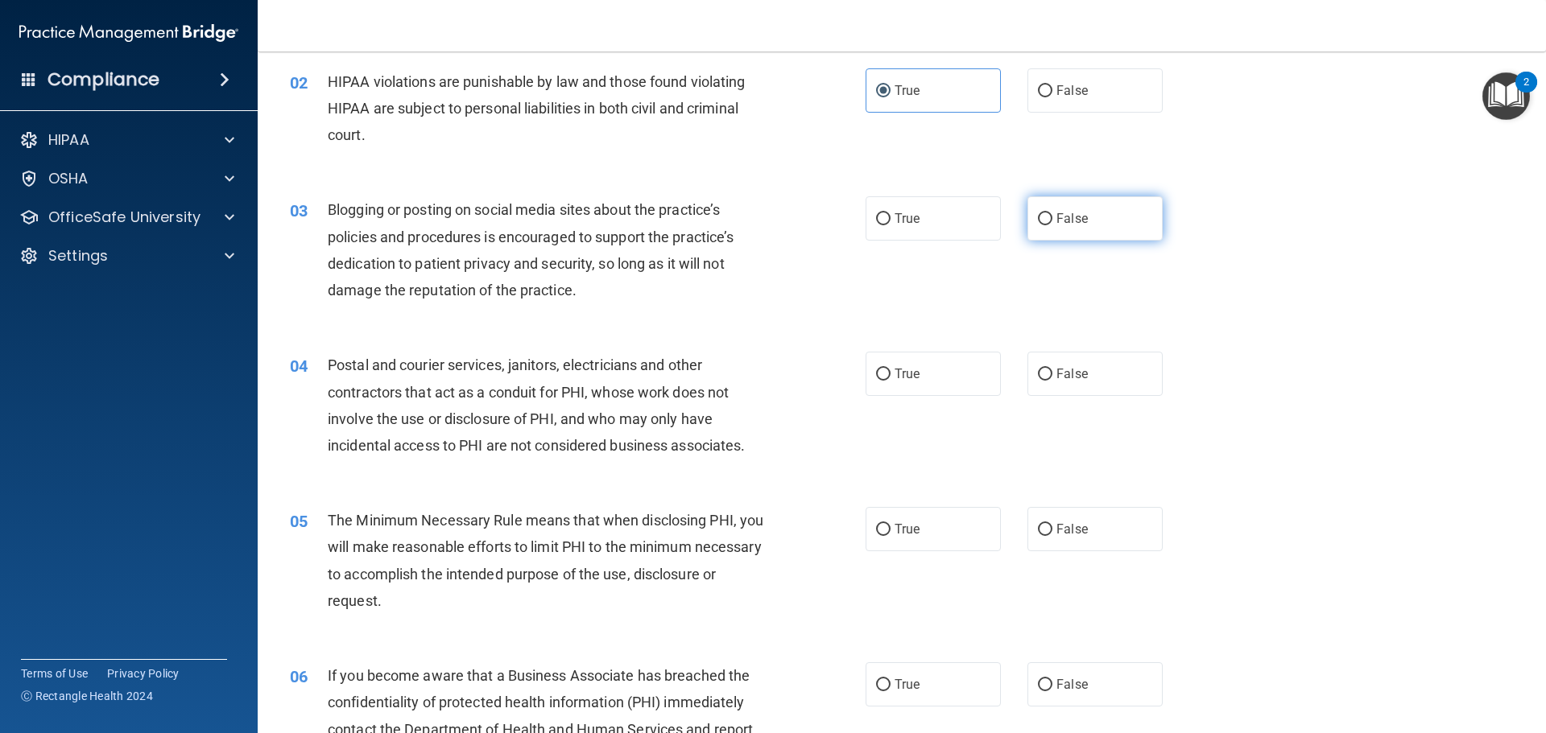
click at [1027, 226] on label "False" at bounding box center [1094, 218] width 135 height 44
click at [1038, 225] on input "False" at bounding box center [1045, 219] width 14 height 12
radio input "true"
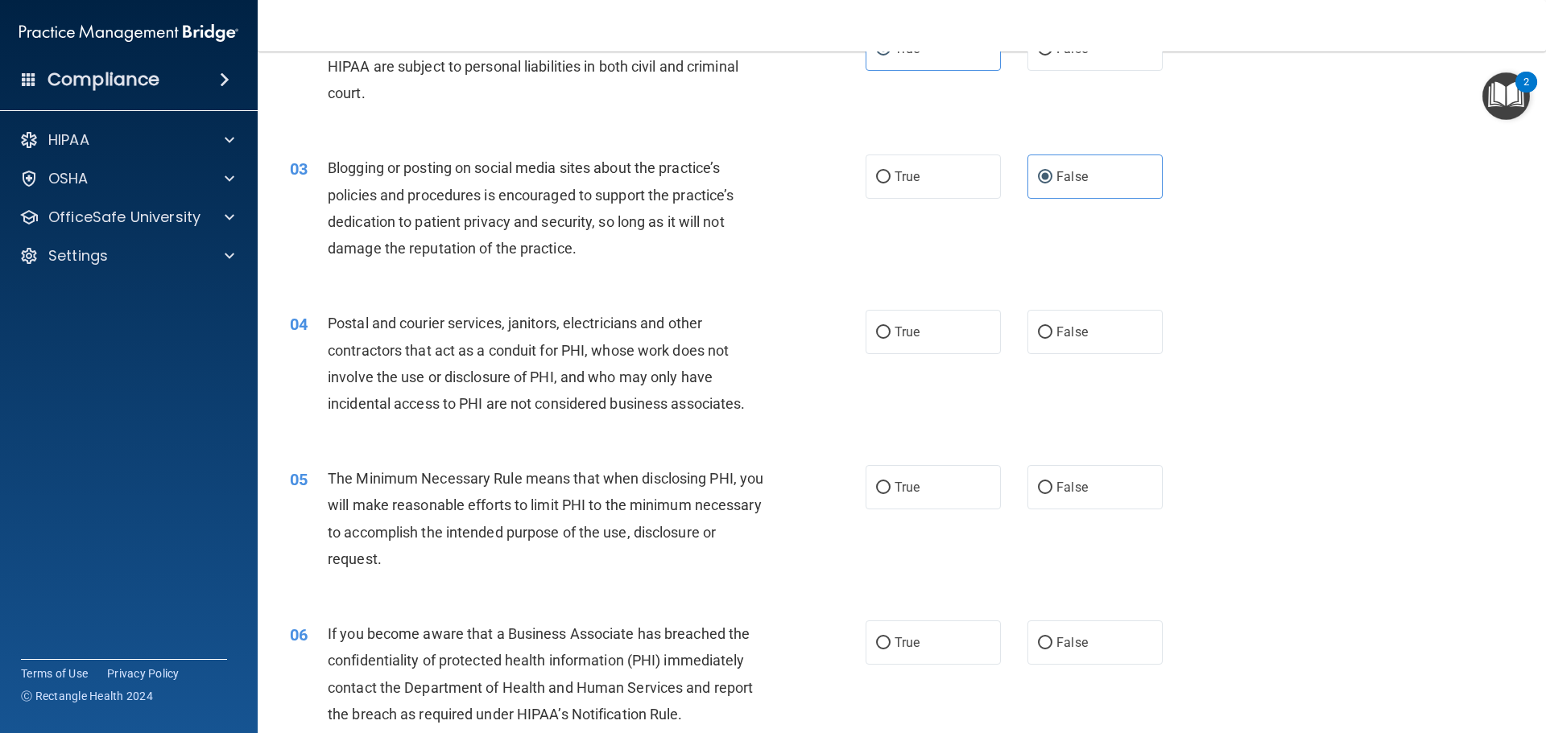
scroll to position [242, 0]
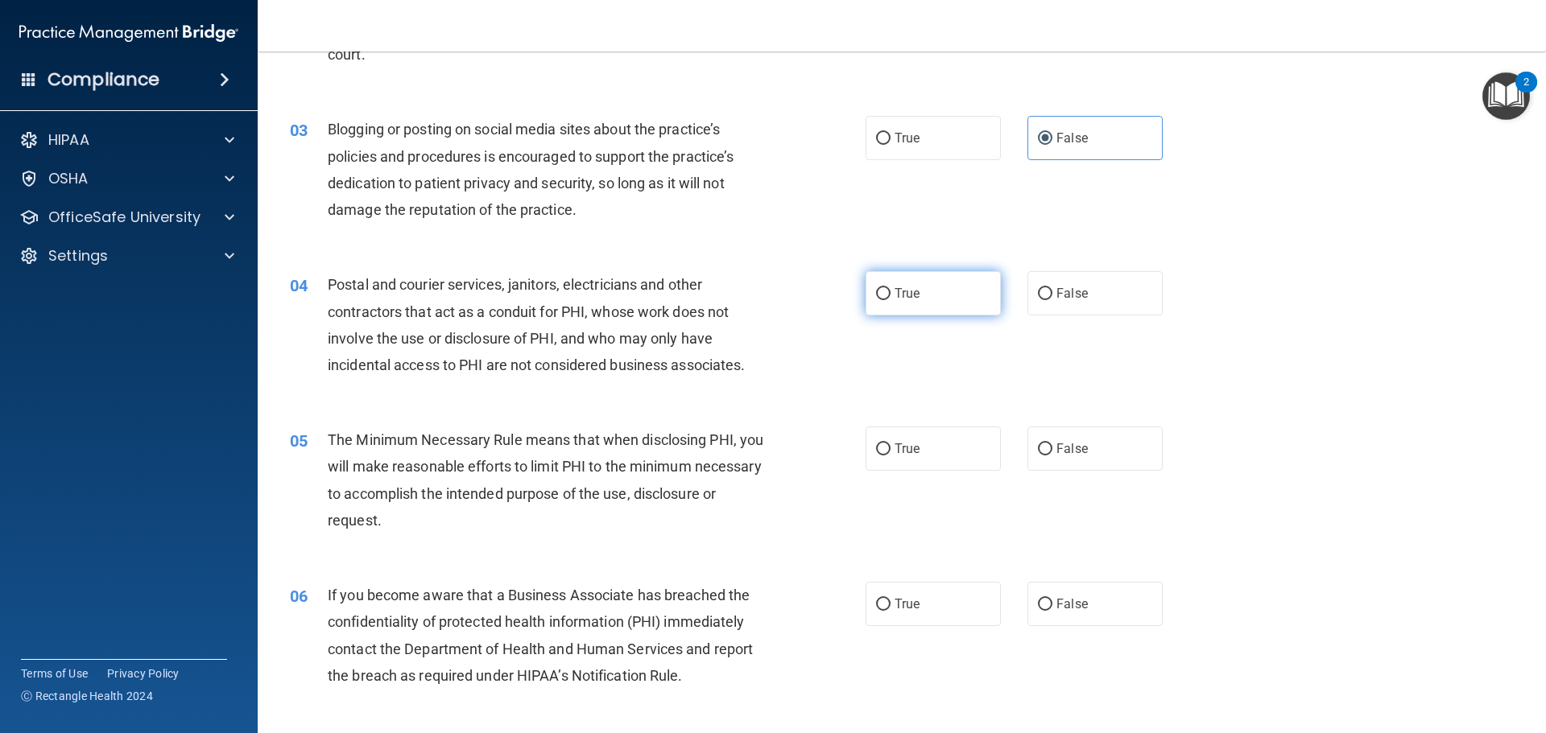
click at [883, 298] on input "True" at bounding box center [883, 294] width 14 height 12
radio input "true"
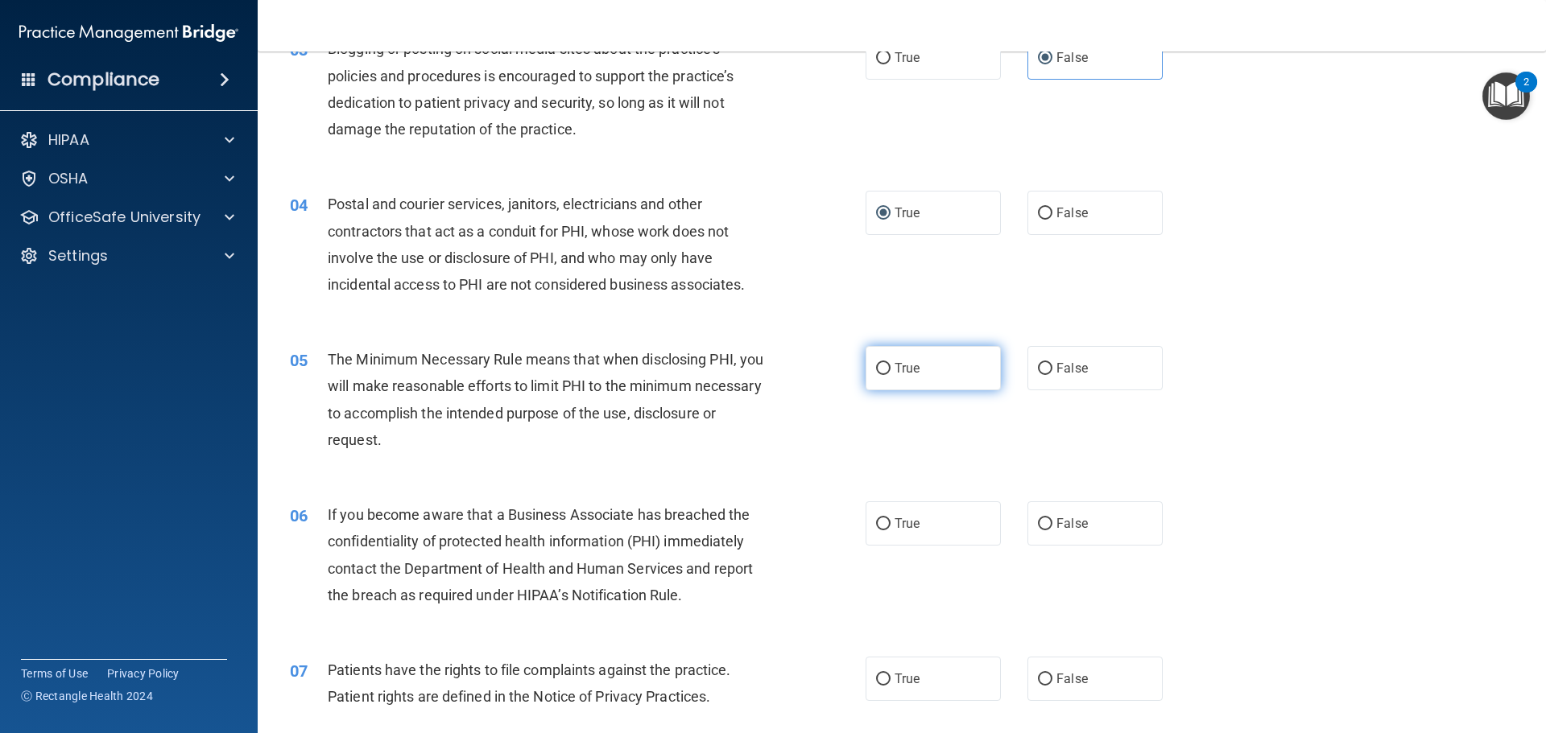
click at [917, 374] on label "True" at bounding box center [933, 368] width 135 height 44
click at [890, 374] on input "True" at bounding box center [883, 369] width 14 height 12
radio input "true"
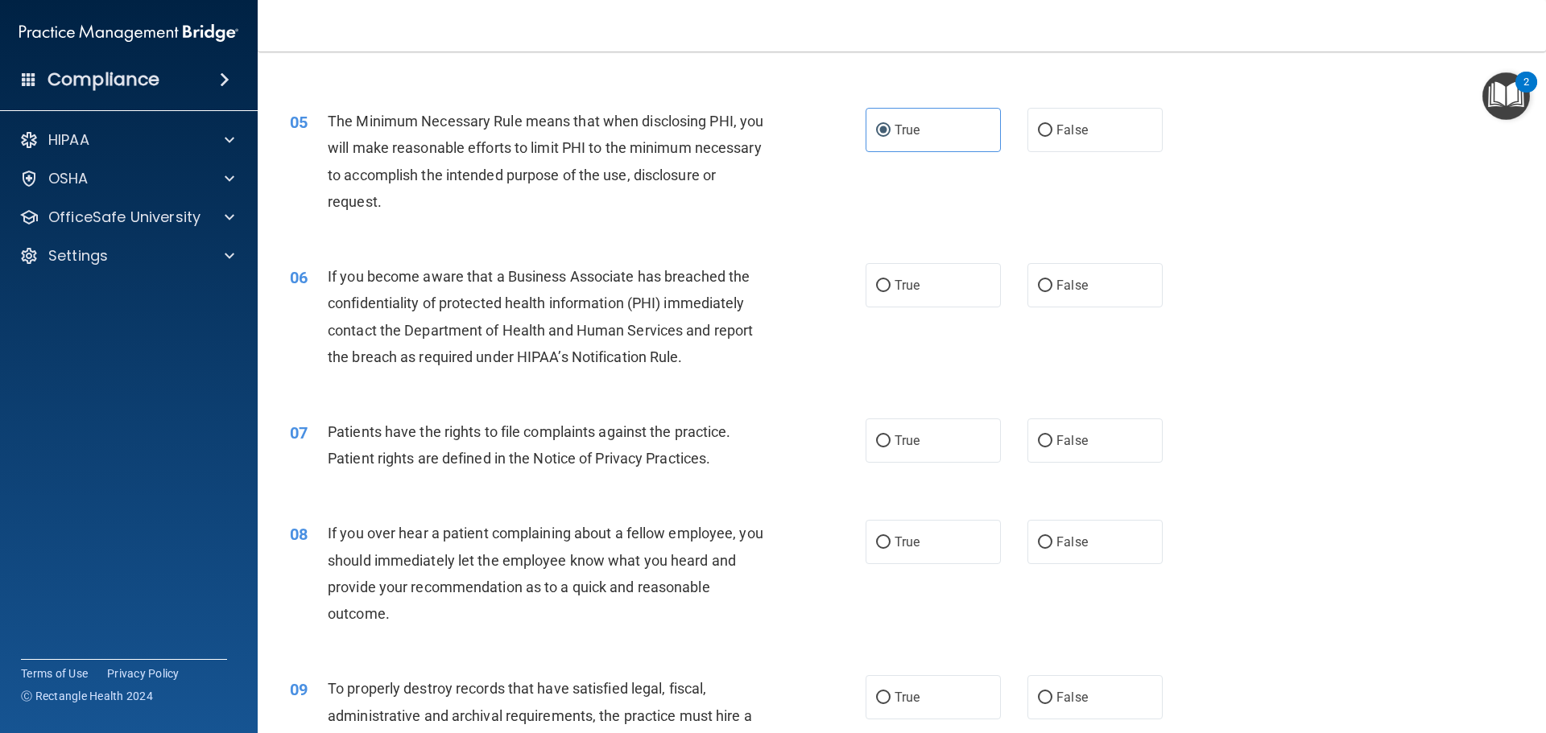
scroll to position [564, 0]
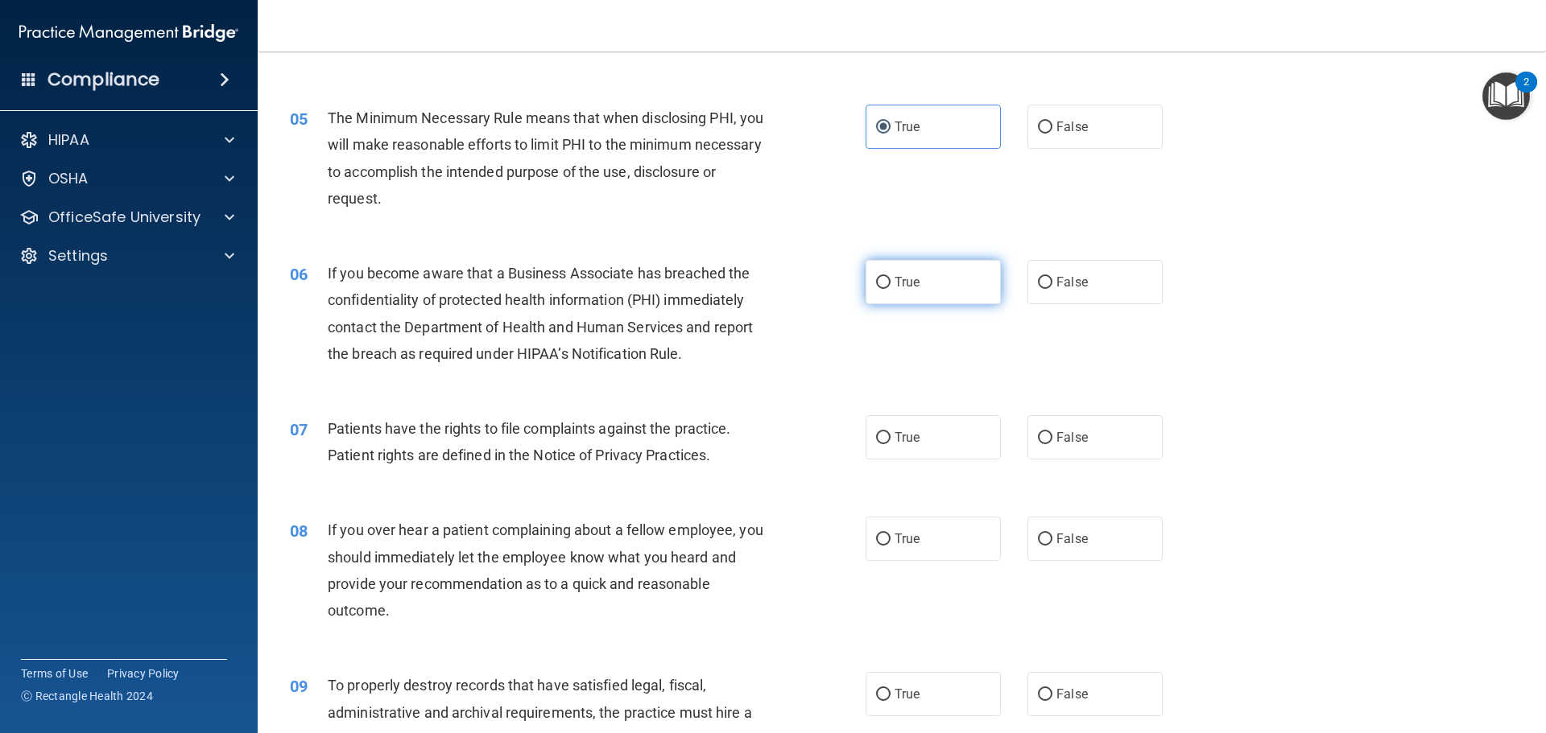
click at [936, 283] on label "True" at bounding box center [933, 282] width 135 height 44
click at [890, 283] on input "True" at bounding box center [883, 283] width 14 height 12
radio input "true"
click at [1092, 274] on label "False" at bounding box center [1094, 282] width 135 height 44
click at [1052, 277] on input "False" at bounding box center [1045, 283] width 14 height 12
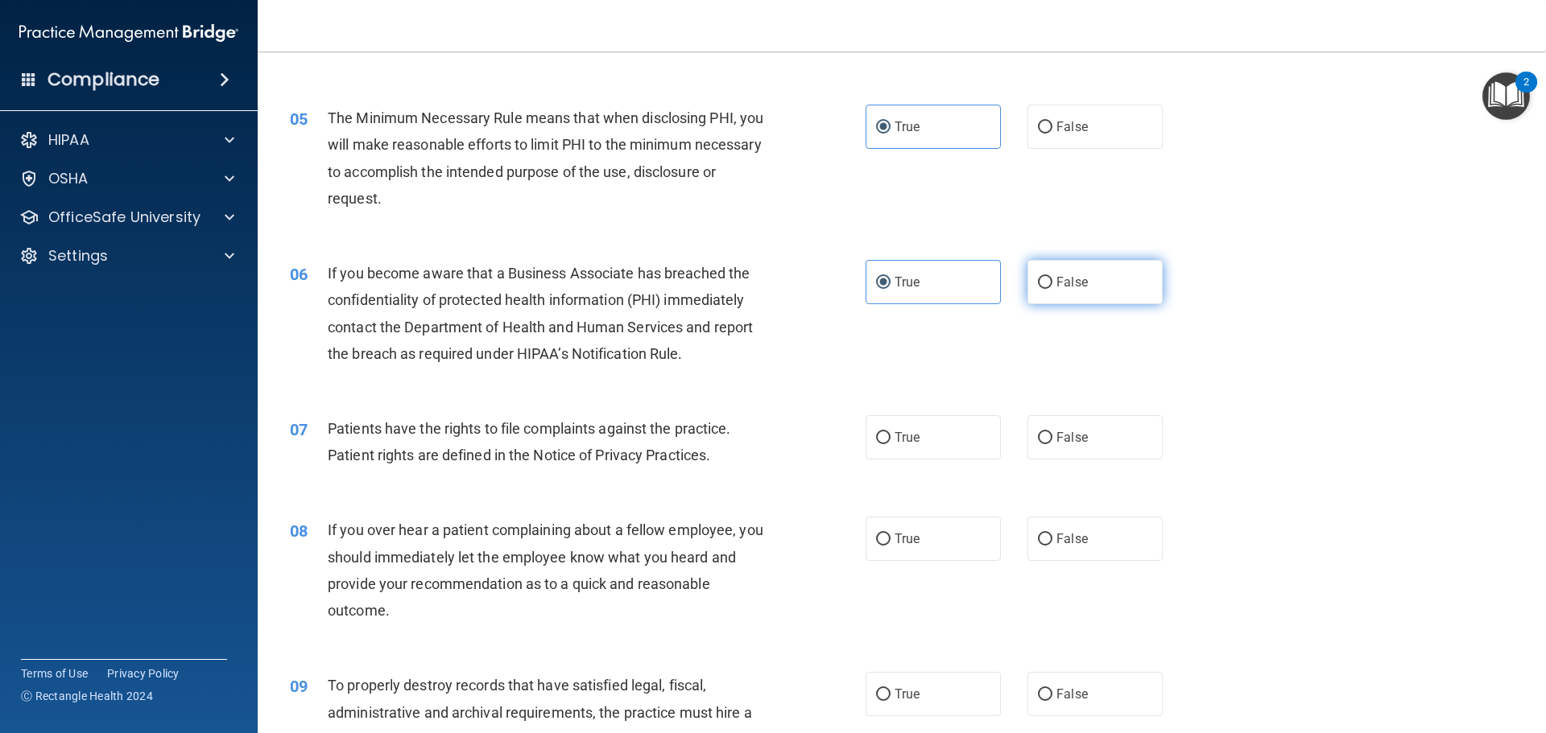
radio input "true"
radio input "false"
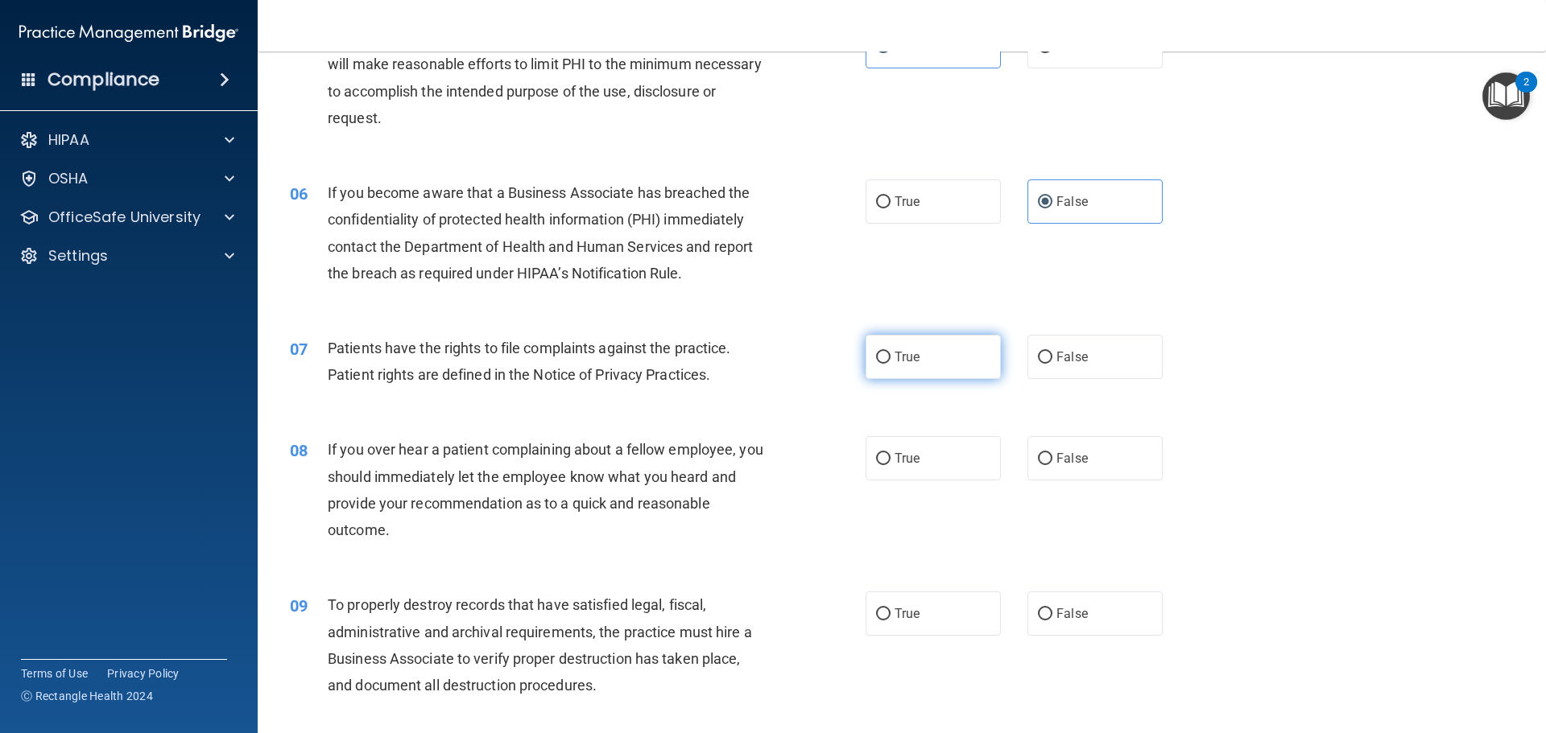
click at [895, 358] on span "True" at bounding box center [907, 356] width 25 height 15
click at [890, 358] on input "True" at bounding box center [883, 358] width 14 height 12
radio input "true"
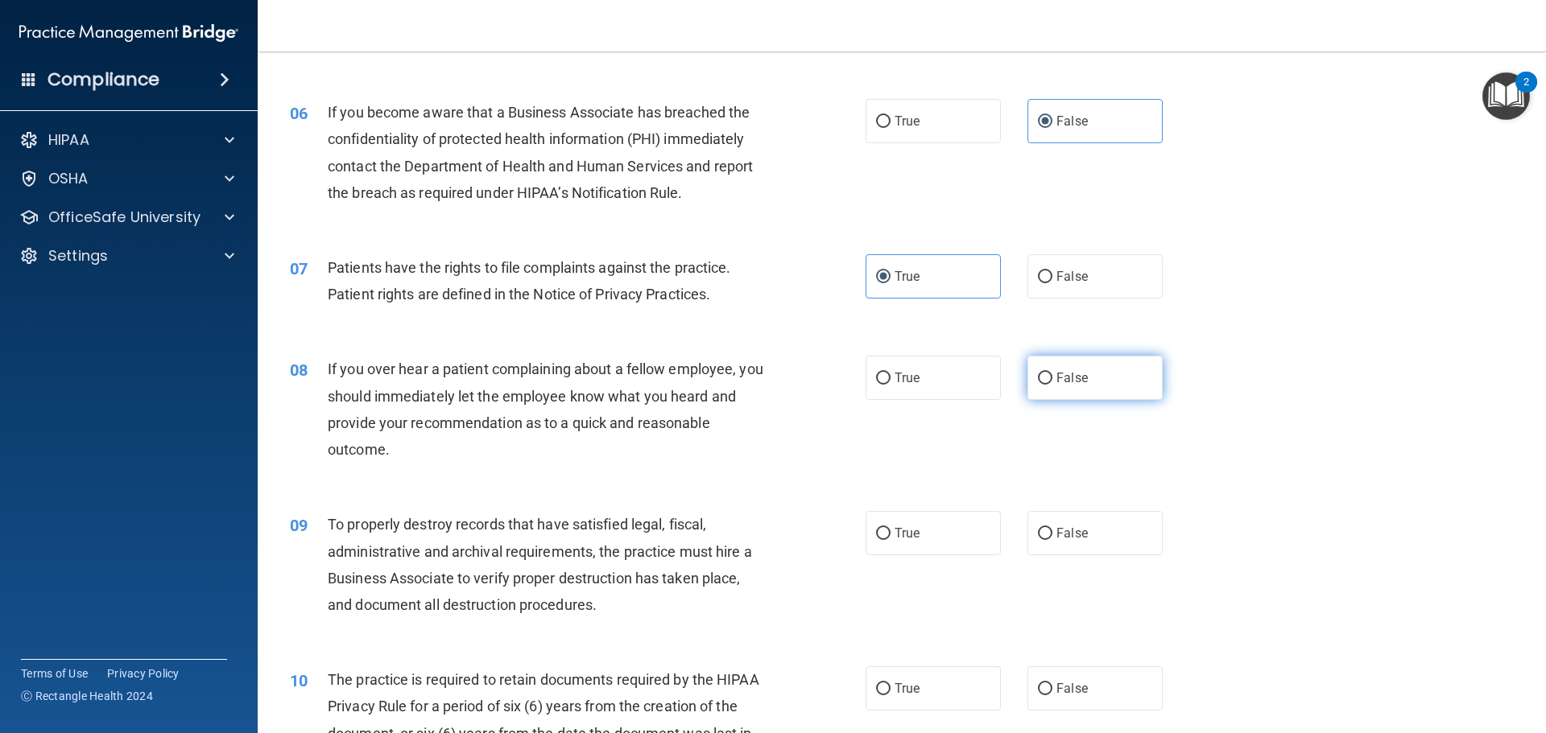
click at [1029, 374] on label "False" at bounding box center [1094, 378] width 135 height 44
click at [1038, 374] on input "False" at bounding box center [1045, 379] width 14 height 12
radio input "true"
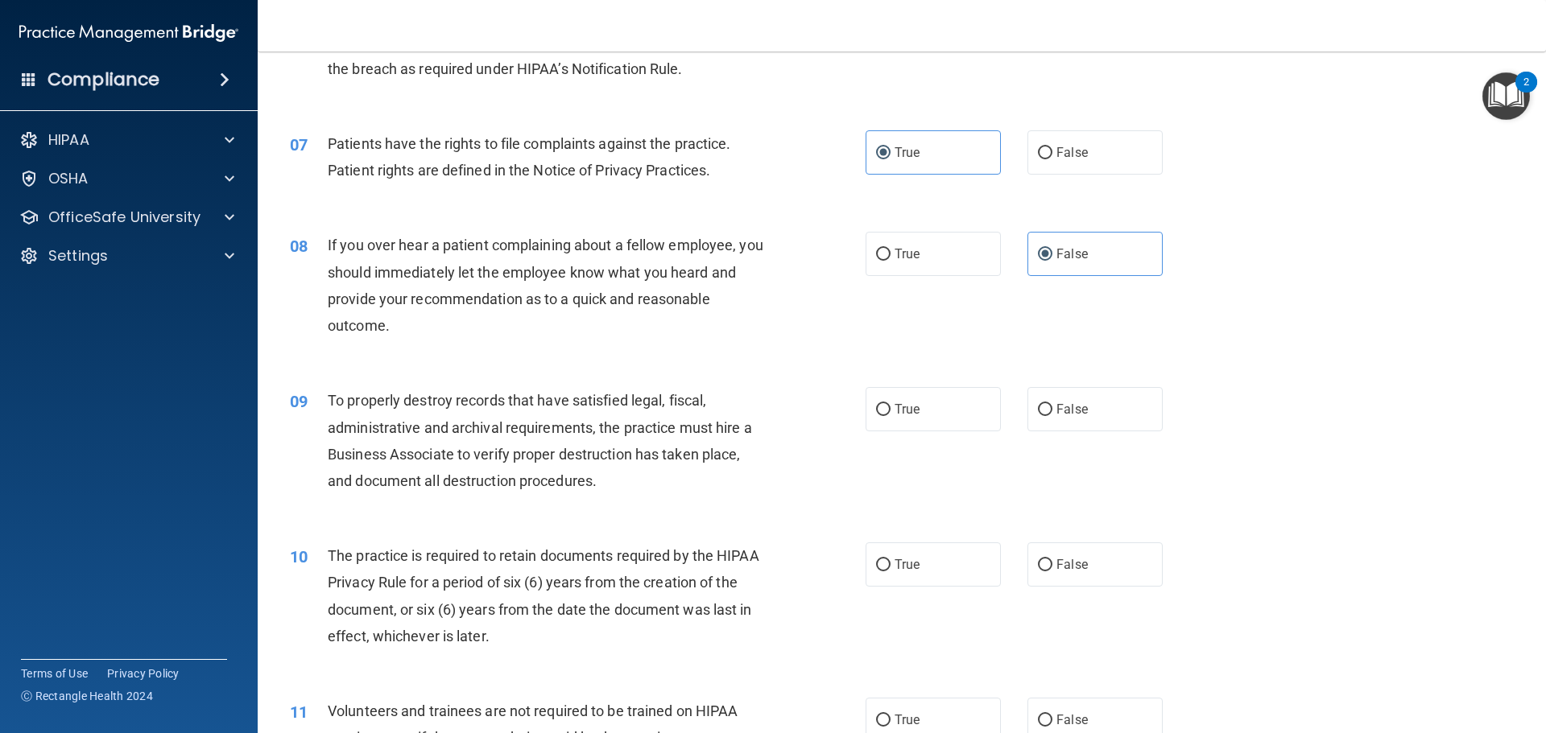
scroll to position [886, 0]
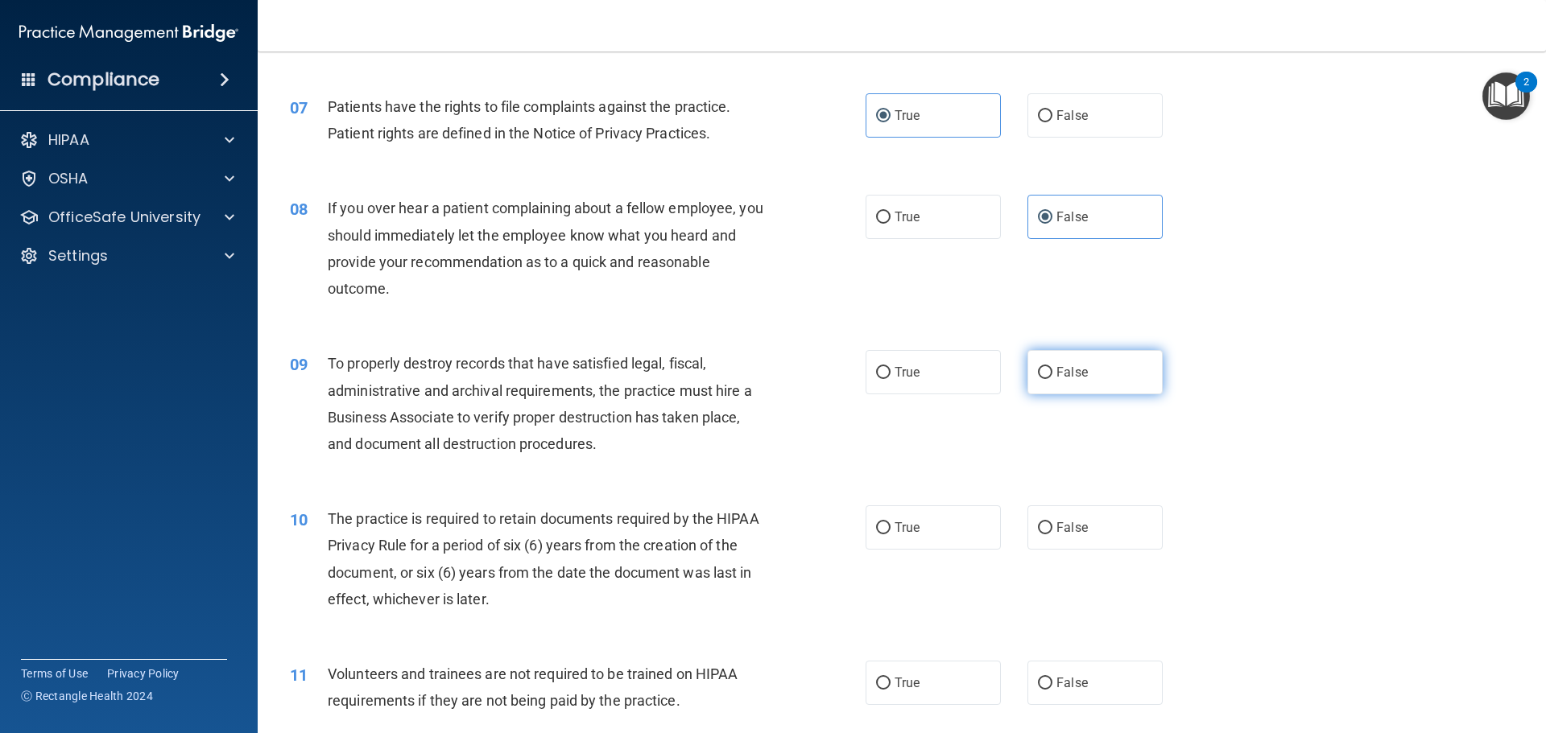
click at [1077, 390] on label "False" at bounding box center [1094, 372] width 135 height 44
click at [1052, 379] on input "False" at bounding box center [1045, 373] width 14 height 12
radio input "true"
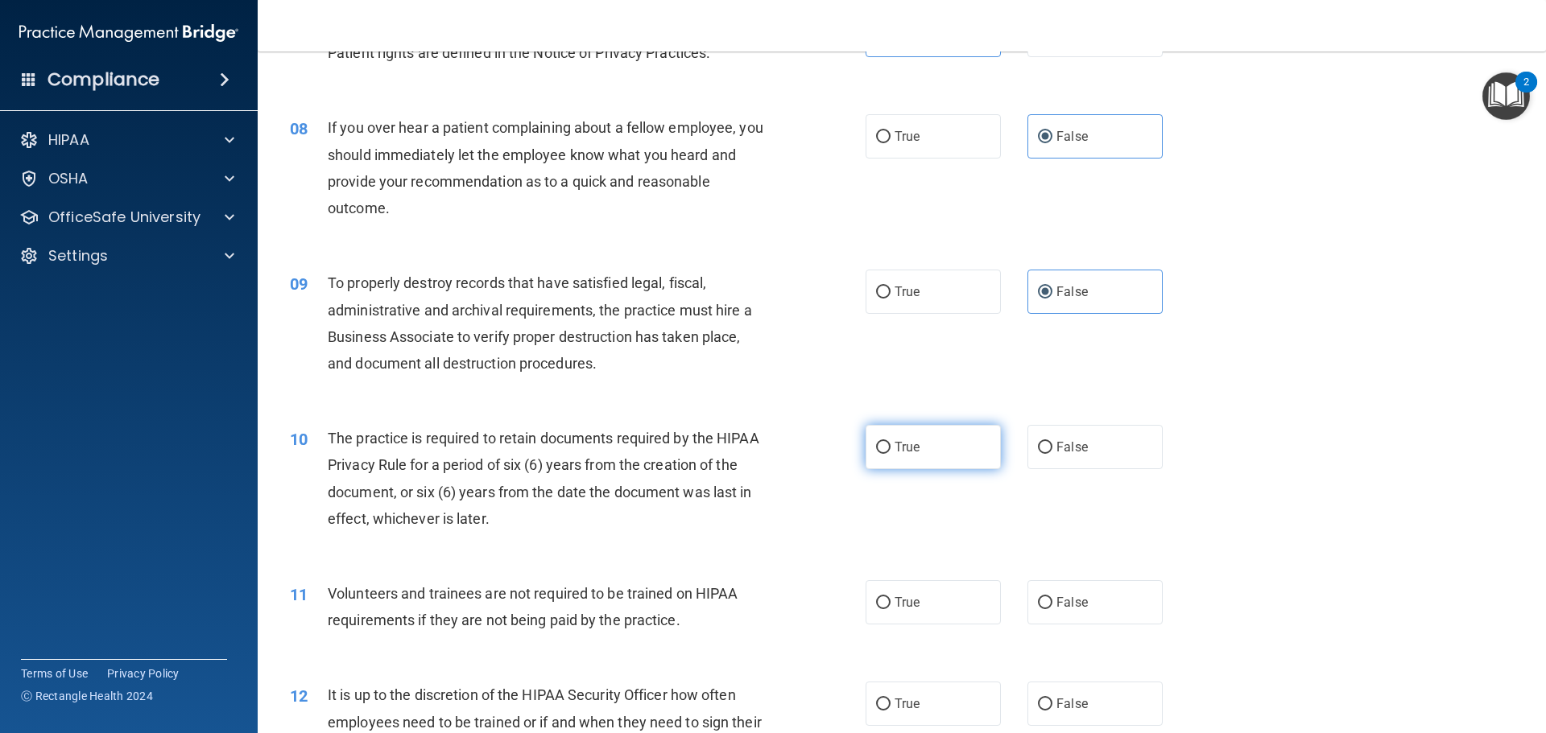
click at [960, 457] on label "True" at bounding box center [933, 447] width 135 height 44
click at [890, 454] on input "True" at bounding box center [883, 448] width 14 height 12
radio input "true"
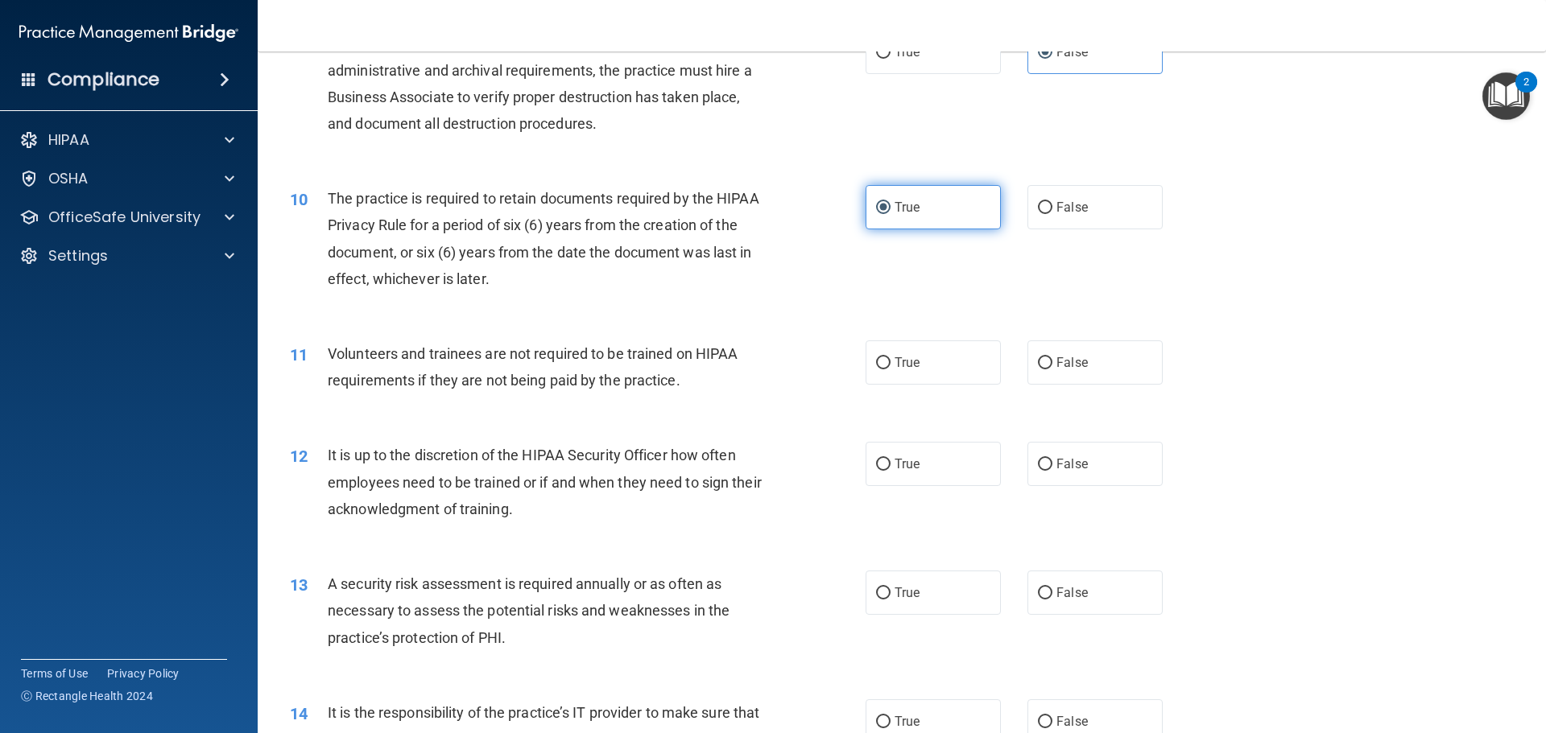
scroll to position [1208, 0]
click at [957, 383] on label "True" at bounding box center [933, 361] width 135 height 44
click at [890, 368] on input "True" at bounding box center [883, 362] width 14 height 12
radio input "true"
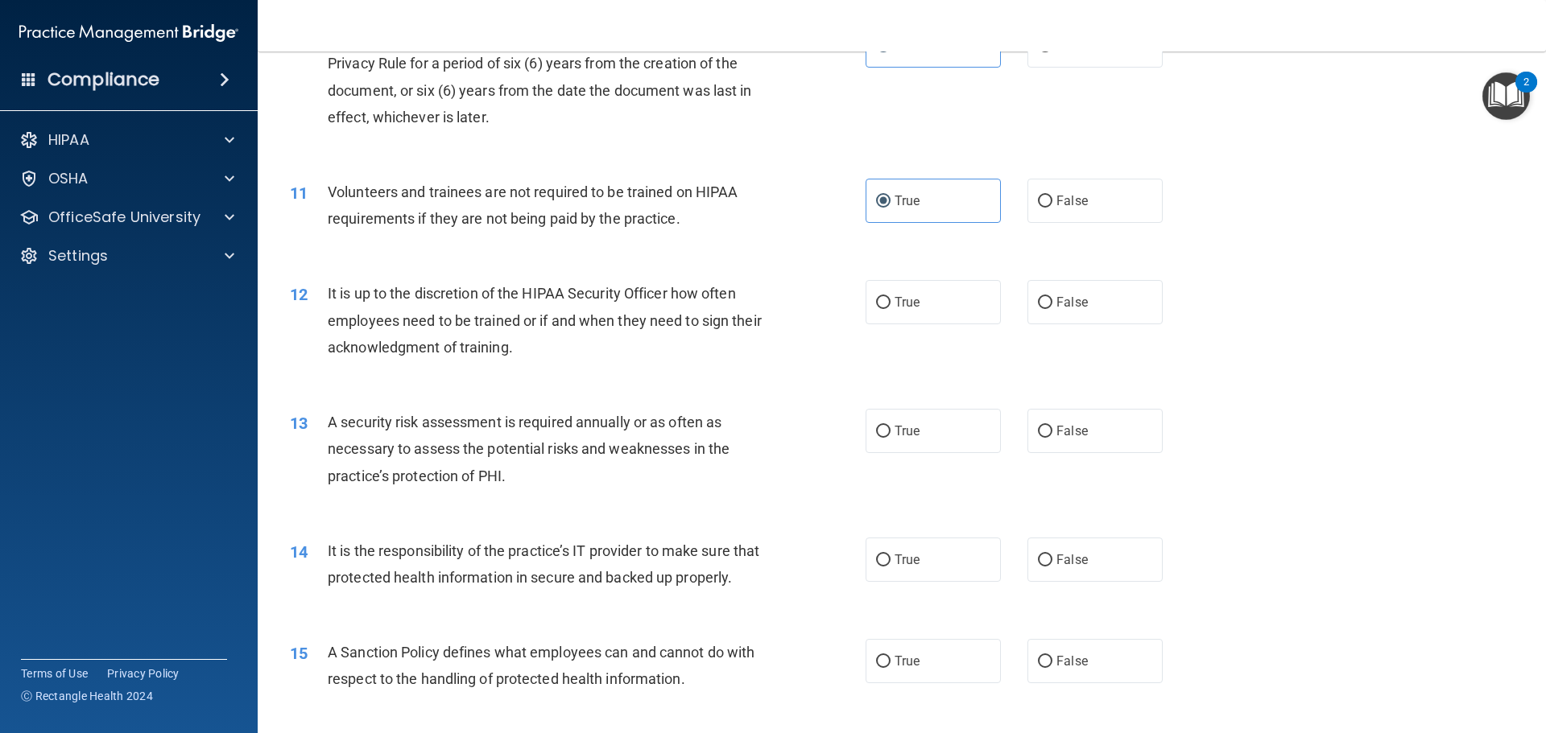
scroll to position [1369, 0]
click at [911, 311] on label "True" at bounding box center [933, 301] width 135 height 44
click at [890, 308] on input "True" at bounding box center [883, 302] width 14 height 12
radio input "true"
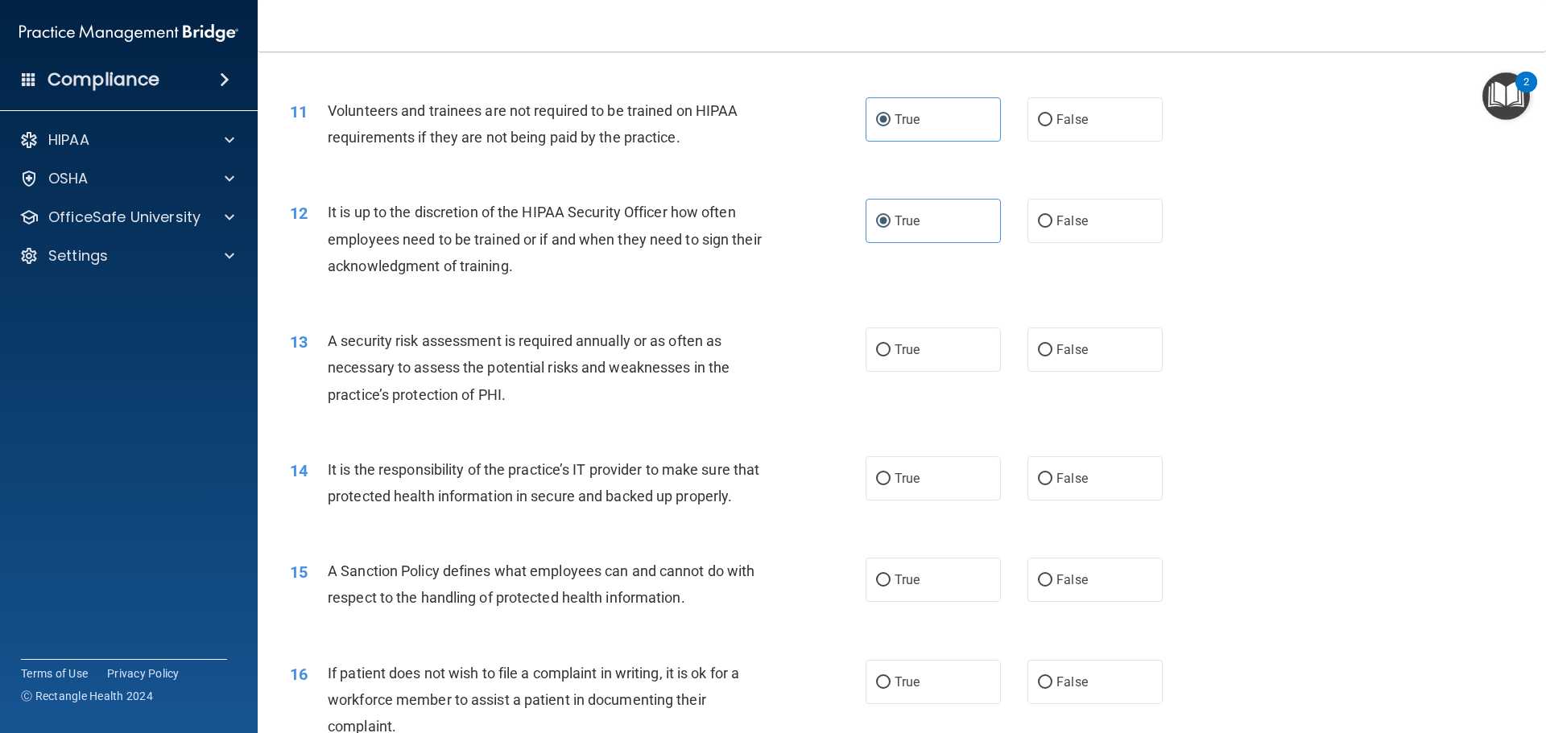
scroll to position [1530, 0]
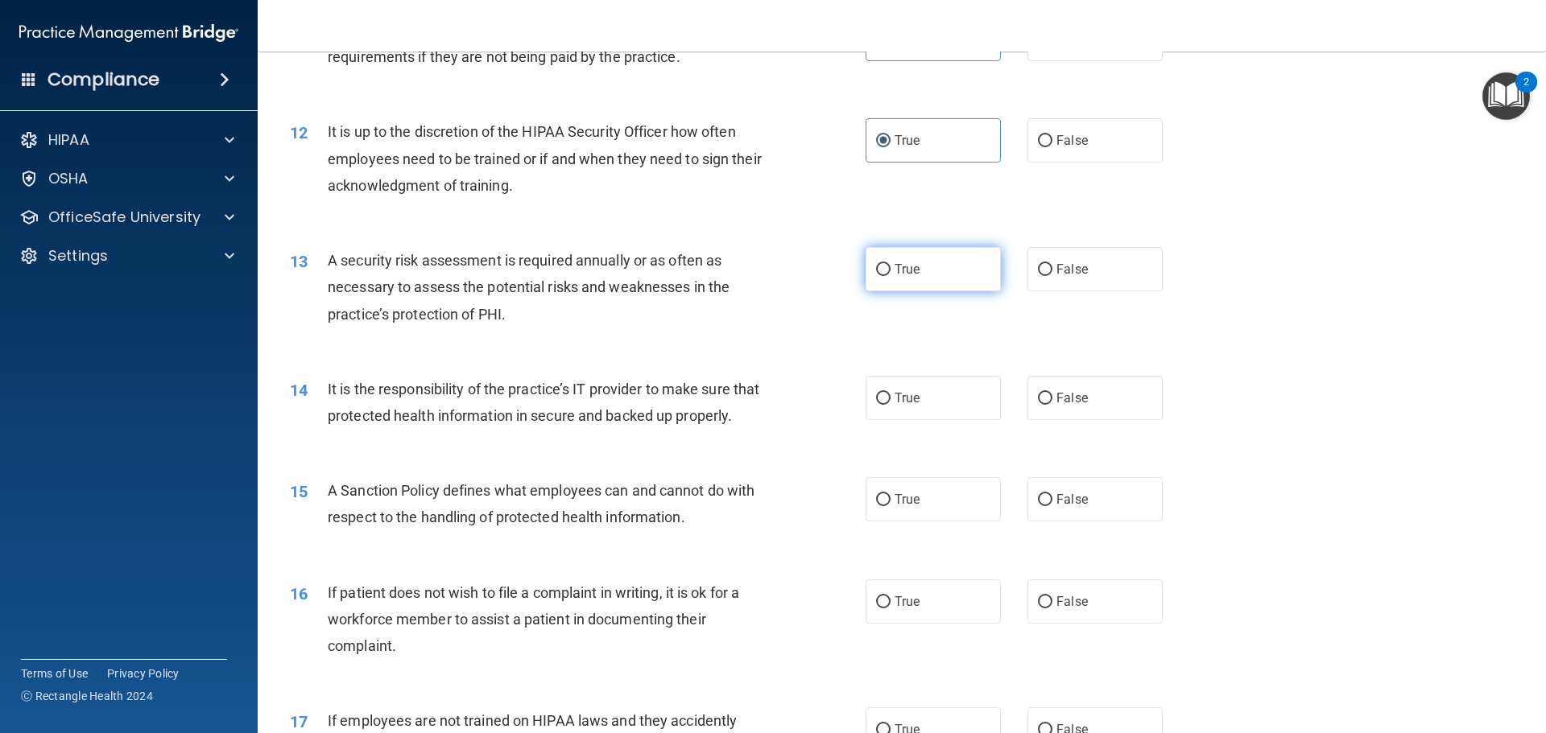
click at [870, 281] on label "True" at bounding box center [933, 269] width 135 height 44
click at [876, 276] on input "True" at bounding box center [883, 270] width 14 height 12
radio input "true"
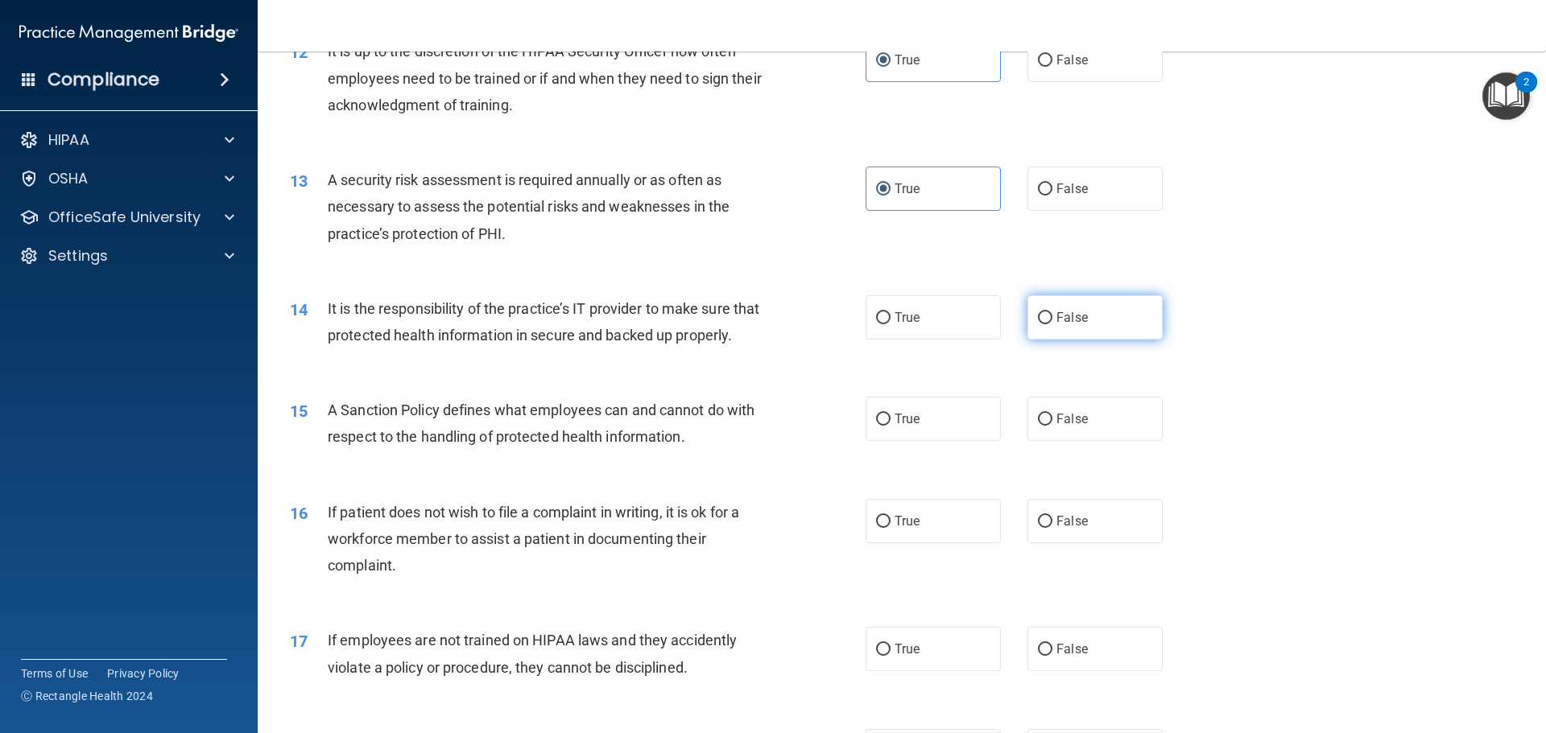
click at [1043, 315] on input "False" at bounding box center [1045, 318] width 14 height 12
radio input "true"
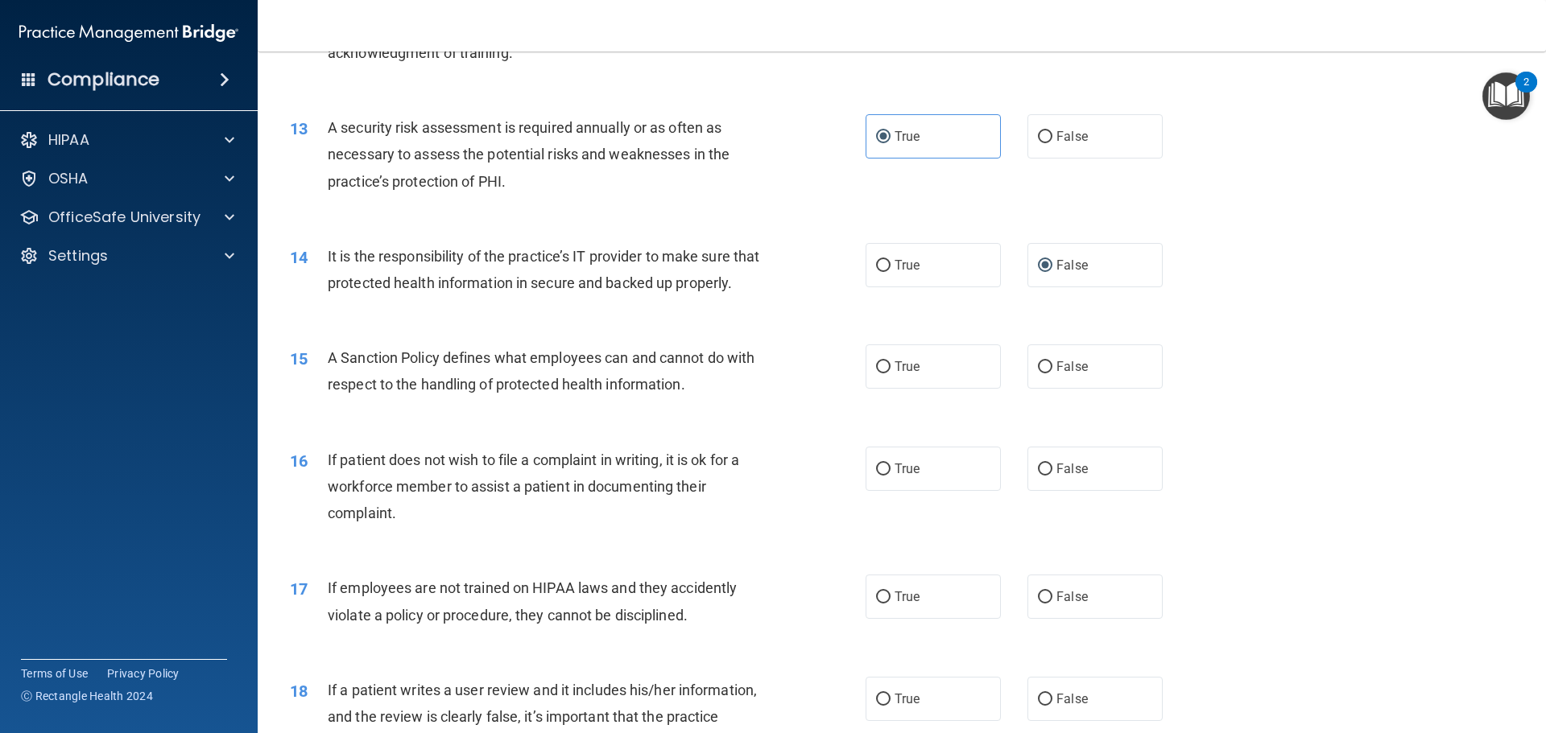
scroll to position [1691, 0]
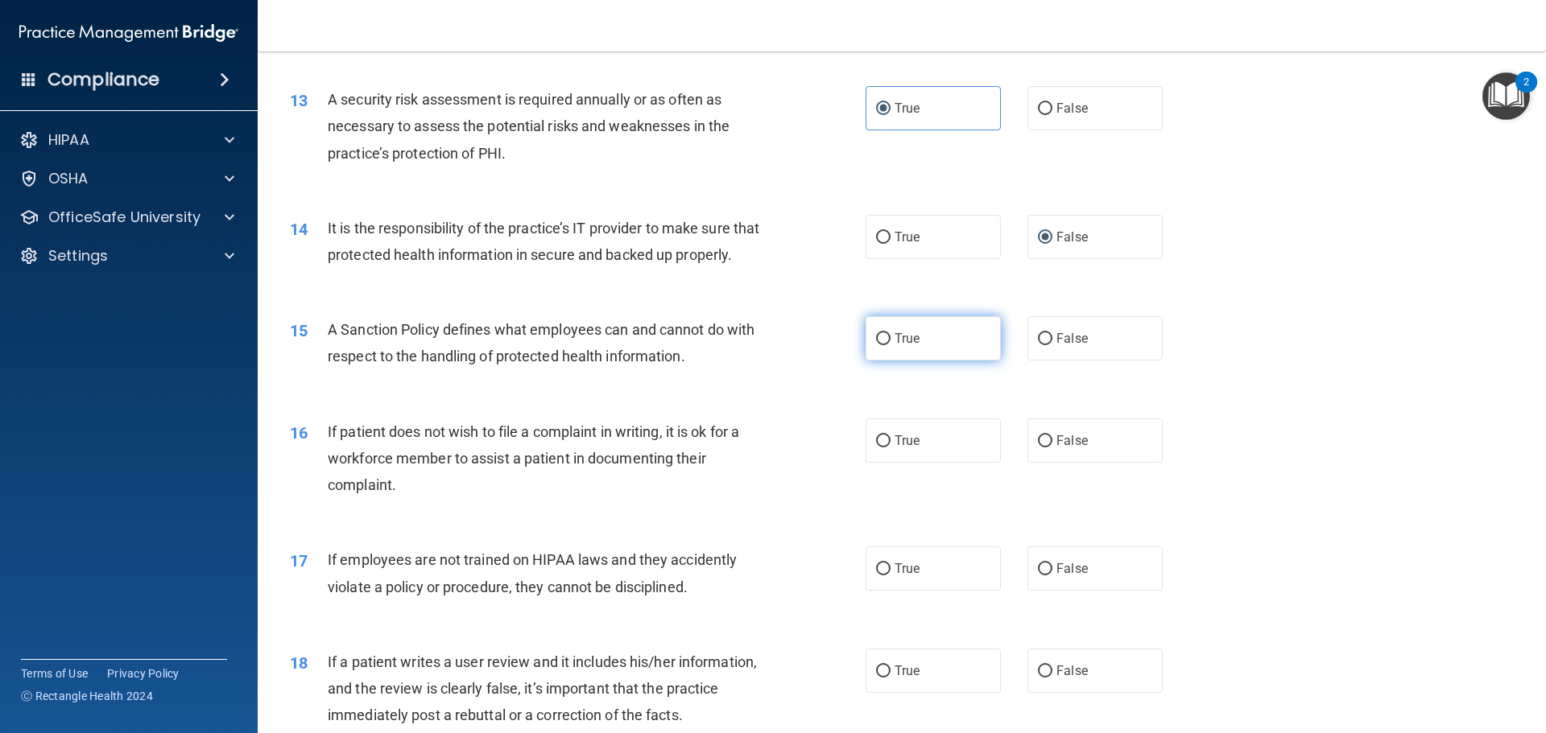
click at [919, 348] on label "True" at bounding box center [933, 338] width 135 height 44
click at [890, 345] on input "True" at bounding box center [883, 339] width 14 height 12
radio input "true"
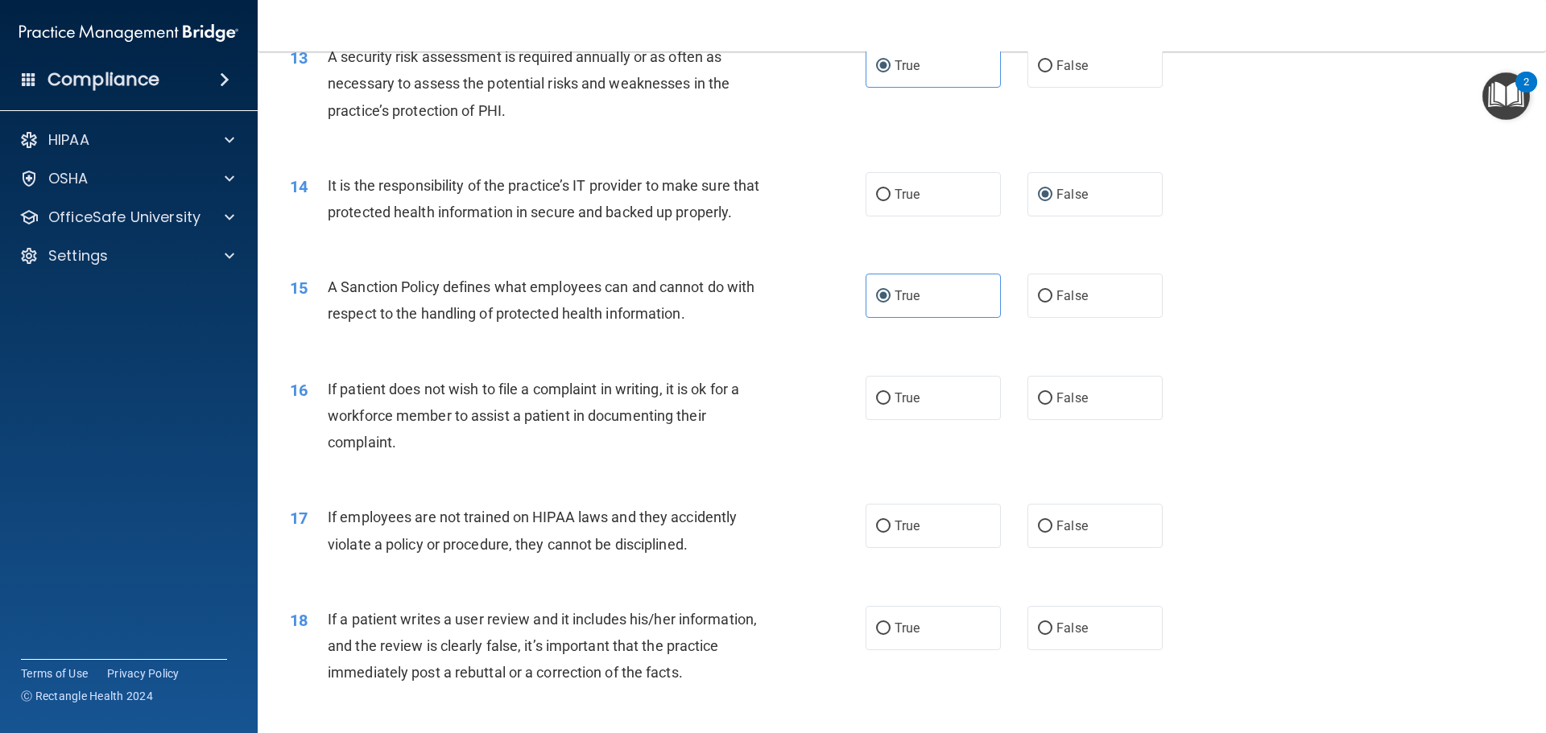
scroll to position [1771, 0]
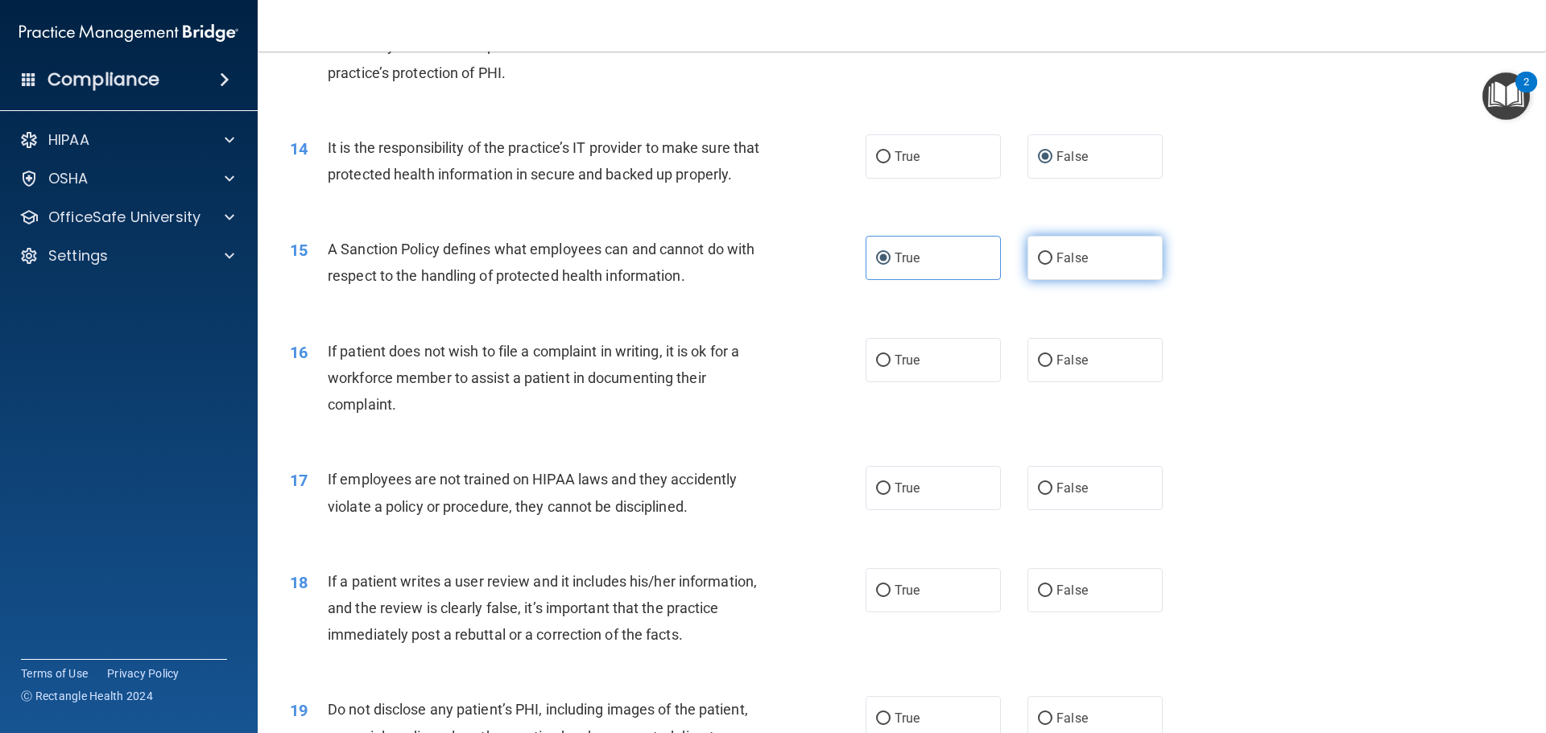
click at [1065, 280] on label "False" at bounding box center [1094, 258] width 135 height 44
click at [1052, 265] on input "False" at bounding box center [1045, 259] width 14 height 12
radio input "true"
radio input "false"
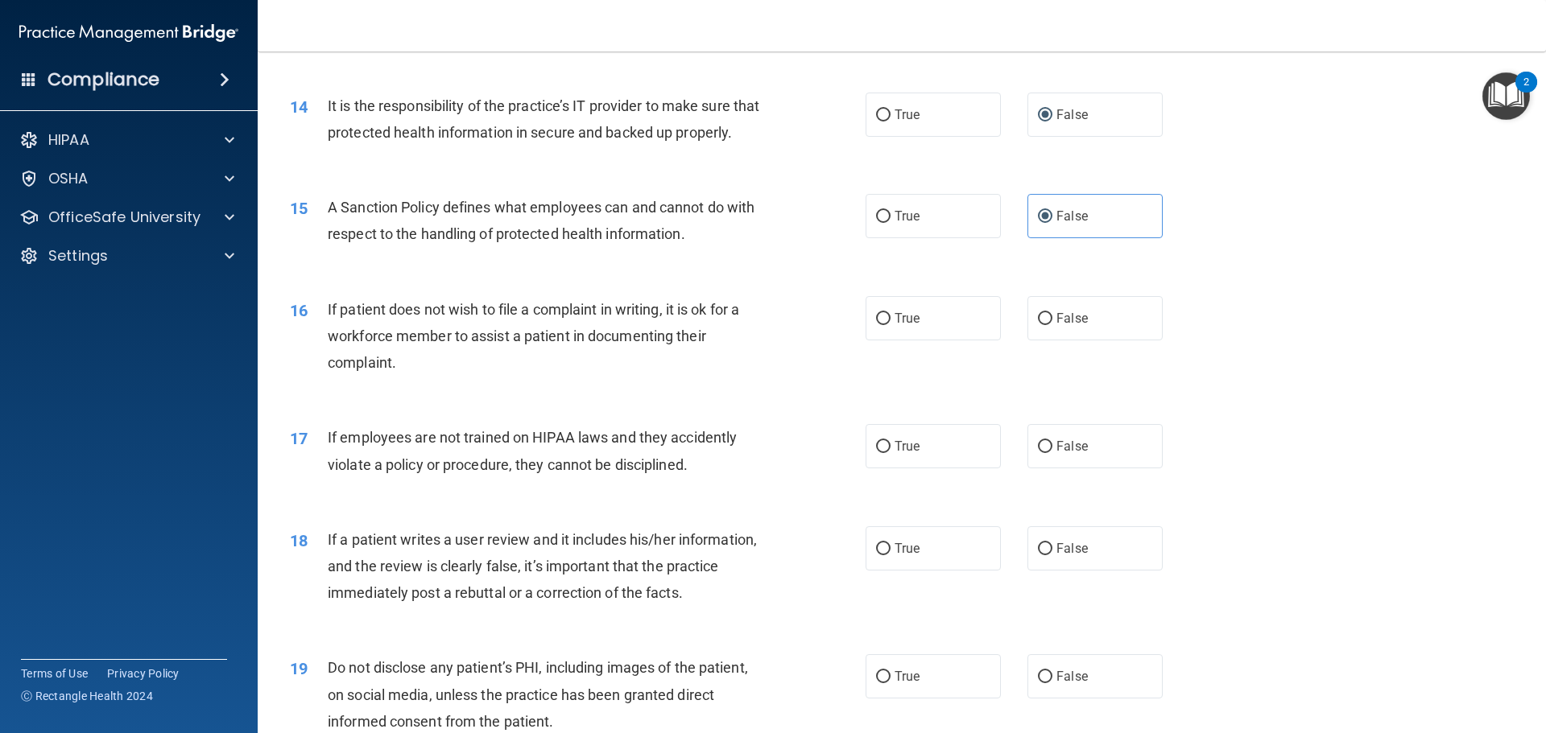
scroll to position [1852, 0]
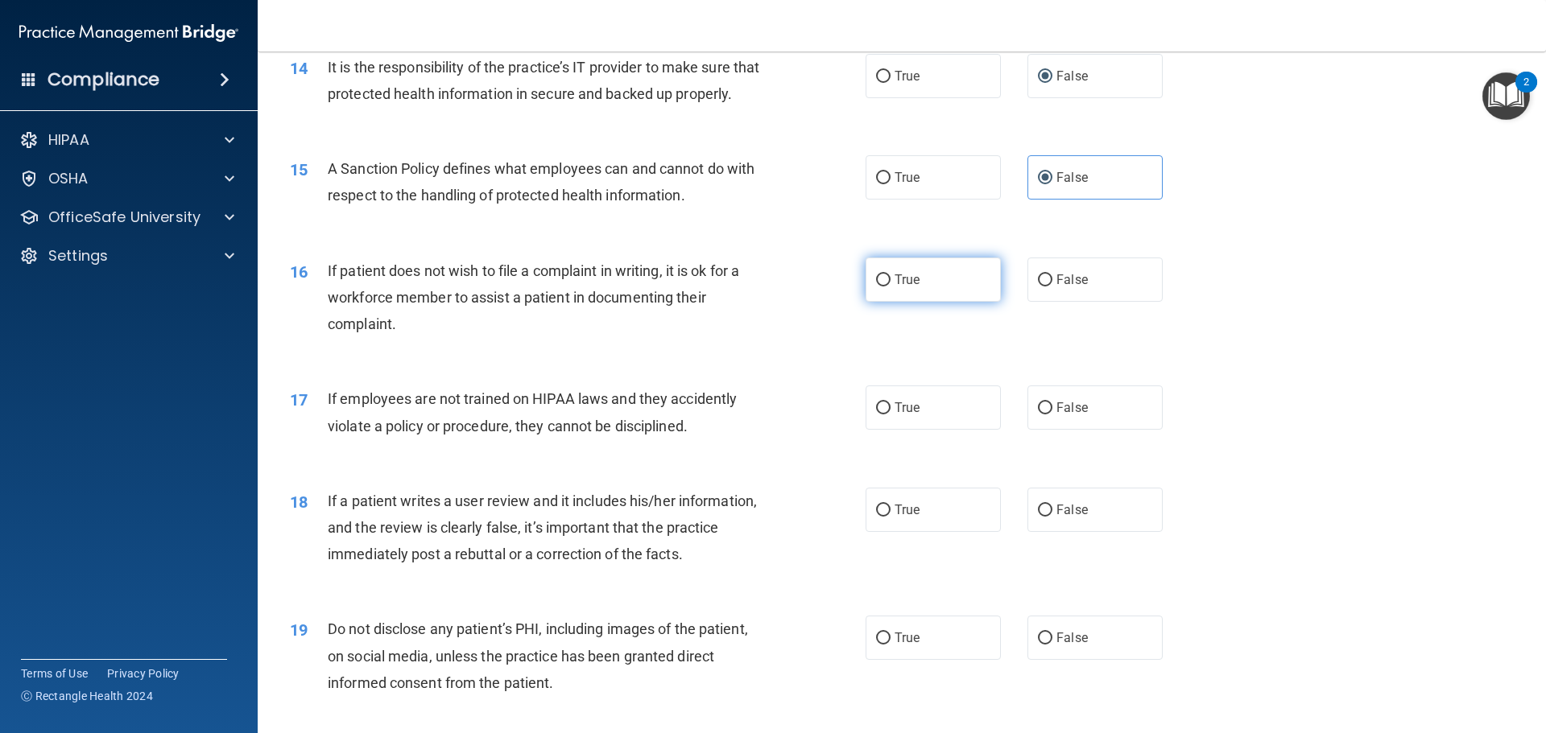
click at [881, 287] on input "True" at bounding box center [883, 281] width 14 height 12
radio input "true"
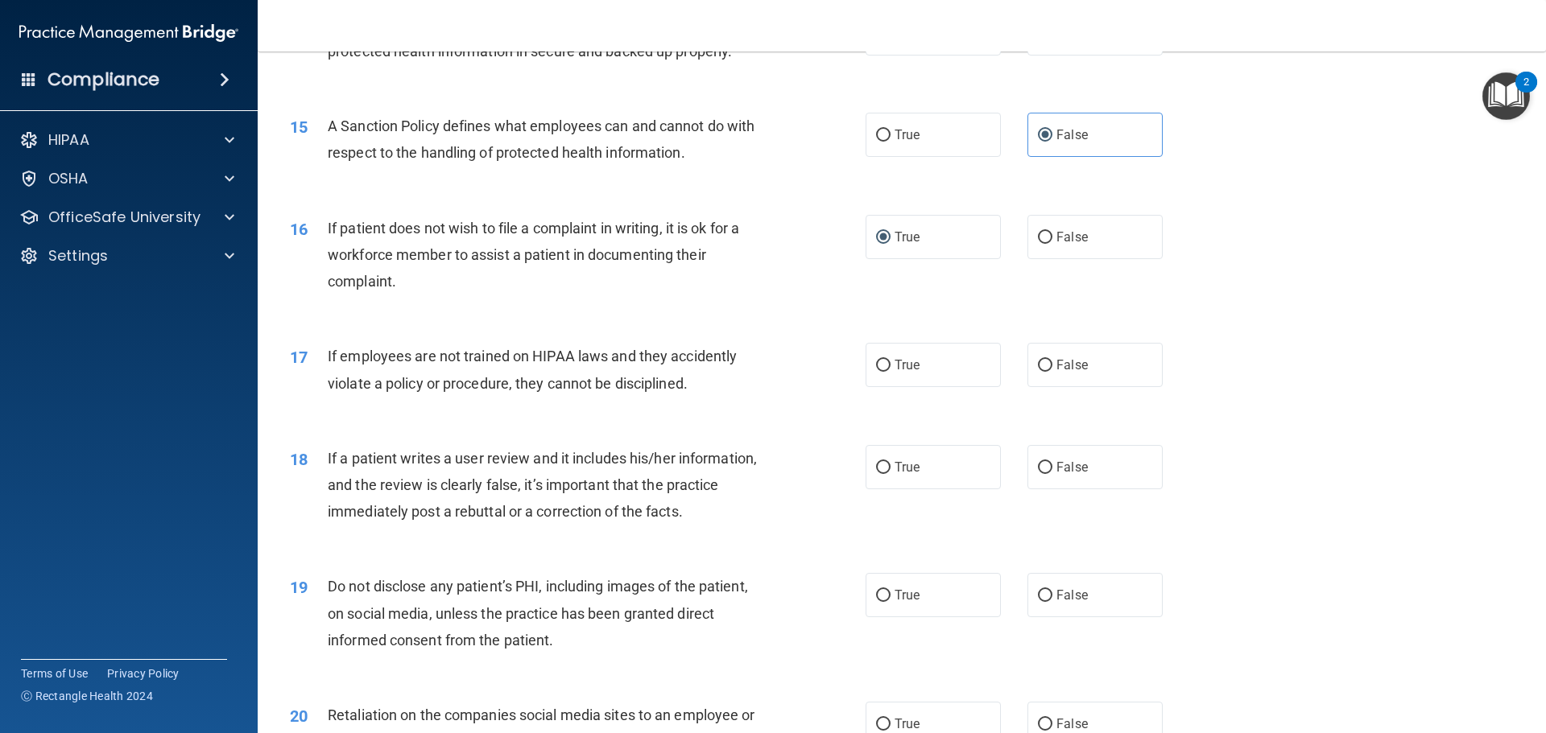
scroll to position [2013, 0]
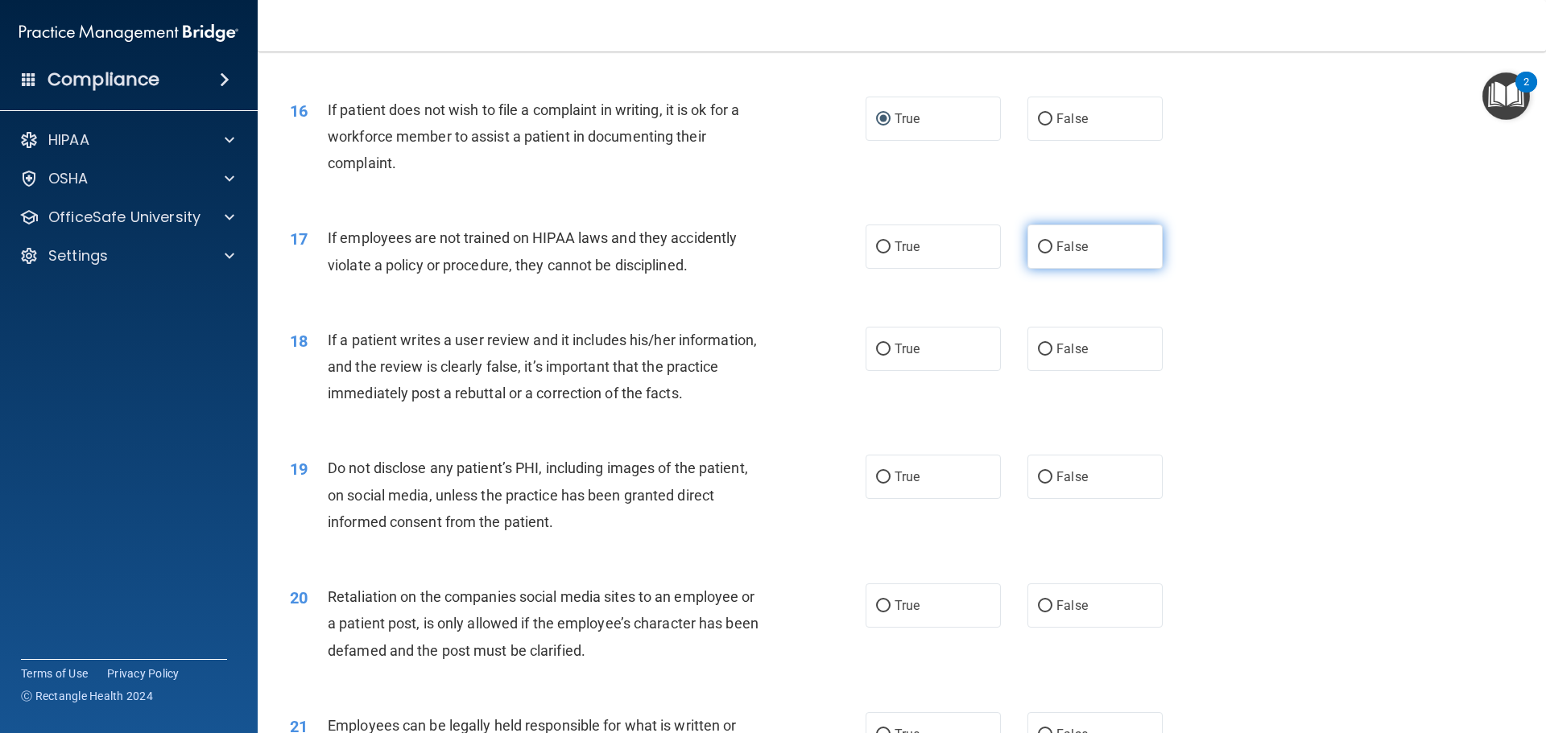
click at [1038, 254] on input "False" at bounding box center [1045, 248] width 14 height 12
radio input "true"
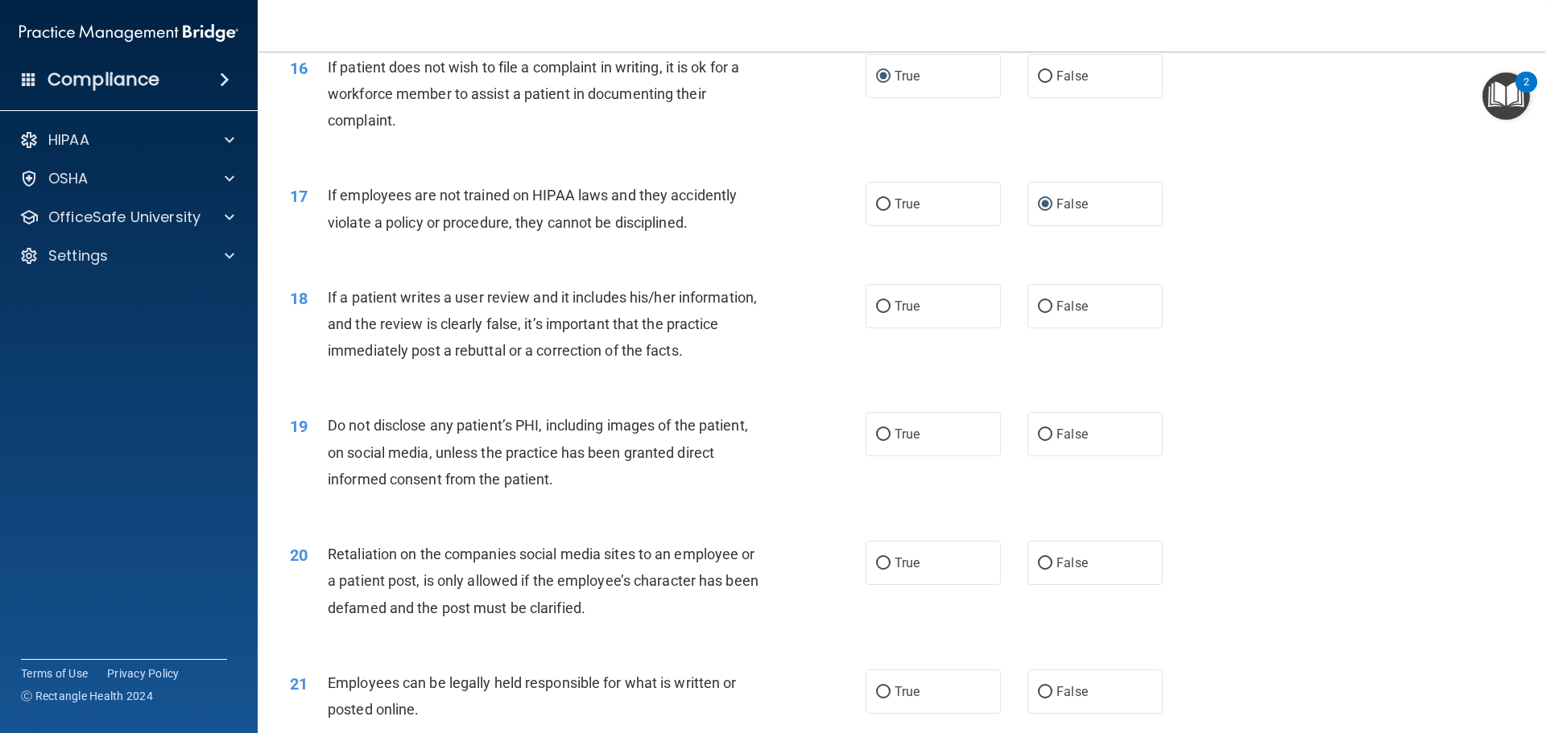
scroll to position [2093, 0]
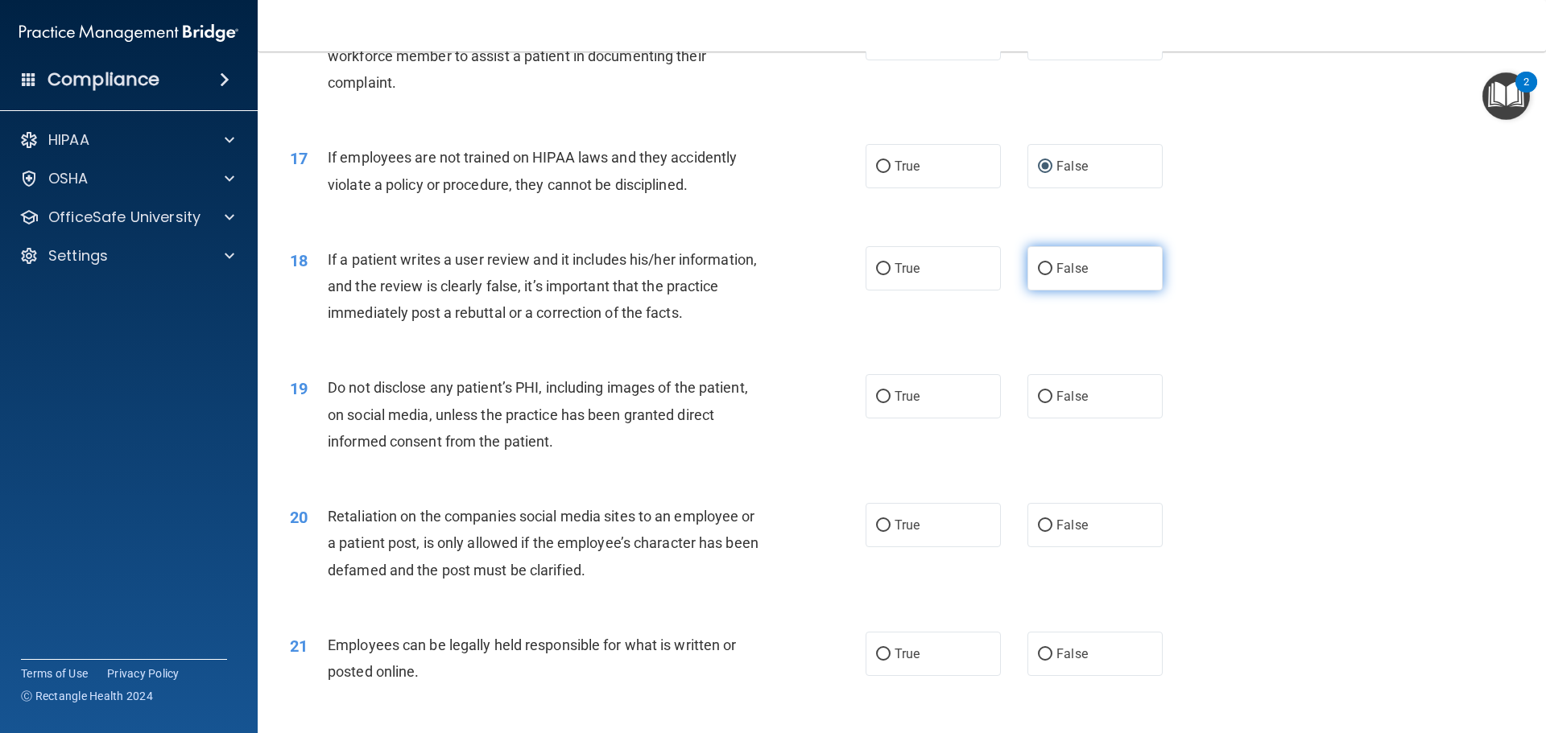
click at [1038, 291] on label "False" at bounding box center [1094, 268] width 135 height 44
click at [1038, 275] on input "False" at bounding box center [1045, 269] width 14 height 12
radio input "true"
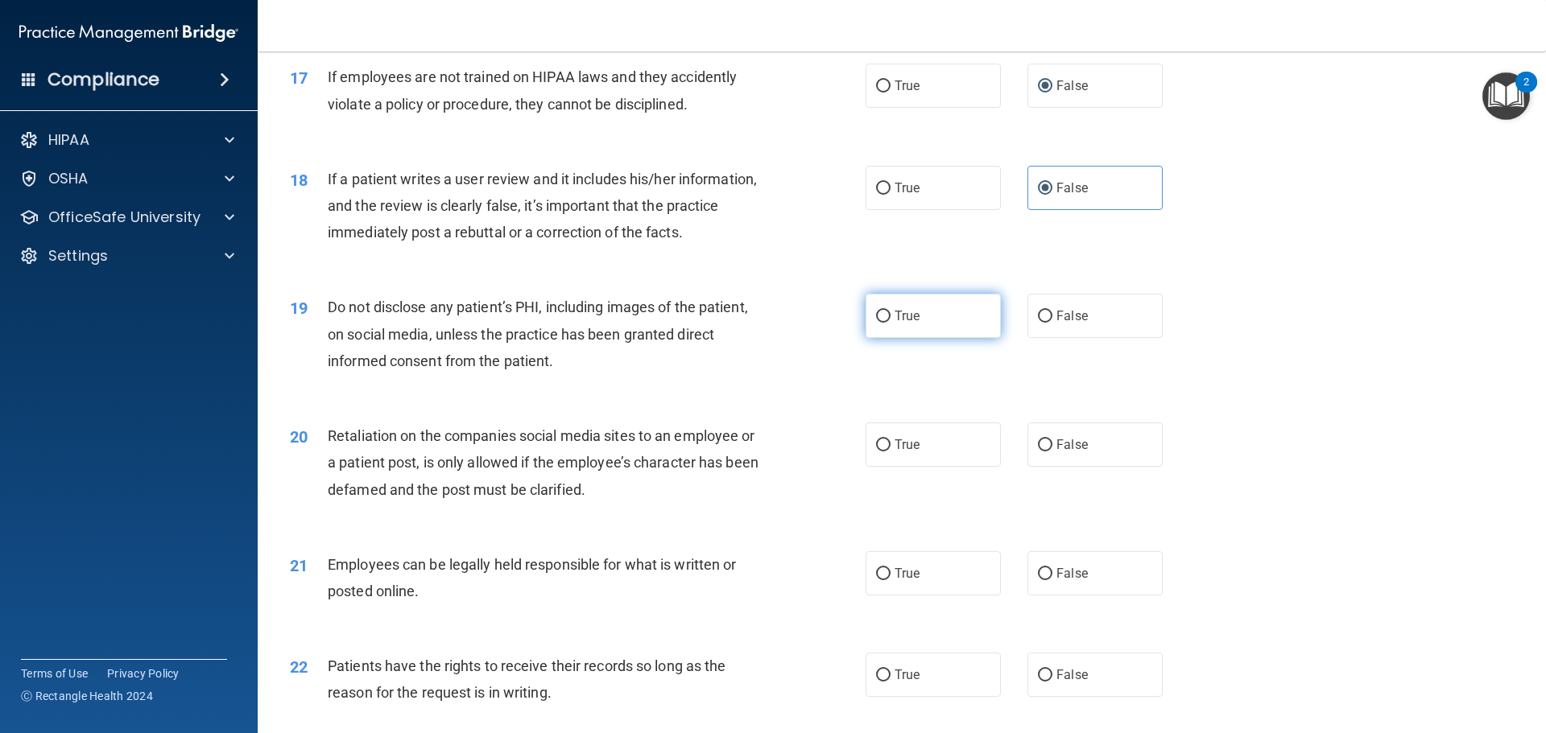
click at [942, 338] on label "True" at bounding box center [933, 316] width 135 height 44
click at [890, 323] on input "True" at bounding box center [883, 317] width 14 height 12
radio input "true"
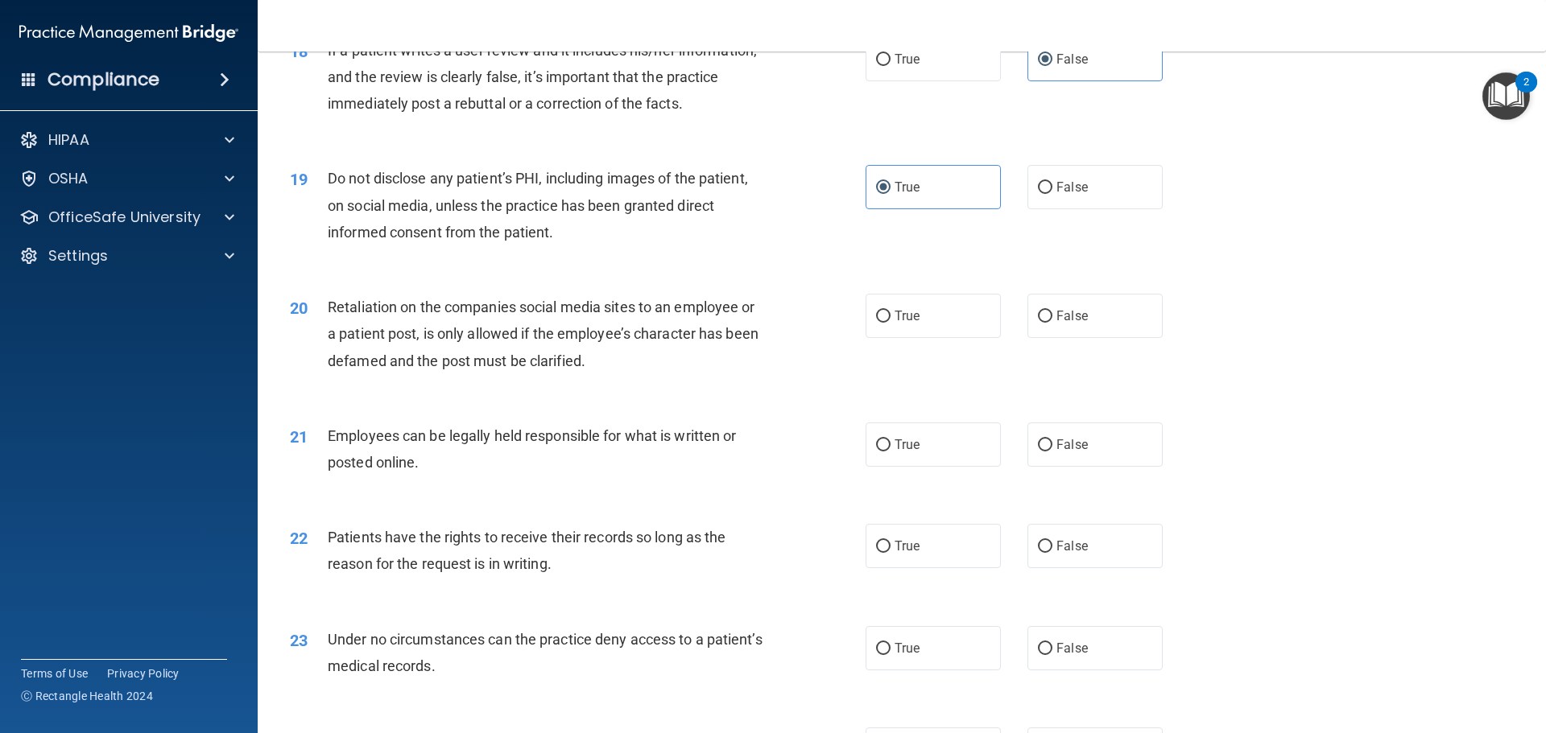
scroll to position [2335, 0]
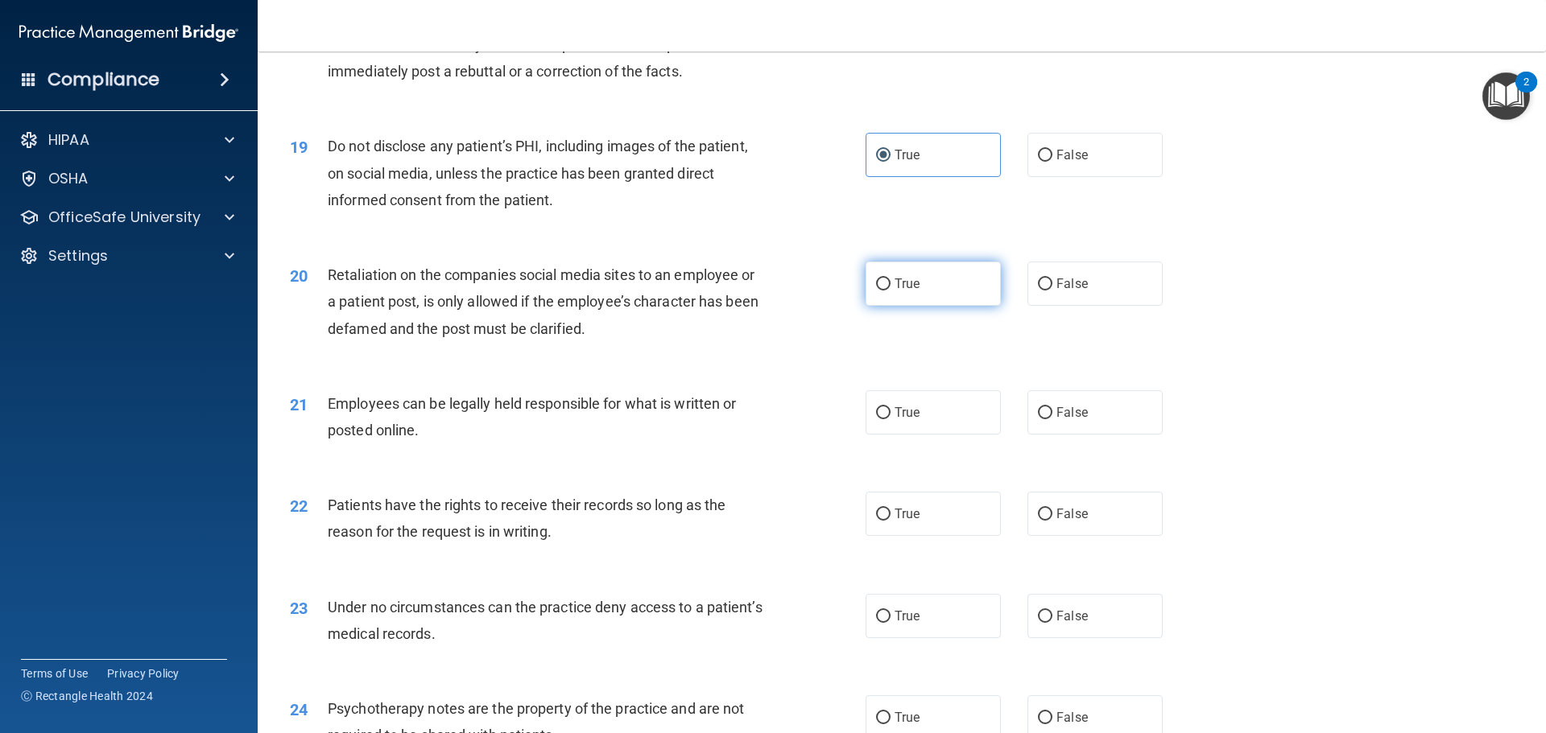
click at [927, 306] on label "True" at bounding box center [933, 284] width 135 height 44
click at [890, 291] on input "True" at bounding box center [883, 285] width 14 height 12
radio input "true"
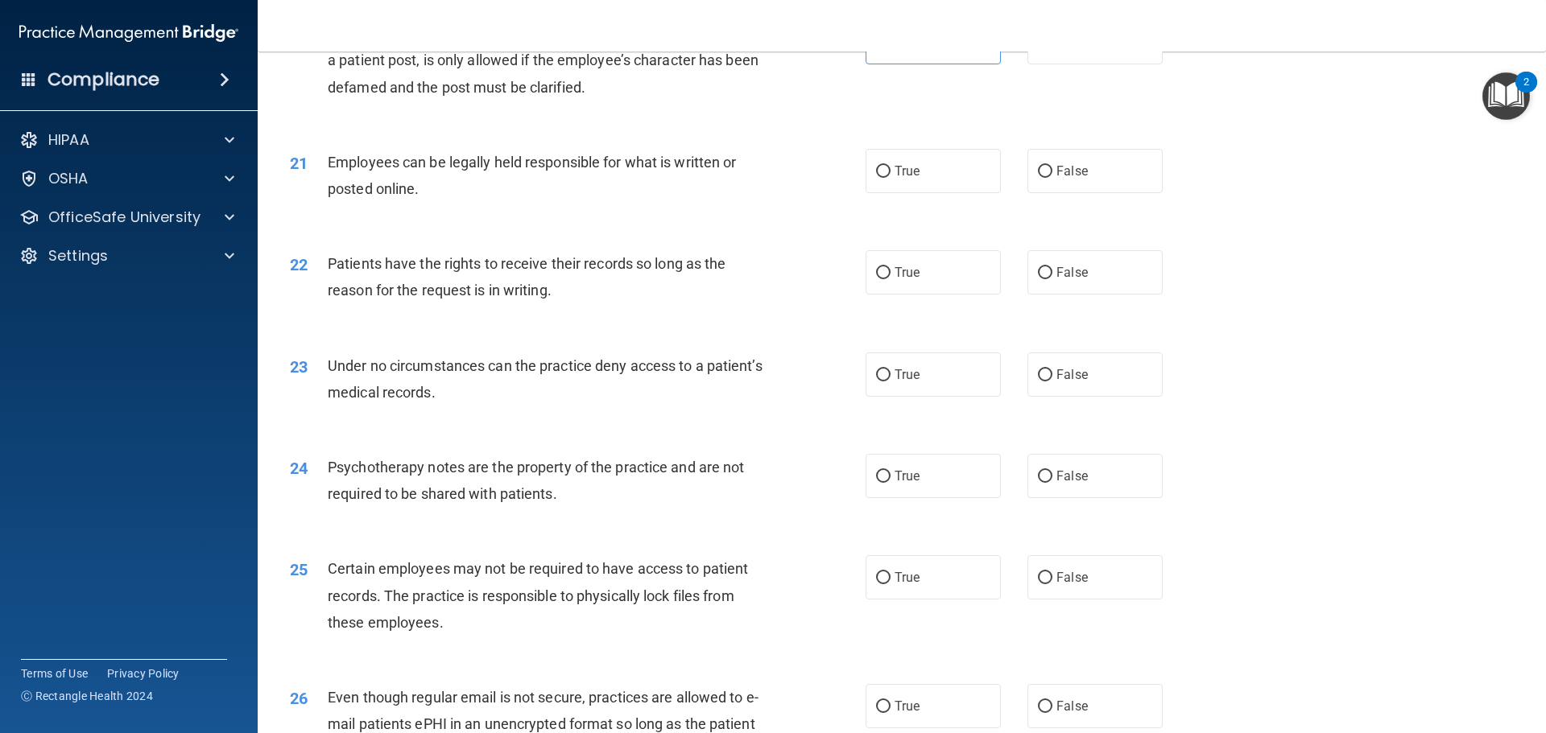
scroll to position [2496, 0]
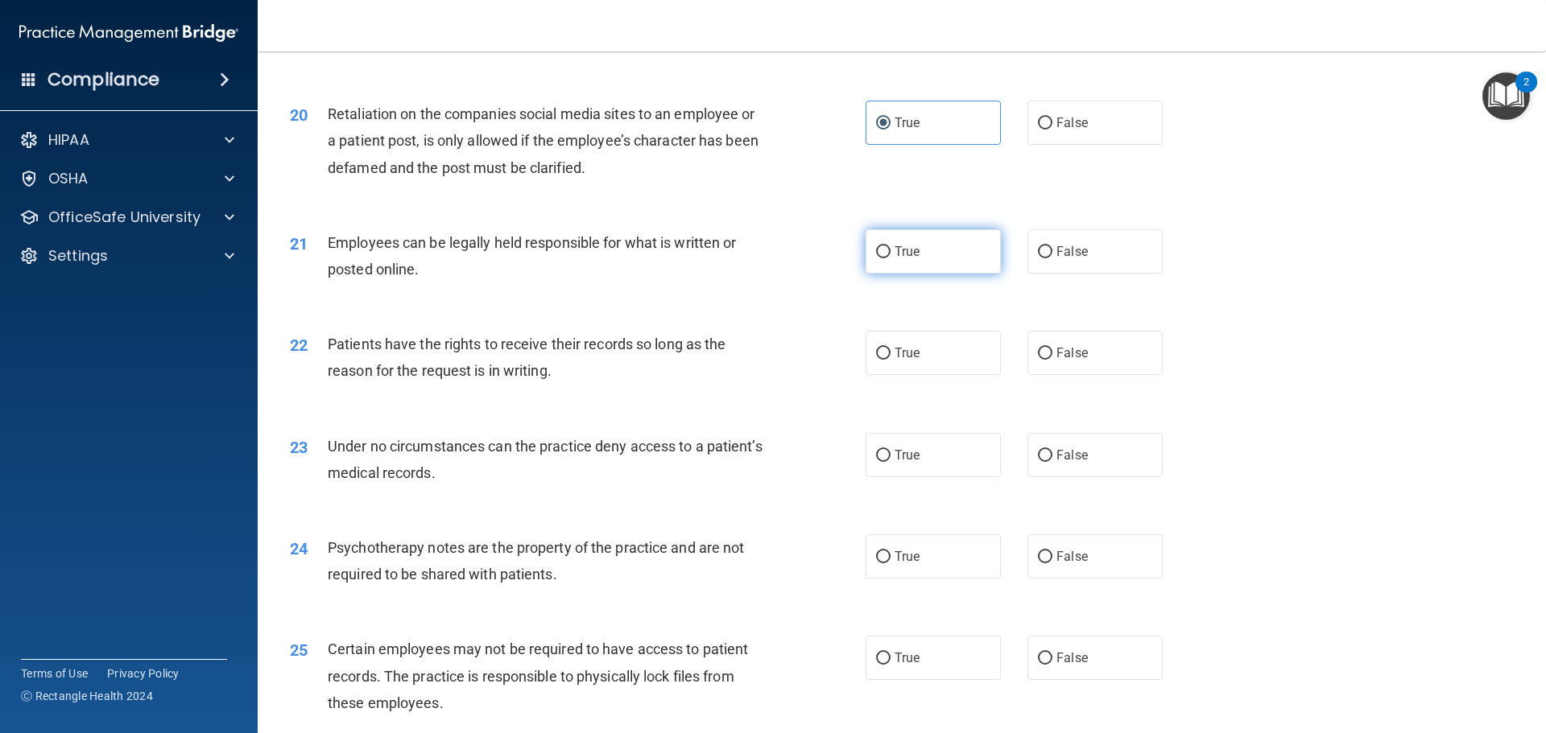
click at [925, 274] on label "True" at bounding box center [933, 251] width 135 height 44
click at [890, 258] on input "True" at bounding box center [883, 252] width 14 height 12
radio input "true"
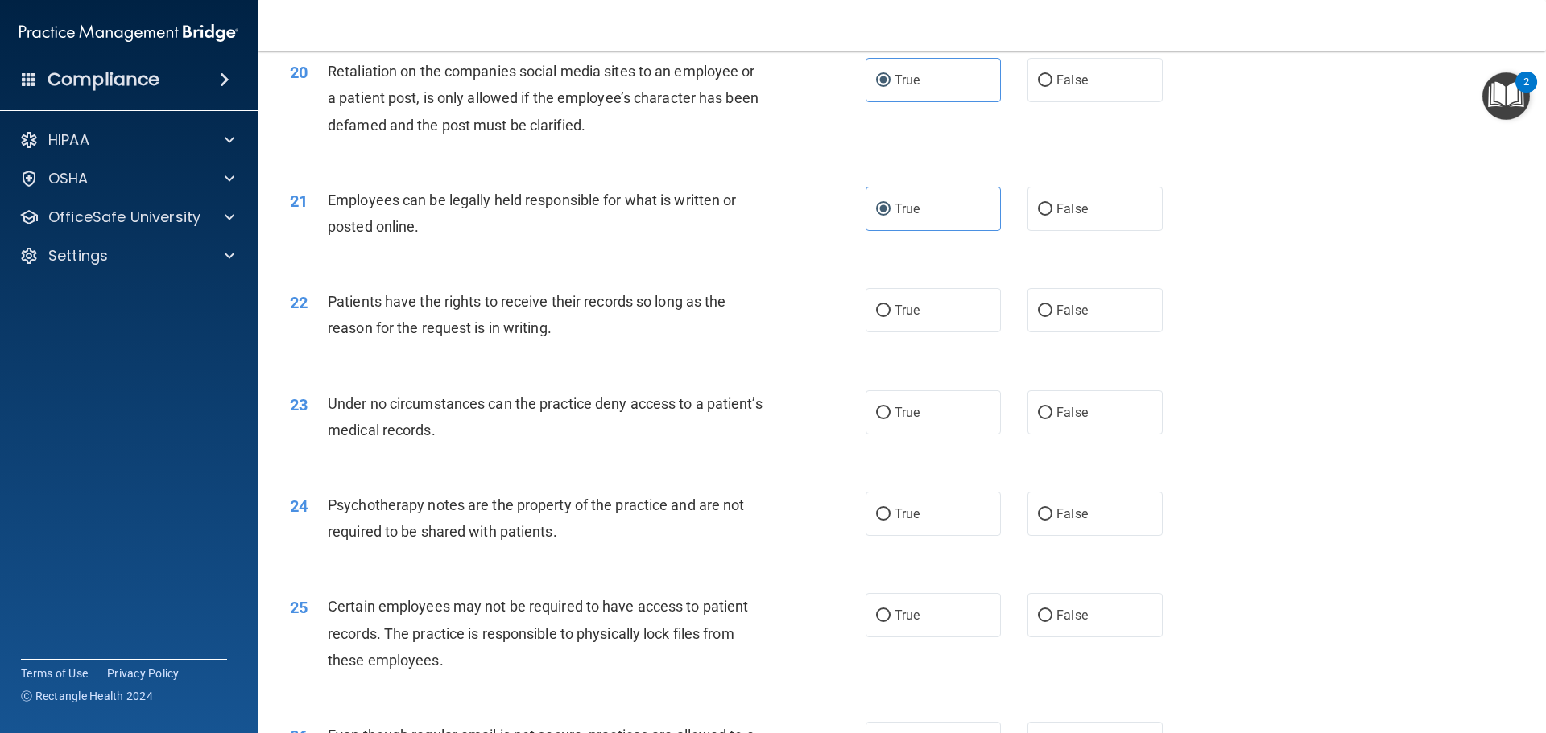
scroll to position [2576, 0]
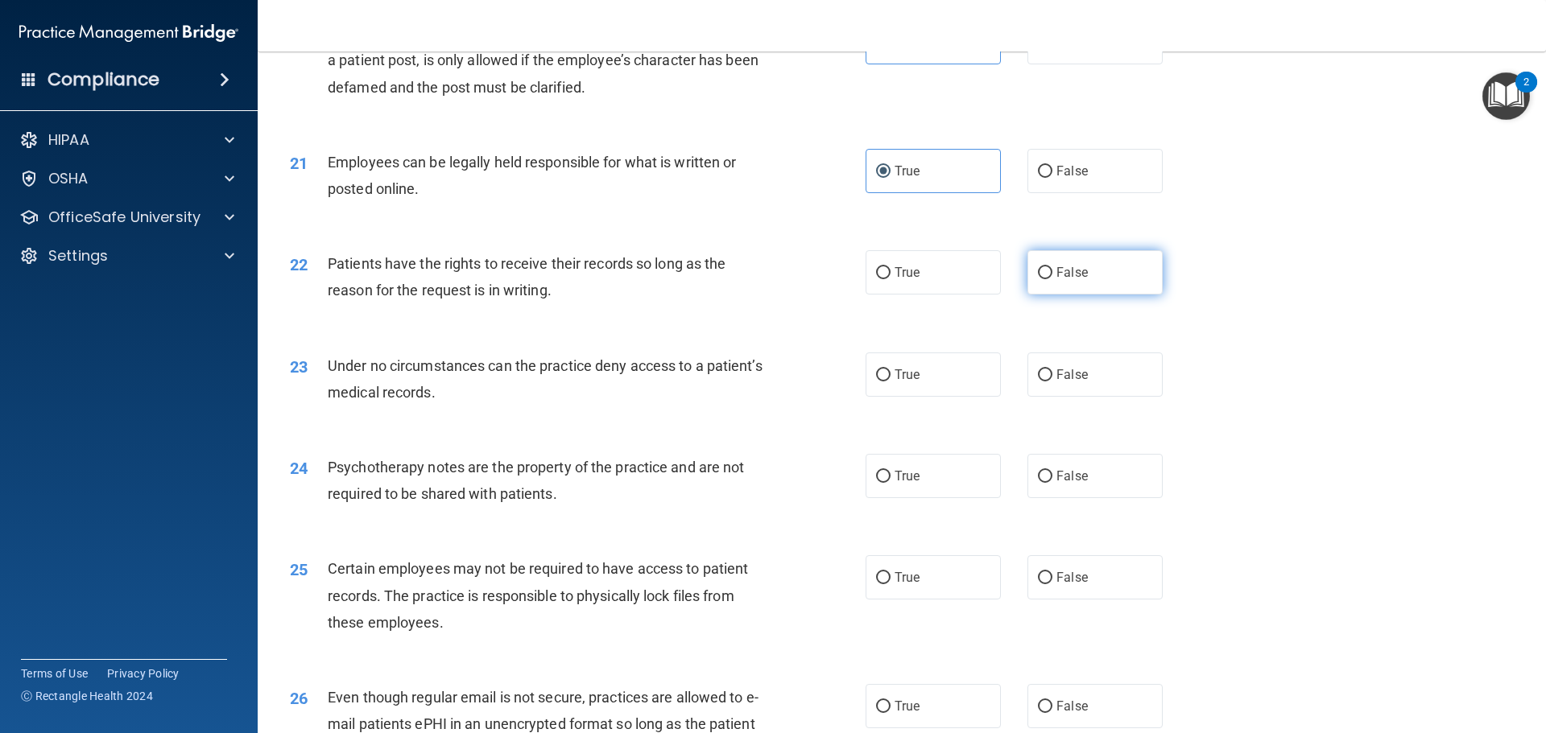
click at [1042, 279] on input "False" at bounding box center [1045, 273] width 14 height 12
radio input "true"
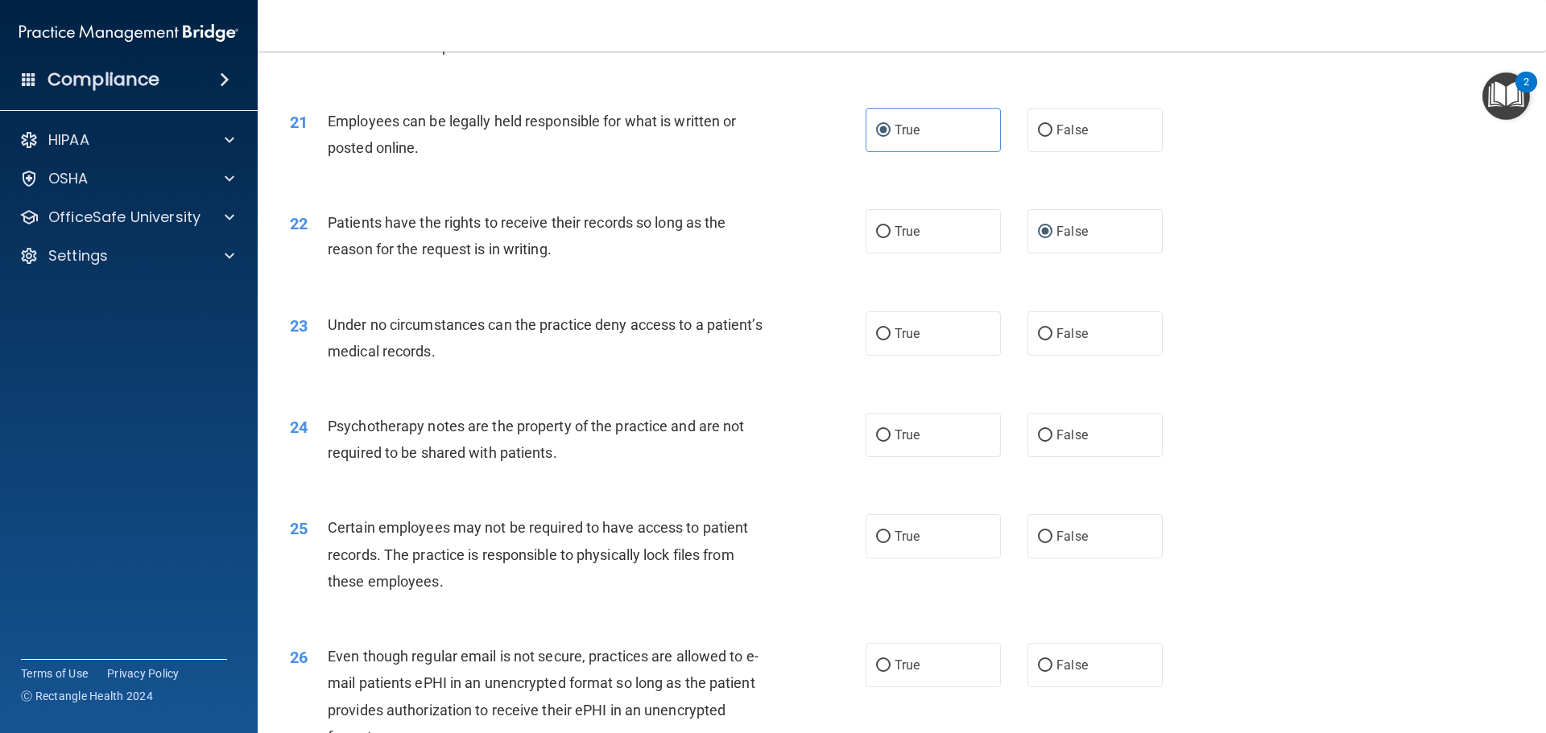
scroll to position [2657, 0]
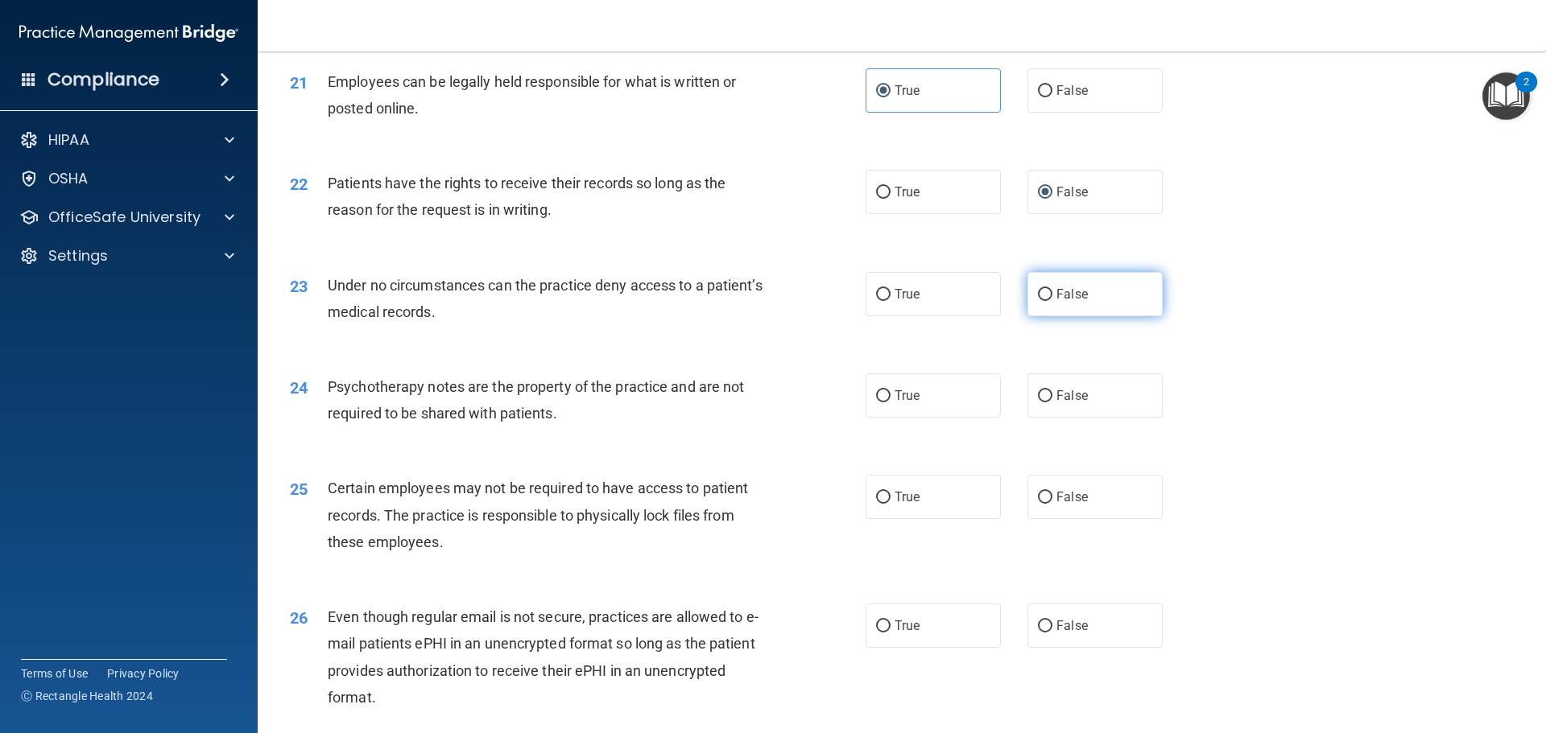
click at [1105, 316] on label "False" at bounding box center [1094, 294] width 135 height 44
click at [1052, 301] on input "False" at bounding box center [1045, 295] width 14 height 12
radio input "true"
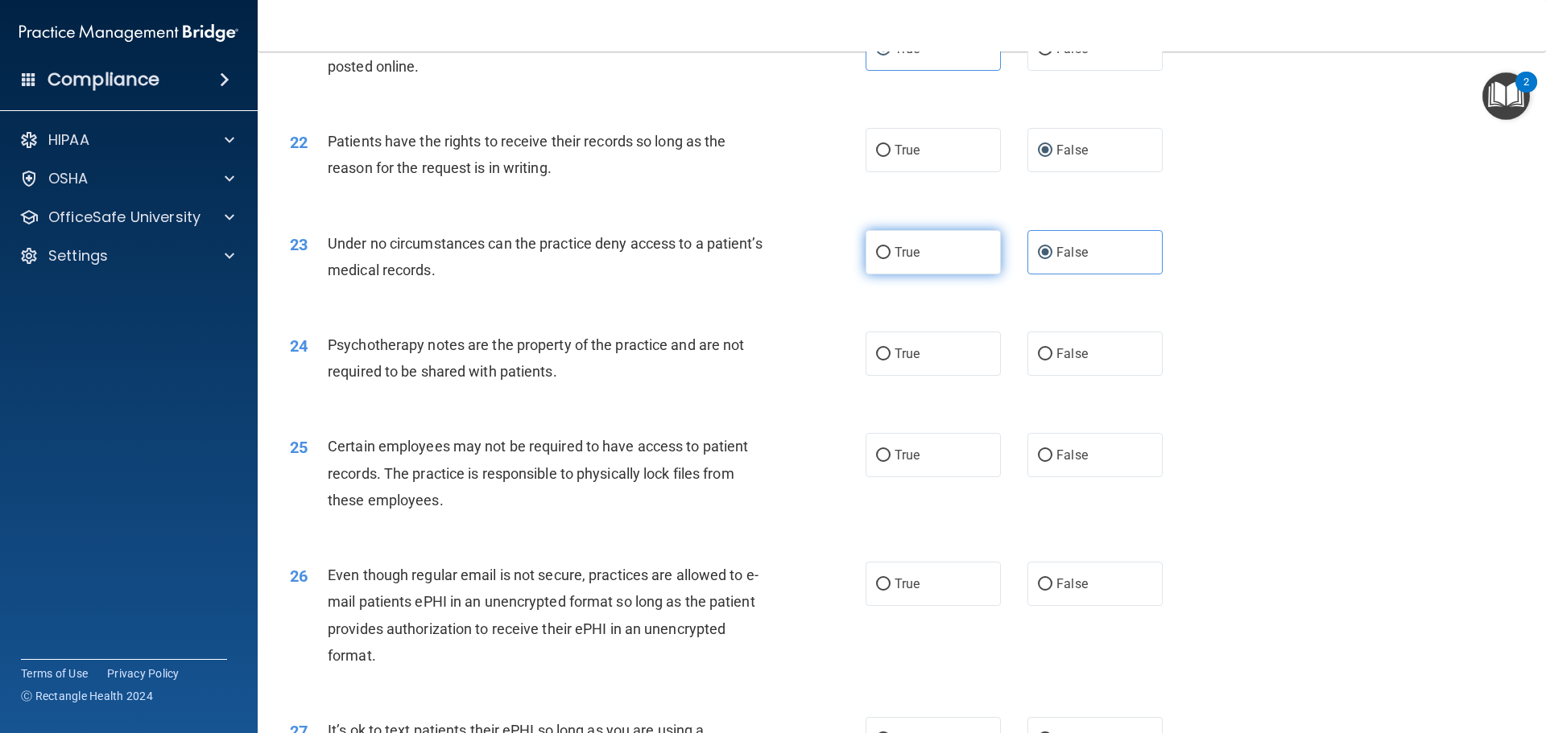
scroll to position [2738, 0]
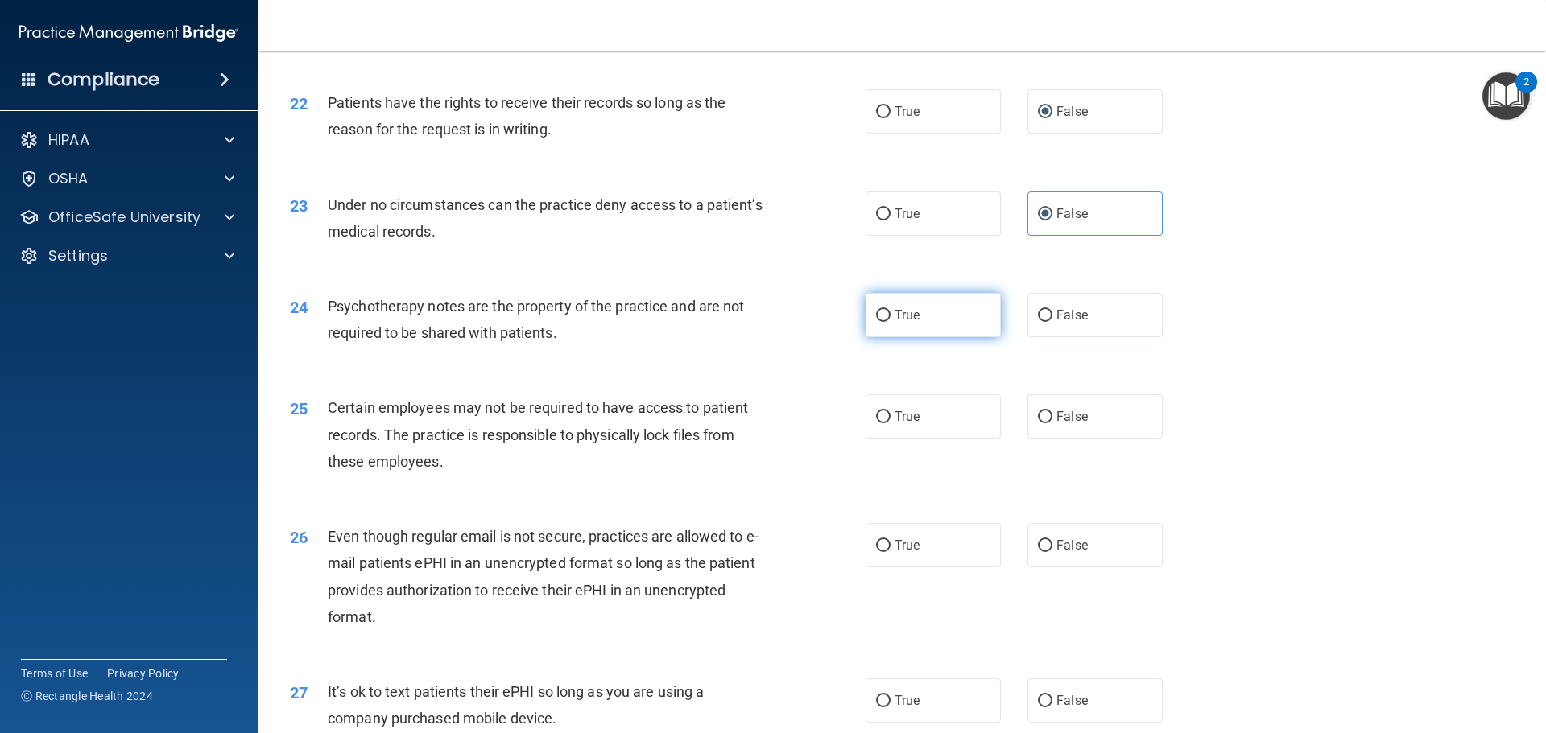
click at [967, 337] on label "True" at bounding box center [933, 315] width 135 height 44
click at [890, 322] on input "True" at bounding box center [883, 316] width 14 height 12
radio input "true"
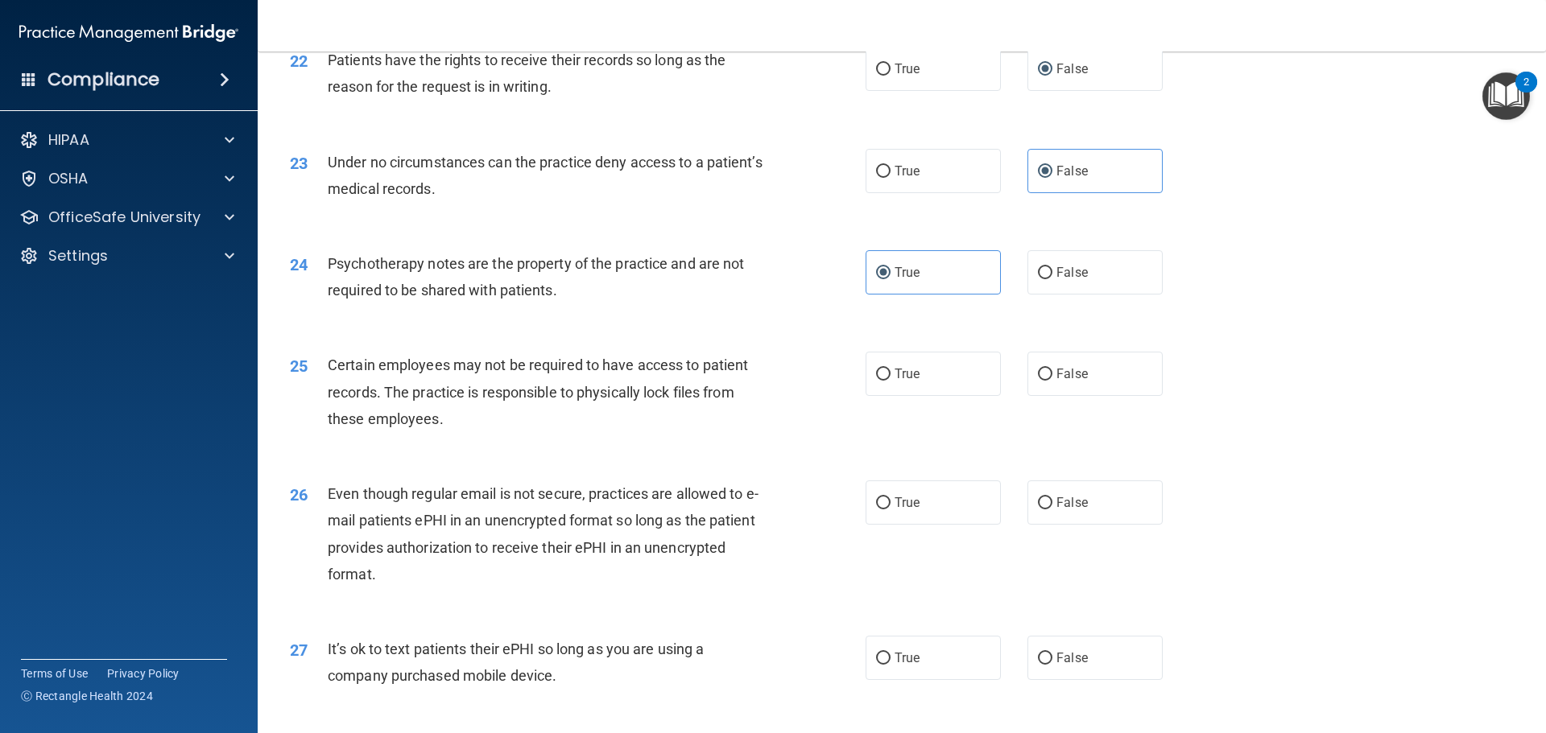
scroll to position [2818, 0]
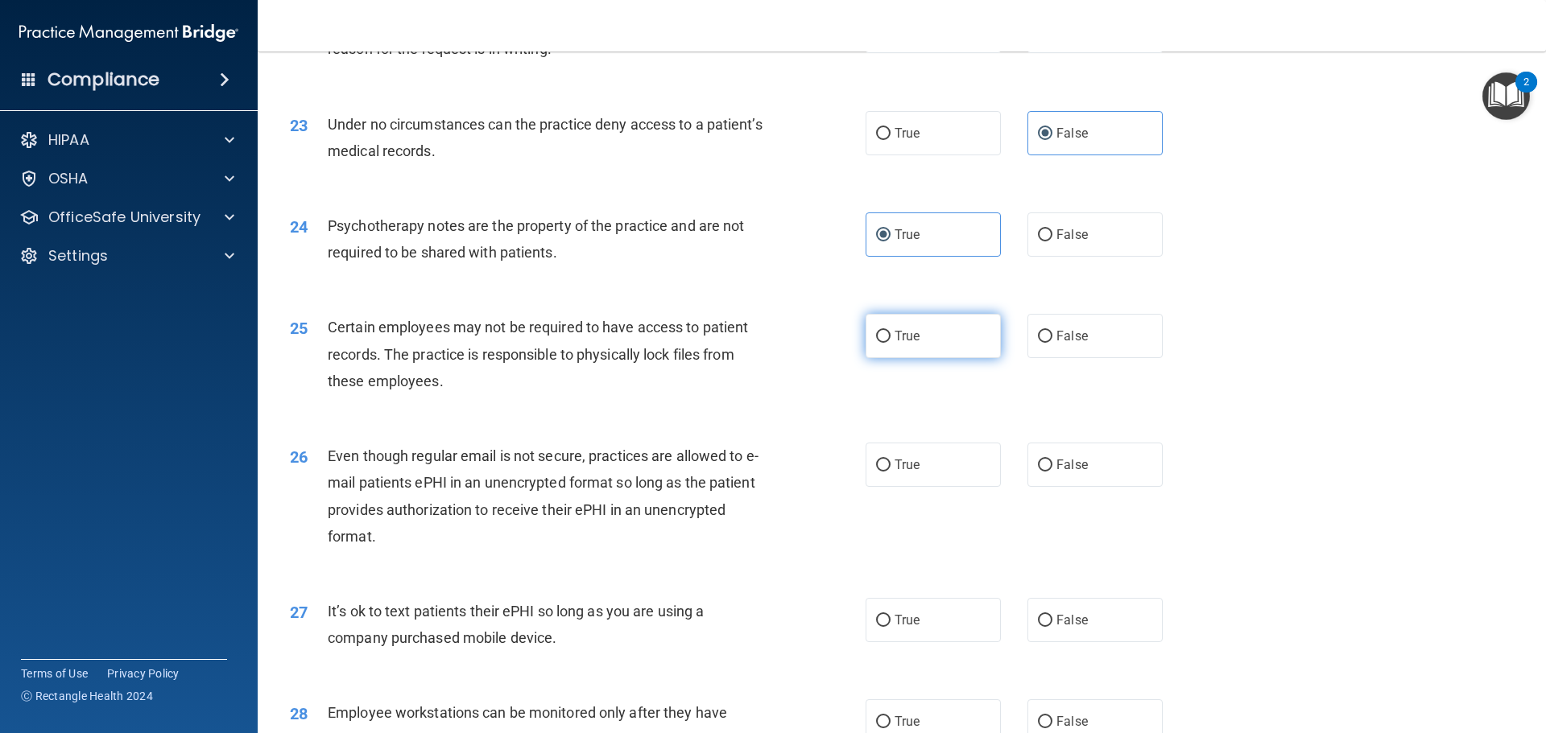
click at [942, 358] on label "True" at bounding box center [933, 336] width 135 height 44
click at [890, 343] on input "True" at bounding box center [883, 337] width 14 height 12
radio input "true"
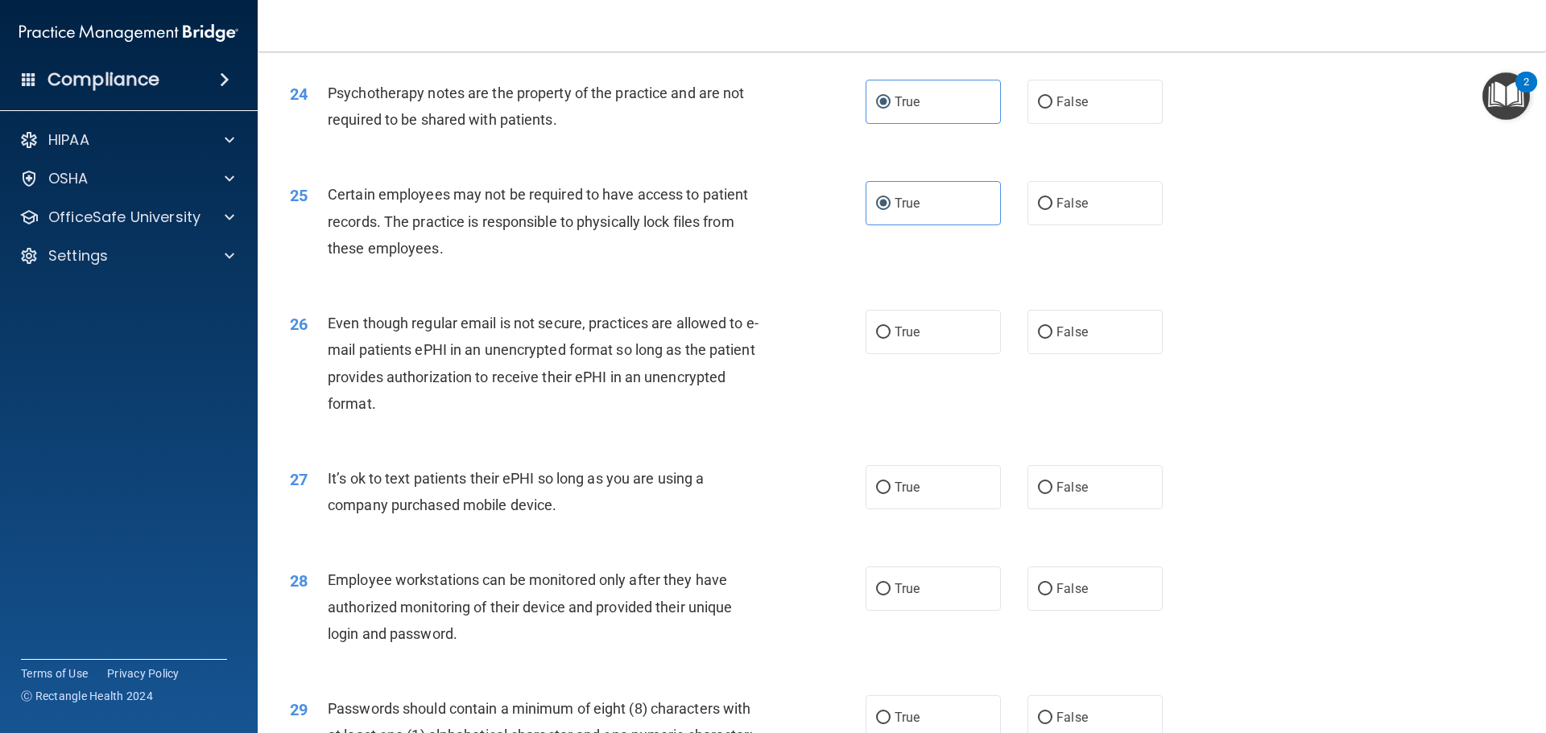
scroll to position [2979, 0]
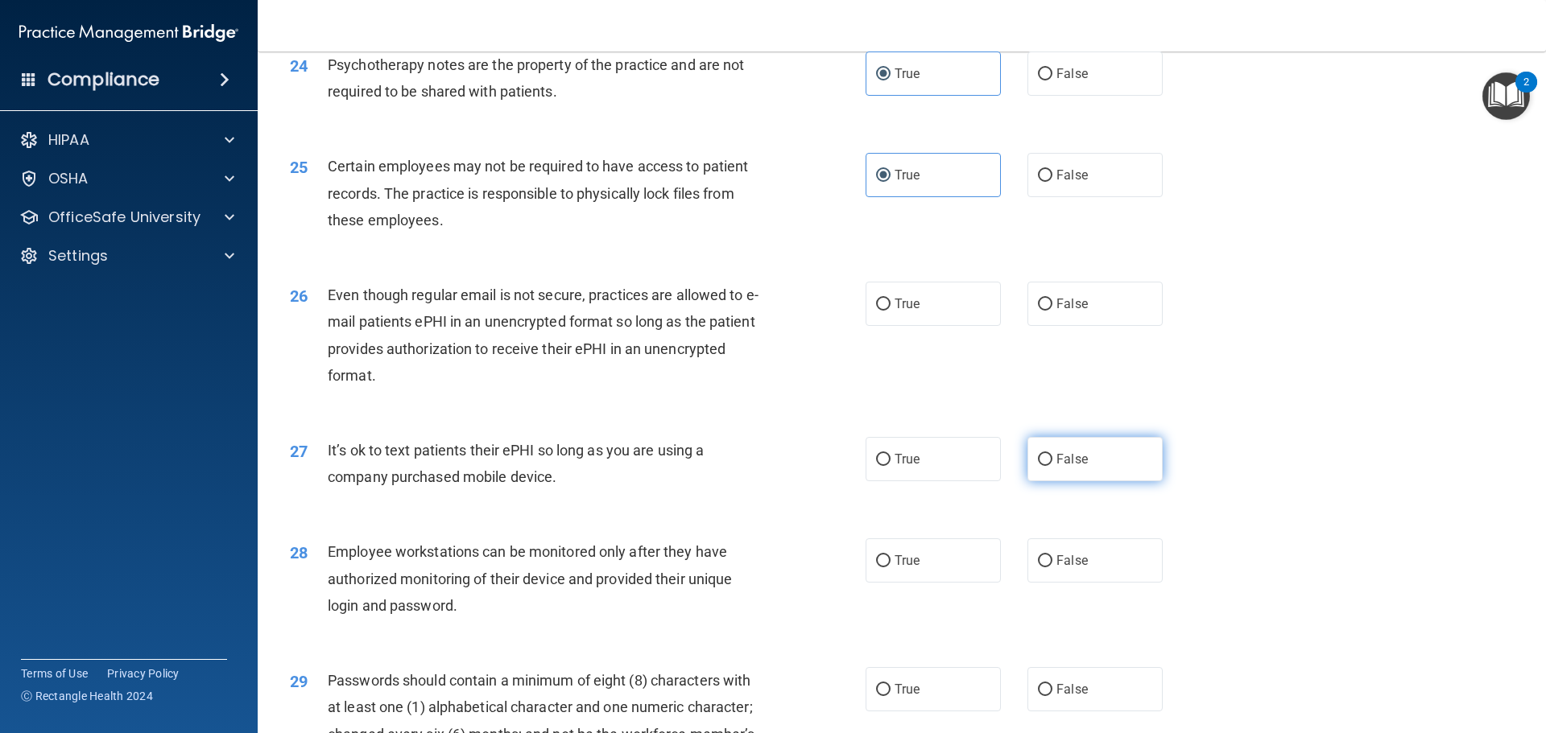
click at [1067, 467] on span "False" at bounding box center [1071, 459] width 31 height 15
click at [1052, 466] on input "False" at bounding box center [1045, 460] width 14 height 12
radio input "true"
click at [932, 326] on label "True" at bounding box center [933, 304] width 135 height 44
click at [890, 311] on input "True" at bounding box center [883, 305] width 14 height 12
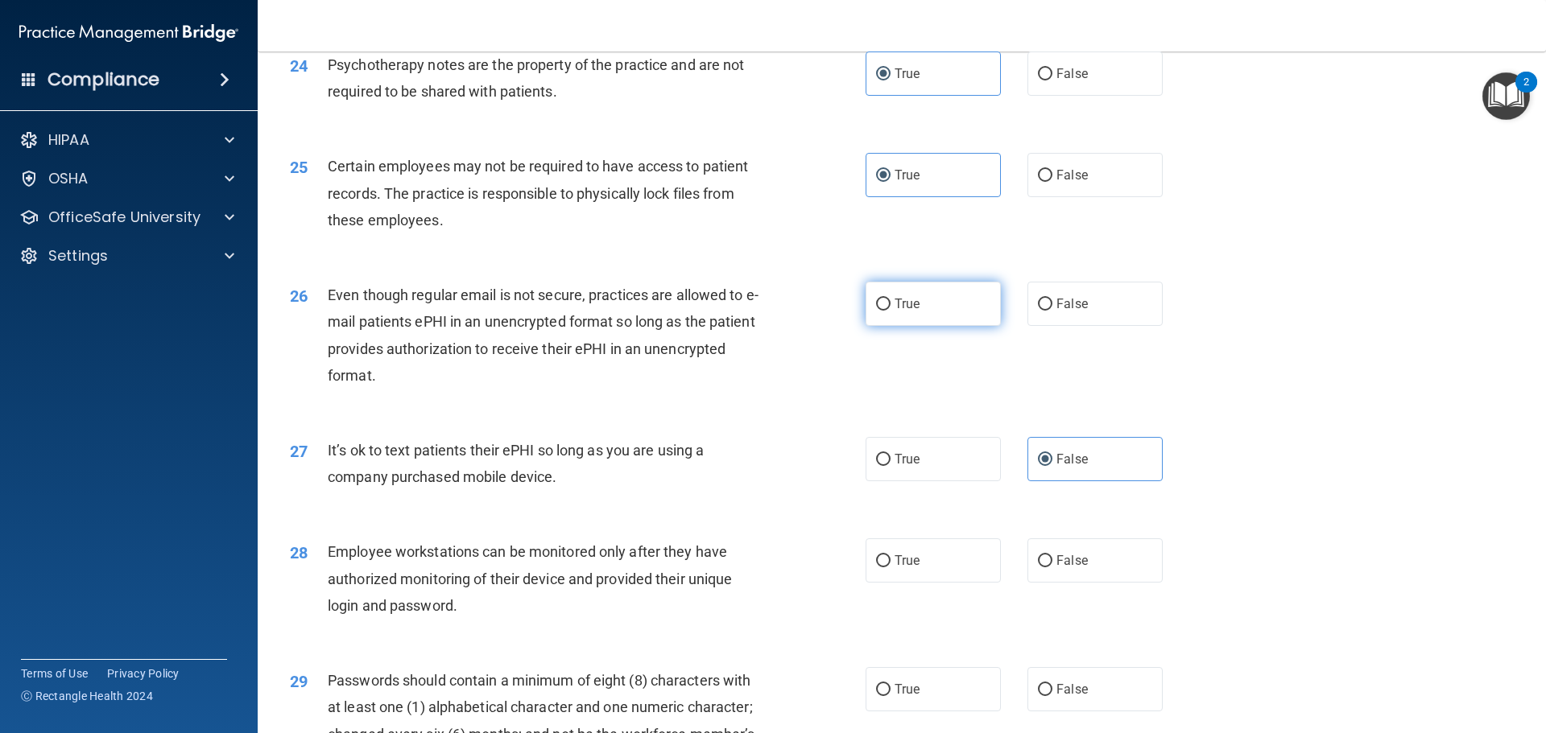
radio input "true"
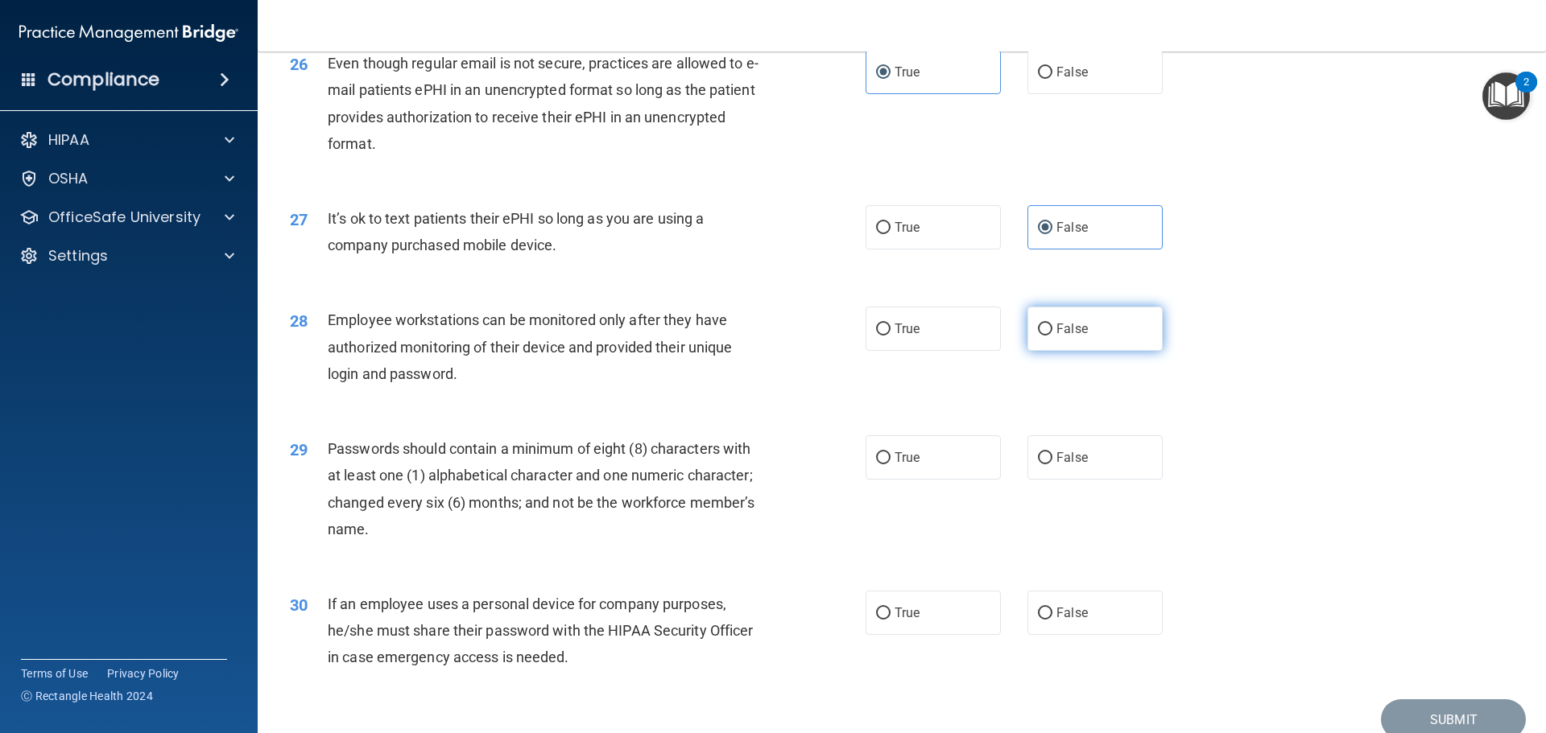
scroll to position [3221, 0]
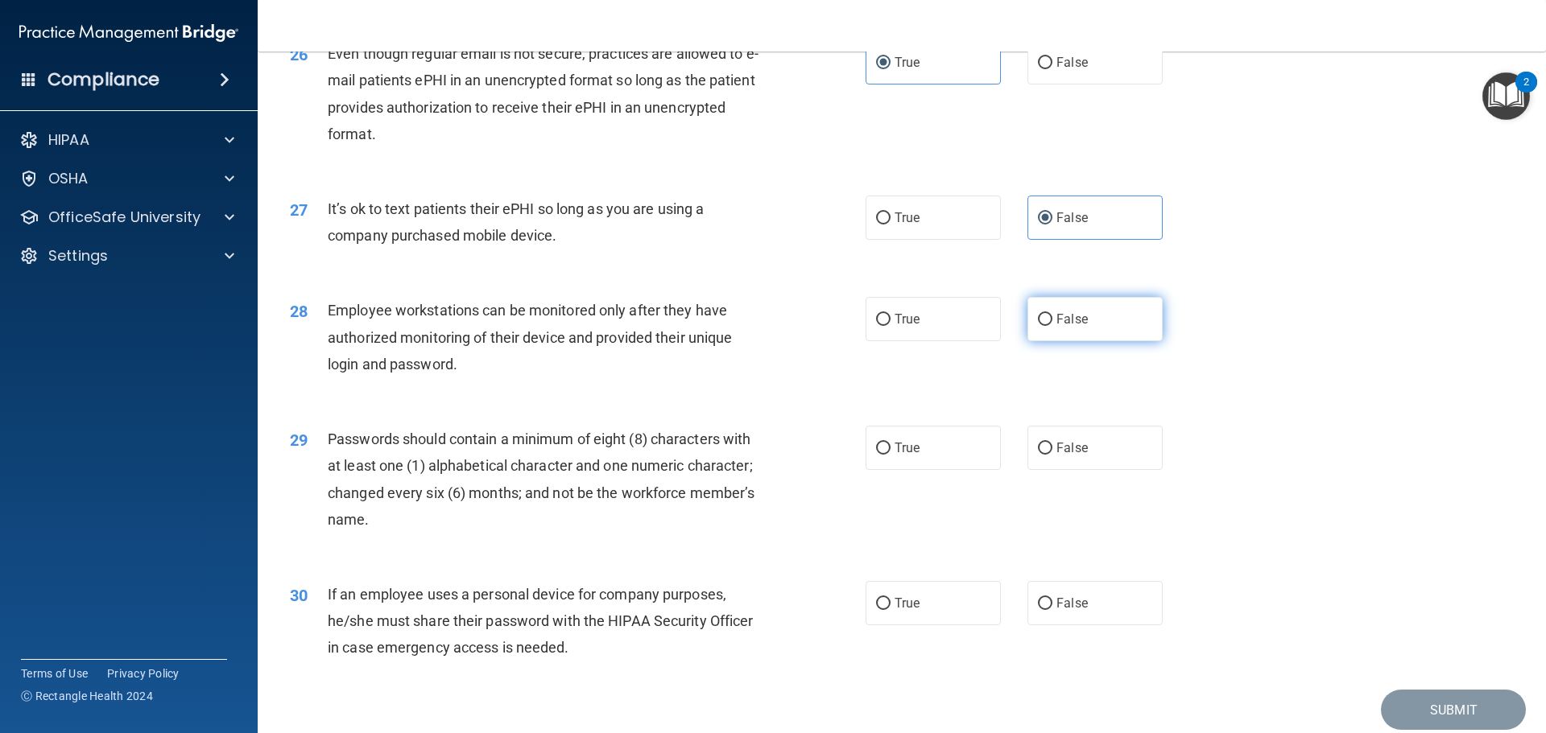
click at [1078, 327] on span "False" at bounding box center [1071, 319] width 31 height 15
click at [1052, 326] on input "False" at bounding box center [1045, 320] width 14 height 12
radio input "true"
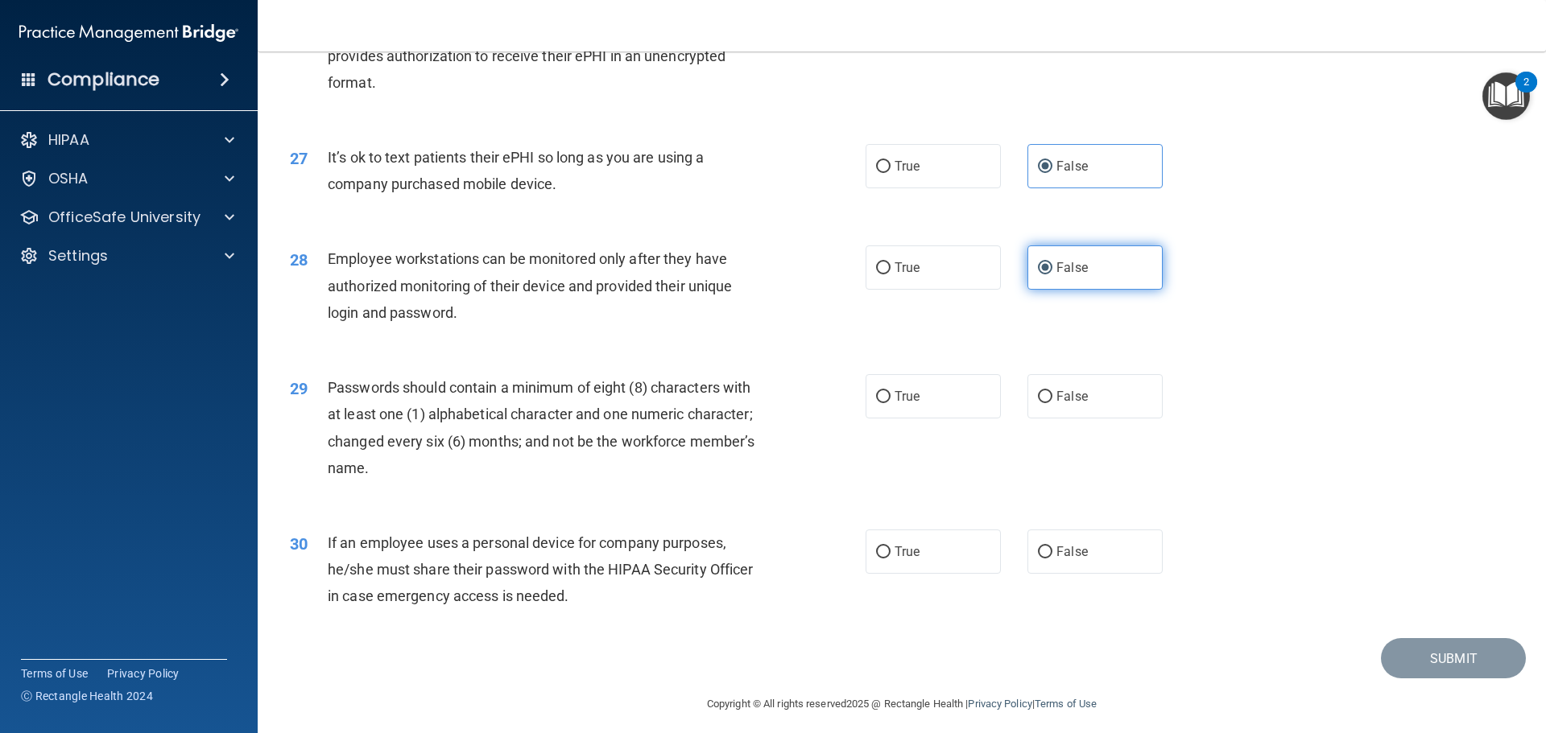
scroll to position [3301, 0]
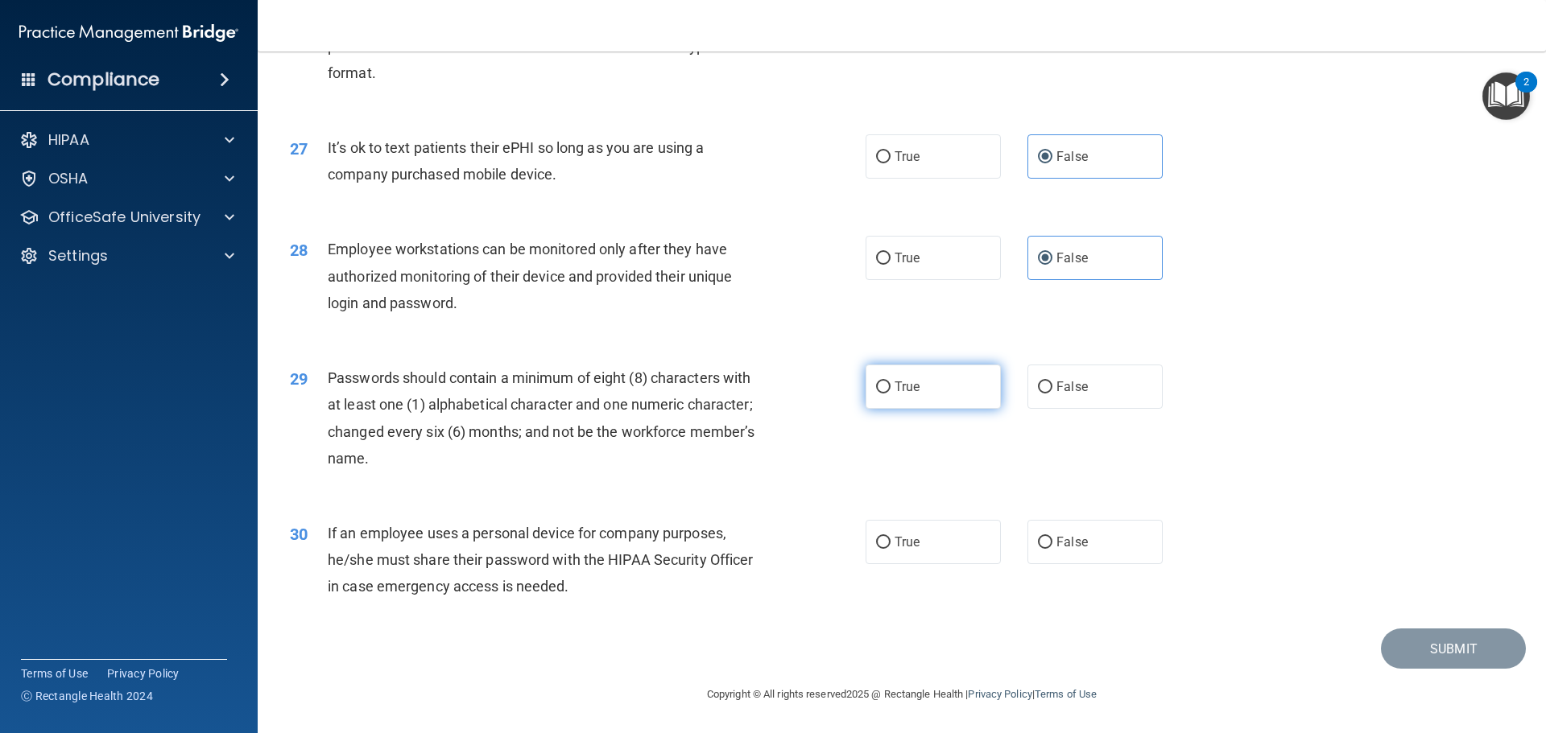
click at [882, 386] on label "True" at bounding box center [933, 387] width 135 height 44
click at [882, 386] on input "True" at bounding box center [883, 388] width 14 height 12
radio input "true"
click at [1101, 542] on label "False" at bounding box center [1094, 542] width 135 height 44
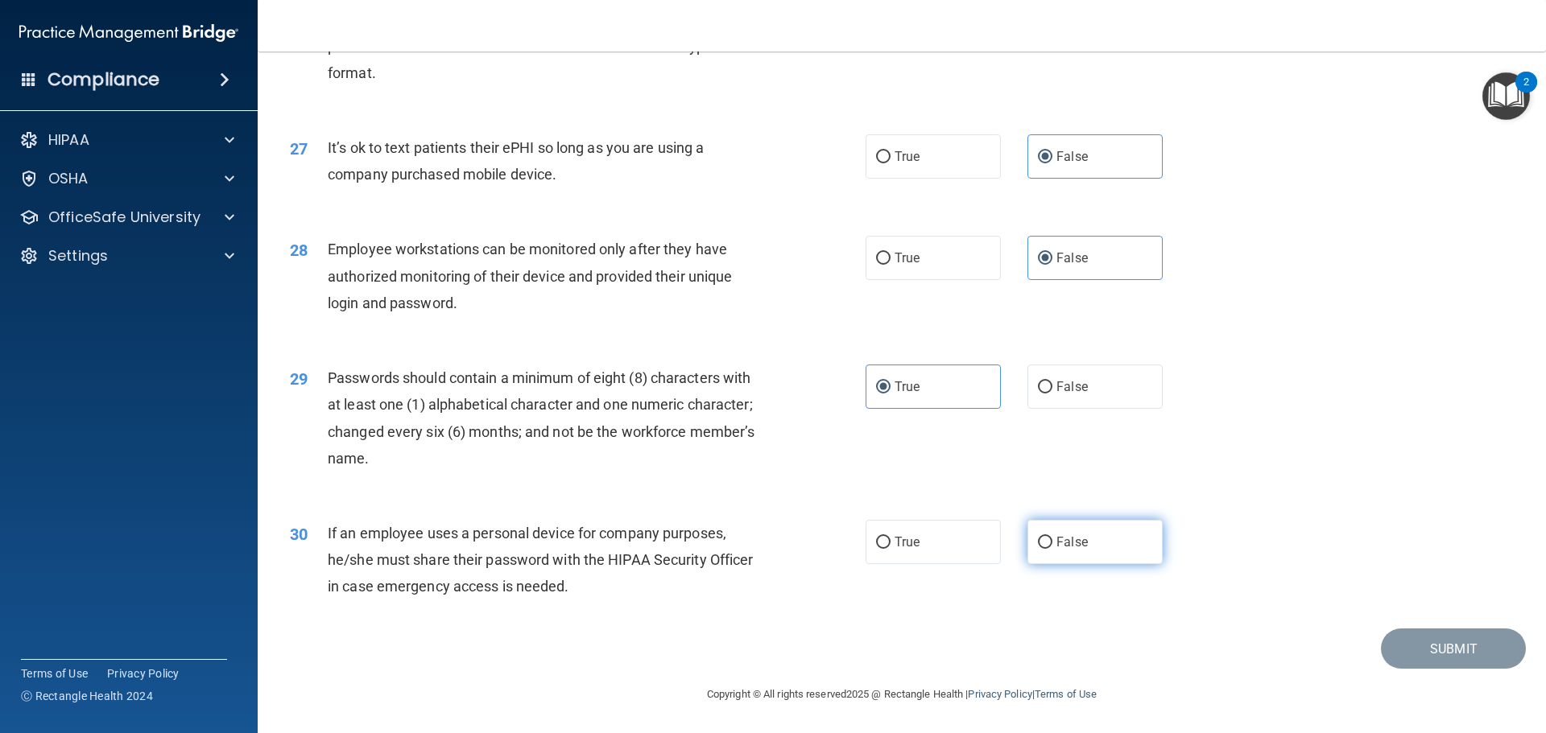
click at [1052, 542] on input "False" at bounding box center [1045, 543] width 14 height 12
radio input "true"
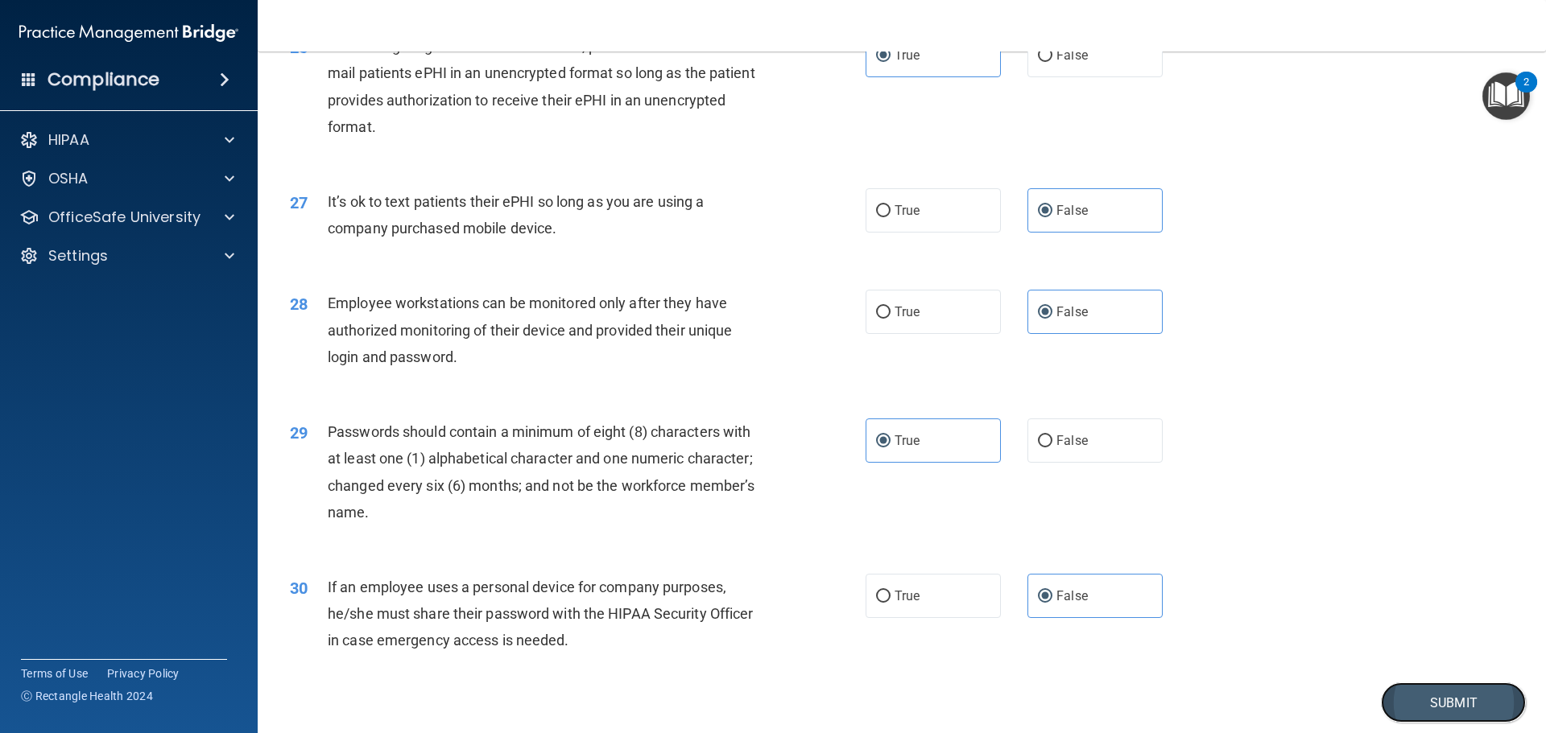
click at [1442, 712] on button "Submit" at bounding box center [1453, 703] width 145 height 41
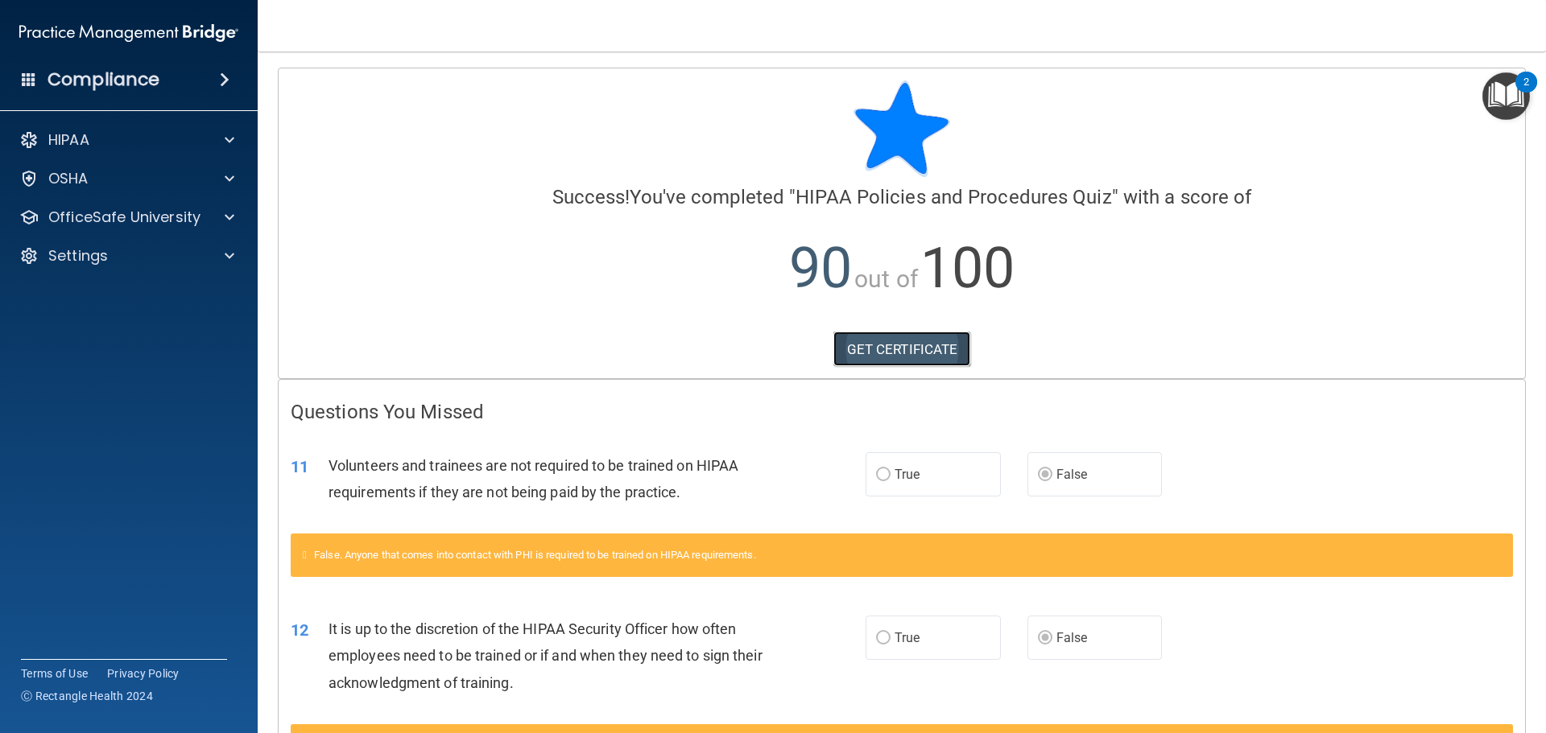
click at [909, 342] on link "GET CERTIFICATE" at bounding box center [902, 349] width 138 height 35
click at [209, 168] on div "OSHA" at bounding box center [129, 179] width 258 height 32
click at [221, 225] on div at bounding box center [227, 217] width 40 height 19
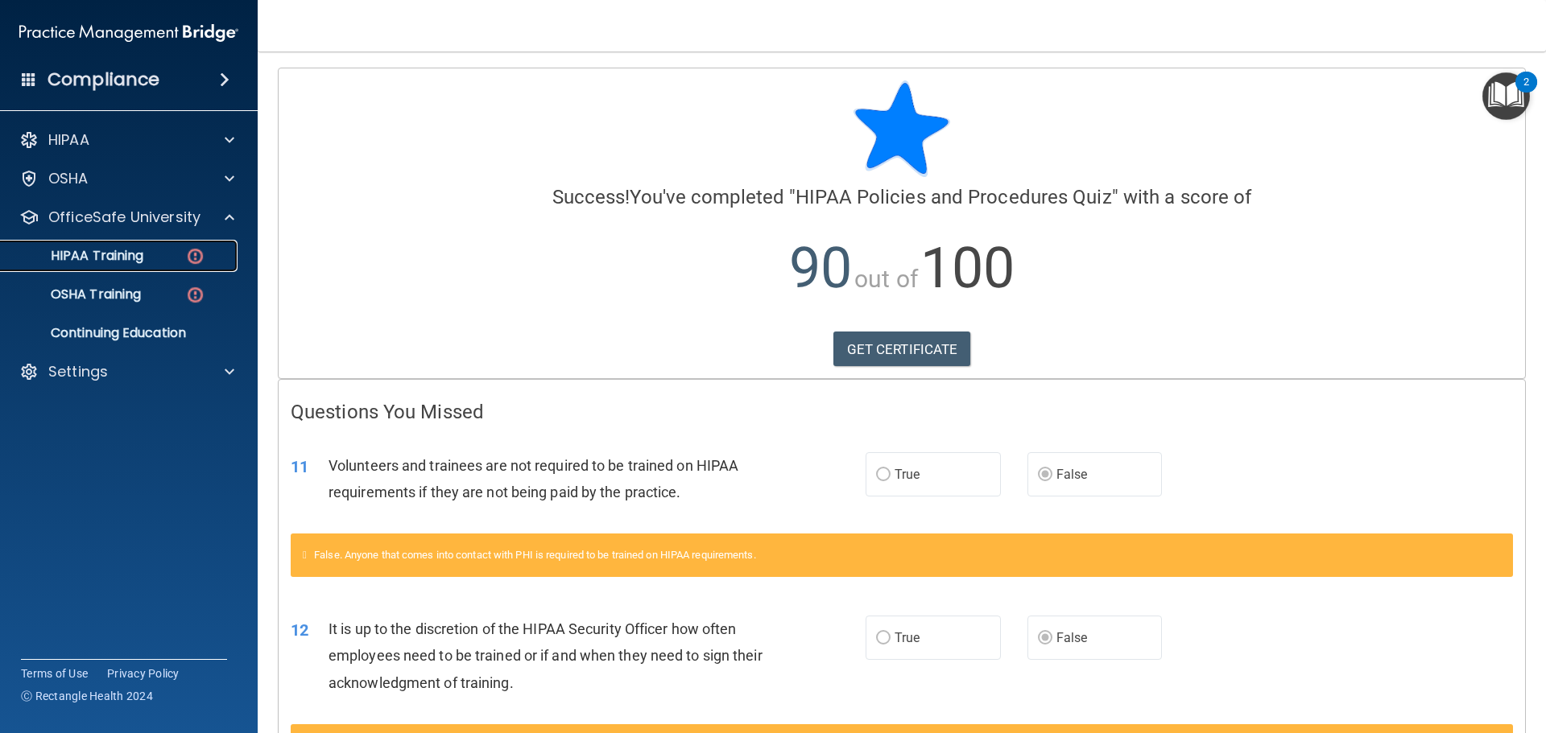
click at [152, 258] on div "HIPAA Training" at bounding box center [120, 256] width 220 height 16
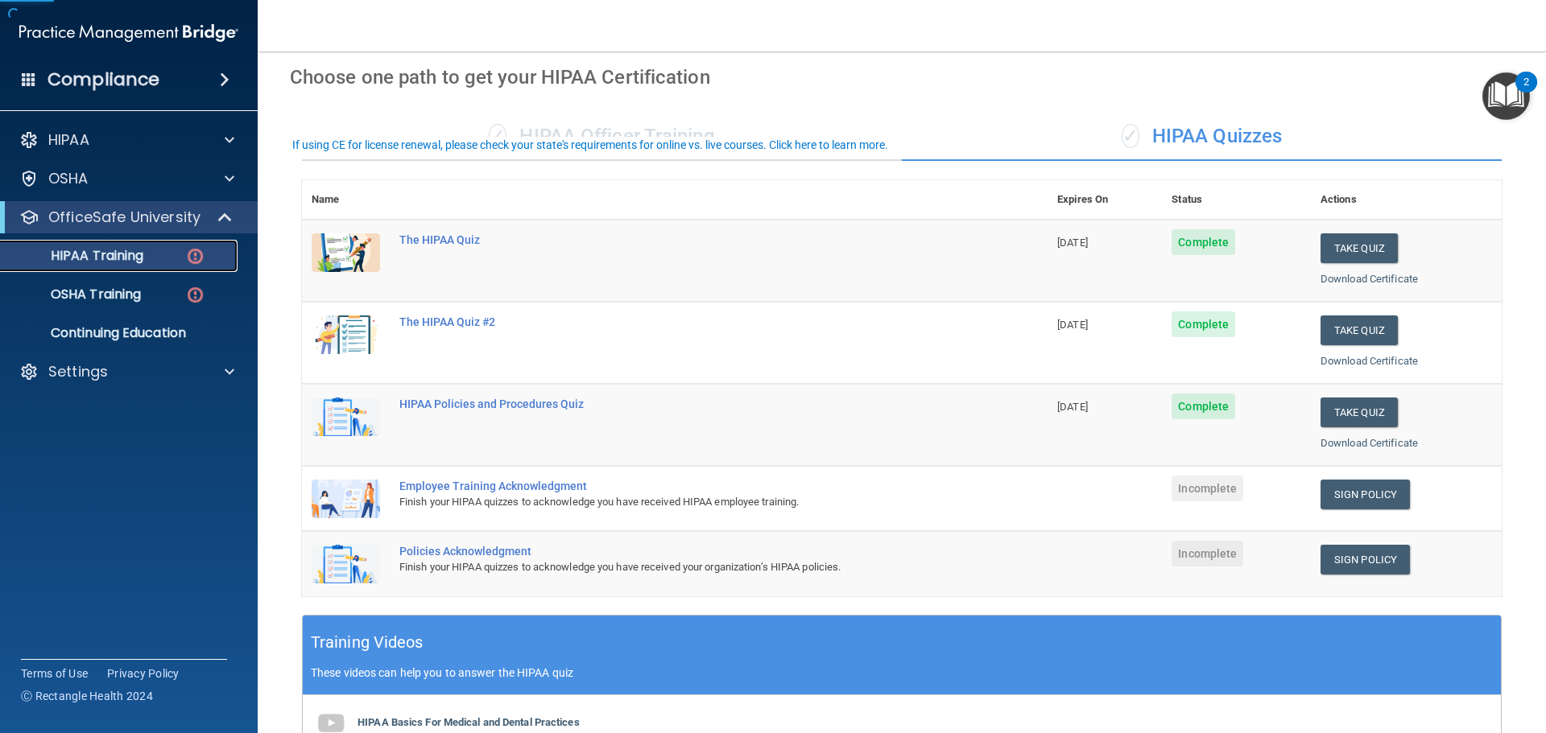
scroll to position [161, 0]
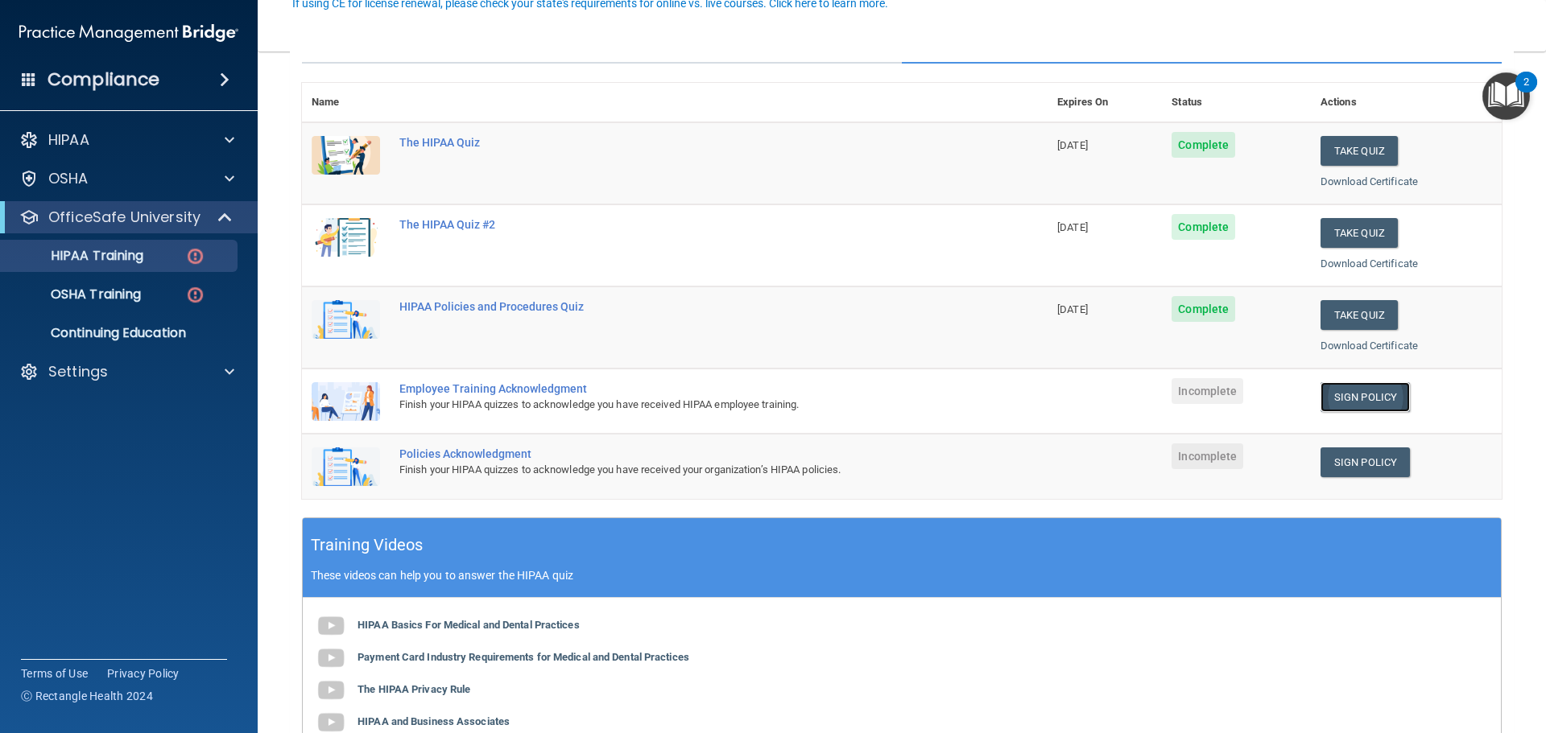
click at [1348, 399] on link "Sign Policy" at bounding box center [1364, 397] width 89 height 30
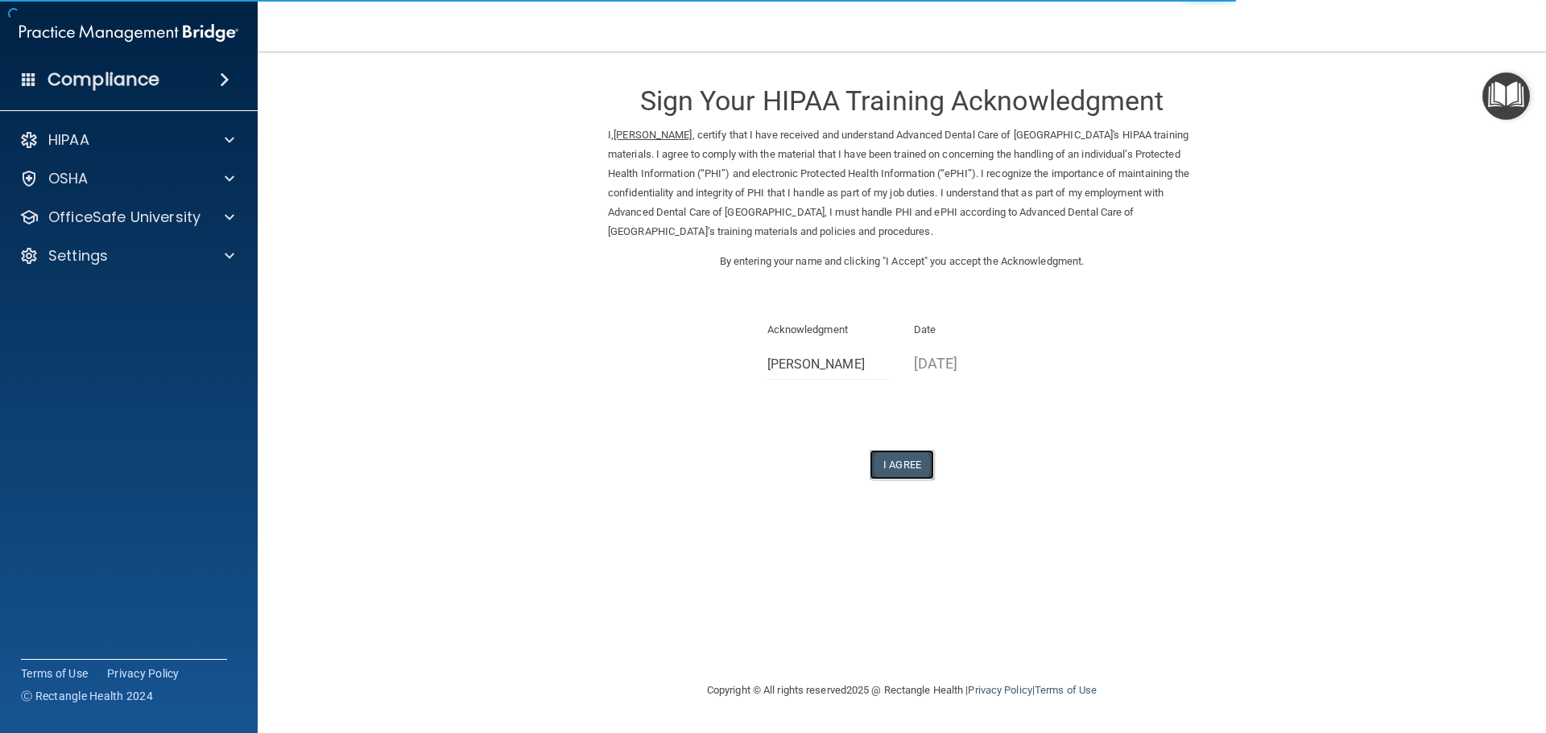
click at [895, 469] on button "I Agree" at bounding box center [902, 465] width 64 height 30
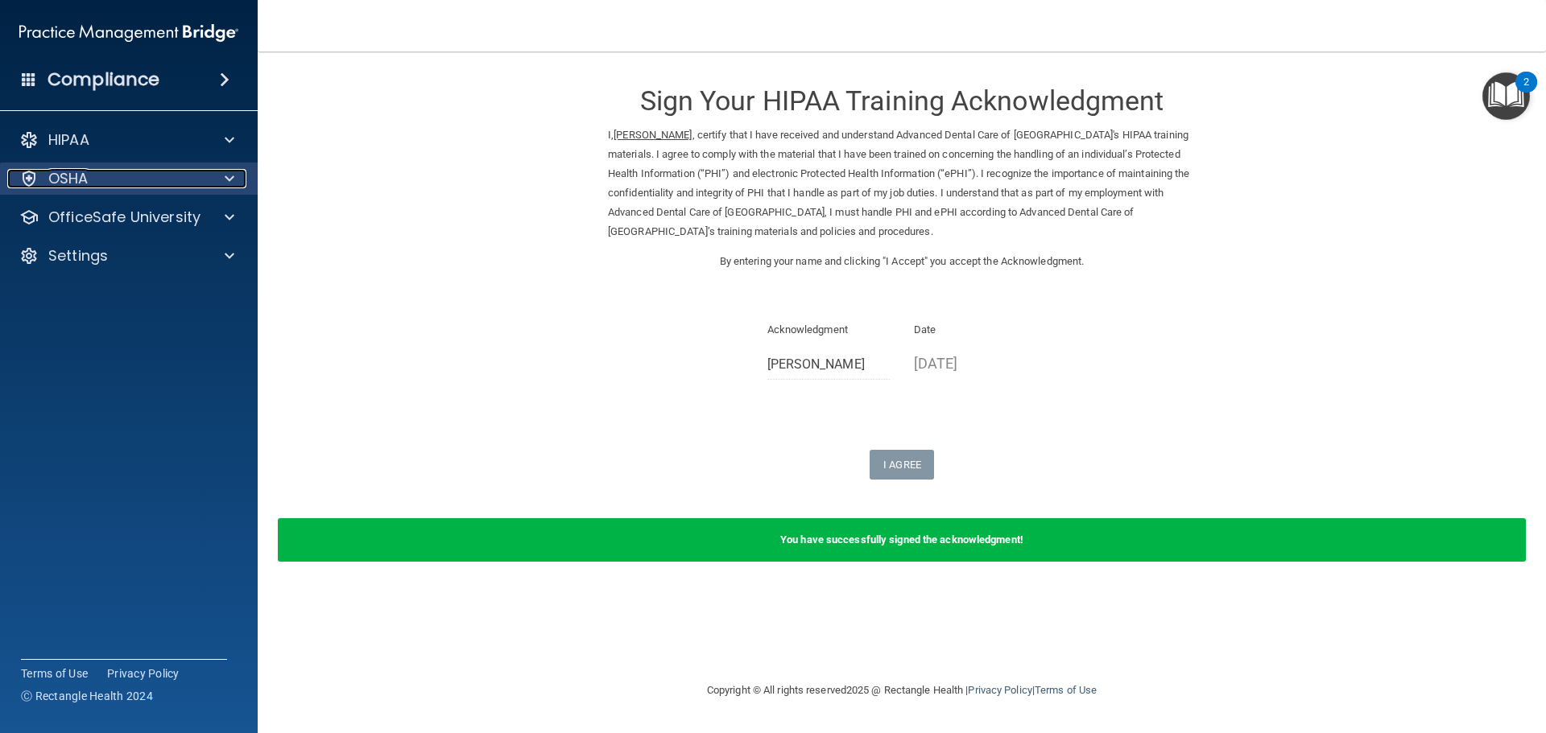
click at [177, 174] on div "OSHA" at bounding box center [107, 178] width 200 height 19
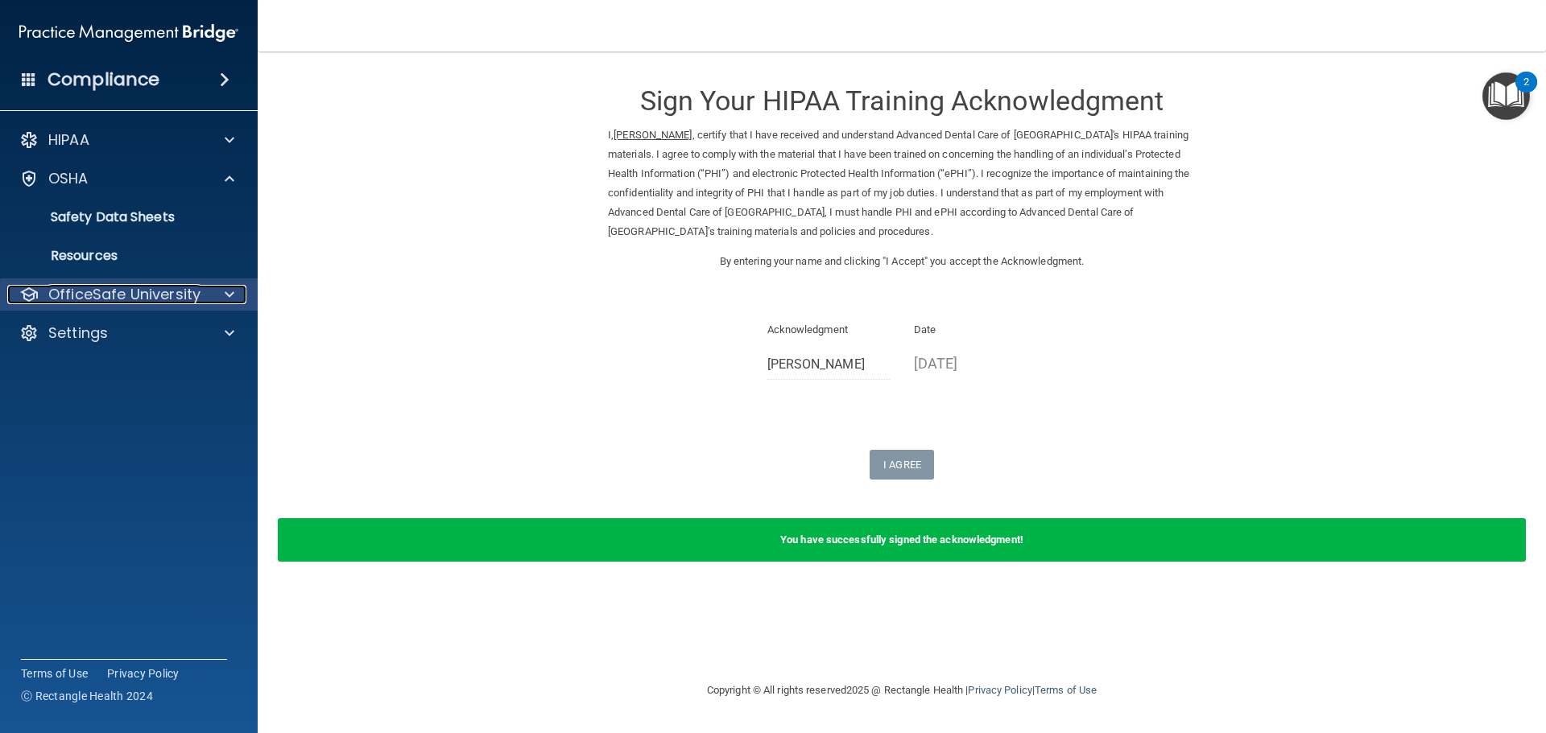
click at [144, 291] on p "OfficeSafe University" at bounding box center [124, 294] width 152 height 19
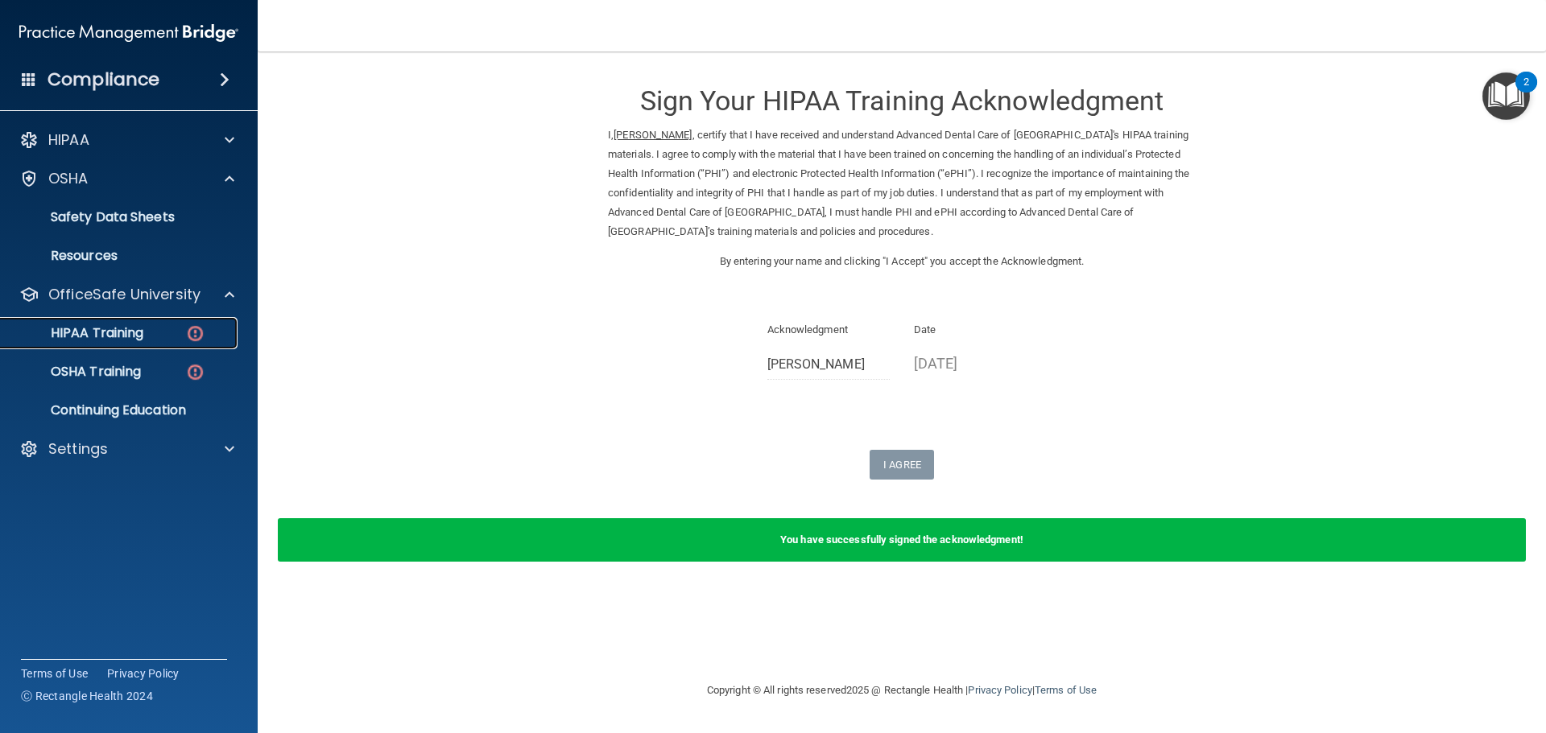
click at [151, 347] on link "HIPAA Training" at bounding box center [111, 333] width 254 height 32
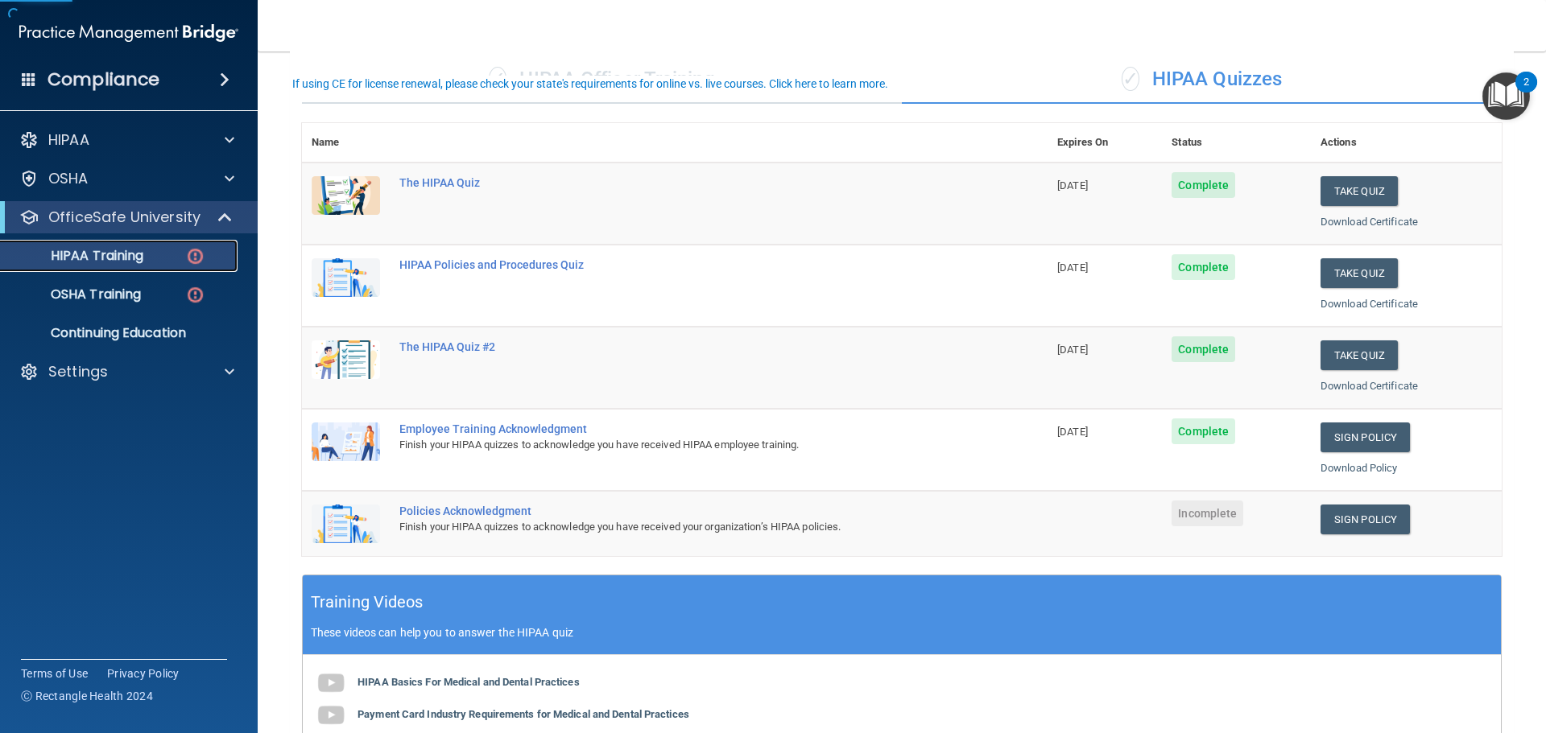
scroll to position [161, 0]
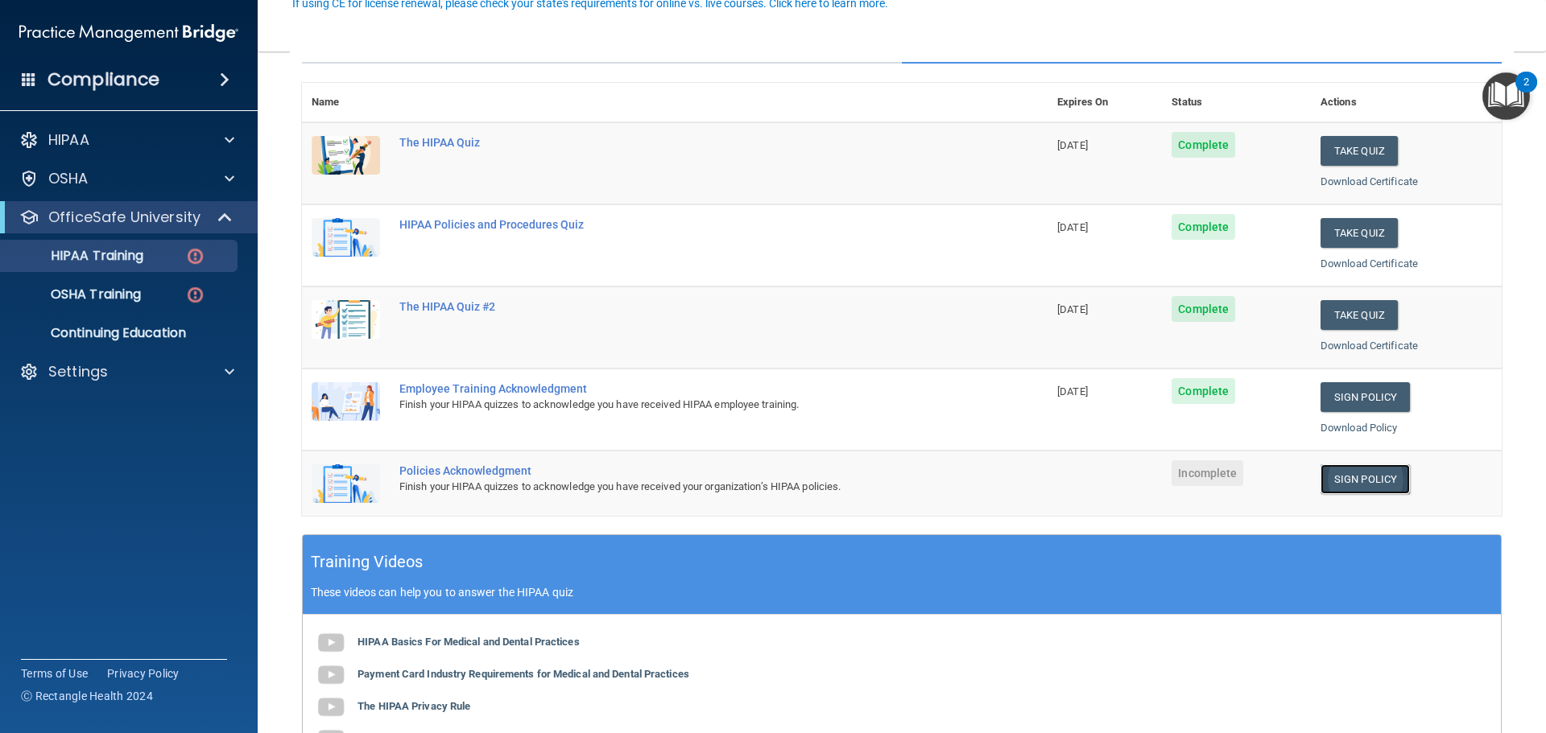
click at [1337, 465] on link "Sign Policy" at bounding box center [1364, 480] width 89 height 30
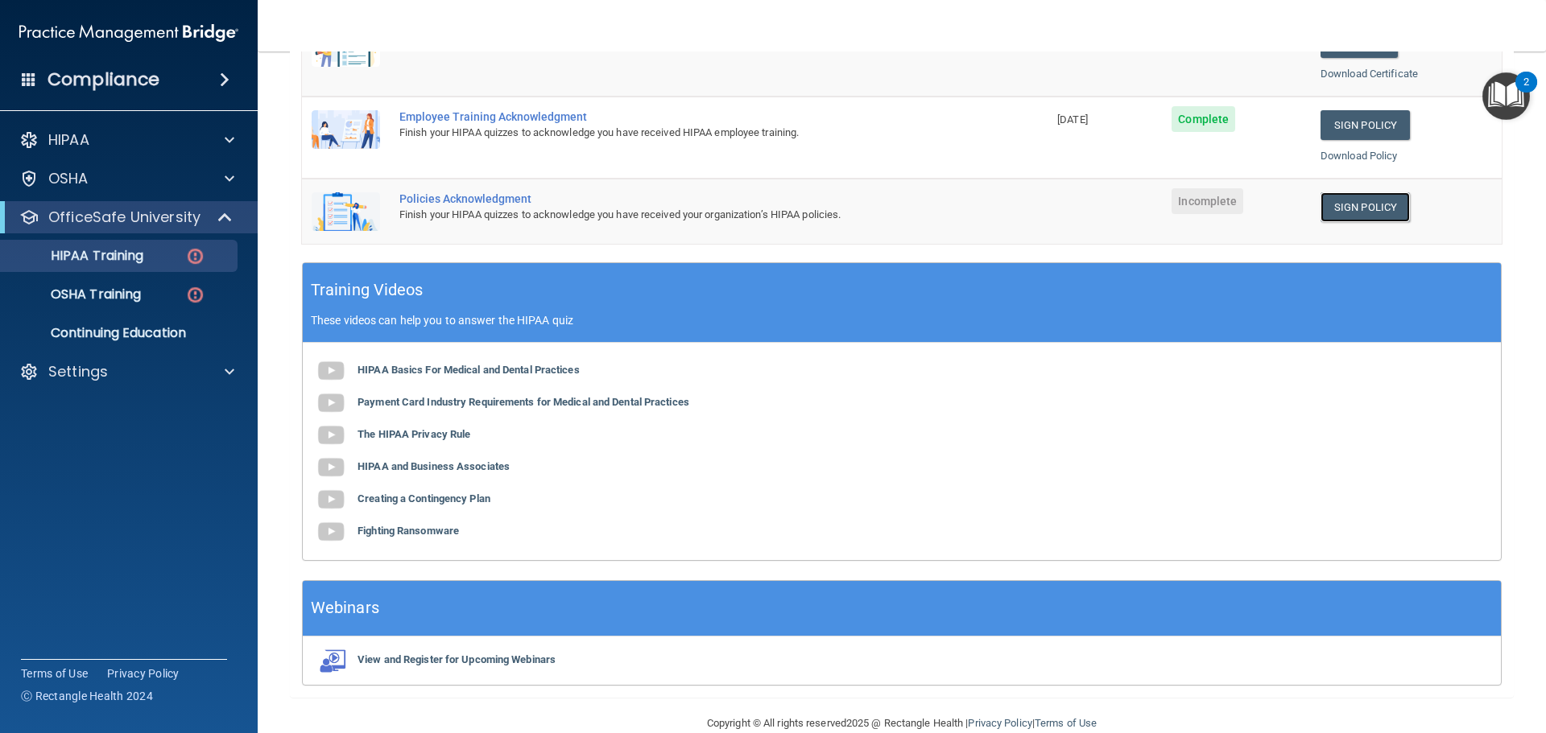
scroll to position [462, 0]
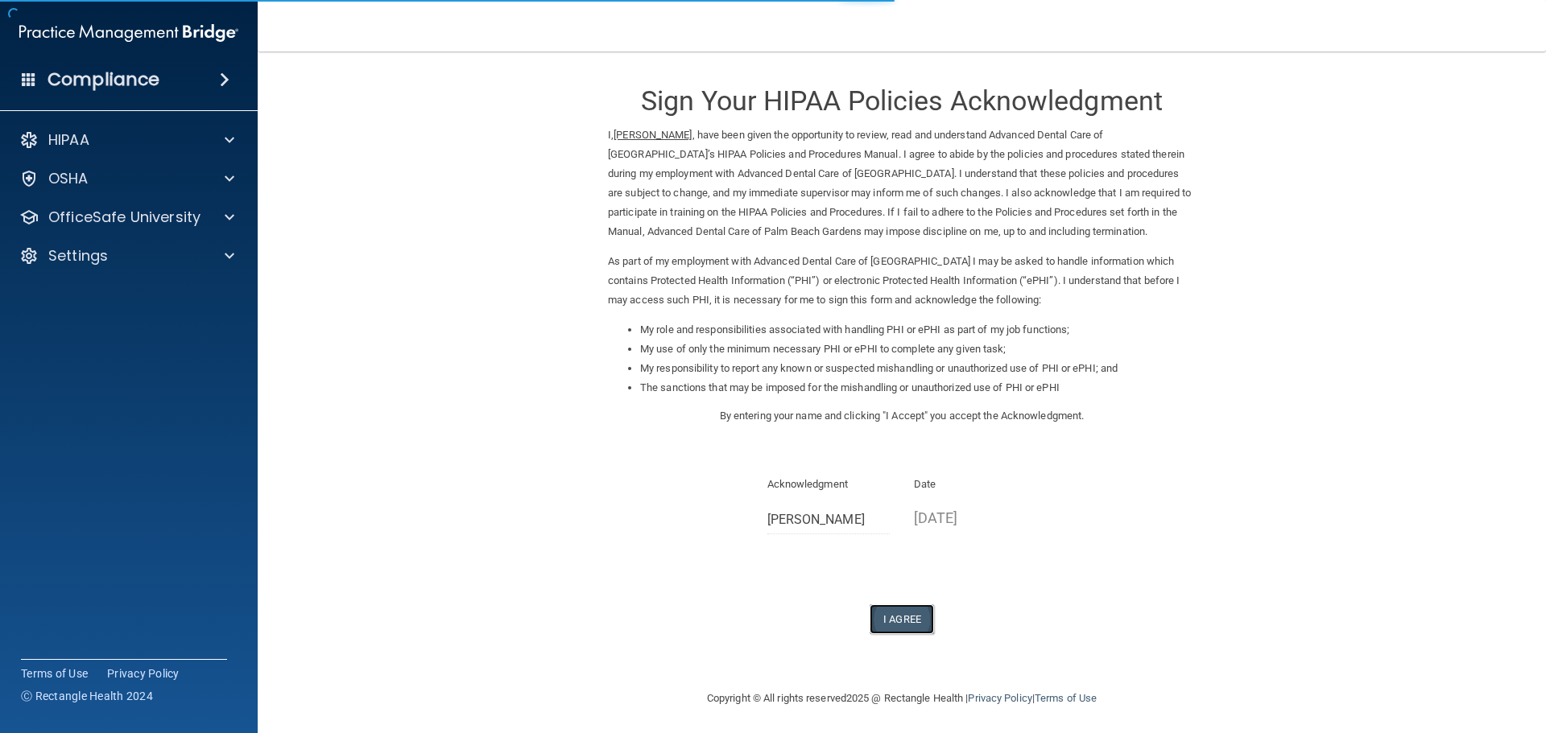
click at [903, 612] on button "I Agree" at bounding box center [902, 620] width 64 height 30
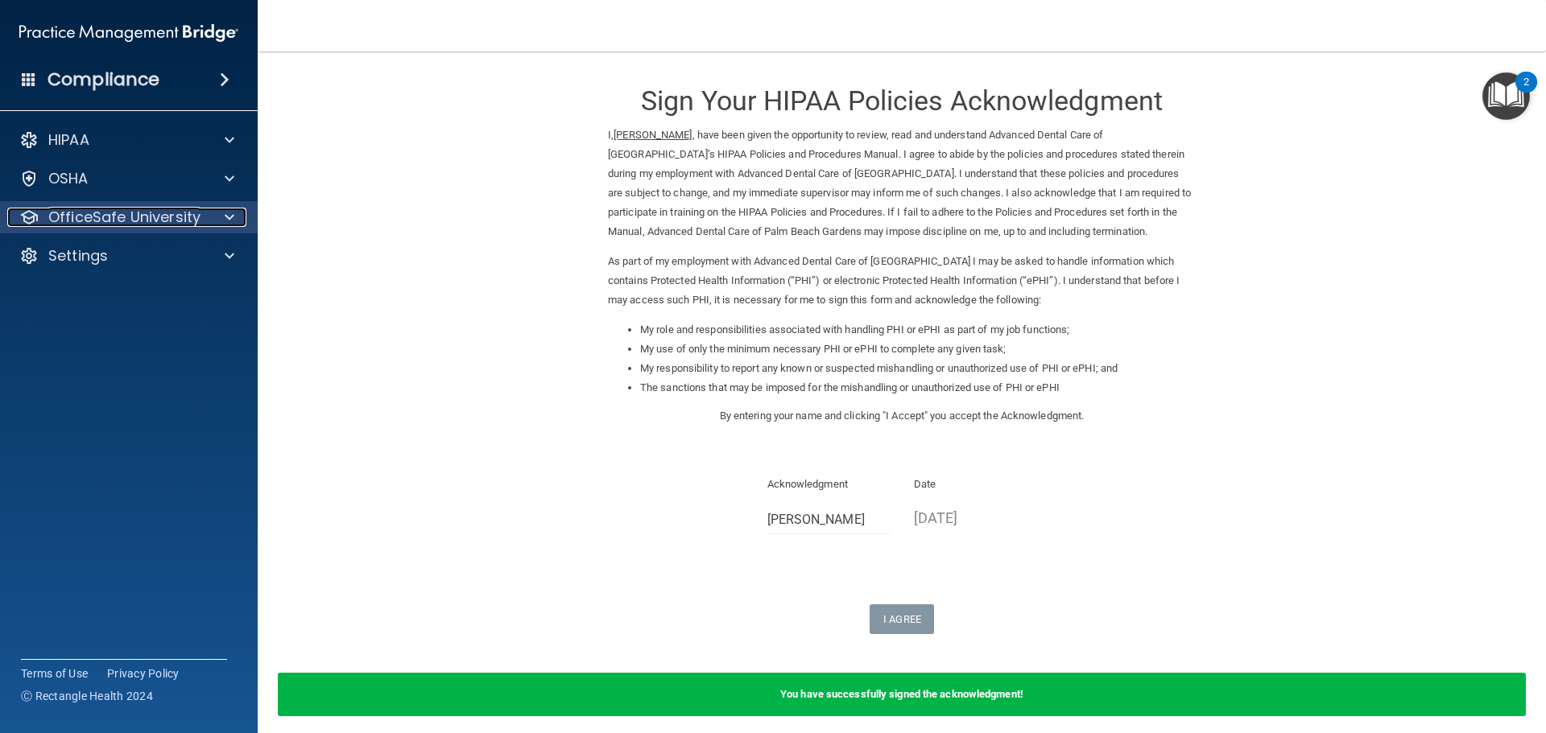
click at [221, 219] on div at bounding box center [227, 217] width 40 height 19
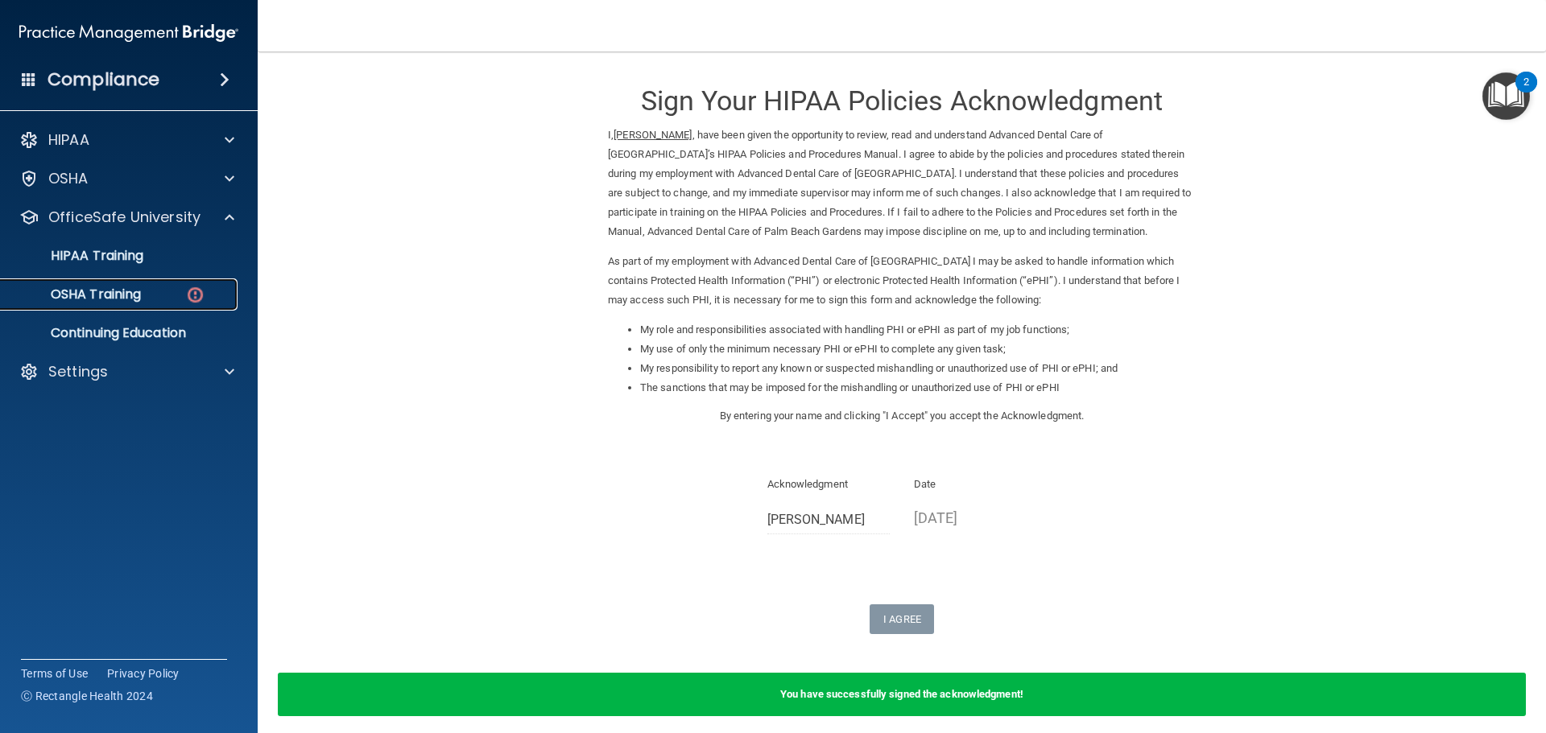
click at [173, 301] on div "OSHA Training" at bounding box center [120, 295] width 220 height 16
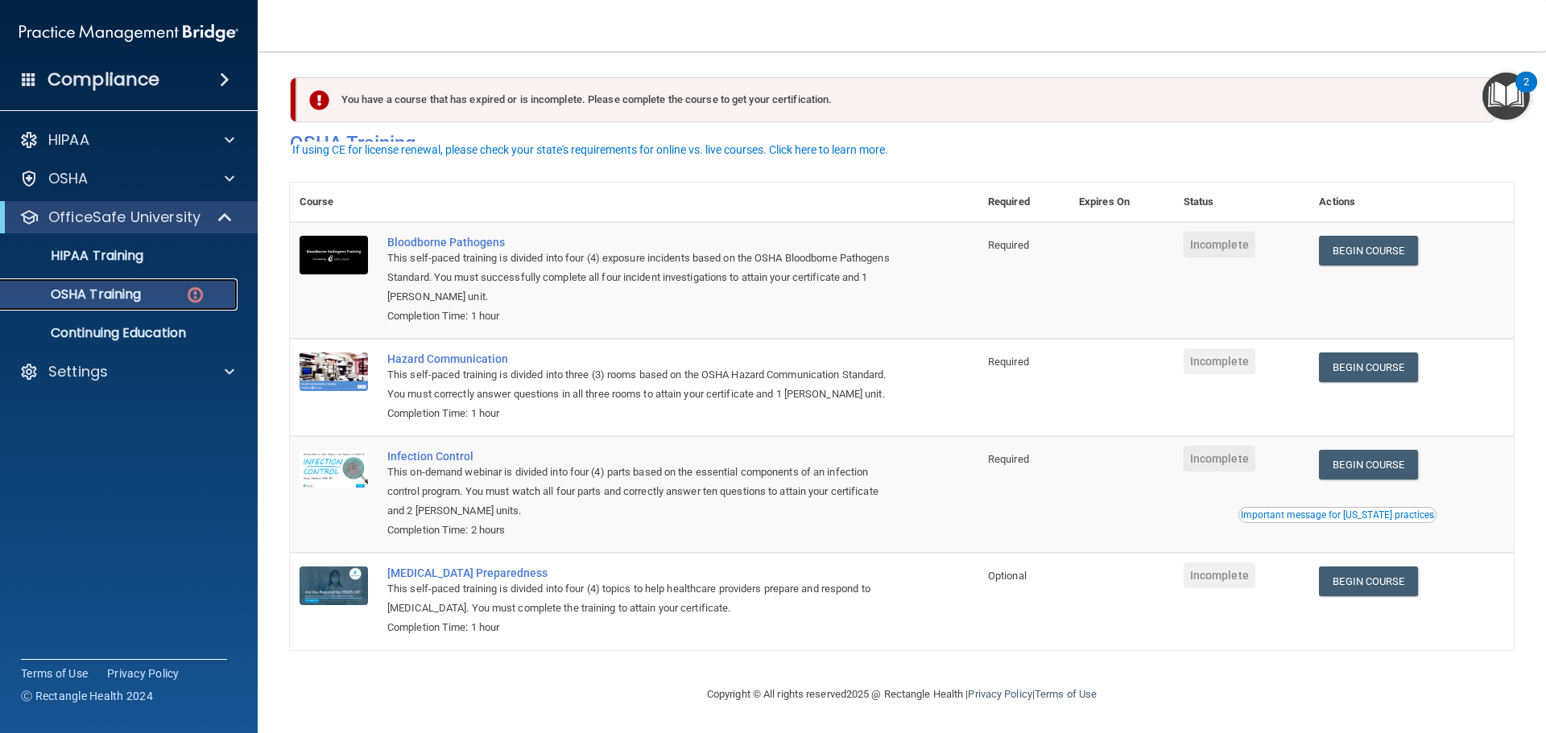
scroll to position [27, 0]
click at [1352, 236] on link "Begin Course" at bounding box center [1368, 251] width 98 height 30
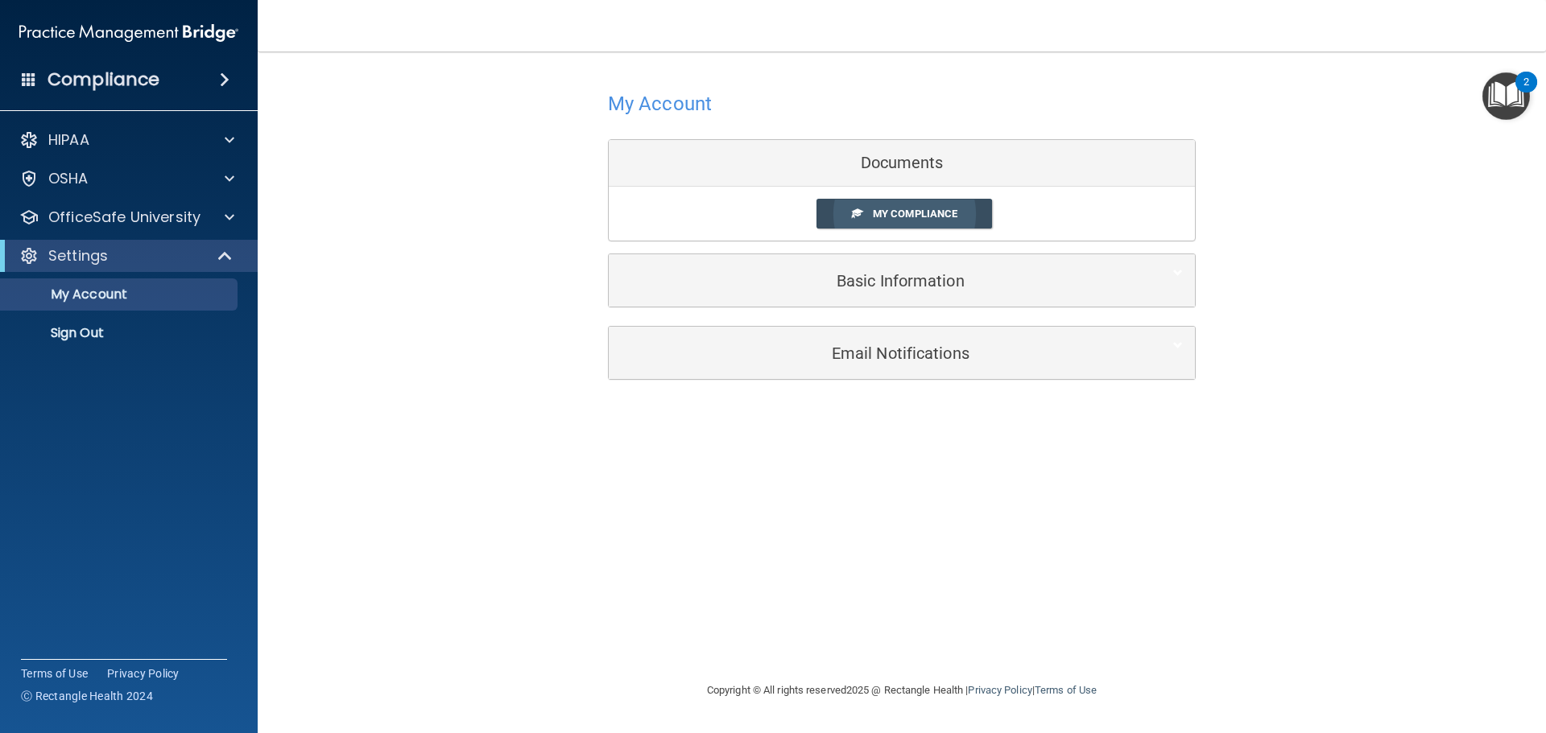
click at [886, 217] on span "My Compliance" at bounding box center [915, 214] width 85 height 12
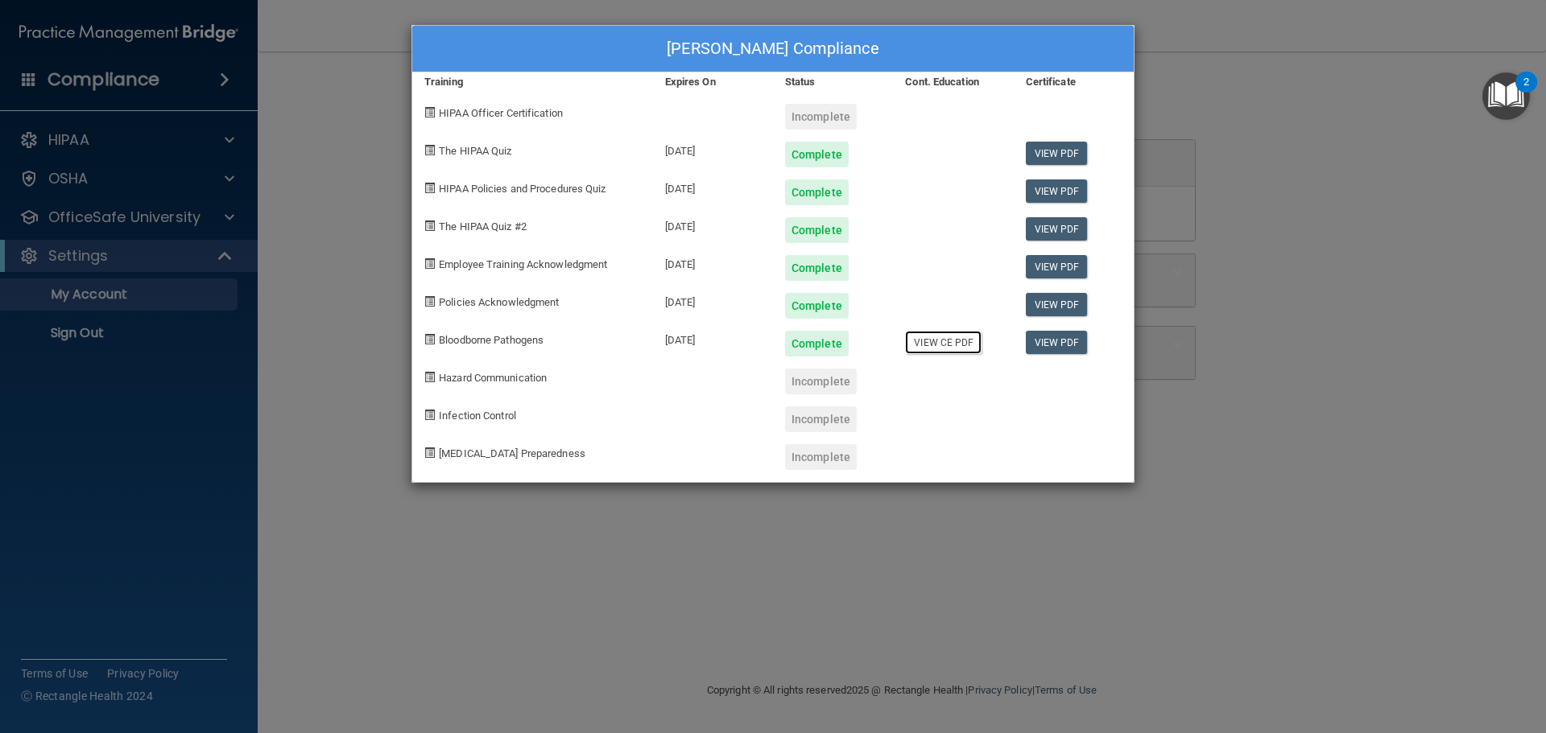
click at [930, 341] on link "View CE PDF" at bounding box center [943, 342] width 76 height 23
click at [1056, 337] on link "View PDF" at bounding box center [1057, 342] width 62 height 23
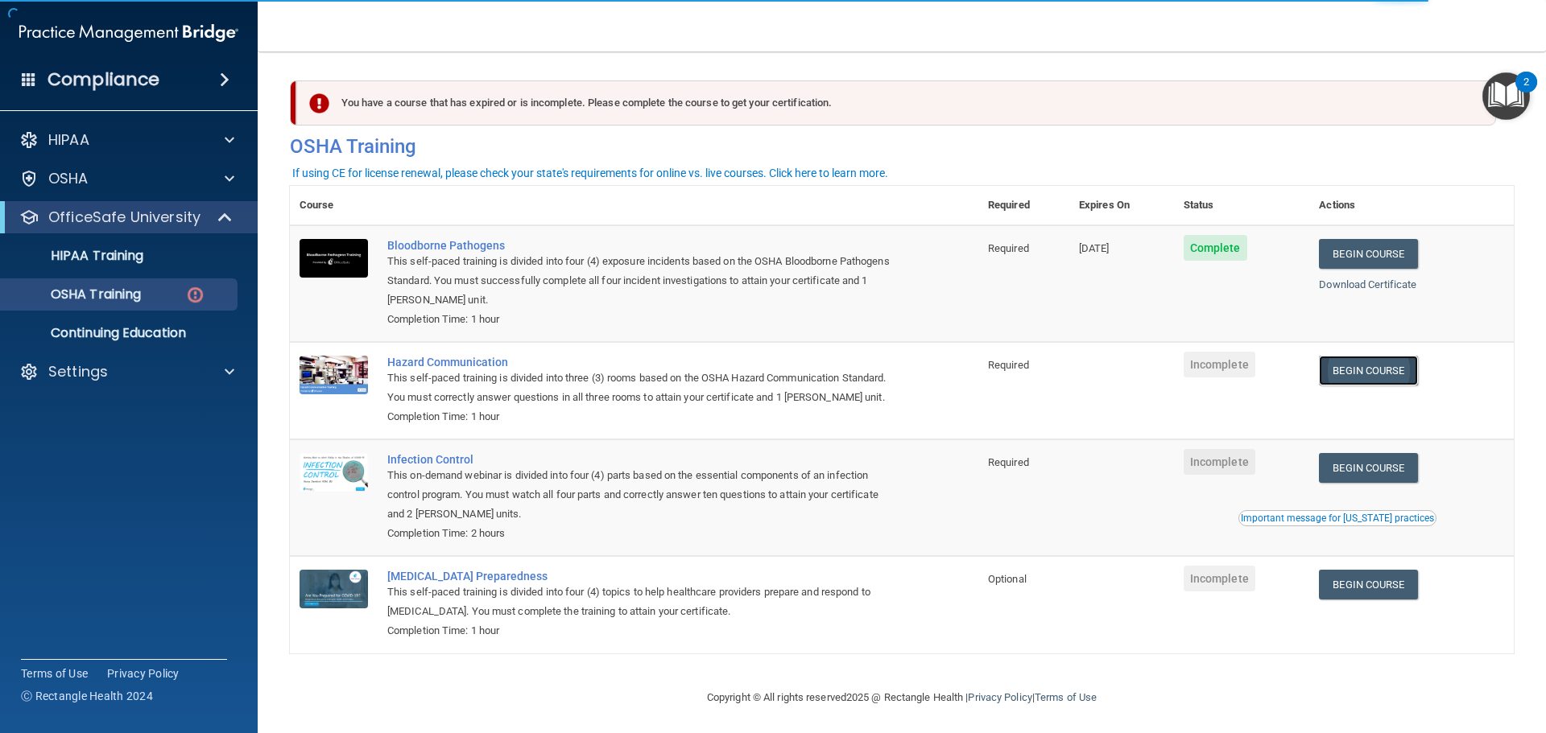
click at [1370, 374] on link "Begin Course" at bounding box center [1368, 371] width 98 height 30
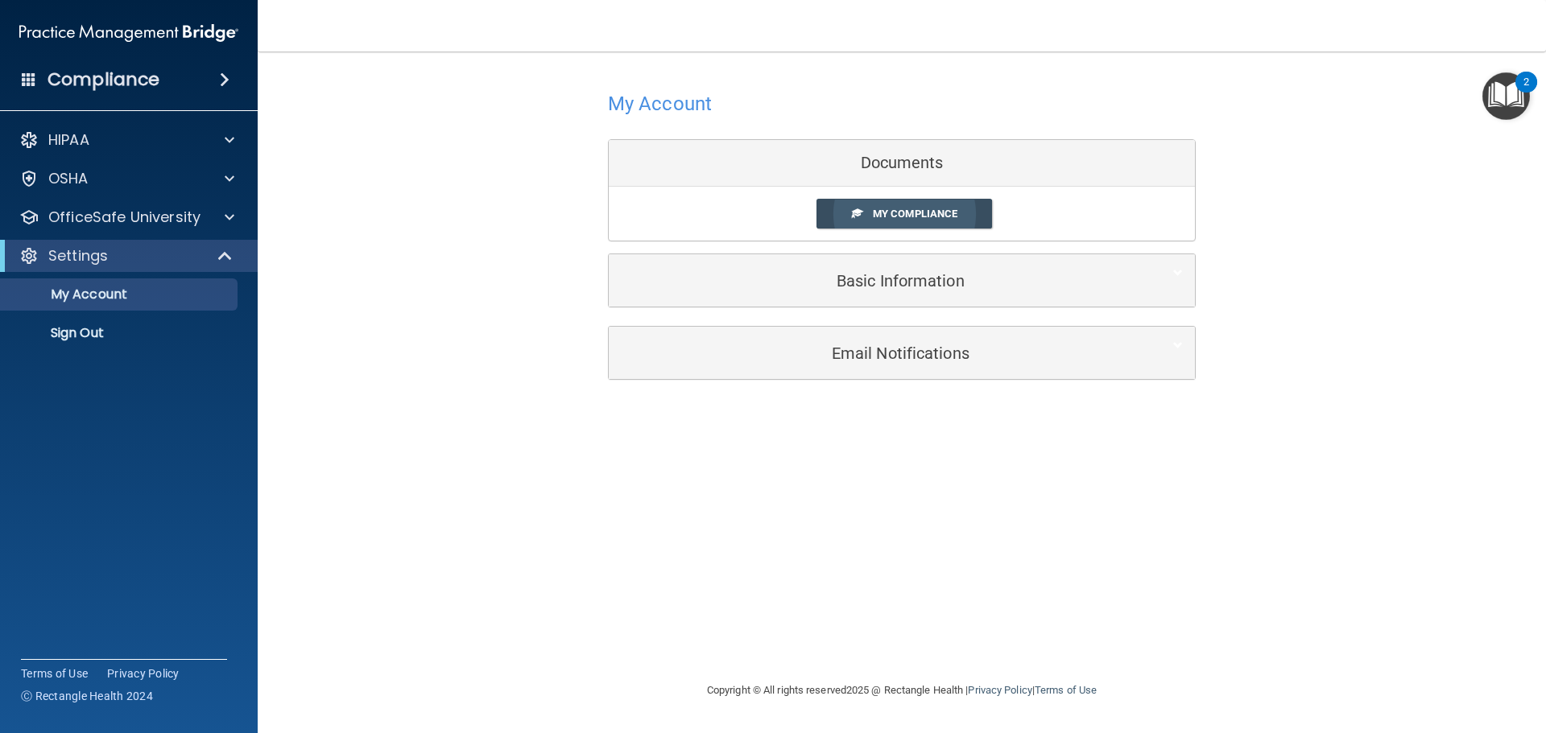
click at [879, 208] on span "My Compliance" at bounding box center [915, 214] width 85 height 12
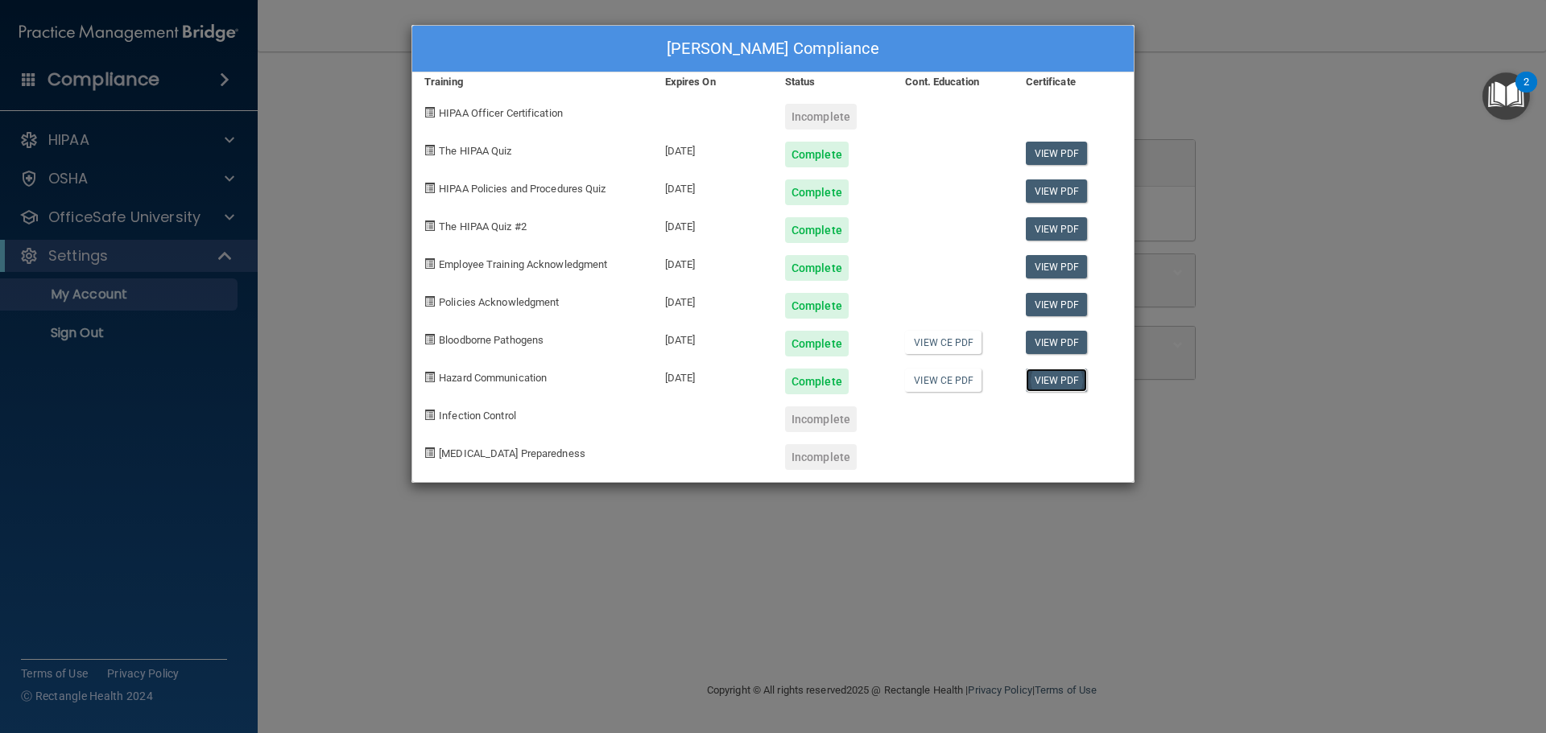
click at [1044, 382] on link "View PDF" at bounding box center [1057, 380] width 62 height 23
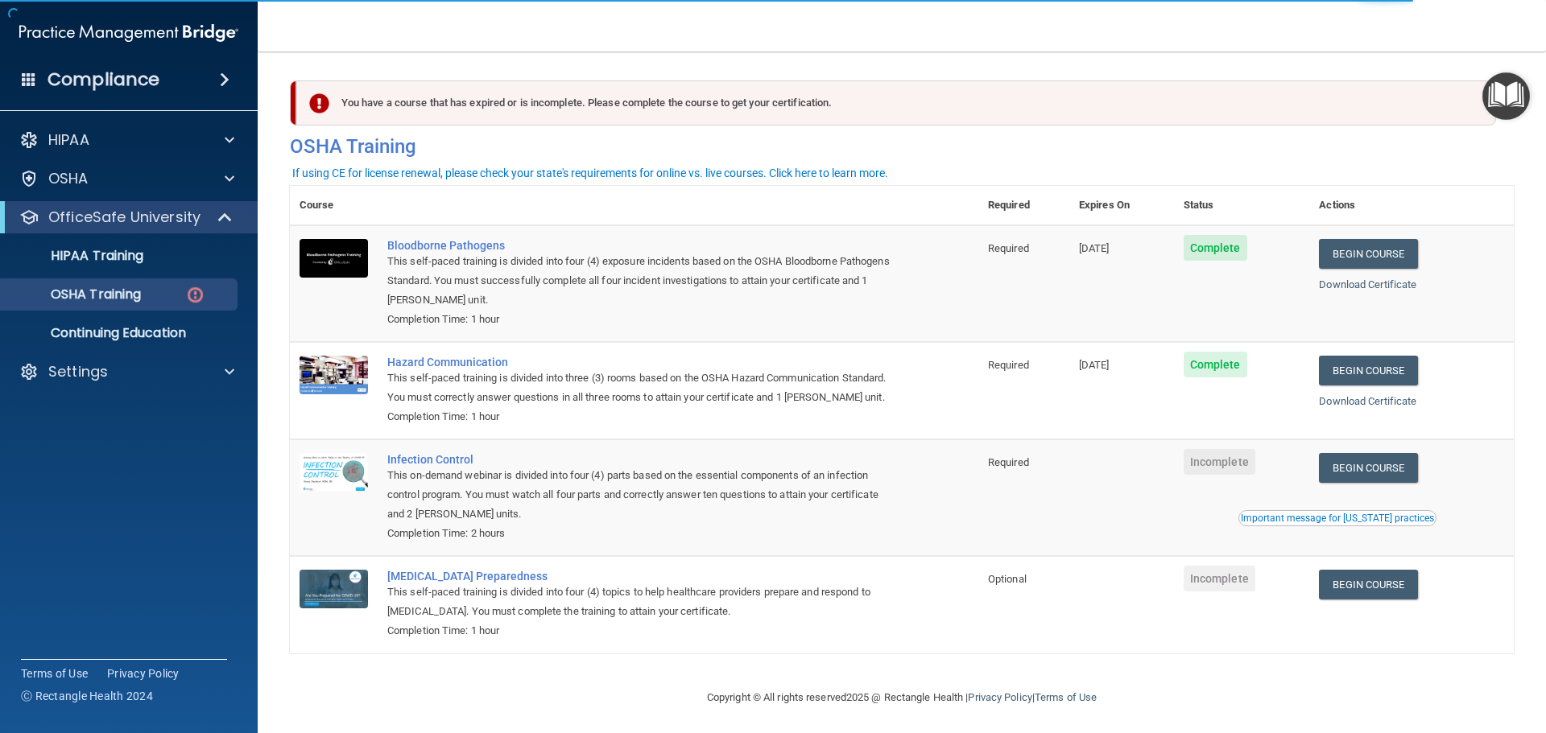
click at [1378, 473] on td "Begin Course Download Certificate Important message for [US_STATE] practices" at bounding box center [1411, 498] width 205 height 117
click at [1378, 481] on link "Begin Course" at bounding box center [1368, 468] width 98 height 30
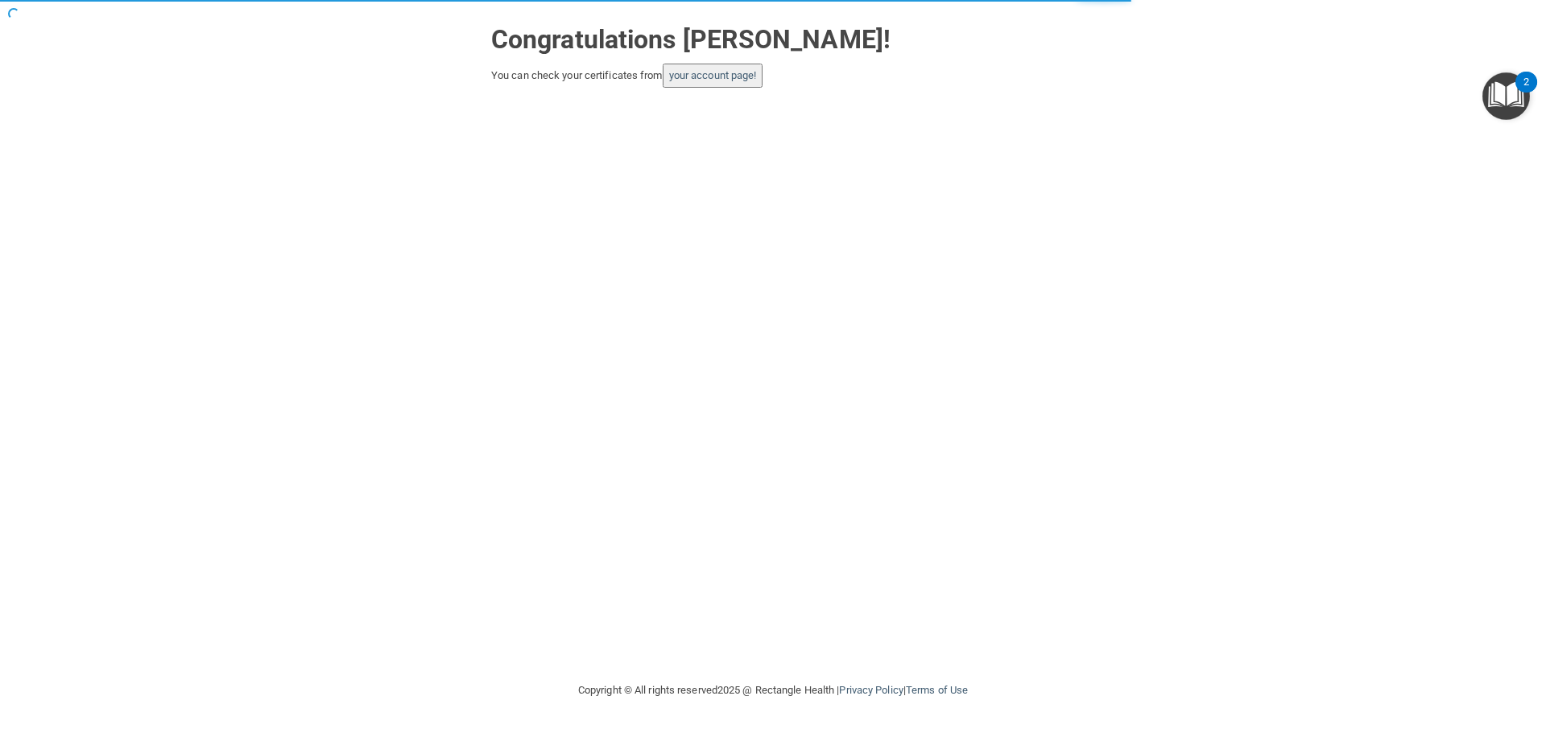
click at [747, 84] on button "your account page!" at bounding box center [713, 76] width 101 height 24
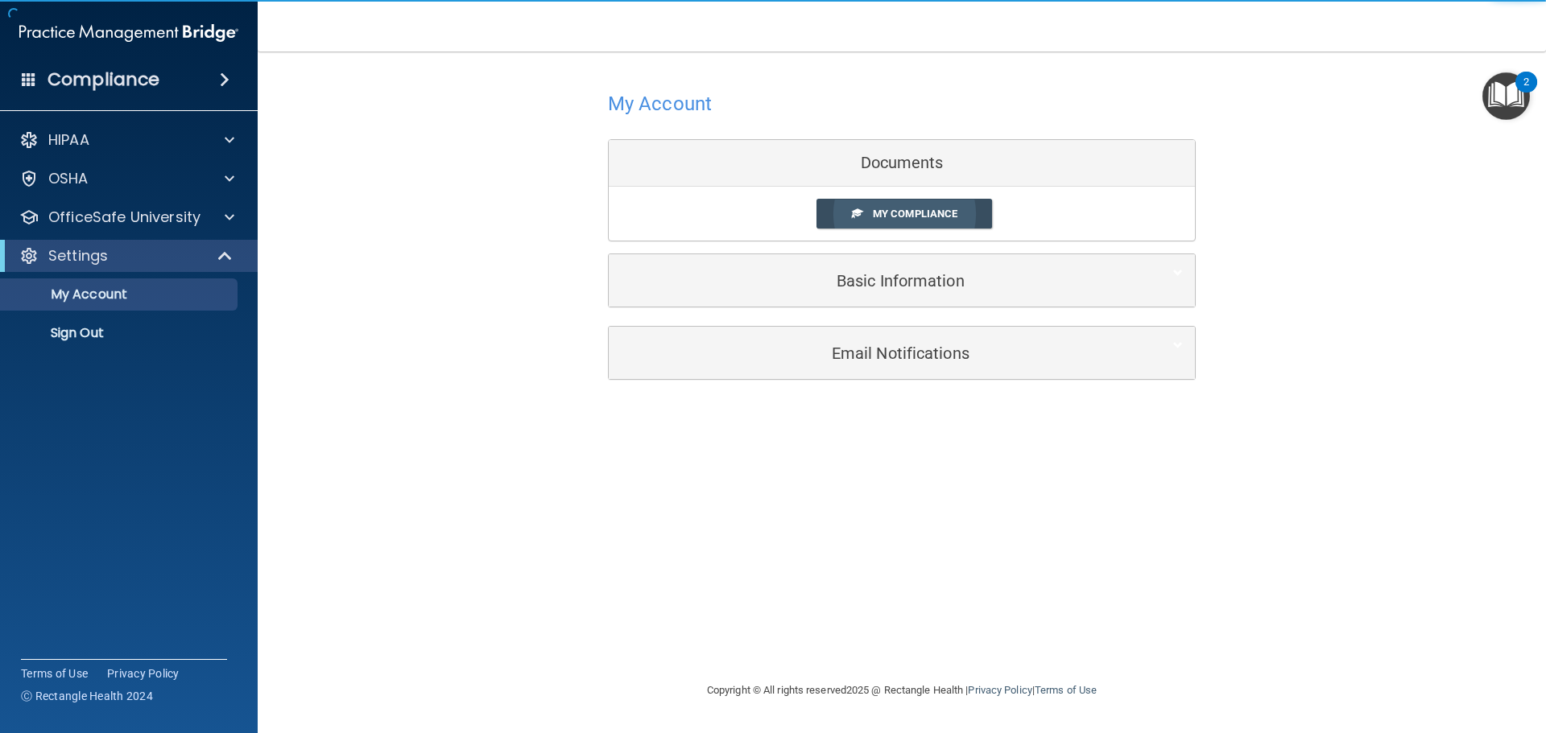
click at [933, 202] on link "My Compliance" at bounding box center [904, 214] width 176 height 30
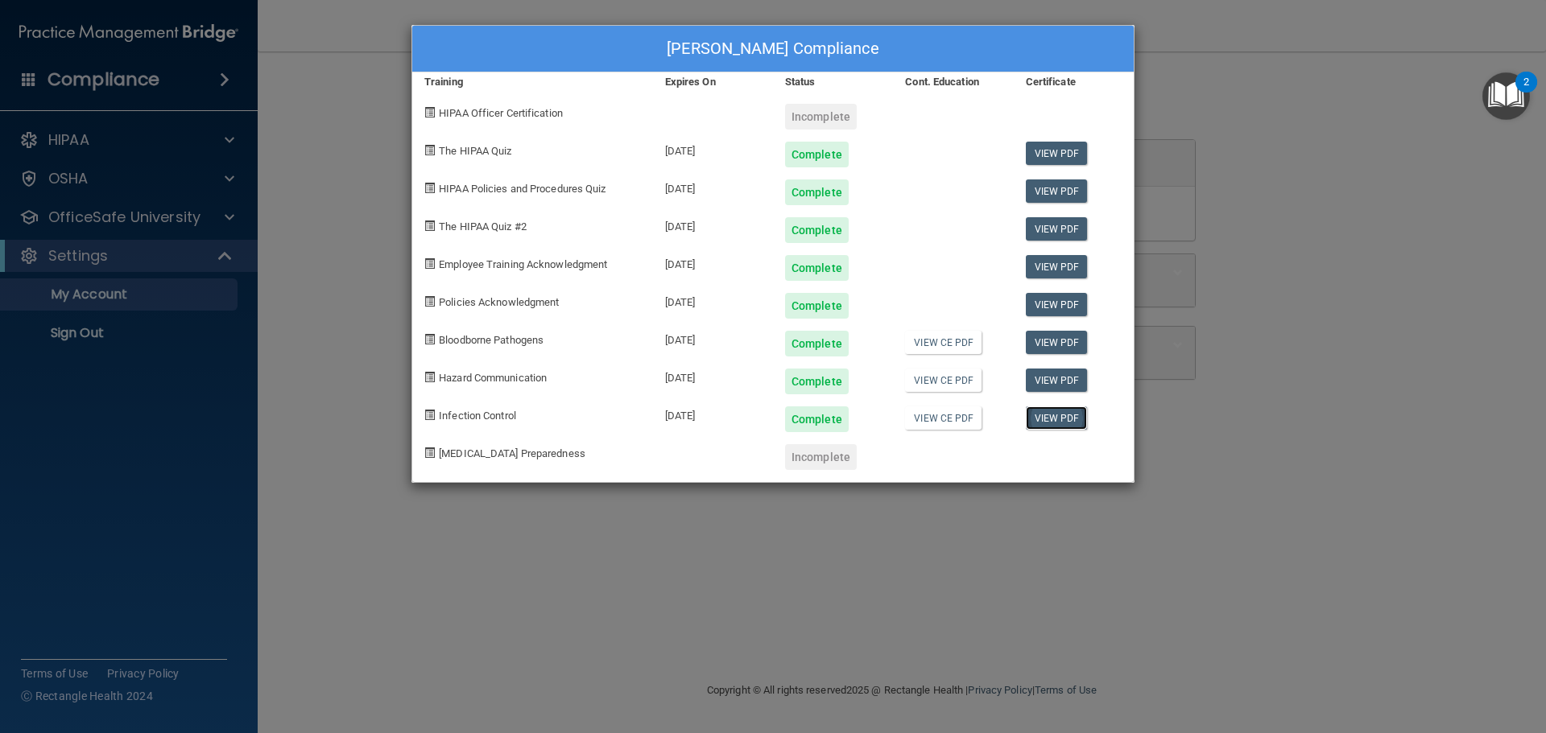
click at [1060, 421] on link "View PDF" at bounding box center [1057, 418] width 62 height 23
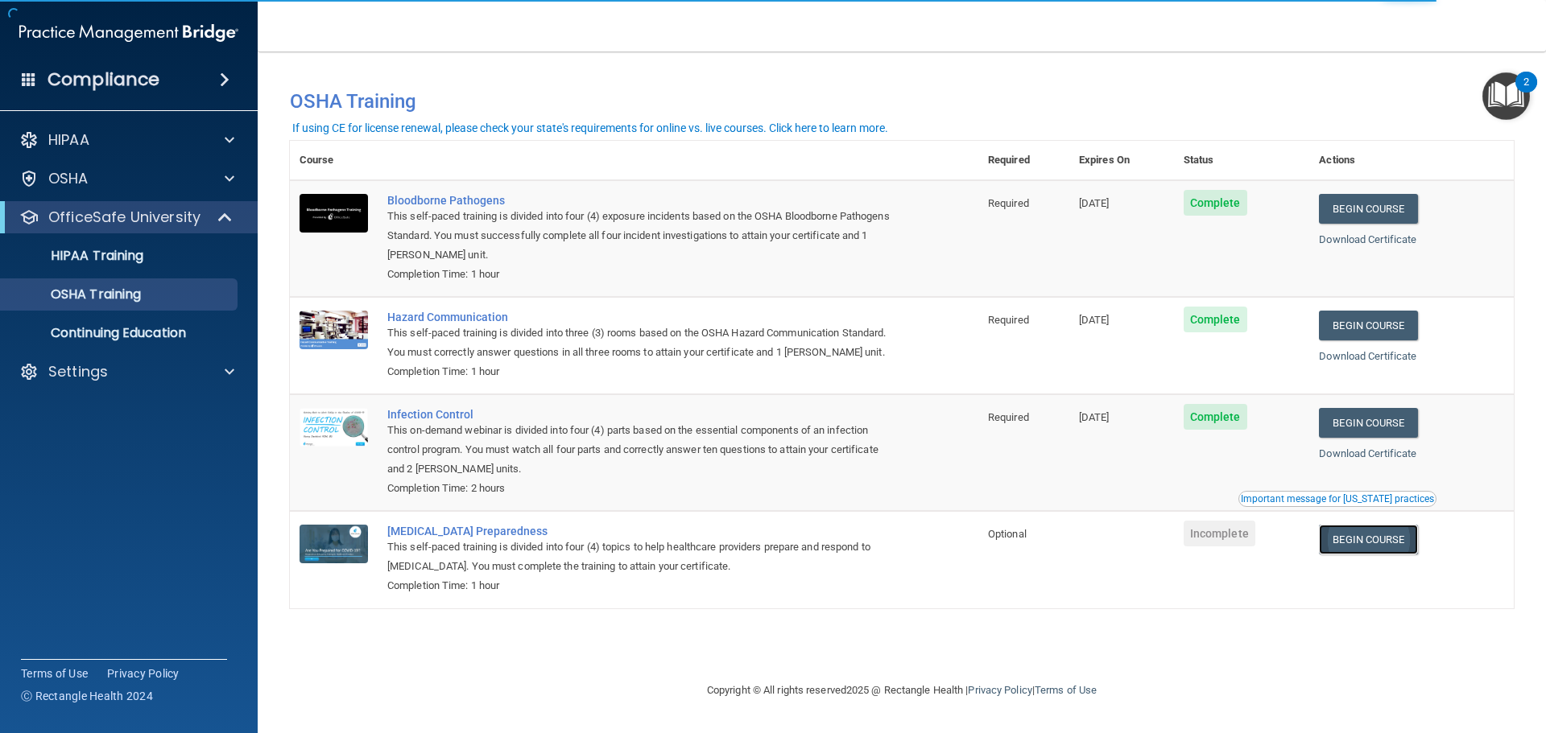
click at [1366, 542] on link "Begin Course" at bounding box center [1368, 540] width 98 height 30
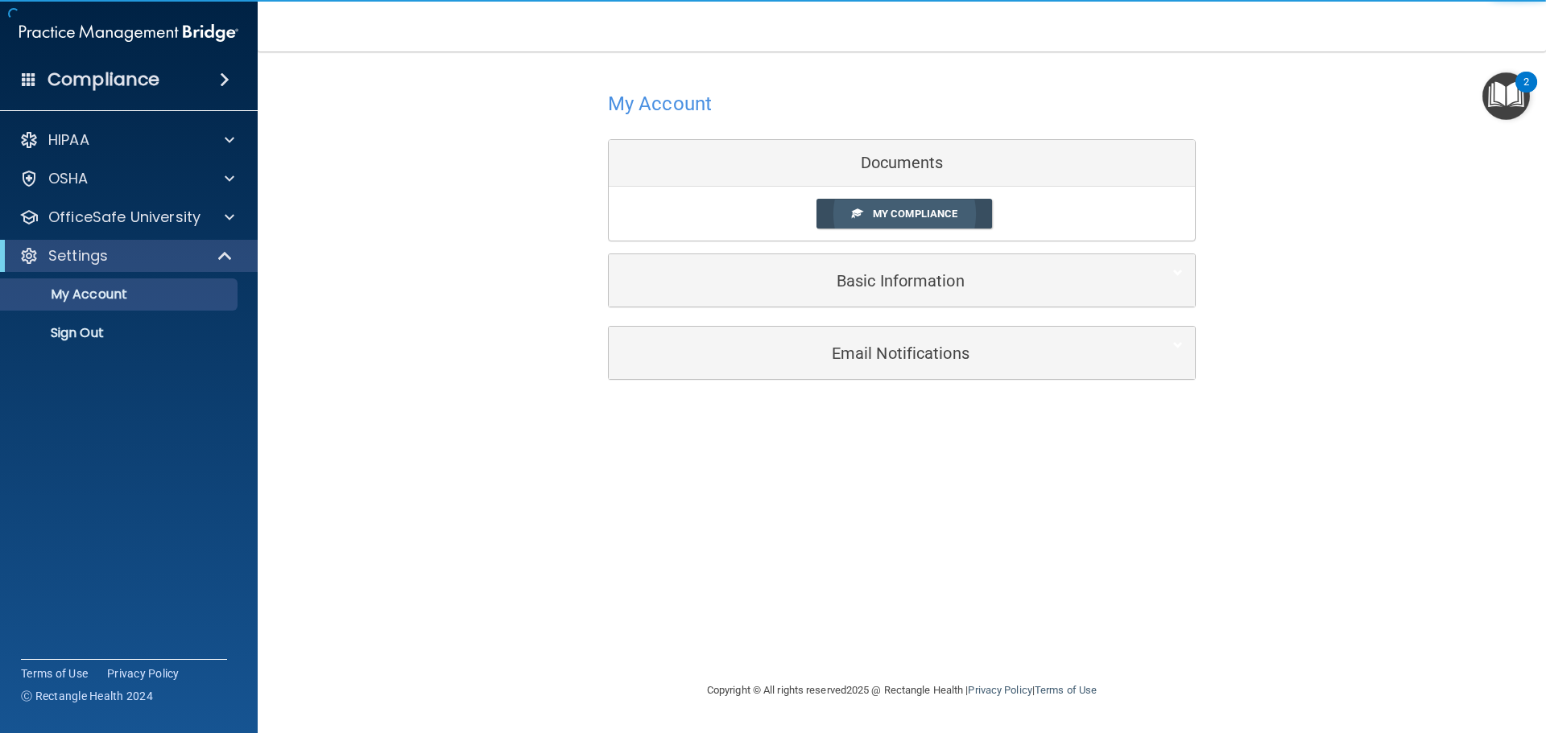
click at [925, 221] on link "My Compliance" at bounding box center [904, 214] width 176 height 30
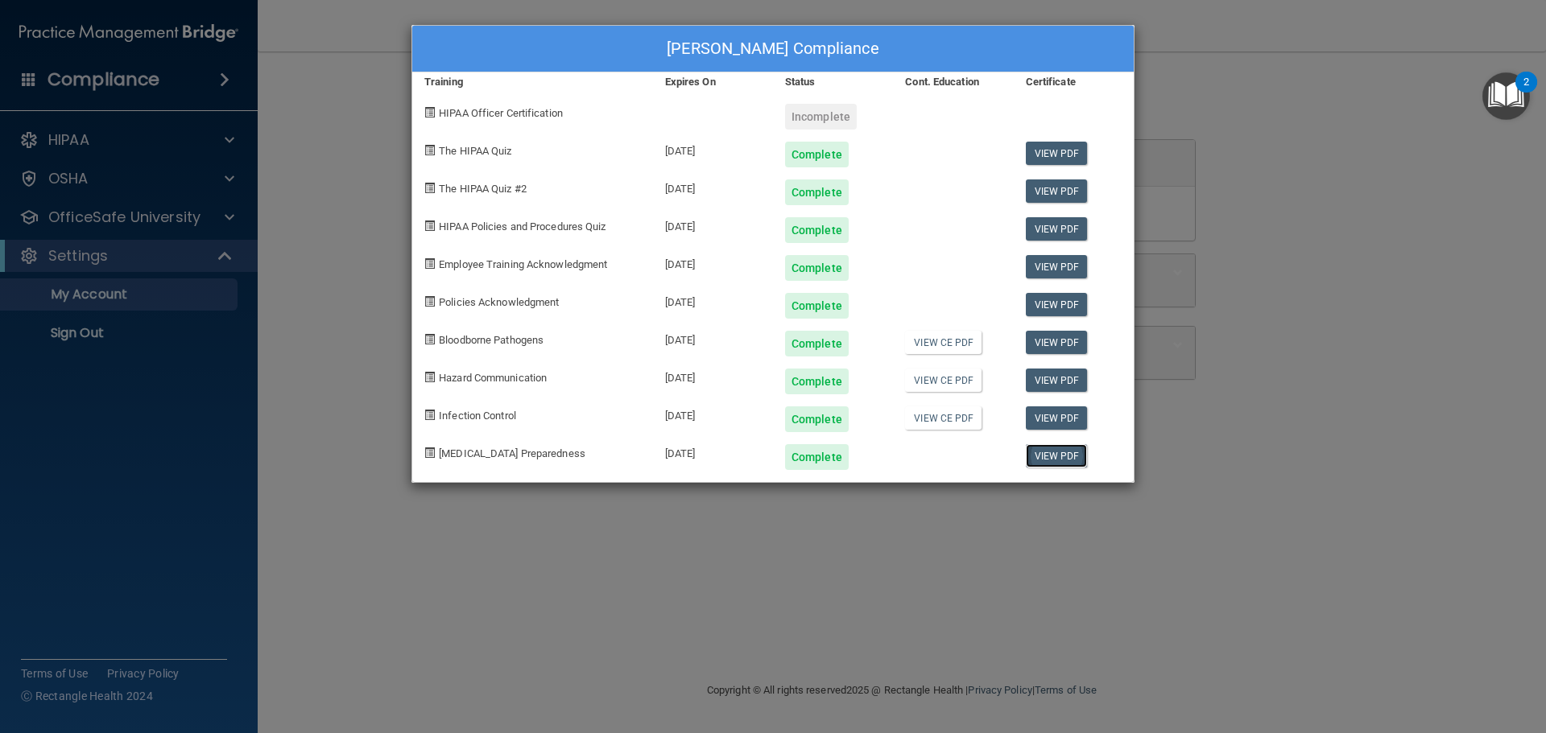
click at [1064, 451] on link "View PDF" at bounding box center [1057, 455] width 62 height 23
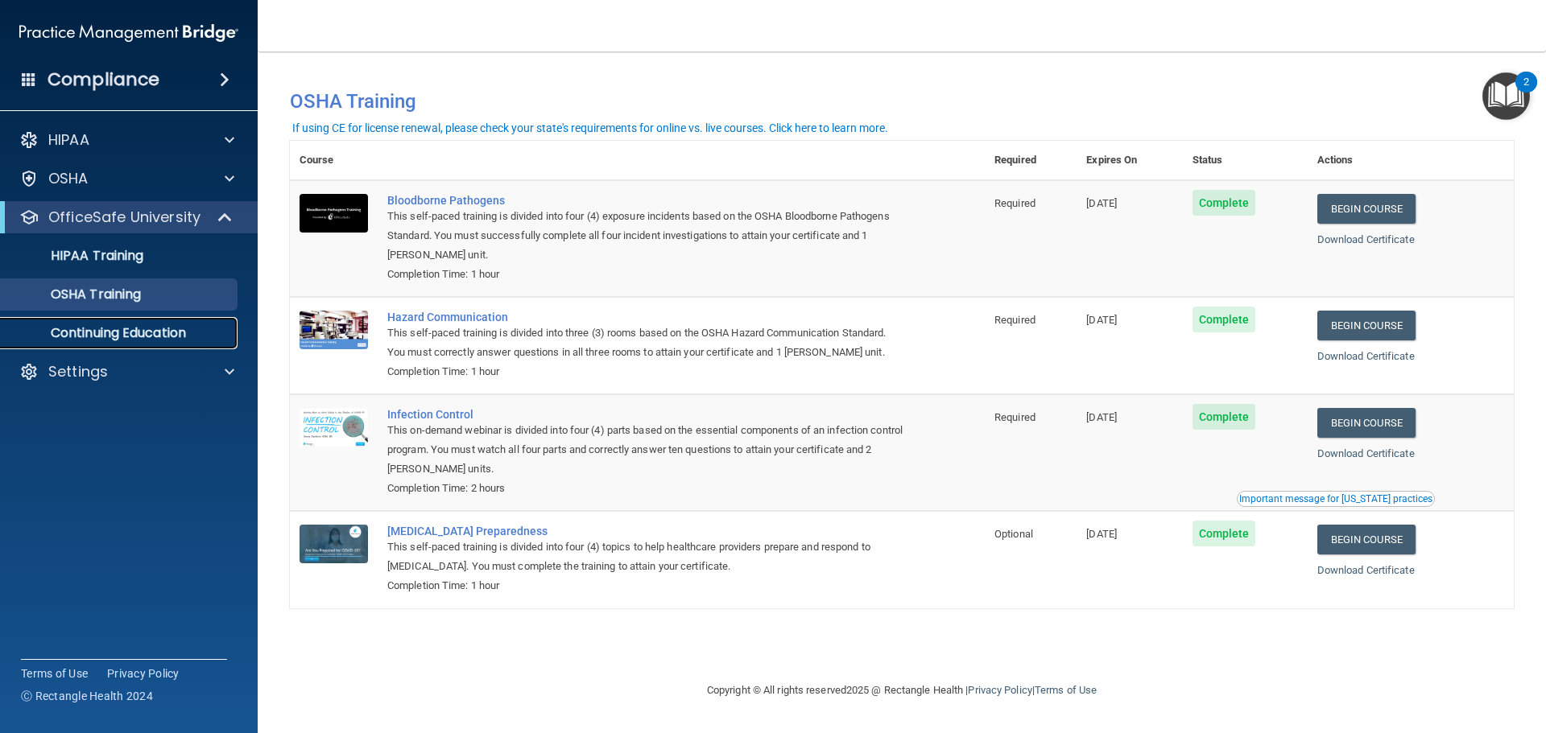
click at [196, 320] on link "Continuing Education" at bounding box center [111, 333] width 254 height 32
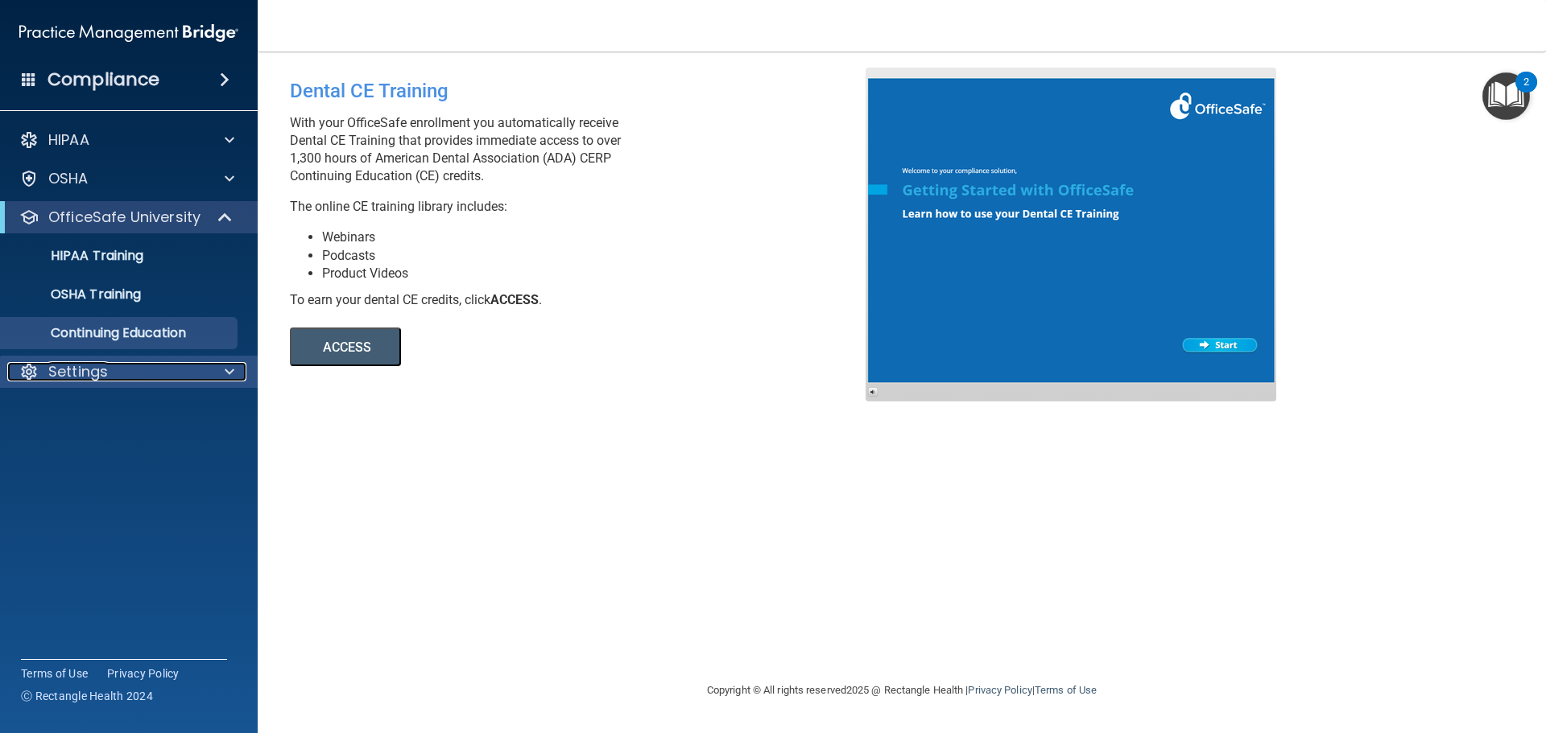
click at [152, 366] on div "Settings" at bounding box center [107, 371] width 200 height 19
click at [479, 404] on div "Dental CE Training With your OfficeSafe enrollment you automatically receive De…" at bounding box center [902, 366] width 1224 height 597
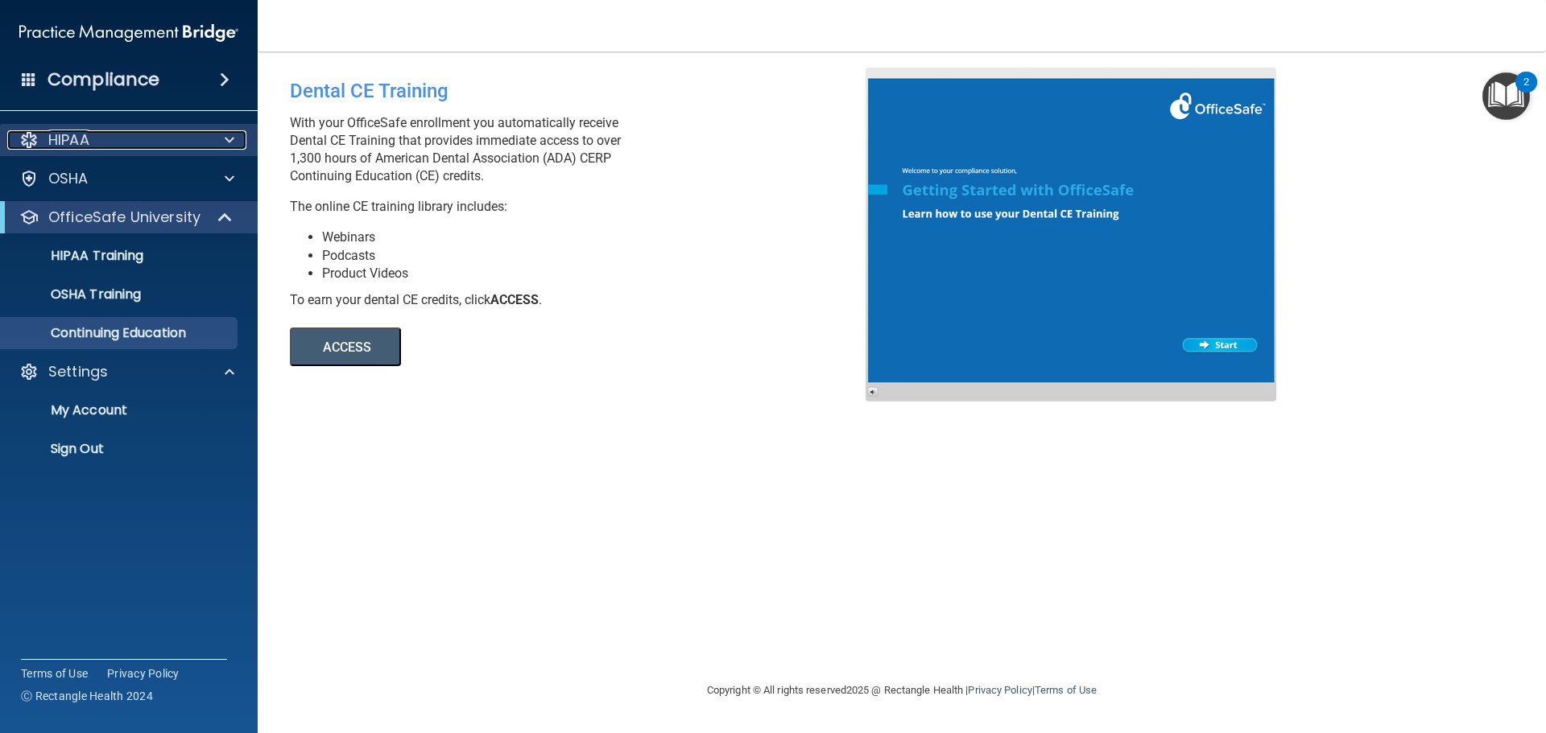
click at [56, 135] on p "HIPAA" at bounding box center [68, 139] width 41 height 19
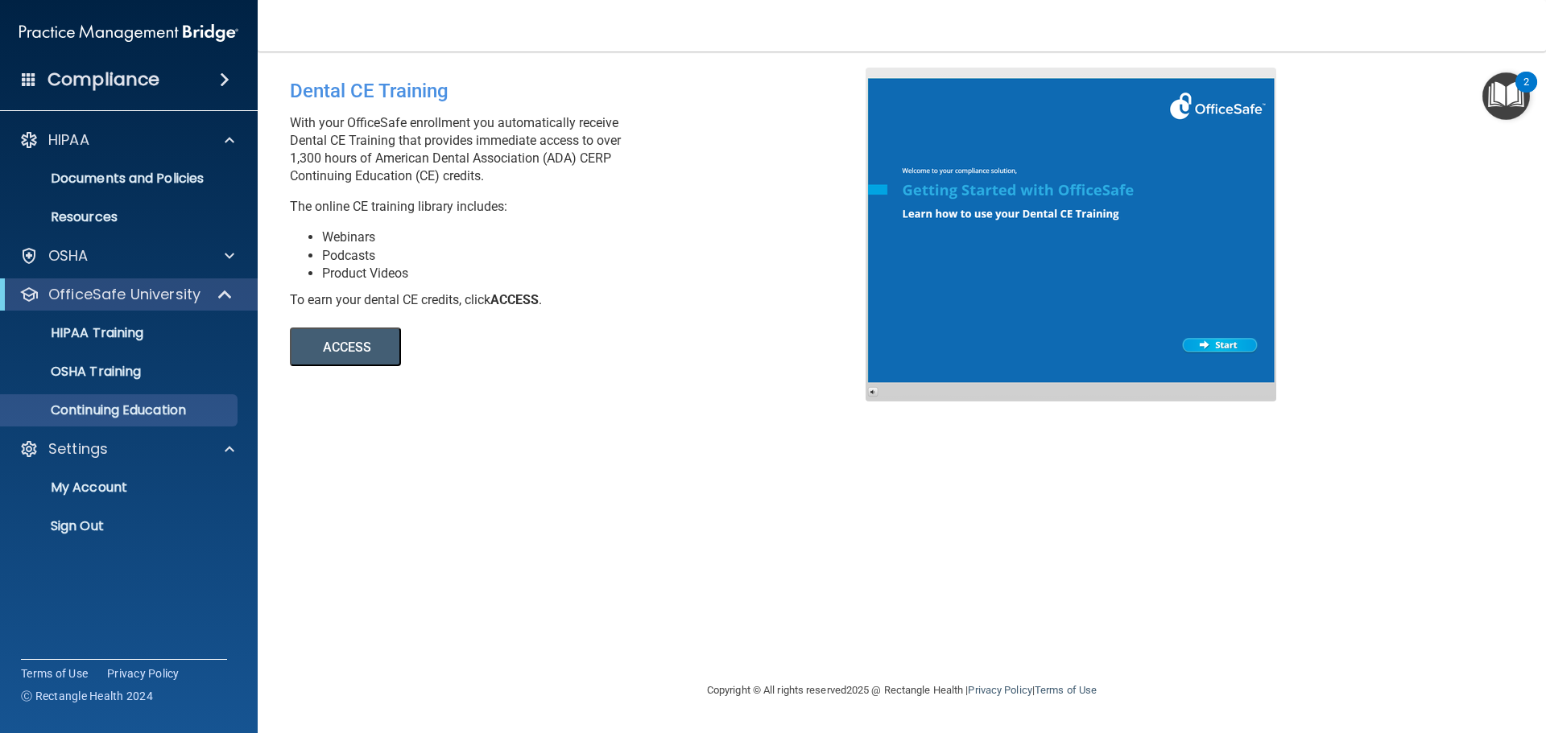
click at [510, 183] on p "With your OfficeSafe enrollment you automatically receive Dental CE Training th…" at bounding box center [584, 149] width 588 height 71
click at [140, 166] on link "Documents and Policies" at bounding box center [111, 179] width 254 height 32
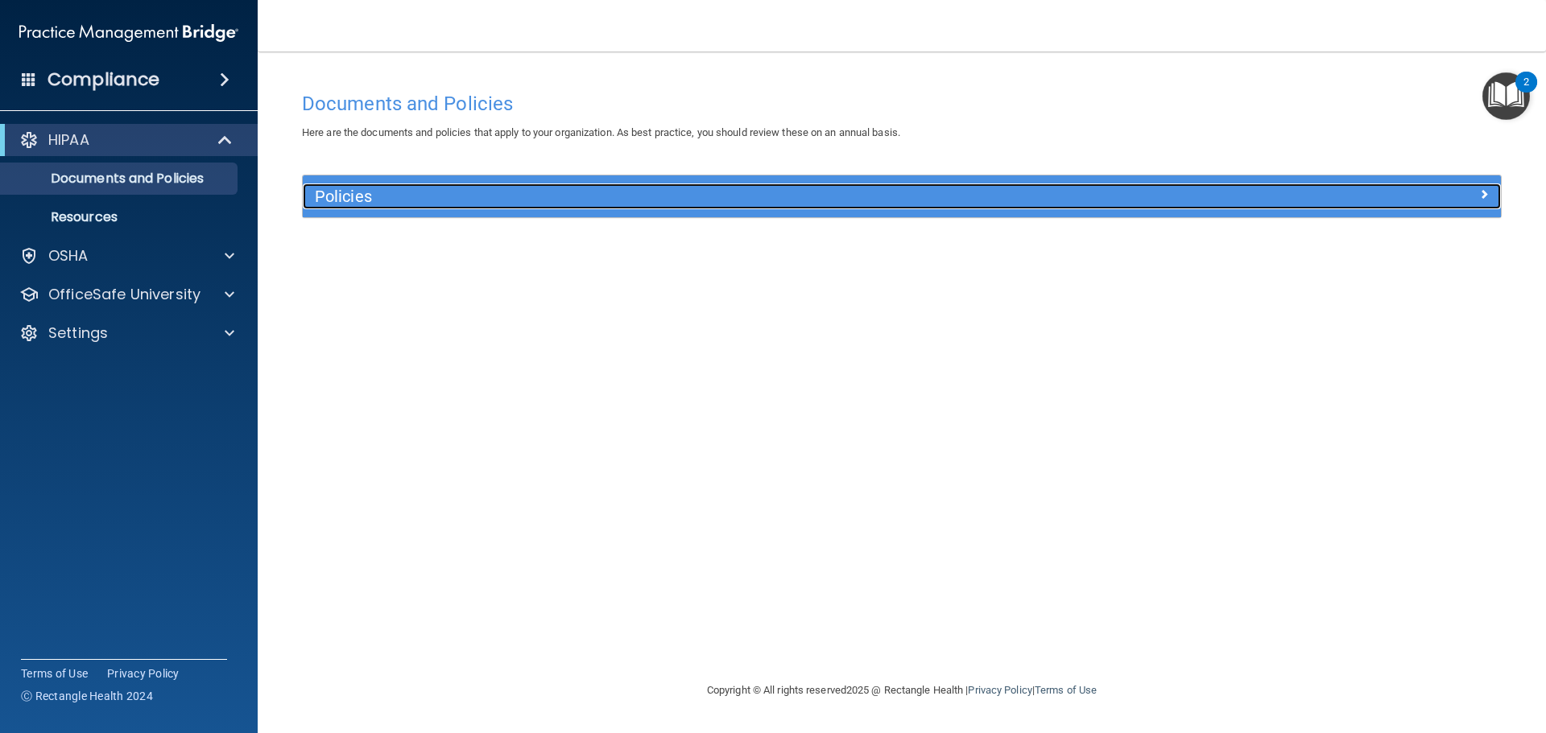
click at [573, 205] on h5 "Policies" at bounding box center [752, 197] width 874 height 18
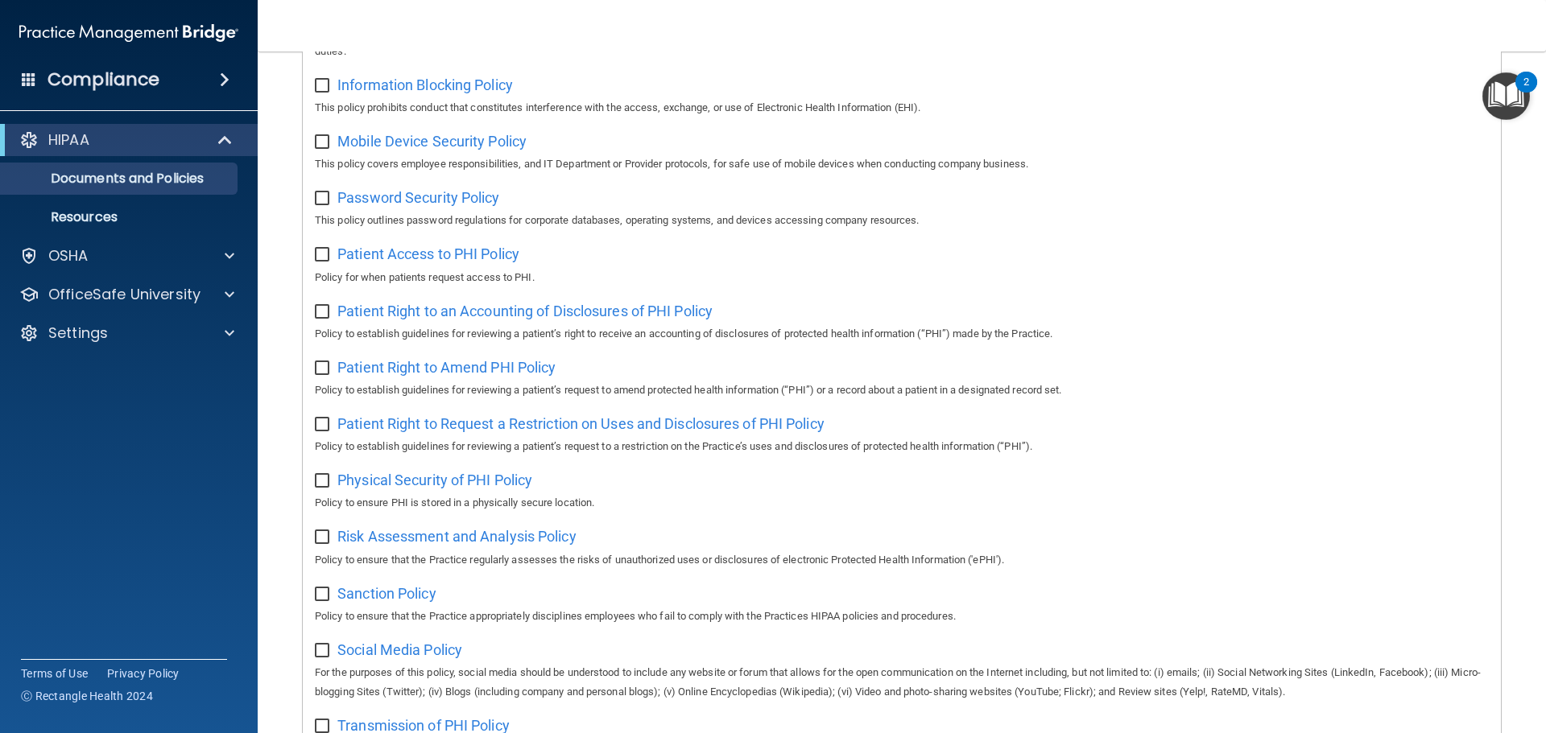
scroll to position [644, 0]
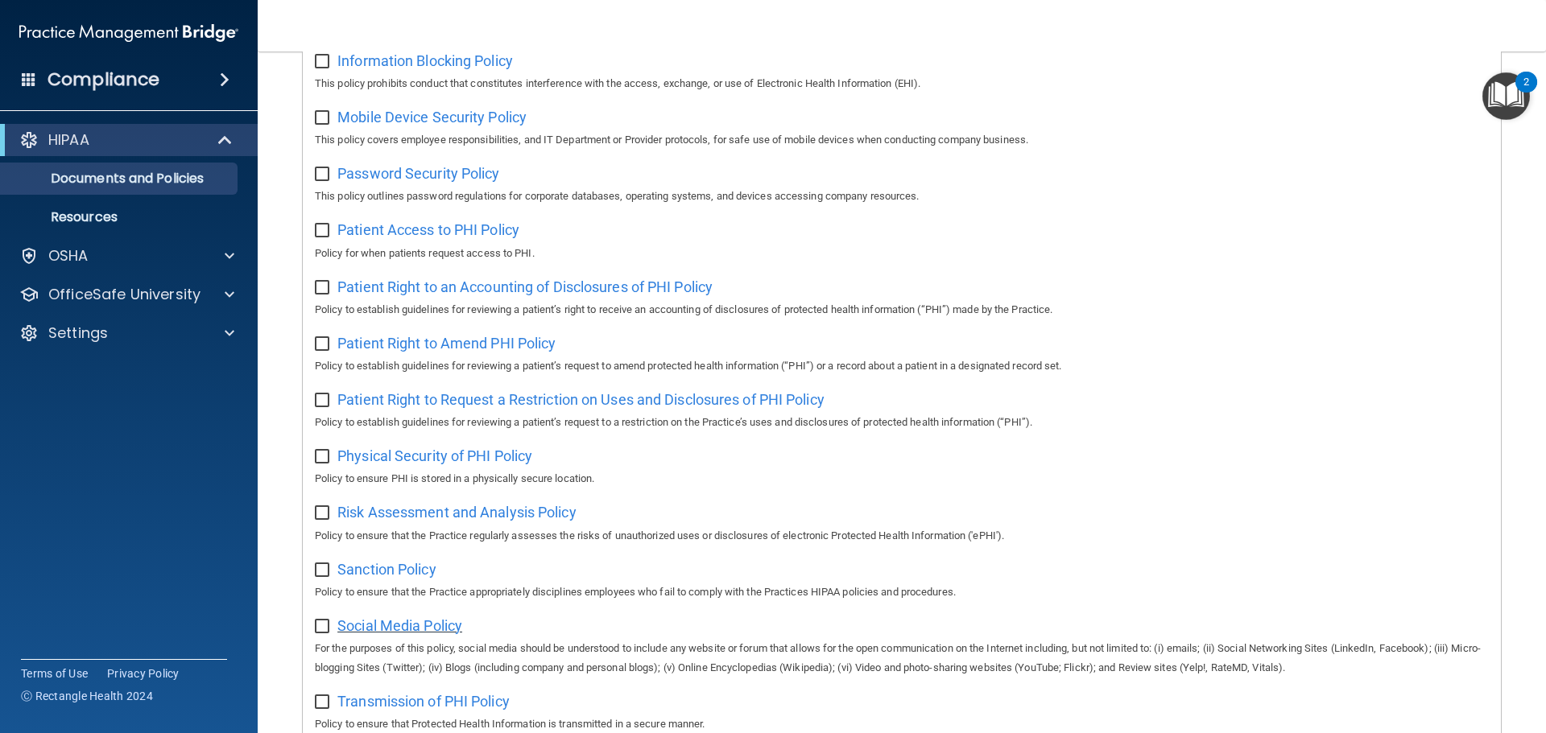
click at [374, 634] on span "Social Media Policy" at bounding box center [399, 626] width 125 height 17
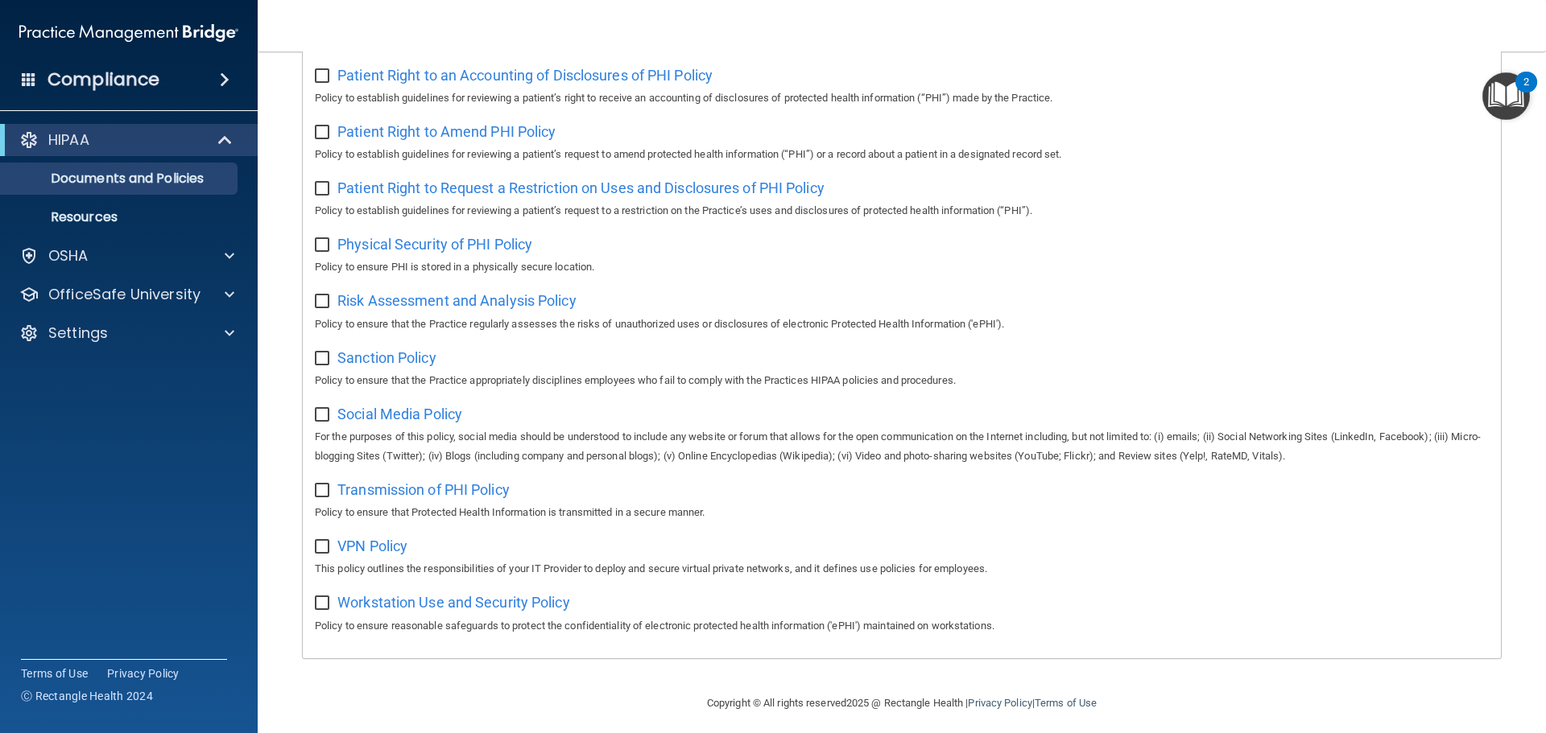
scroll to position [882, 0]
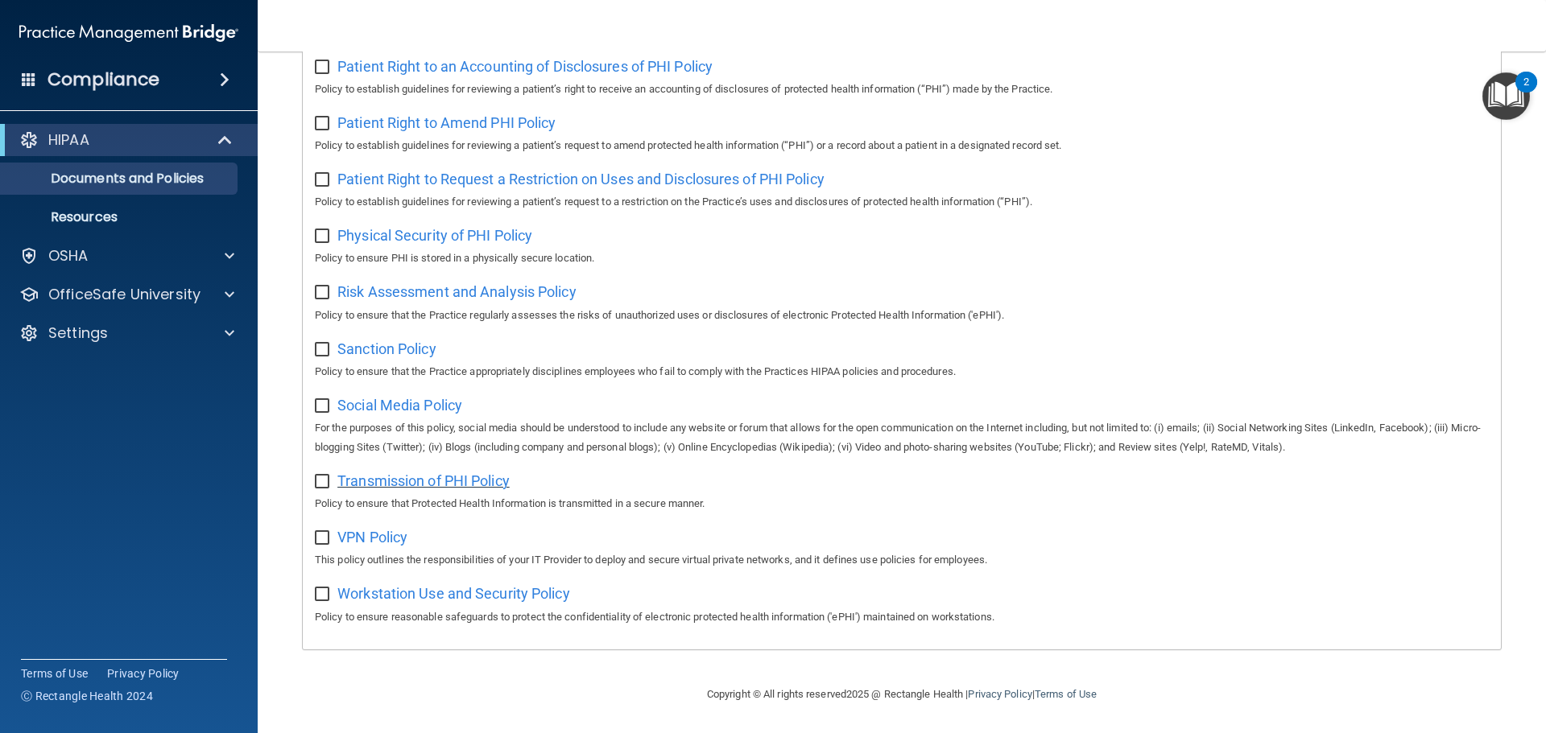
click at [423, 477] on span "Transmission of PHI Policy" at bounding box center [423, 481] width 172 height 17
click at [540, 289] on span "Risk Assessment and Analysis Policy" at bounding box center [456, 291] width 239 height 17
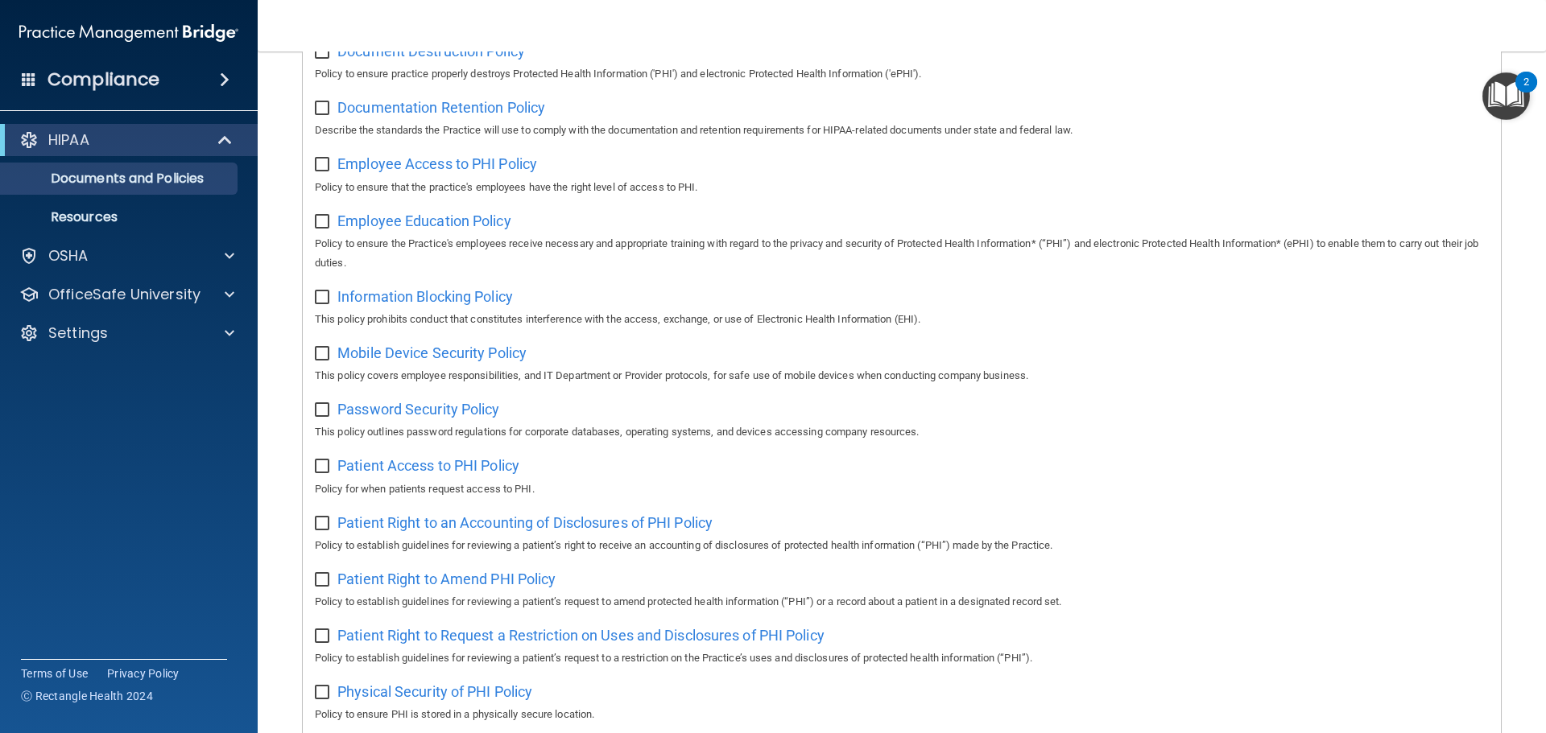
scroll to position [399, 0]
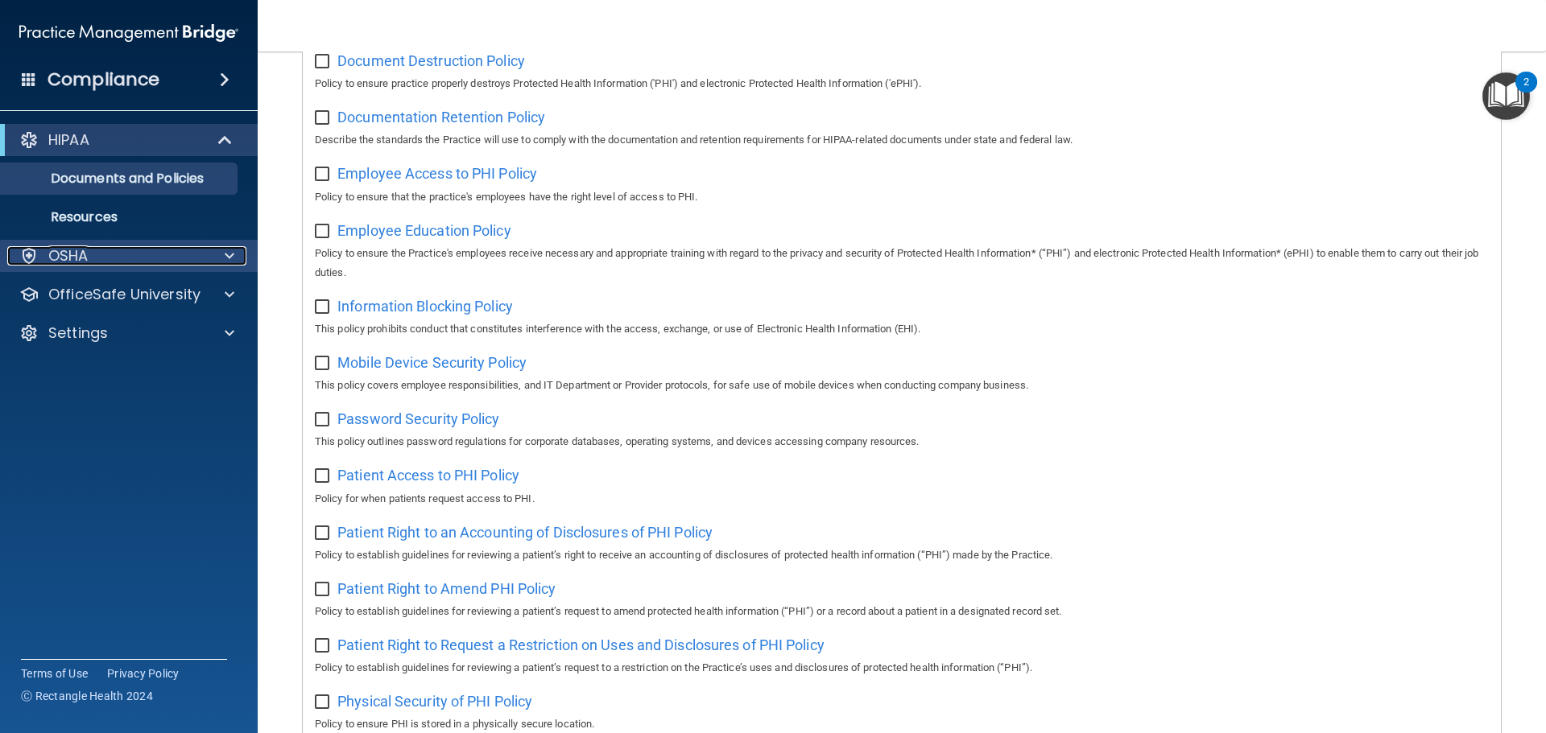
click at [233, 250] on span at bounding box center [230, 255] width 10 height 19
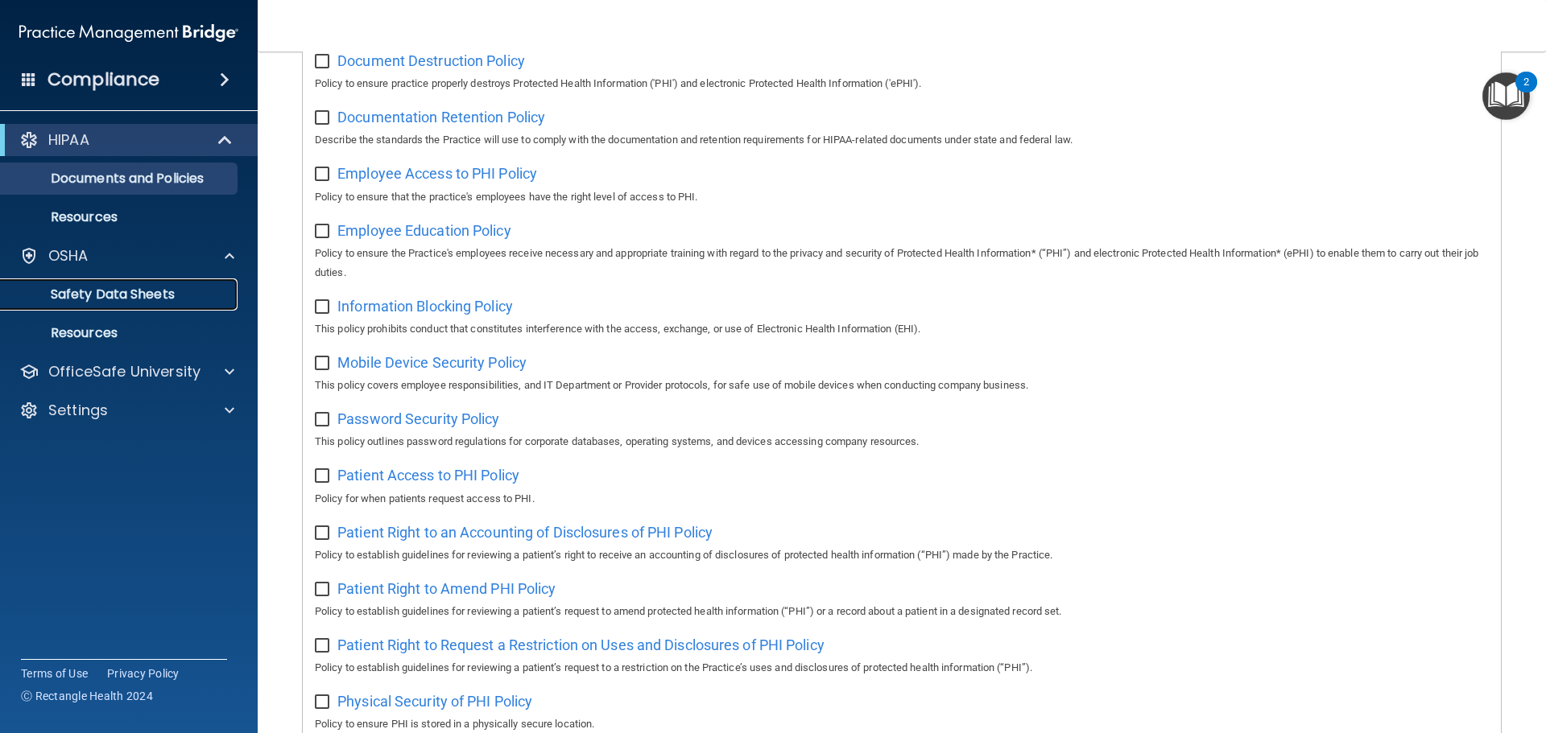
click at [148, 302] on p "Safety Data Sheets" at bounding box center [120, 295] width 220 height 16
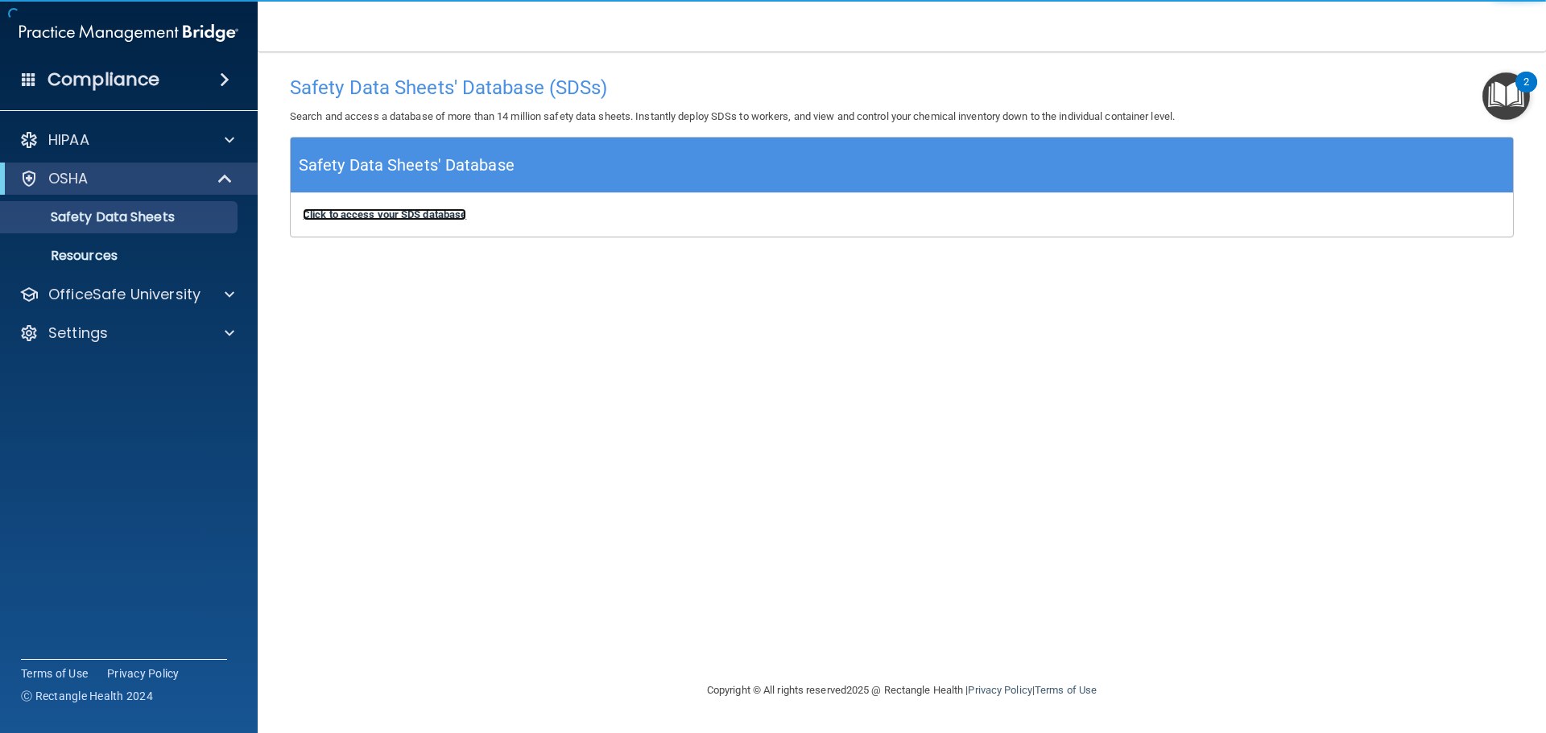
click at [414, 219] on b "Click to access your SDS database" at bounding box center [384, 215] width 163 height 12
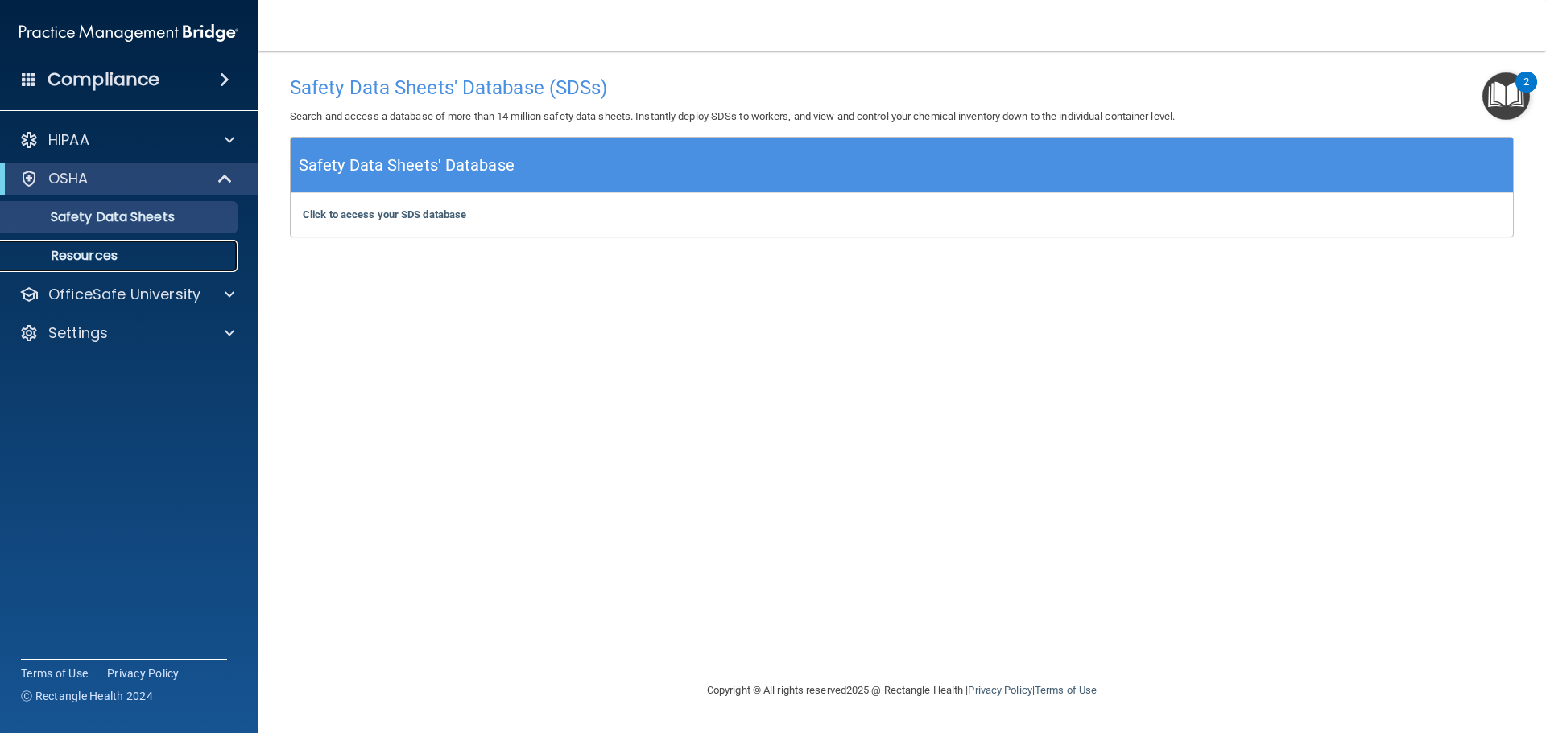
click at [201, 258] on p "Resources" at bounding box center [120, 256] width 220 height 16
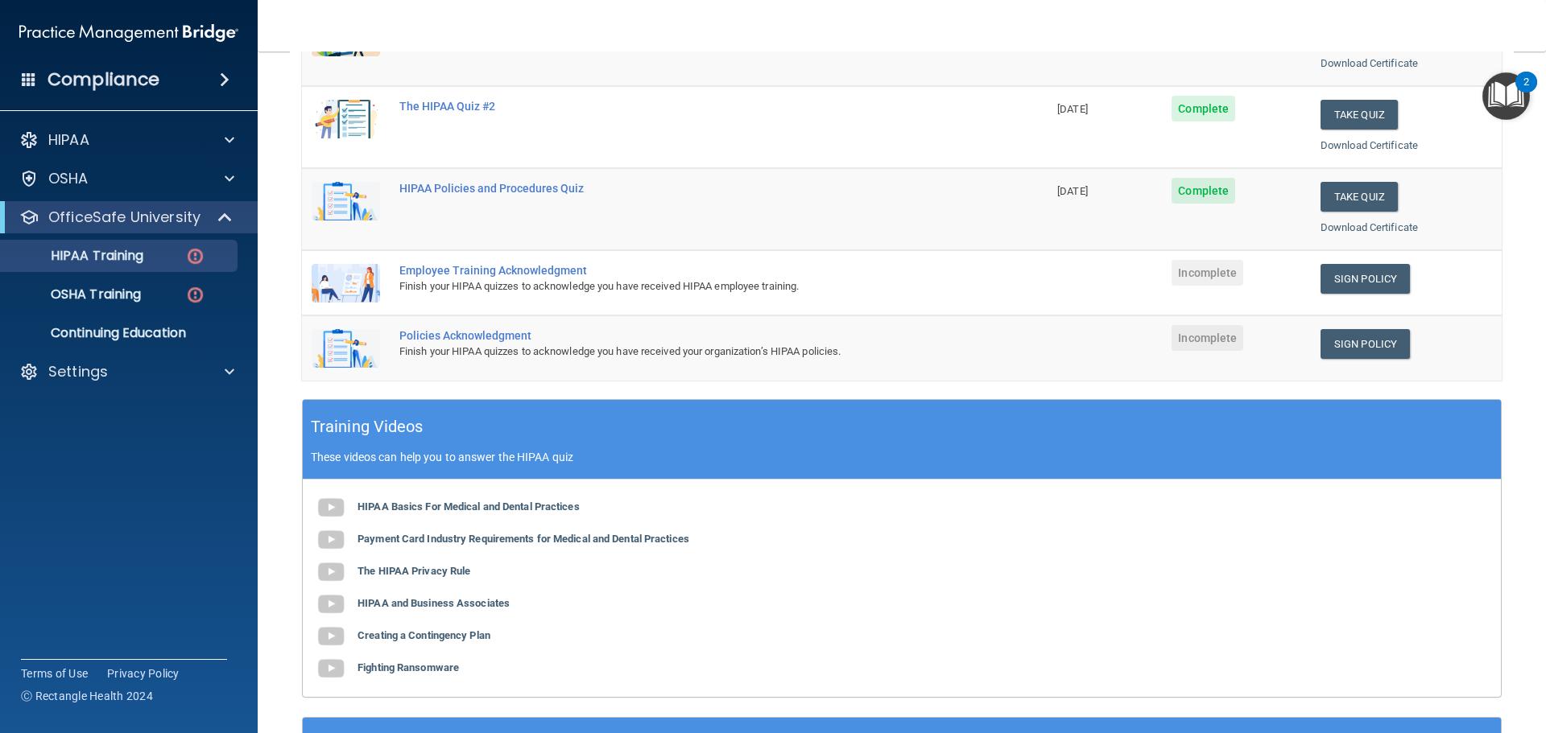
scroll to position [242, 0]
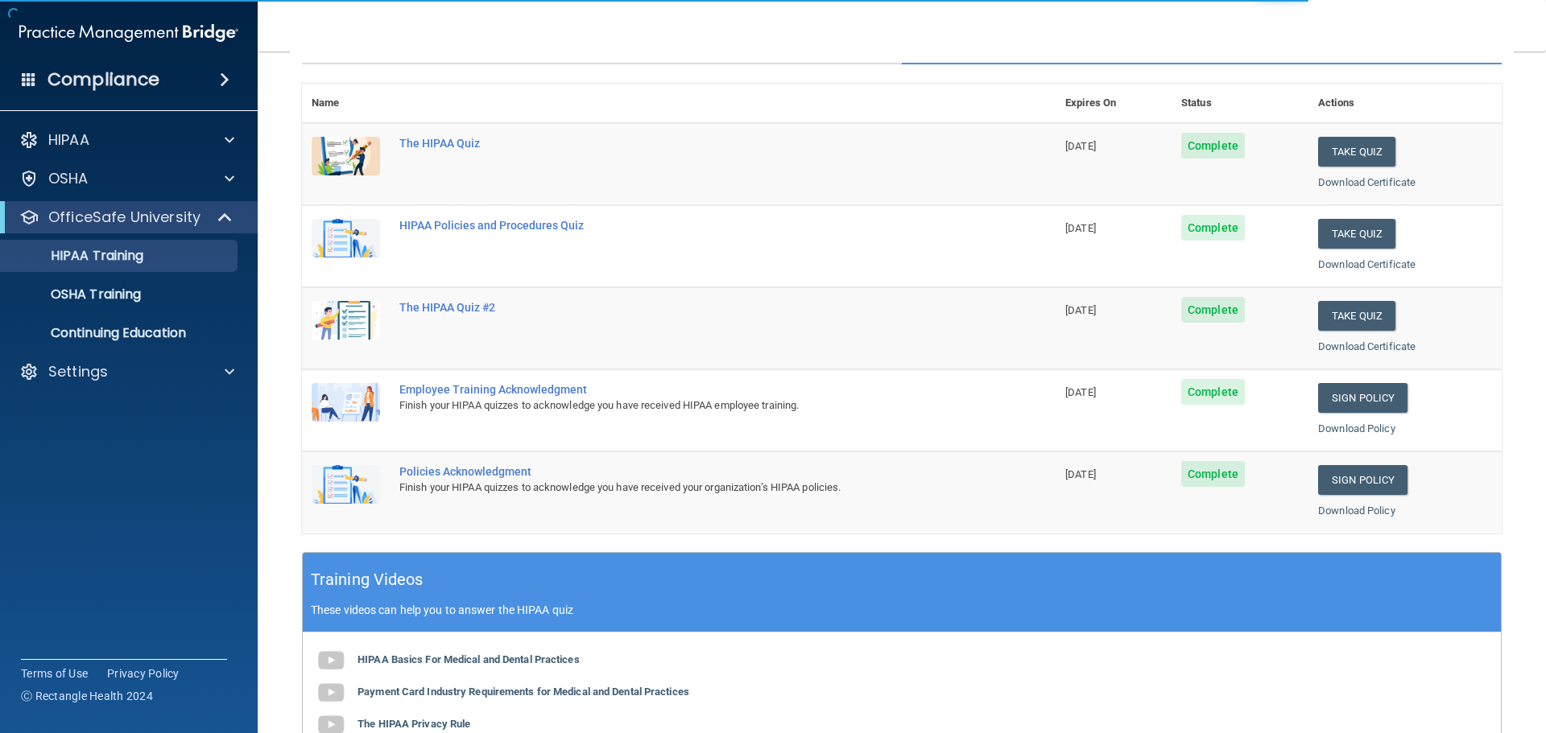
scroll to position [161, 0]
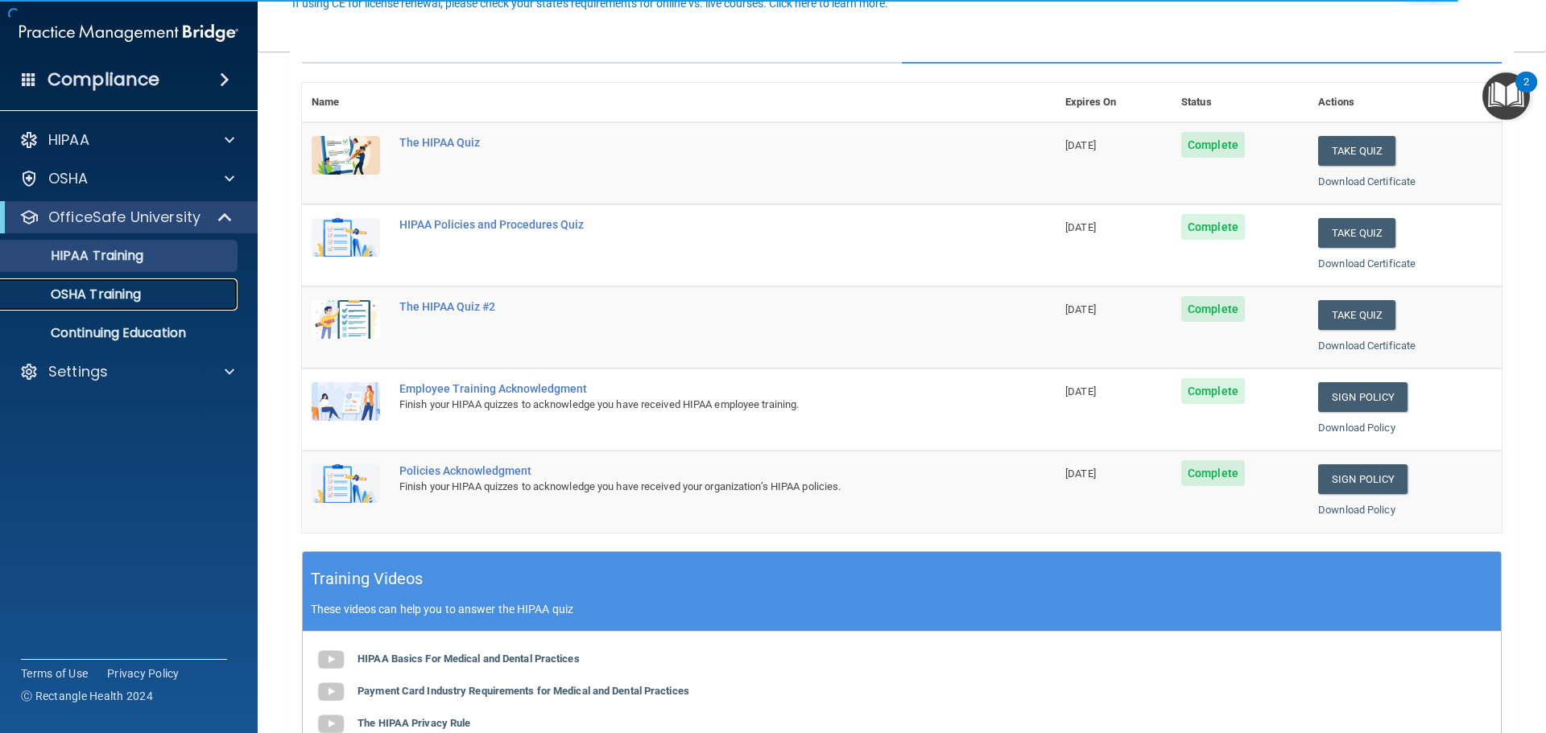
click at [141, 299] on p "OSHA Training" at bounding box center [75, 295] width 130 height 16
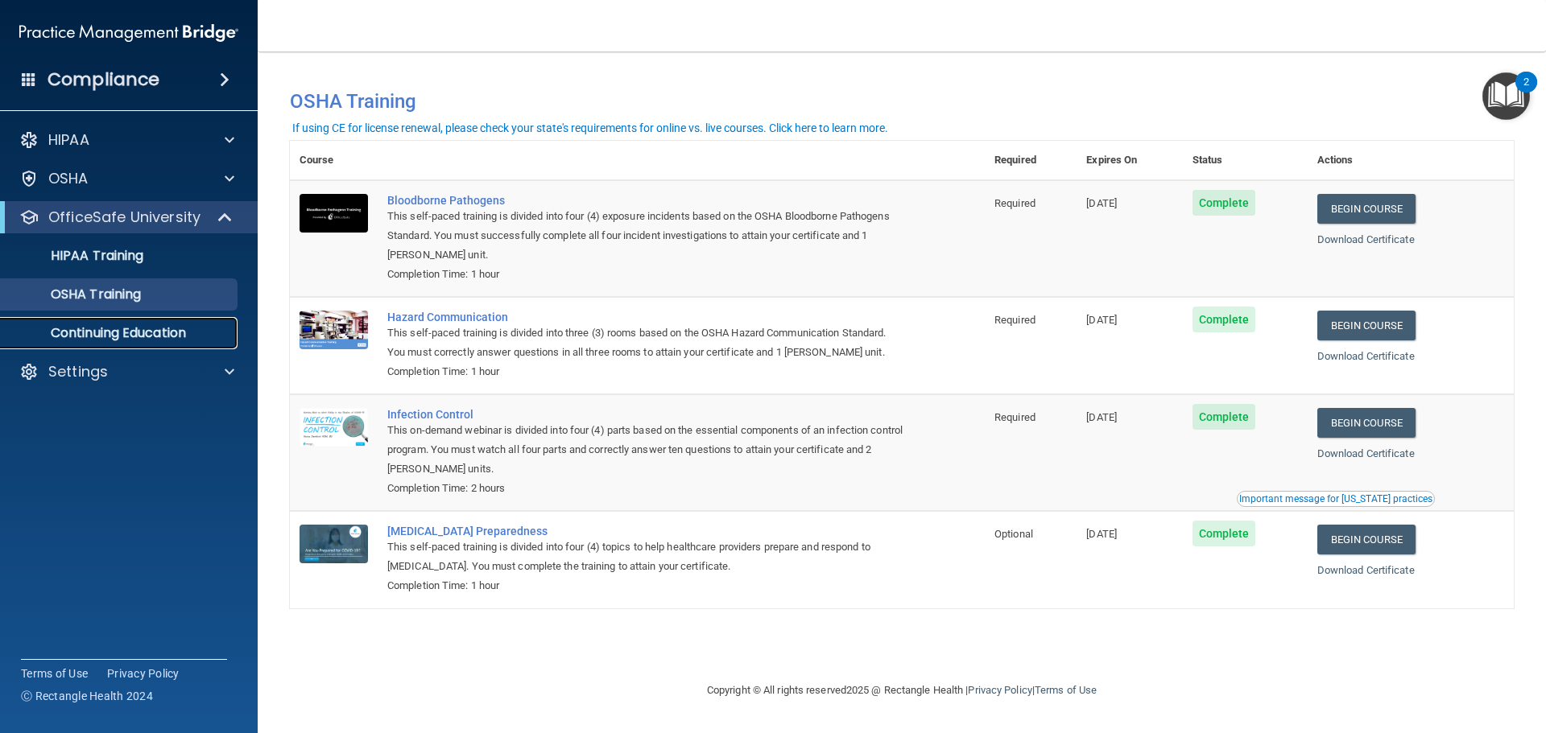
click at [197, 338] on p "Continuing Education" at bounding box center [120, 333] width 220 height 16
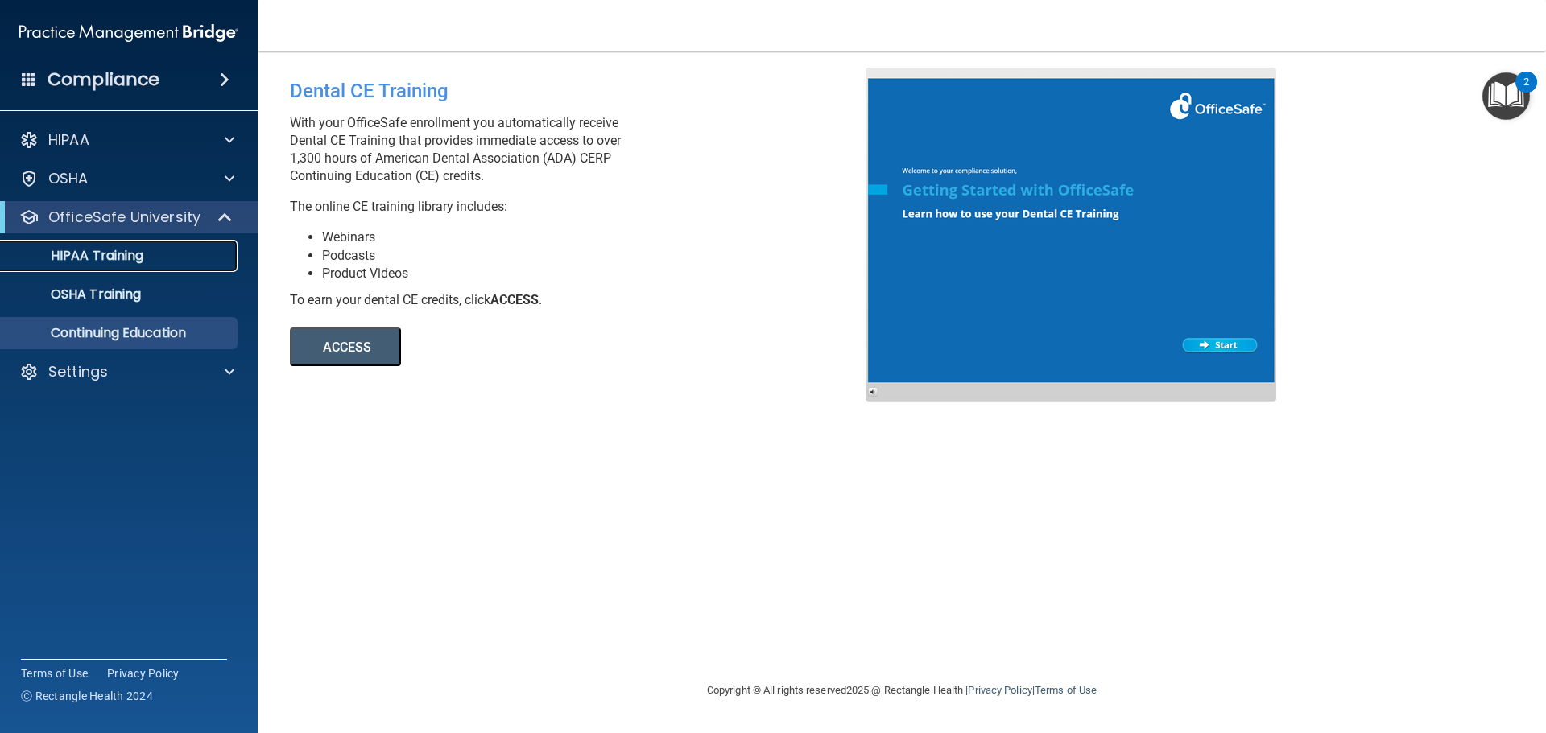
click at [111, 243] on link "HIPAA Training" at bounding box center [111, 256] width 254 height 32
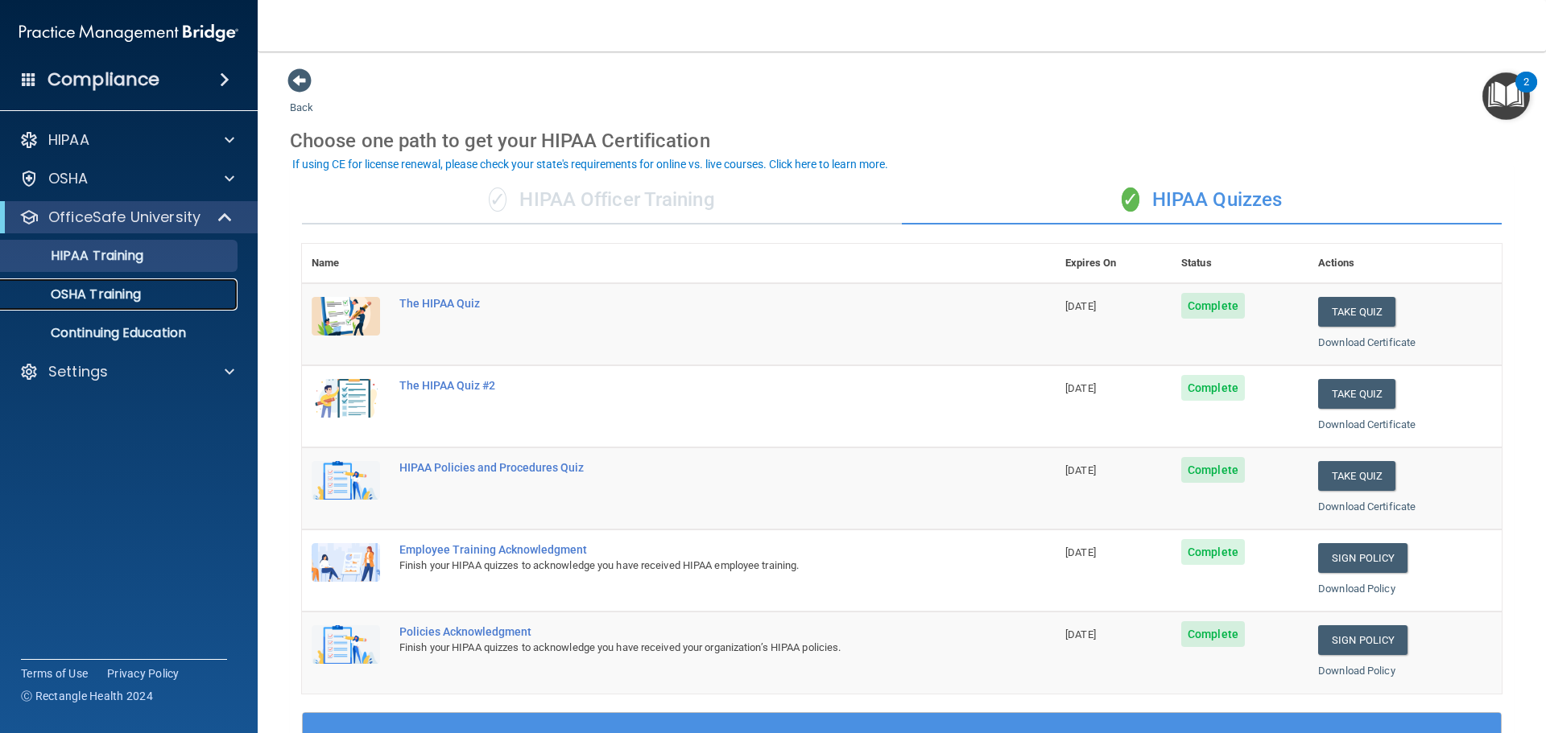
click at [159, 287] on div "OSHA Training" at bounding box center [120, 295] width 220 height 16
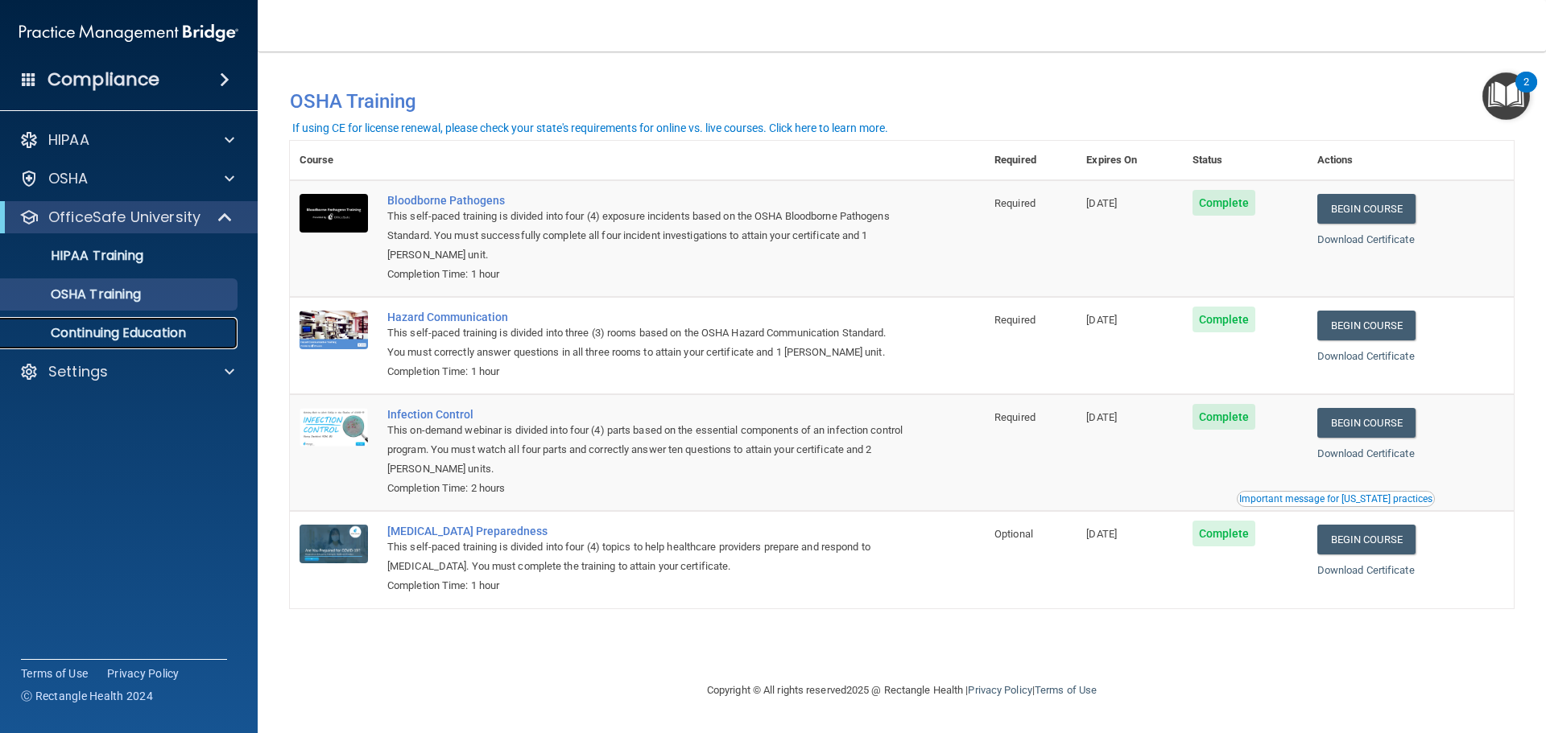
click at [195, 328] on p "Continuing Education" at bounding box center [120, 333] width 220 height 16
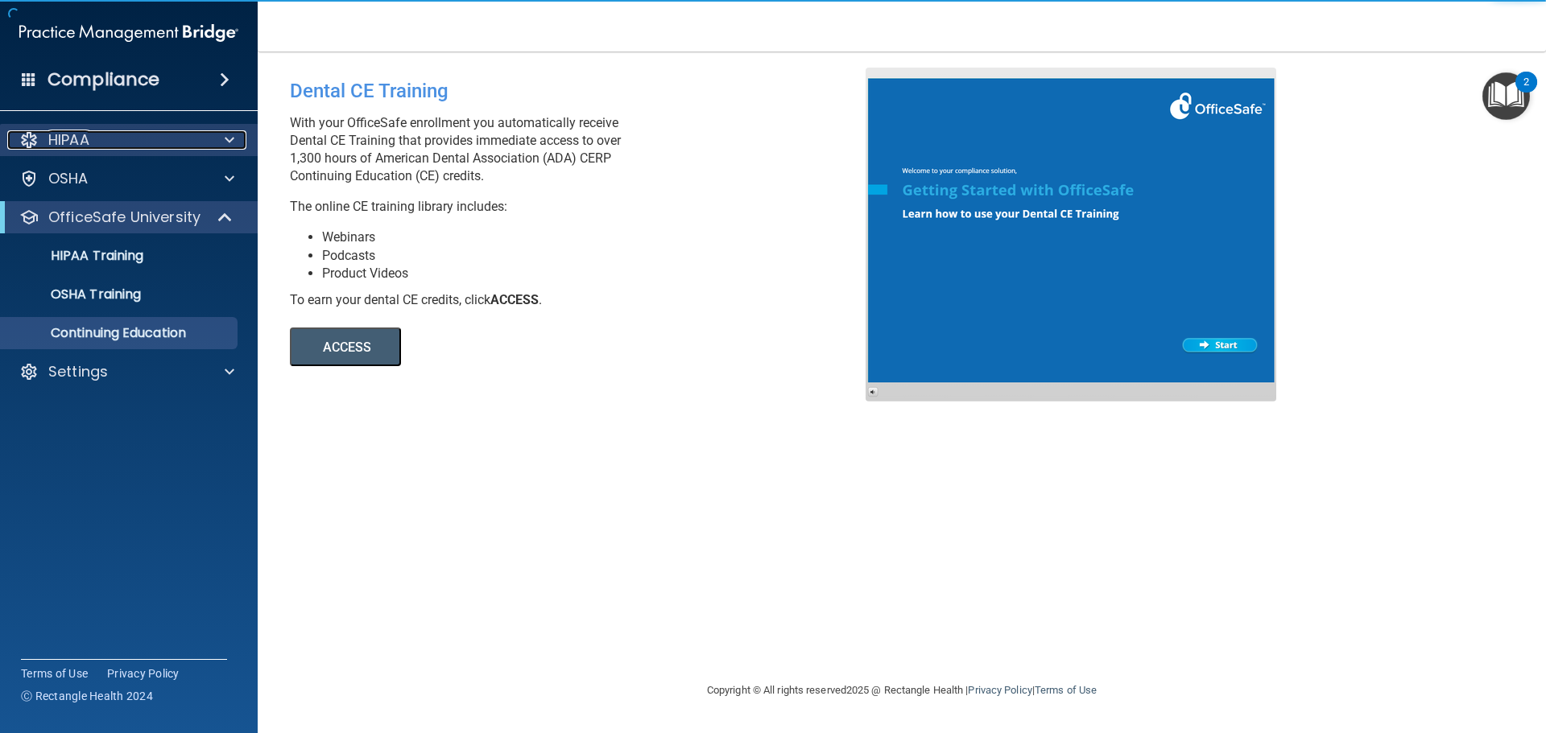
click at [118, 138] on div "HIPAA" at bounding box center [107, 139] width 200 height 19
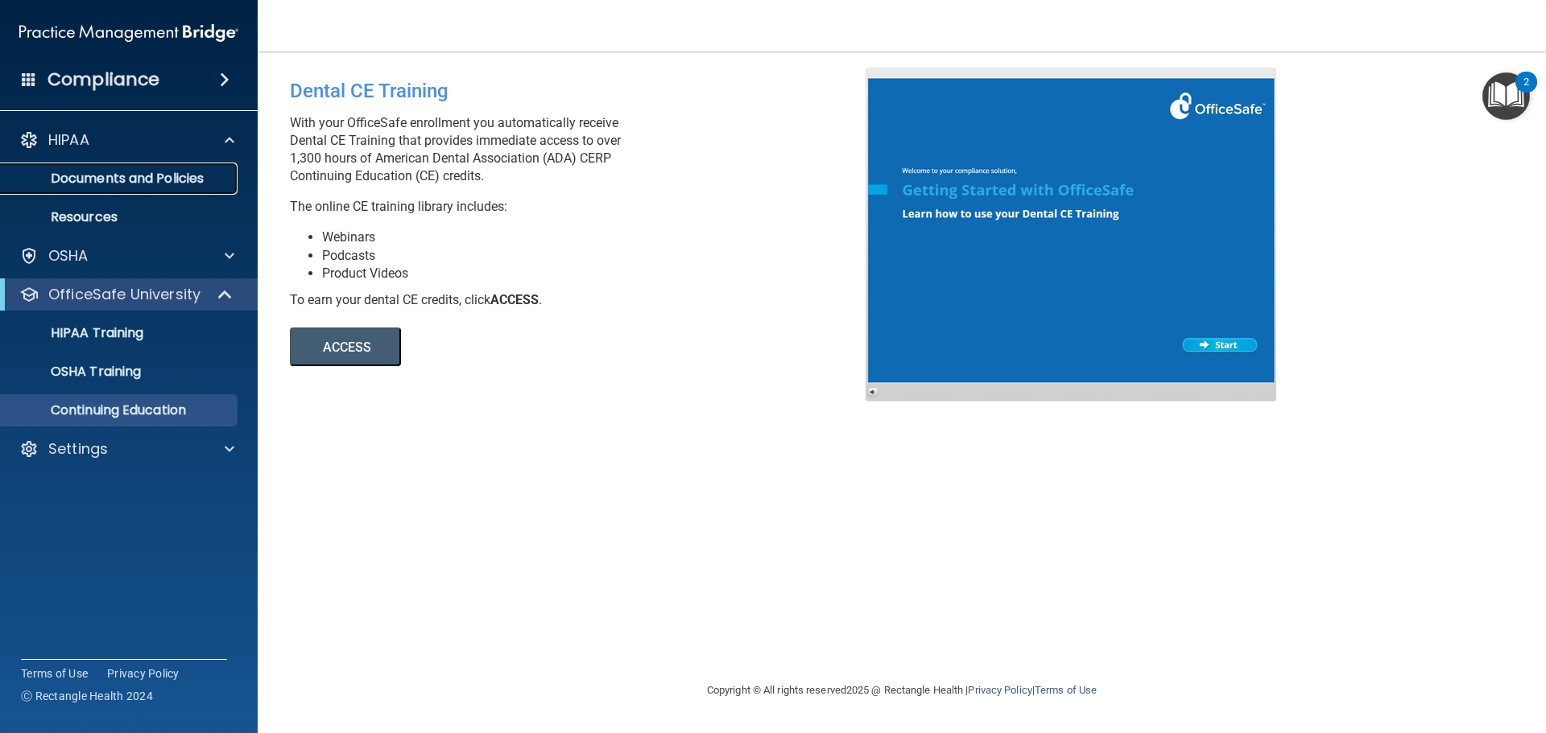
click at [129, 177] on p "Documents and Policies" at bounding box center [120, 179] width 220 height 16
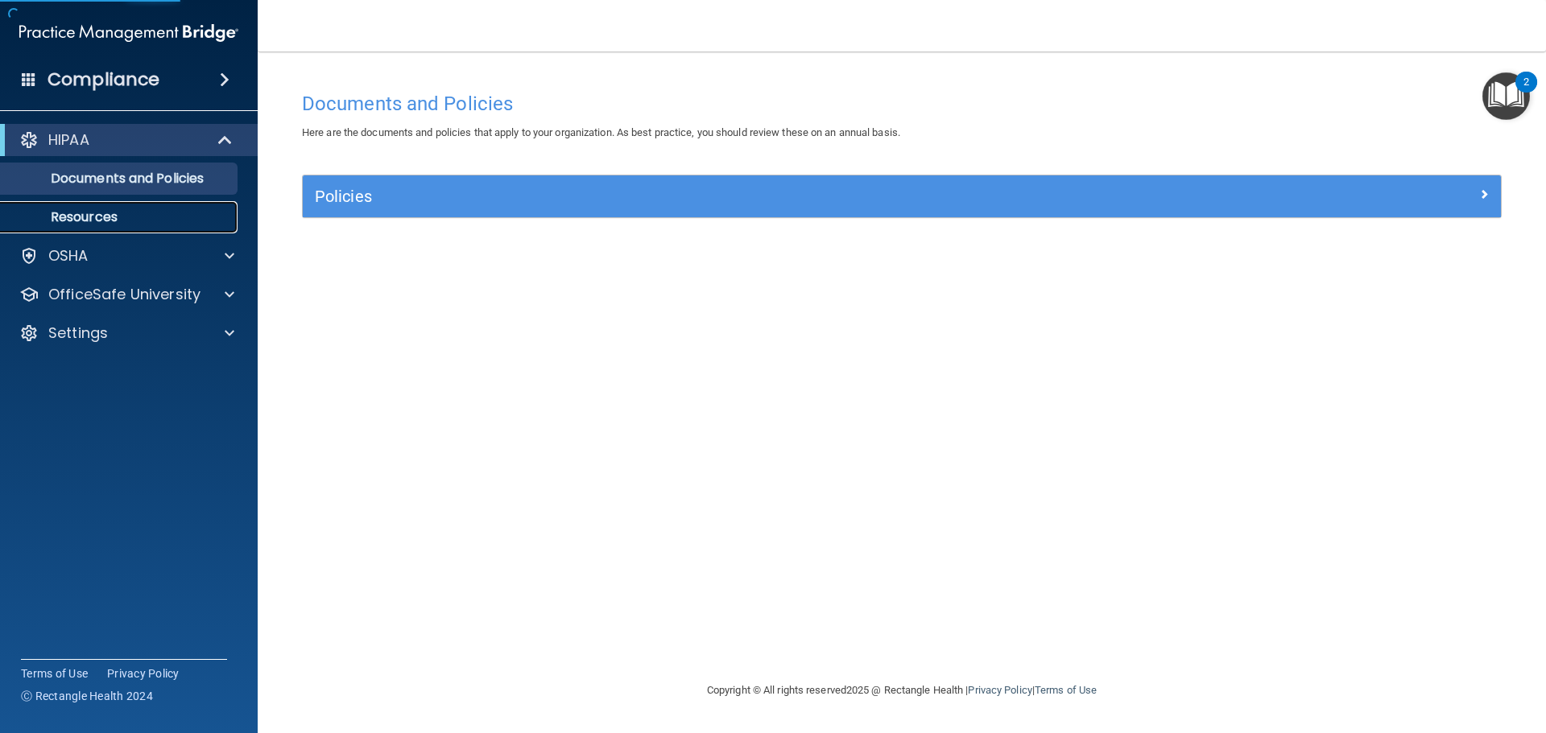
click at [118, 223] on p "Resources" at bounding box center [120, 217] width 220 height 16
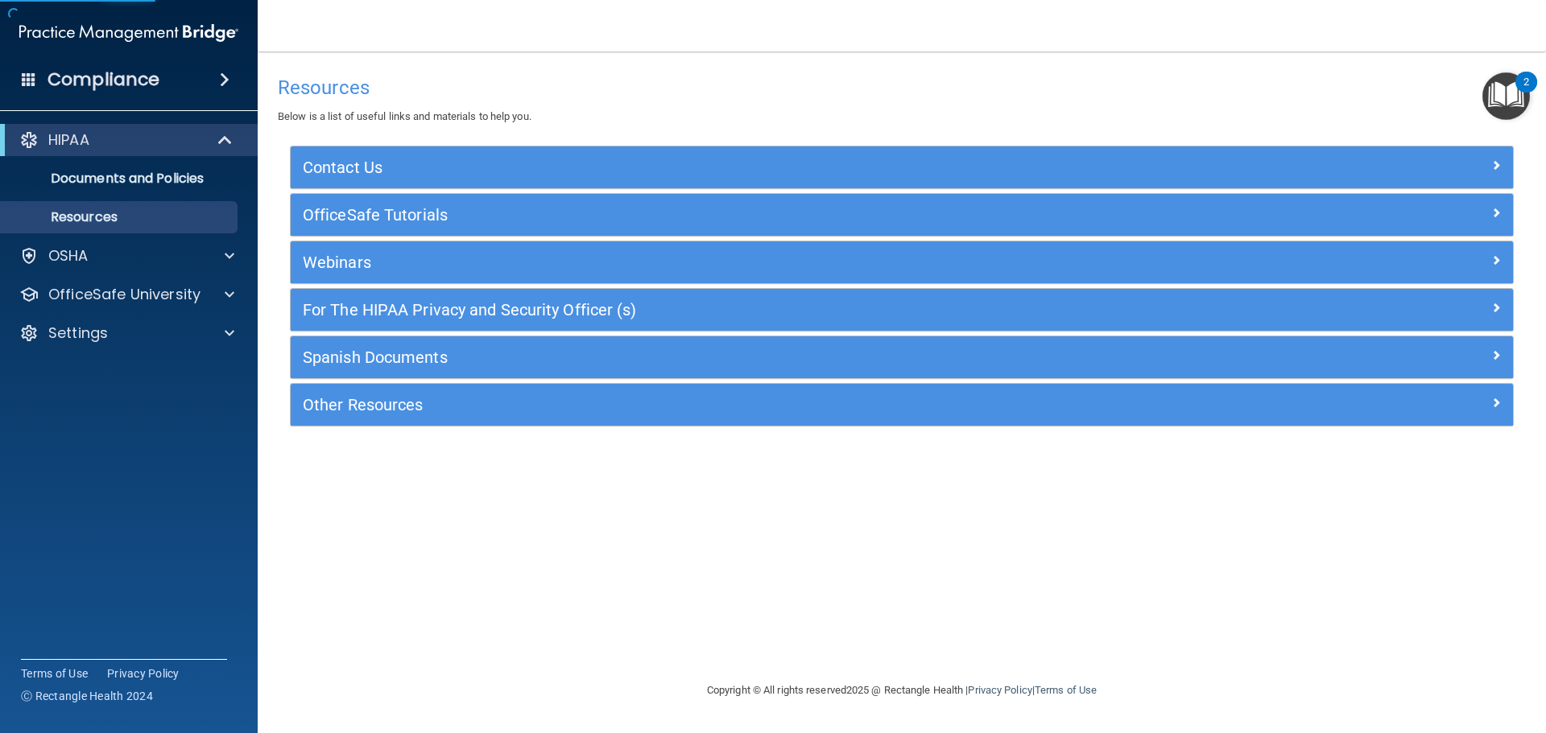
click at [114, 238] on div "HIPAA Documents and Policies Report an Incident Business Associates Emergency P…" at bounding box center [129, 240] width 258 height 245
click at [129, 253] on div "OSHA" at bounding box center [107, 255] width 200 height 19
click at [117, 150] on div "HIPAA" at bounding box center [129, 140] width 258 height 32
